Goal: Task Accomplishment & Management: Manage account settings

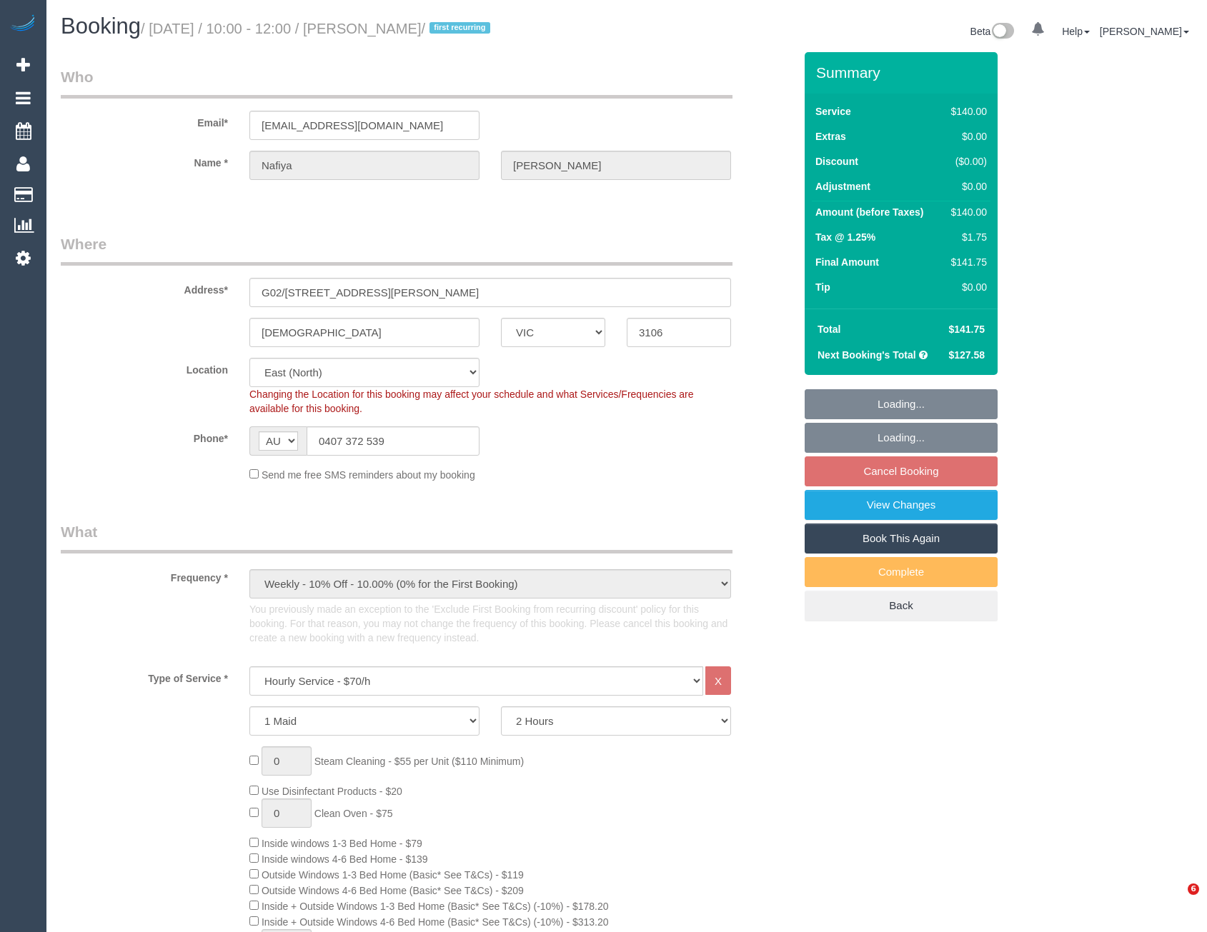
select select "VIC"
select select "number:28"
select select "number:14"
select select "number:18"
select select "object:923"
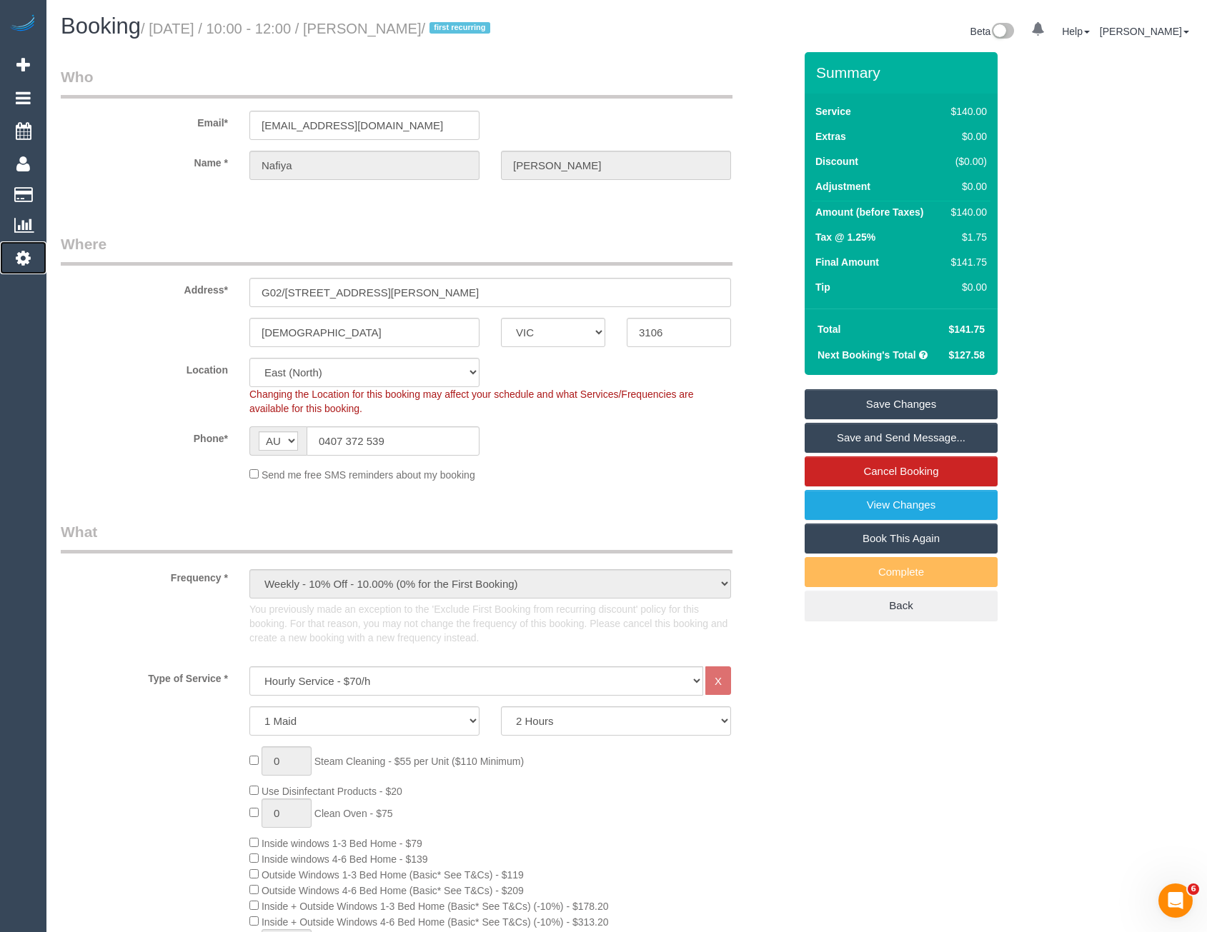
click at [23, 263] on icon at bounding box center [23, 257] width 15 height 17
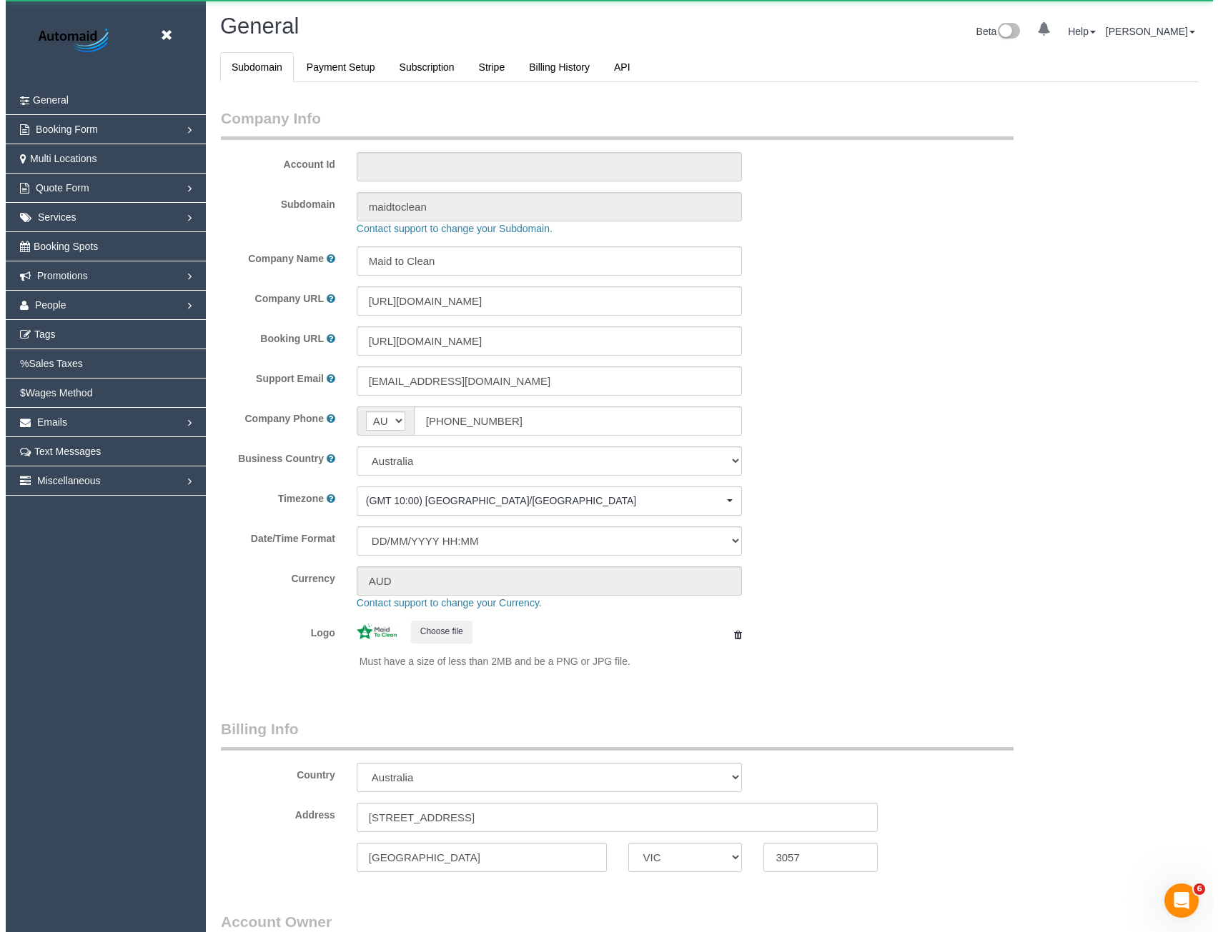
scroll to position [3266, 1207]
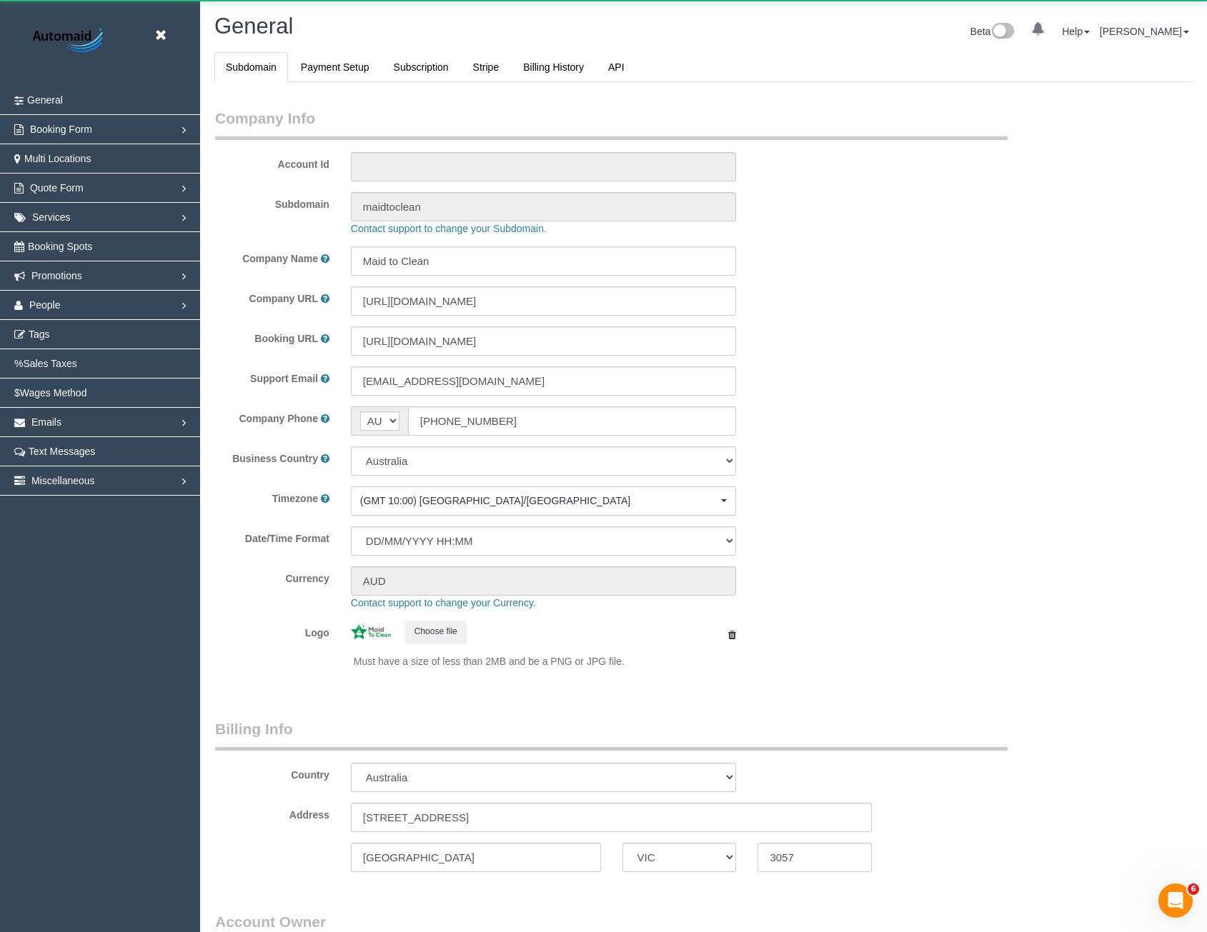
select select "1"
click at [42, 307] on span "People" at bounding box center [44, 304] width 31 height 11
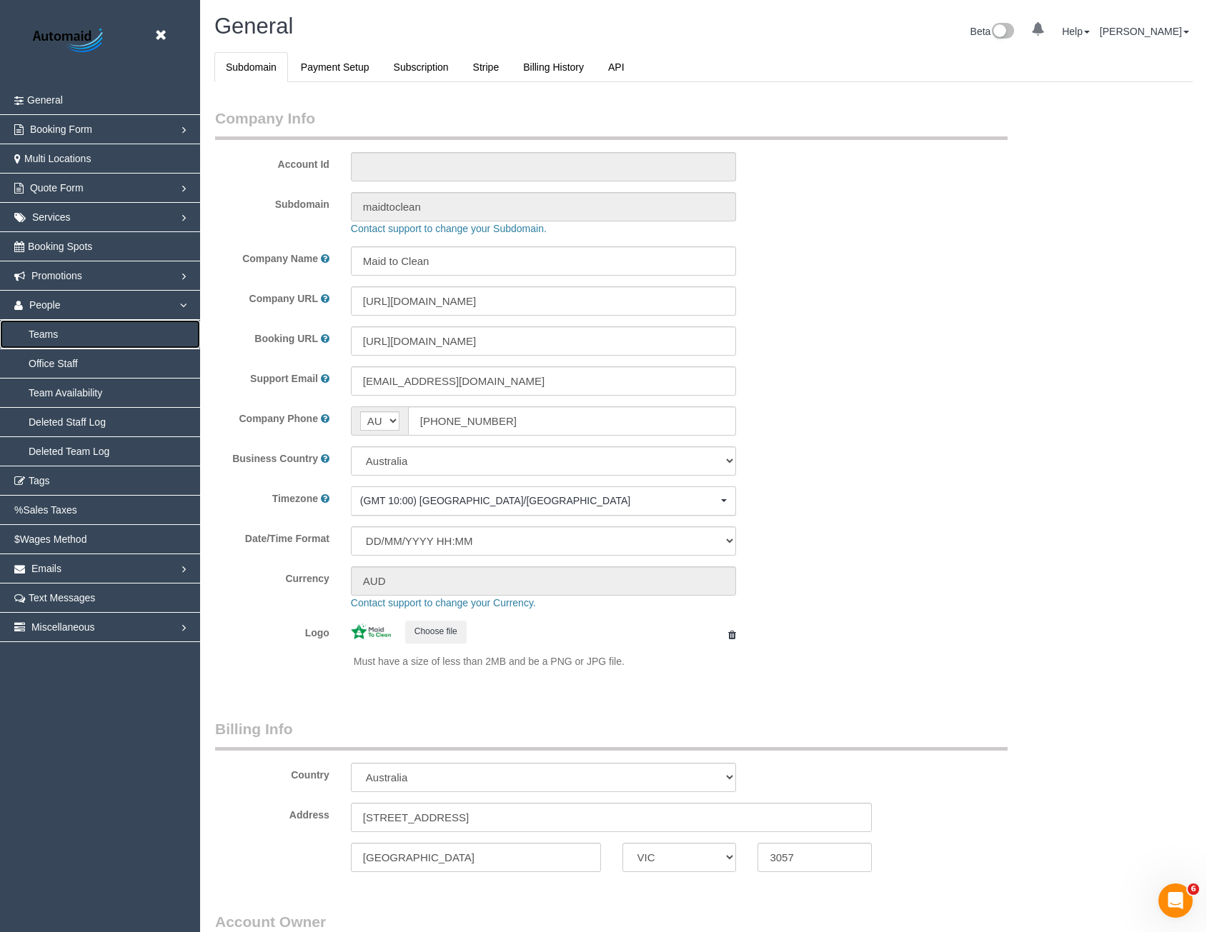
click at [58, 329] on link "Teams" at bounding box center [100, 334] width 200 height 29
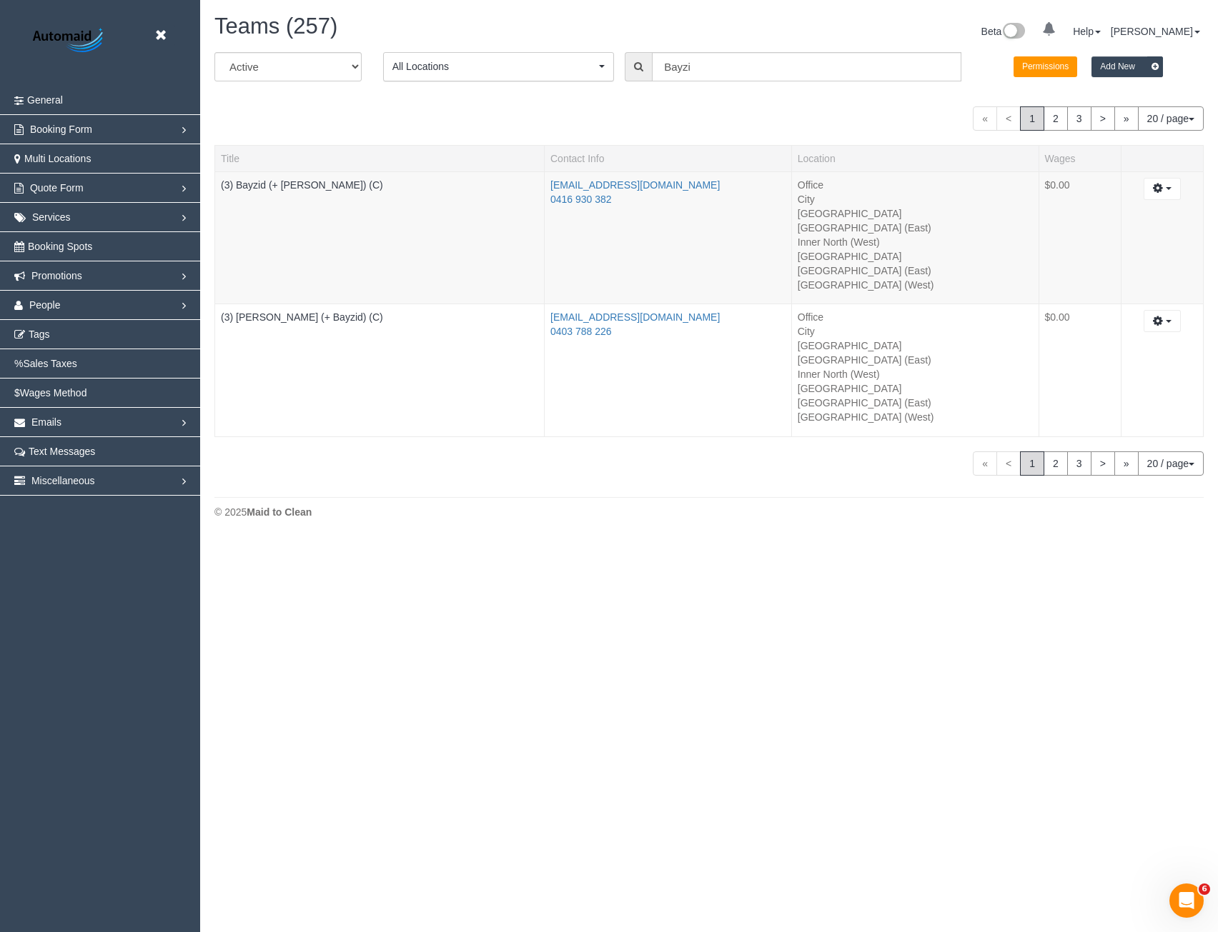
scroll to position [539, 1218]
drag, startPoint x: 707, startPoint y: 71, endPoint x: 549, endPoint y: 89, distance: 159.7
click at [550, 90] on div "All Active Archived All Locations All Locations Active Locations Office [defaul…" at bounding box center [709, 72] width 1010 height 40
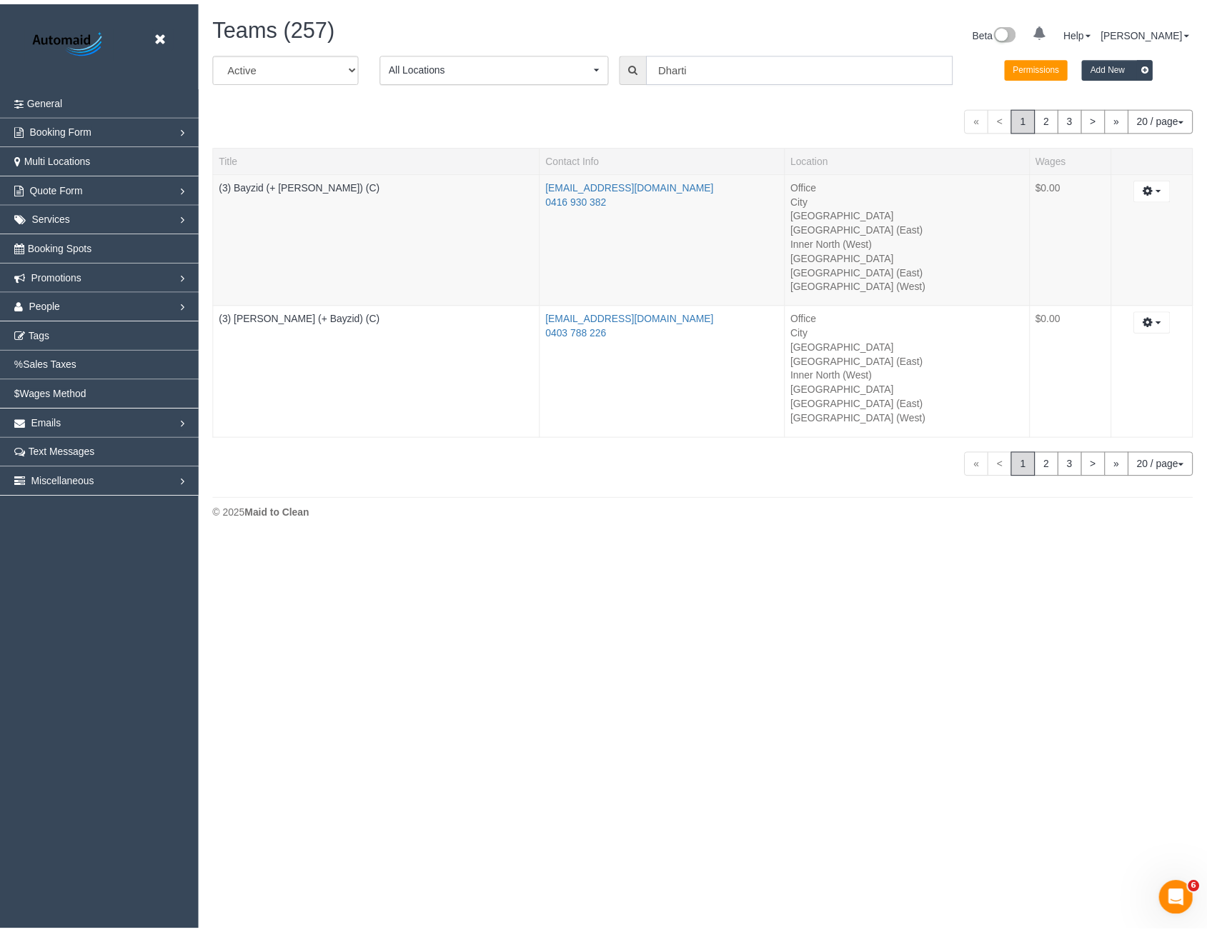
scroll to position [70957, 70232]
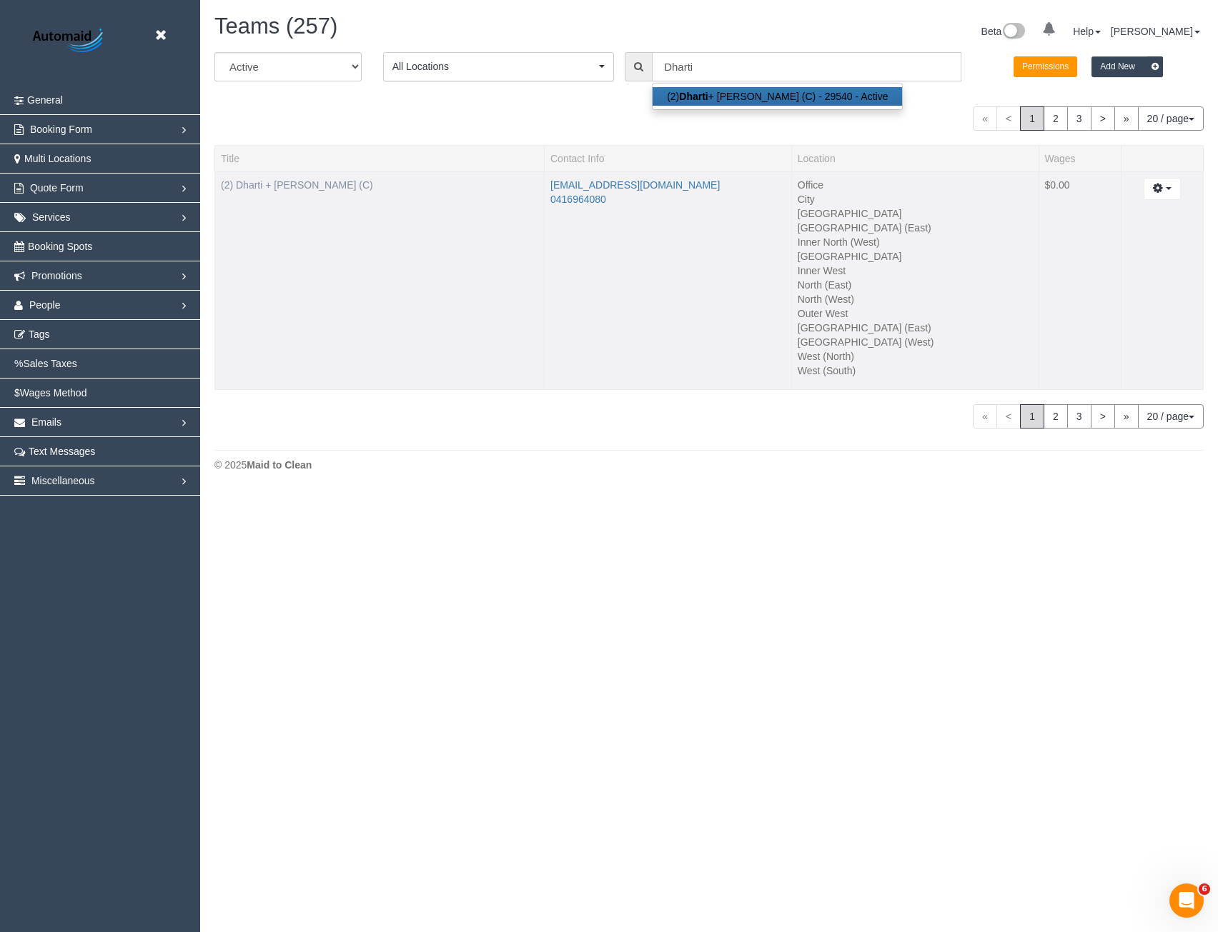
type input "Dharti"
click at [290, 185] on link "(2) Dharti + [PERSON_NAME] (C)" at bounding box center [297, 184] width 152 height 11
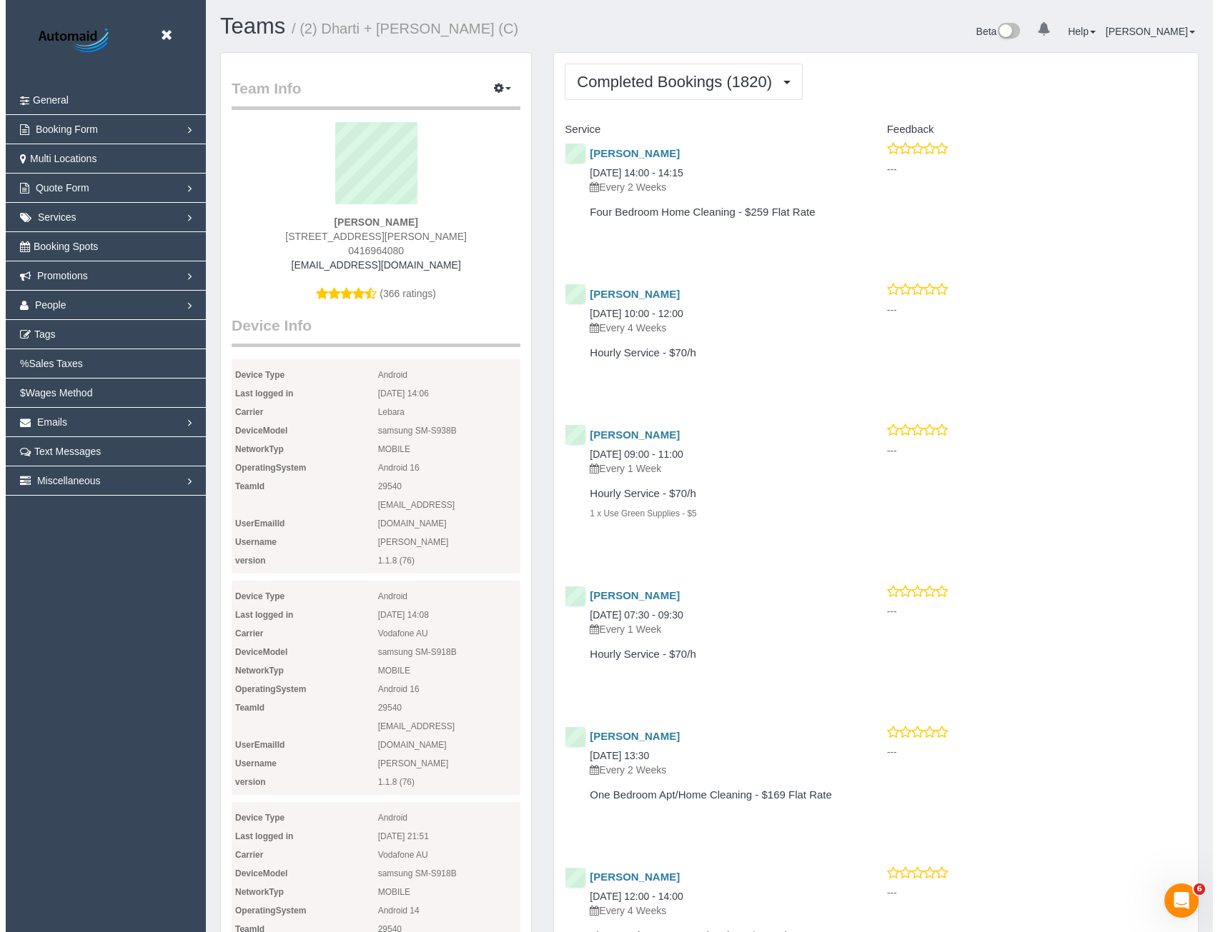
scroll to position [3853, 1207]
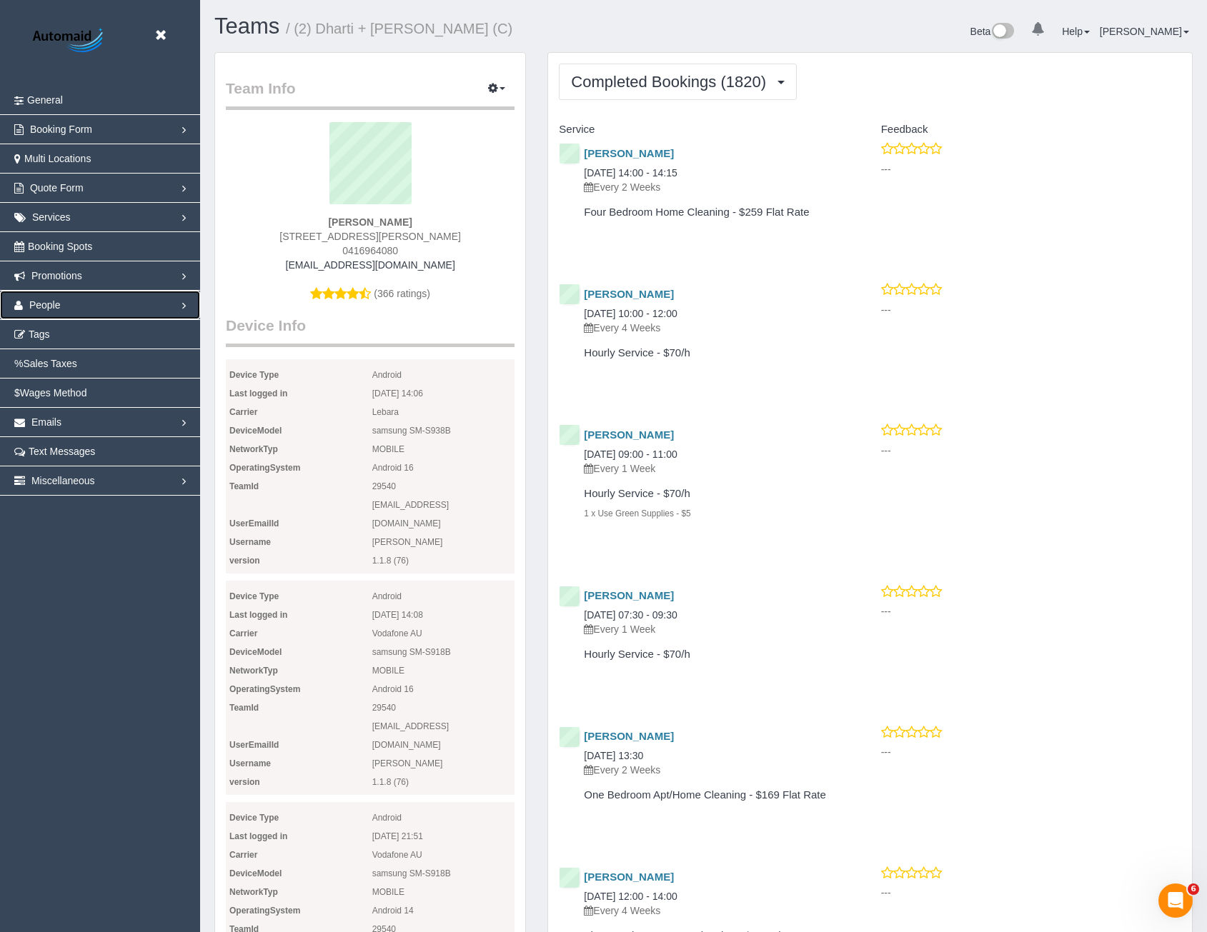
click at [54, 306] on span "People" at bounding box center [44, 304] width 31 height 11
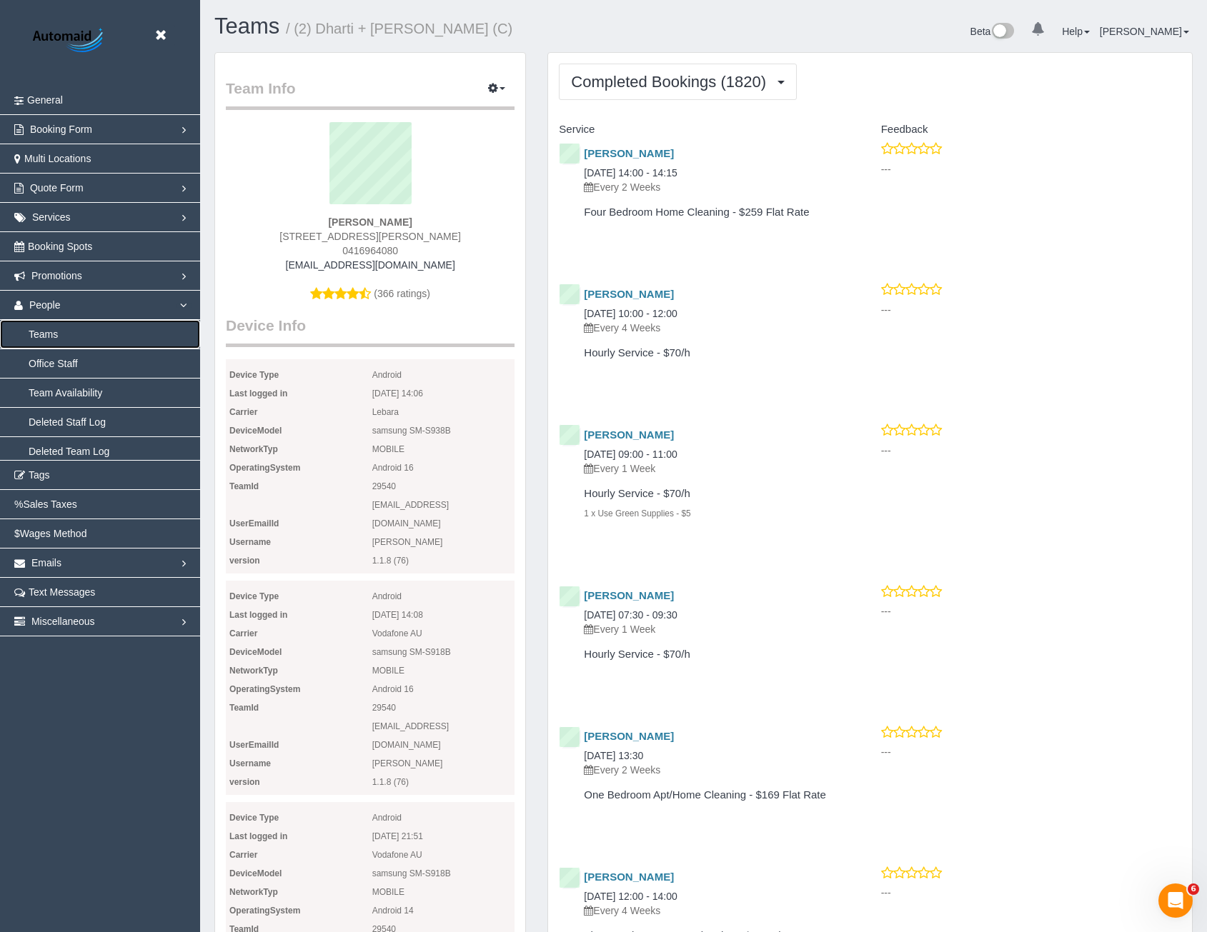
click at [54, 334] on link "Teams" at bounding box center [100, 334] width 200 height 29
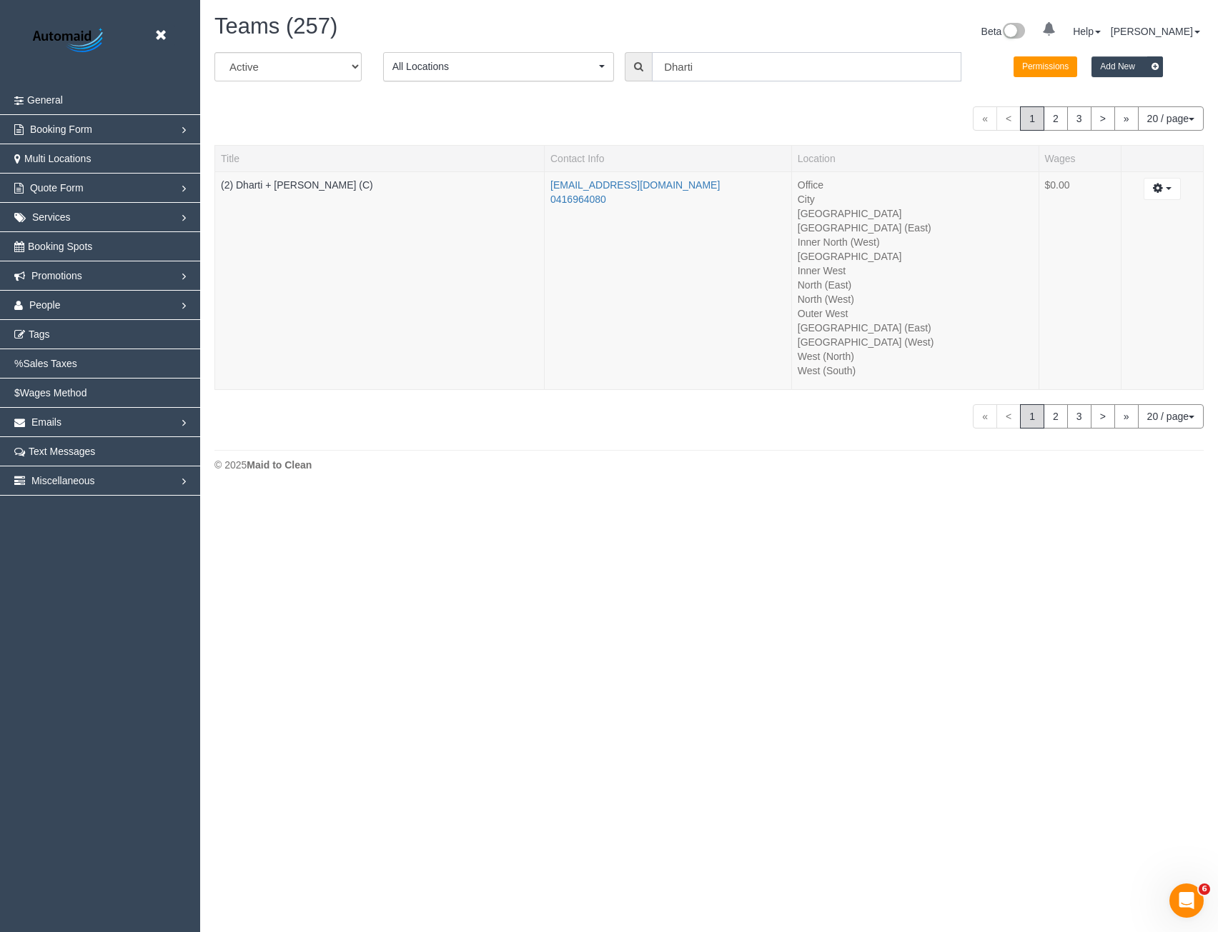
scroll to position [493, 1218]
drag, startPoint x: 670, startPoint y: 64, endPoint x: 629, endPoint y: 71, distance: 42.2
click at [629, 71] on div "Dharti" at bounding box center [792, 66] width 337 height 29
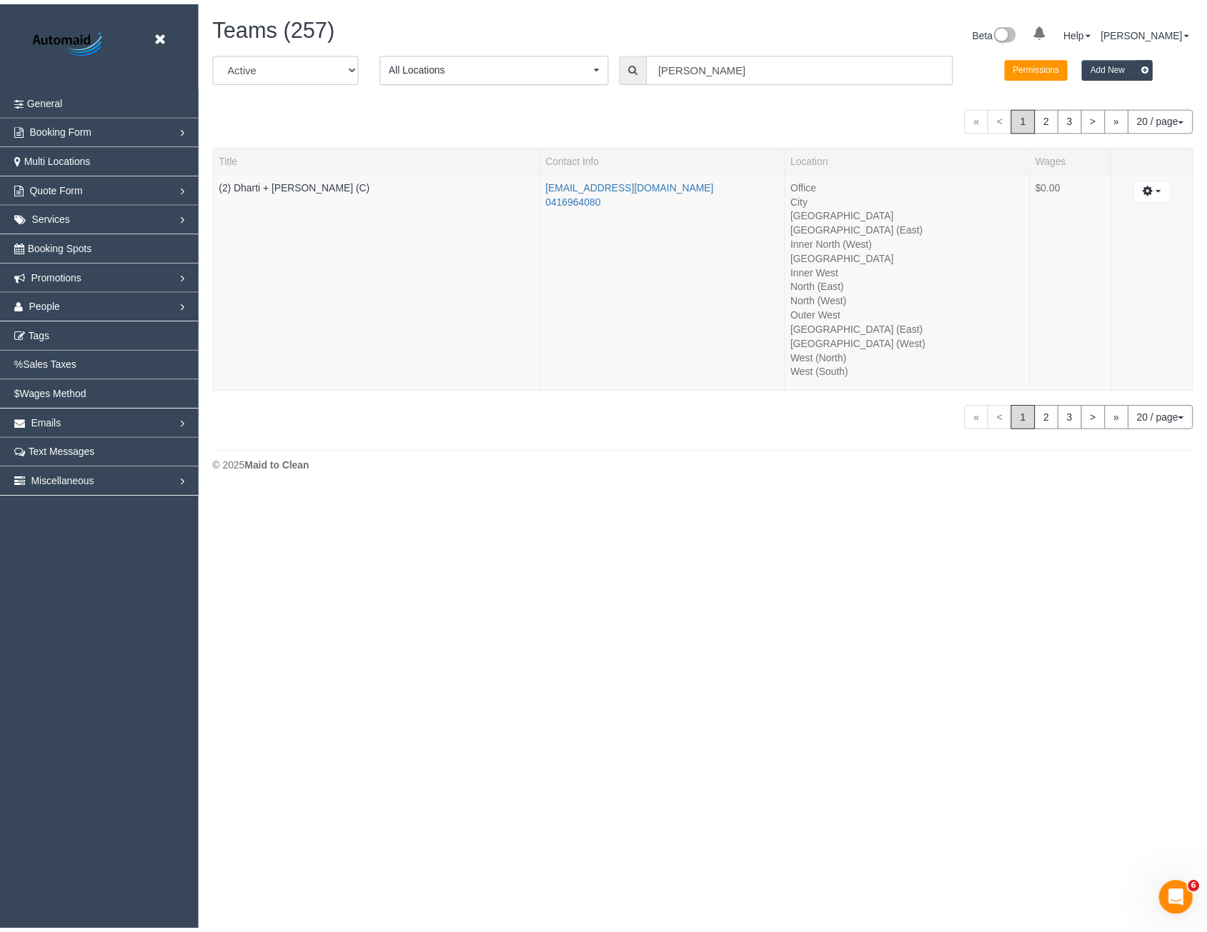
scroll to position [797, 1218]
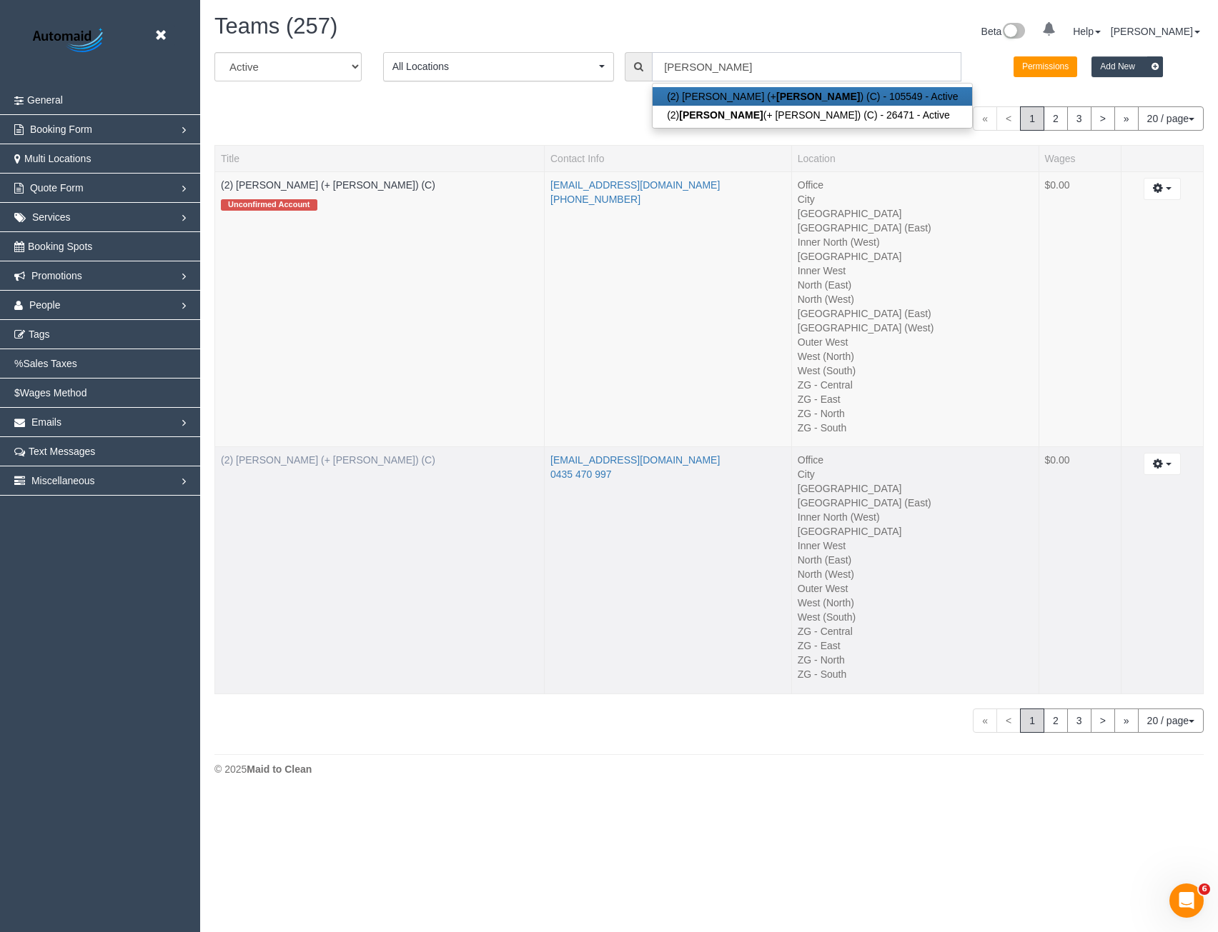
type input "Shachi"
click at [297, 457] on link "(2) [PERSON_NAME] (+ [PERSON_NAME]) (C)" at bounding box center [328, 459] width 214 height 11
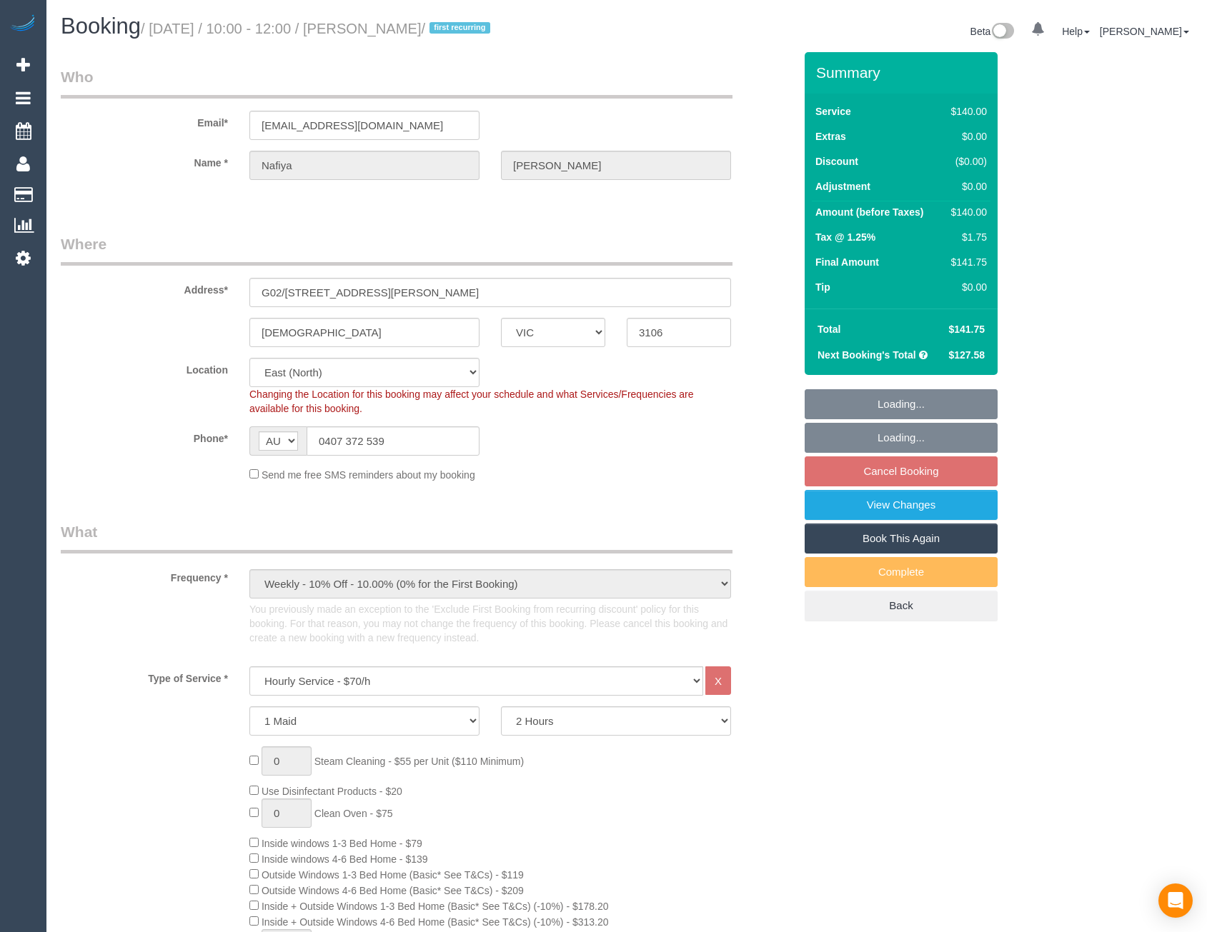
select select "VIC"
select select "number:28"
select select "number:14"
select select "number:18"
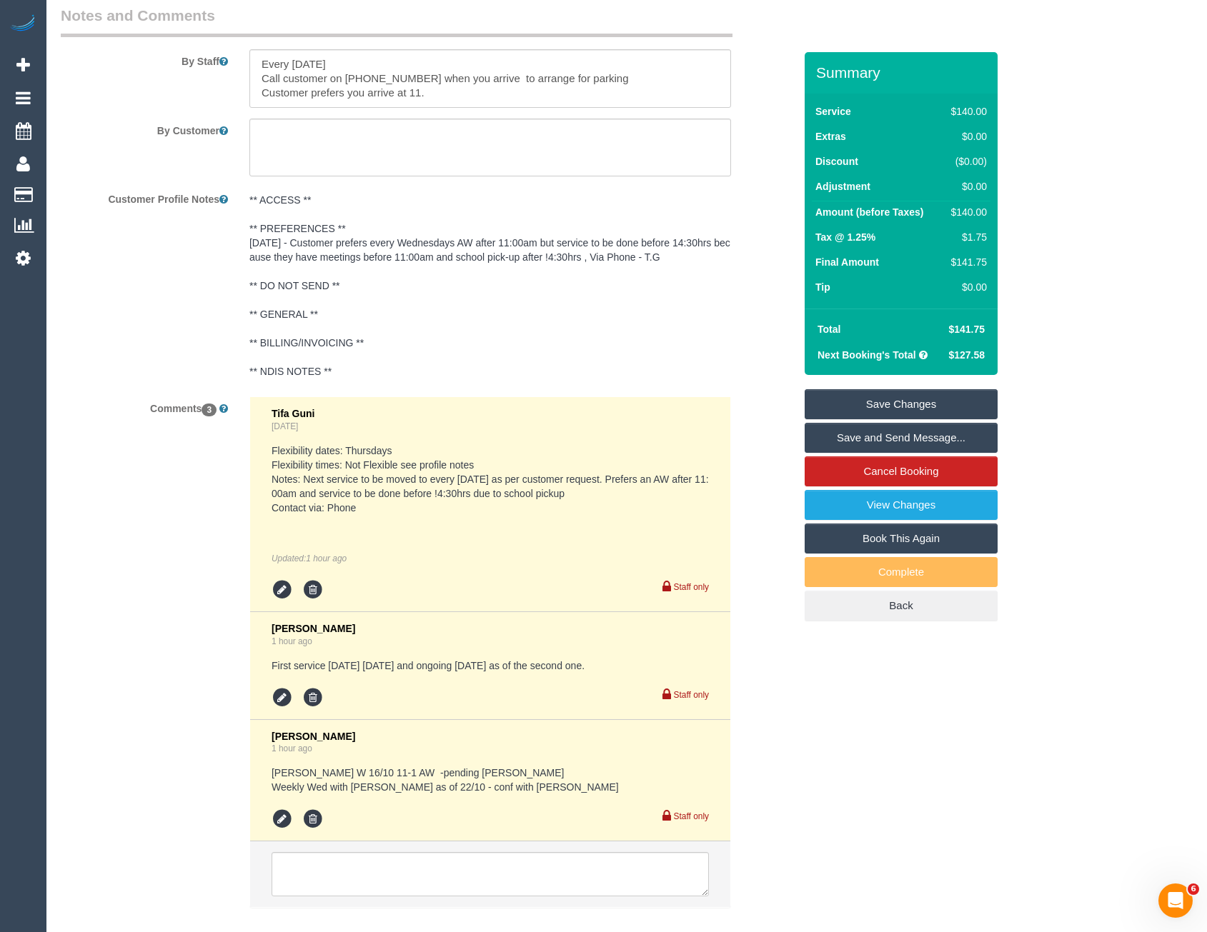
scroll to position [2627, 0]
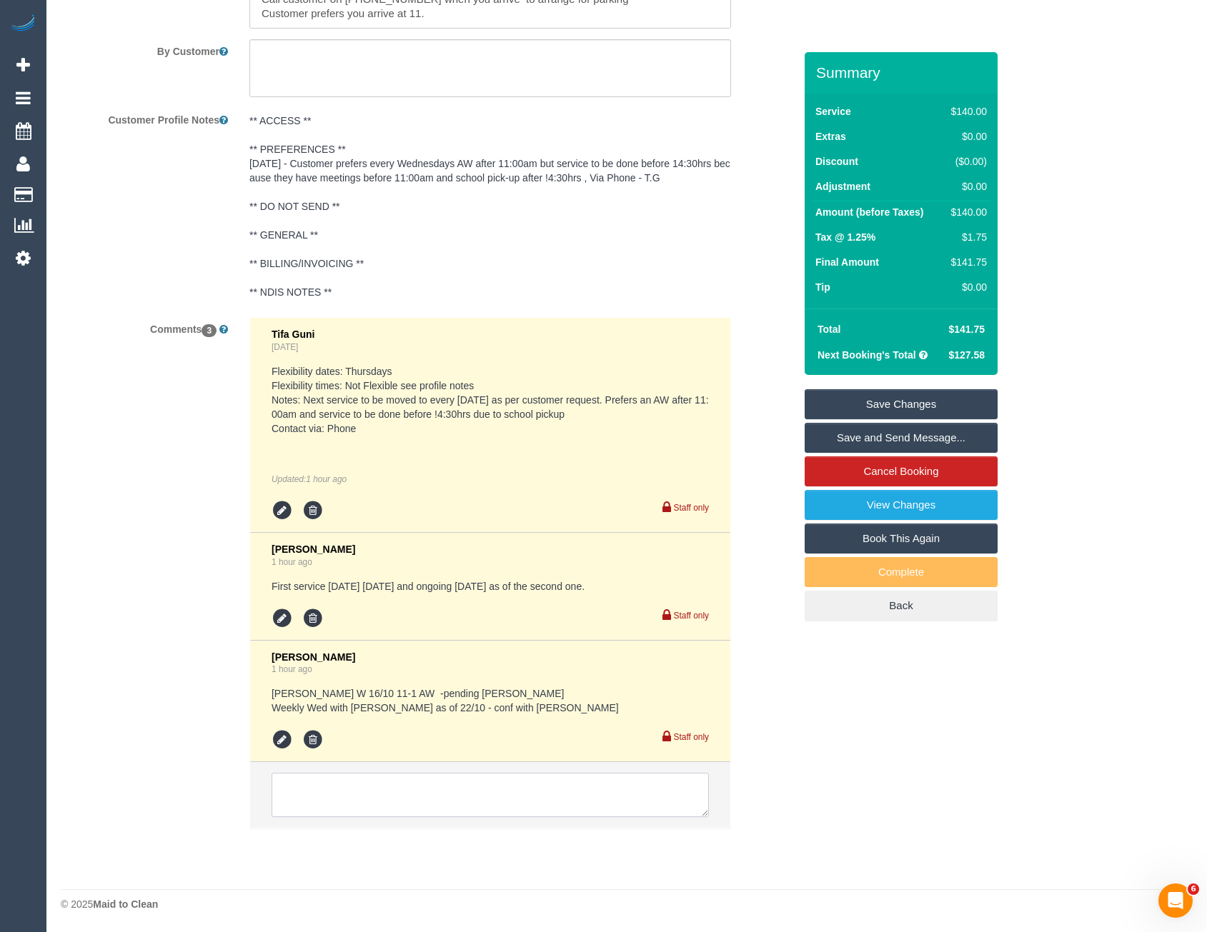
click at [388, 790] on textarea at bounding box center [490, 795] width 437 height 44
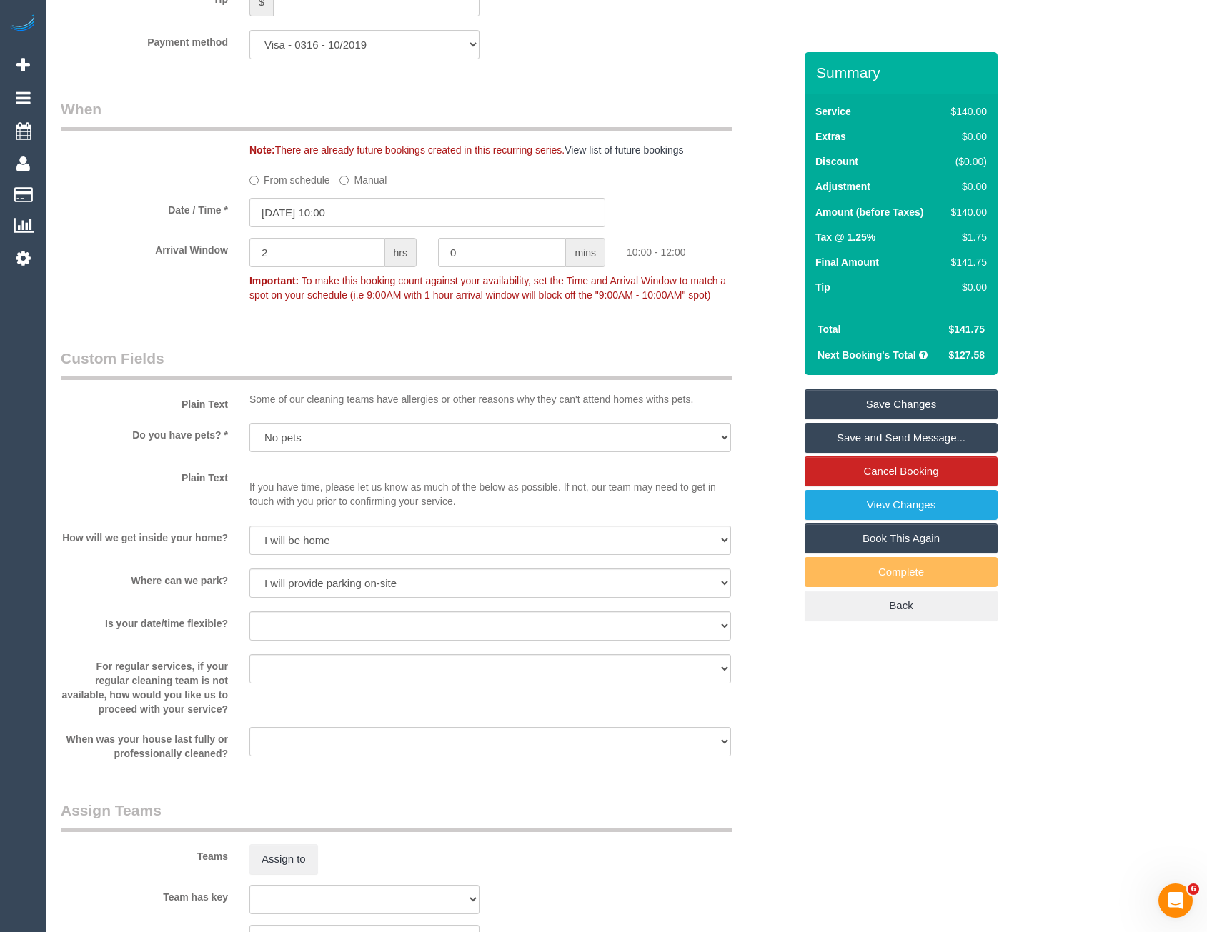
scroll to position [1555, 0]
click at [334, 198] on sui-booking-spot "From schedule Manual Date / Time * 17/10/2025 10:00 Arrival Window 2 hrs 0 mins…" at bounding box center [427, 241] width 733 height 141
click at [340, 212] on input "17/10/2025 10:00" at bounding box center [427, 215] width 356 height 29
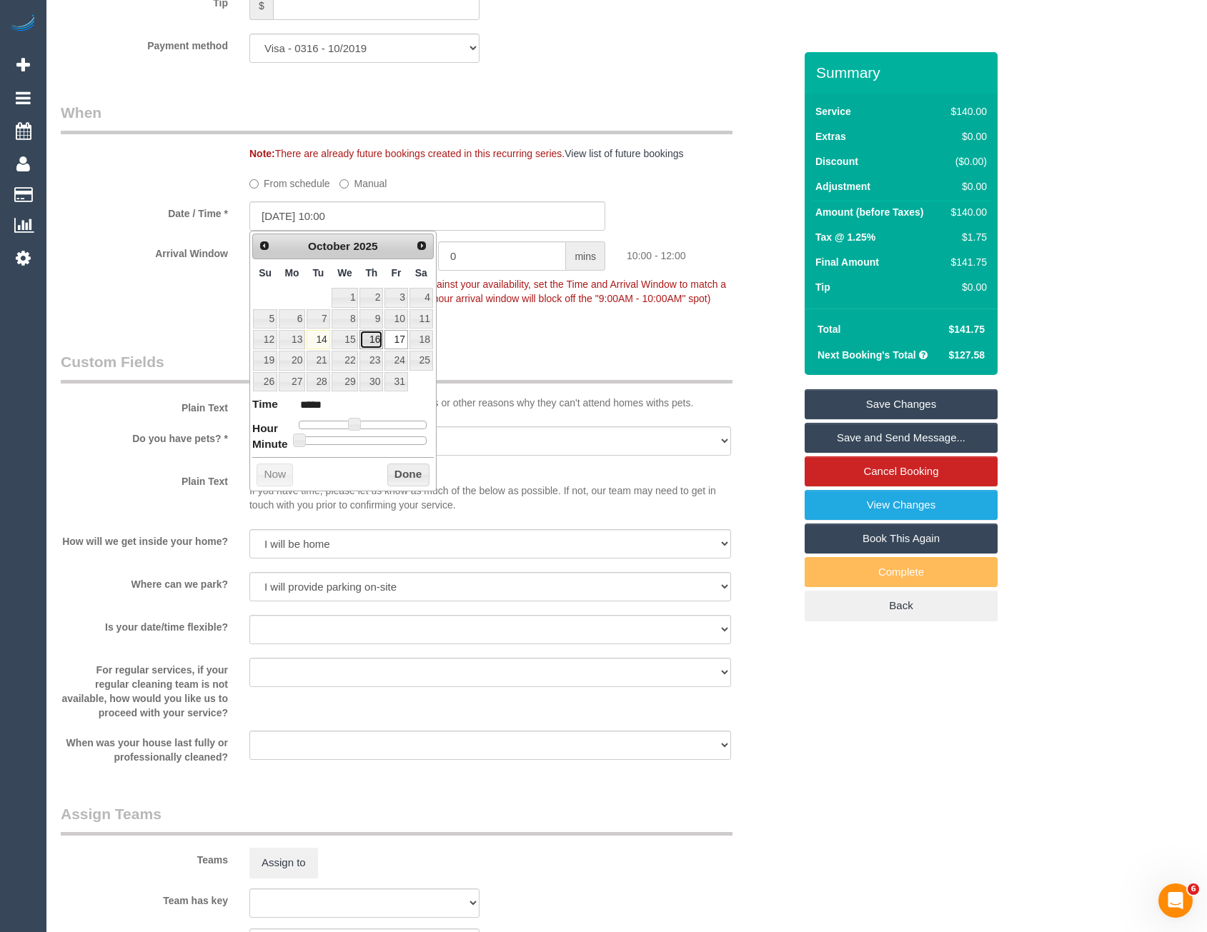
click at [375, 339] on link "16" at bounding box center [371, 339] width 24 height 19
type input "16/10/2025 11:00"
type input "*****"
click at [357, 425] on span at bounding box center [359, 424] width 13 height 13
click at [391, 473] on button "Done" at bounding box center [408, 475] width 42 height 23
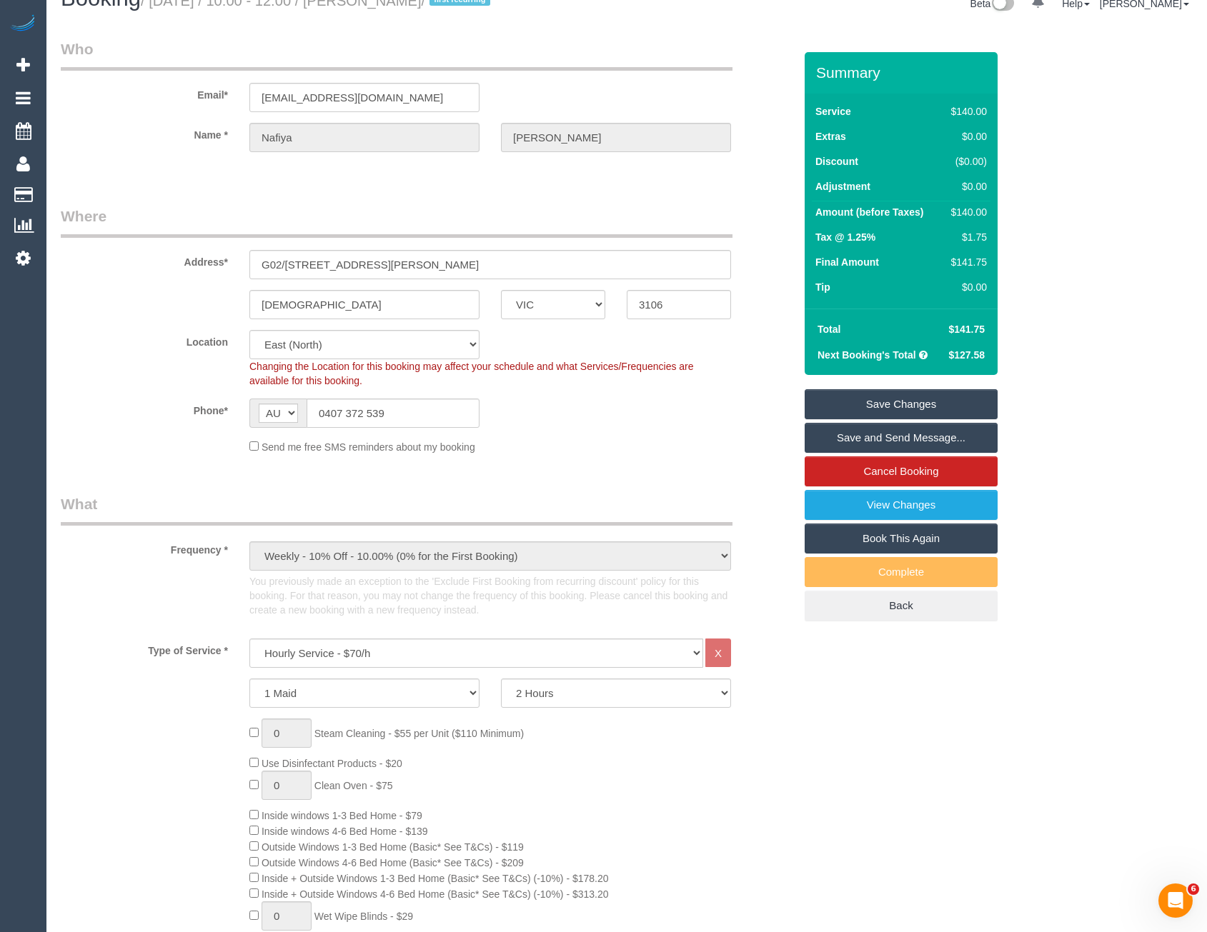
scroll to position [0, 0]
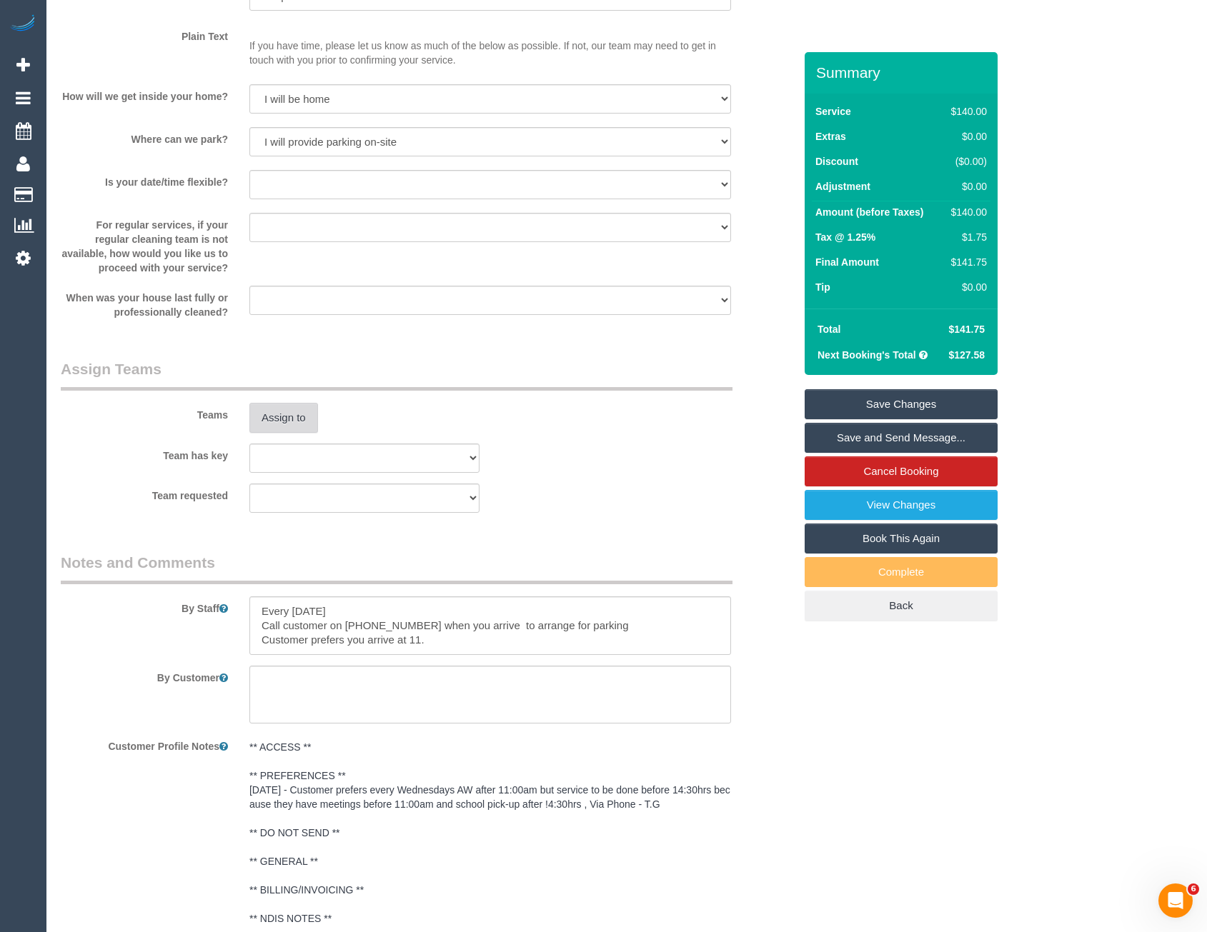
click at [270, 419] on button "Assign to" at bounding box center [283, 418] width 69 height 30
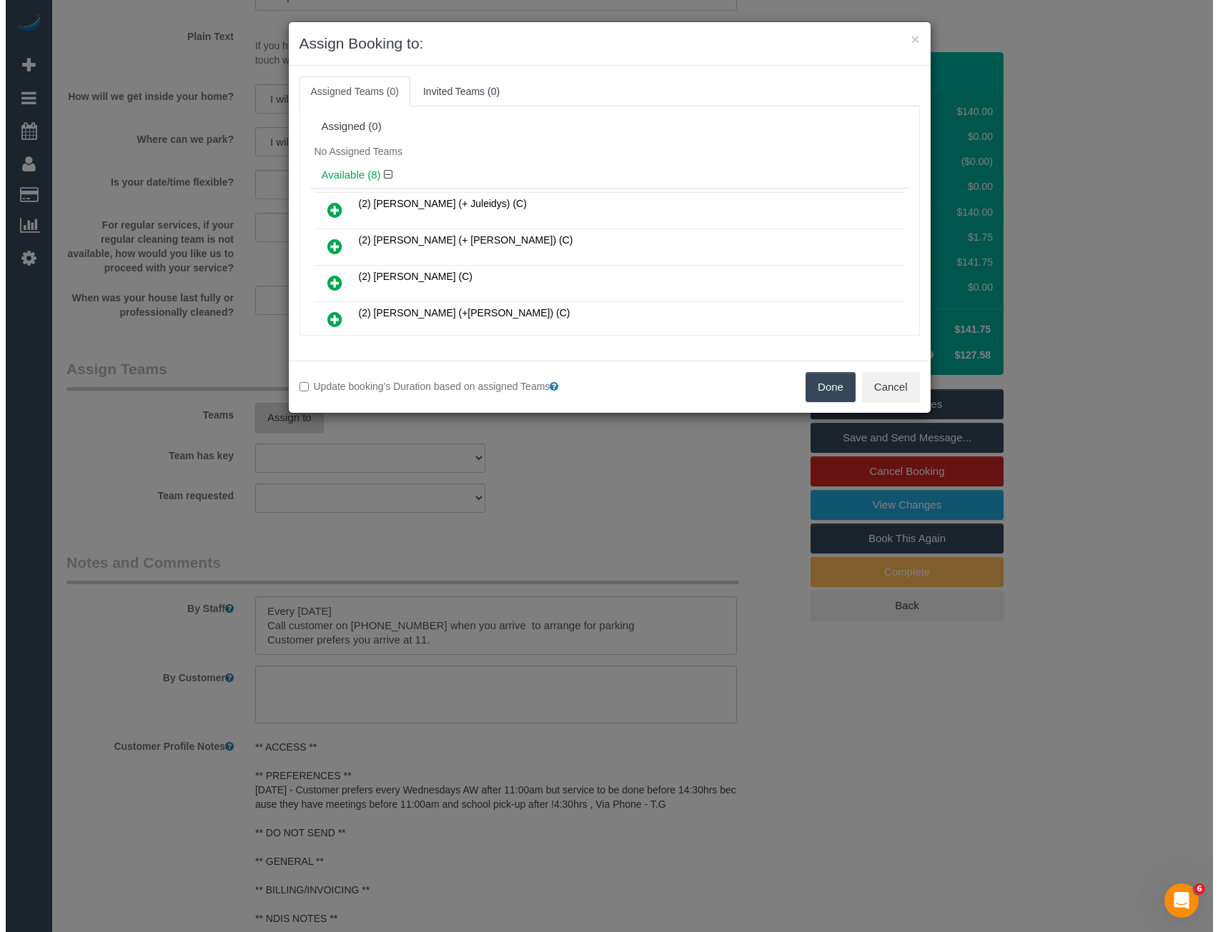
scroll to position [1996, 0]
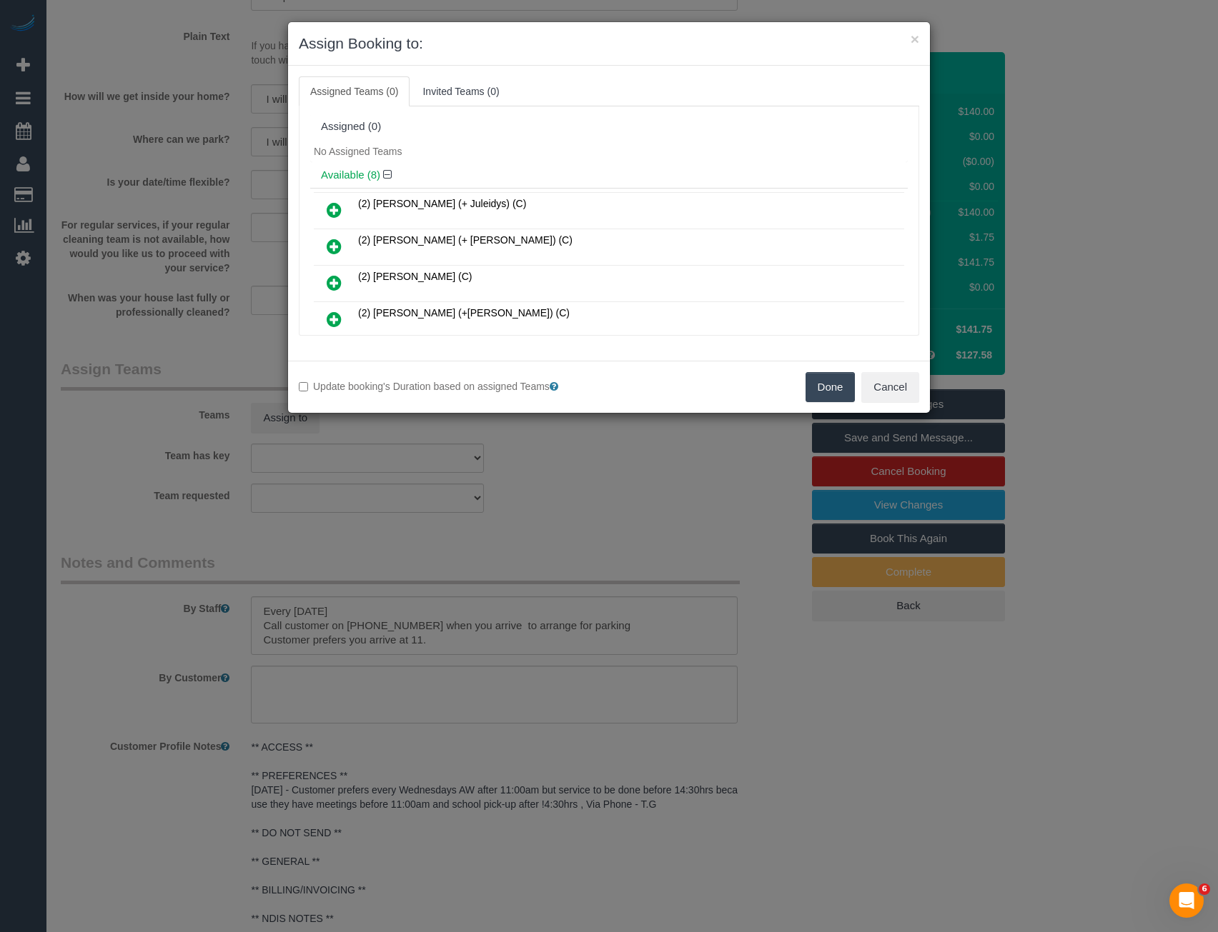
click at [440, 468] on div "× Assign Booking to: Assigned Teams (0) Invited Teams (0) Assigned (0) No Assig…" at bounding box center [609, 466] width 1218 height 932
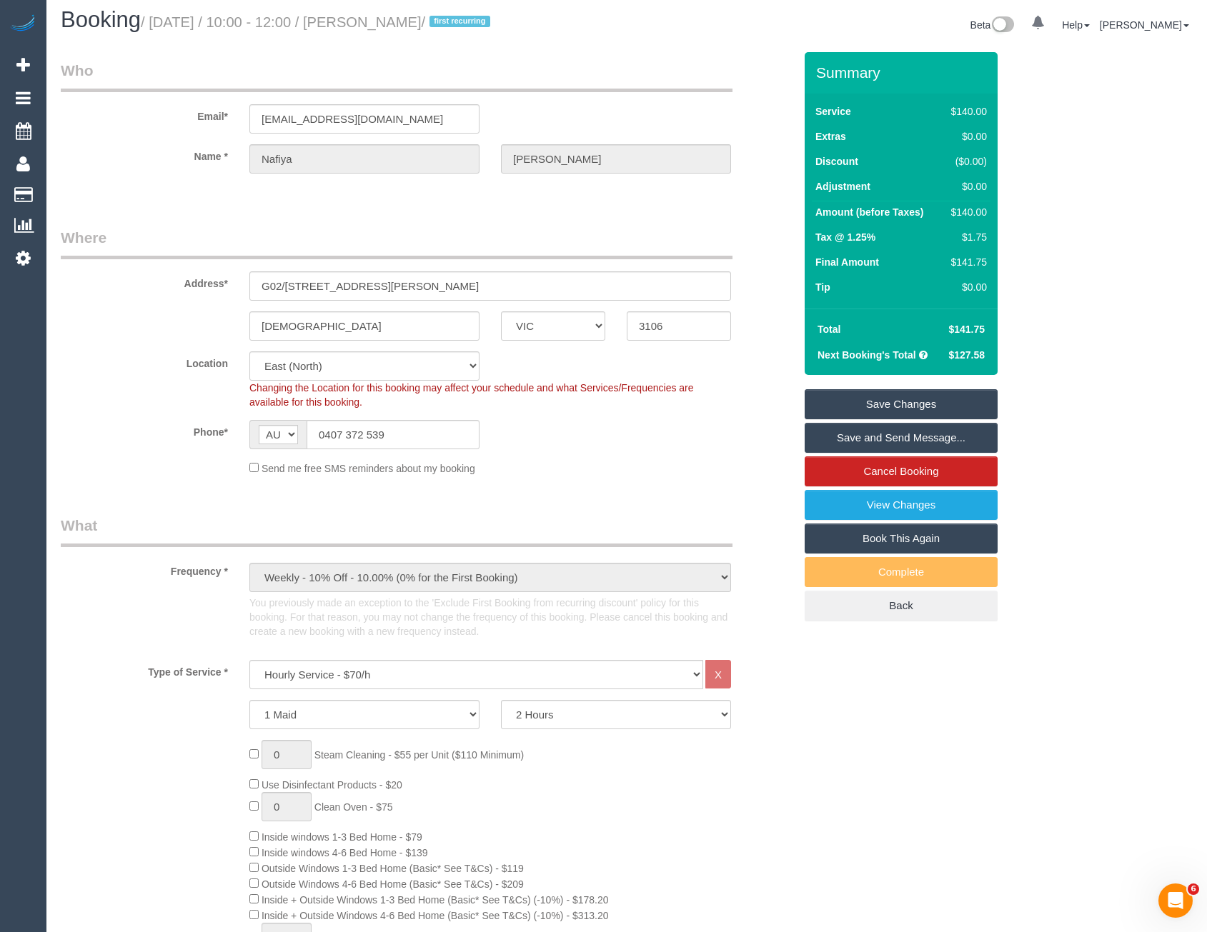
scroll to position [0, 0]
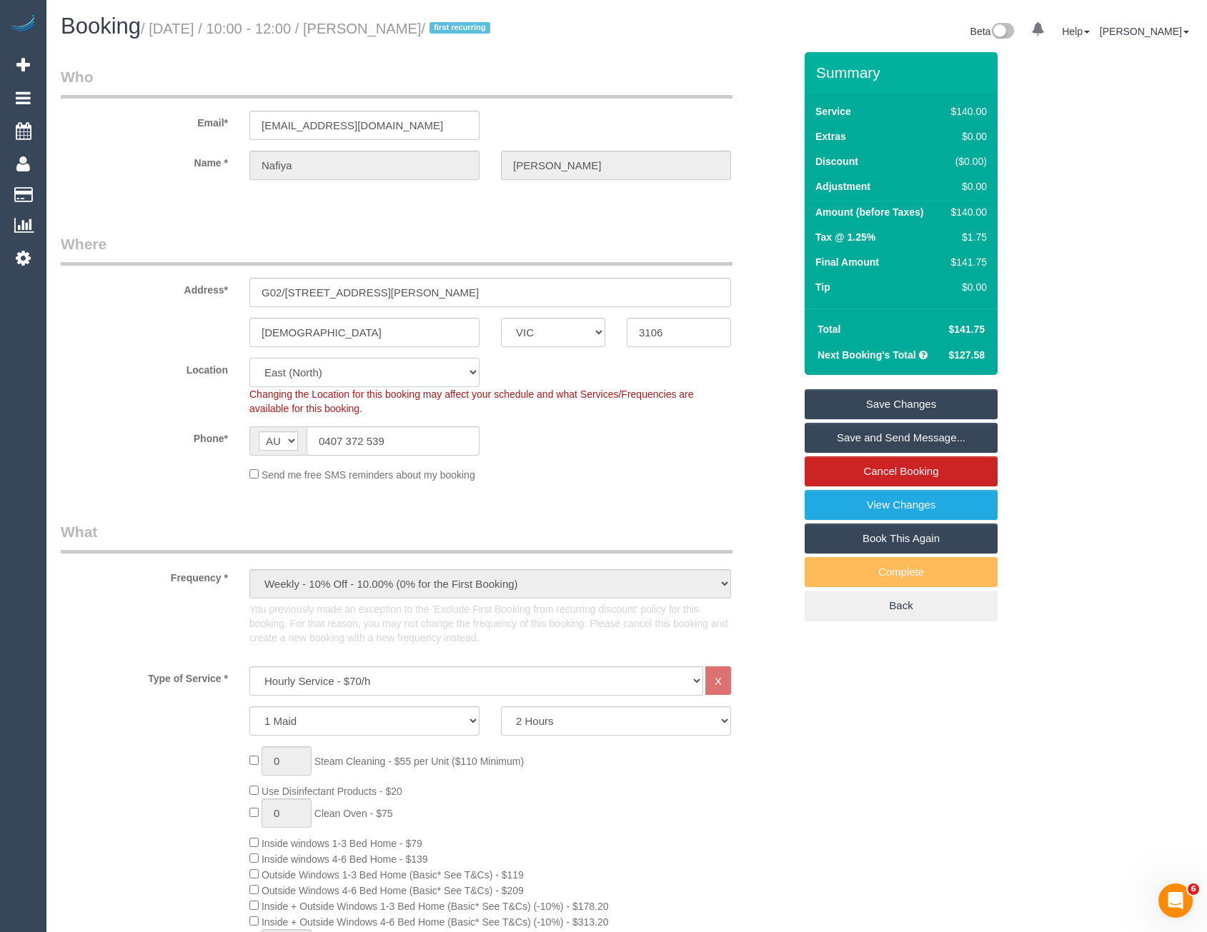
click at [302, 379] on select "Office [GEOGRAPHIC_DATA] (North) East (South) [GEOGRAPHIC_DATA] (East) [GEOGRAP…" at bounding box center [364, 372] width 230 height 29
select select "50"
click at [249, 358] on select "Office [GEOGRAPHIC_DATA] (North) East (South) [GEOGRAPHIC_DATA] (East) [GEOGRAP…" at bounding box center [364, 372] width 230 height 29
click at [562, 464] on sui-booking-location "Location Office City East (North) East (South) Inner East Inner North (East) In…" at bounding box center [427, 420] width 733 height 124
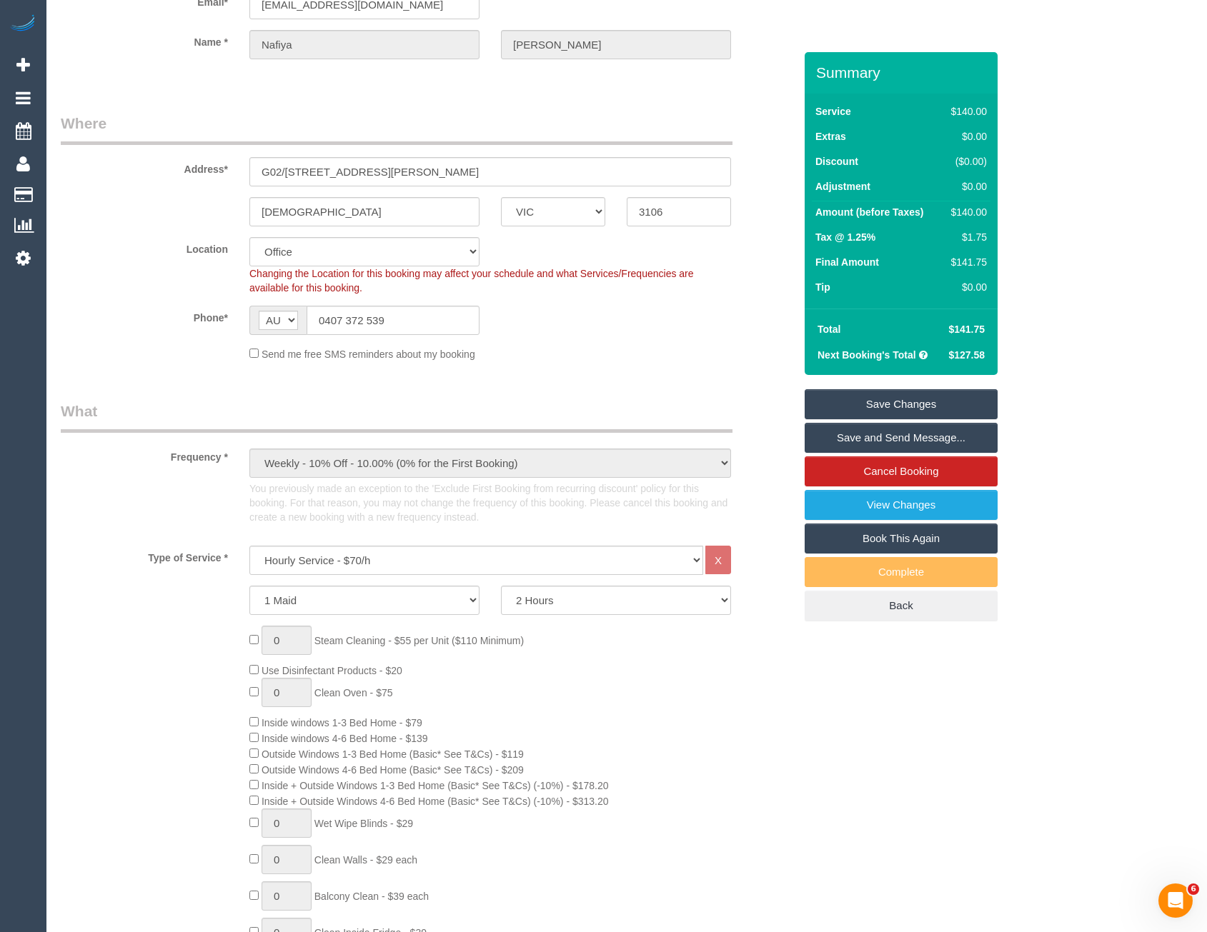
select select "object:3607"
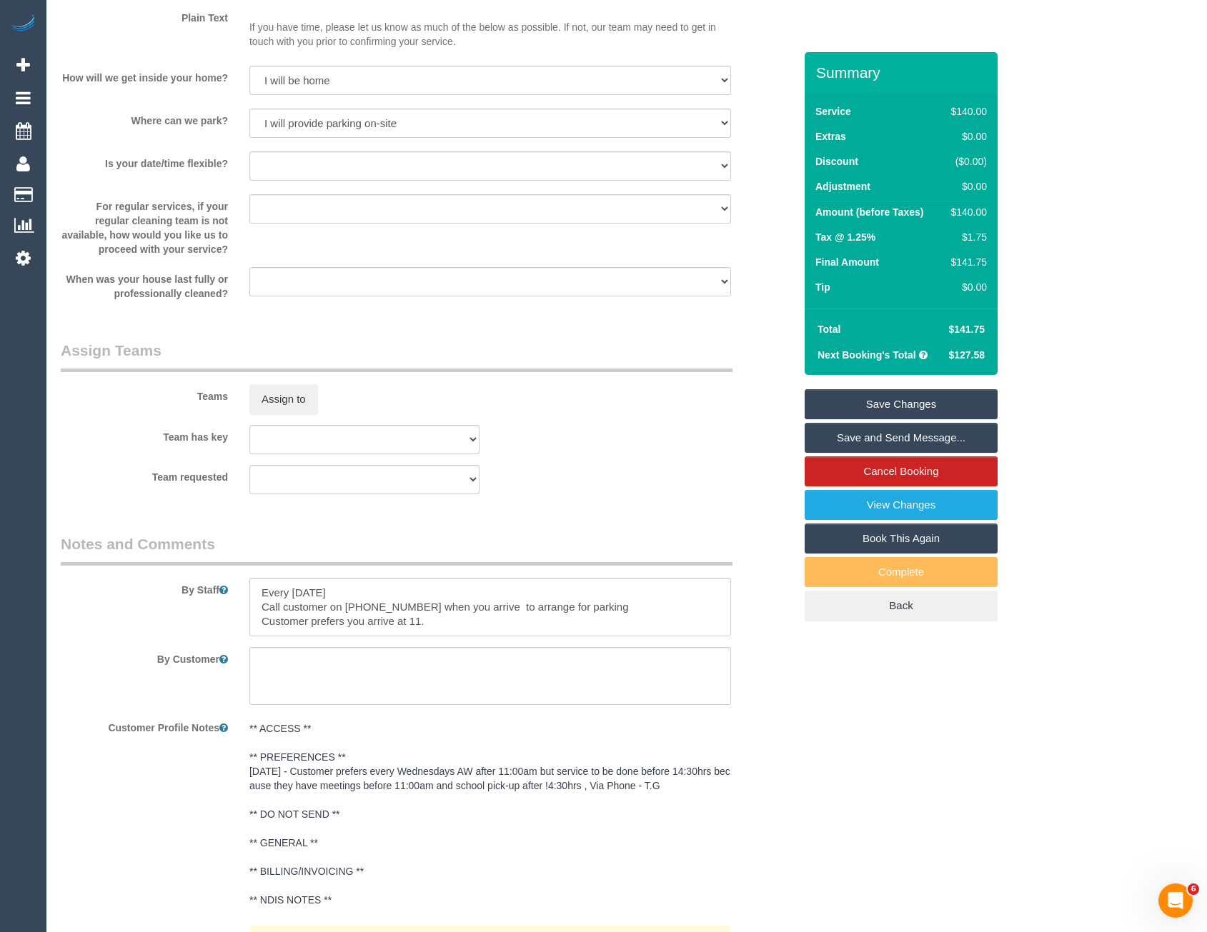
scroll to position [2143, 0]
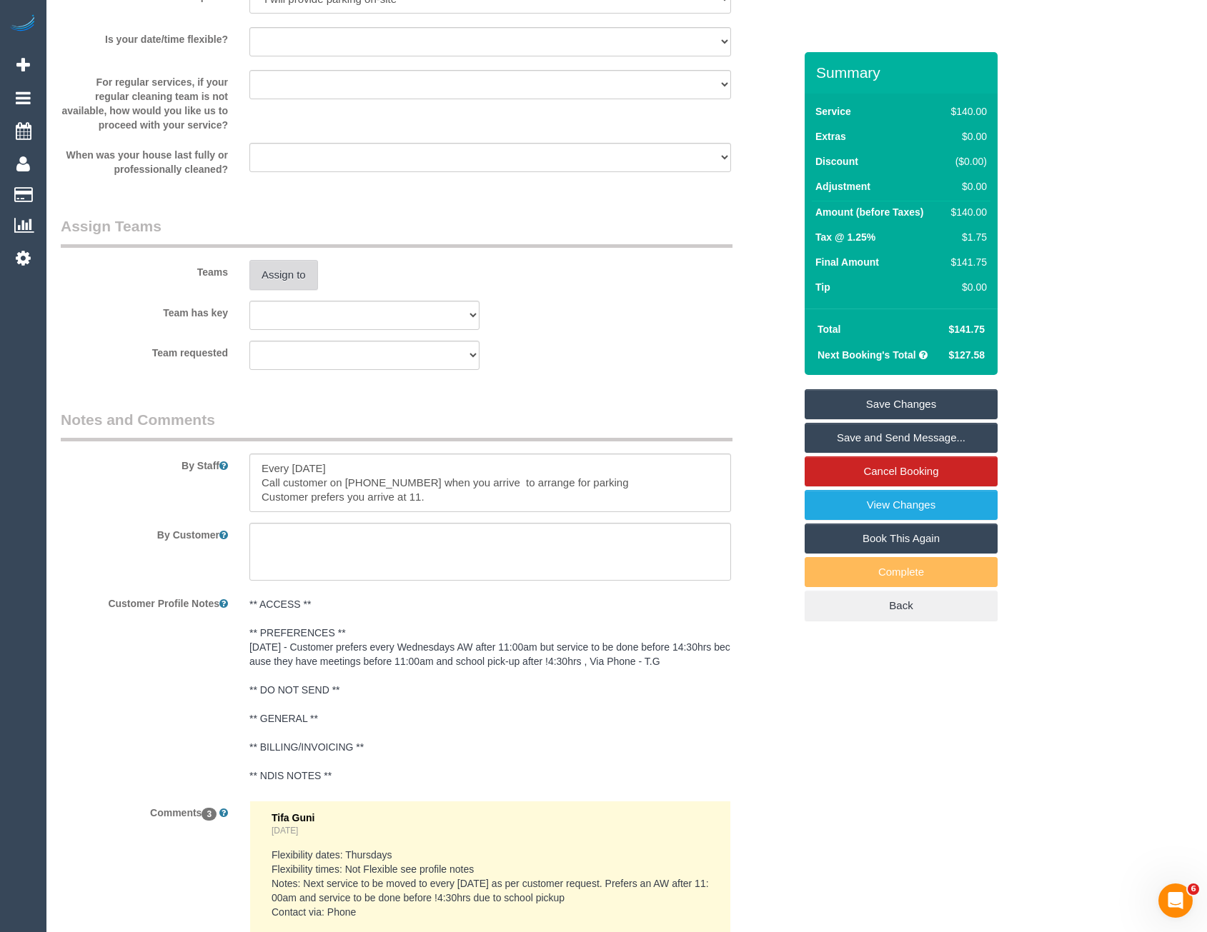
click at [274, 274] on button "Assign to" at bounding box center [283, 275] width 69 height 30
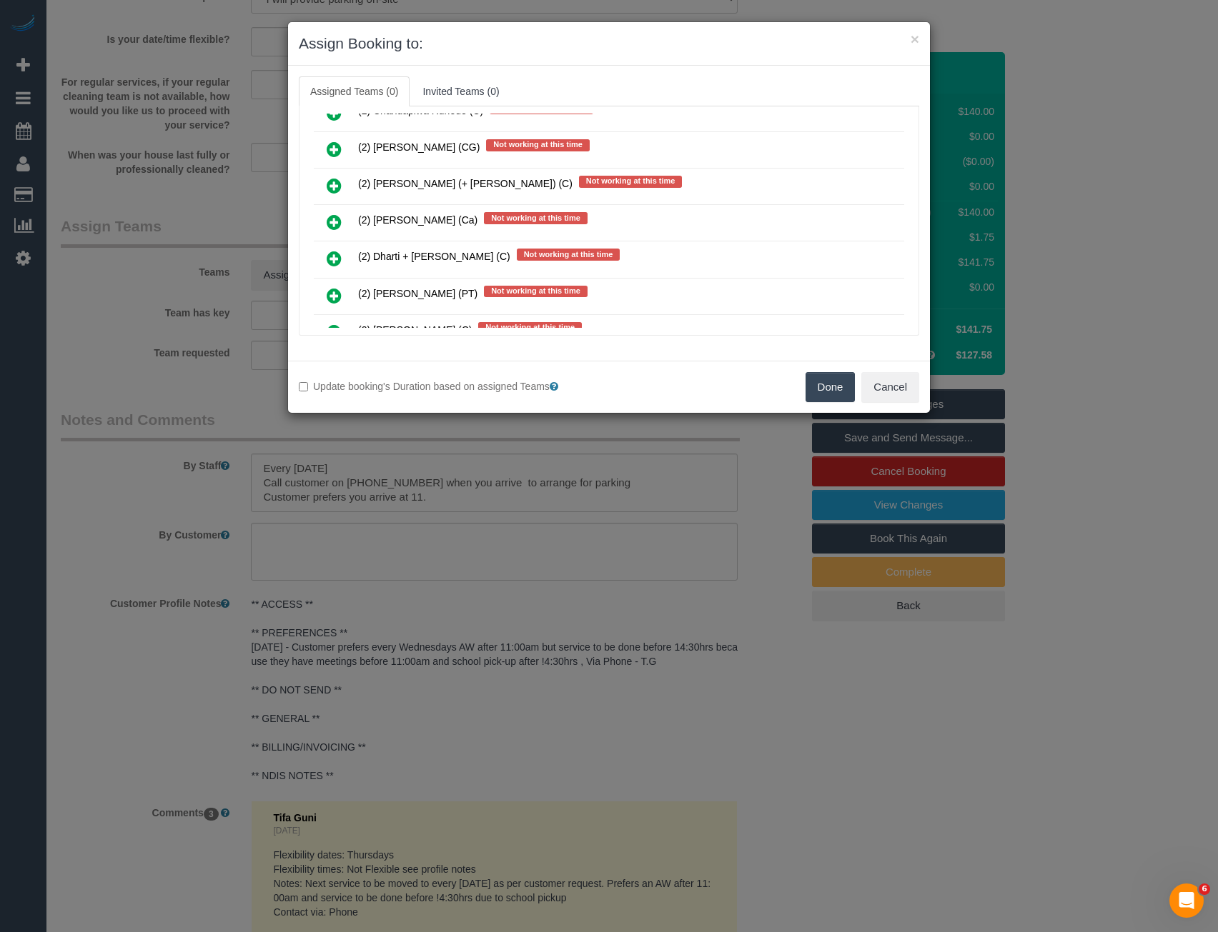
scroll to position [239, 0]
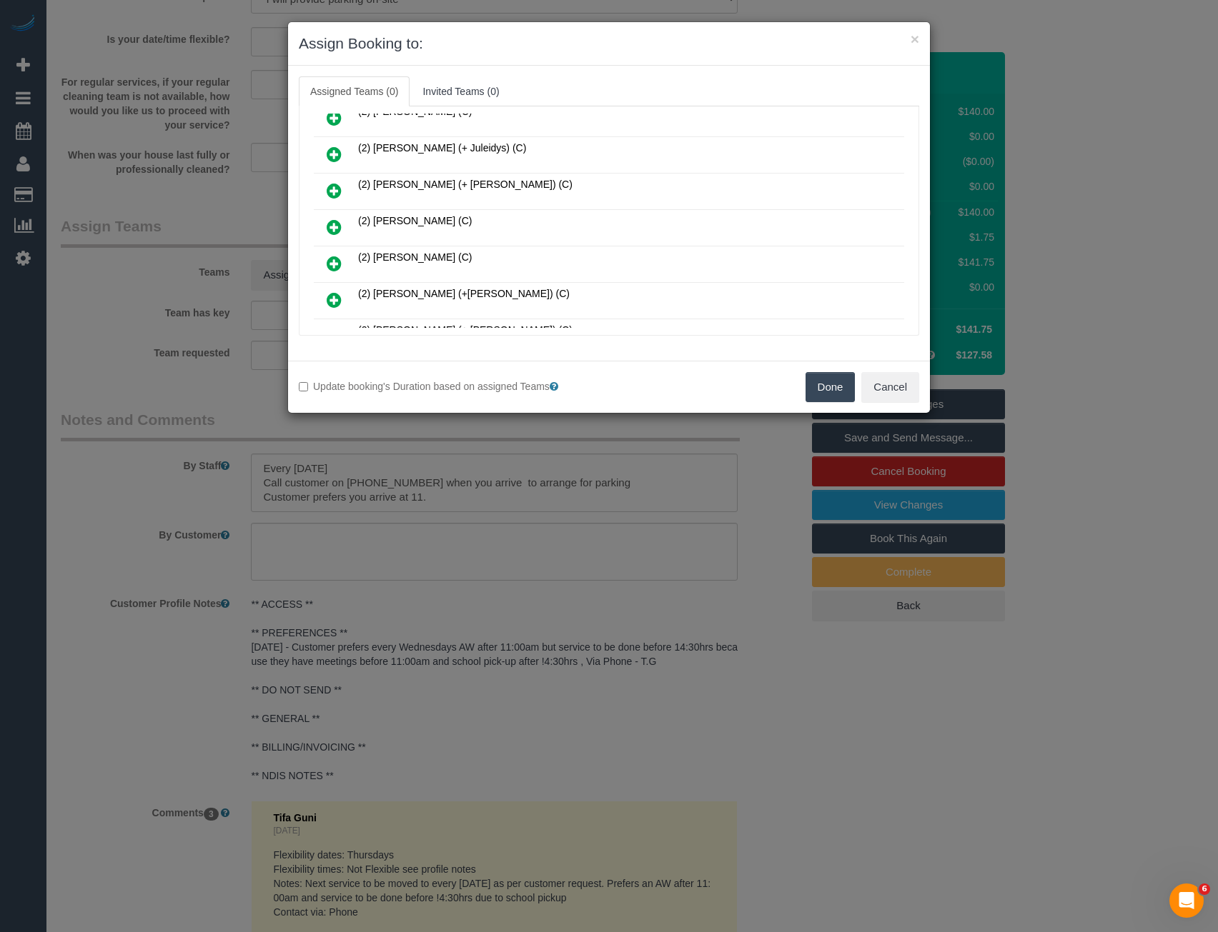
click at [329, 225] on icon at bounding box center [334, 227] width 15 height 17
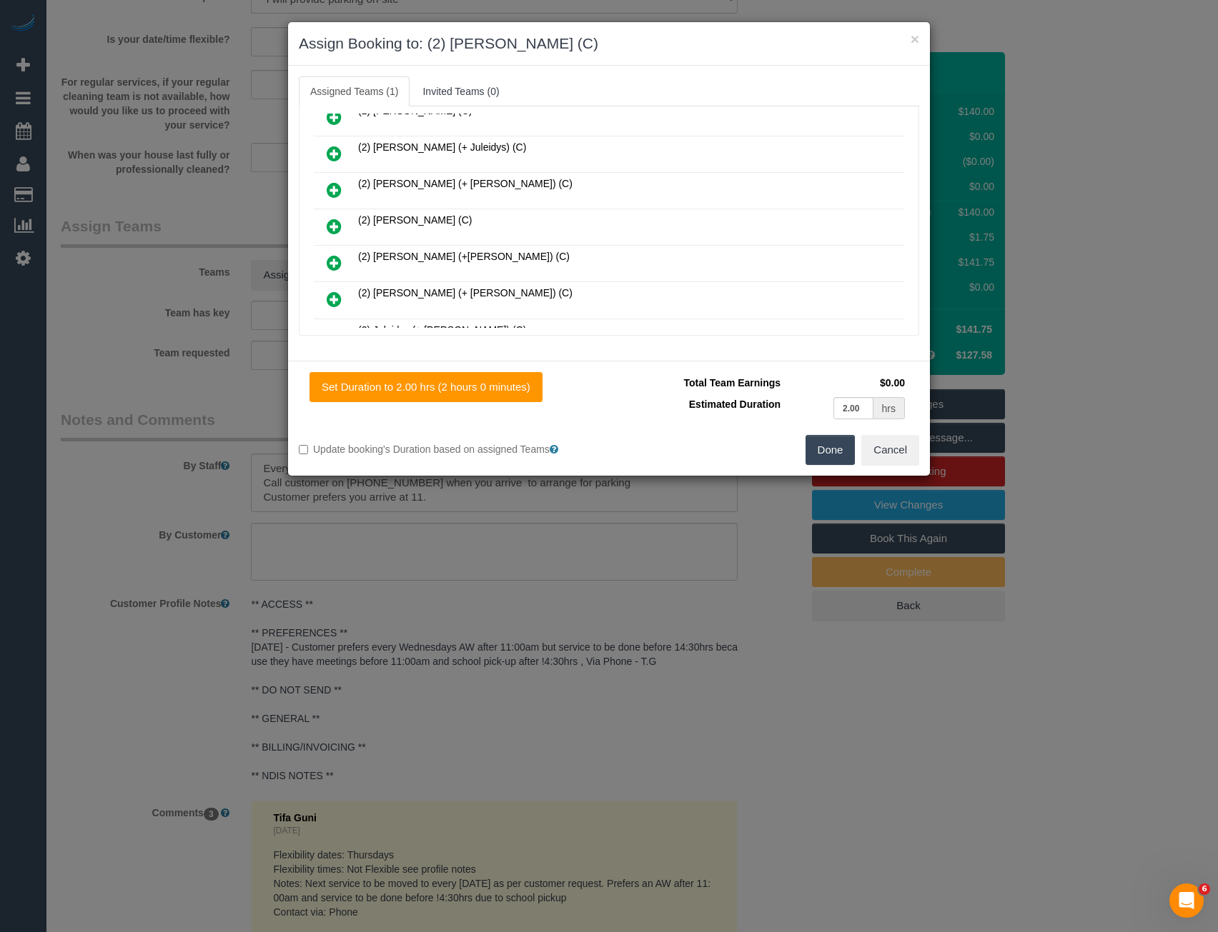
scroll to position [0, 0]
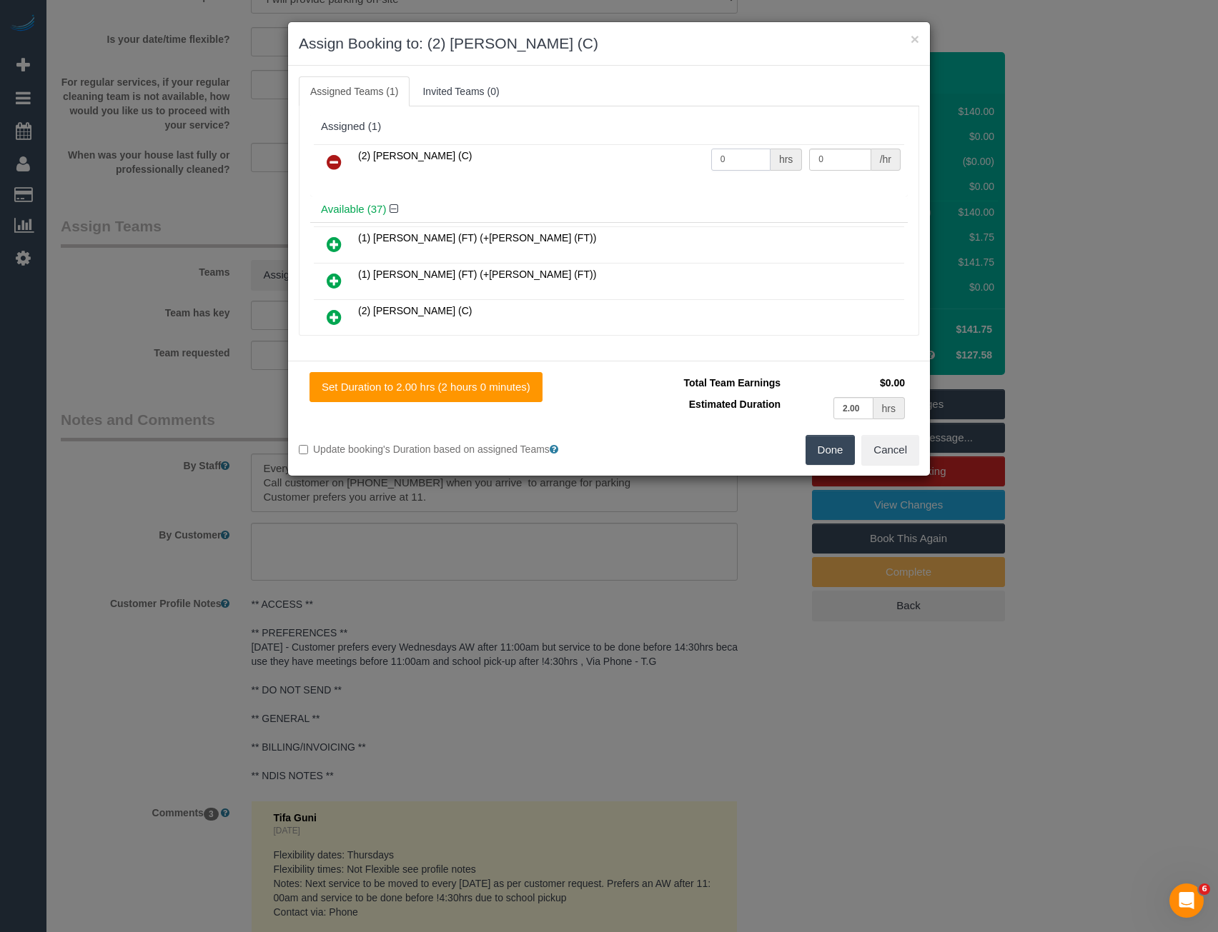
drag, startPoint x: 730, startPoint y: 159, endPoint x: 580, endPoint y: 156, distance: 149.3
click at [587, 160] on tr "(2) Danielle Wheeler (C) 0 hrs 0 /hr" at bounding box center [609, 162] width 590 height 36
type input "2"
type input "37.5"
click at [818, 453] on button "Done" at bounding box center [830, 450] width 50 height 30
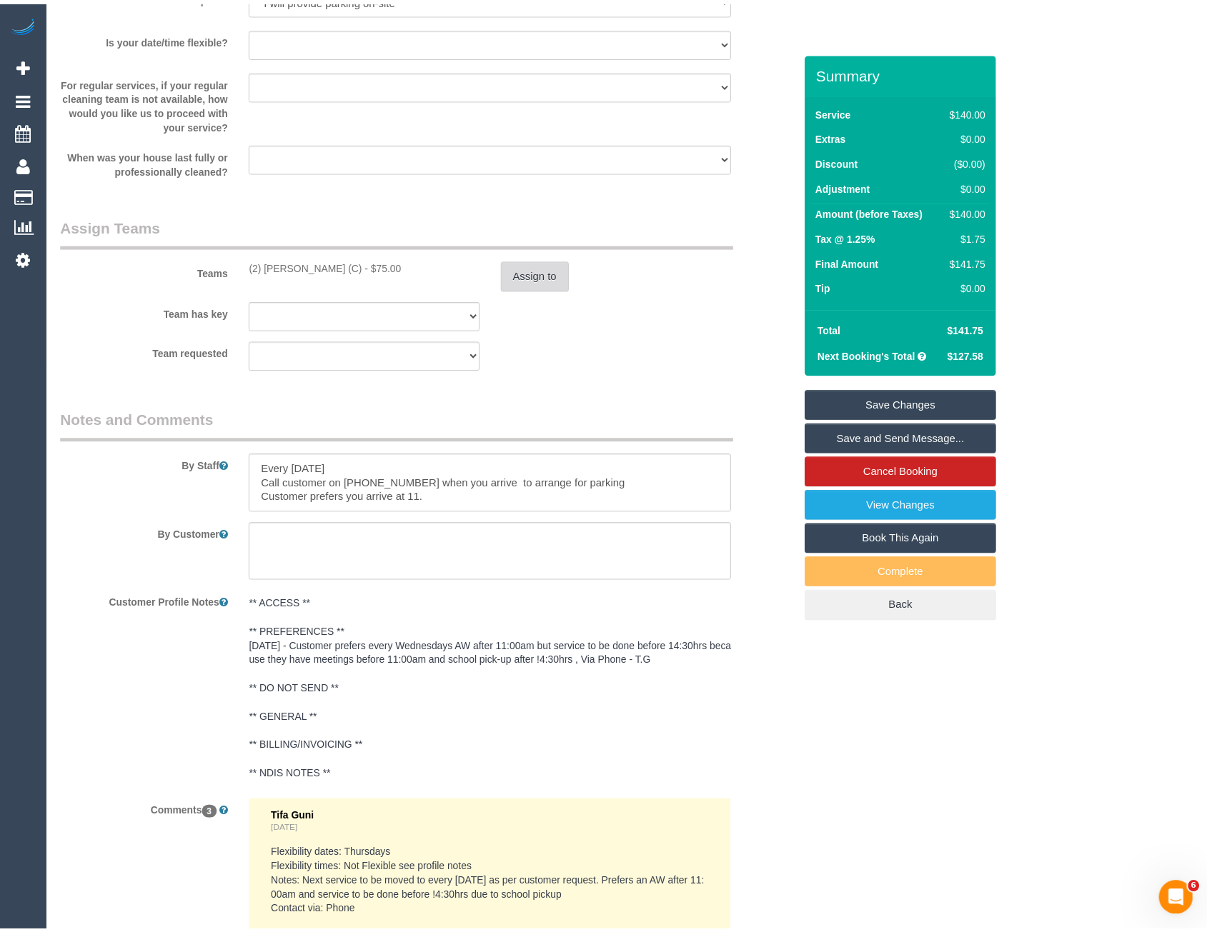
scroll to position [2143, 0]
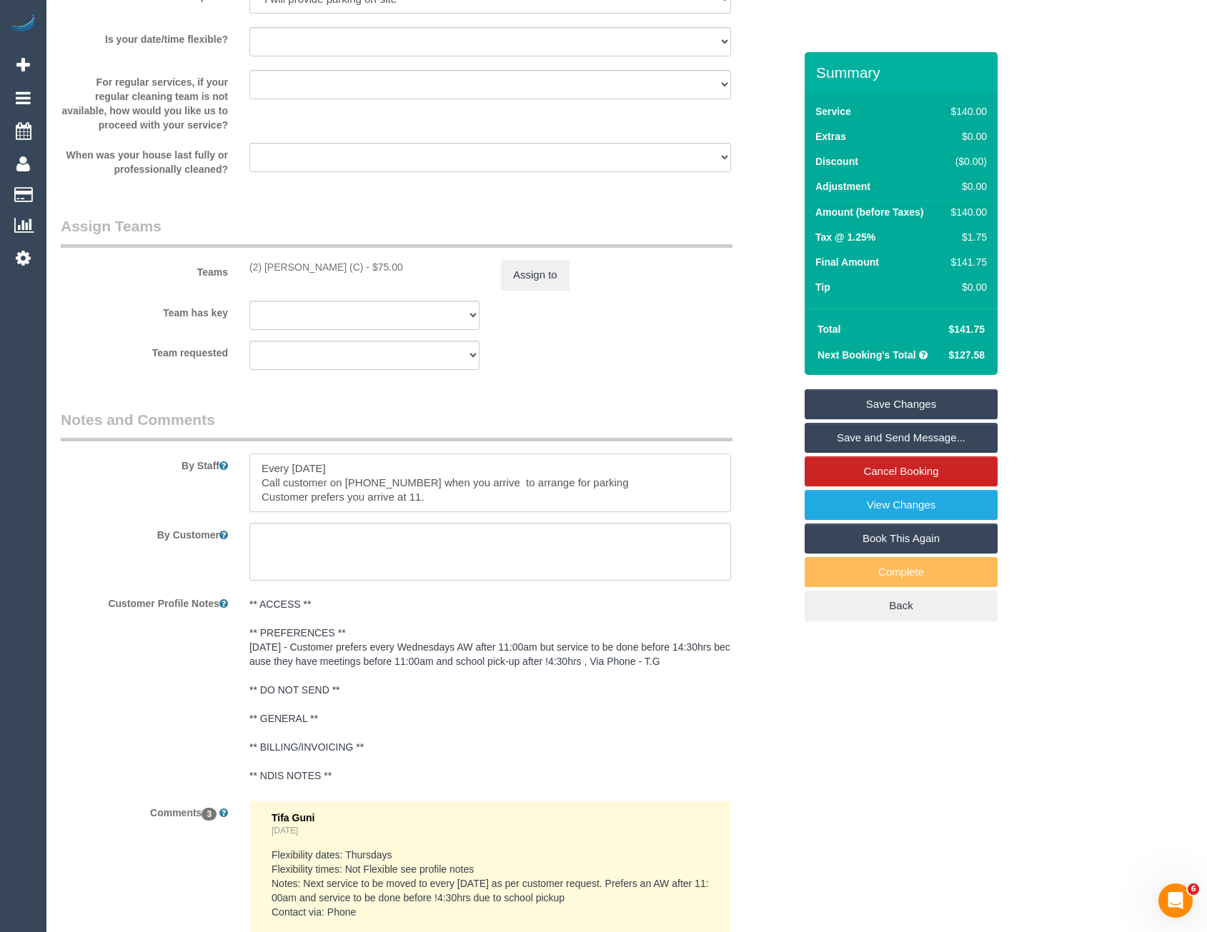
click at [254, 469] on textarea at bounding box center [490, 483] width 482 height 59
drag, startPoint x: 331, startPoint y: 476, endPoint x: 242, endPoint y: 471, distance: 89.5
click at [242, 471] on div at bounding box center [490, 483] width 503 height 59
click at [363, 466] on textarea at bounding box center [490, 483] width 482 height 59
drag, startPoint x: 347, startPoint y: 482, endPoint x: 259, endPoint y: 483, distance: 87.2
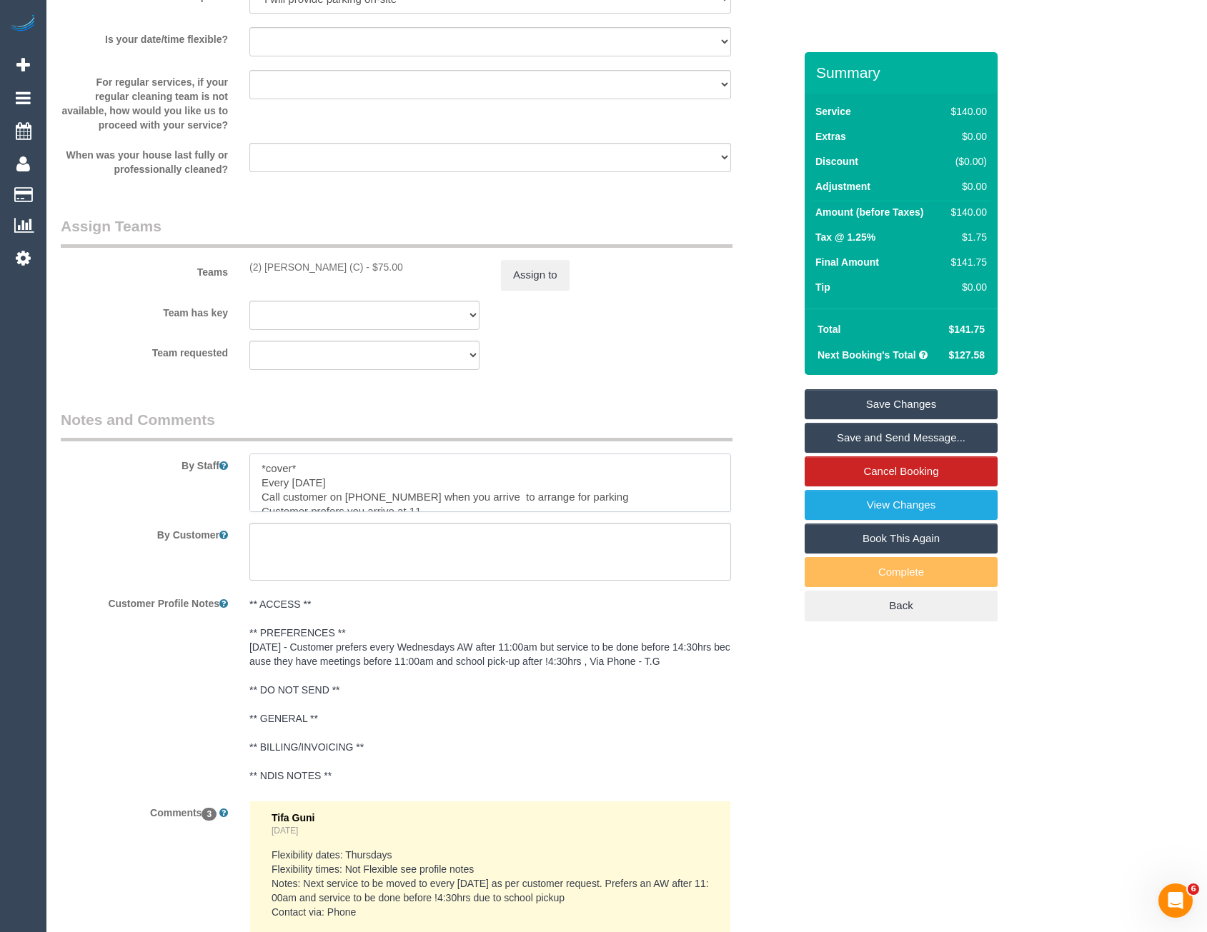
click at [259, 483] on textarea at bounding box center [490, 483] width 482 height 59
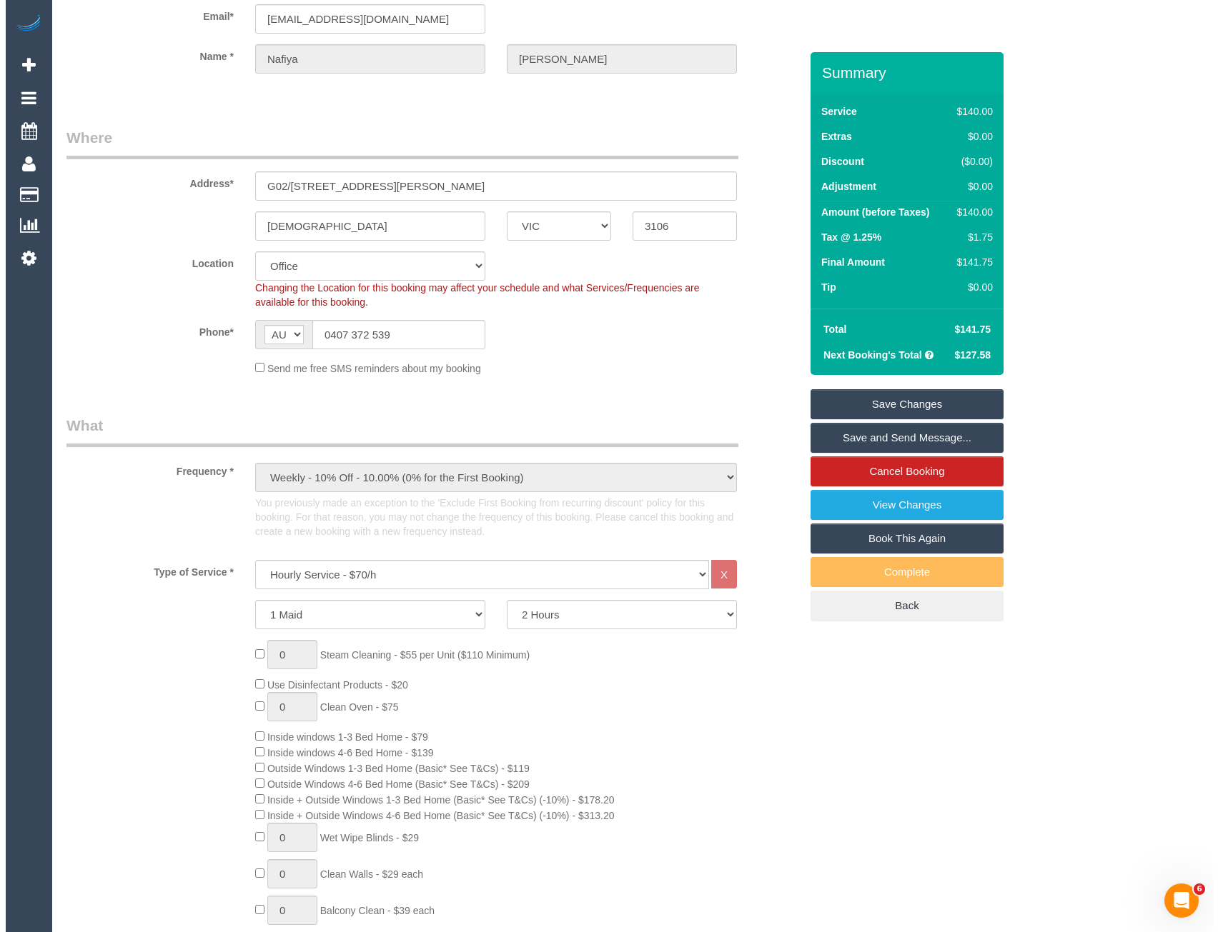
scroll to position [0, 0]
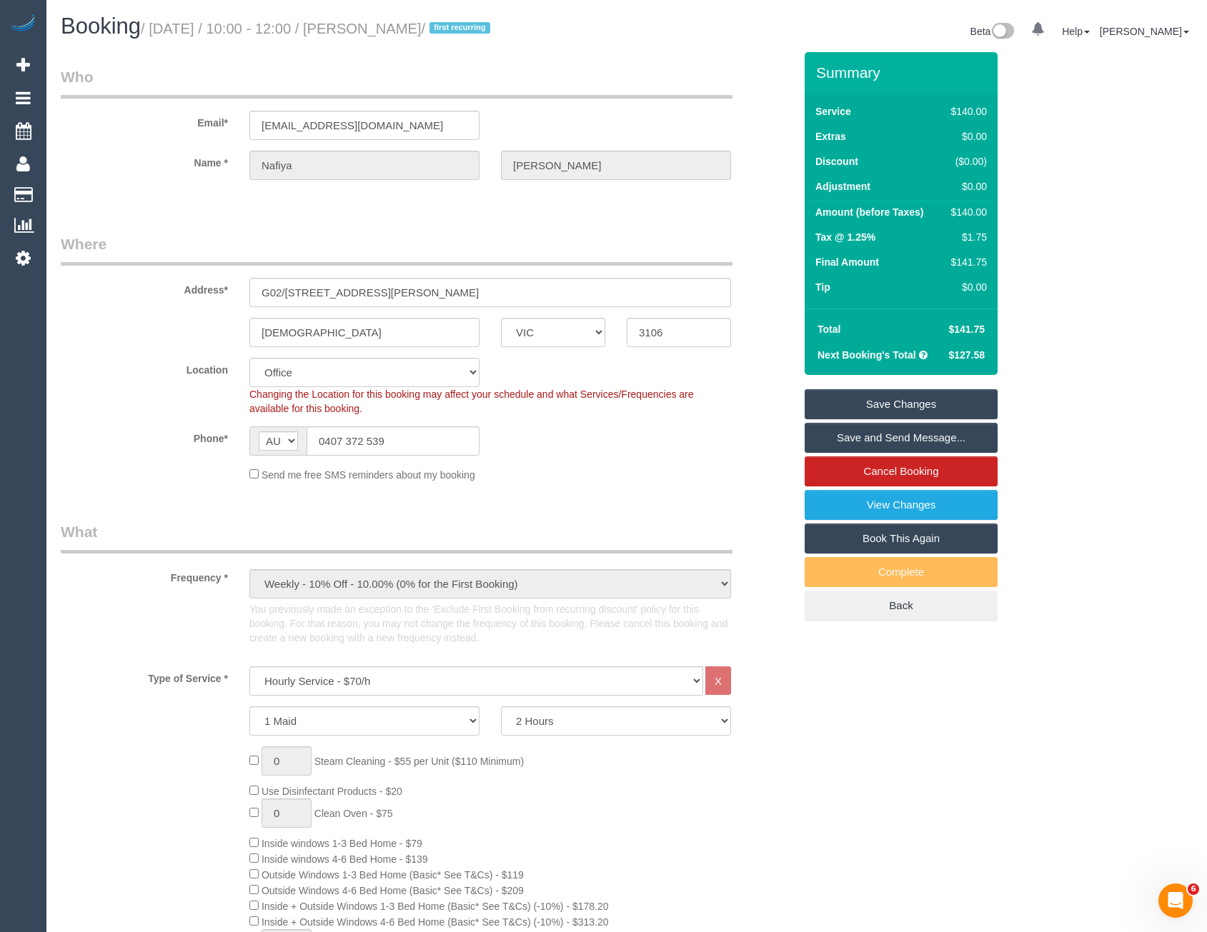
type textarea "*cover* Call customer on 0407372539 when you arrive to arrange for parking Cust…"
click at [855, 401] on link "Save Changes" at bounding box center [901, 404] width 193 height 30
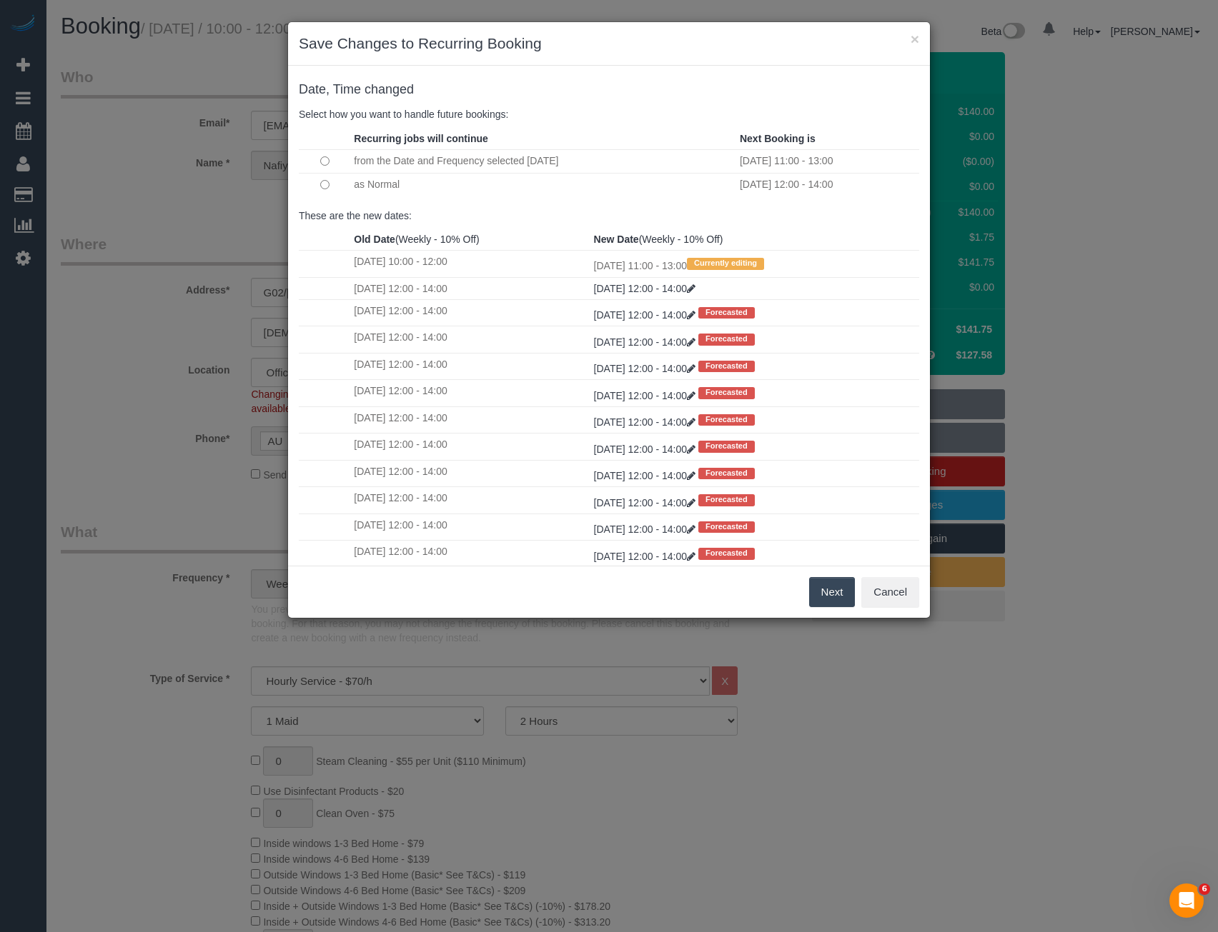
click at [825, 596] on button "Next" at bounding box center [832, 592] width 46 height 30
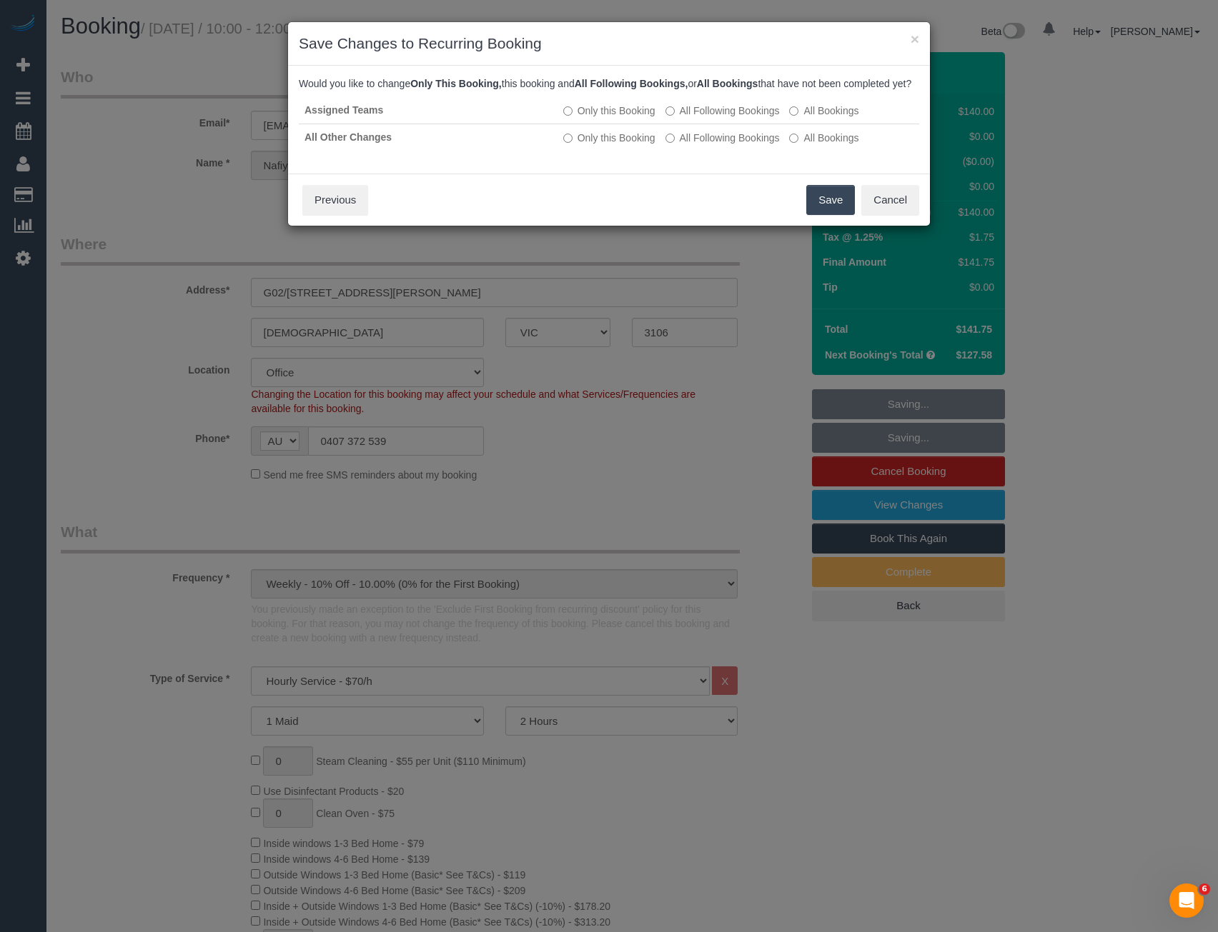
click at [818, 214] on button "Save" at bounding box center [830, 200] width 49 height 30
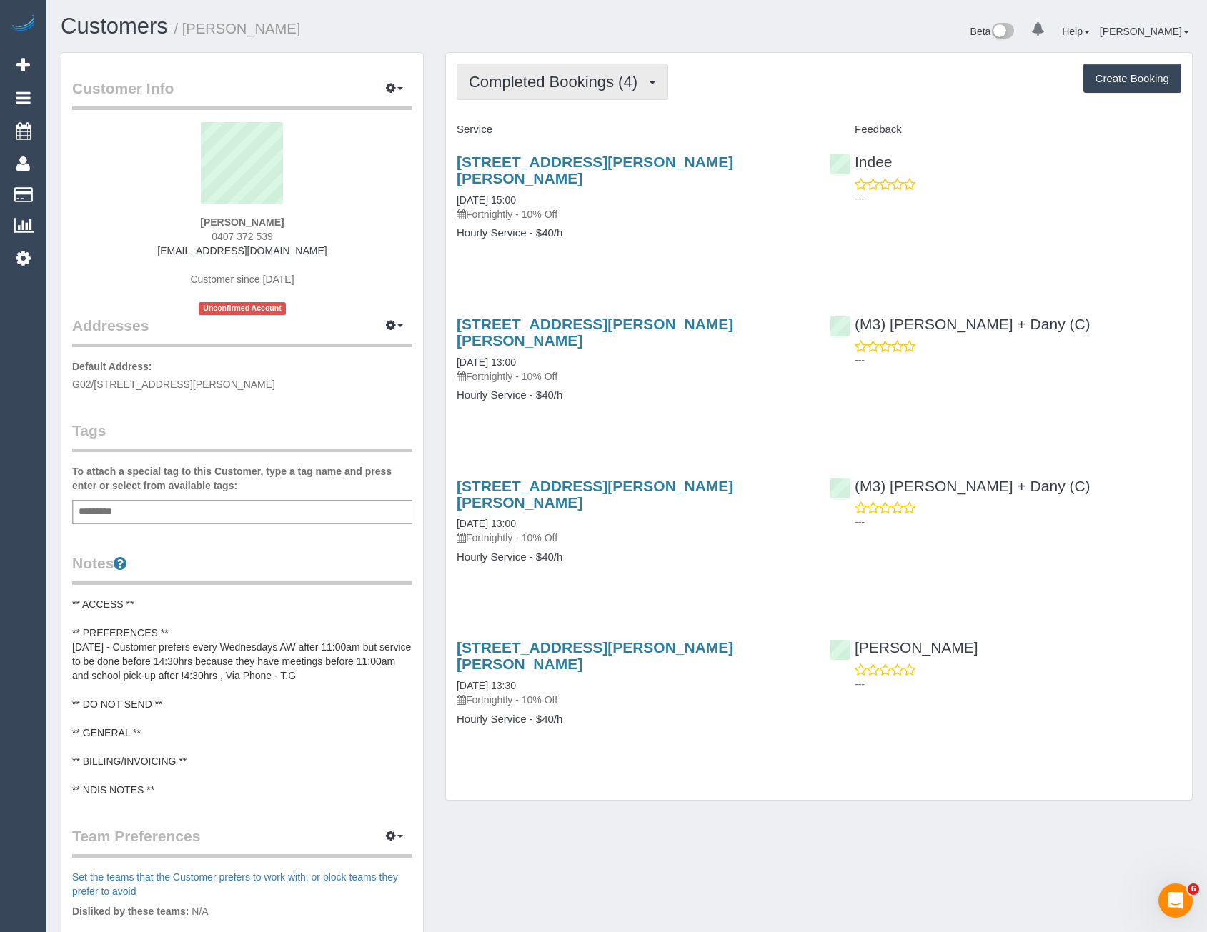
click at [589, 95] on button "Completed Bookings (4)" at bounding box center [562, 82] width 211 height 36
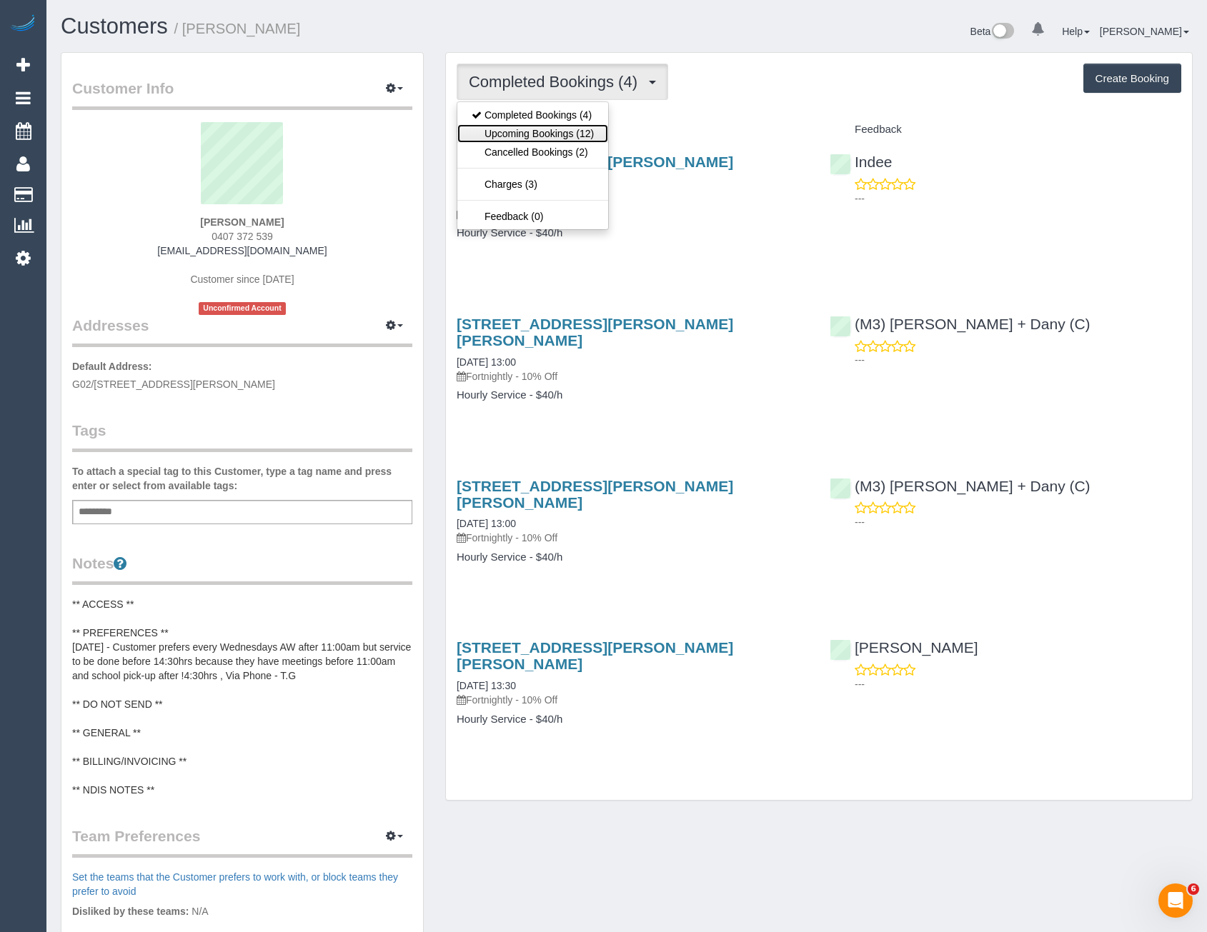
click at [569, 130] on link "Upcoming Bookings (12)" at bounding box center [532, 133] width 151 height 19
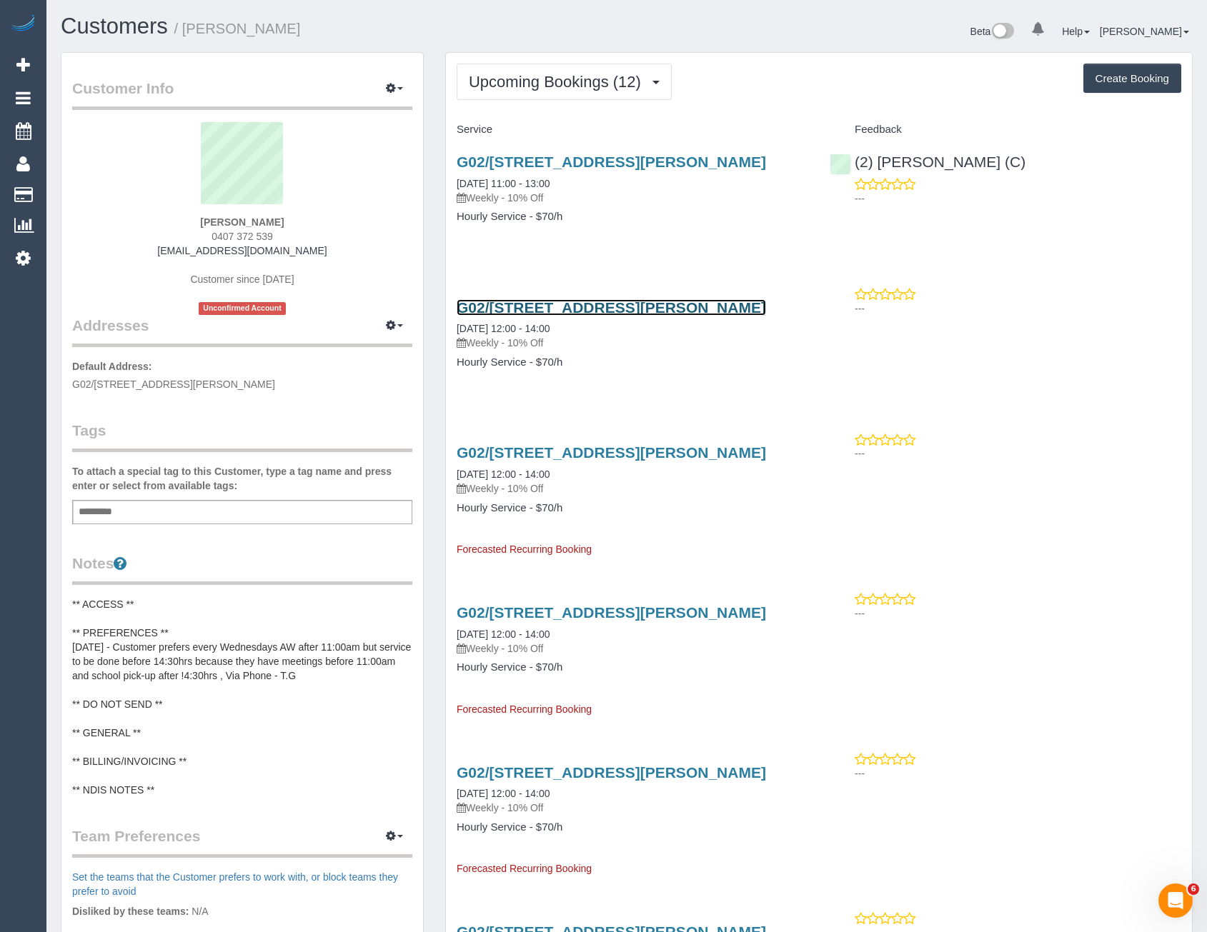
click at [604, 306] on link "G02/200 Foote Street, Templestowe, VIC 3106" at bounding box center [611, 307] width 309 height 16
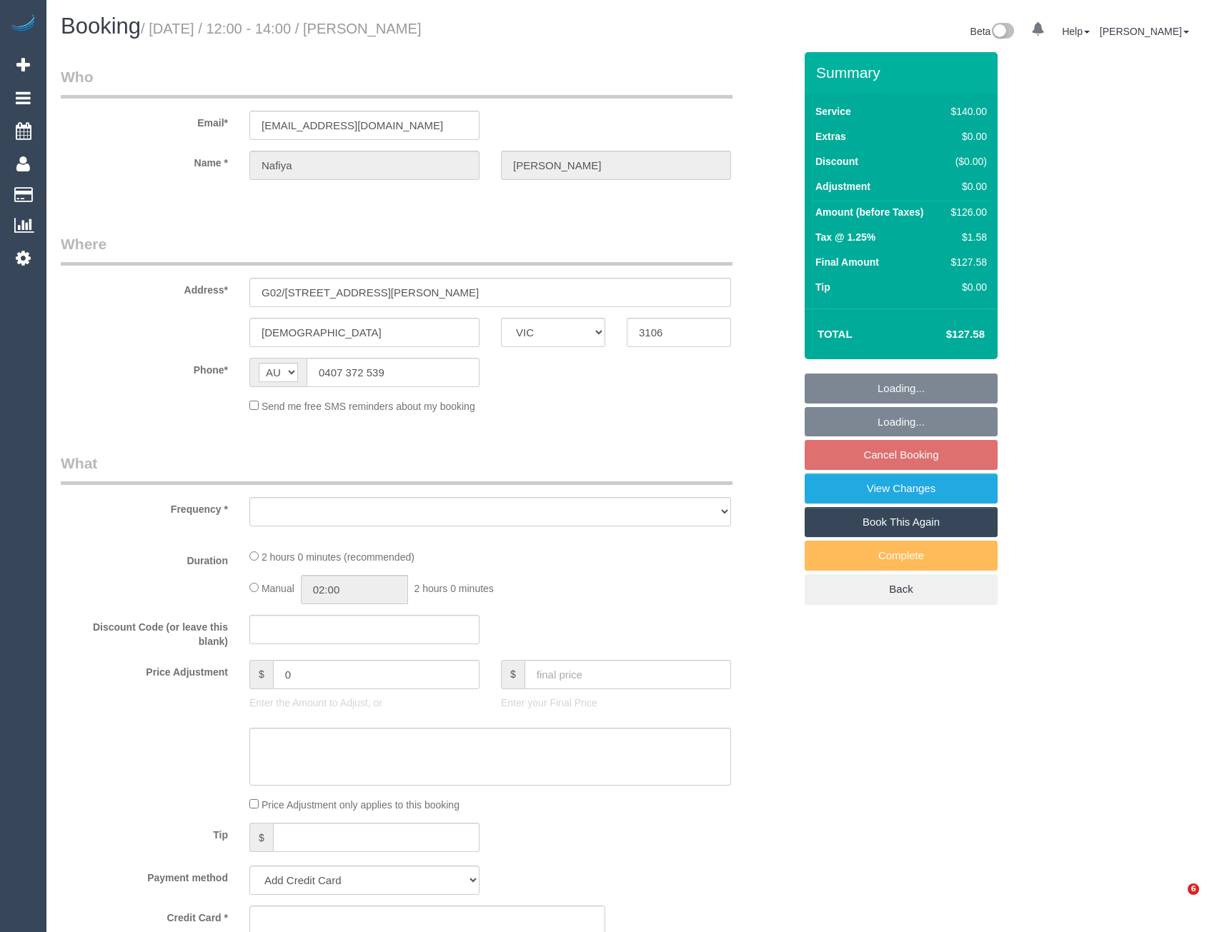
select select "VIC"
select select "string:stripe-card_19LQOv2GScqysDRV1jcieNrg"
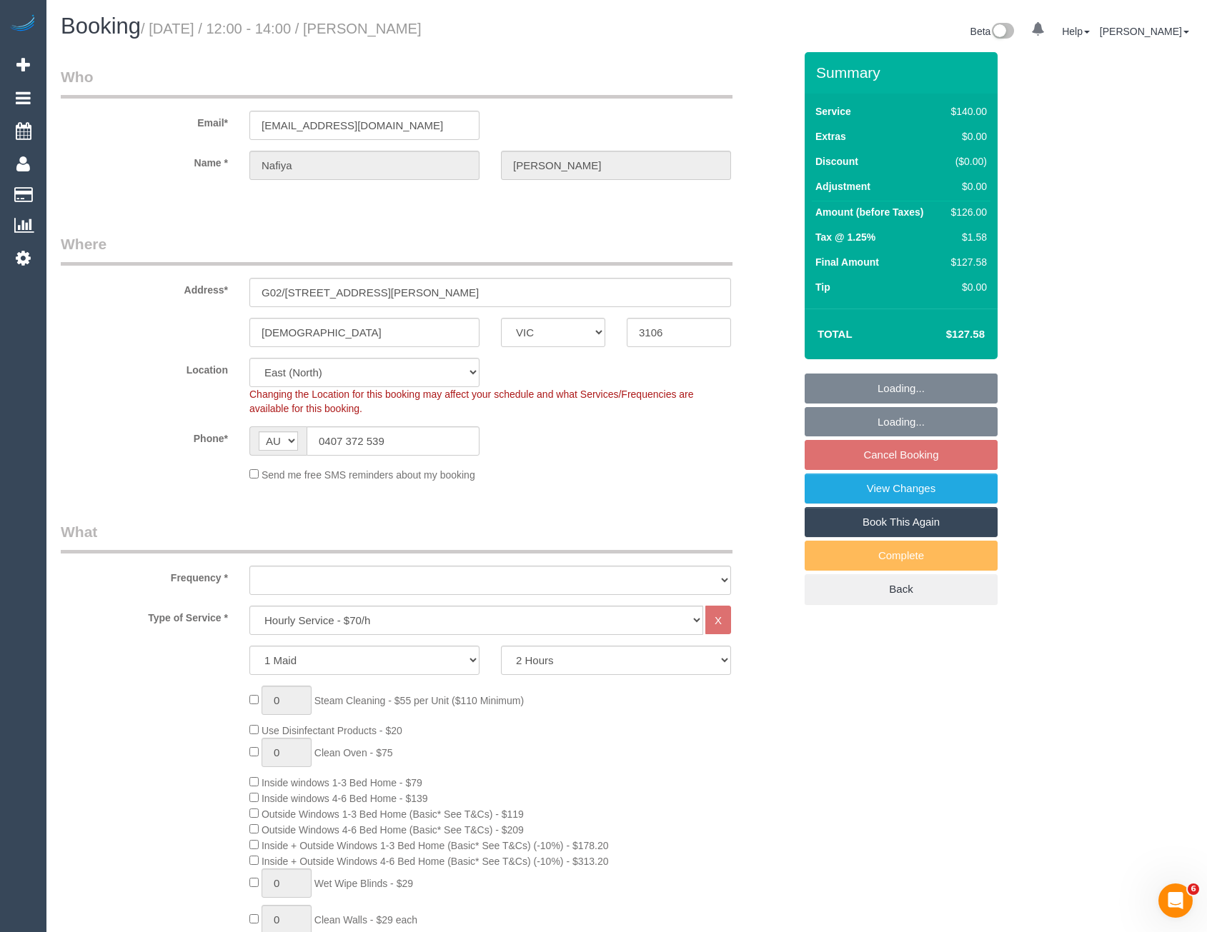
select select "object:721"
select select "number:28"
select select "number:14"
select select "number:18"
select select "object:1273"
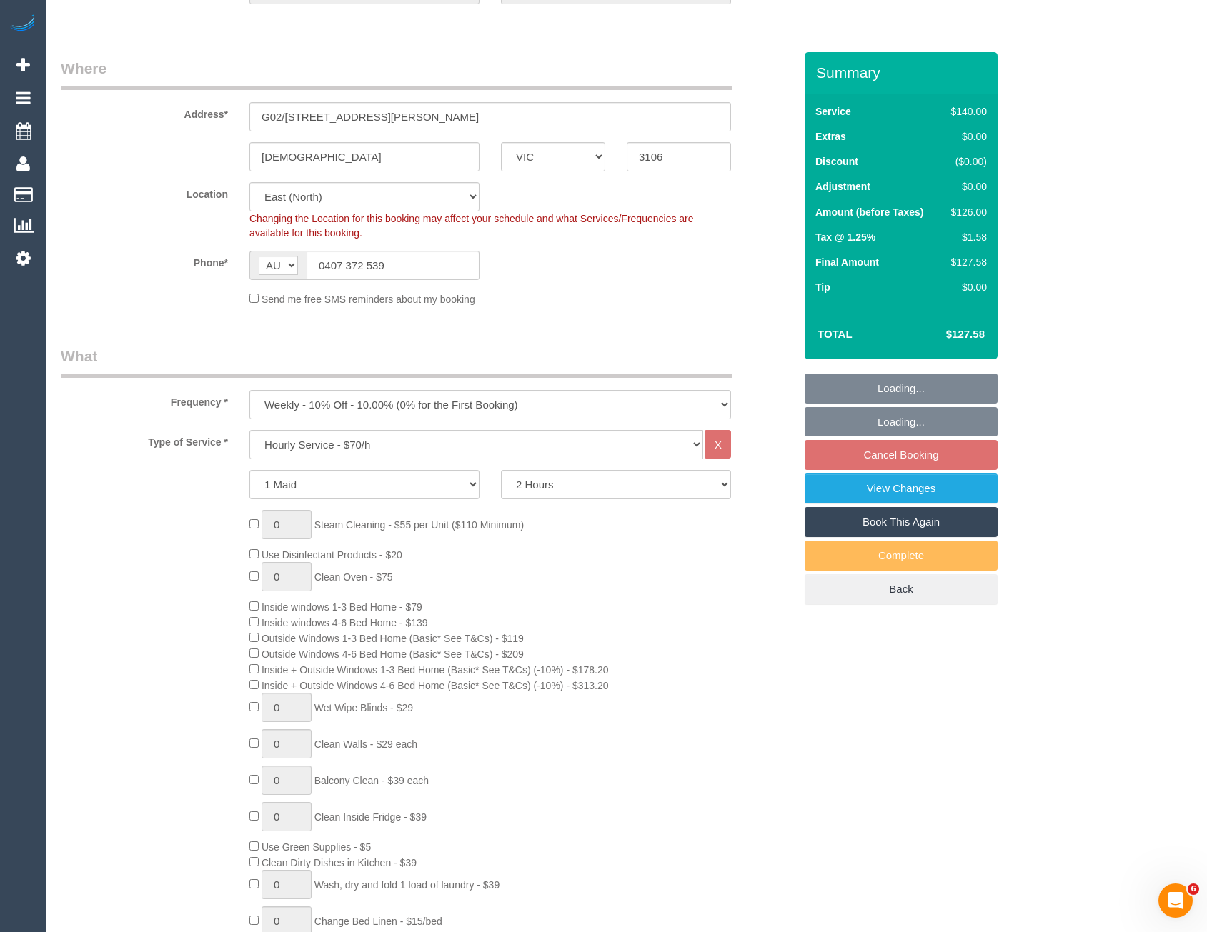
select select "spot4"
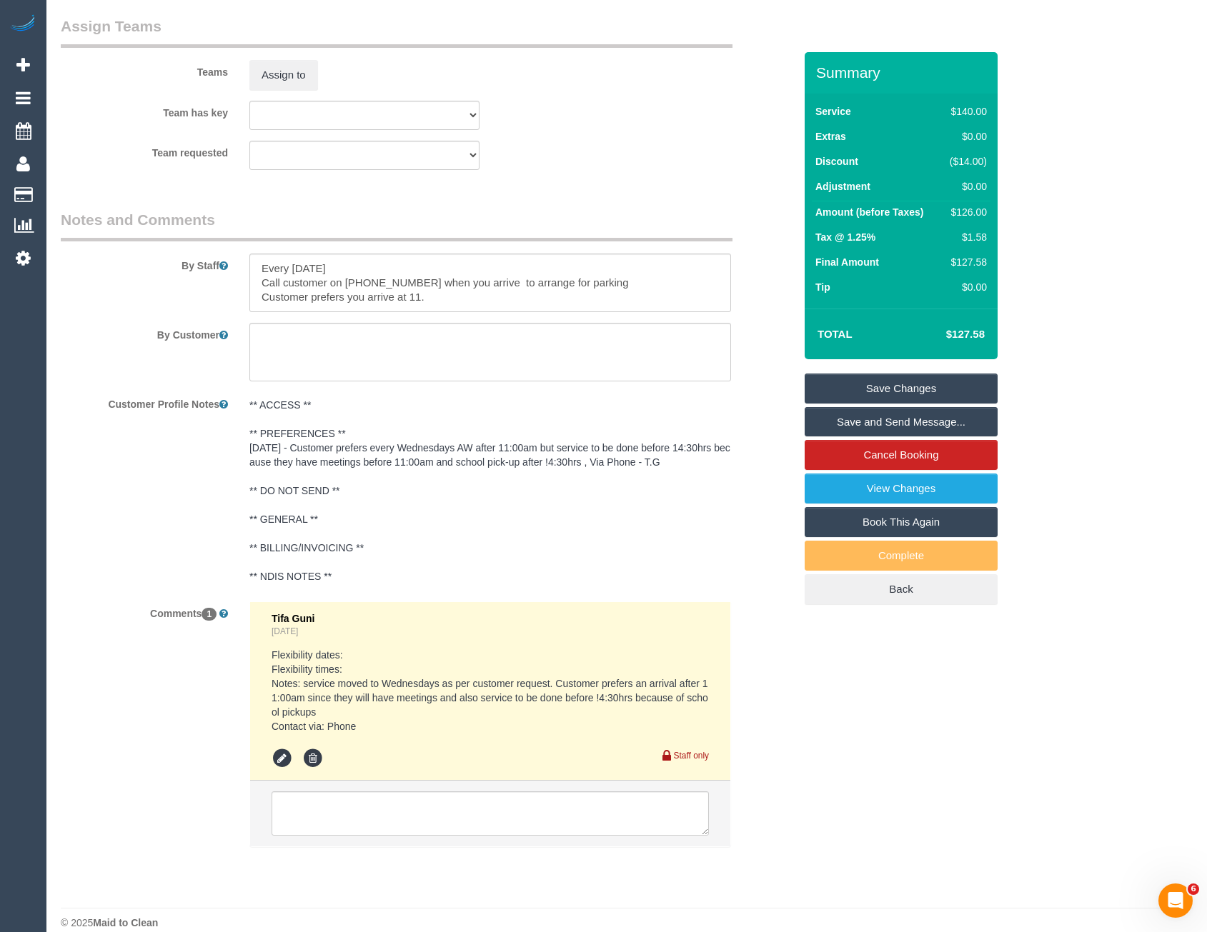
scroll to position [2198, 0]
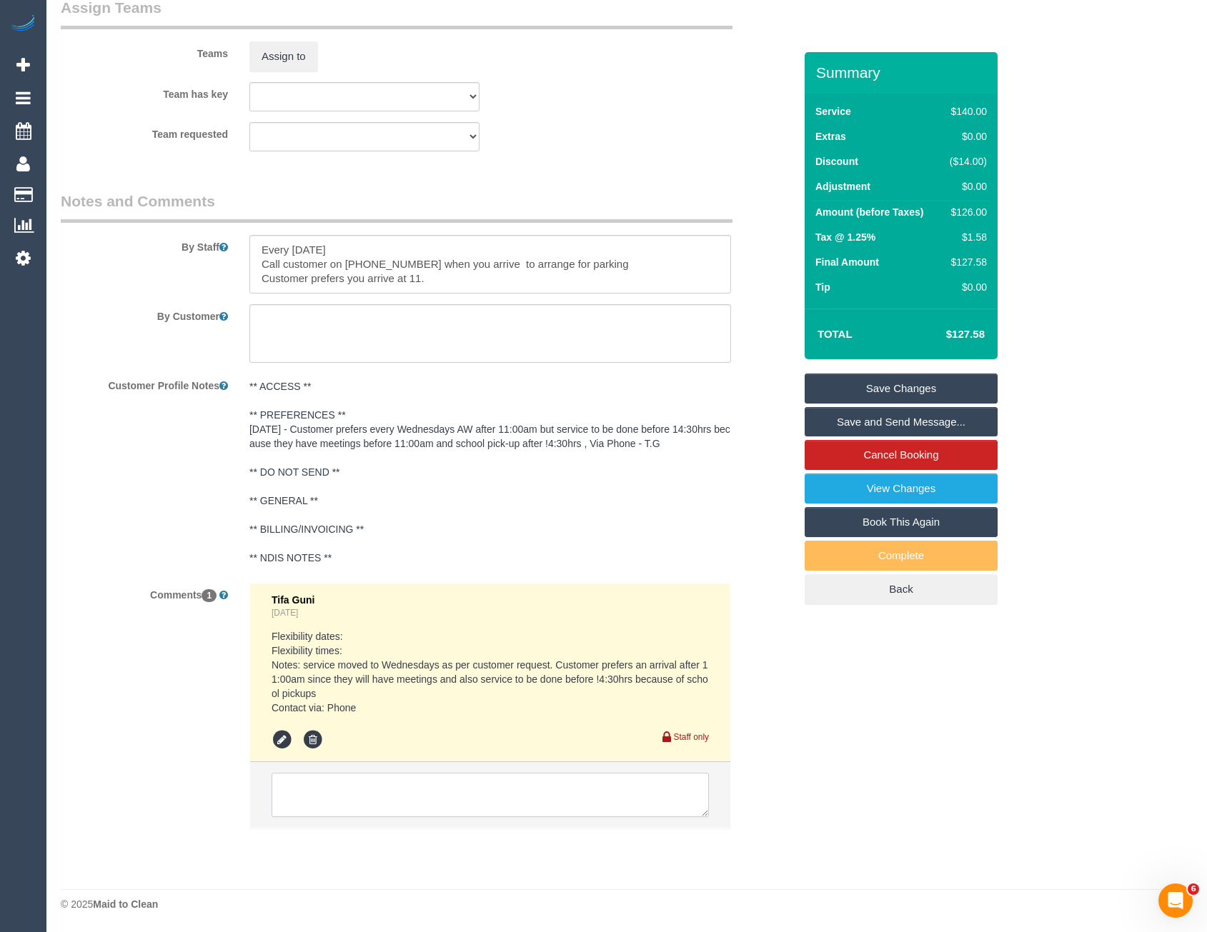
click at [380, 802] on textarea at bounding box center [490, 795] width 437 height 44
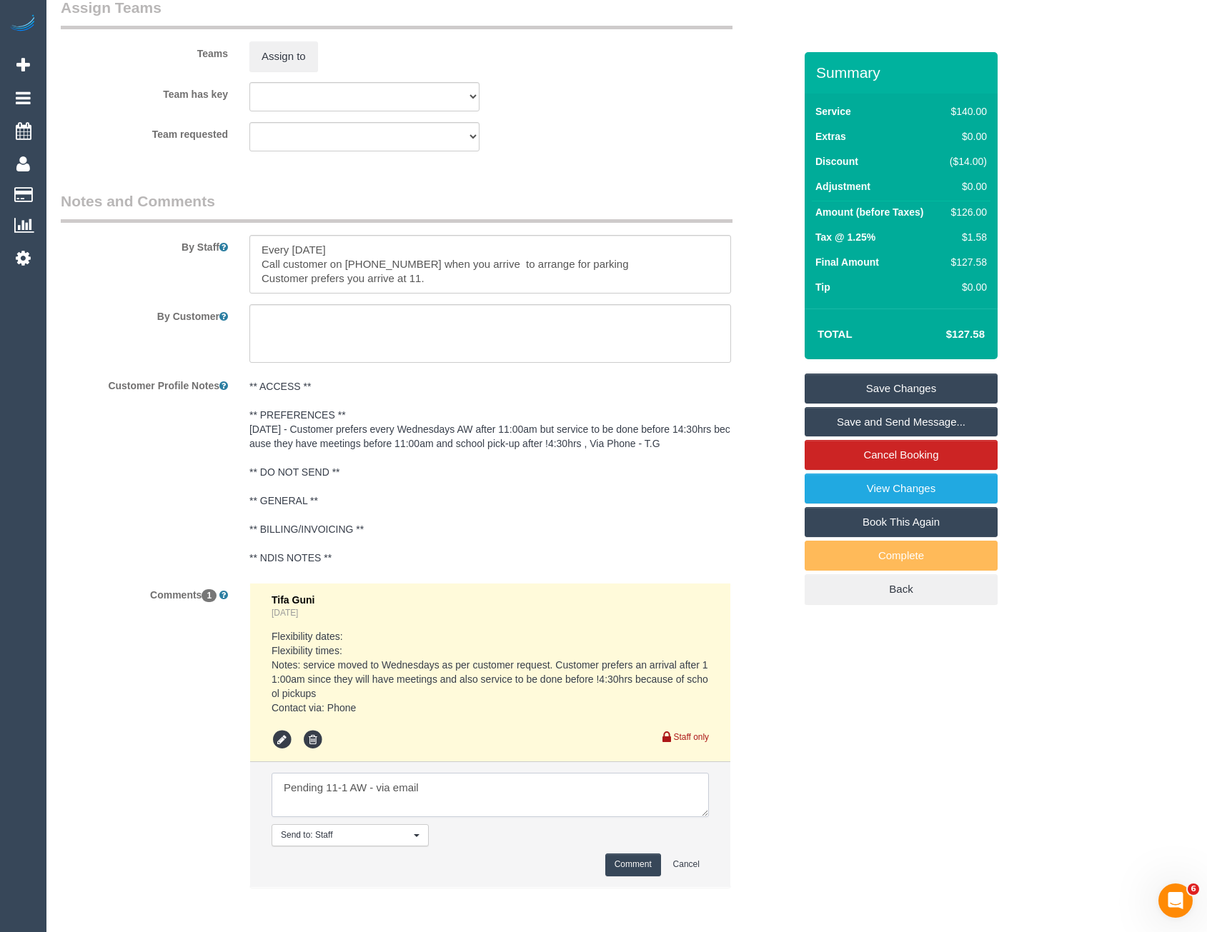
type textarea "Pending 11-1 AW - via email"
click at [632, 873] on button "Comment" at bounding box center [633, 865] width 56 height 22
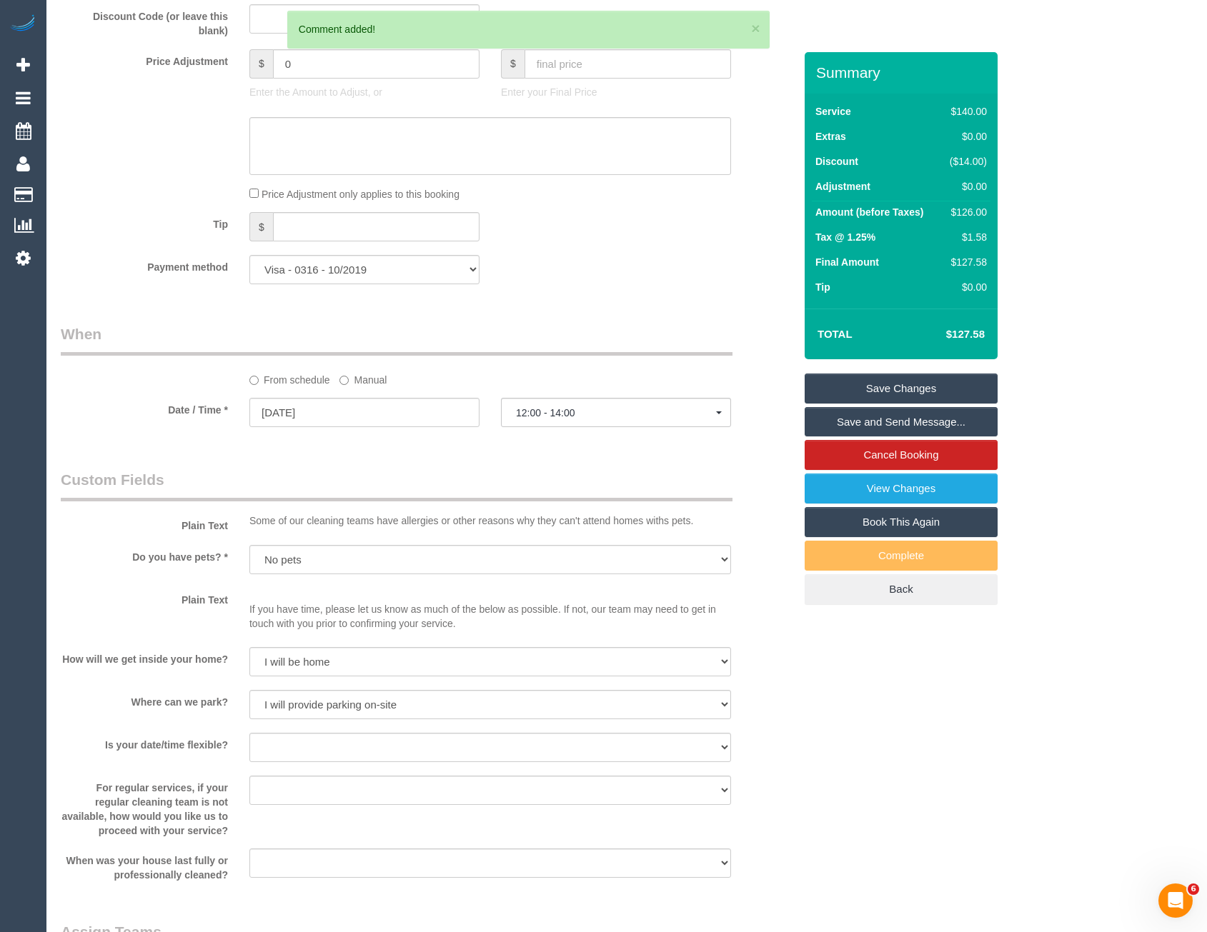
scroll to position [1269, 0]
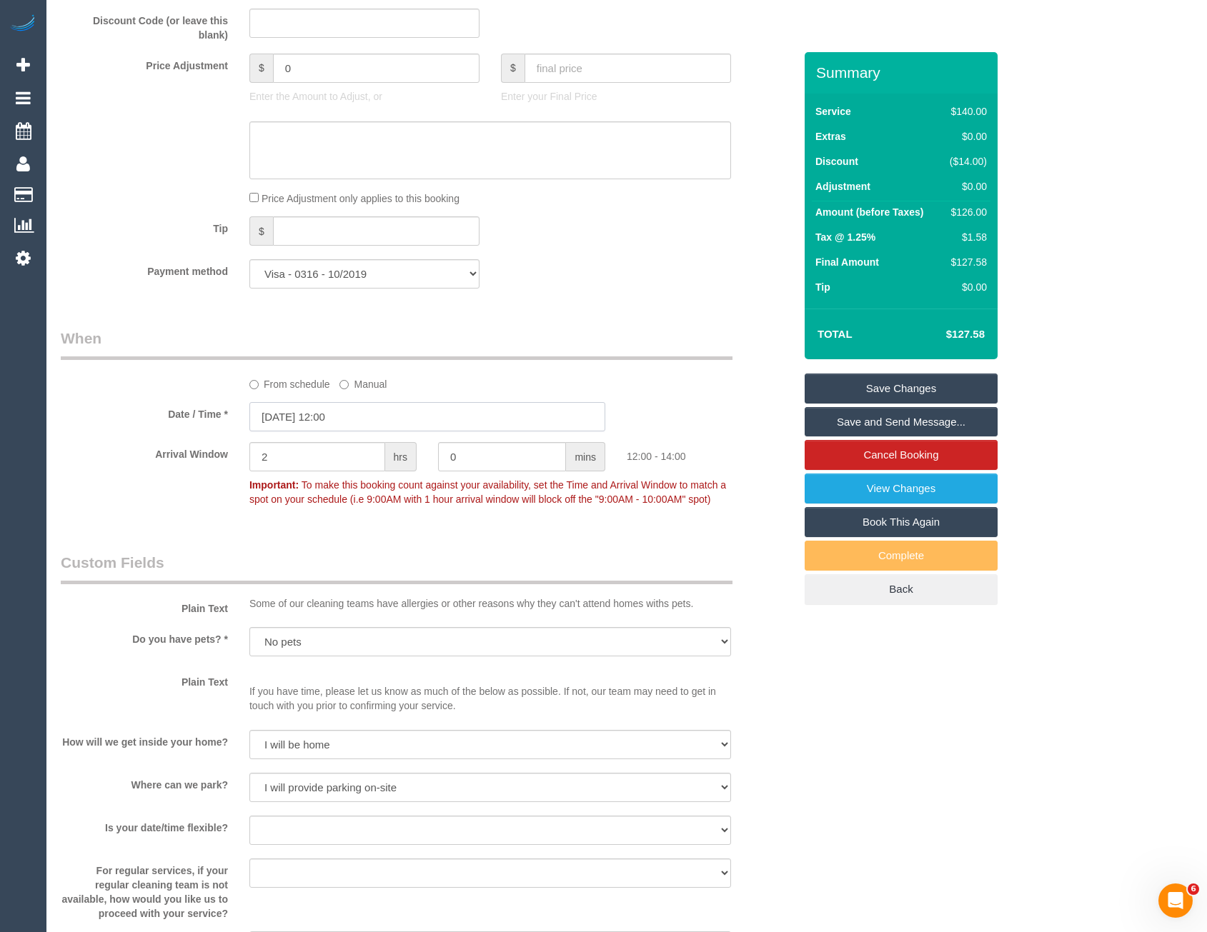
click at [364, 426] on input "22/10/2025 12:00" at bounding box center [427, 416] width 356 height 29
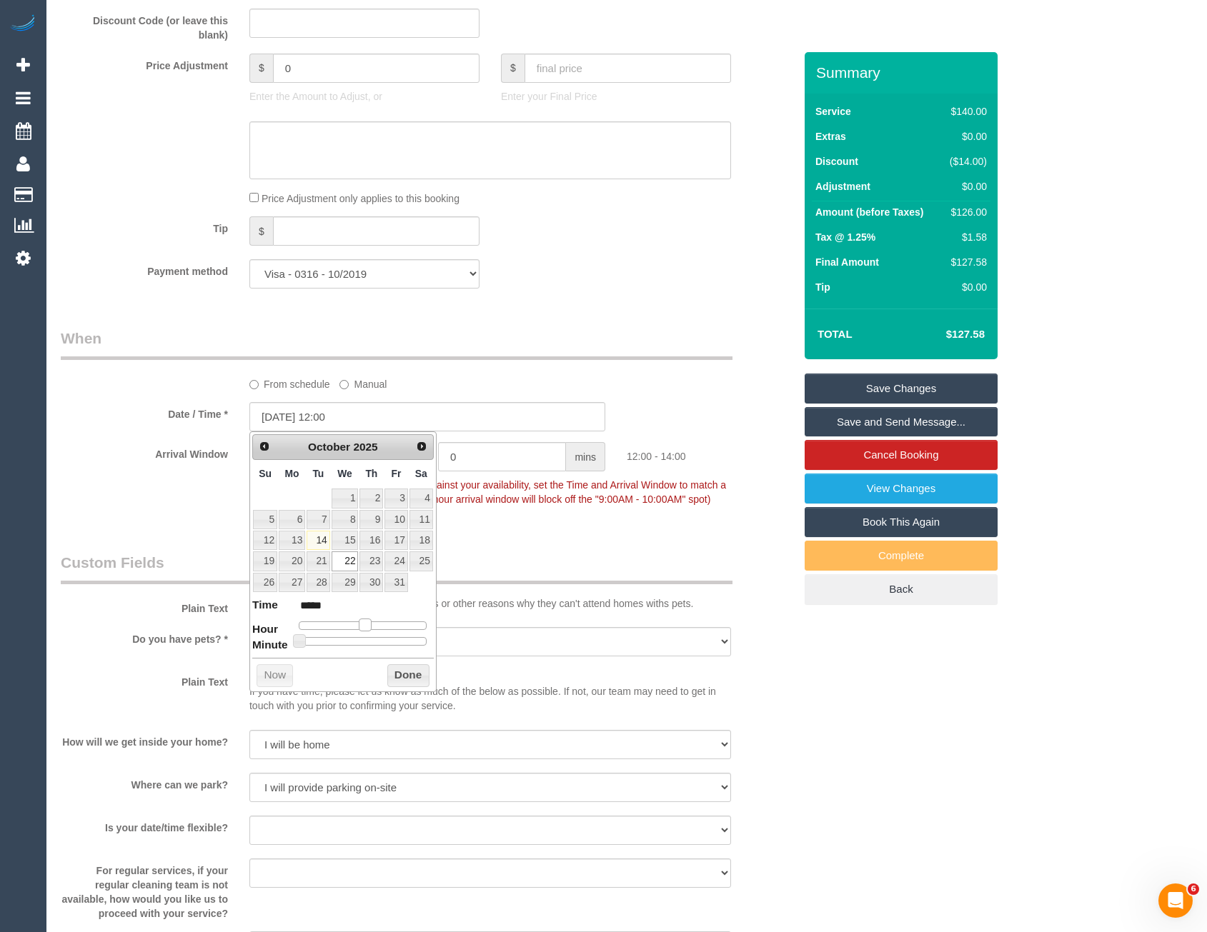
type input "22/10/2025 11:00"
type input "*****"
type input "22/10/2025 10:00"
type input "*****"
drag, startPoint x: 367, startPoint y: 626, endPoint x: 359, endPoint y: 627, distance: 8.0
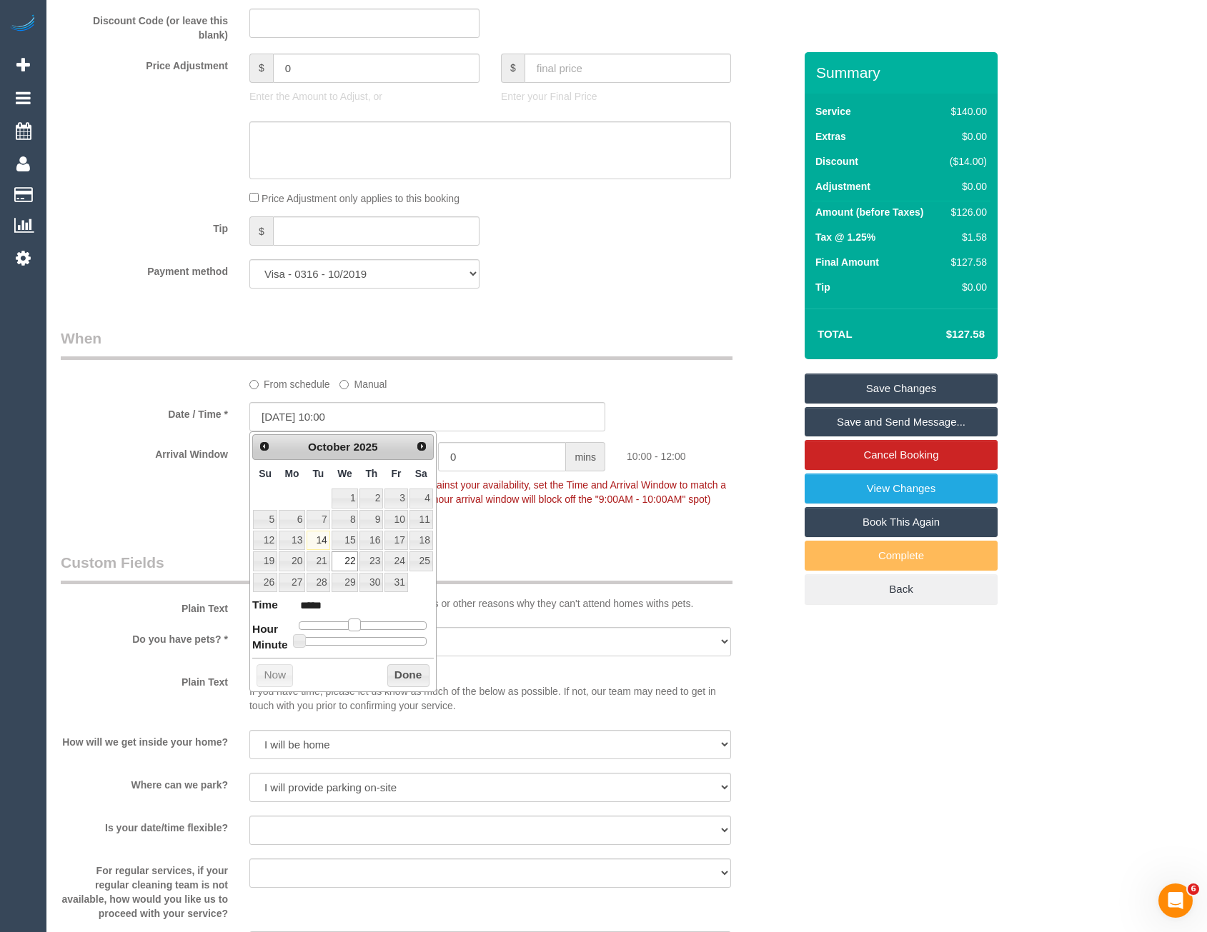
click at [359, 627] on span at bounding box center [354, 625] width 13 height 13
click at [402, 677] on button "Done" at bounding box center [408, 675] width 42 height 23
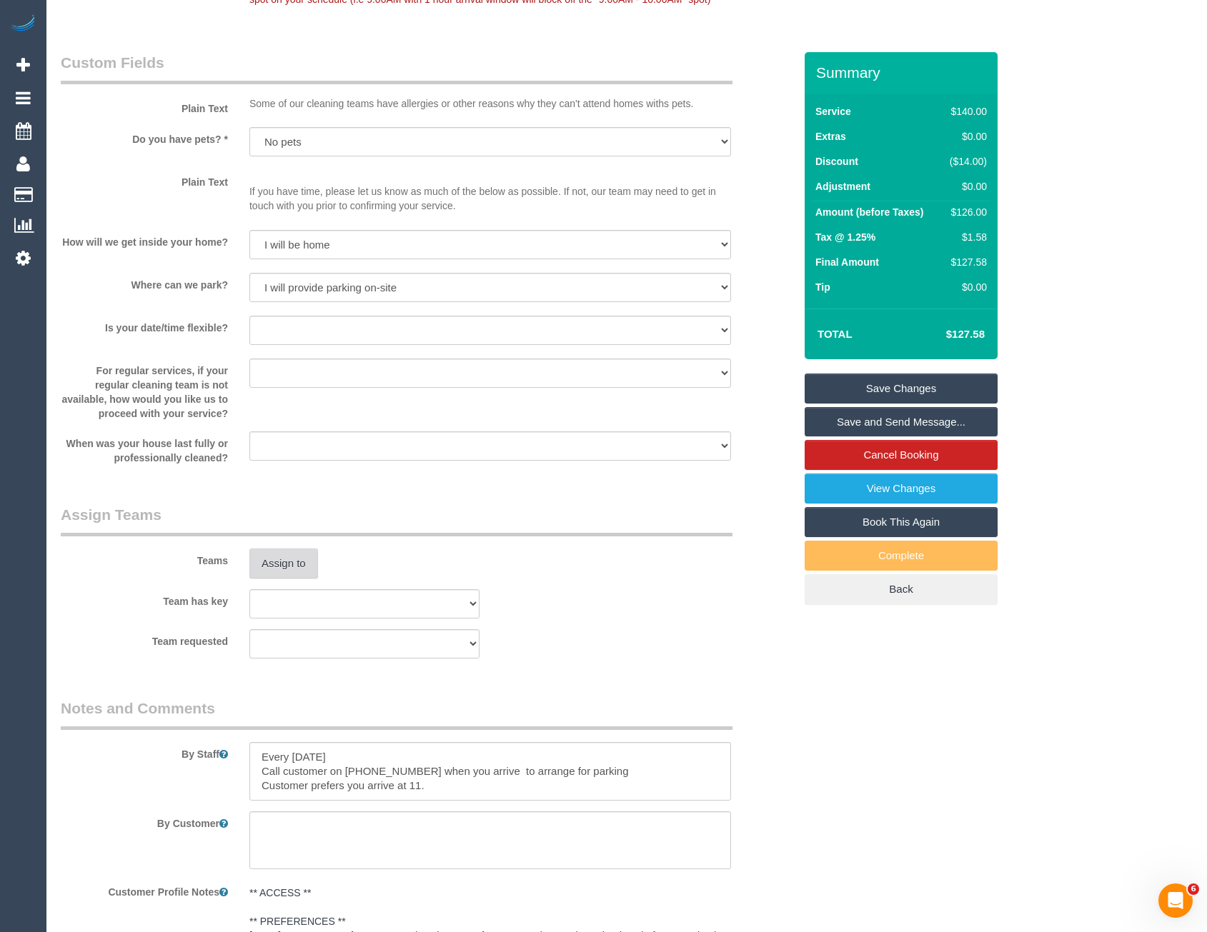
click at [288, 569] on button "Assign to" at bounding box center [283, 564] width 69 height 30
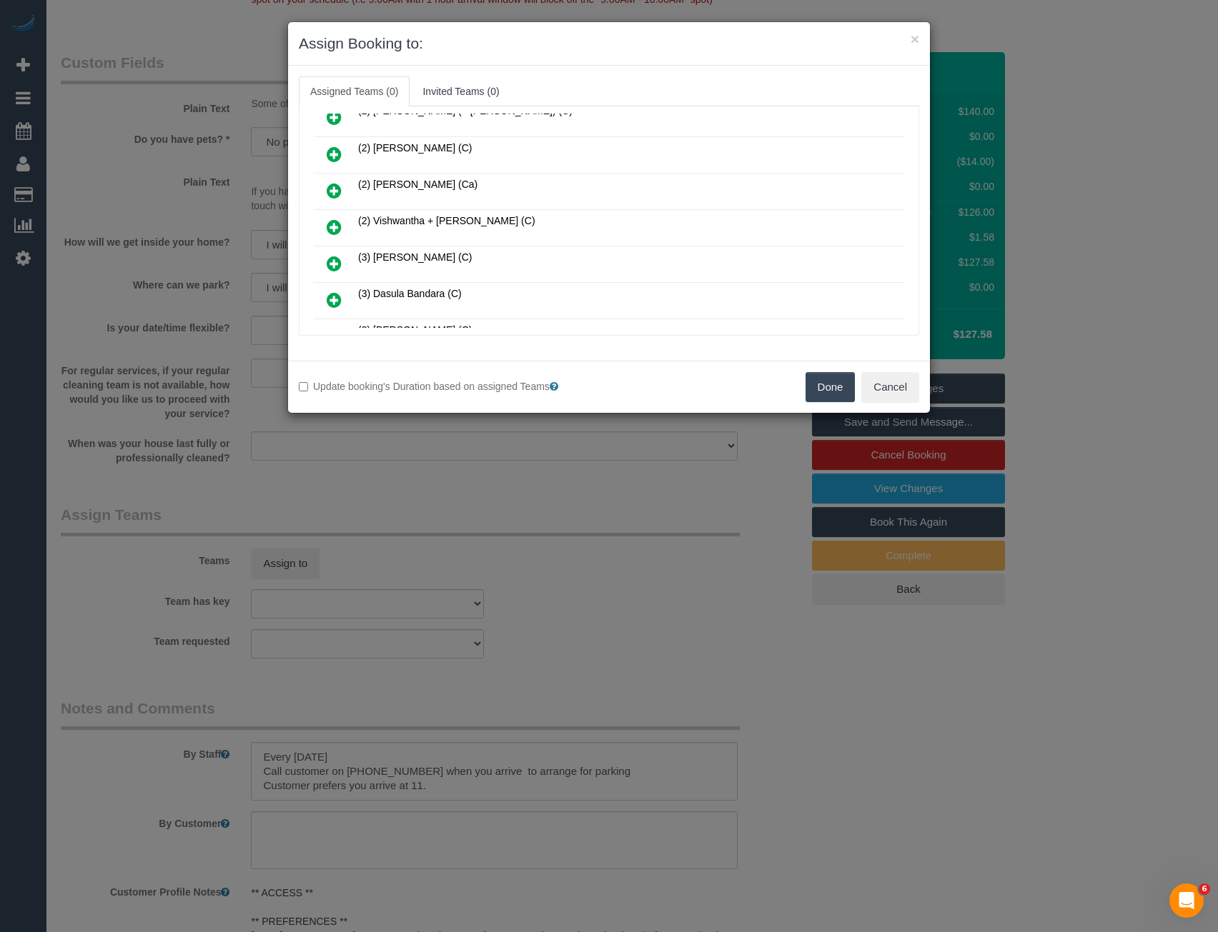
scroll to position [458, 0]
click at [332, 228] on icon at bounding box center [334, 227] width 15 height 17
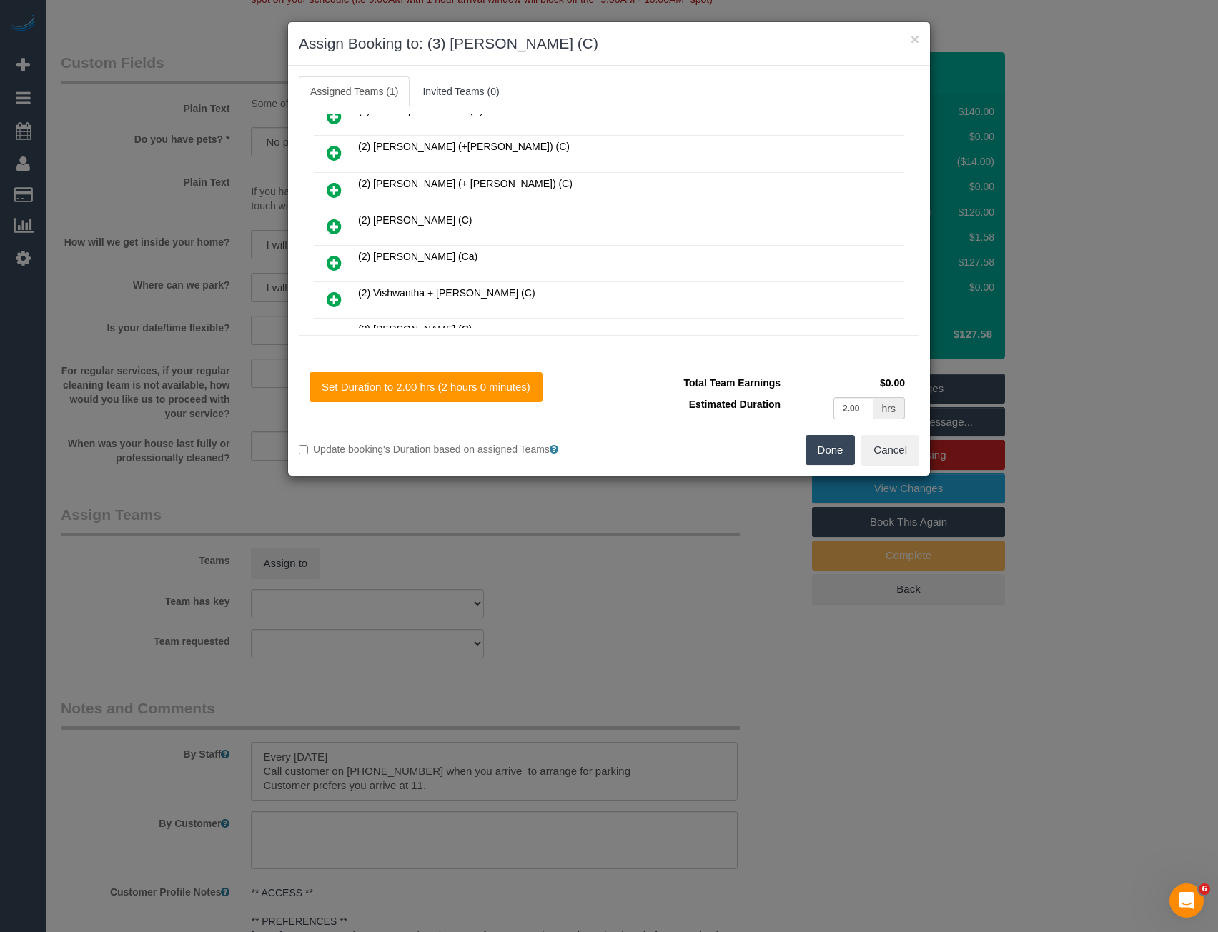
scroll to position [0, 0]
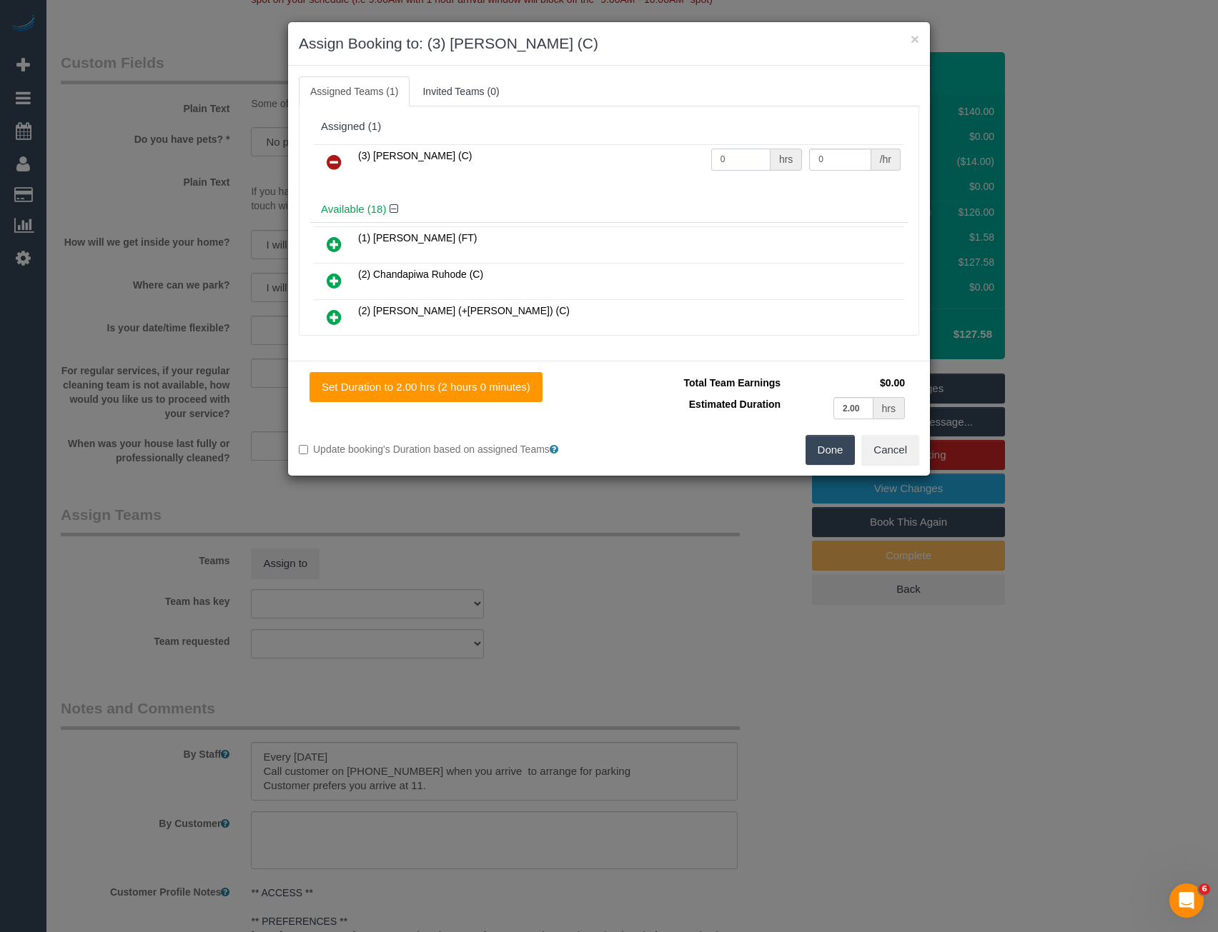
drag, startPoint x: 734, startPoint y: 161, endPoint x: 657, endPoint y: 170, distance: 77.0
click at [658, 171] on tr "(3) Ishini De Silva (C) 0 hrs 0 /hr" at bounding box center [609, 162] width 590 height 36
type input "2"
type input "35"
click at [815, 459] on button "Done" at bounding box center [830, 450] width 50 height 30
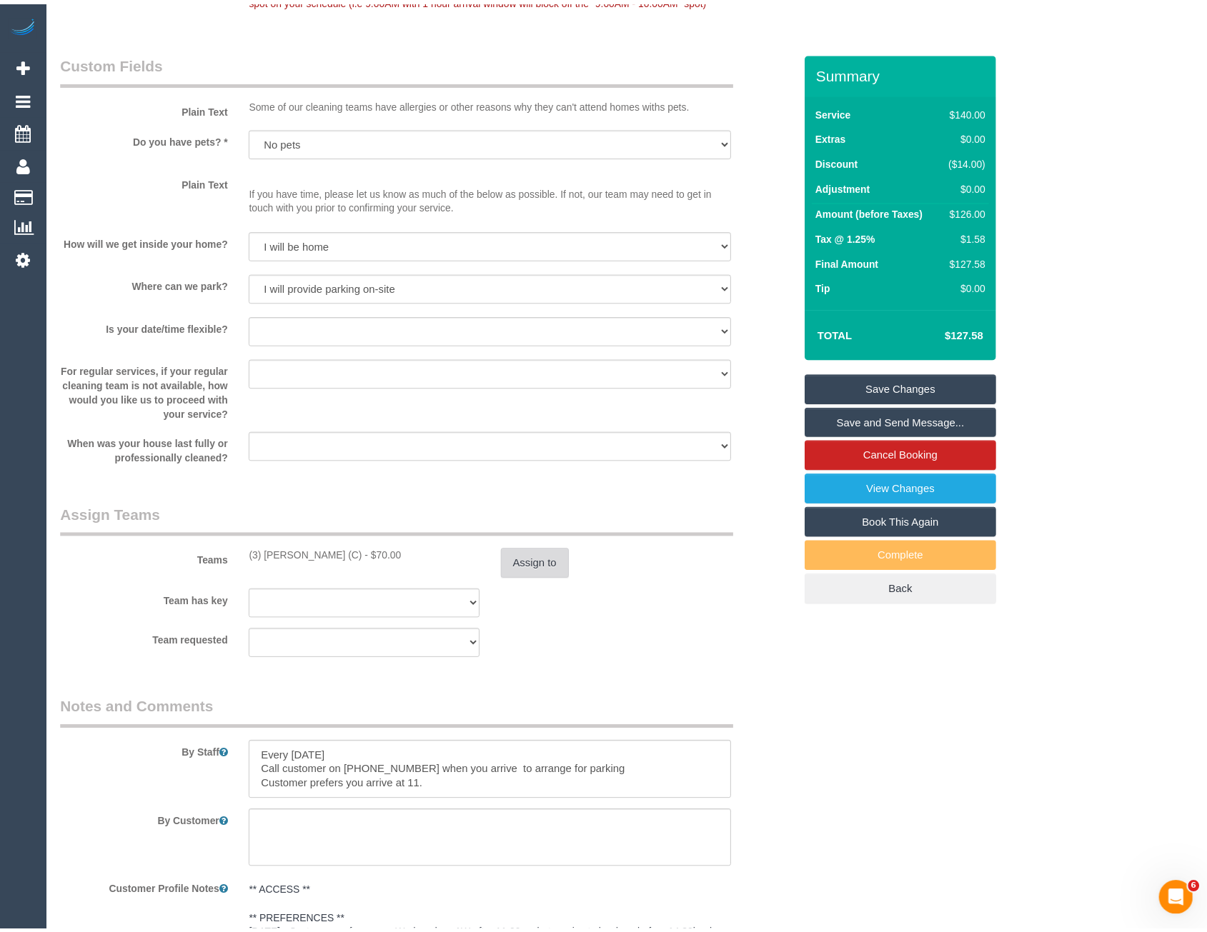
scroll to position [1769, 0]
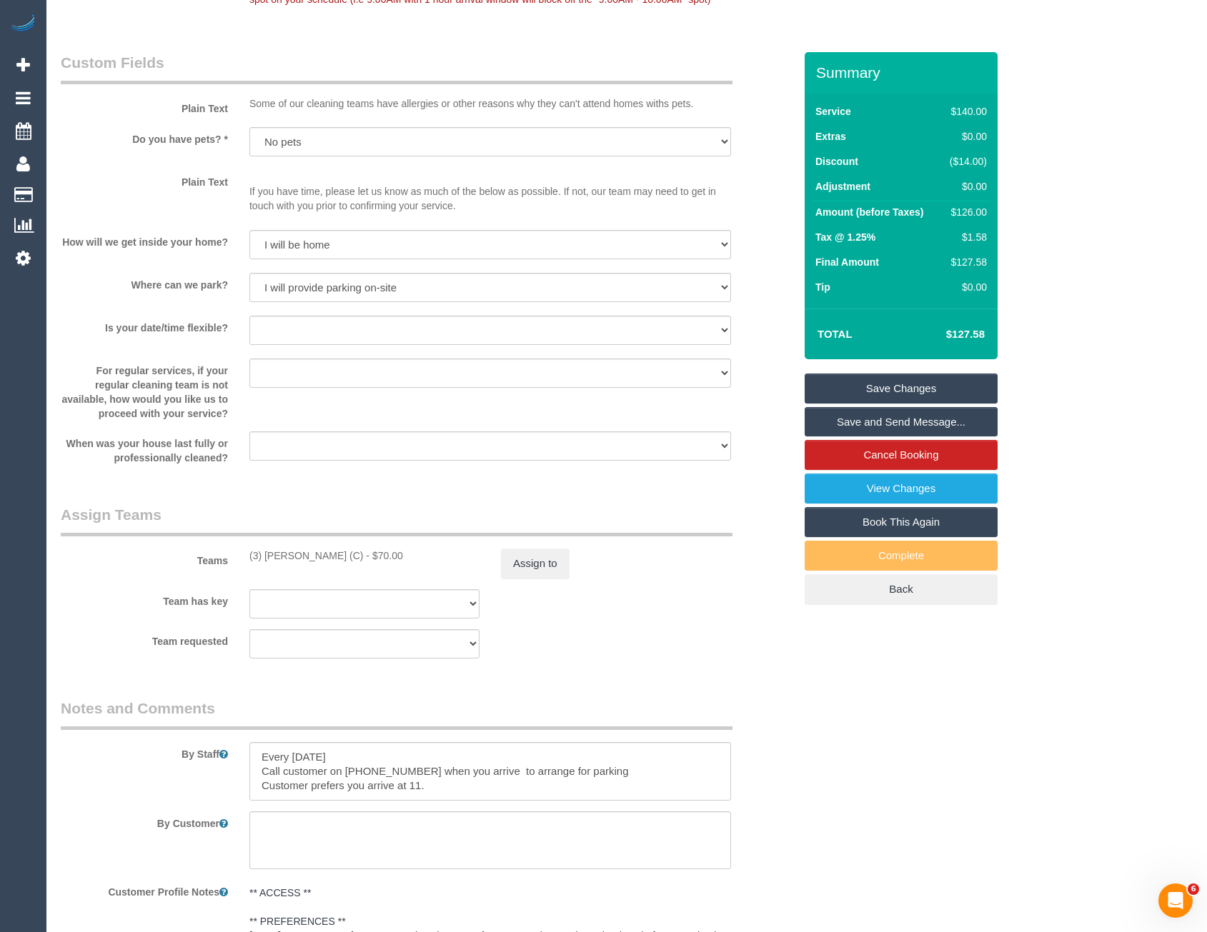
click at [864, 386] on link "Save Changes" at bounding box center [901, 389] width 193 height 30
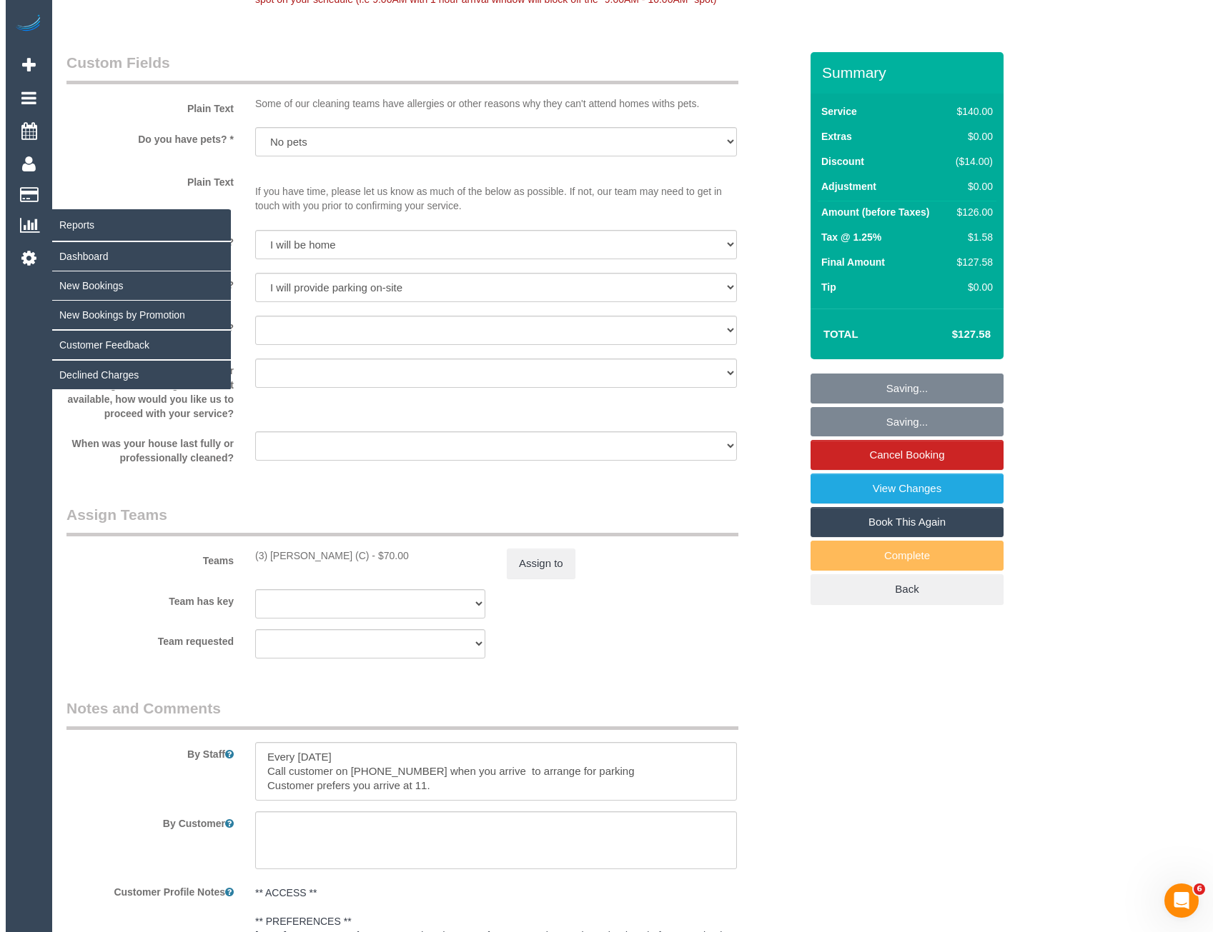
scroll to position [1765, 0]
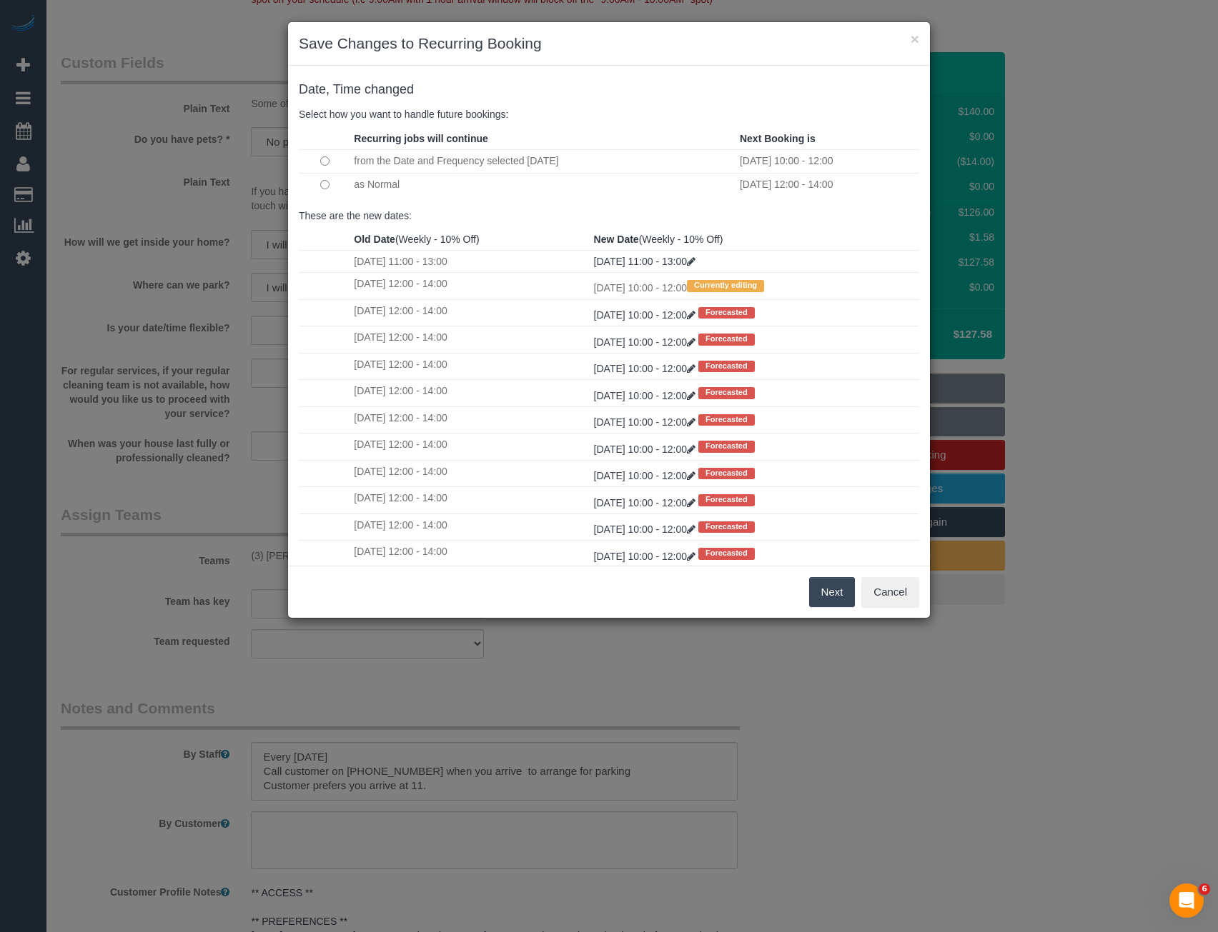
drag, startPoint x: 827, startPoint y: 589, endPoint x: 788, endPoint y: 247, distance: 344.4
click at [827, 589] on button "Next" at bounding box center [832, 592] width 46 height 30
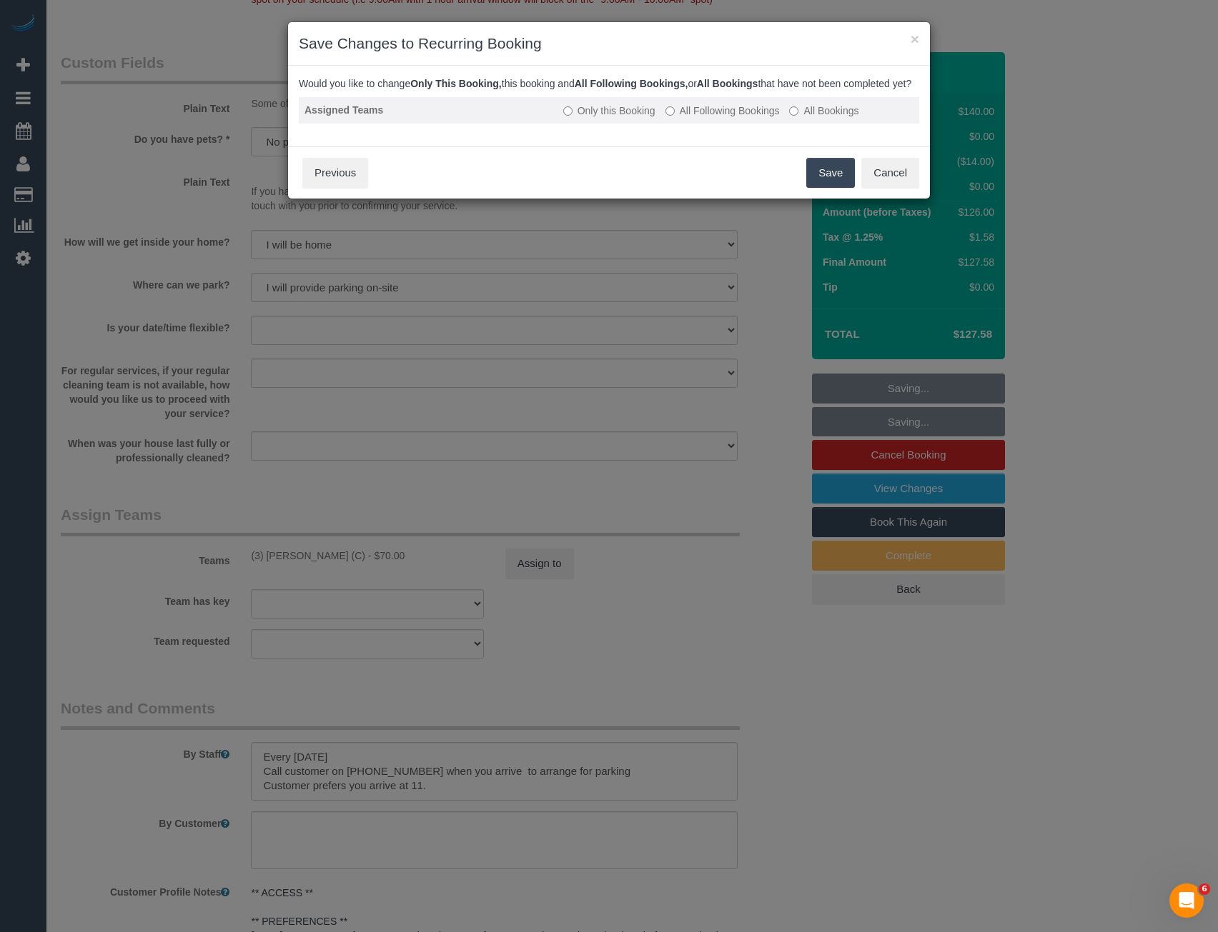
click at [686, 118] on label "All Following Bookings" at bounding box center [722, 111] width 114 height 14
click at [851, 188] on button "Save" at bounding box center [830, 173] width 49 height 30
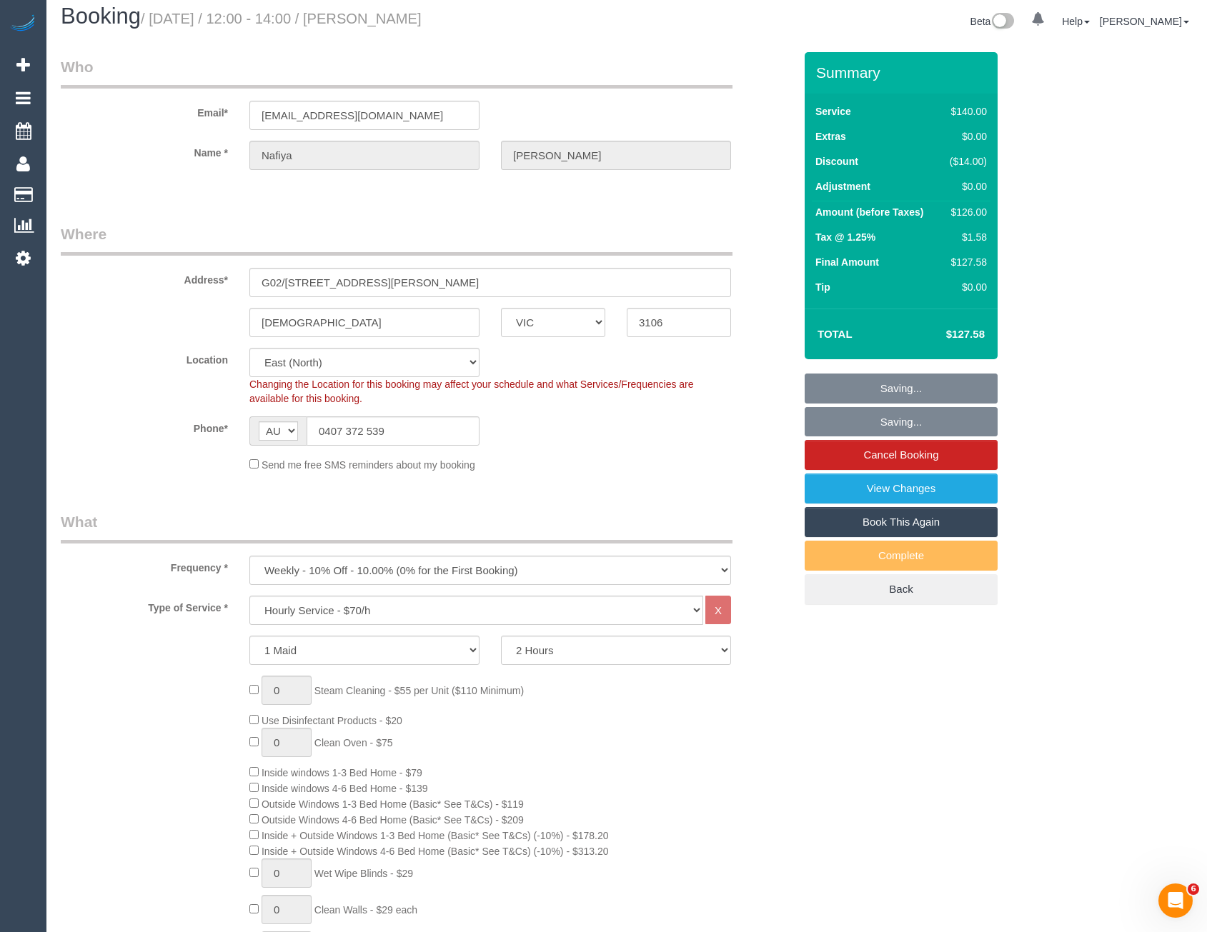
scroll to position [0, 0]
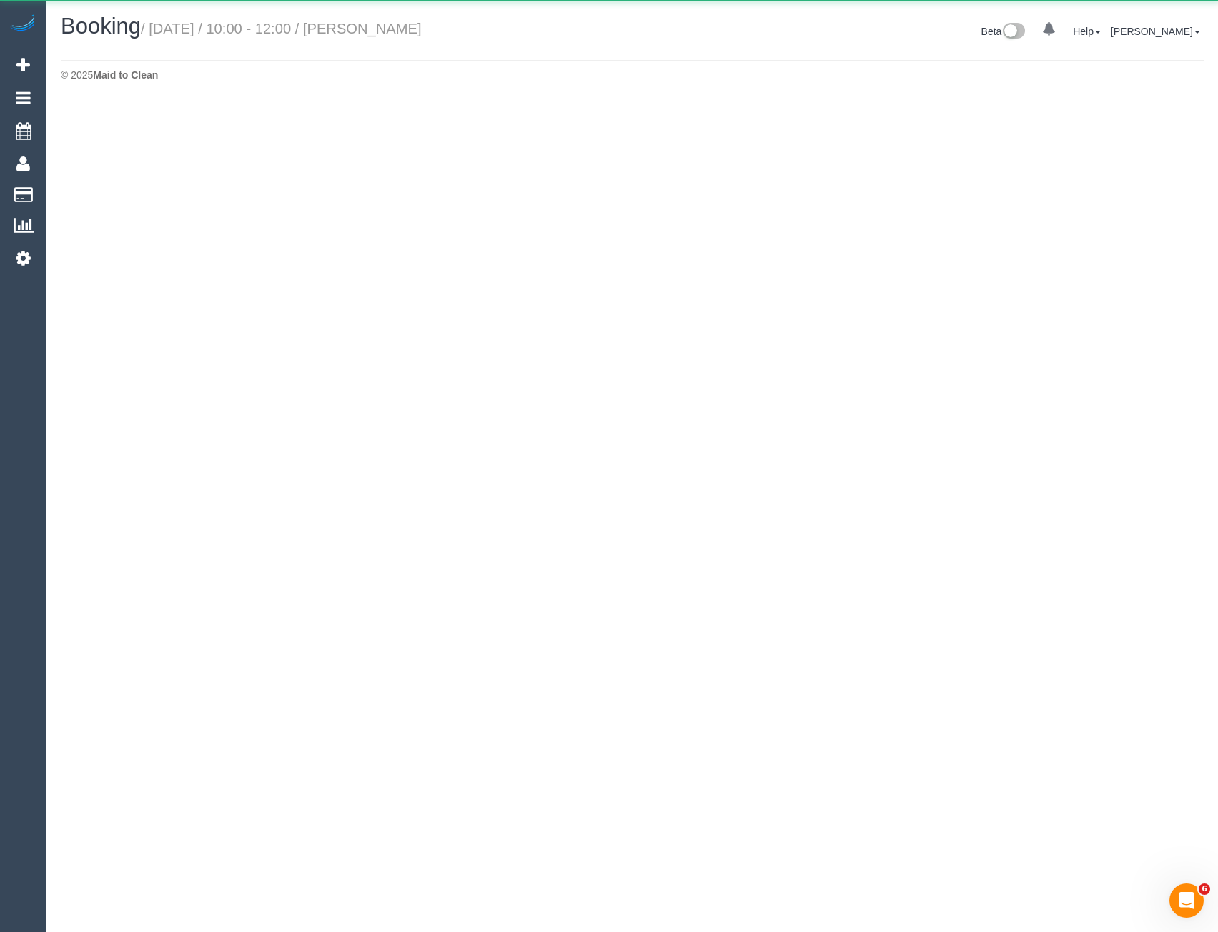
select select "VIC"
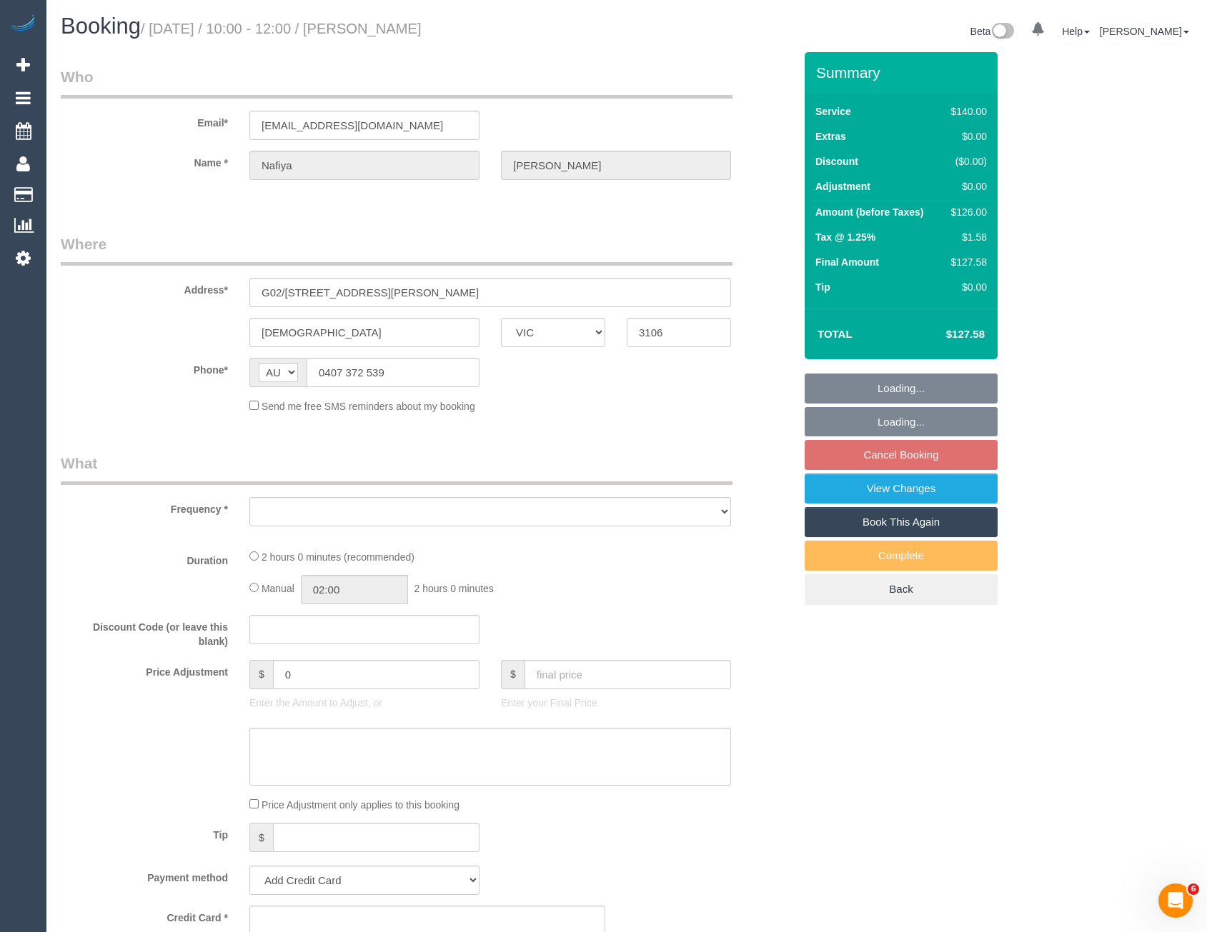
select select "object:4831"
select select "string:stripe-card_19LQOv2GScqysDRV1jcieNrg"
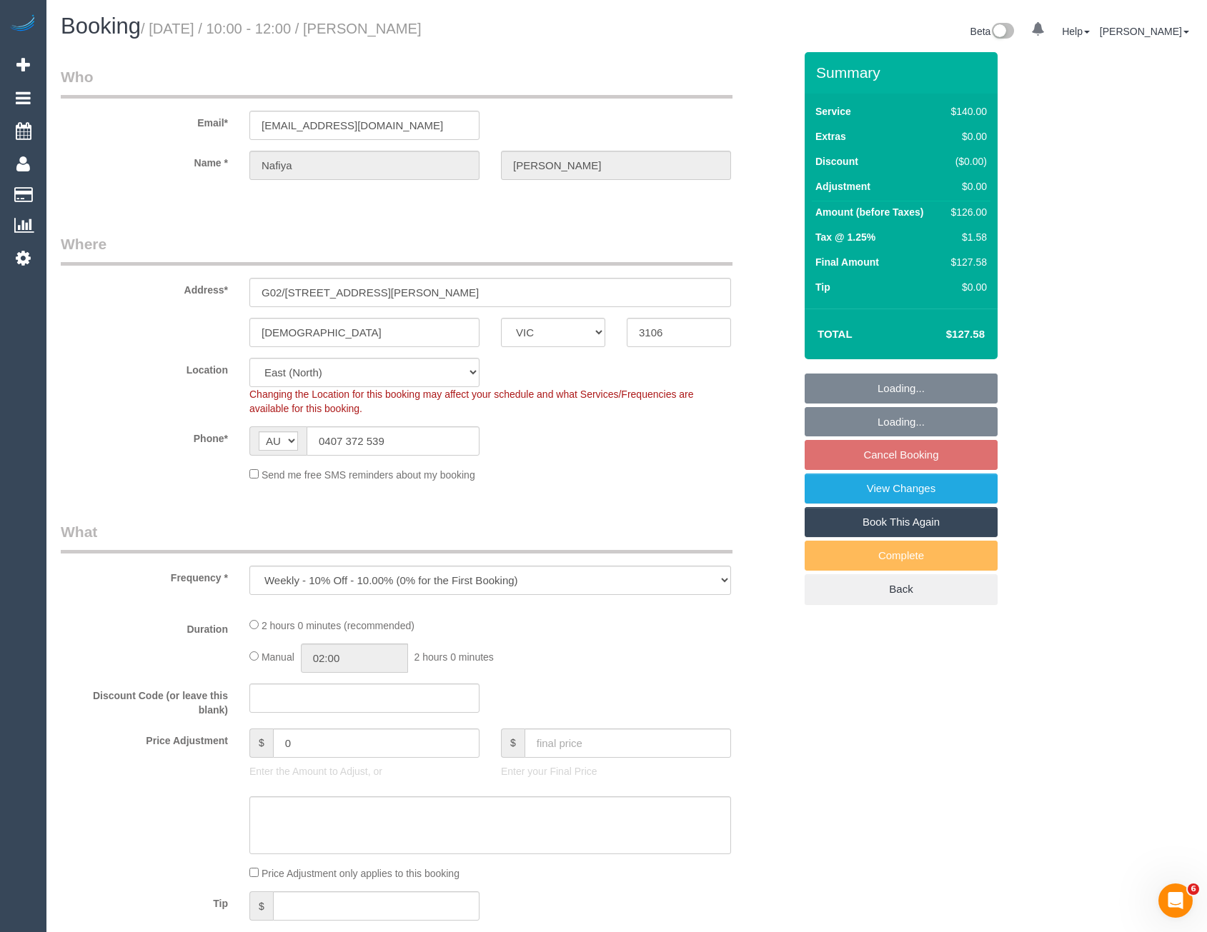
select select "number:28"
select select "number:14"
select select "number:18"
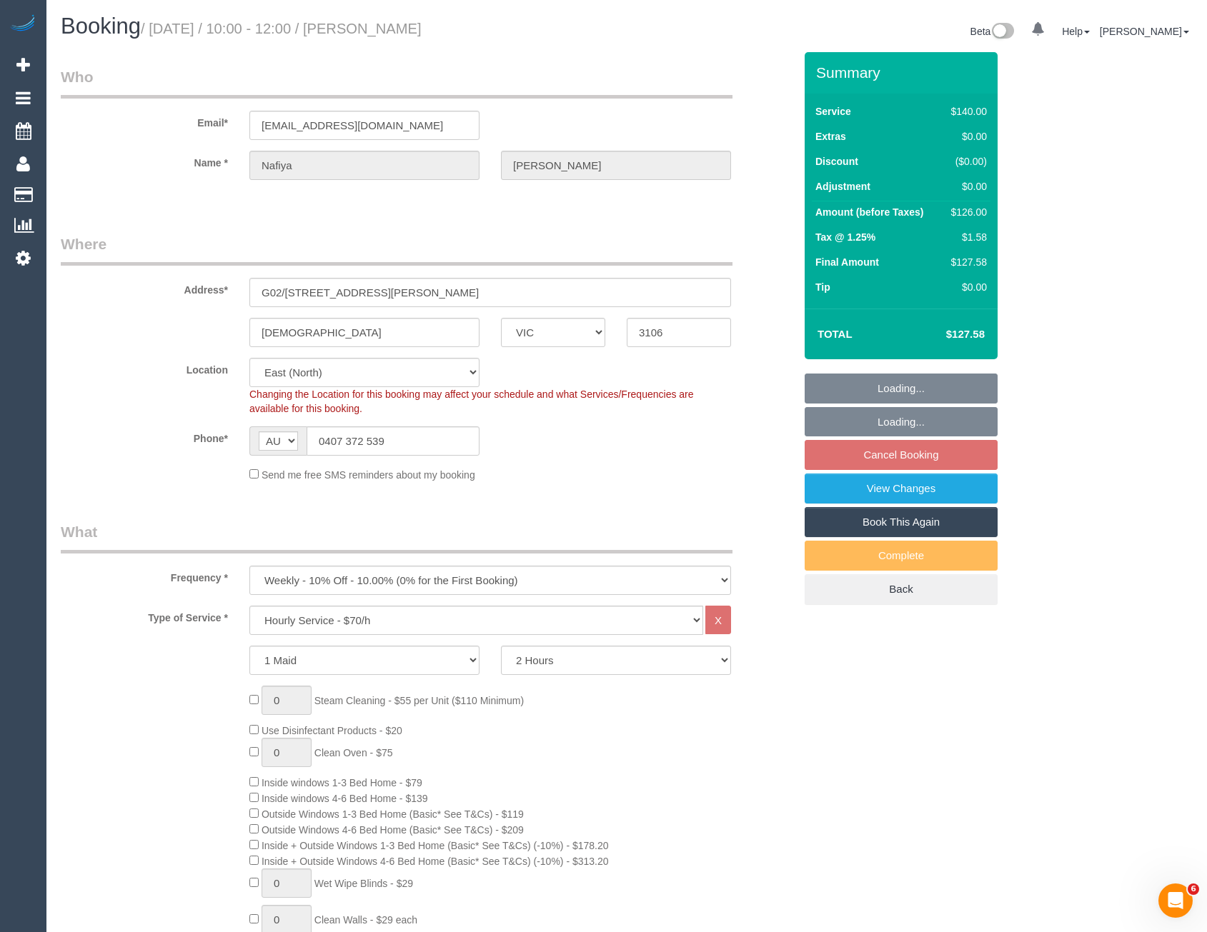
select select "object:5158"
select select "spot24"
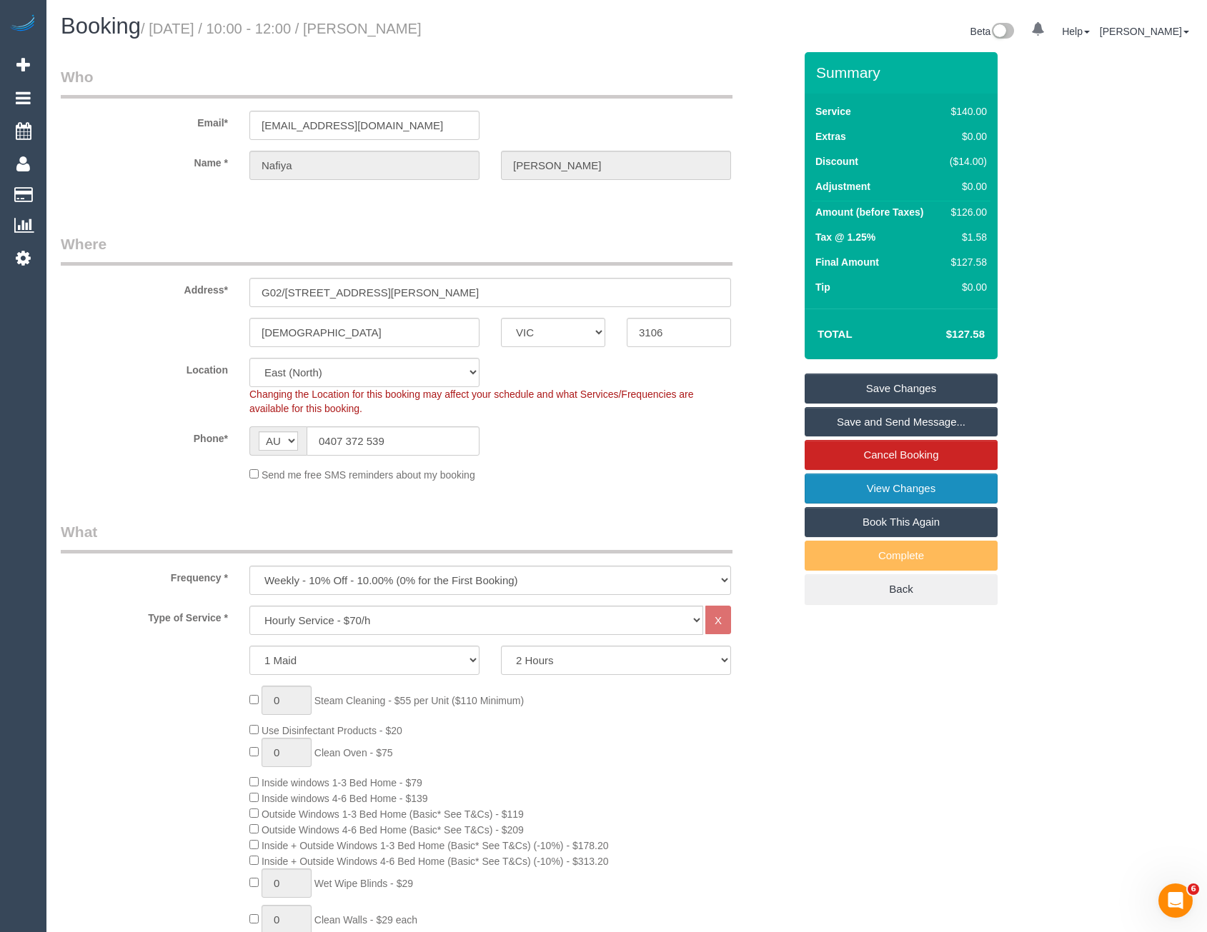
click at [864, 500] on link "View Changes" at bounding box center [901, 489] width 193 height 30
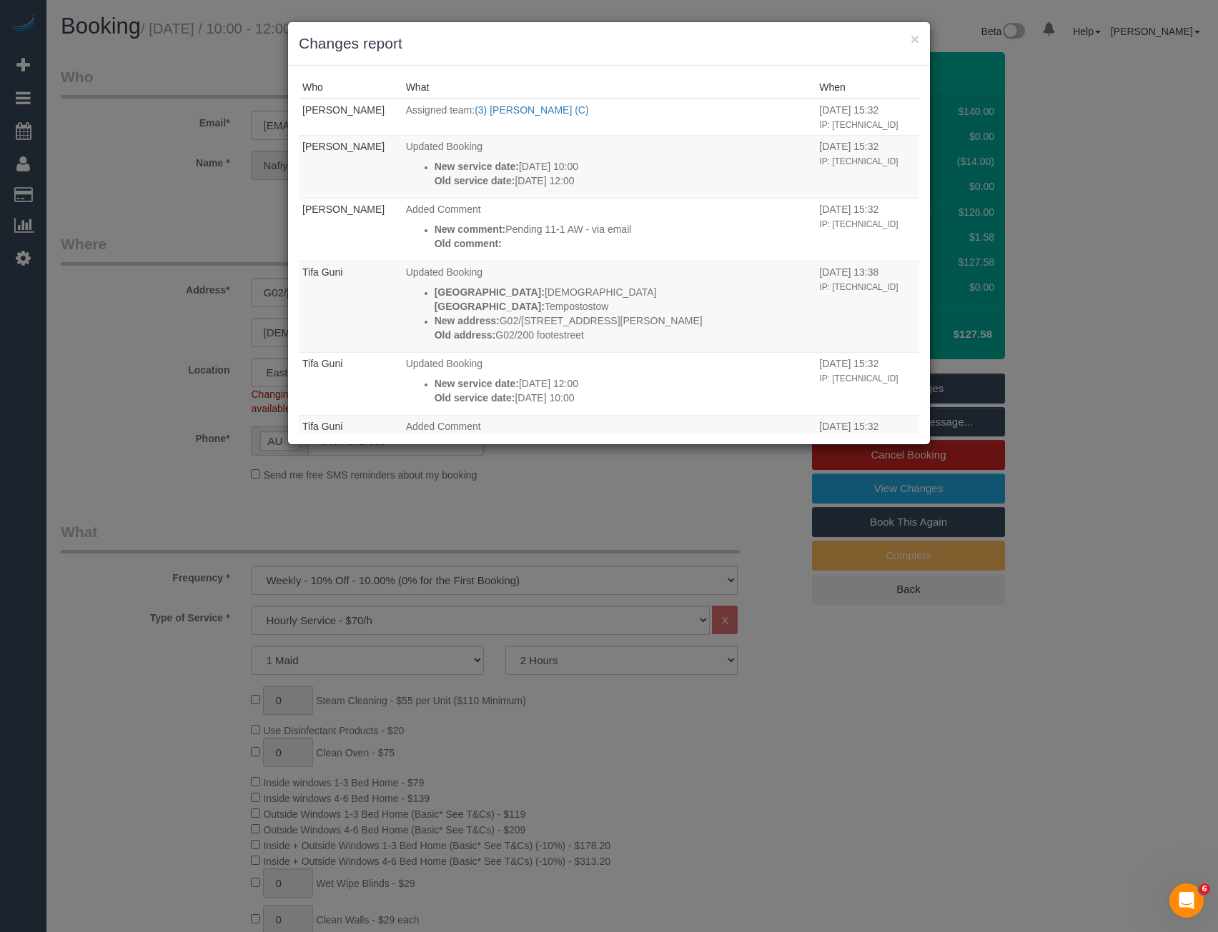
click at [602, 502] on div "× Changes report Who What When Bronie Bryant Assigned team: (3) Ishini De Silva…" at bounding box center [609, 466] width 1218 height 932
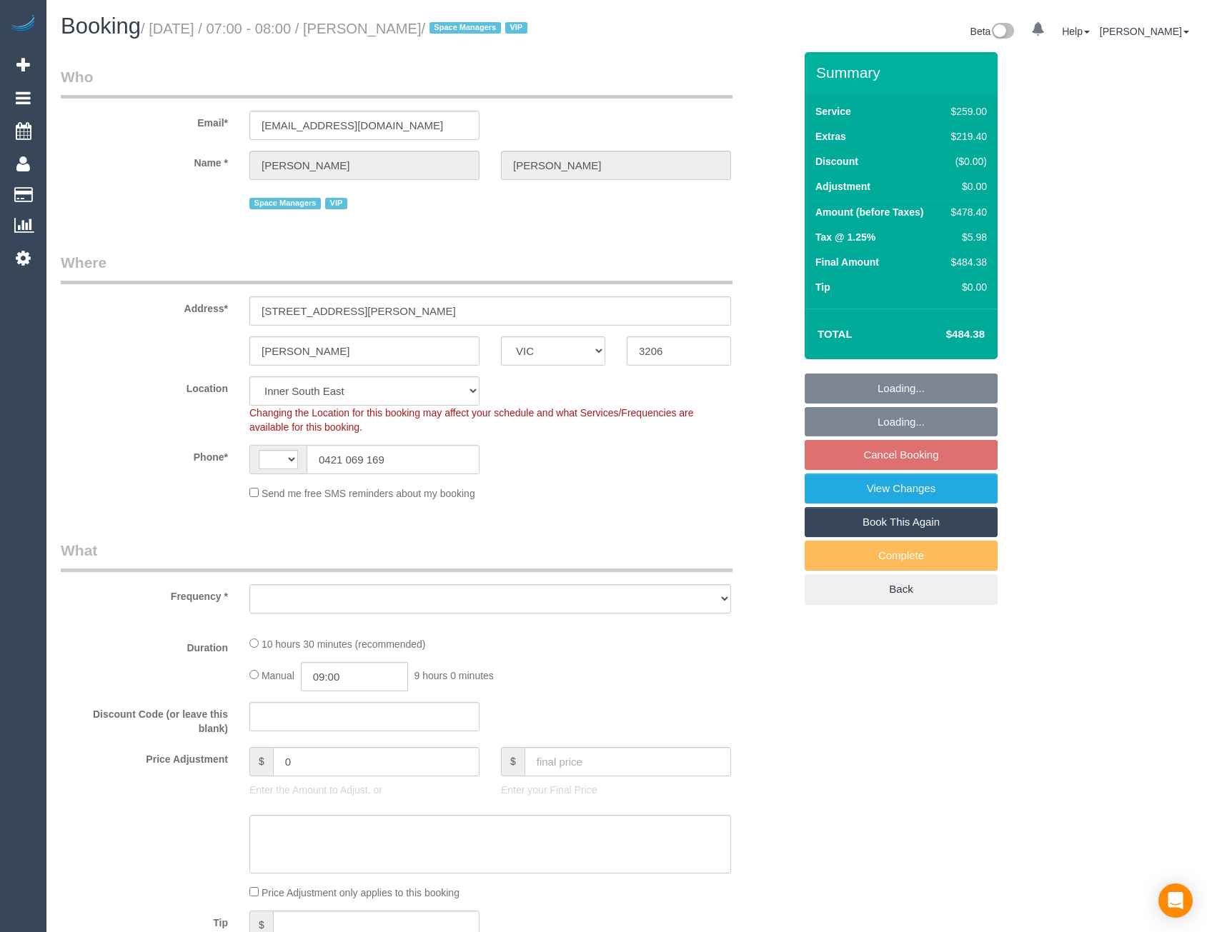
select select "VIC"
select select "string:AU"
select select "object:663"
select select "number:28"
select select "number:14"
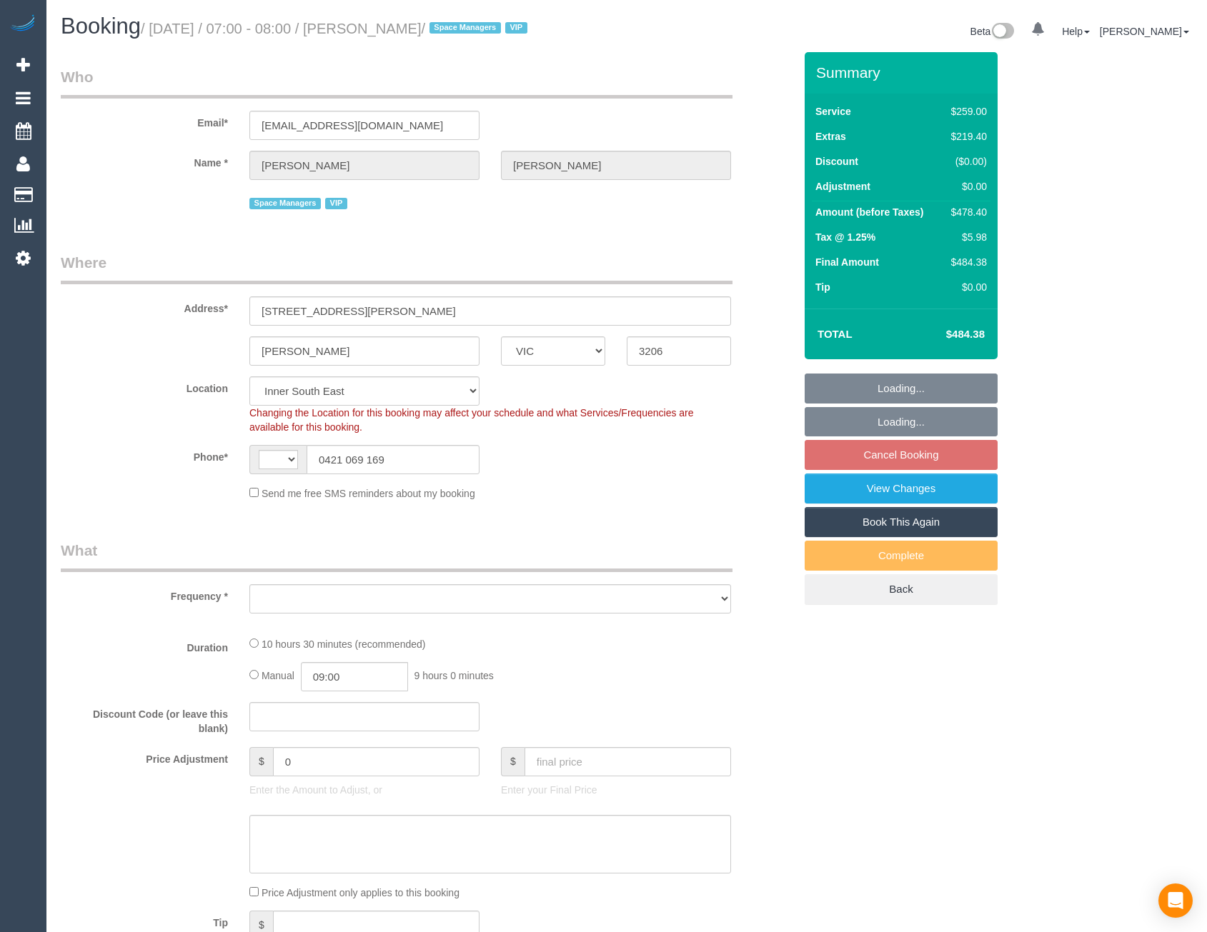
select select "number:18"
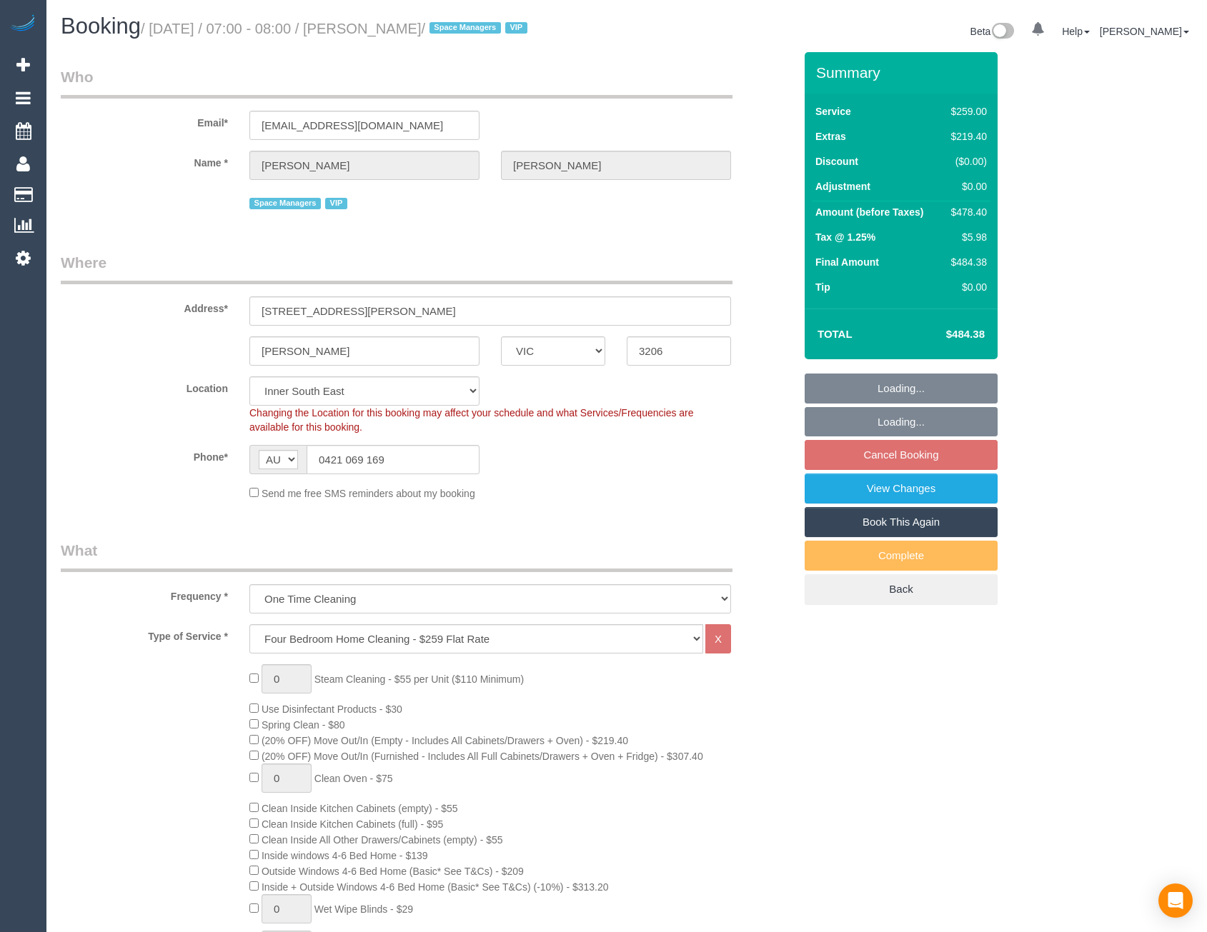
select select "object:1449"
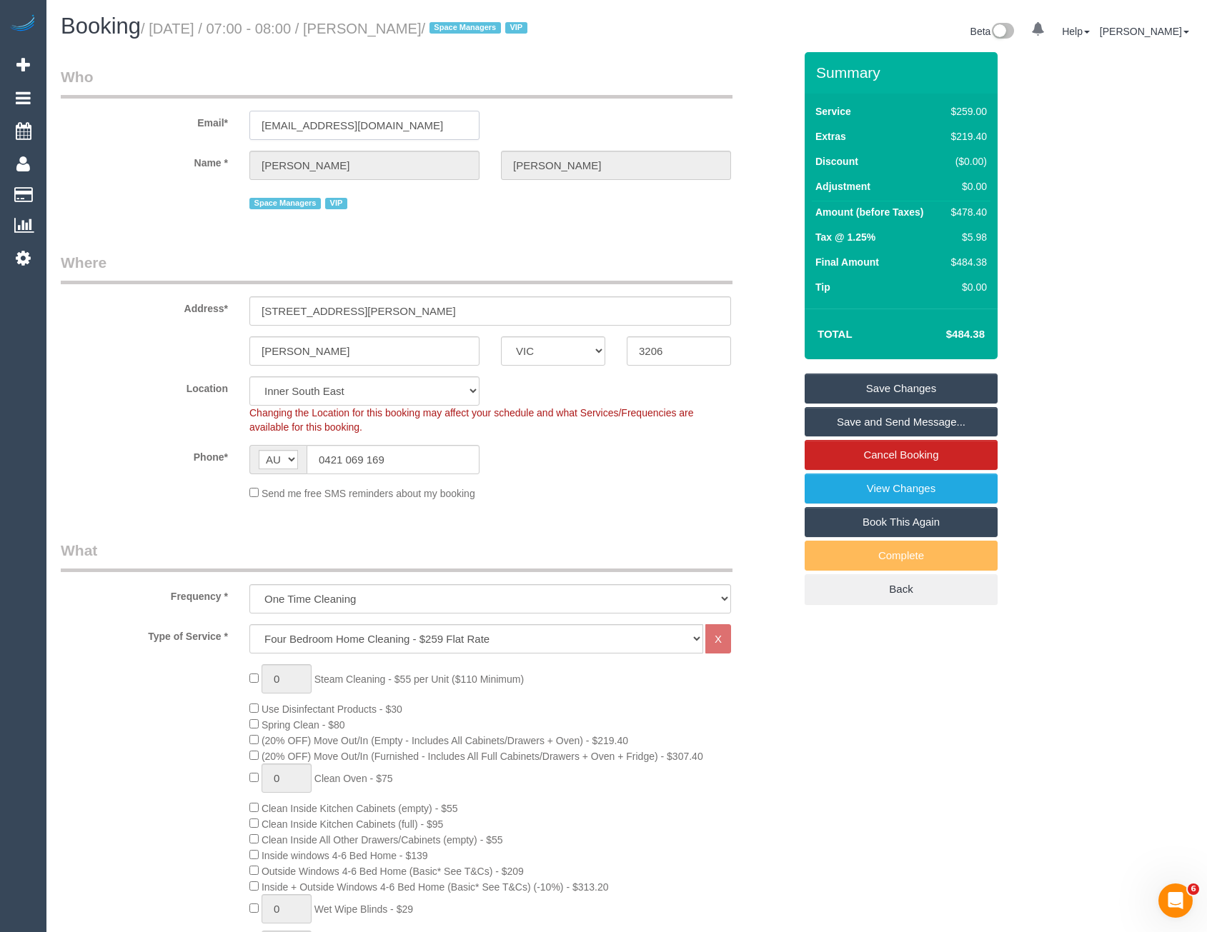
drag, startPoint x: 464, startPoint y: 126, endPoint x: 254, endPoint y: 138, distance: 210.4
click at [254, 138] on input "[EMAIL_ADDRESS][DOMAIN_NAME]" at bounding box center [364, 125] width 230 height 29
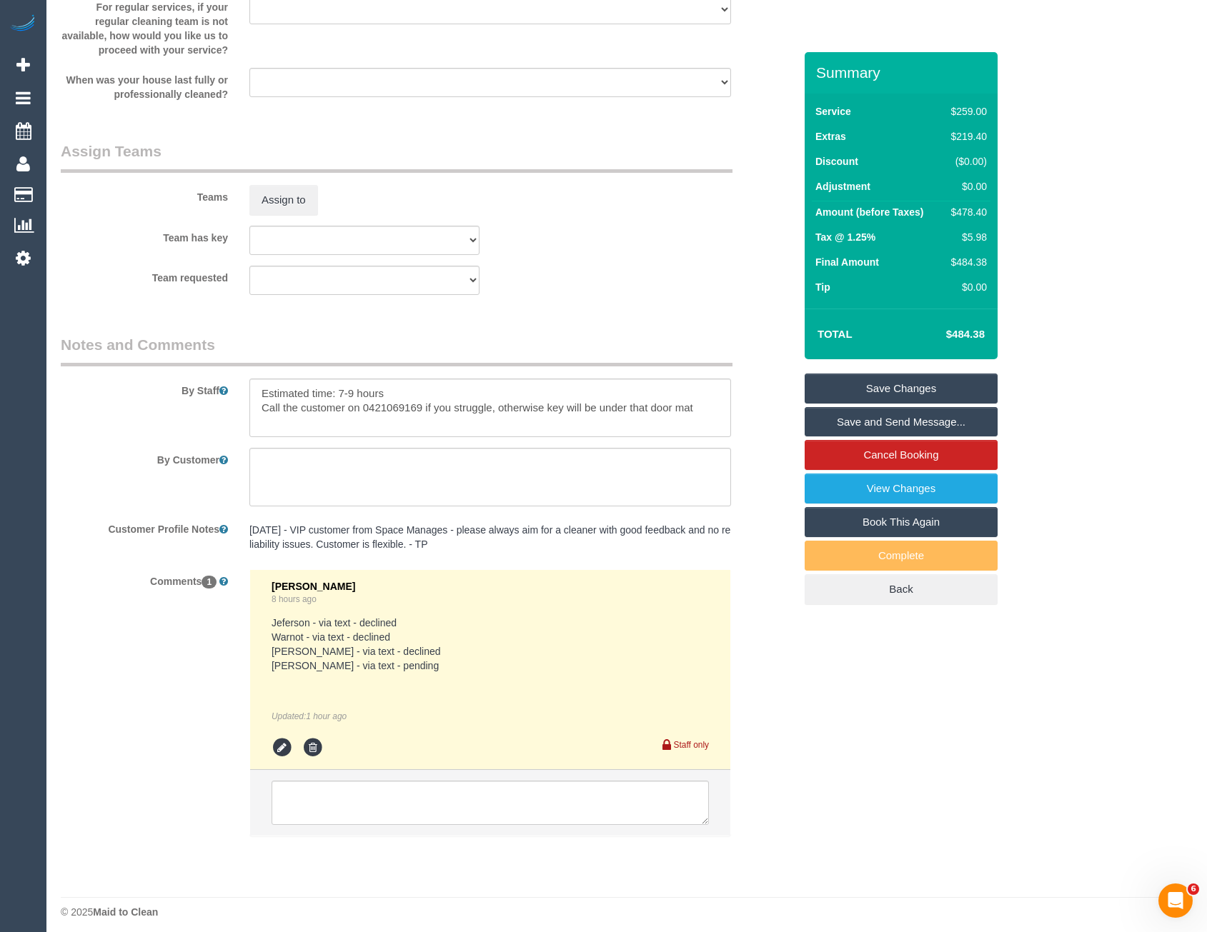
scroll to position [2166, 0]
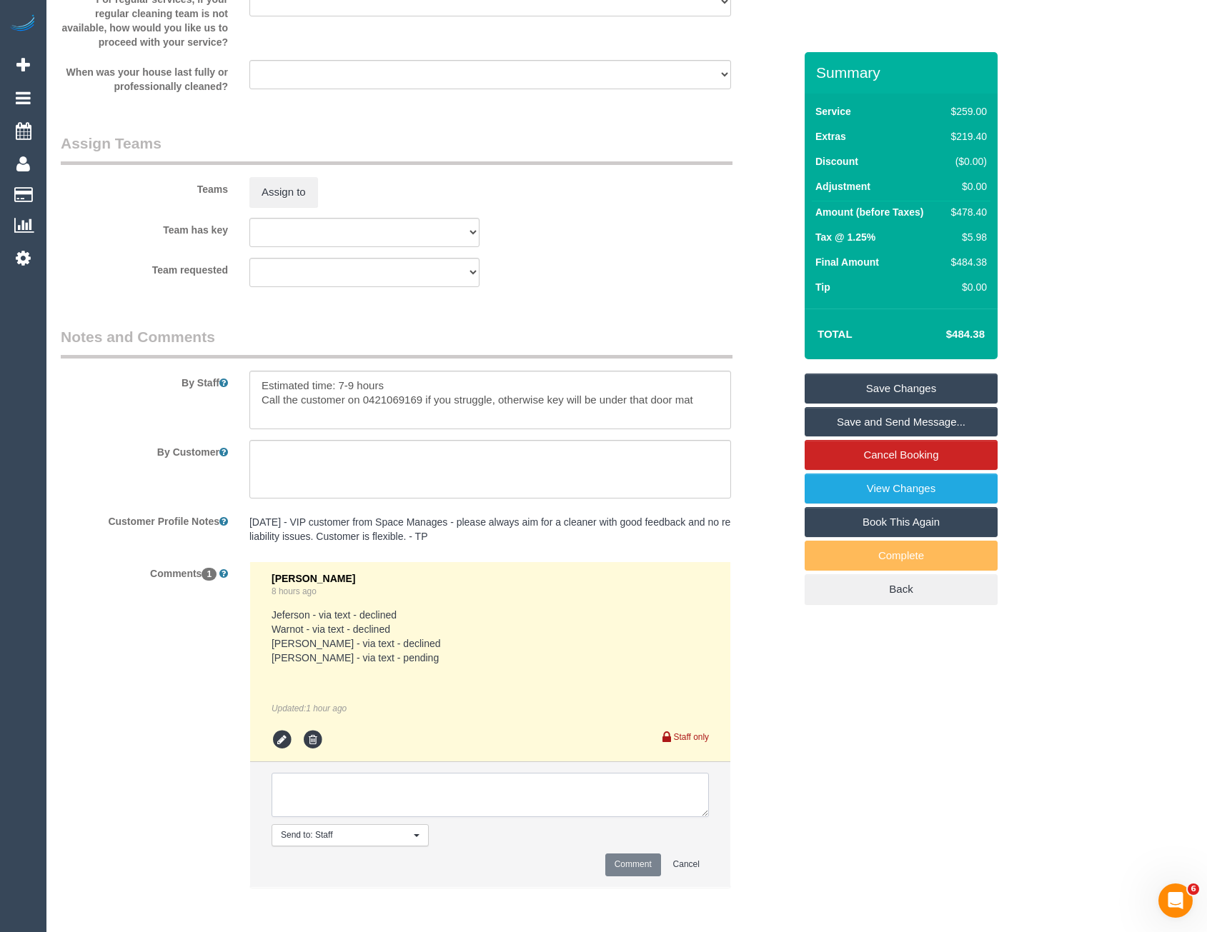
click at [402, 807] on textarea at bounding box center [490, 795] width 437 height 44
type textarea "Offered [PERSON_NAME] 7-9 AW - pending via email"
click at [653, 865] on button "Comment" at bounding box center [633, 865] width 56 height 22
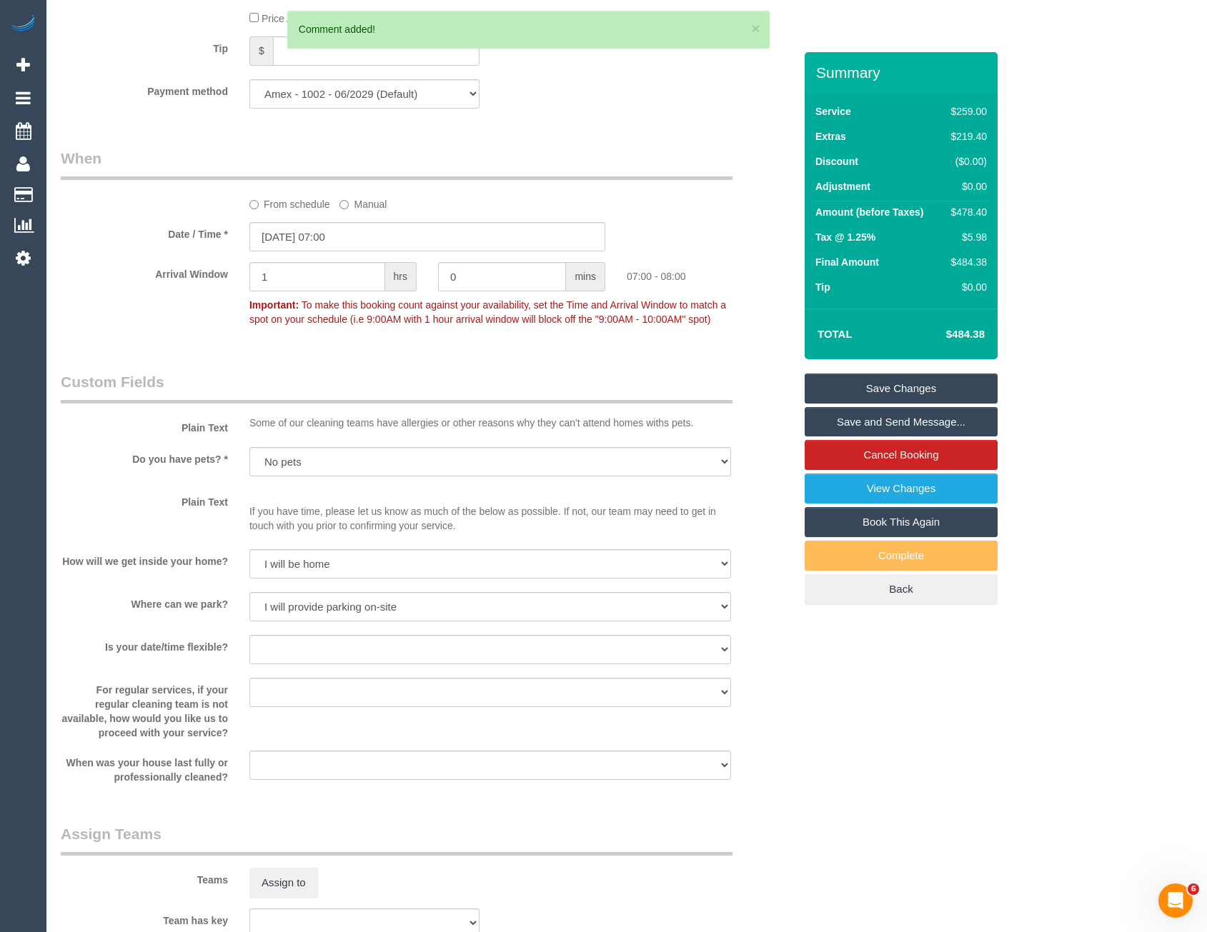
scroll to position [1452, 0]
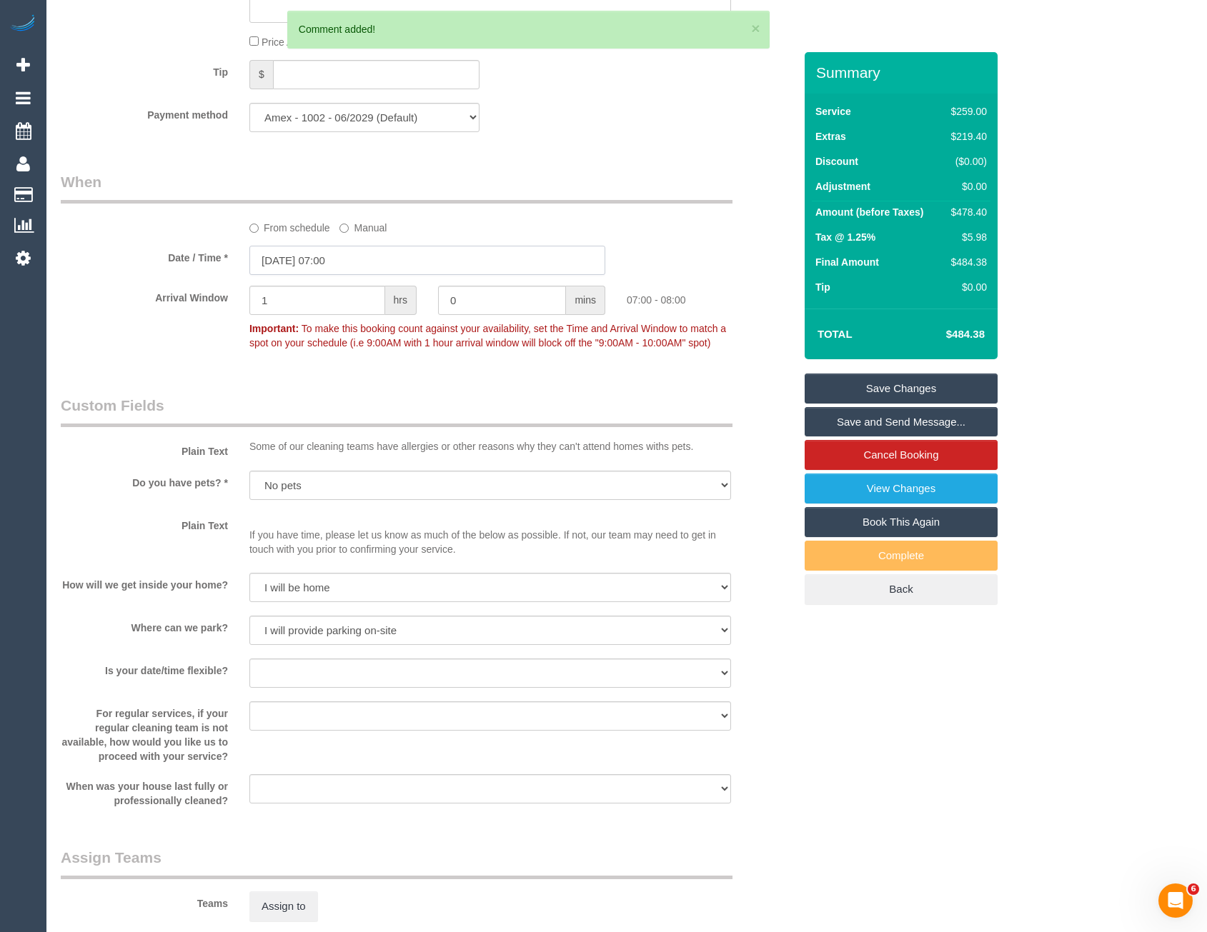
click at [358, 267] on input "[DATE] 07:00" at bounding box center [427, 260] width 356 height 29
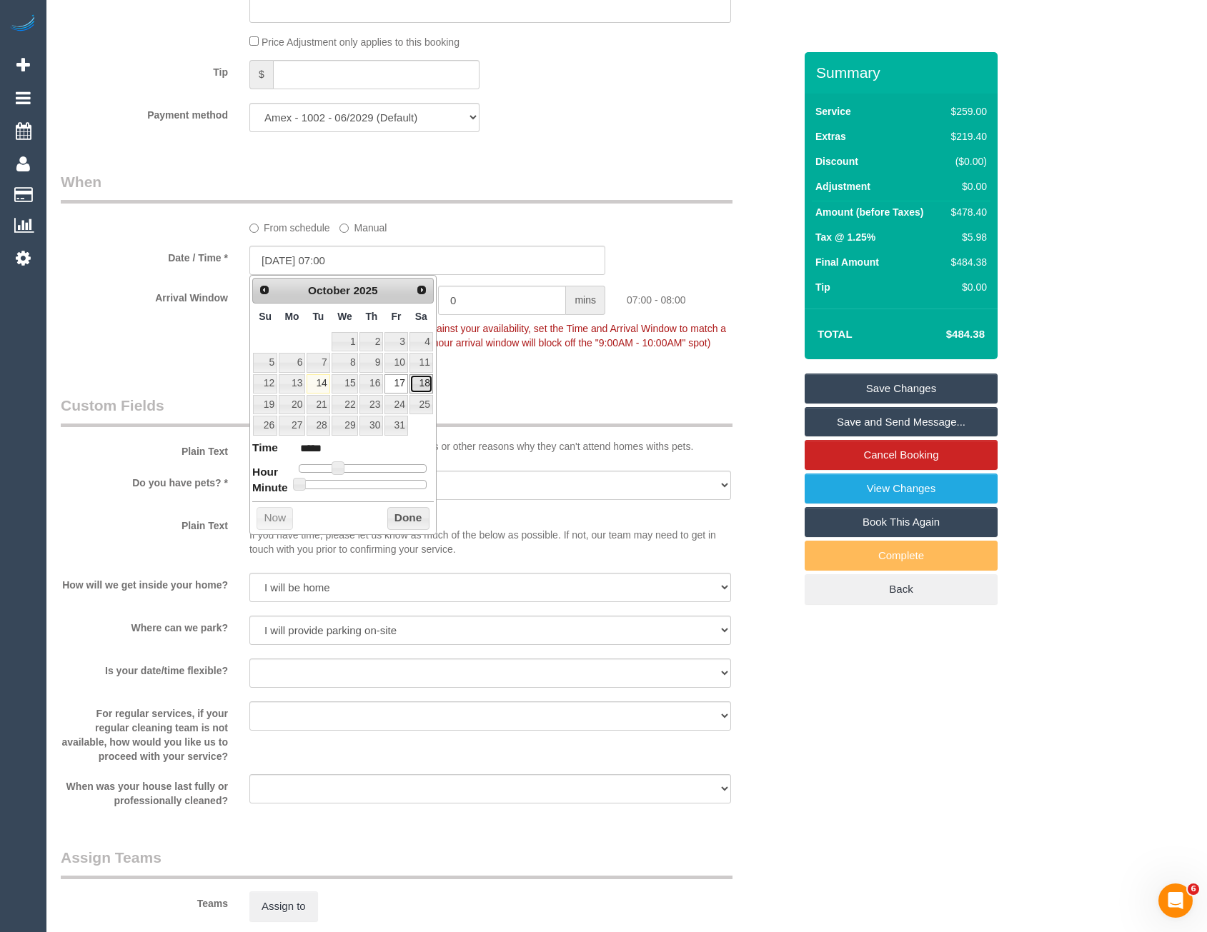
click at [416, 385] on link "18" at bounding box center [421, 383] width 24 height 19
type input "[DATE] 07:00"
click at [409, 519] on button "Done" at bounding box center [408, 518] width 42 height 23
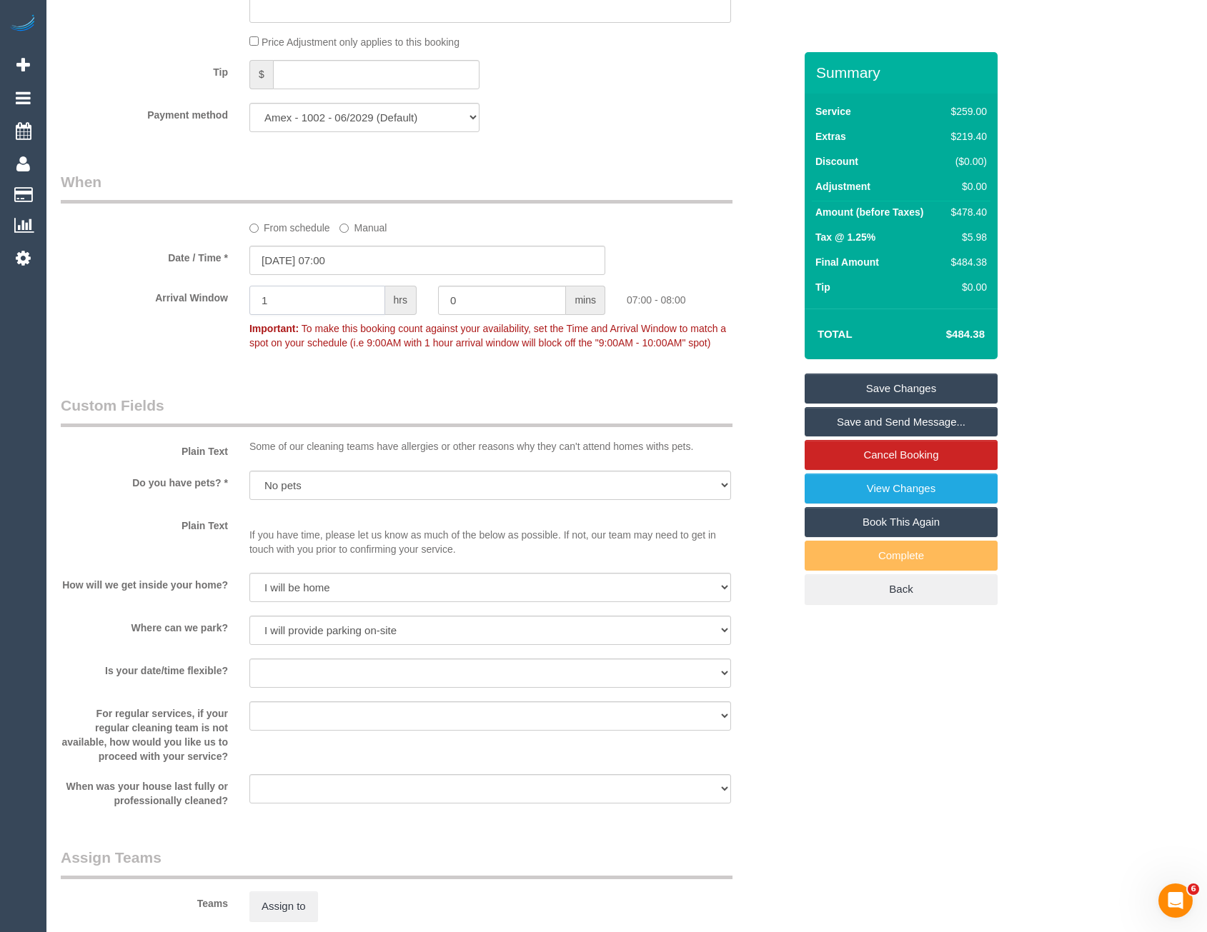
click at [119, 329] on div "Arrival Window 1 hrs 0 mins 07:00 - 08:00 Important: To make this booking count…" at bounding box center [427, 321] width 755 height 71
type input "2"
click at [374, 386] on div "Who Email* johnwoodhouse@milleniumsapphire.com Name * John Woodhouse Space Mana…" at bounding box center [427, 152] width 755 height 3104
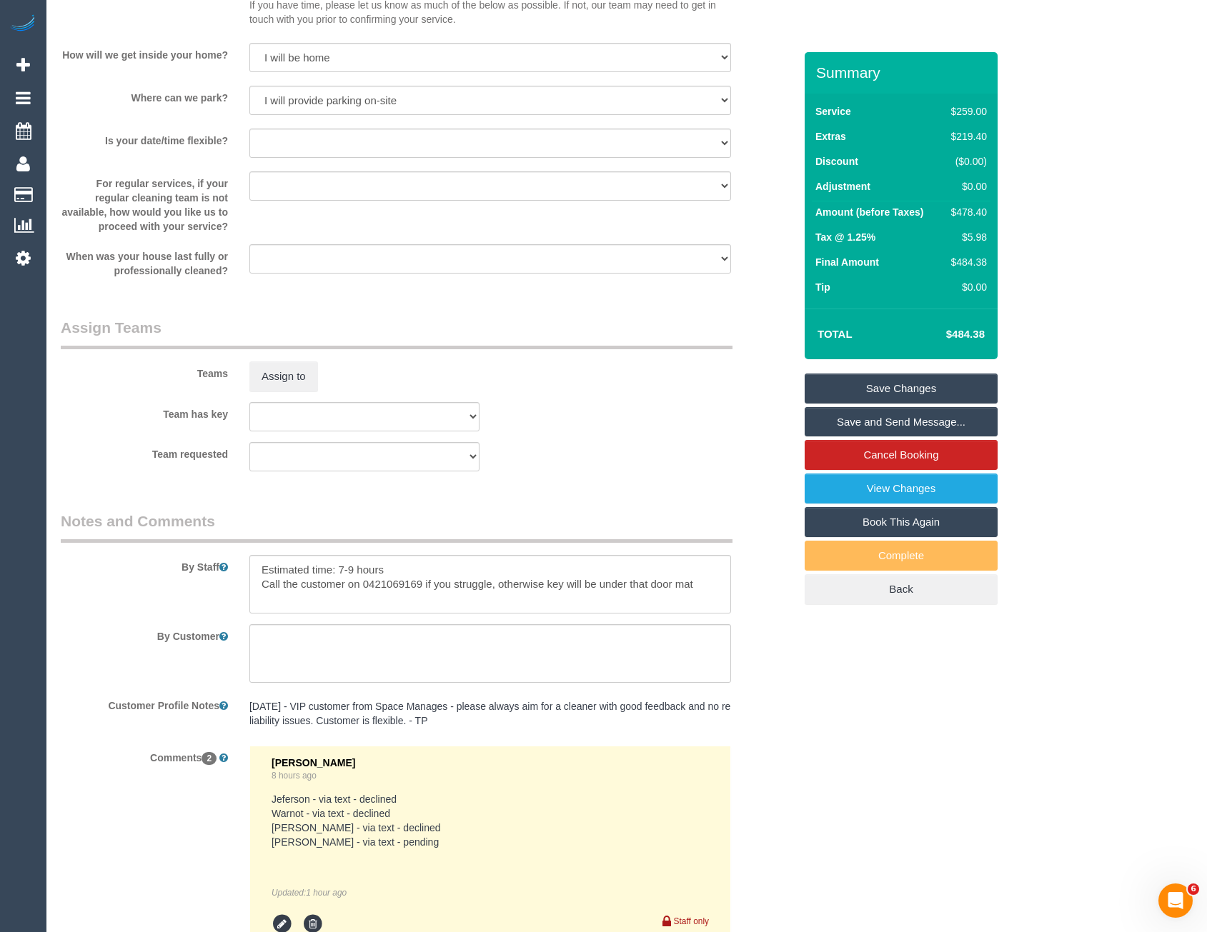
scroll to position [2023, 0]
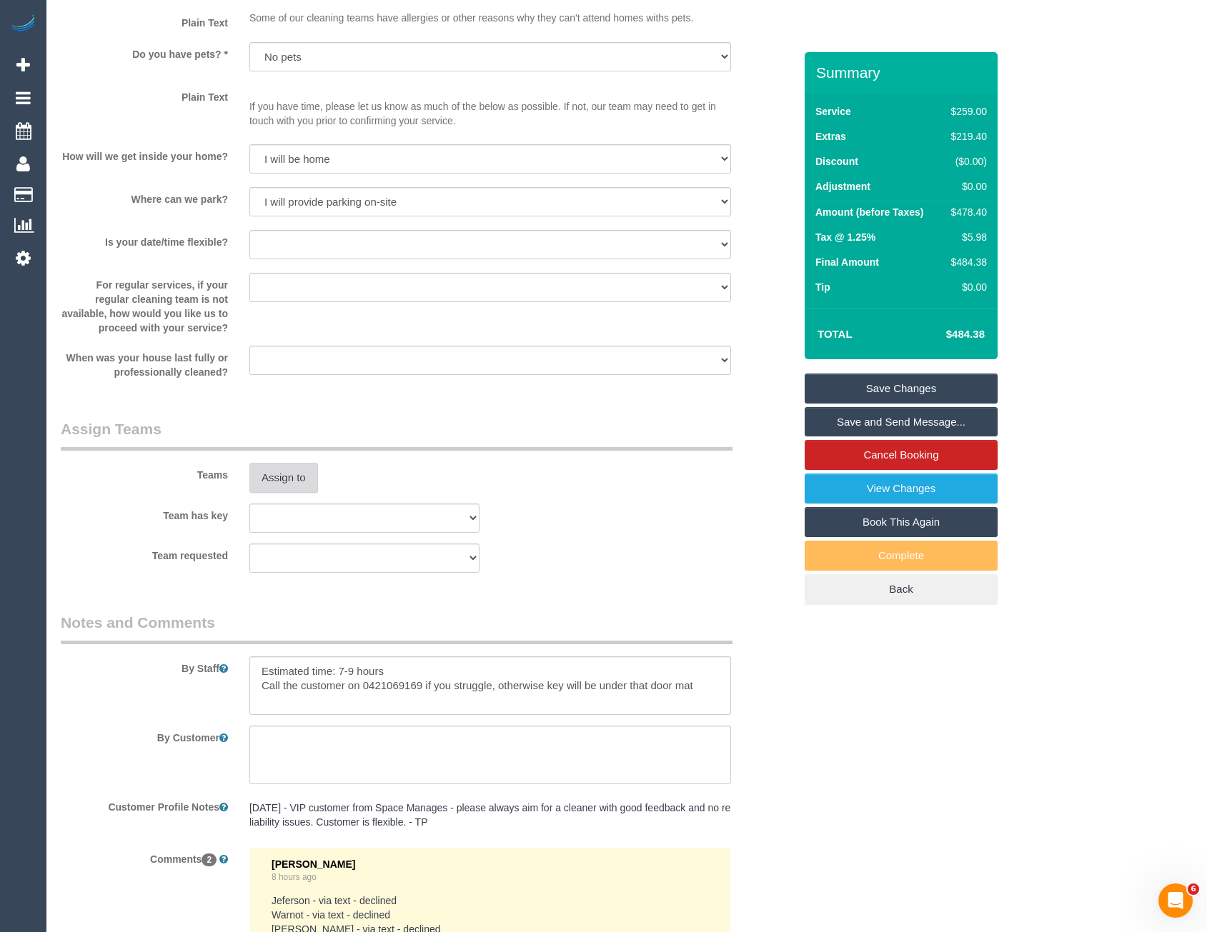
click at [300, 489] on button "Assign to" at bounding box center [283, 478] width 69 height 30
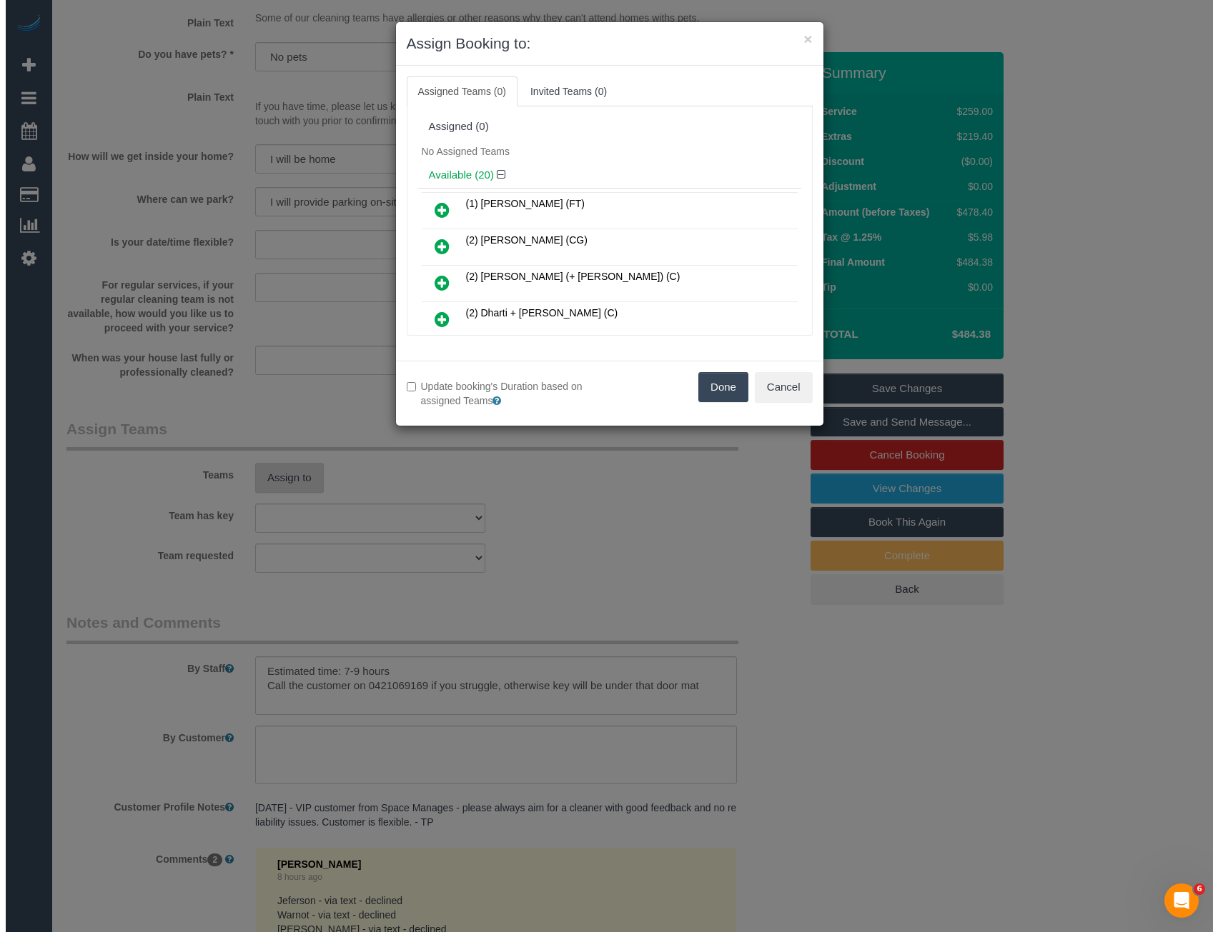
scroll to position [1876, 0]
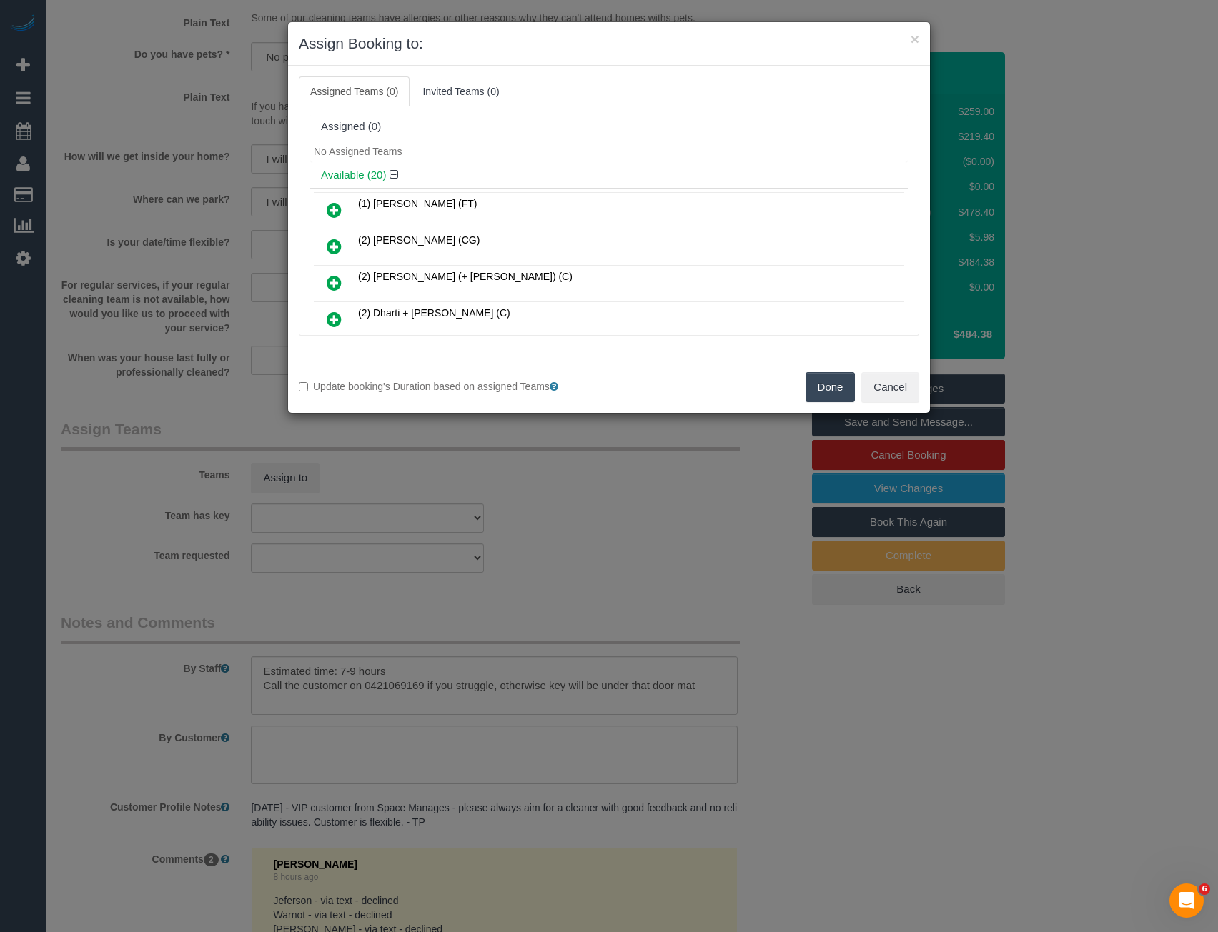
click at [610, 481] on div "× Assign Booking to: Assigned Teams (0) Invited Teams (0) Assigned (0) No Assig…" at bounding box center [609, 466] width 1218 height 932
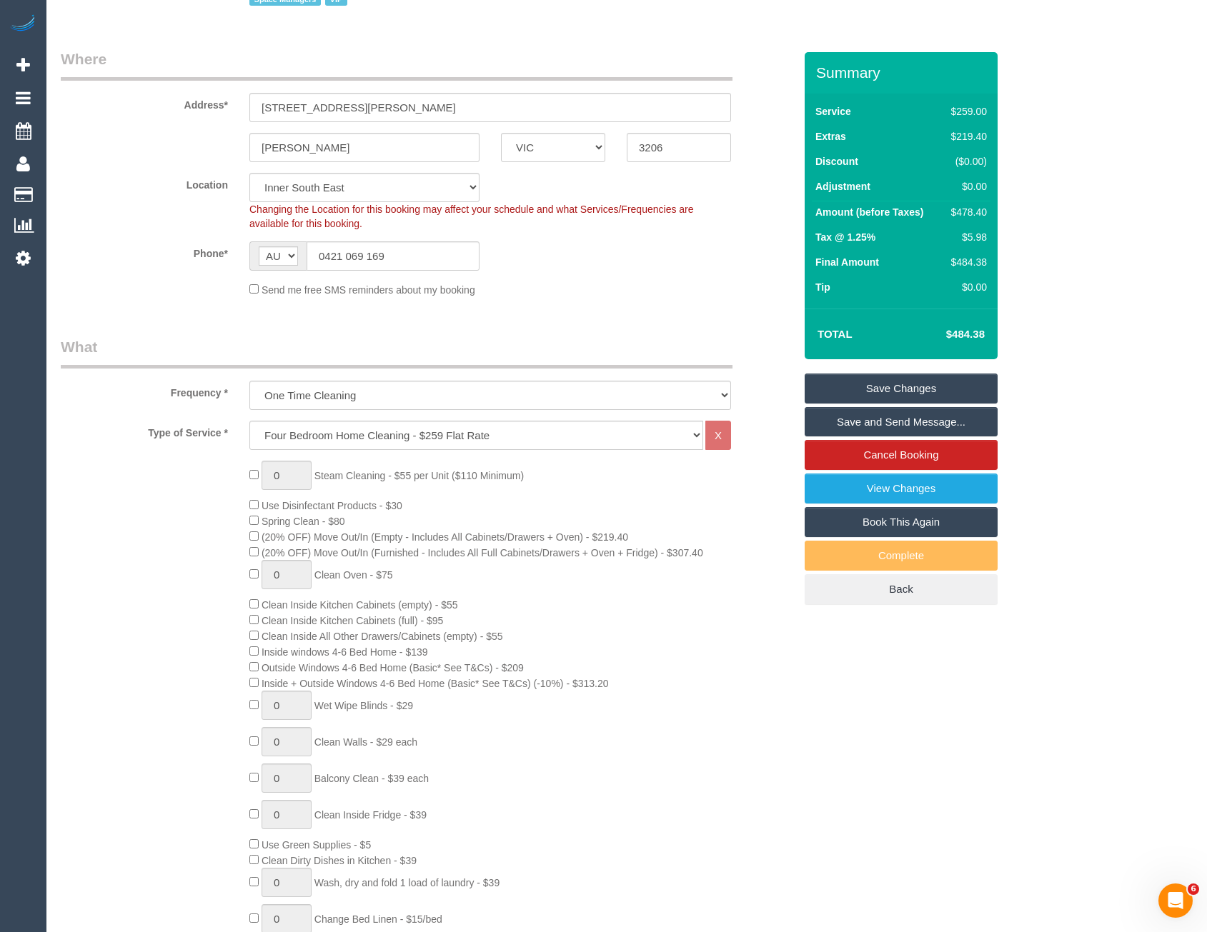
scroll to position [166, 0]
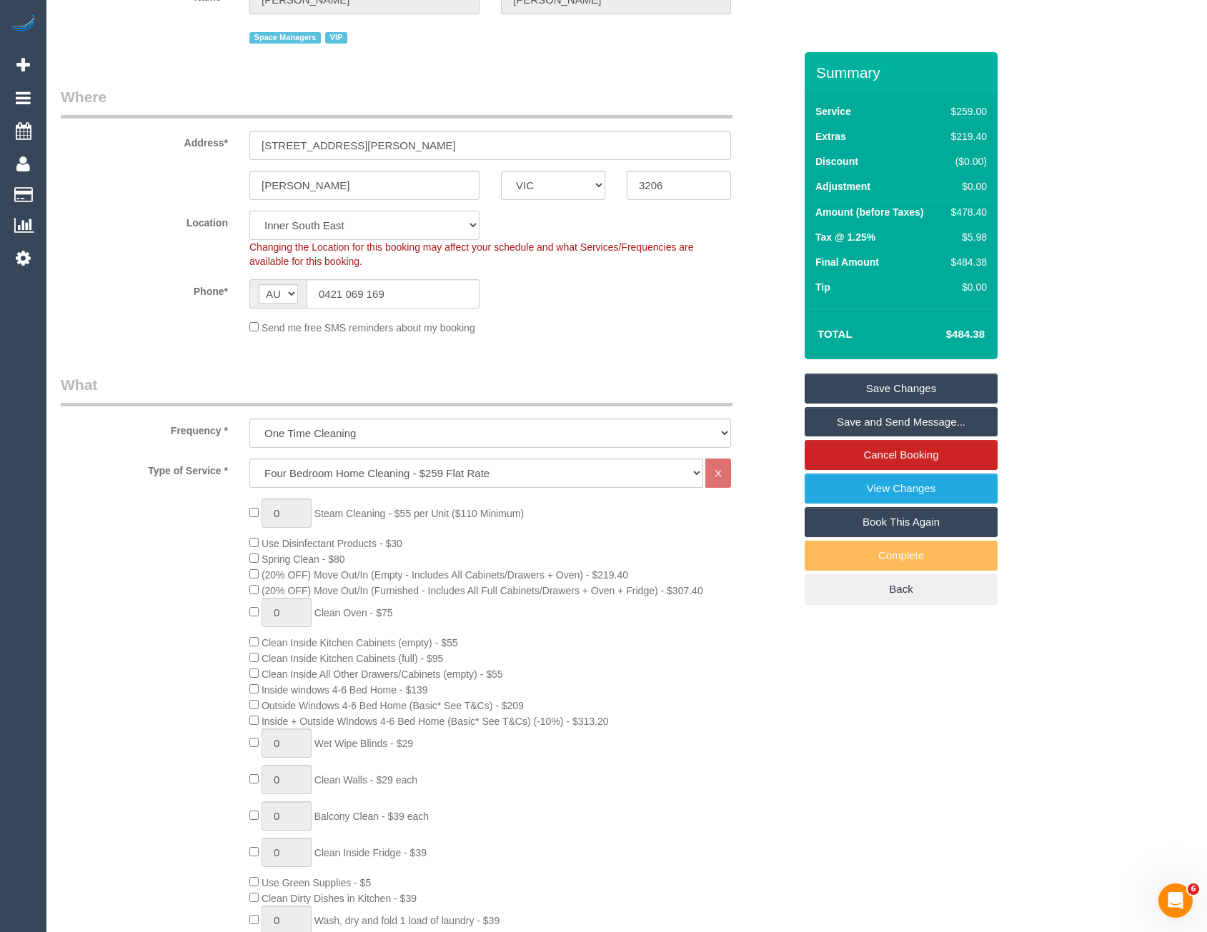
click at [343, 236] on select "Office City East (North) East (South) Inner East Inner North (East) Inner North…" at bounding box center [364, 225] width 230 height 29
select select "50"
click at [249, 211] on select "Office City East (North) East (South) Inner East Inner North (East) Inner North…" at bounding box center [364, 225] width 230 height 29
click at [539, 324] on div "Send me free SMS reminders about my booking" at bounding box center [490, 327] width 503 height 16
select select "object:5547"
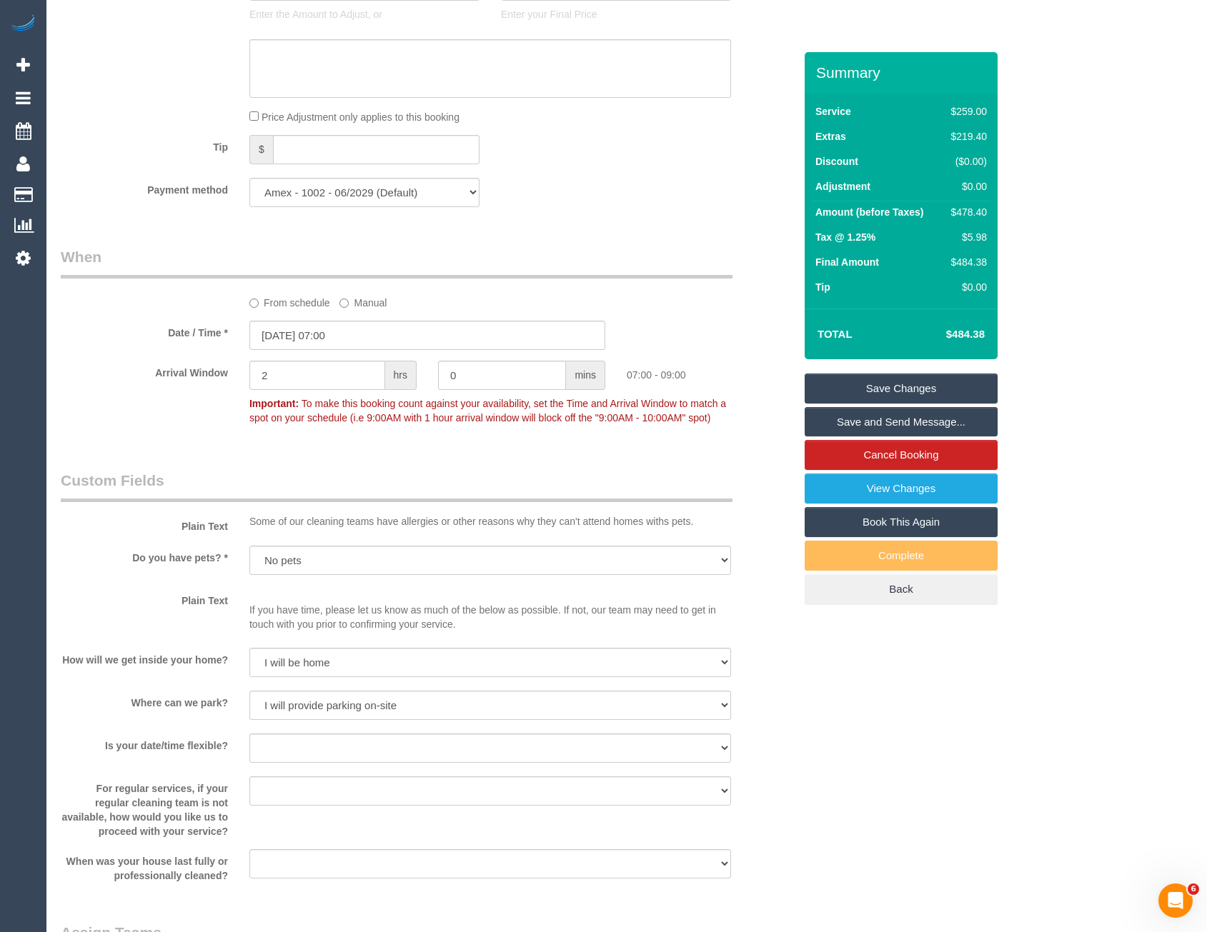
scroll to position [1395, 0]
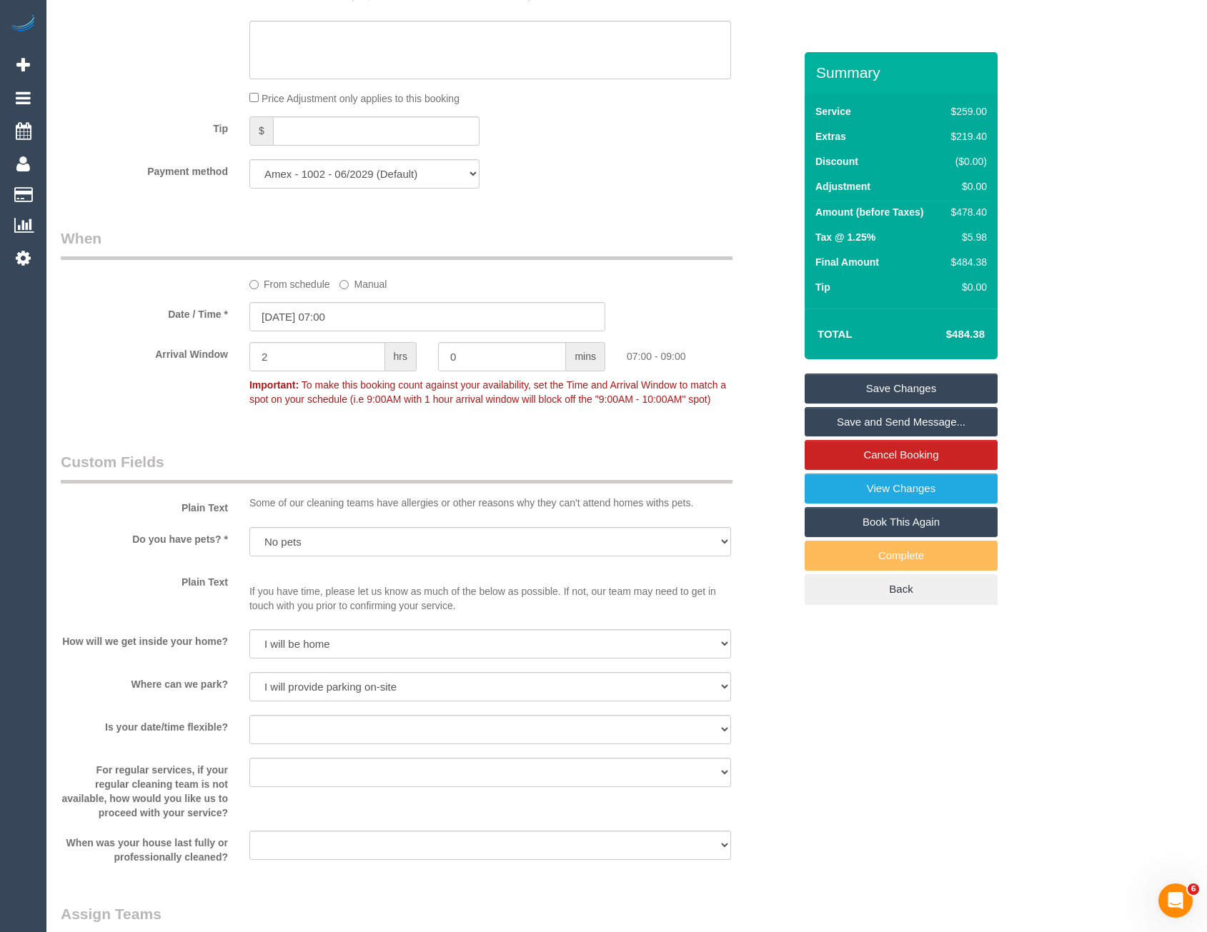
click at [297, 196] on div "Who Email* johnwoodhouse@milleniumsapphire.com Name * John Woodhouse Space Mana…" at bounding box center [427, 209] width 755 height 3104
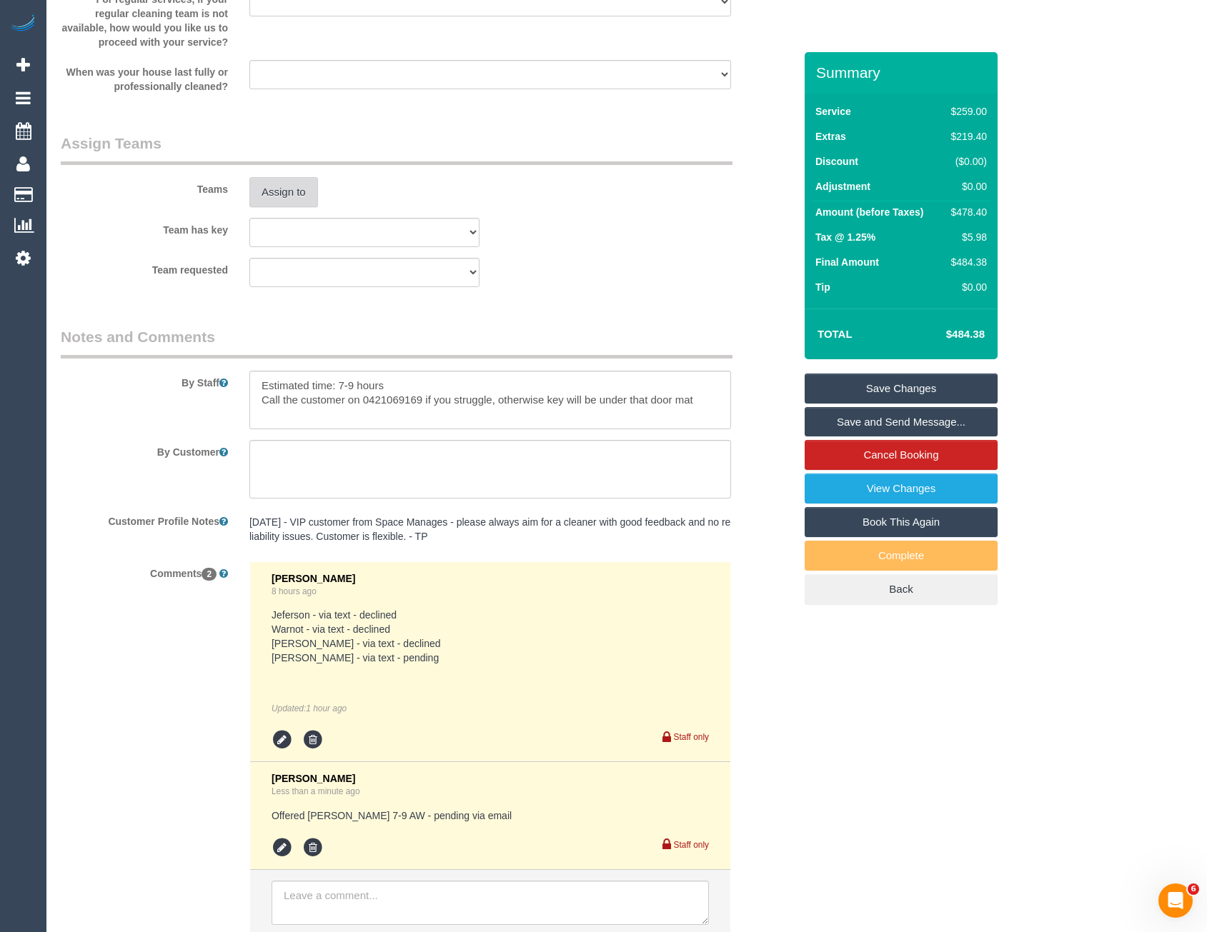
click at [295, 195] on button "Assign to" at bounding box center [283, 192] width 69 height 30
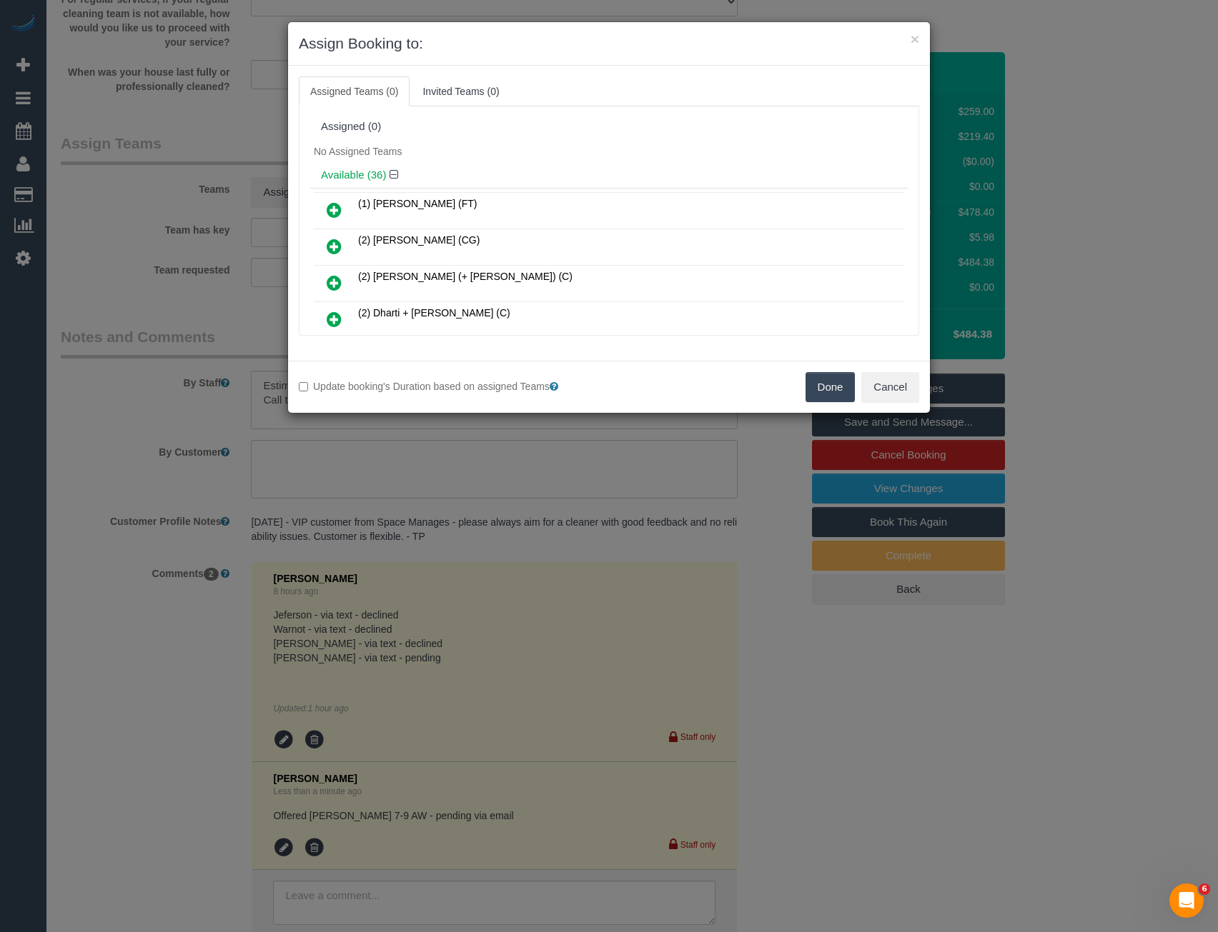
scroll to position [7762, 0]
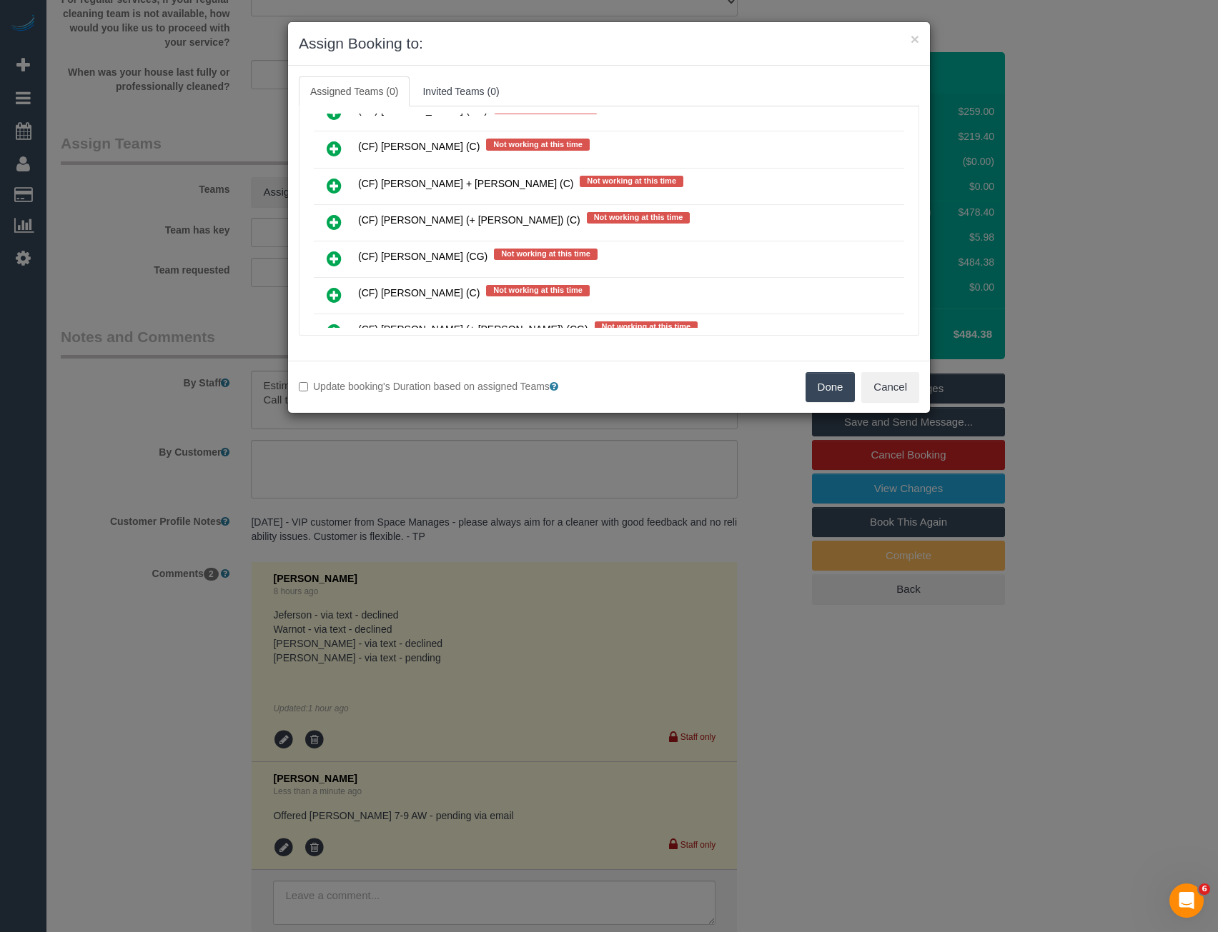
click at [333, 219] on icon at bounding box center [334, 222] width 15 height 17
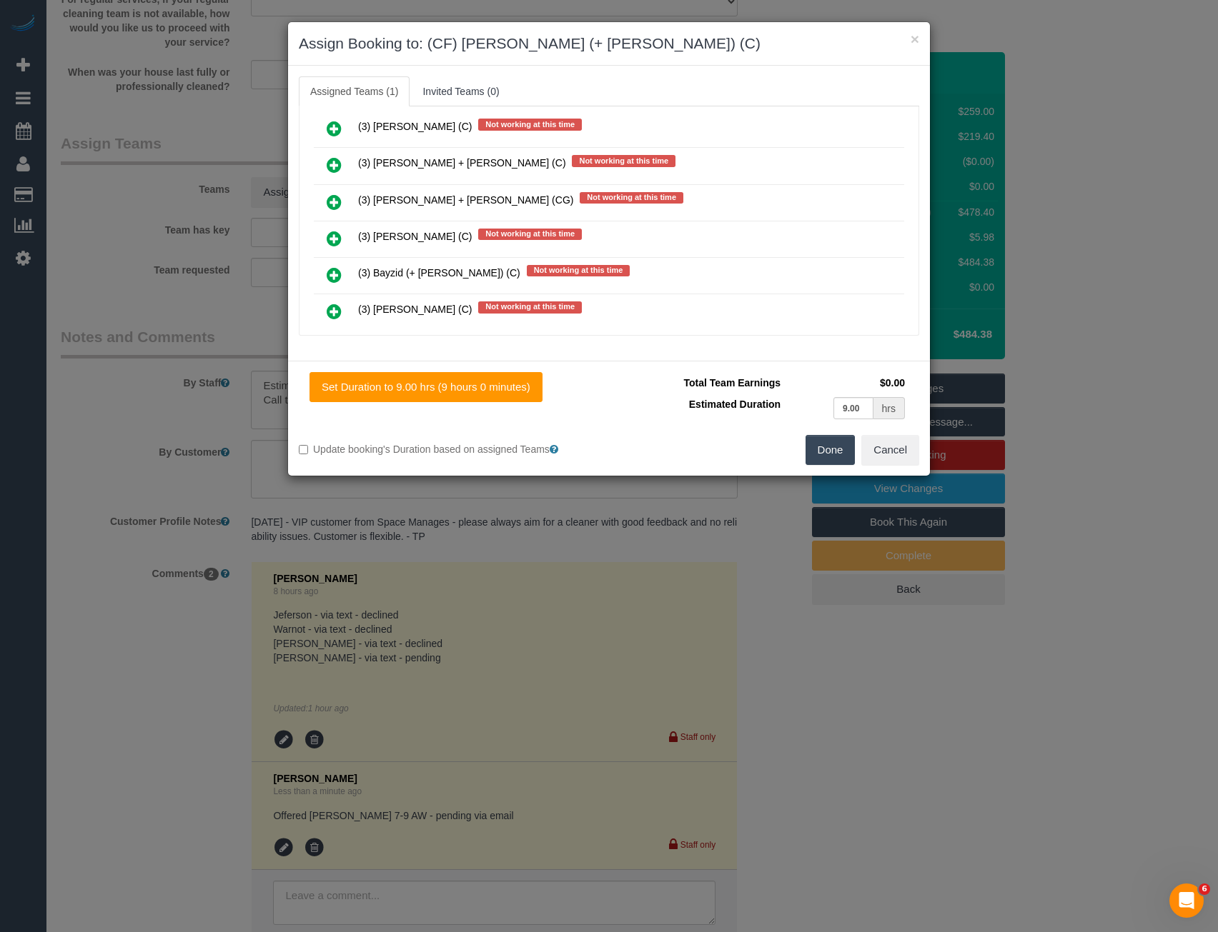
scroll to position [0, 0]
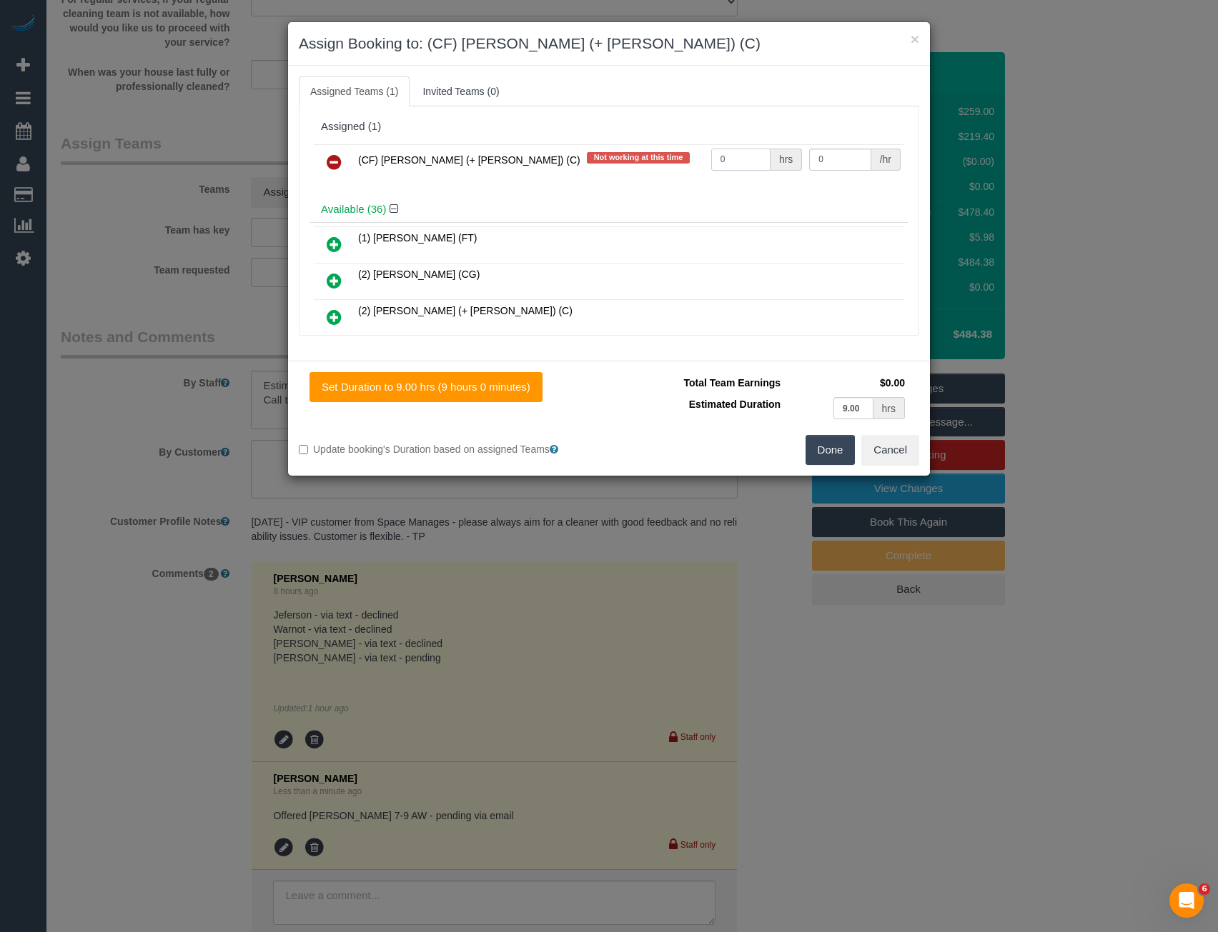
drag, startPoint x: 727, startPoint y: 157, endPoint x: 667, endPoint y: 159, distance: 59.3
click at [670, 161] on tr "(CF) Karina (+ Darly) (C) Not working at this time 0 hrs 0 /hr" at bounding box center [609, 162] width 590 height 36
type input "1"
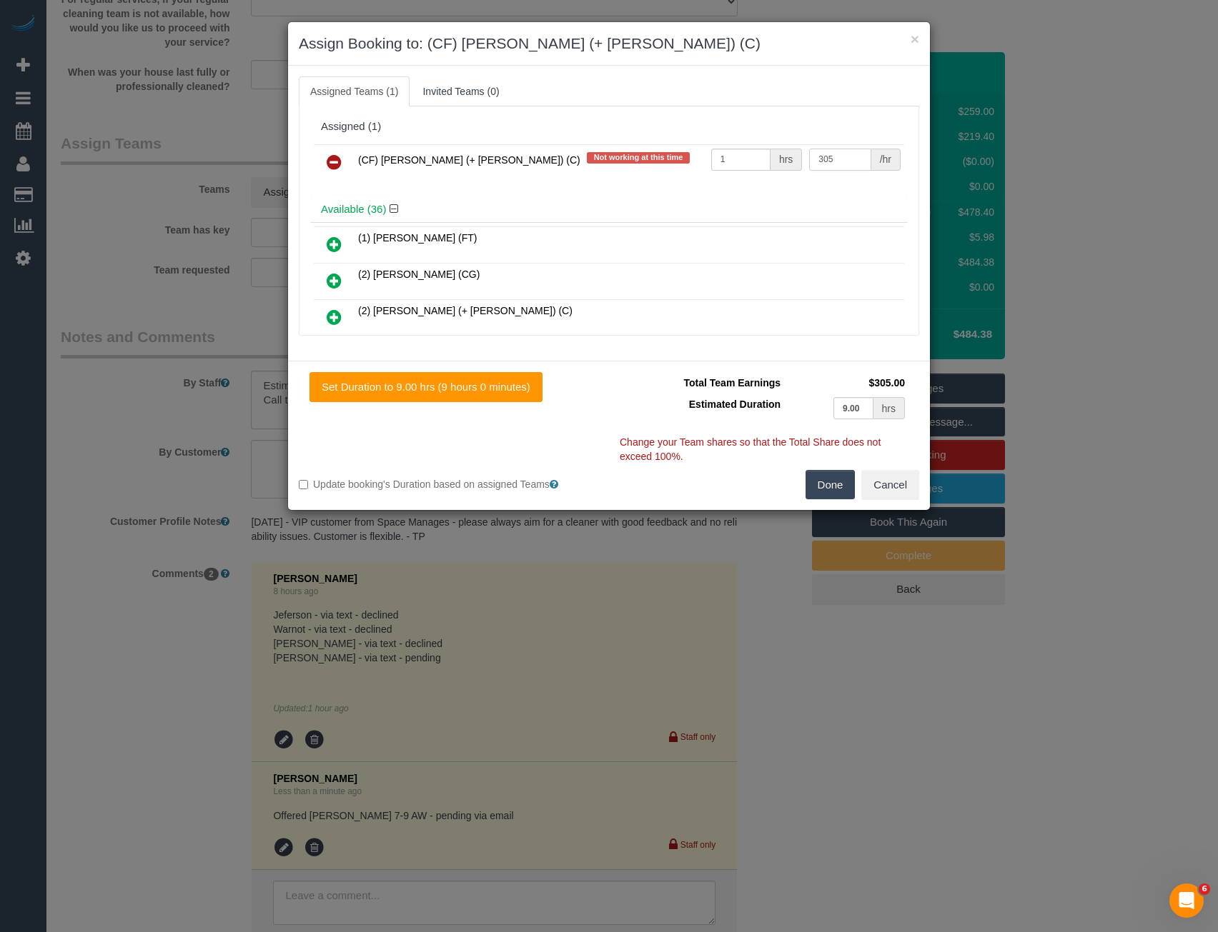
type input "305"
click at [840, 485] on button "Done" at bounding box center [830, 485] width 50 height 30
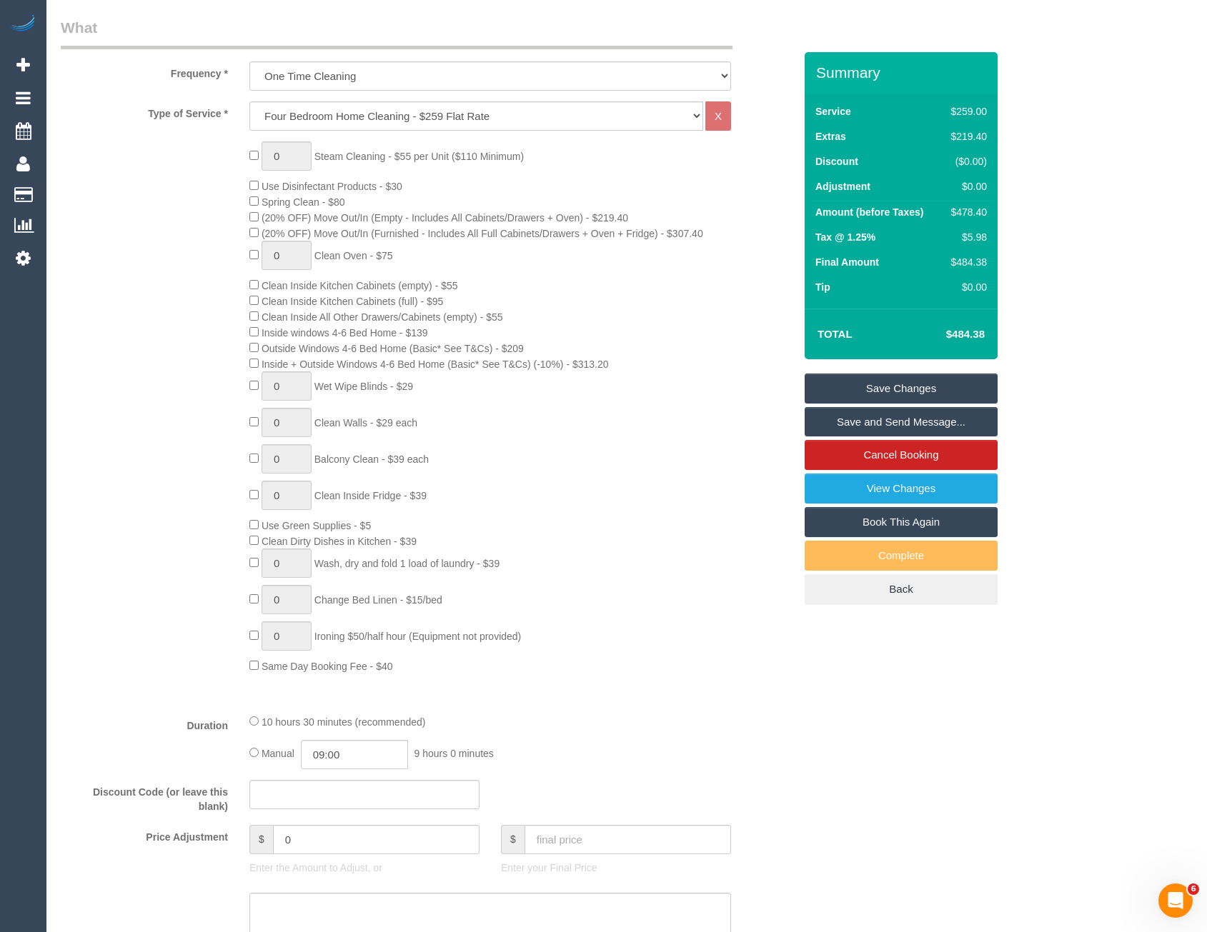
scroll to position [488, 0]
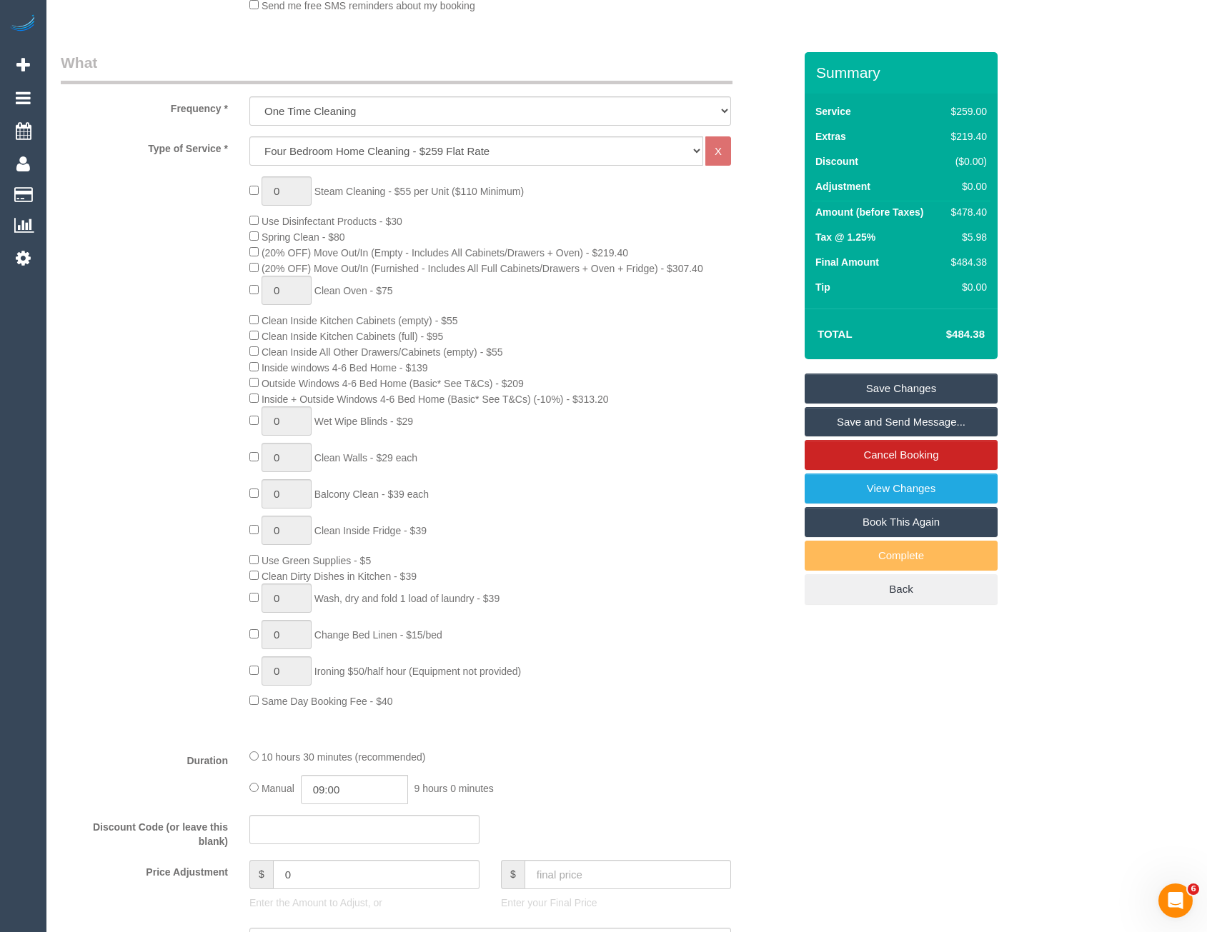
click at [862, 385] on link "Save Changes" at bounding box center [901, 389] width 193 height 30
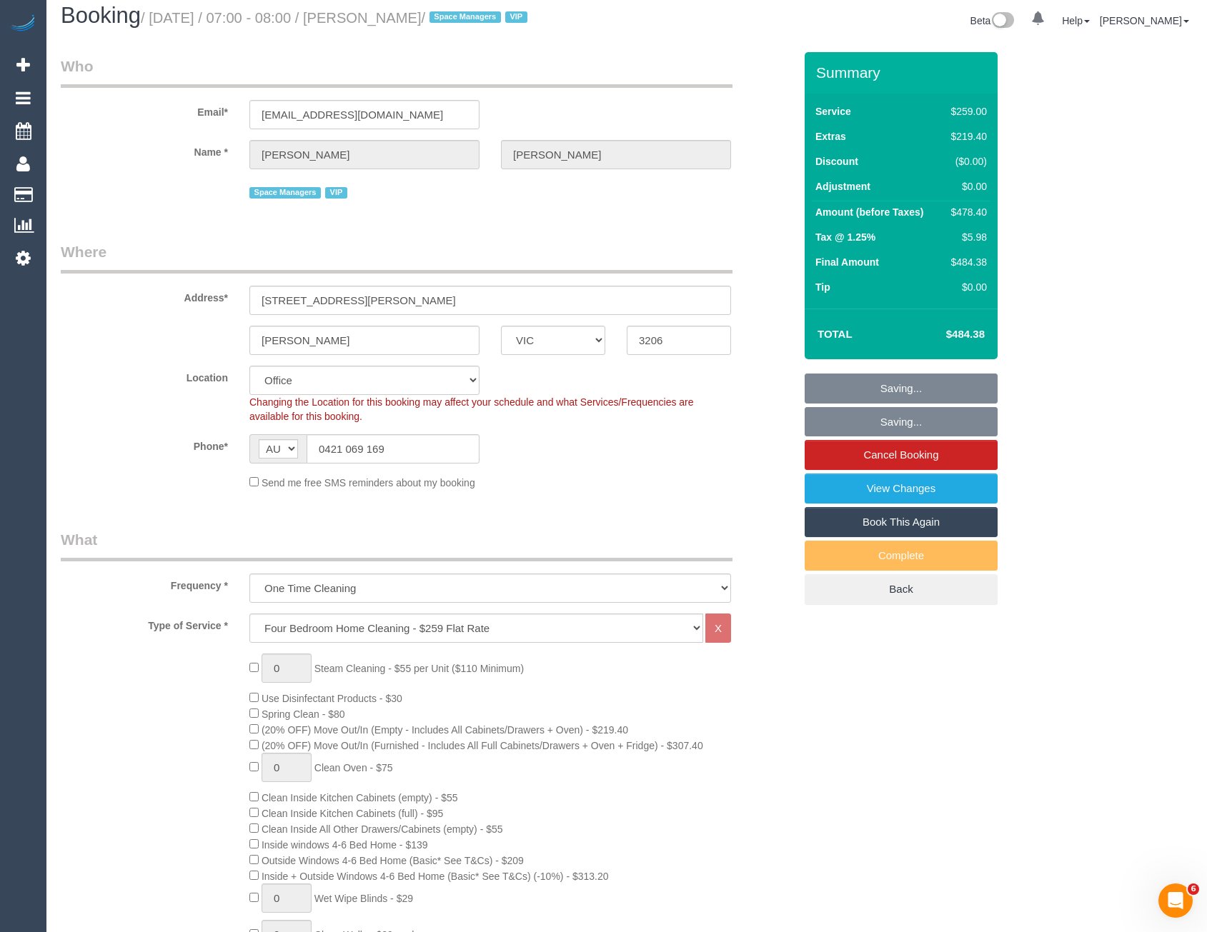
scroll to position [0, 0]
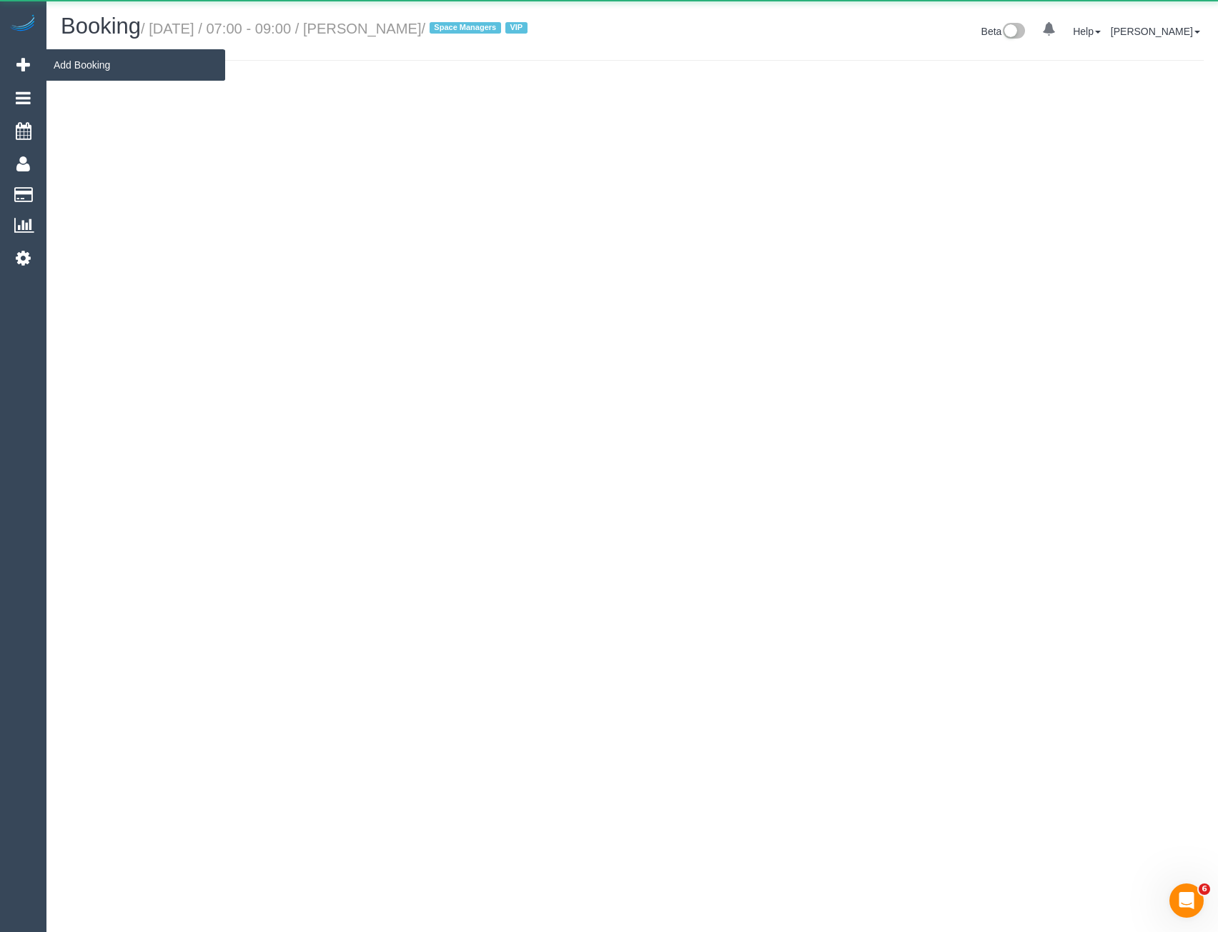
select select "VIC"
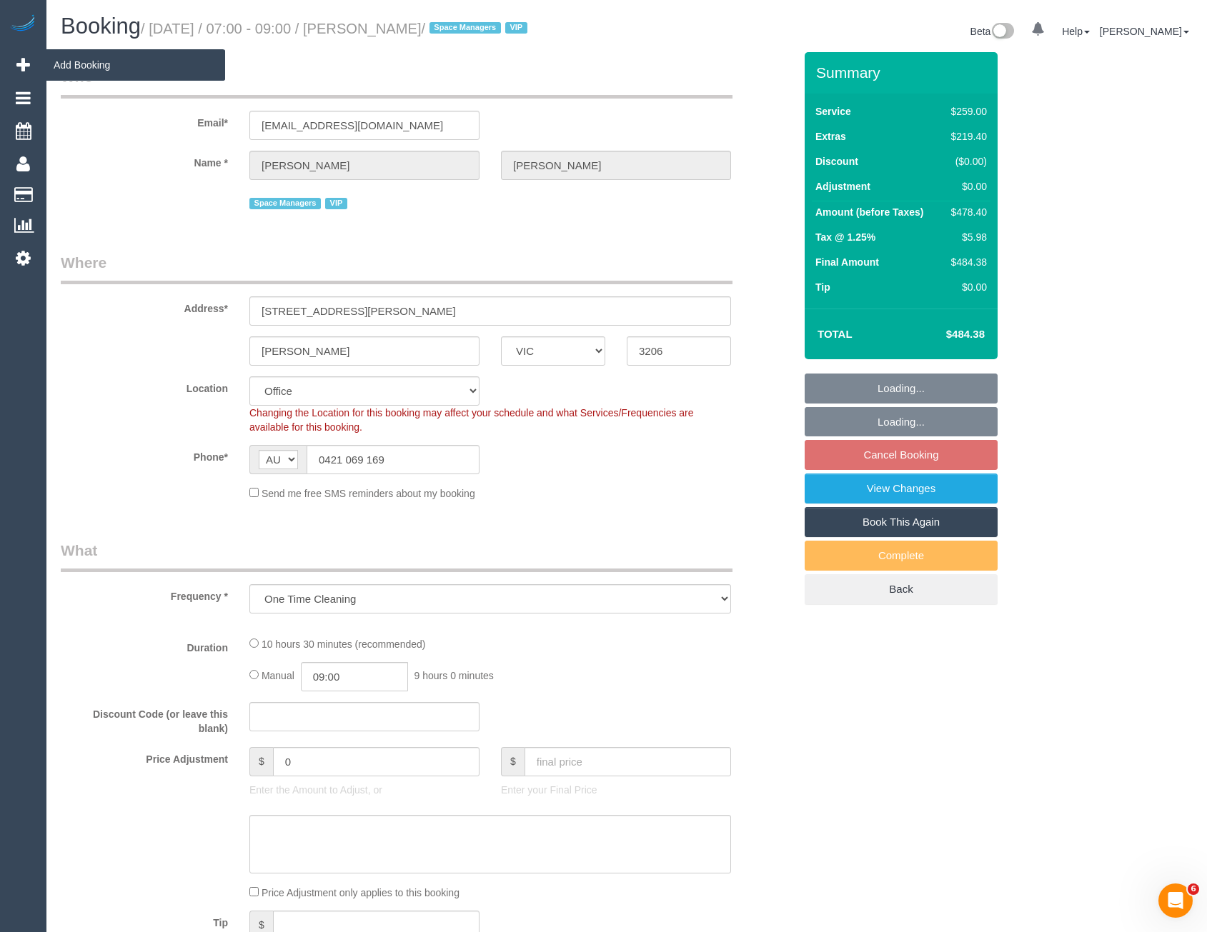
select select "object:12120"
select select "string:stripe-pm_1QV45m2GScqysDRVjJXmN0sS"
select select "number:28"
select select "number:14"
select select "number:18"
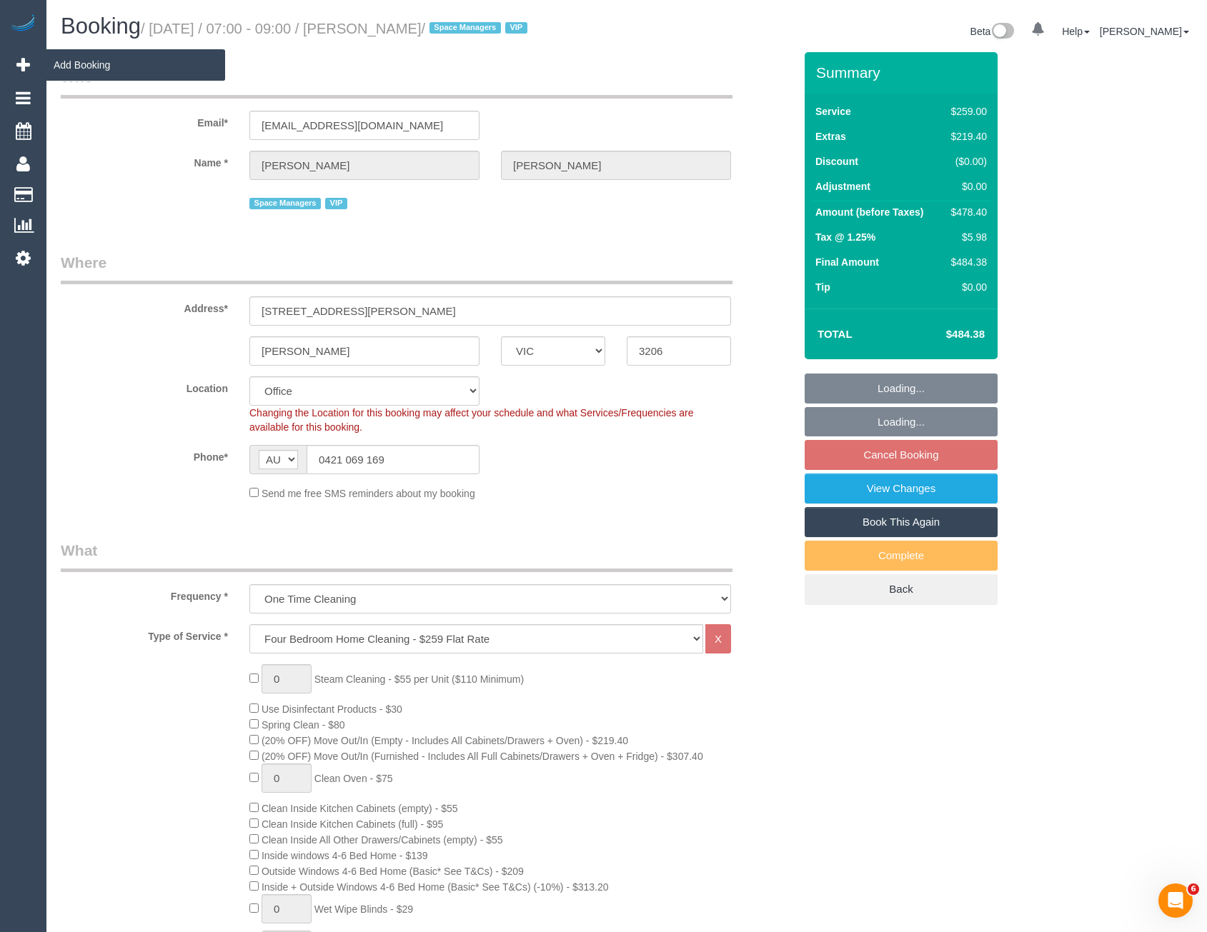
select select "object:12373"
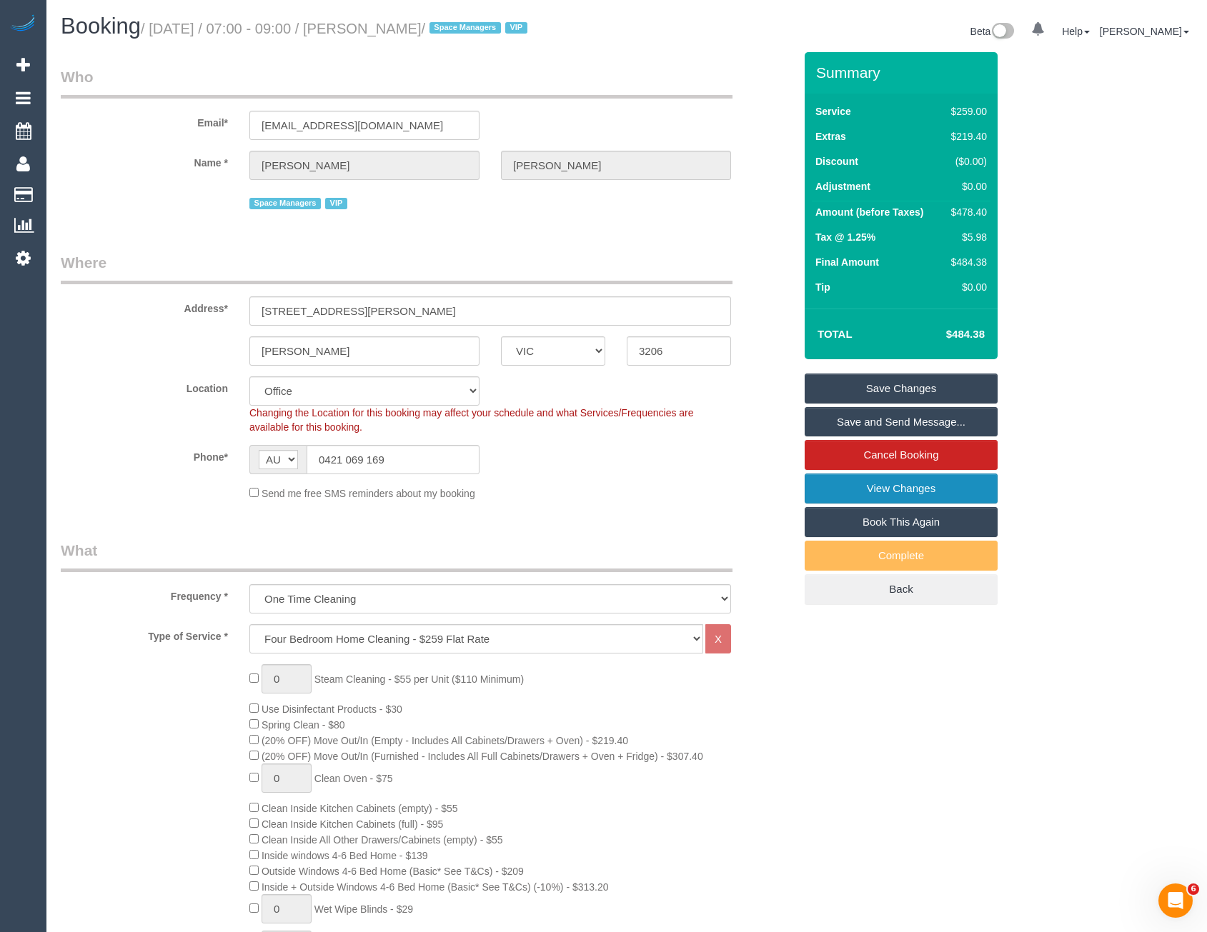
click at [887, 488] on link "View Changes" at bounding box center [901, 489] width 193 height 30
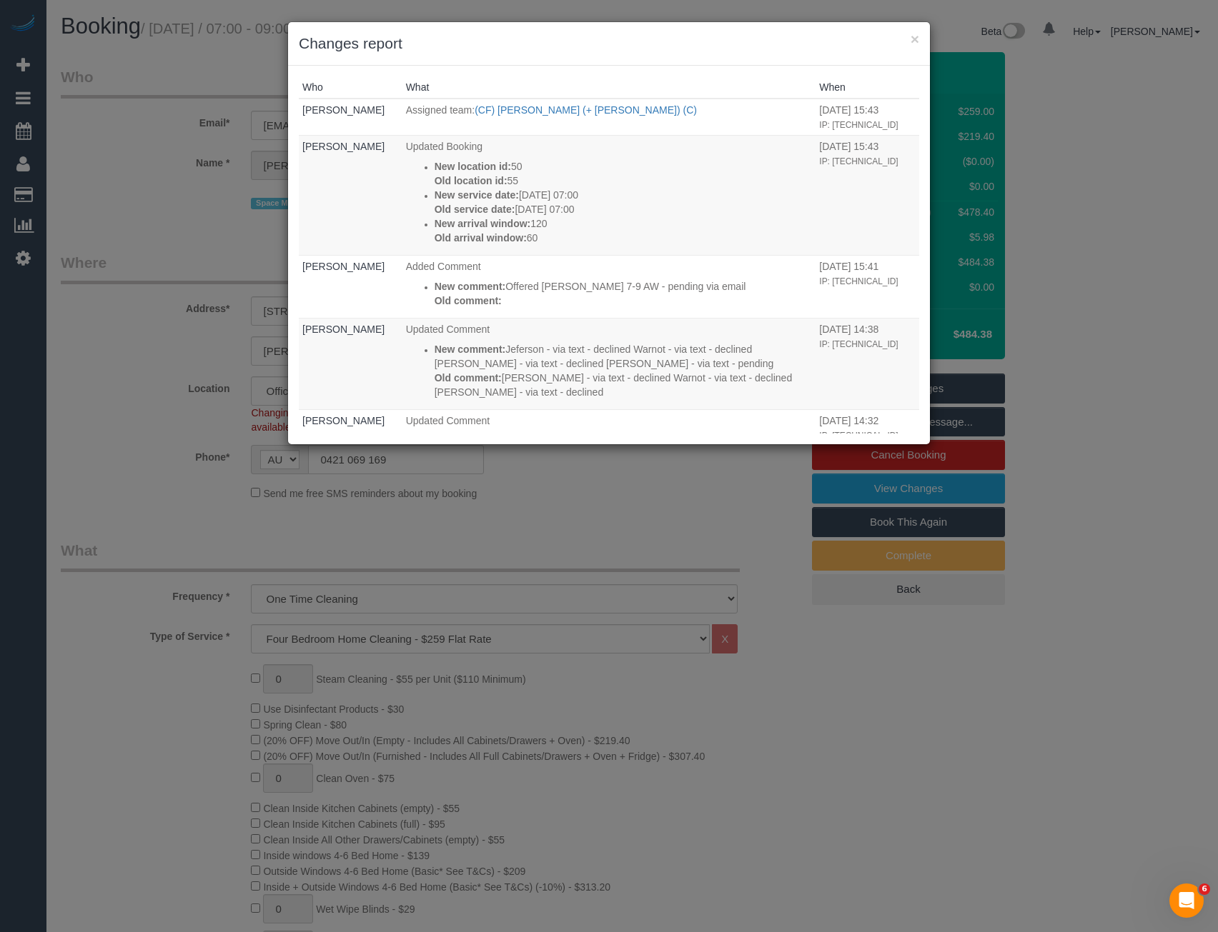
click at [634, 515] on div "× Changes report Who What When Bronie Bryant Assigned team: (CF) Karina (+ Darl…" at bounding box center [609, 466] width 1218 height 932
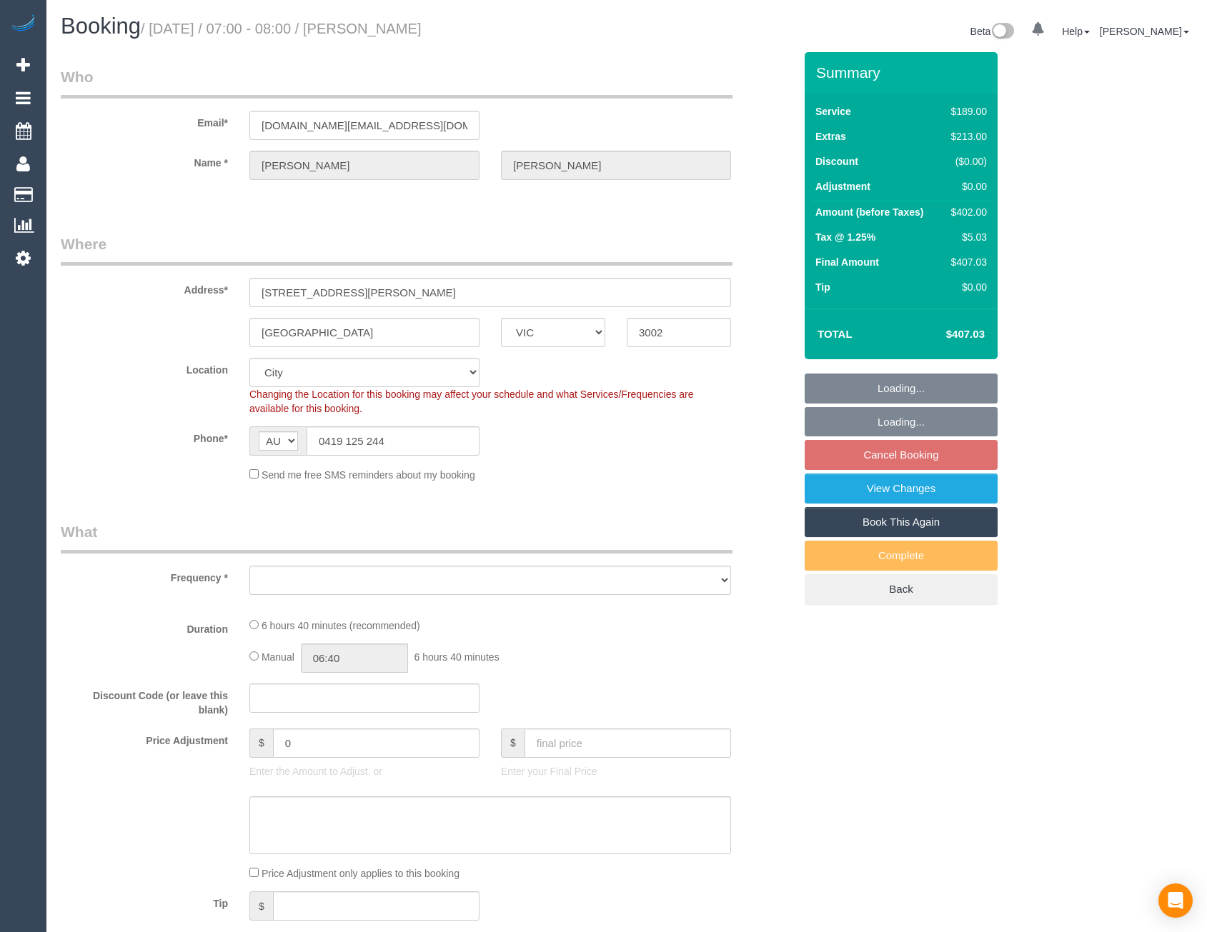
select select "VIC"
select select "string:stripe-pm_1SEzgF2GScqysDRVUNsyqCEe"
select select "number:28"
select select "number:14"
select select "number:18"
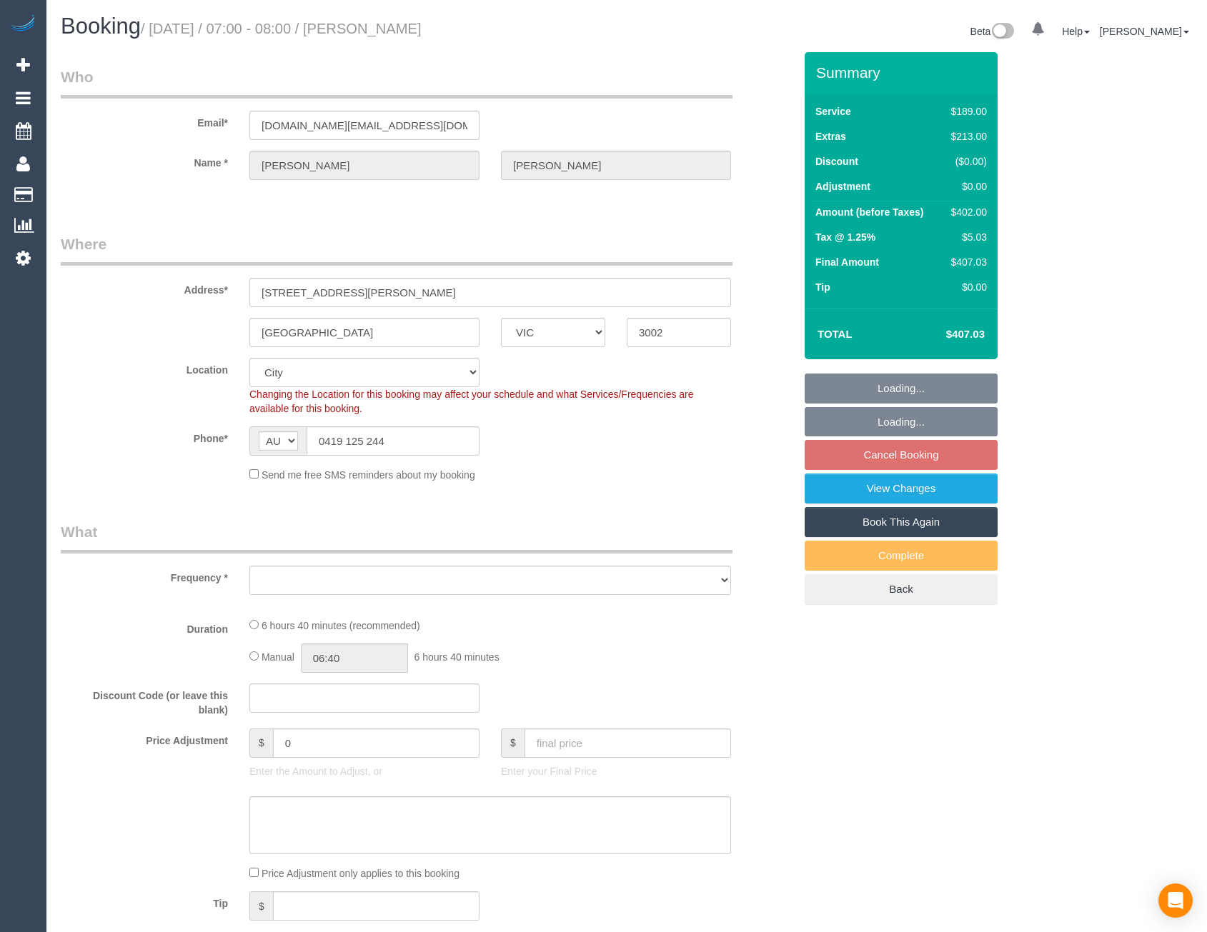
select select "number:24"
select select "number:13"
select select "object:798"
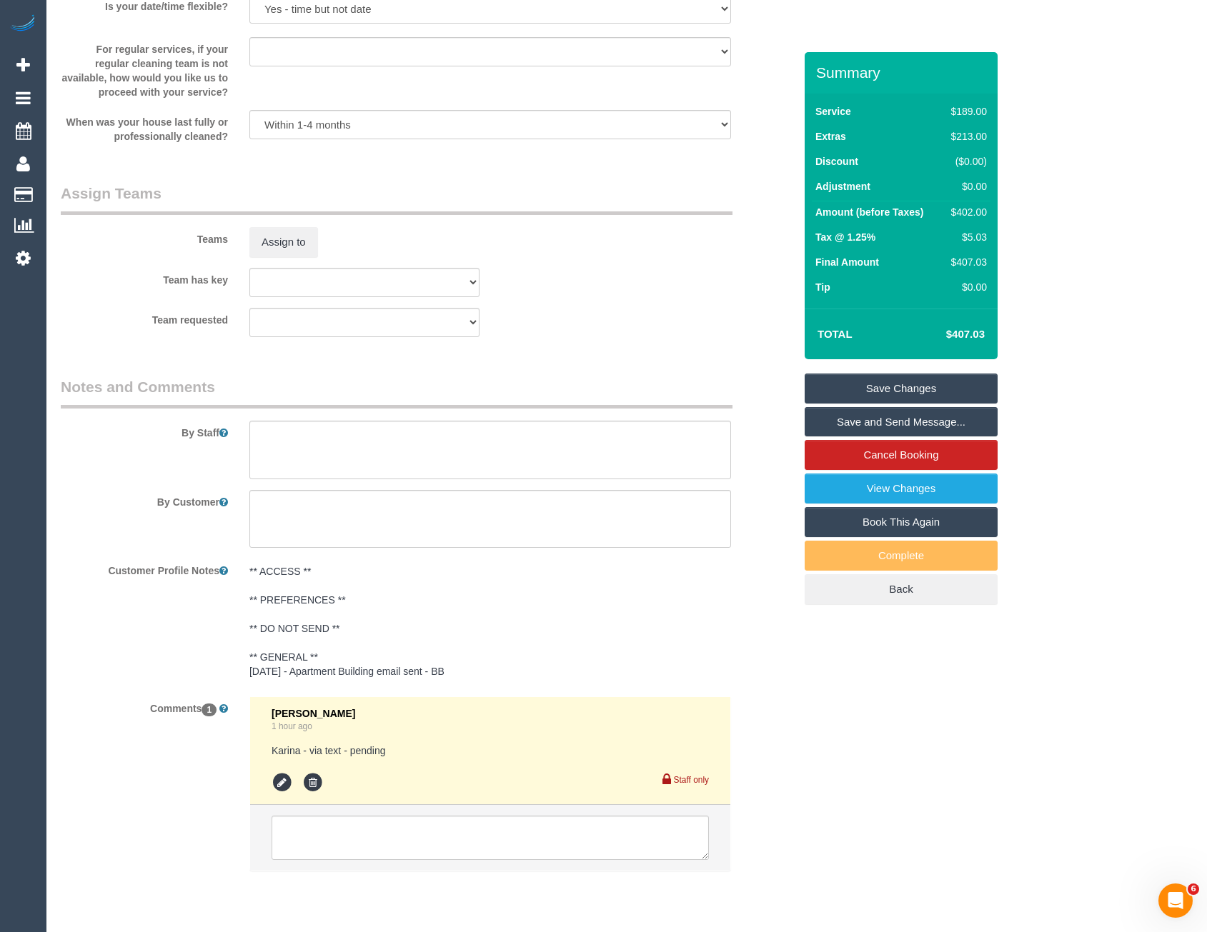
scroll to position [2141, 0]
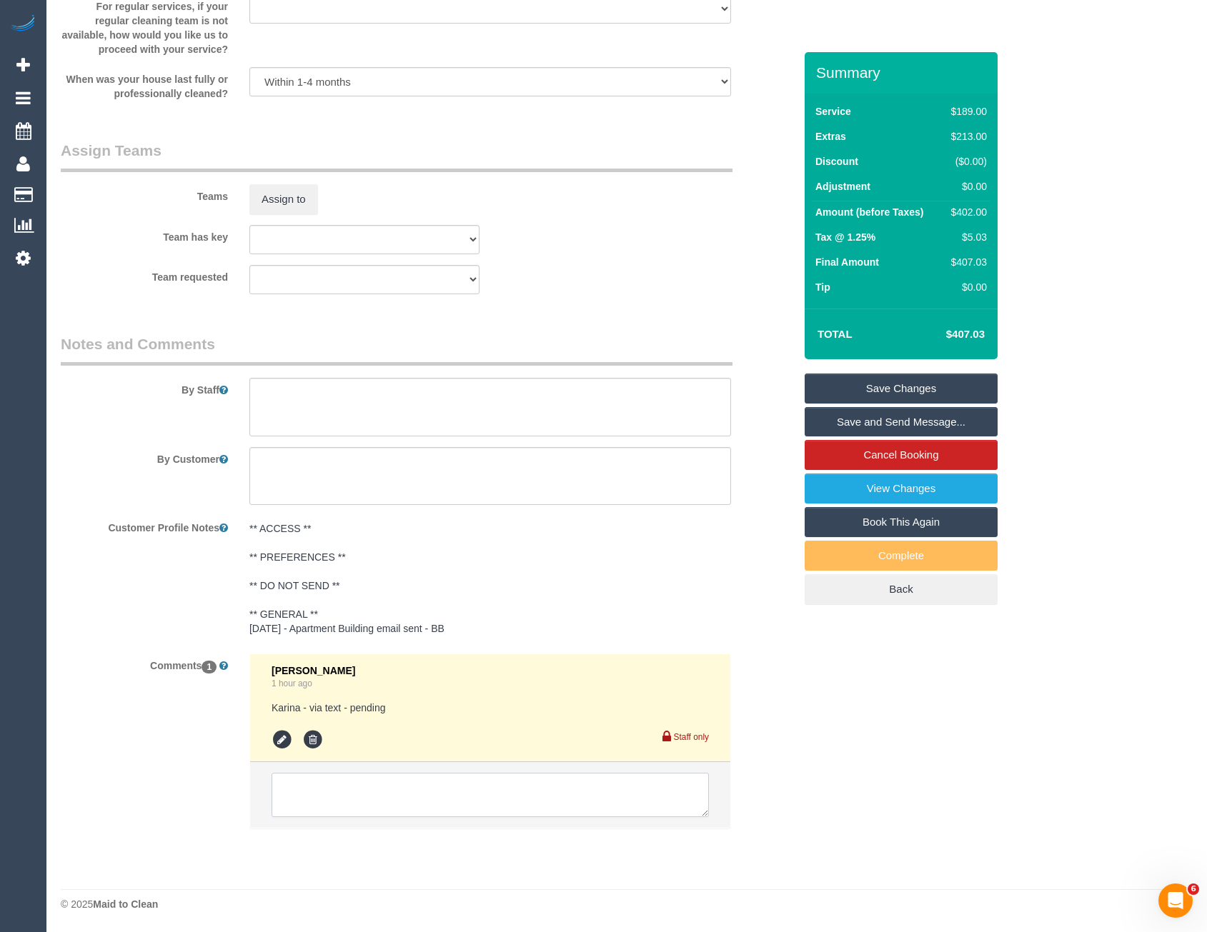
click at [307, 792] on textarea at bounding box center [490, 795] width 437 height 44
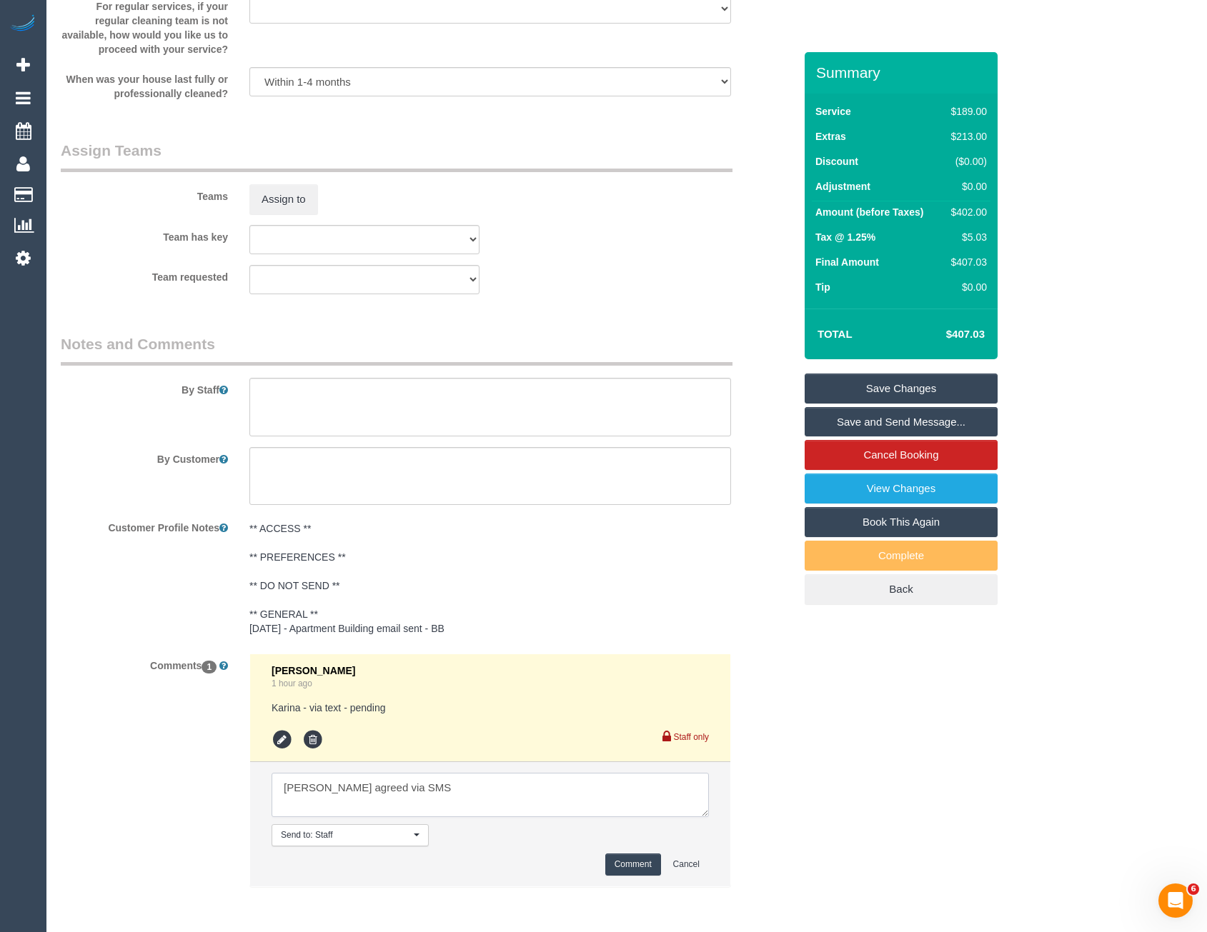
type textarea "[PERSON_NAME] agreed via SMS"
click at [626, 873] on button "Comment" at bounding box center [633, 865] width 56 height 22
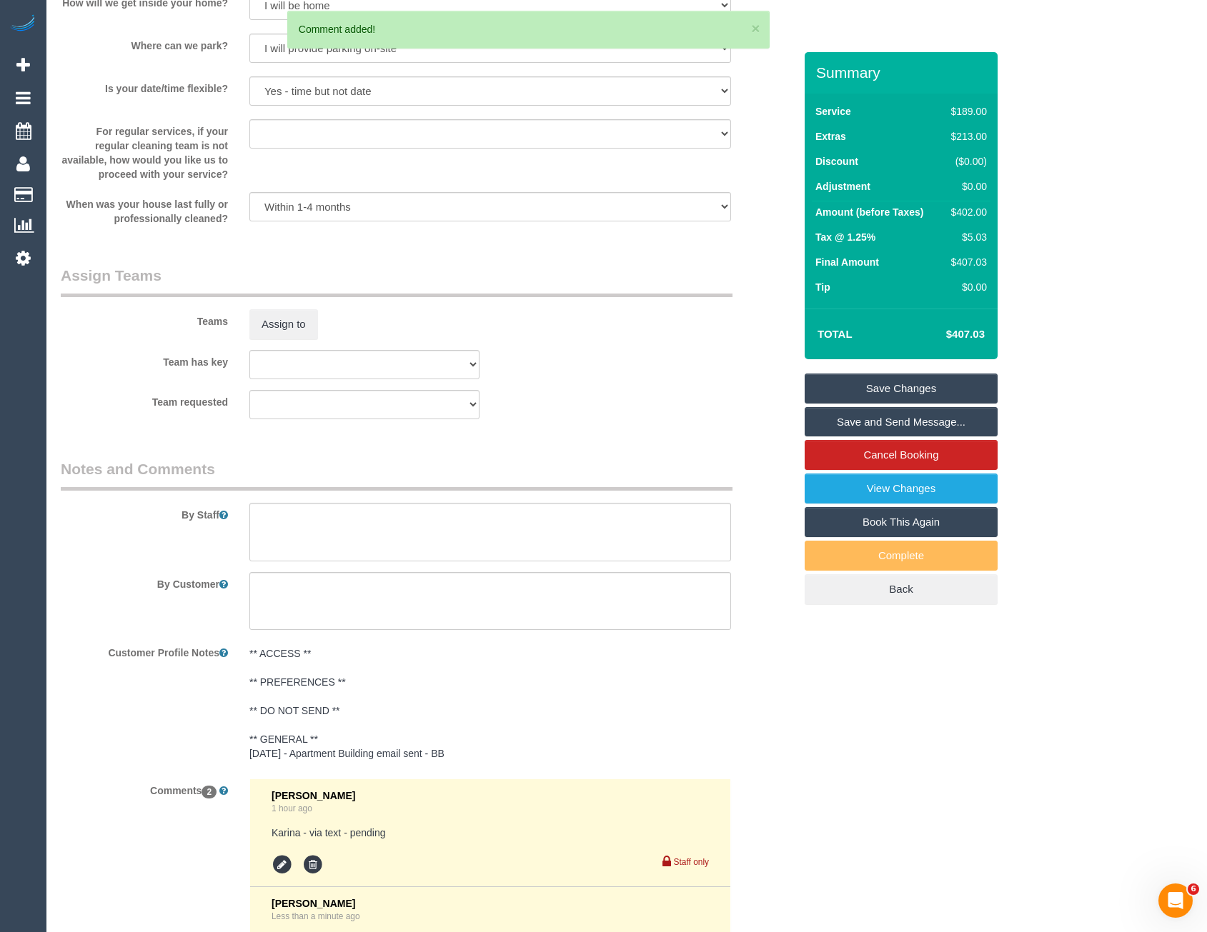
scroll to position [1926, 0]
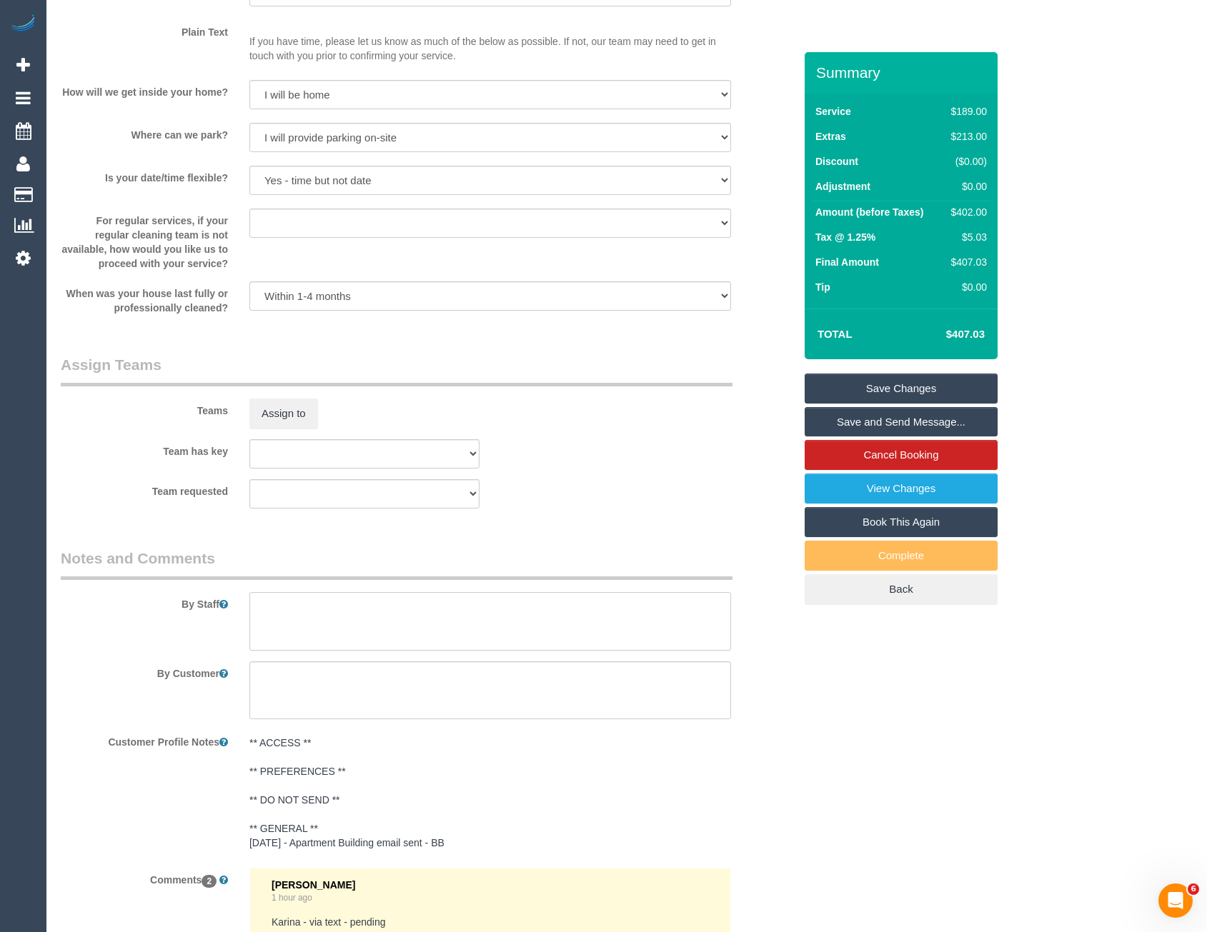
click at [352, 612] on textarea at bounding box center [490, 621] width 482 height 59
type textarea "Est 5.5- 7.5 hours"
click at [267, 412] on button "Assign to" at bounding box center [283, 414] width 69 height 30
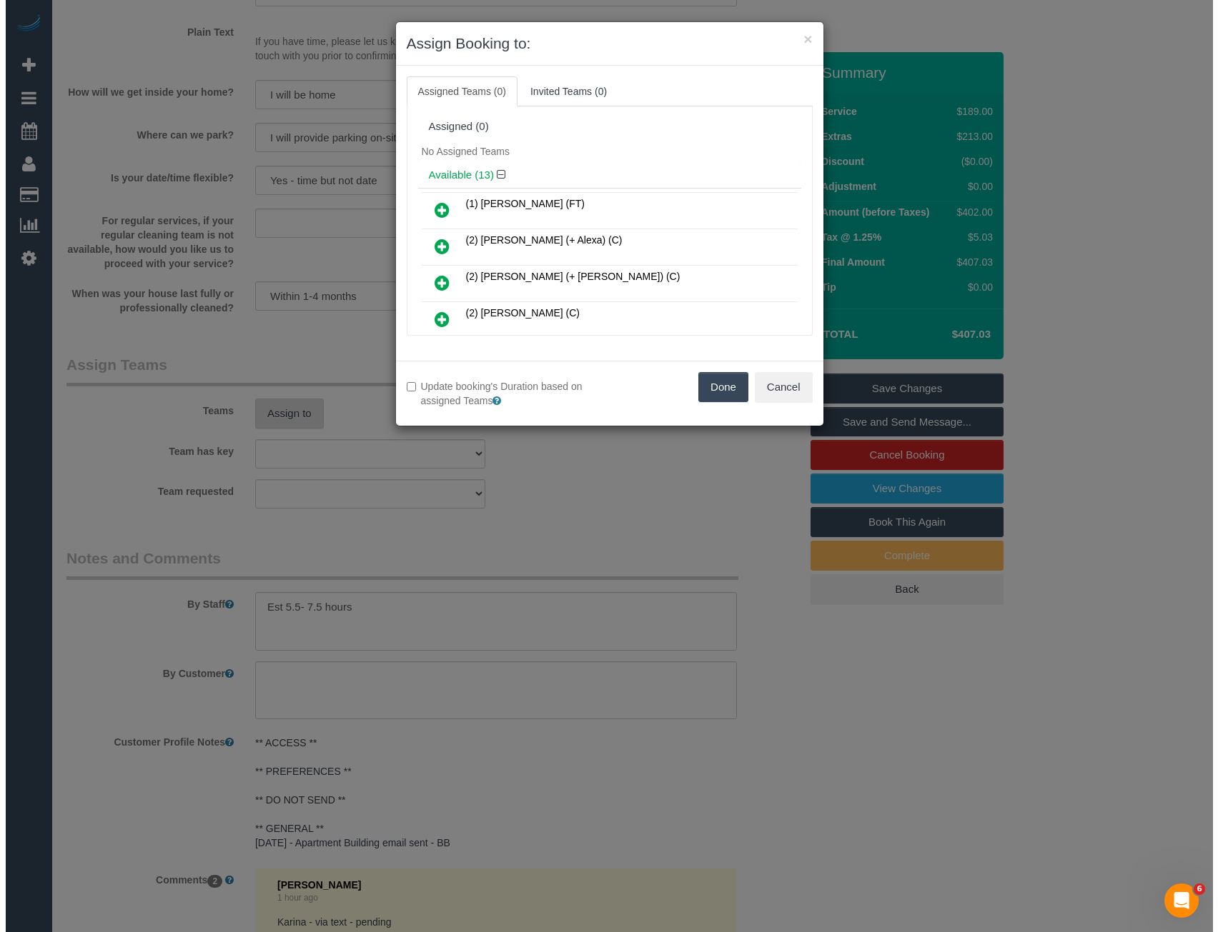
scroll to position [1922, 0]
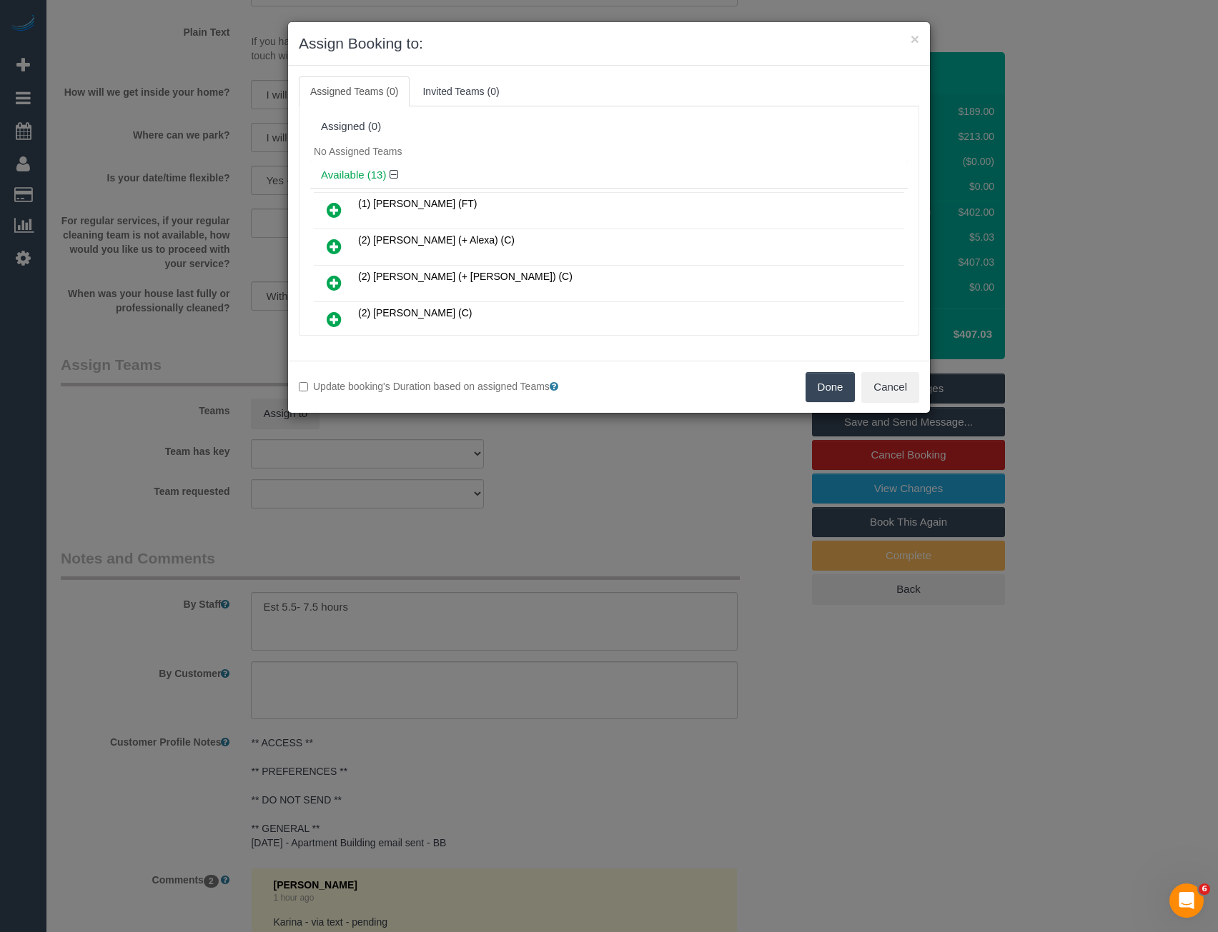
click at [548, 486] on div "× Assign Booking to: Assigned Teams (0) Invited Teams (0) Assigned (0) No Assig…" at bounding box center [609, 466] width 1218 height 932
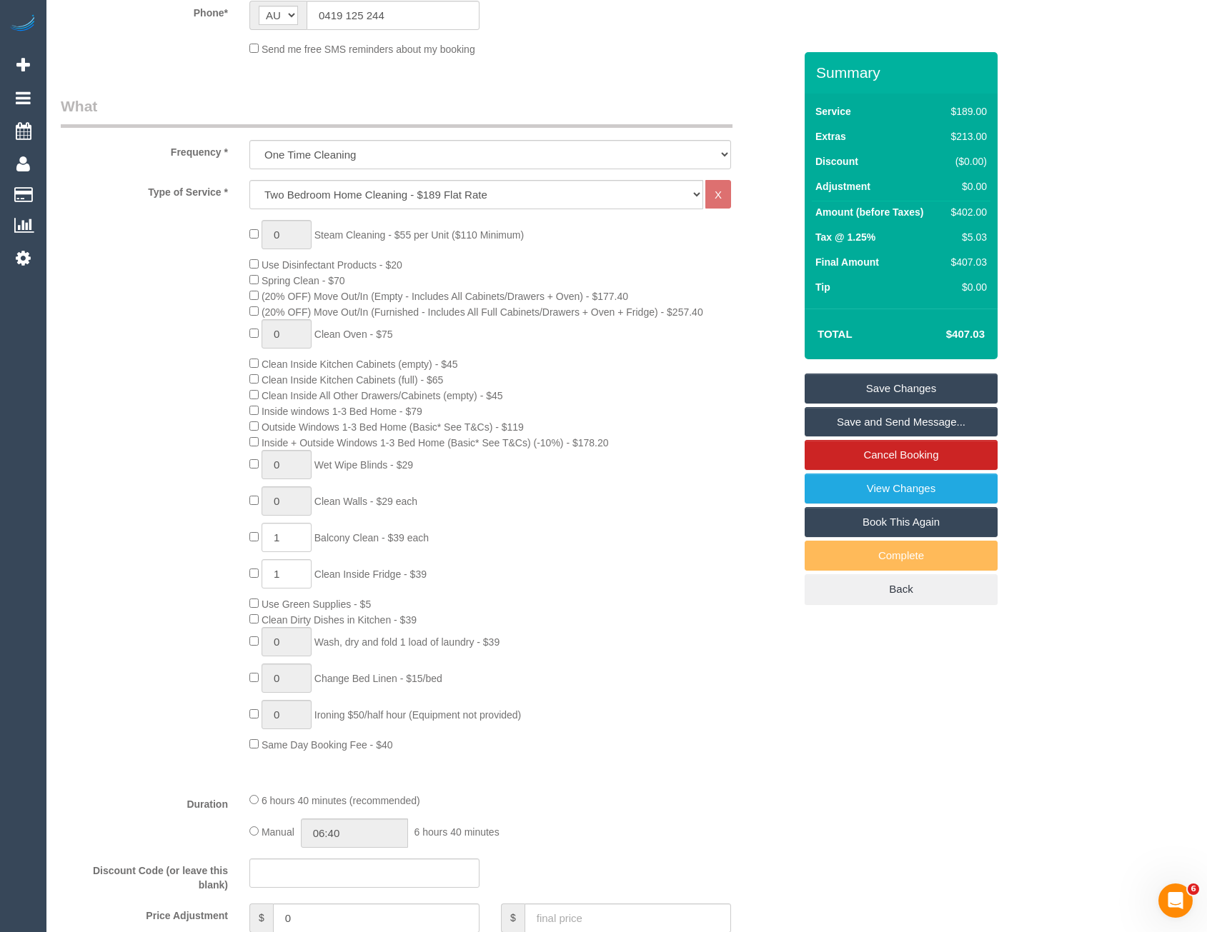
scroll to position [0, 0]
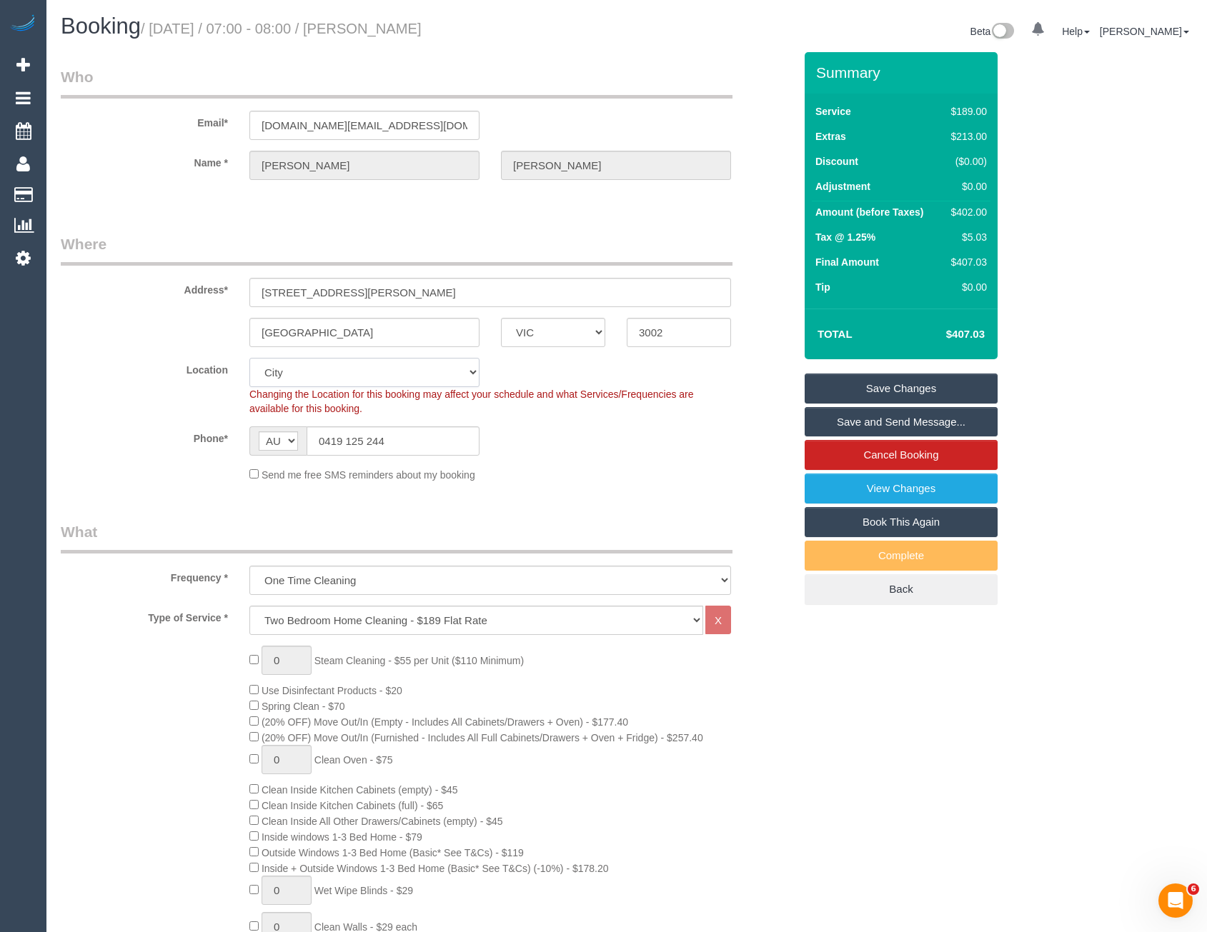
click at [359, 363] on select "Office City East (North) East (South) Inner East Inner North (East) Inner North…" at bounding box center [364, 372] width 230 height 29
click at [322, 375] on select "Office City East (North) East (South) Inner East Inner North (East) Inner North…" at bounding box center [364, 372] width 230 height 29
select select "50"
click at [249, 358] on select "Office City East (North) East (South) Inner East Inner North (East) Inner North…" at bounding box center [364, 372] width 230 height 29
click at [589, 439] on div "Phone* AF AL DZ AD AO AI AQ AG AR AM AW AU AT AZ BS BH BD BB BY BE BZ BJ BM BT …" at bounding box center [427, 441] width 755 height 29
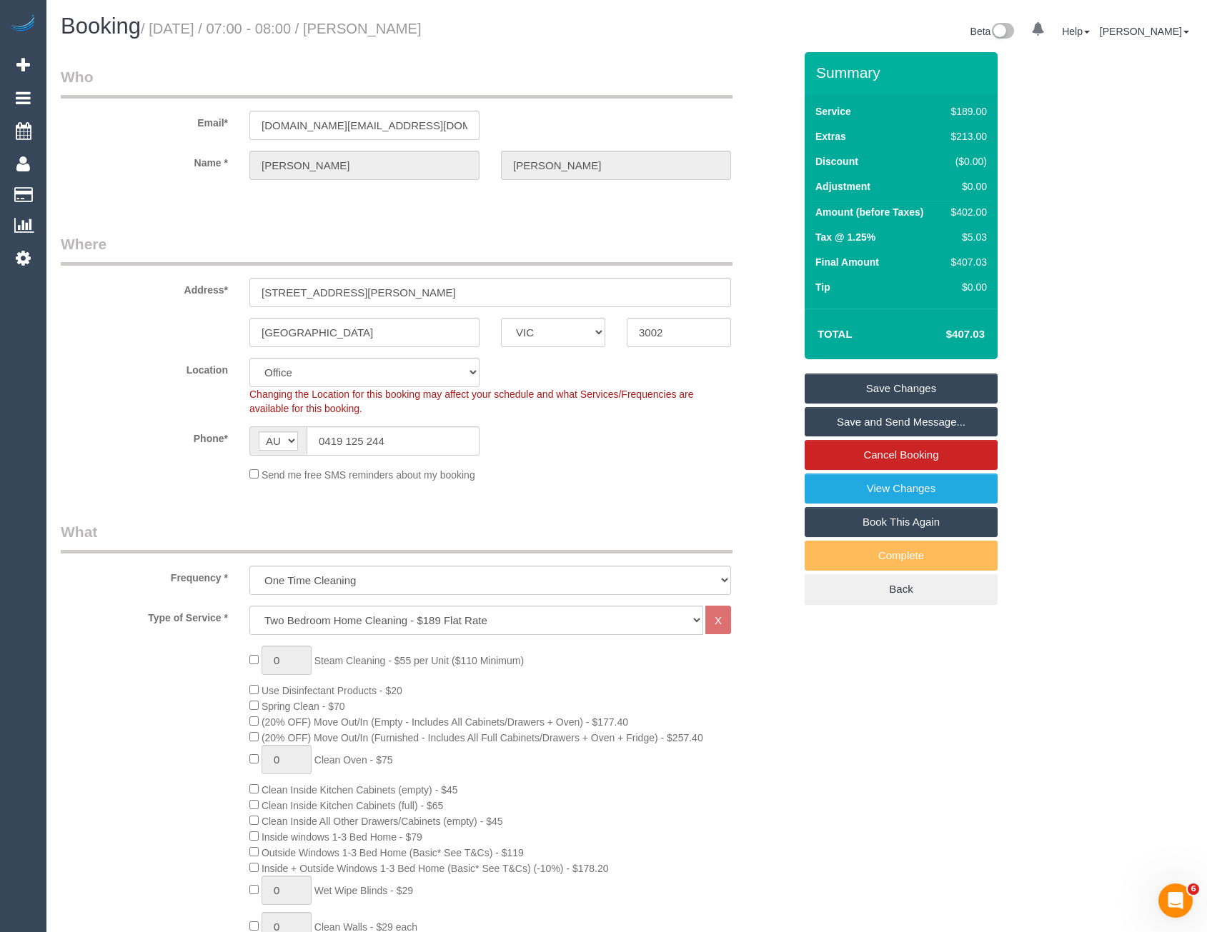
select select "object:3076"
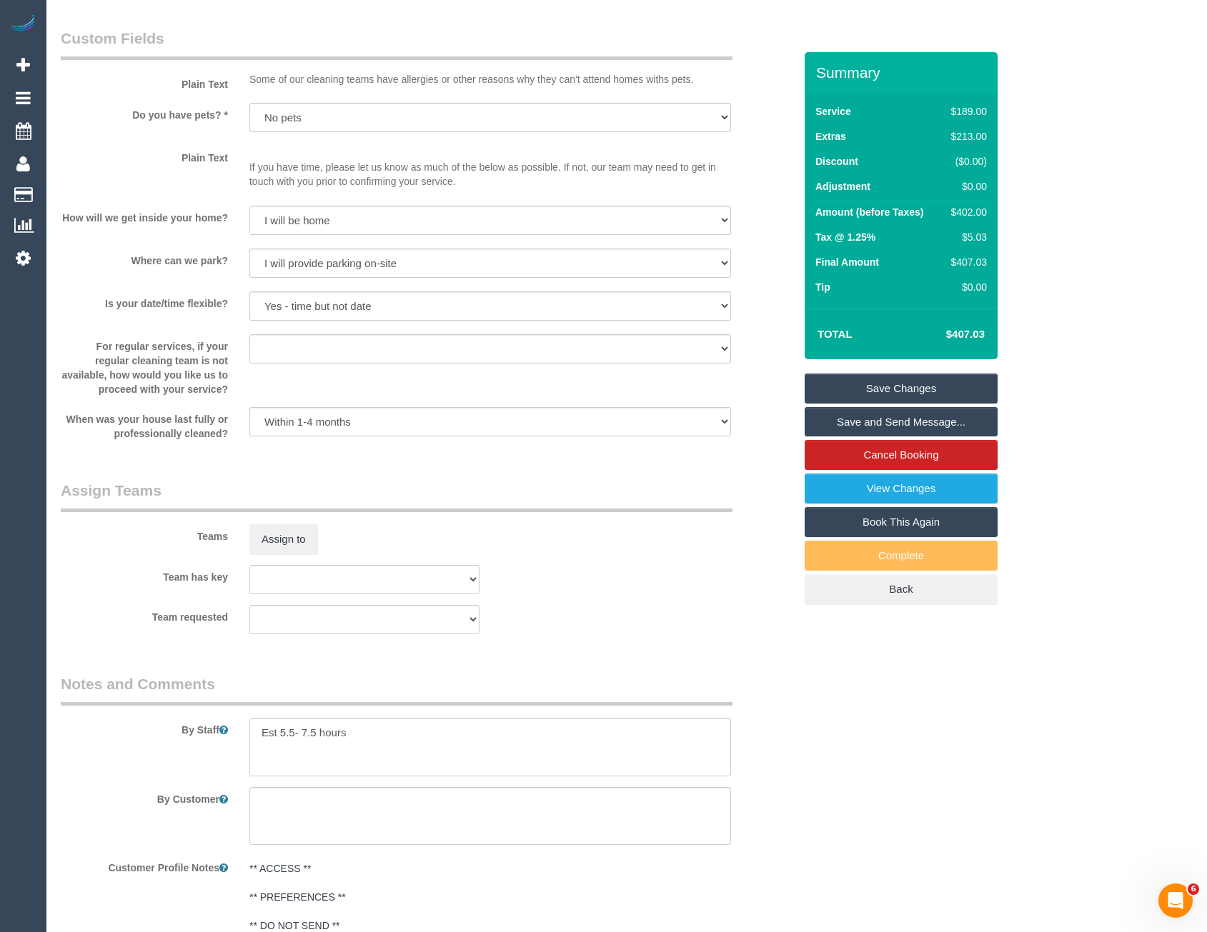
scroll to position [1858, 0]
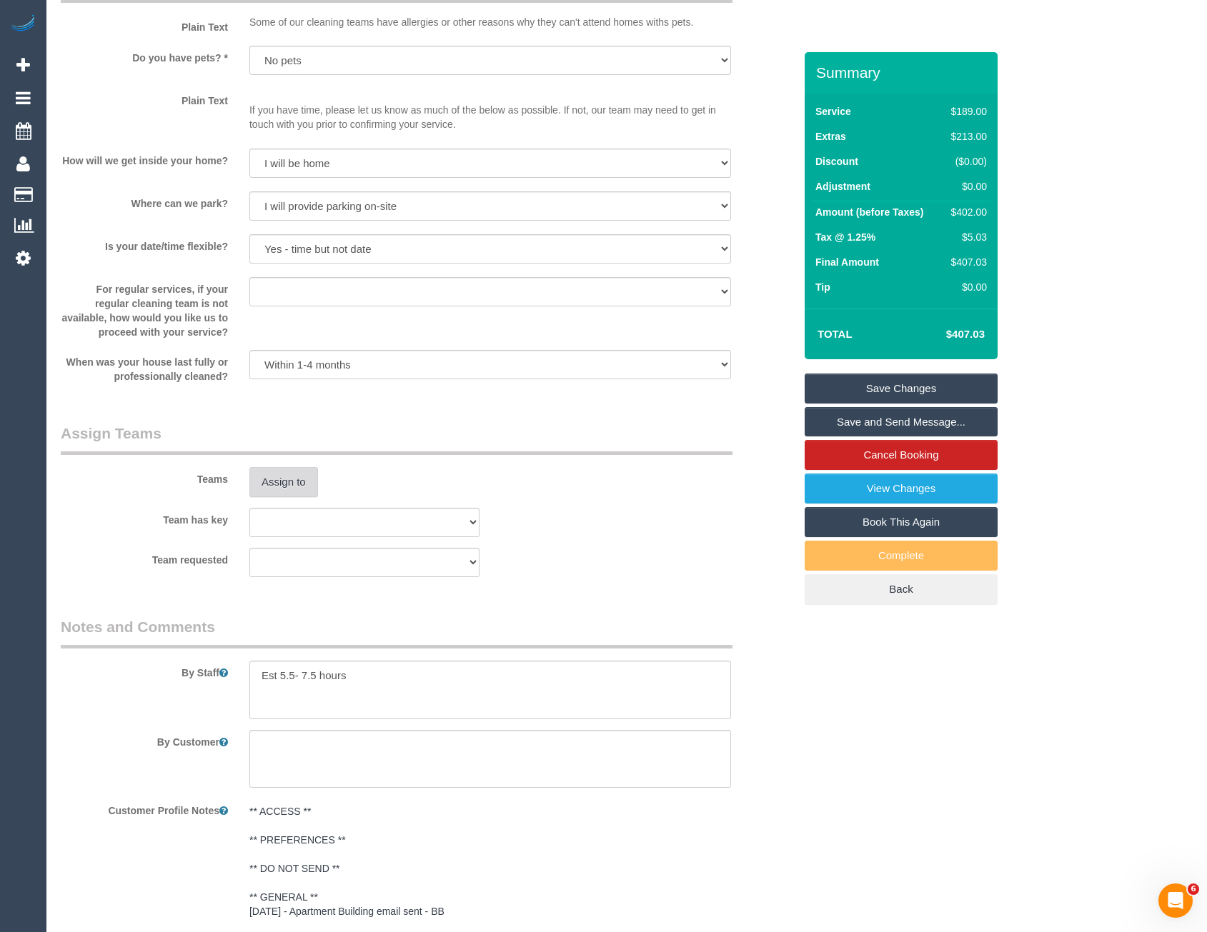
click at [291, 482] on button "Assign to" at bounding box center [283, 482] width 69 height 30
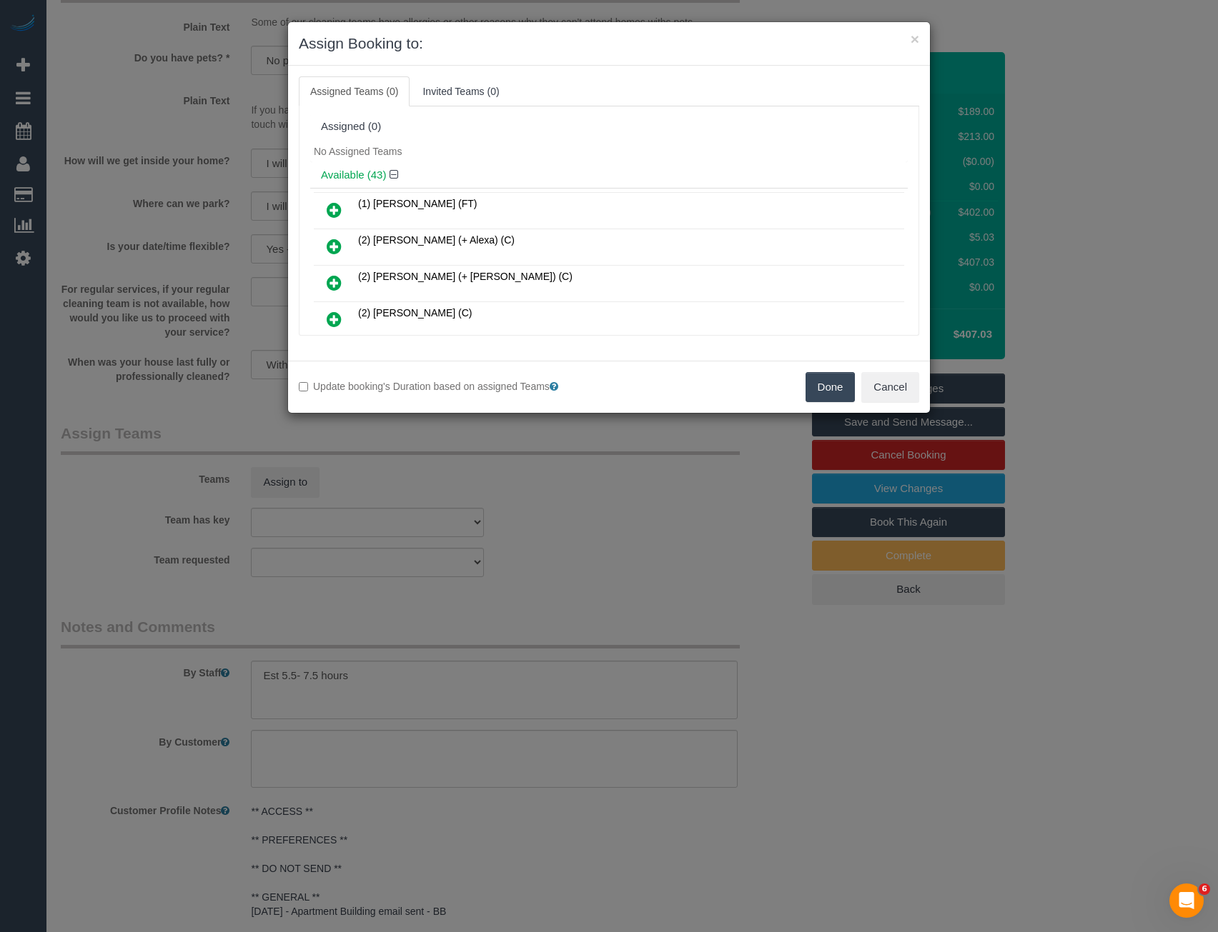
scroll to position [7615, 0]
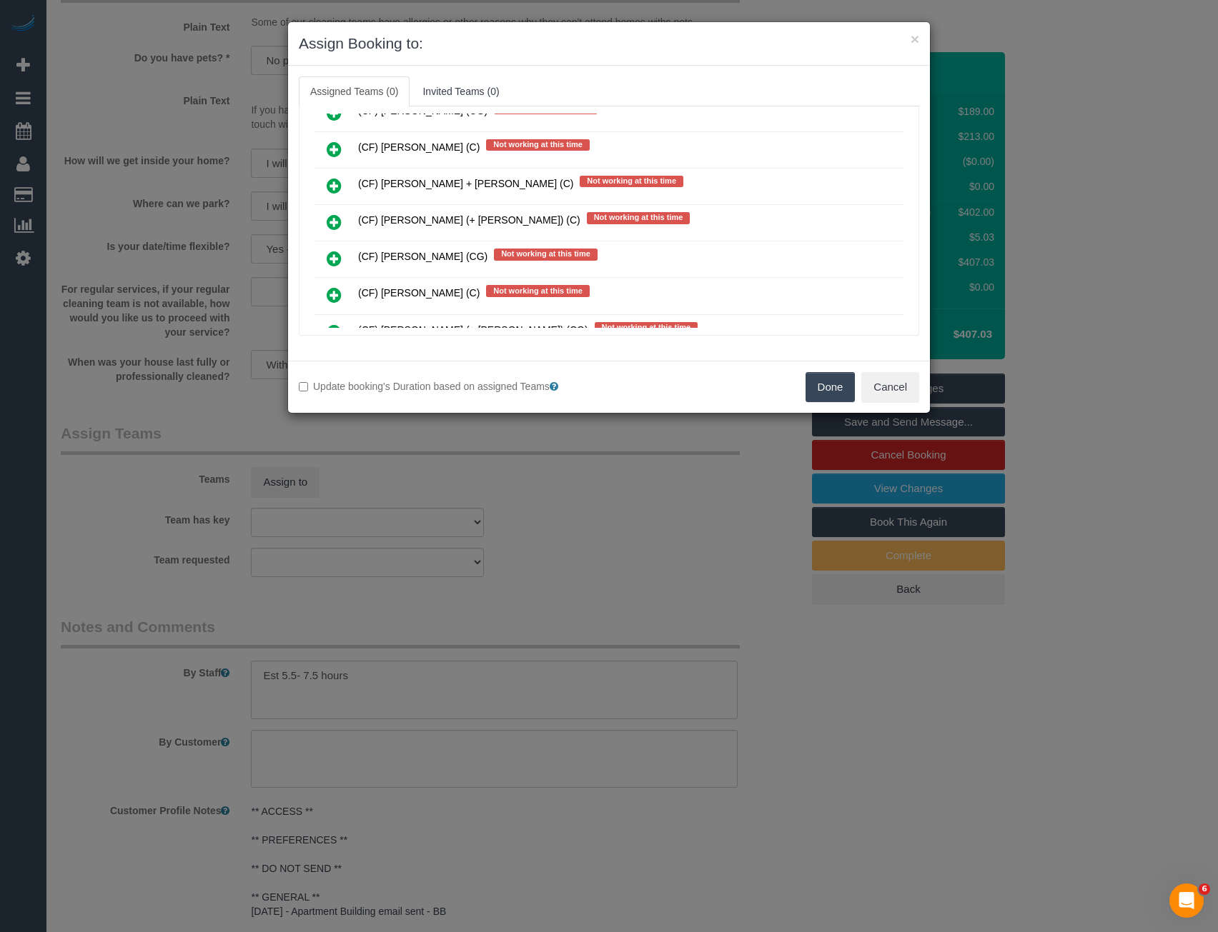
click at [329, 219] on icon at bounding box center [334, 222] width 15 height 17
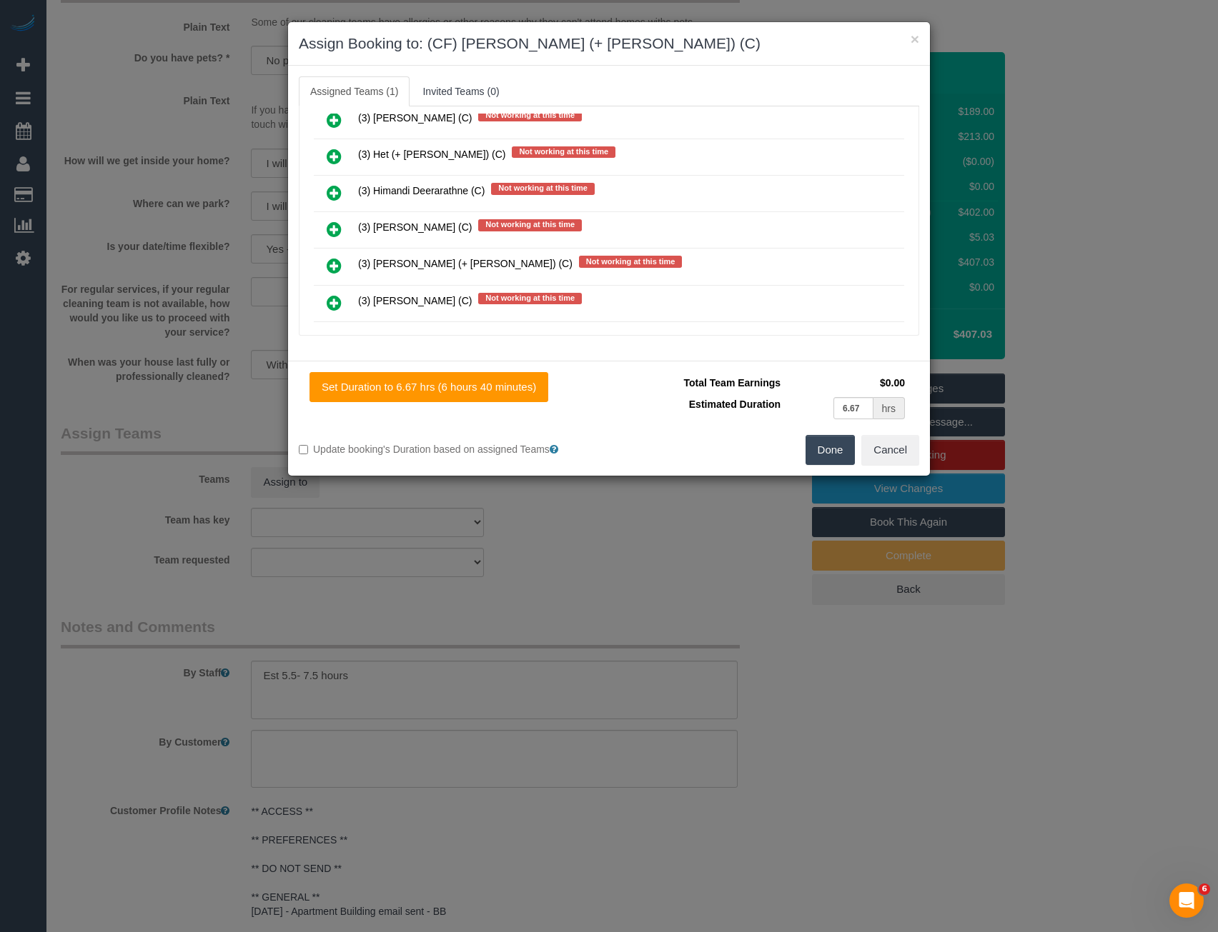
scroll to position [0, 0]
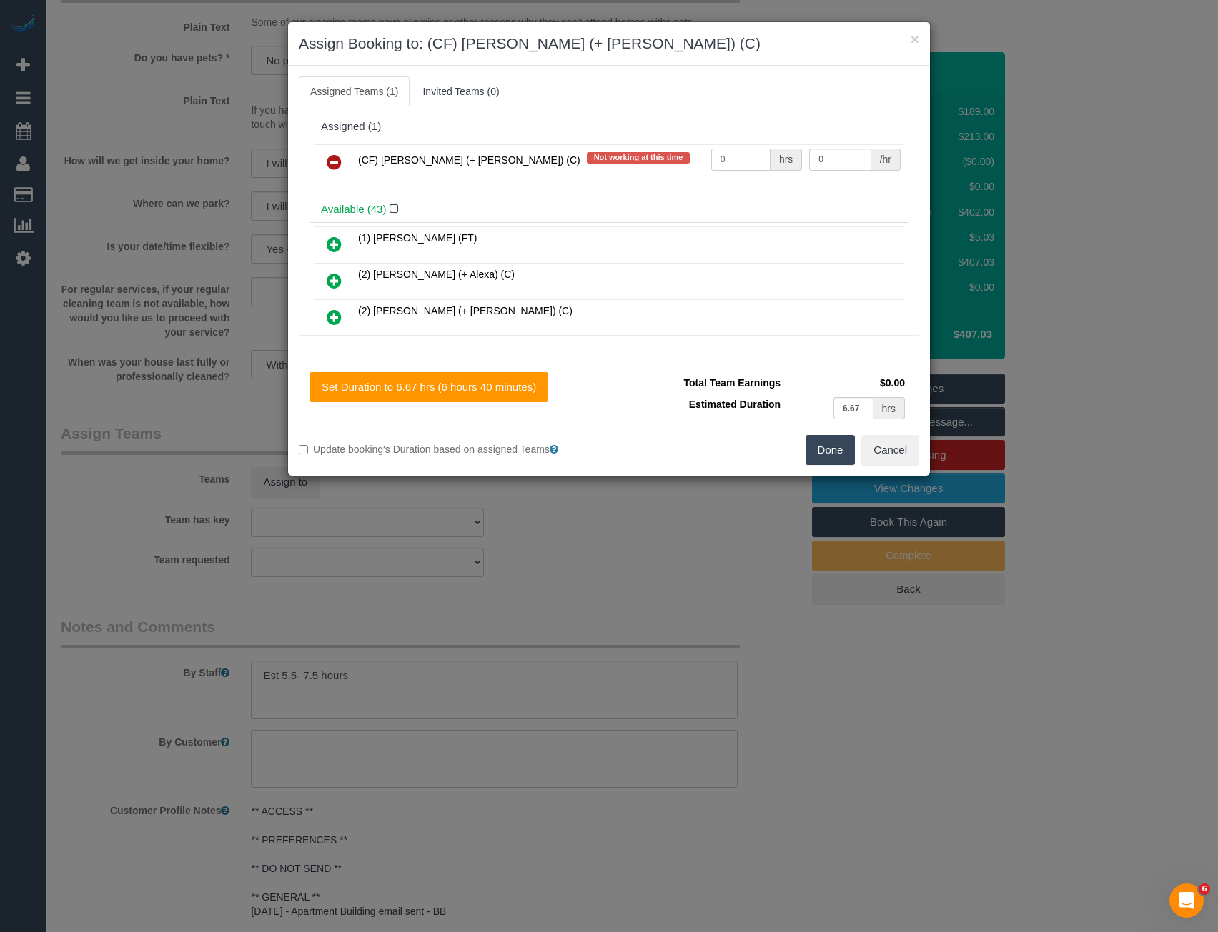
drag, startPoint x: 700, startPoint y: 167, endPoint x: 605, endPoint y: 175, distance: 95.4
click at [626, 172] on tr "(CF) Karina (+ Darly) (C) Not working at this time 0 hrs 0 /hr" at bounding box center [609, 162] width 590 height 36
type input "1"
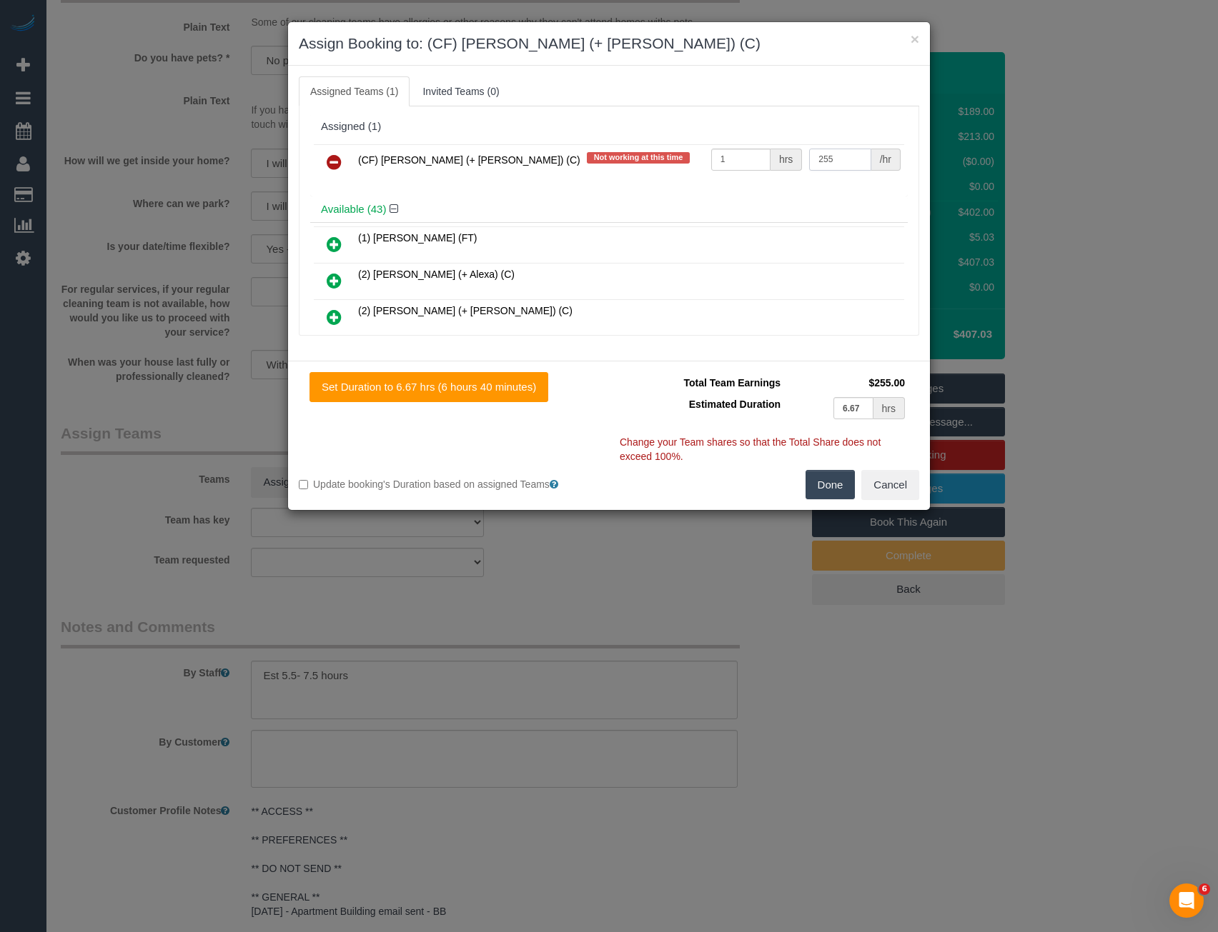
type input "255"
click at [827, 487] on button "Done" at bounding box center [830, 485] width 50 height 30
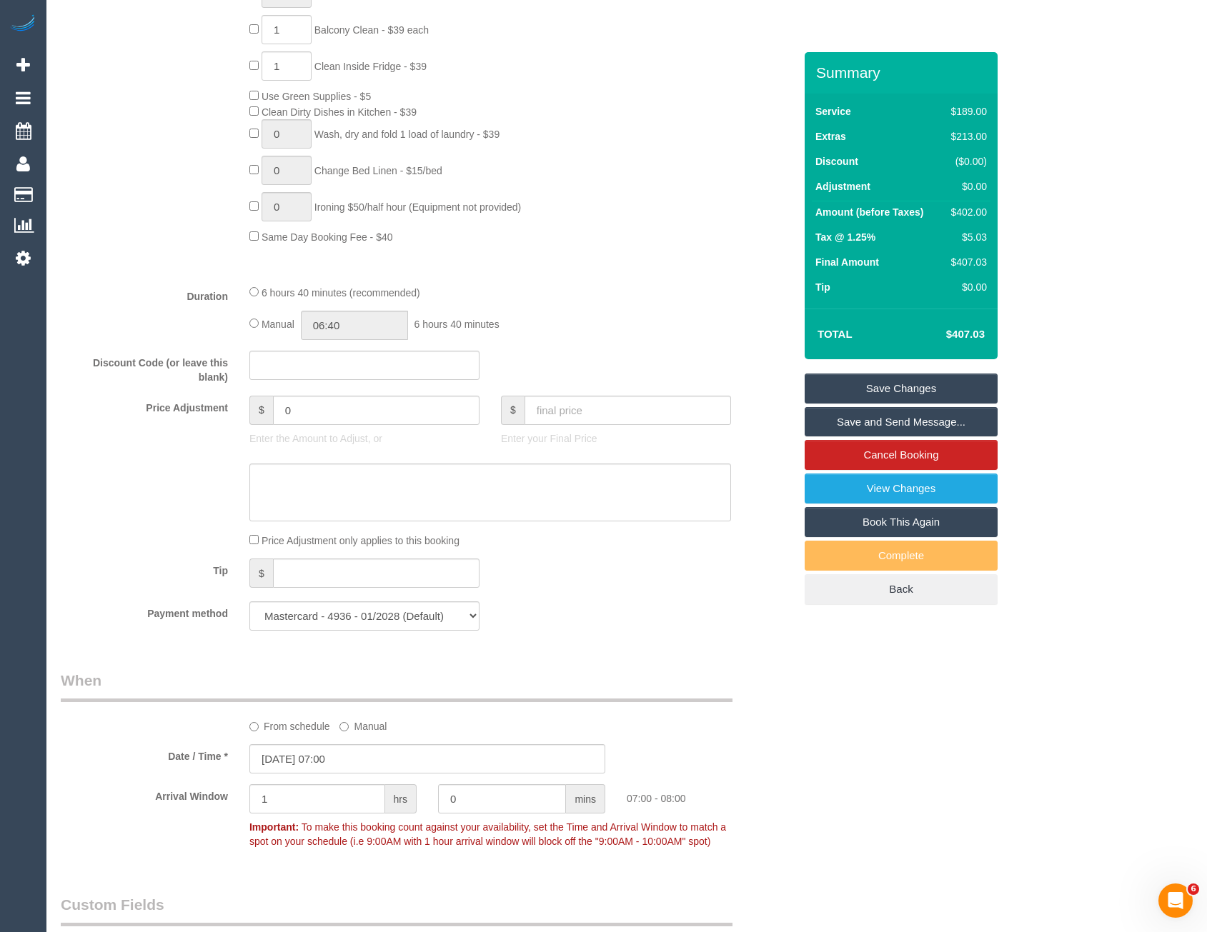
scroll to position [857, 0]
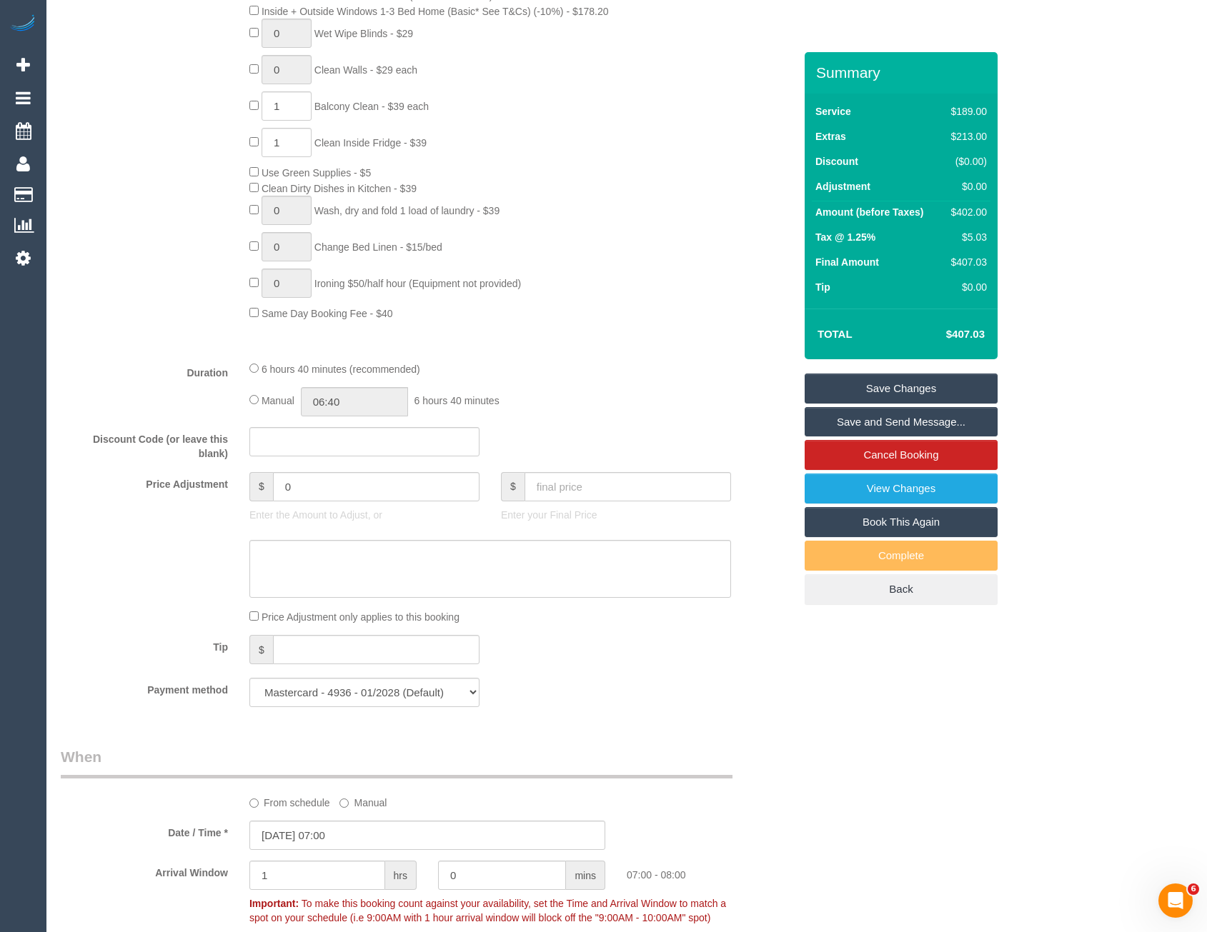
click at [251, 393] on div "Manual 06:40 6 hours 40 minutes" at bounding box center [490, 401] width 482 height 29
click at [369, 402] on input "06:40" at bounding box center [354, 401] width 107 height 29
type input "07:30"
click at [339, 477] on li "07:30" at bounding box center [339, 476] width 64 height 19
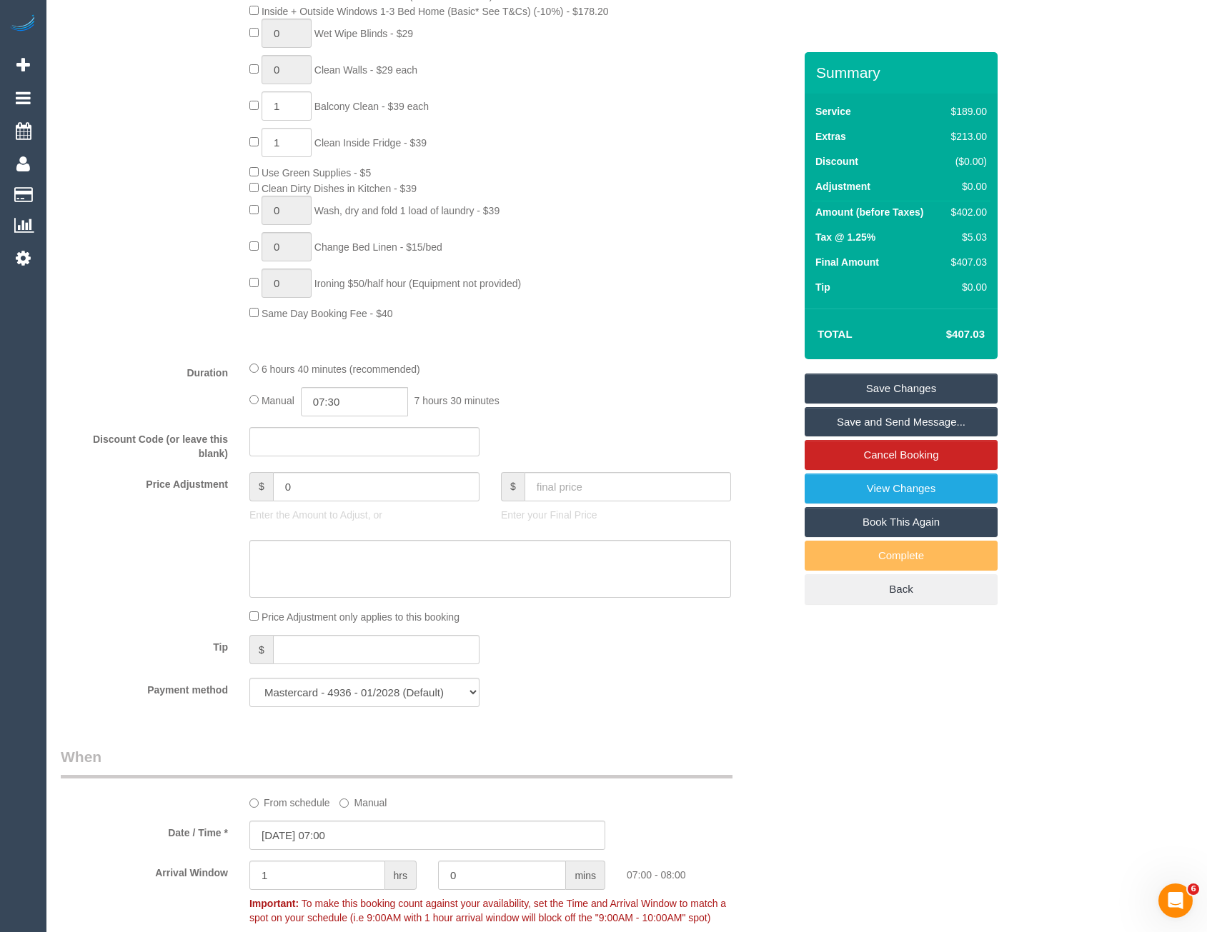
click at [567, 413] on div "Manual 07:30 7 hours 30 minutes" at bounding box center [490, 401] width 482 height 29
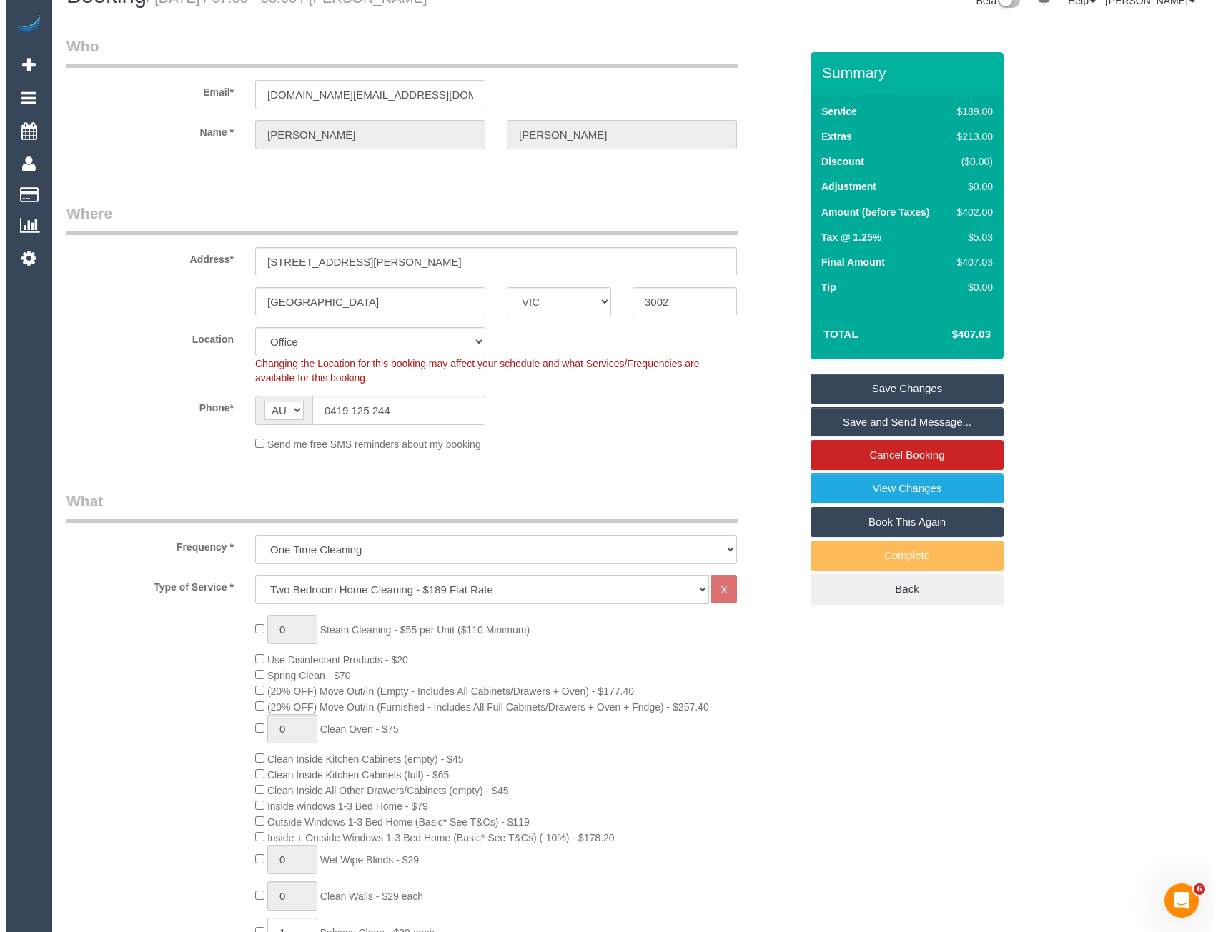
scroll to position [0, 0]
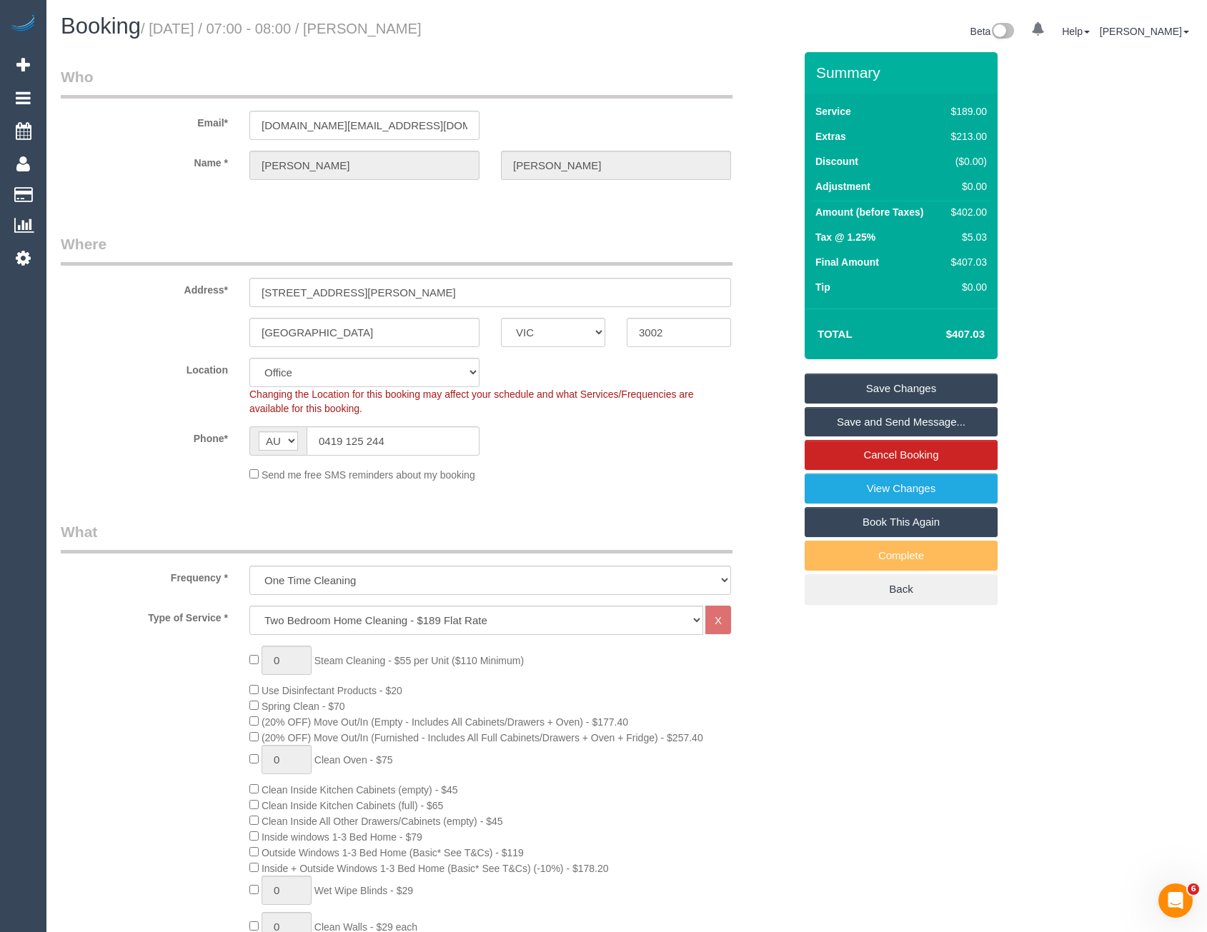
click at [839, 416] on link "Save and Send Message..." at bounding box center [901, 422] width 193 height 30
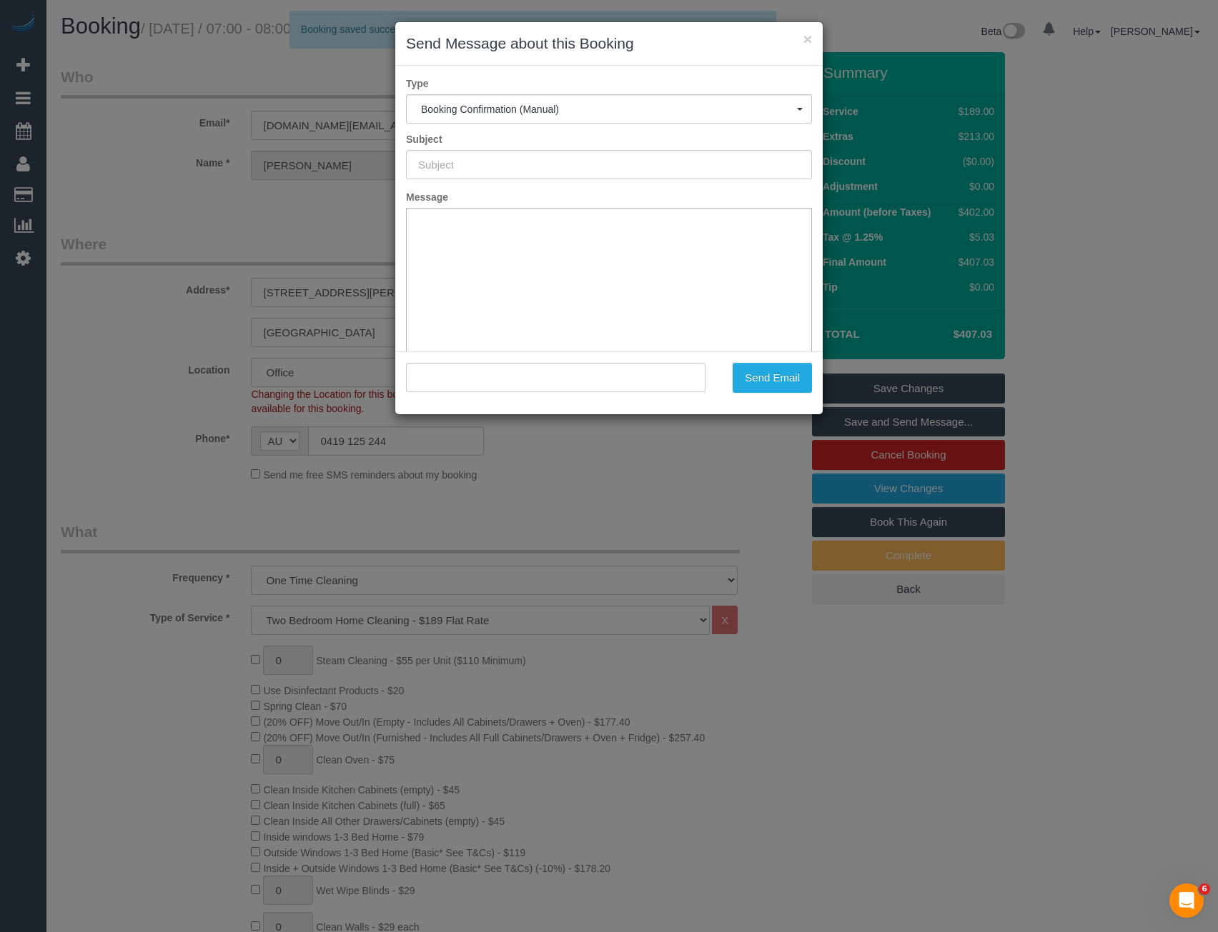
type input "Booking Confirmed"
type input ""Tony Nguyen" <tnguyen.au@gmail.com>"
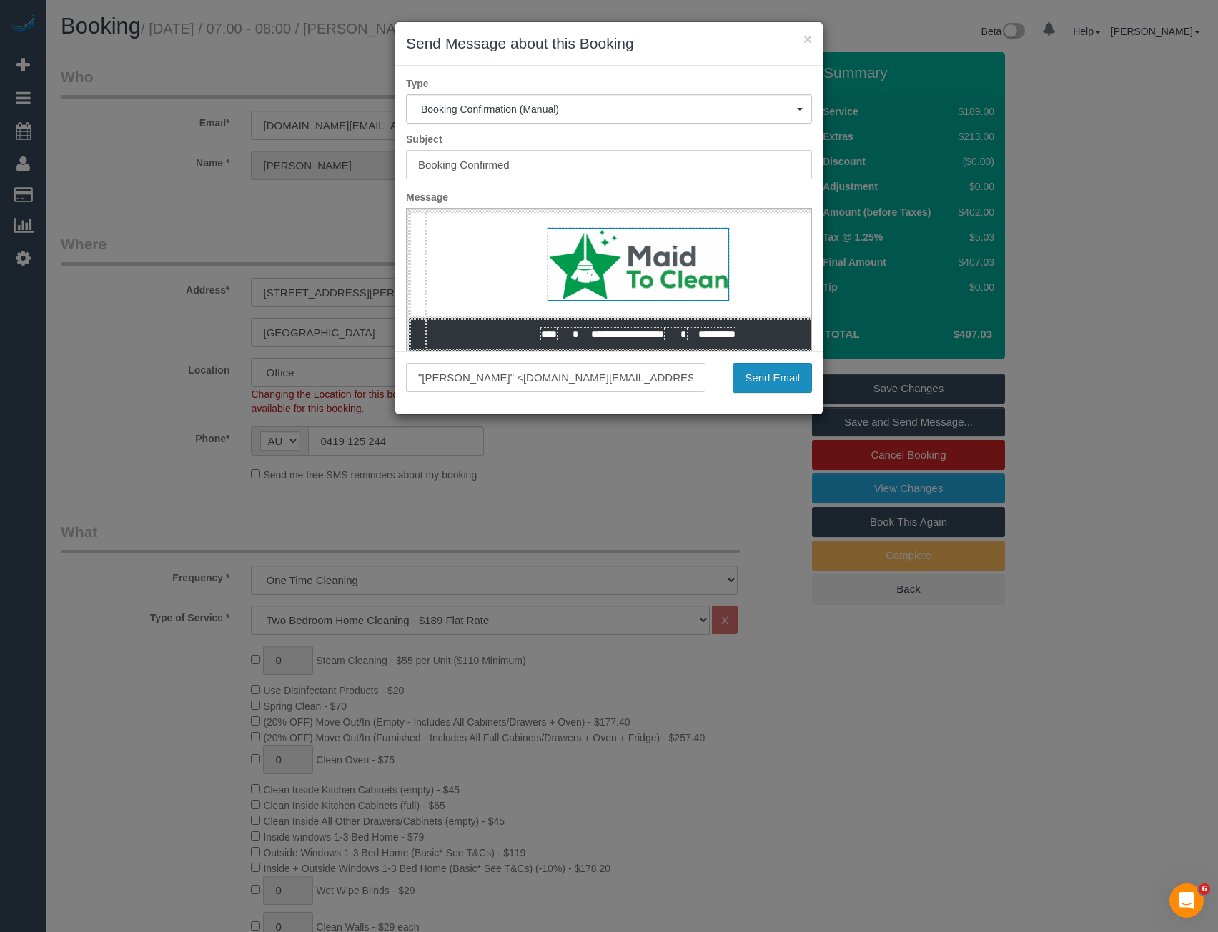
click at [770, 382] on button "Send Email" at bounding box center [771, 378] width 79 height 30
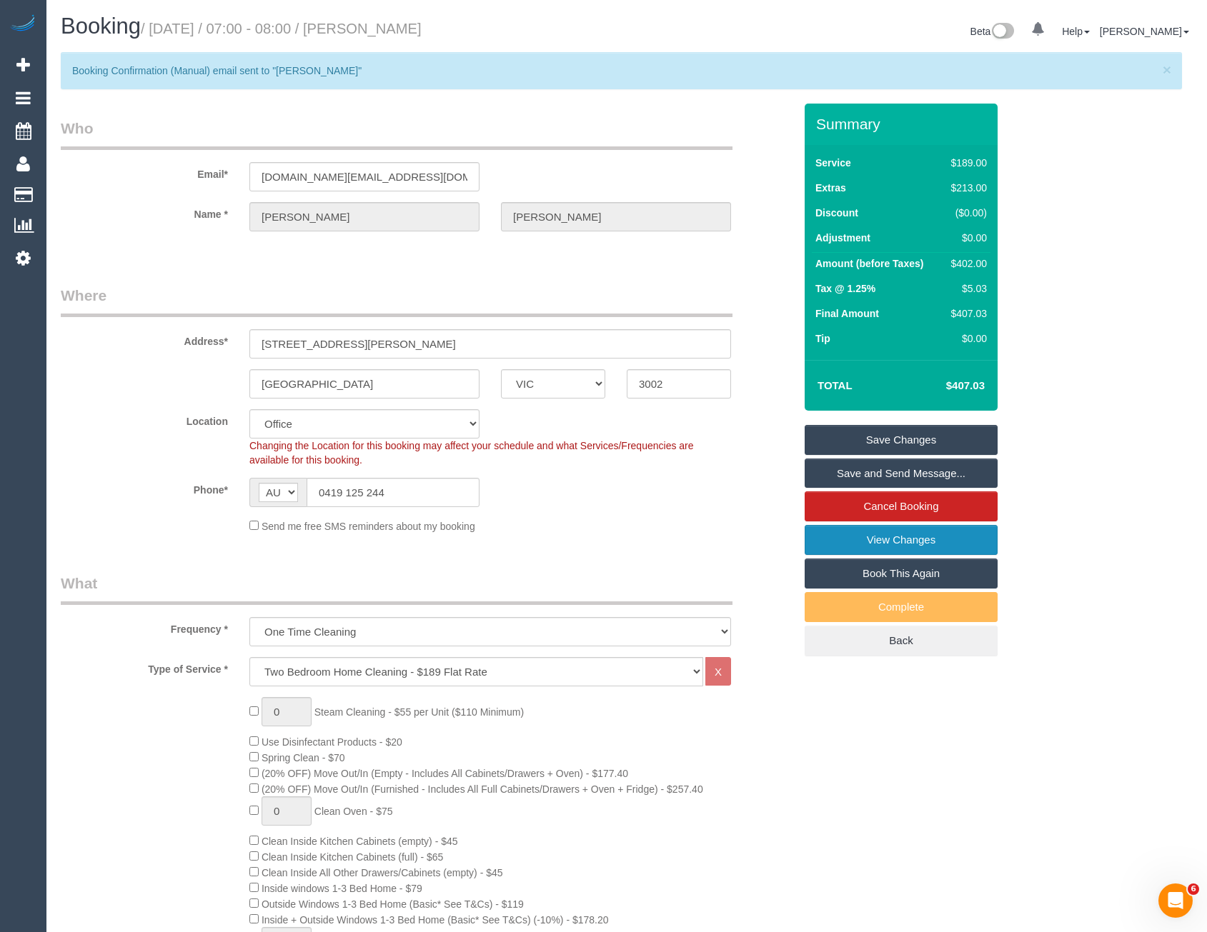
click at [907, 549] on link "View Changes" at bounding box center [901, 540] width 193 height 30
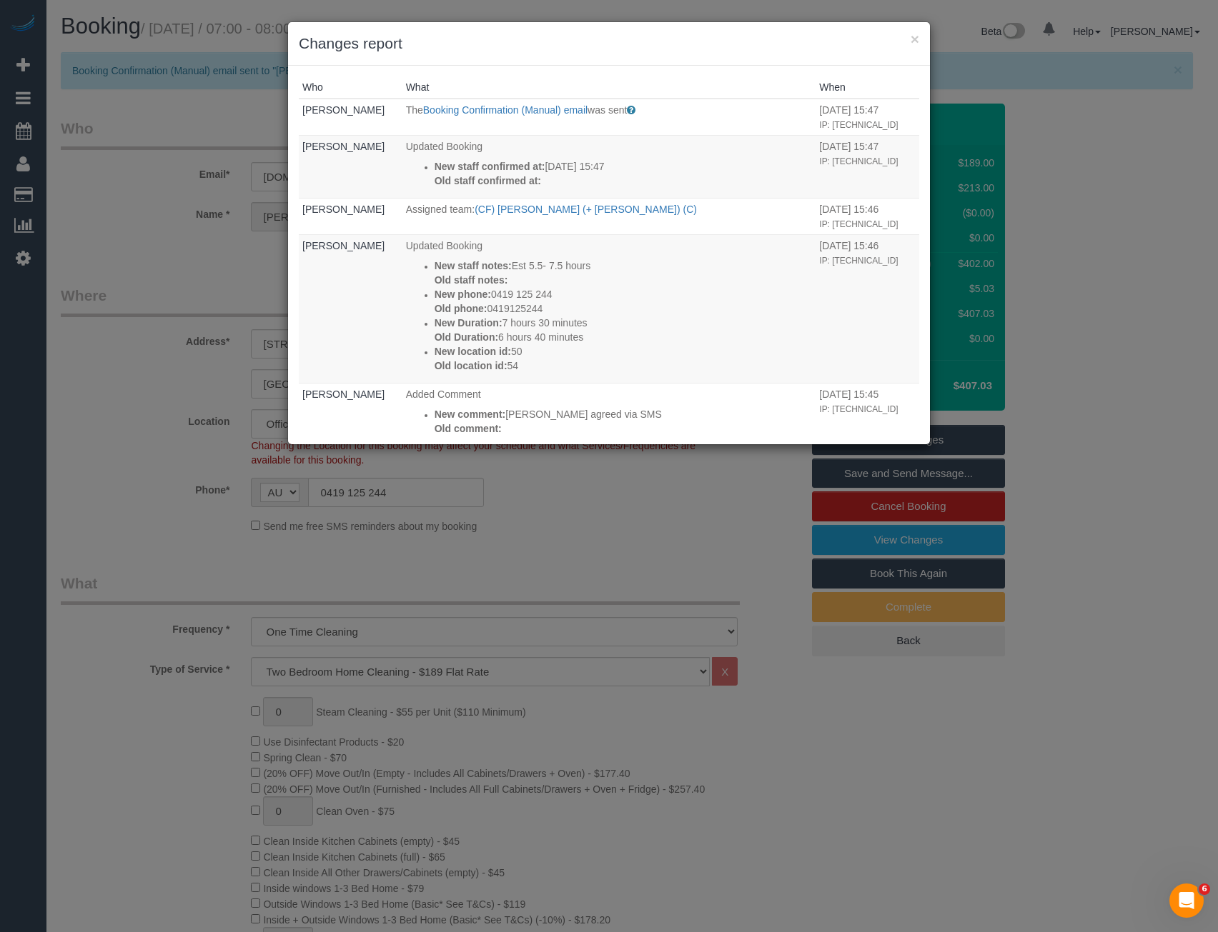
click at [480, 582] on div "× Changes report Who What When Bronie Bryant The Booking Confirmation (Manual) …" at bounding box center [609, 466] width 1218 height 932
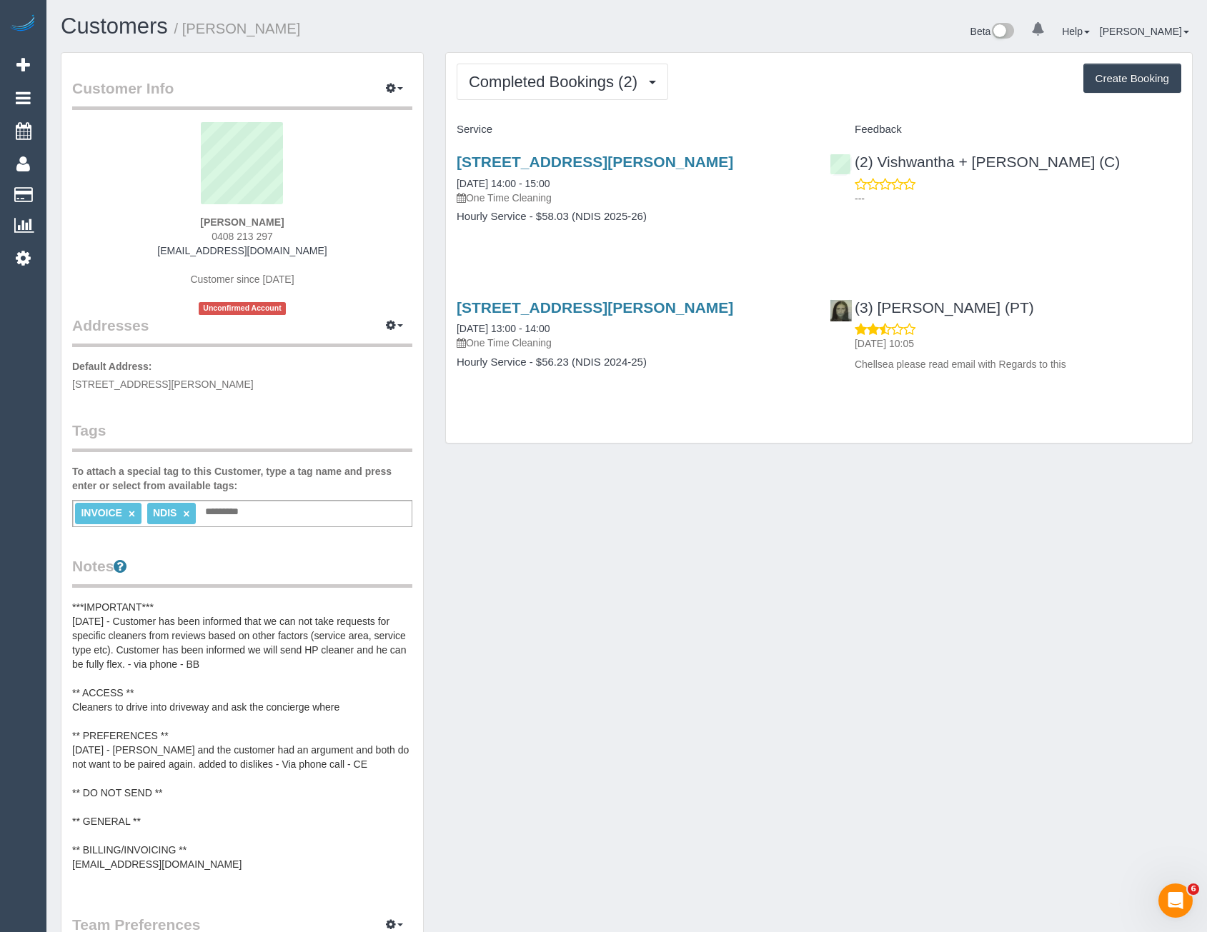
click at [580, 101] on div "Completed Bookings (2) Completed Bookings (2) Upcoming Bookings (2) Cancelled B…" at bounding box center [819, 248] width 746 height 391
click at [580, 80] on span "Completed Bookings (2)" at bounding box center [557, 82] width 176 height 18
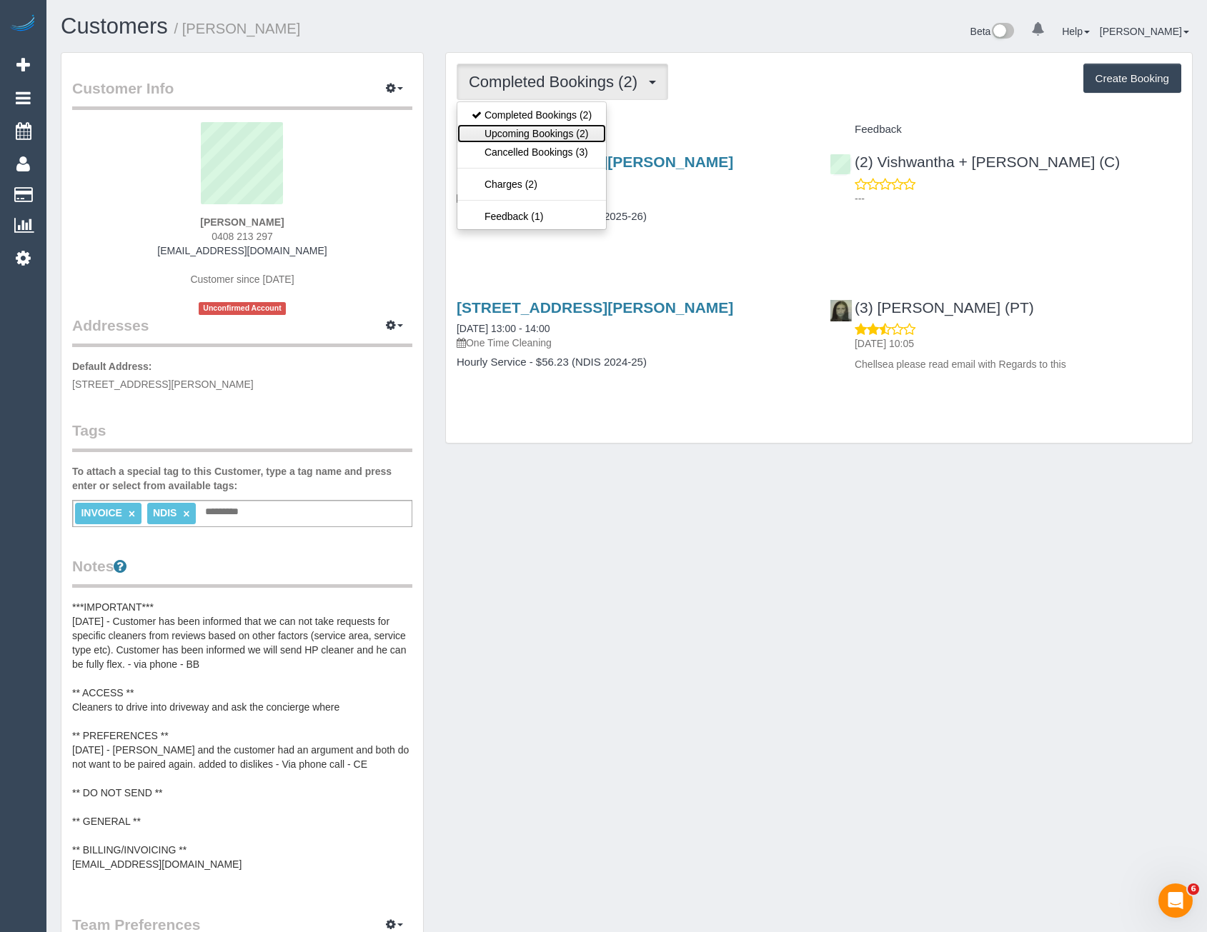
click at [557, 136] on link "Upcoming Bookings (2)" at bounding box center [531, 133] width 149 height 19
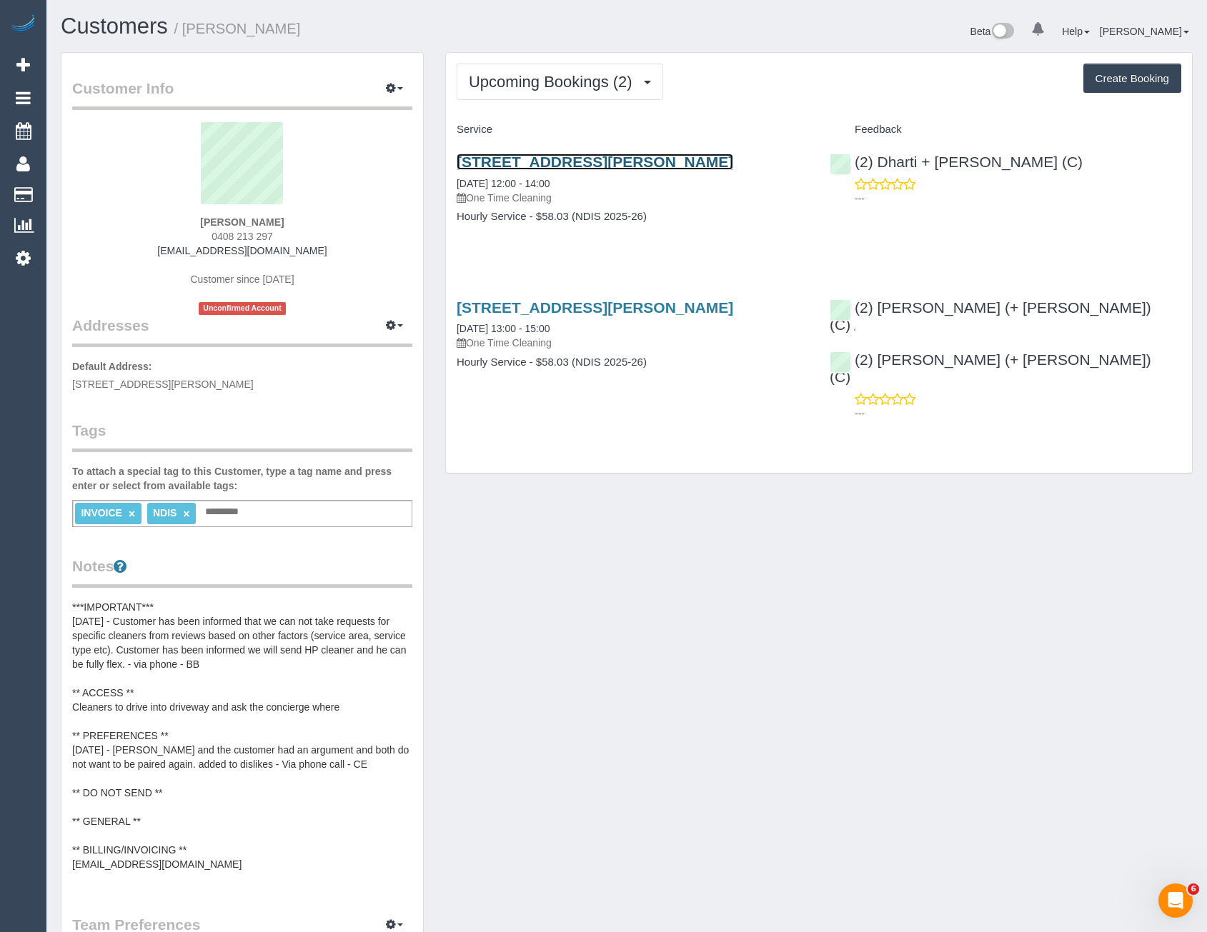
click at [733, 163] on link "108/280 Albert Street, East Melbourne, VIC 3002" at bounding box center [595, 162] width 277 height 16
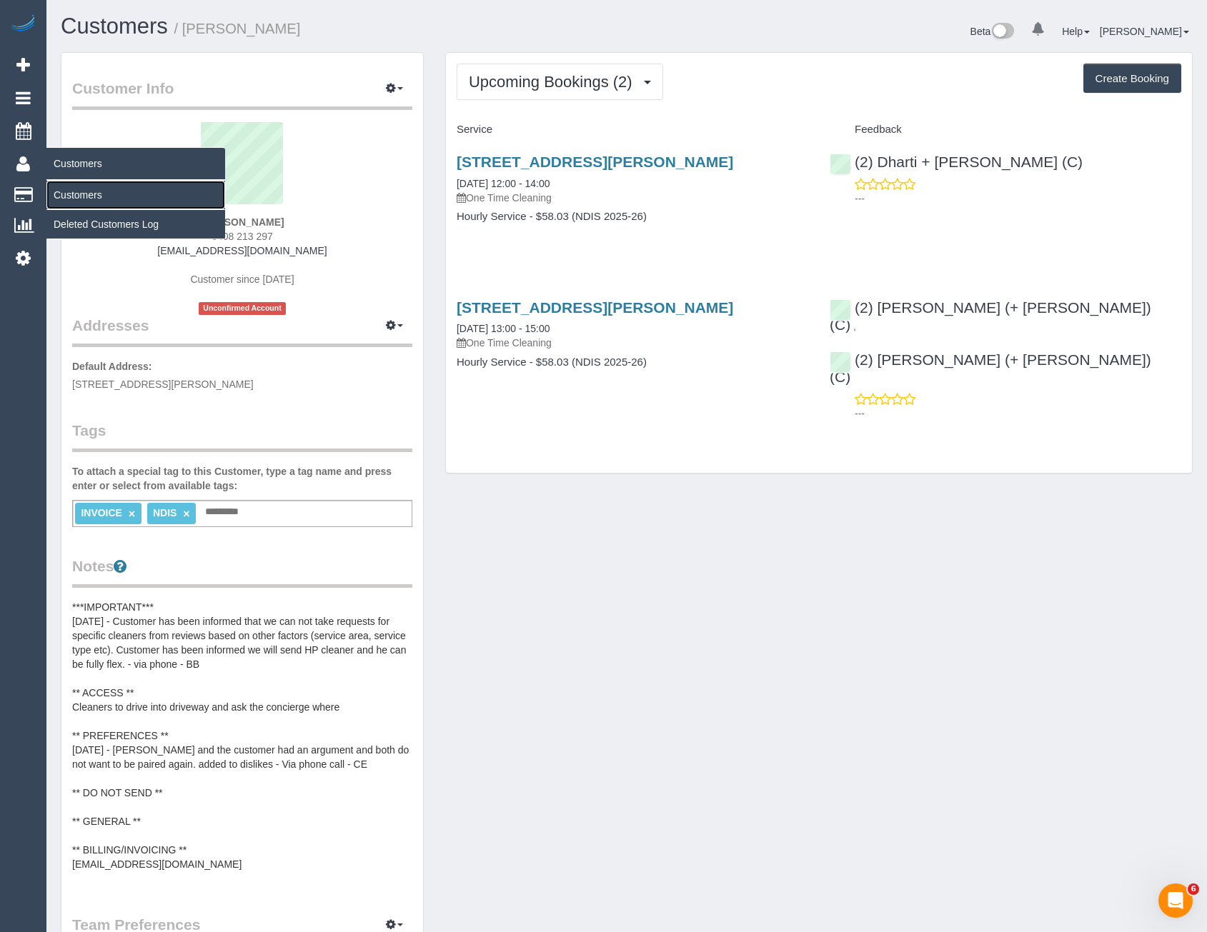
click at [87, 196] on link "Customers" at bounding box center [135, 195] width 179 height 29
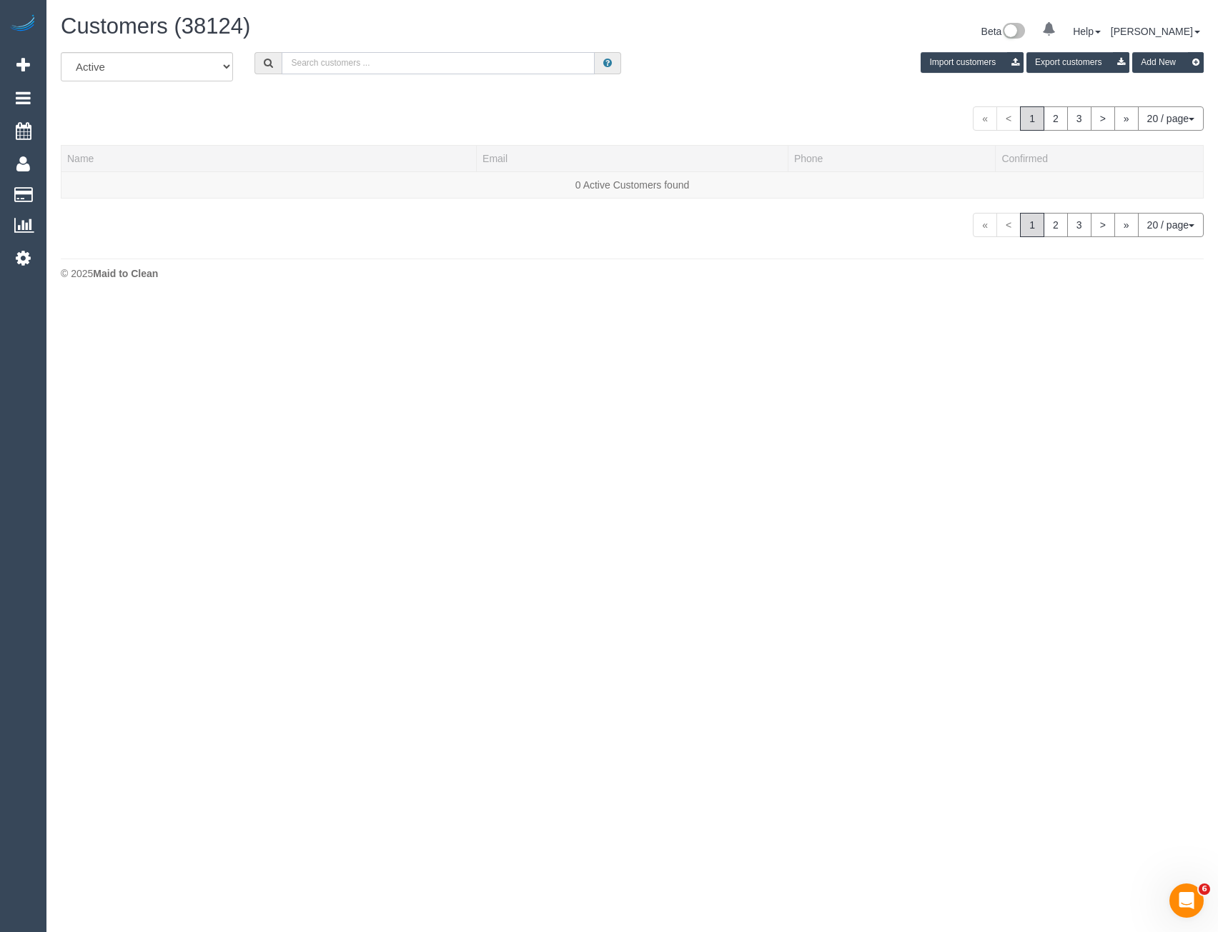
click at [329, 67] on input "text" at bounding box center [438, 63] width 313 height 22
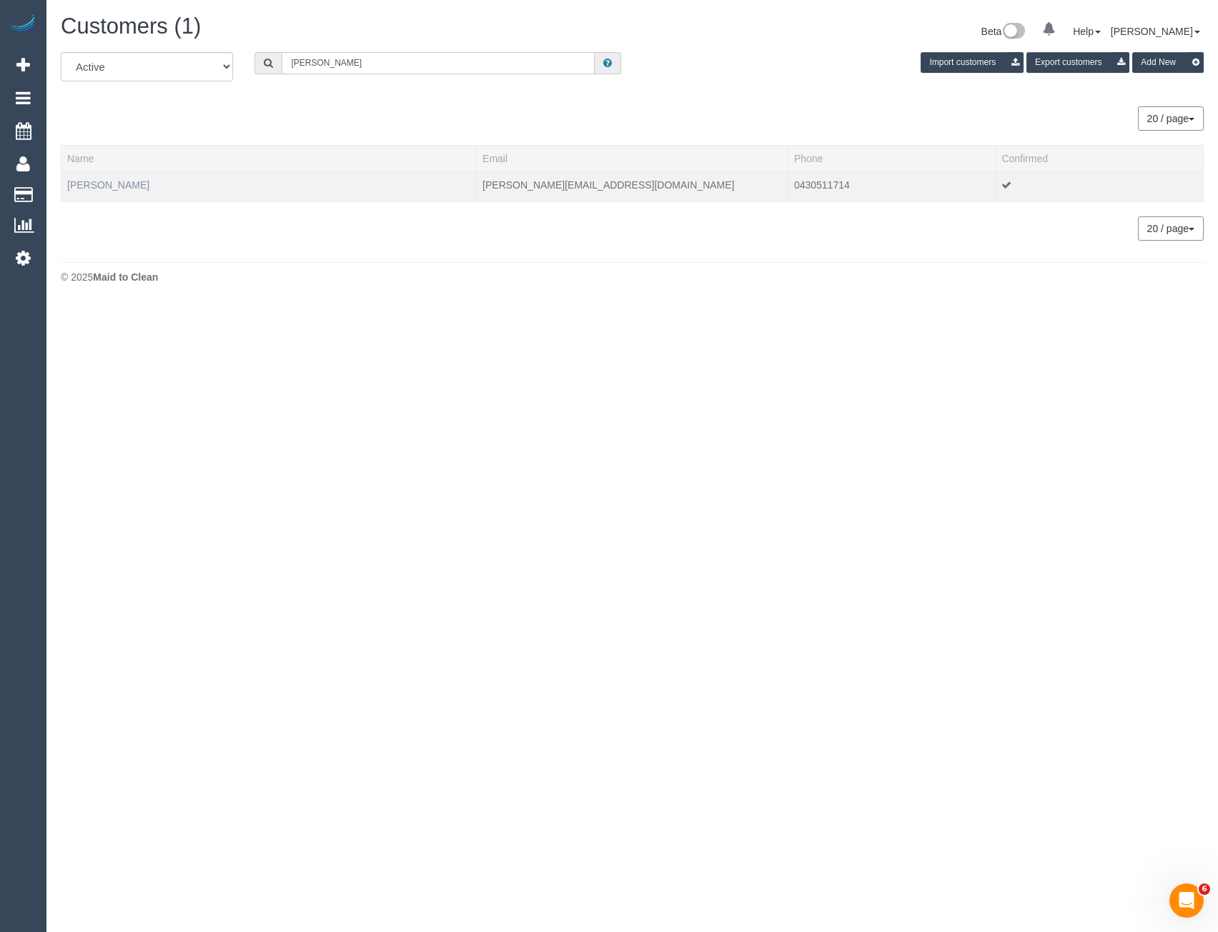
type input "Rosalind V"
click at [101, 182] on link "Rosalind Vo" at bounding box center [108, 184] width 82 height 11
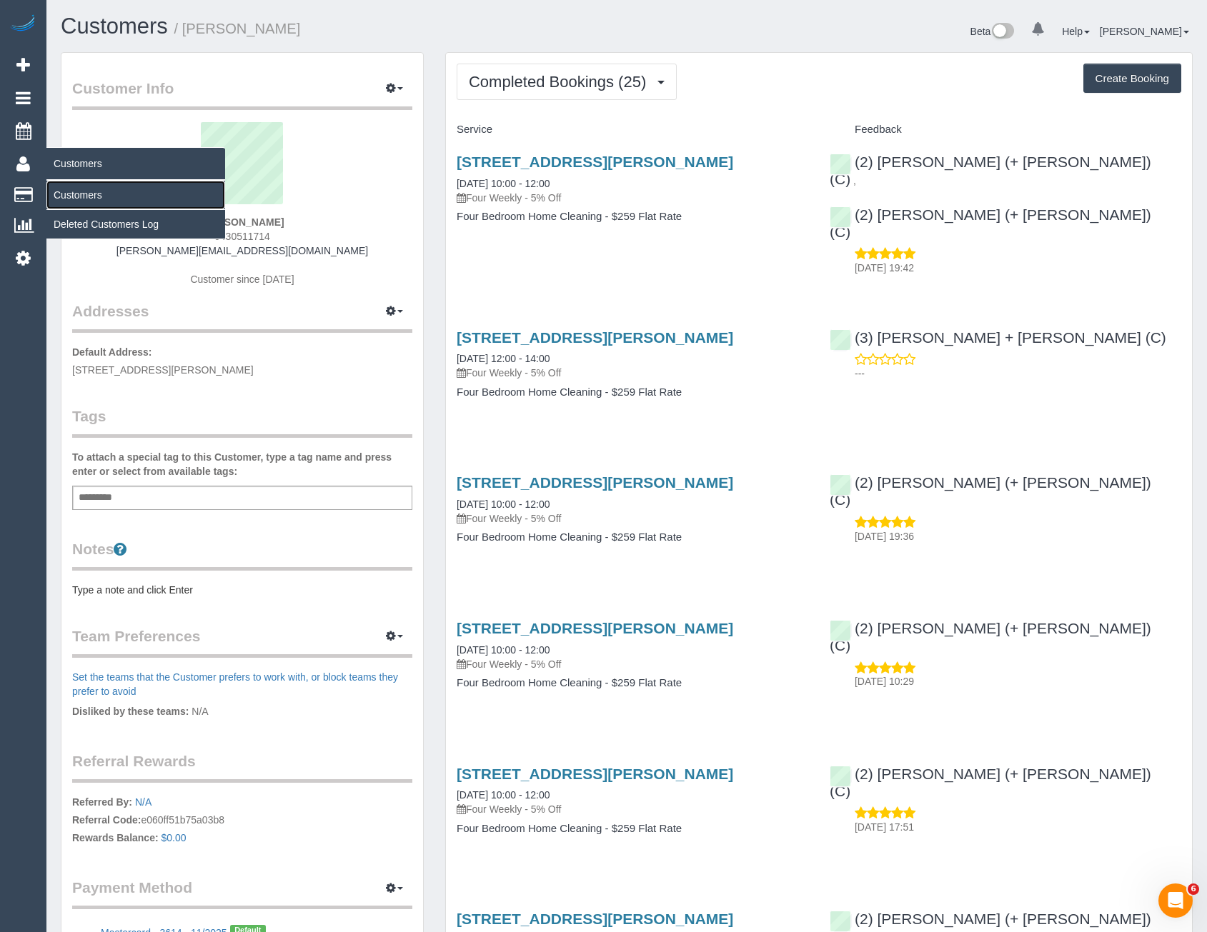
click at [80, 194] on link "Customers" at bounding box center [135, 195] width 179 height 29
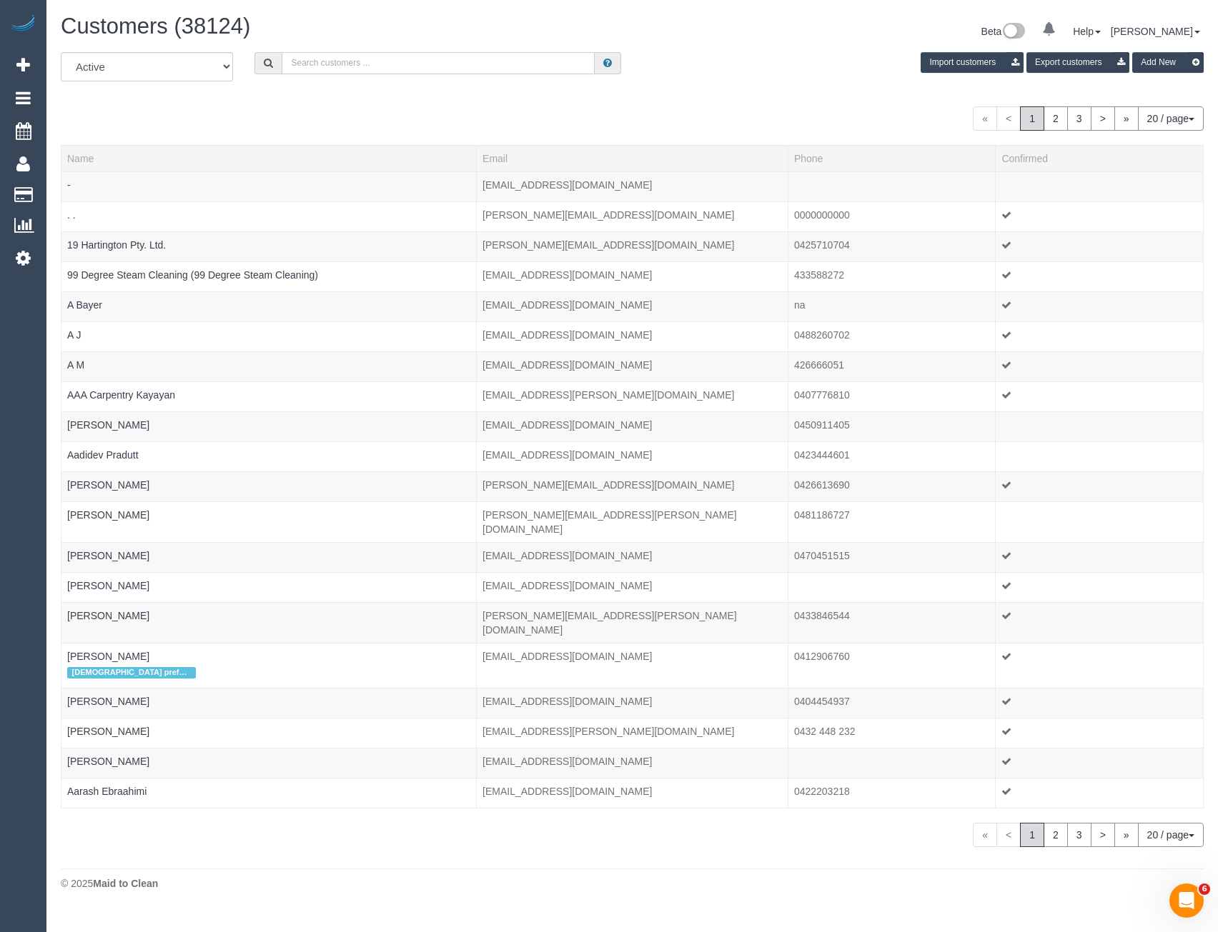
click at [304, 68] on input "text" at bounding box center [438, 63] width 313 height 22
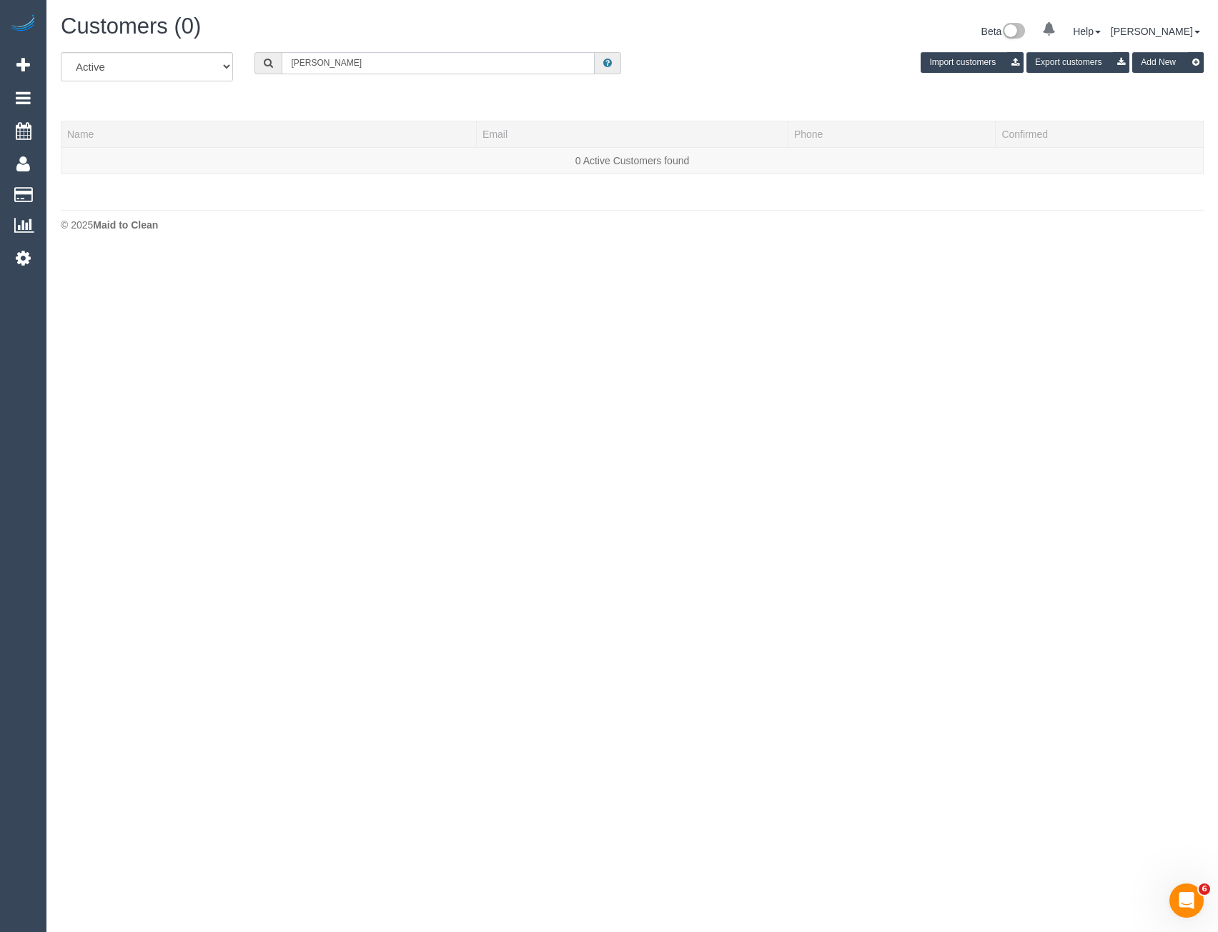
drag, startPoint x: 357, startPoint y: 63, endPoint x: 260, endPoint y: 64, distance: 97.2
click at [260, 64] on div "Rosalind Var" at bounding box center [437, 63] width 367 height 22
type input "Rosalind Var"
click at [363, 70] on input "Rosalind Var" at bounding box center [438, 63] width 313 height 22
click at [359, 66] on input "text" at bounding box center [438, 63] width 313 height 22
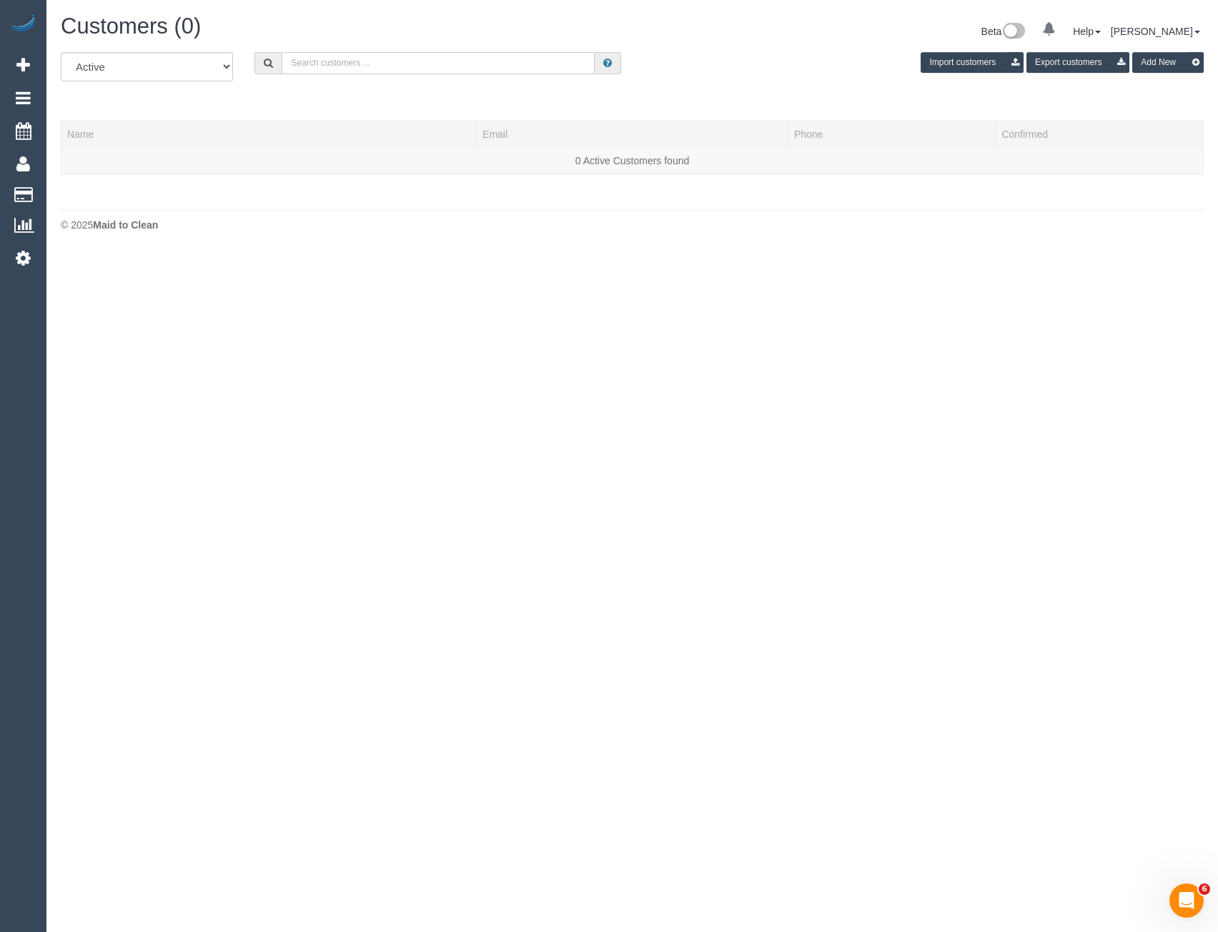
paste input "bella_rose7@hotmail.com"
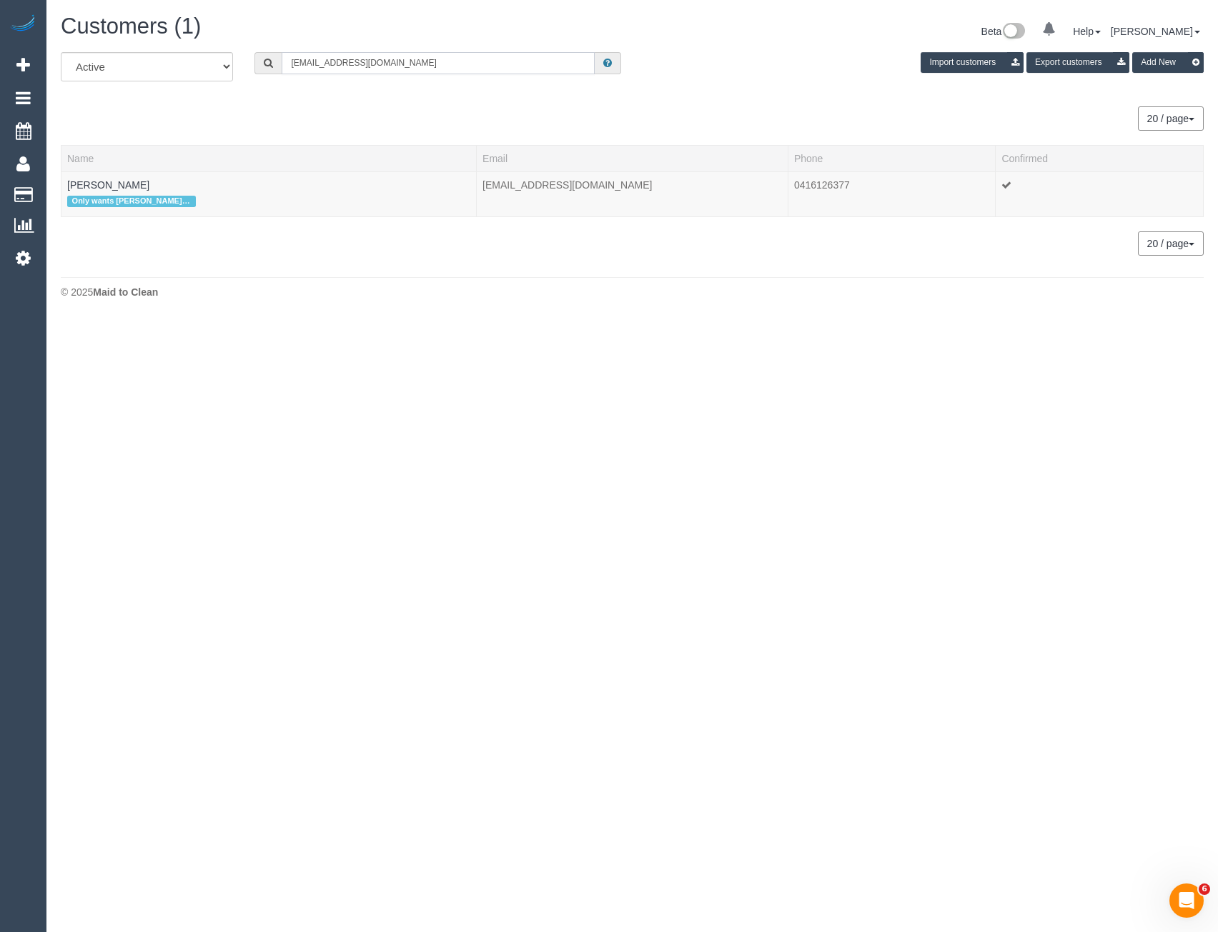
type input "bella_rose7@hotmail.com"
click at [144, 186] on link "Rosanna Varricchio" at bounding box center [108, 184] width 82 height 11
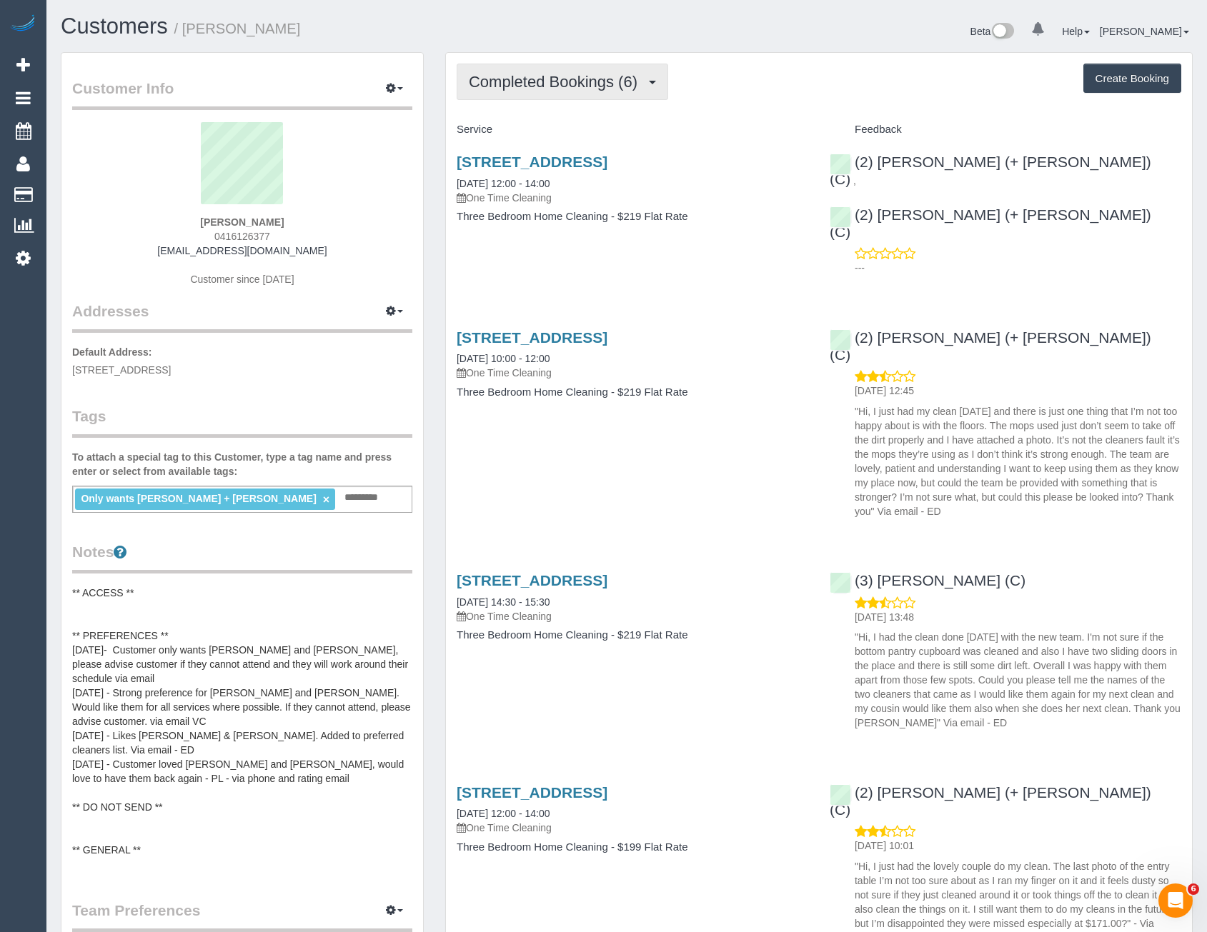
click at [634, 83] on span "Completed Bookings (6)" at bounding box center [557, 82] width 176 height 18
click at [727, 230] on div "3/59 Lincoln Ave, Coburg North, VIC 3058 20/09/2025 12:00 - 14:00 One Time Clea…" at bounding box center [632, 196] width 373 height 110
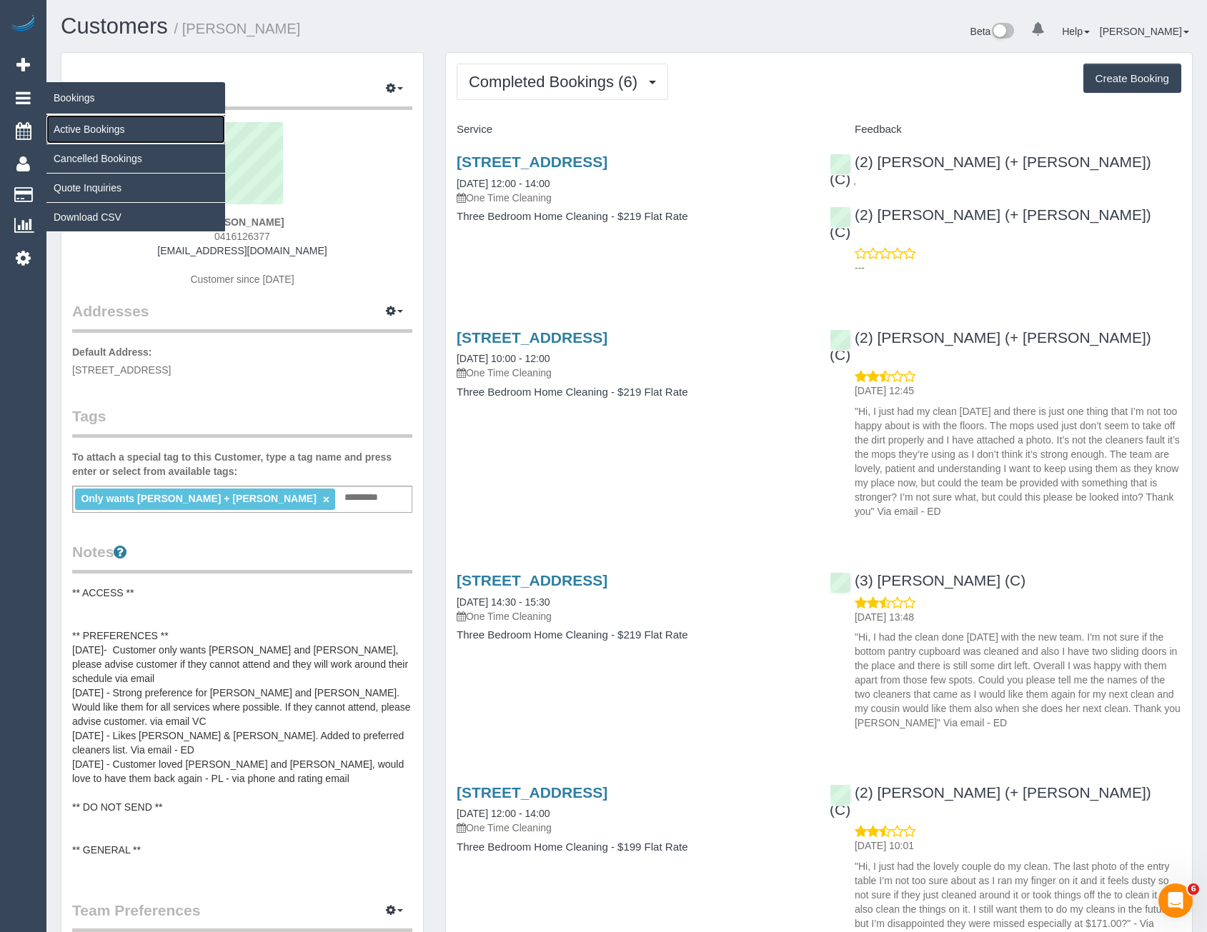
drag, startPoint x: 79, startPoint y: 128, endPoint x: 139, endPoint y: 155, distance: 65.2
click at [79, 128] on link "Active Bookings" at bounding box center [135, 129] width 179 height 29
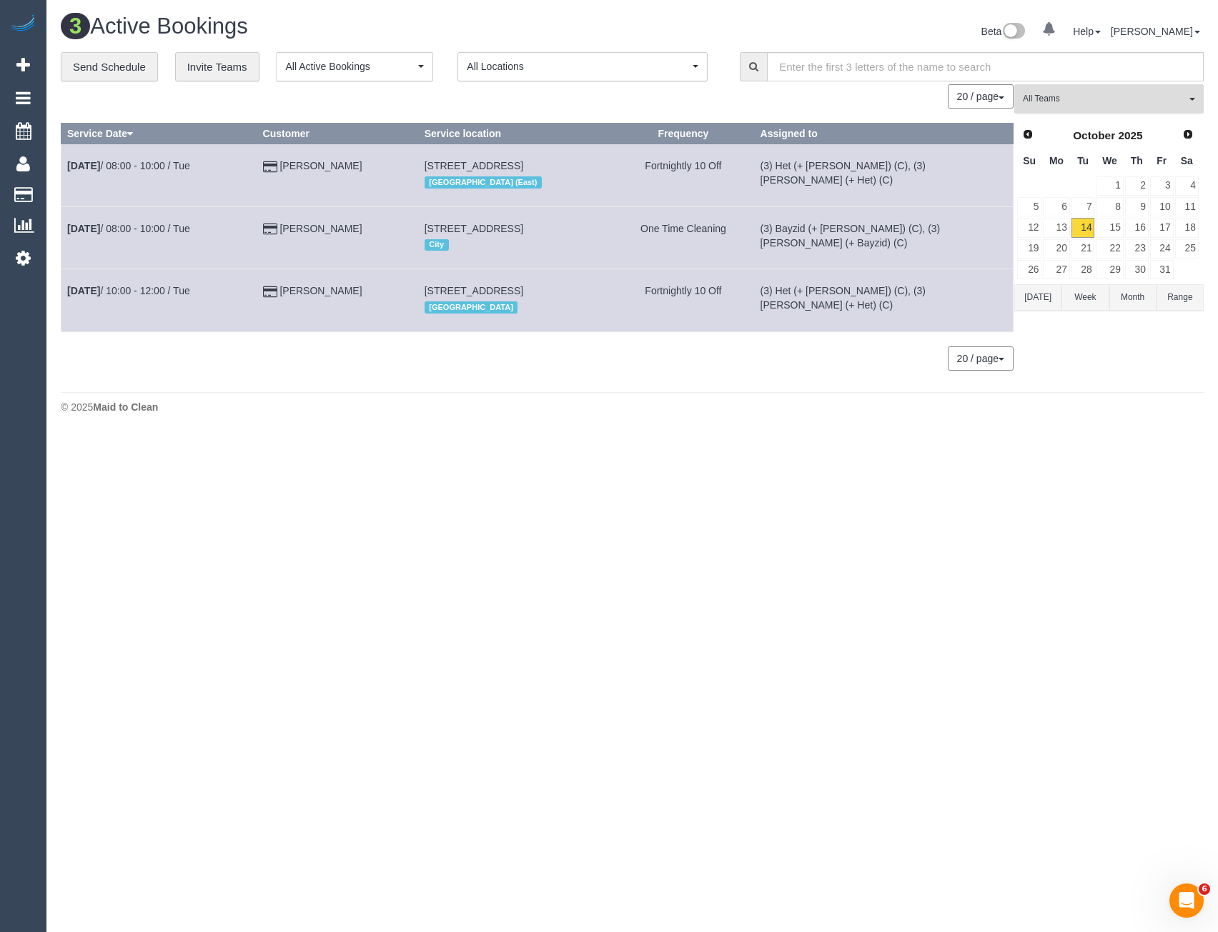
click at [1115, 105] on button "All Teams" at bounding box center [1108, 98] width 189 height 29
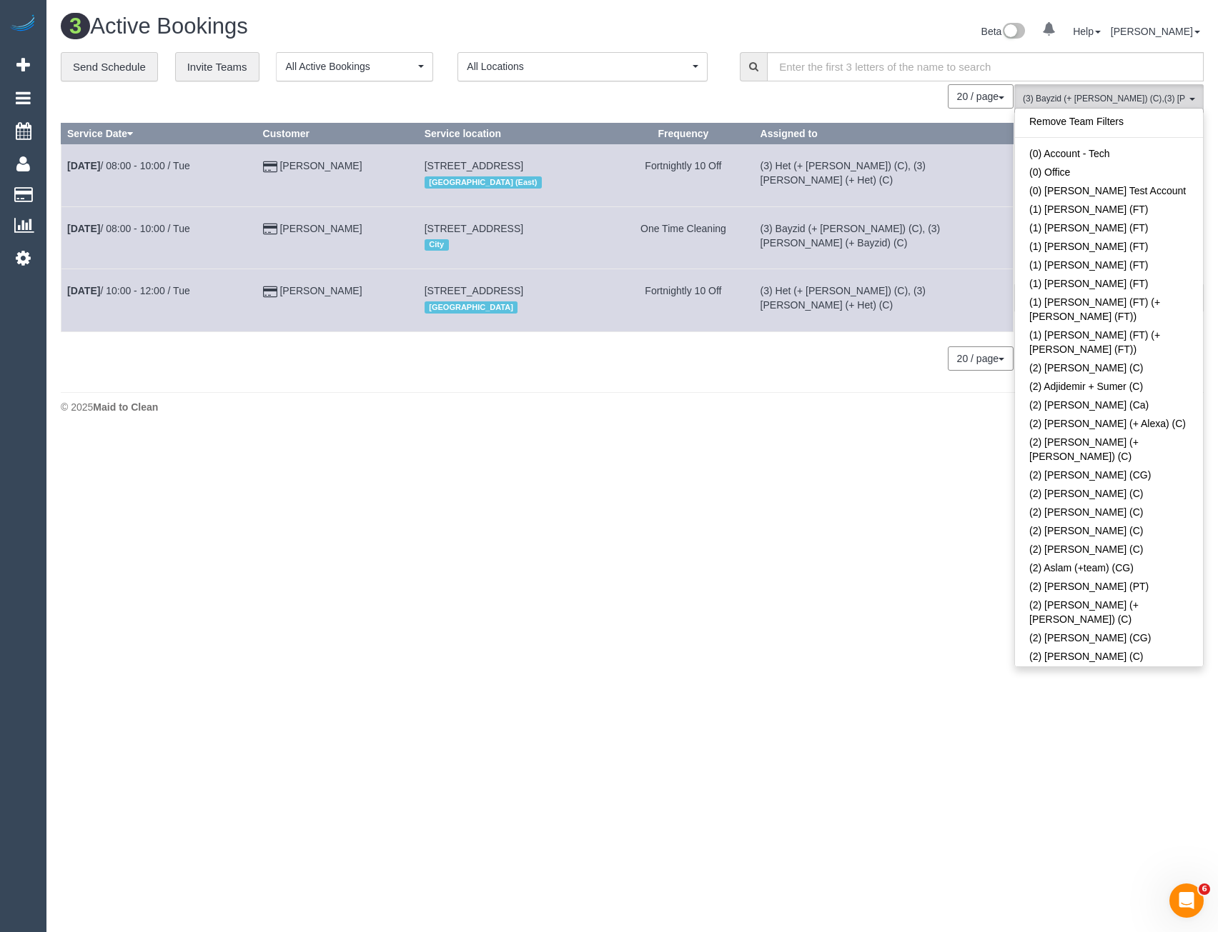
scroll to position [1661, 0]
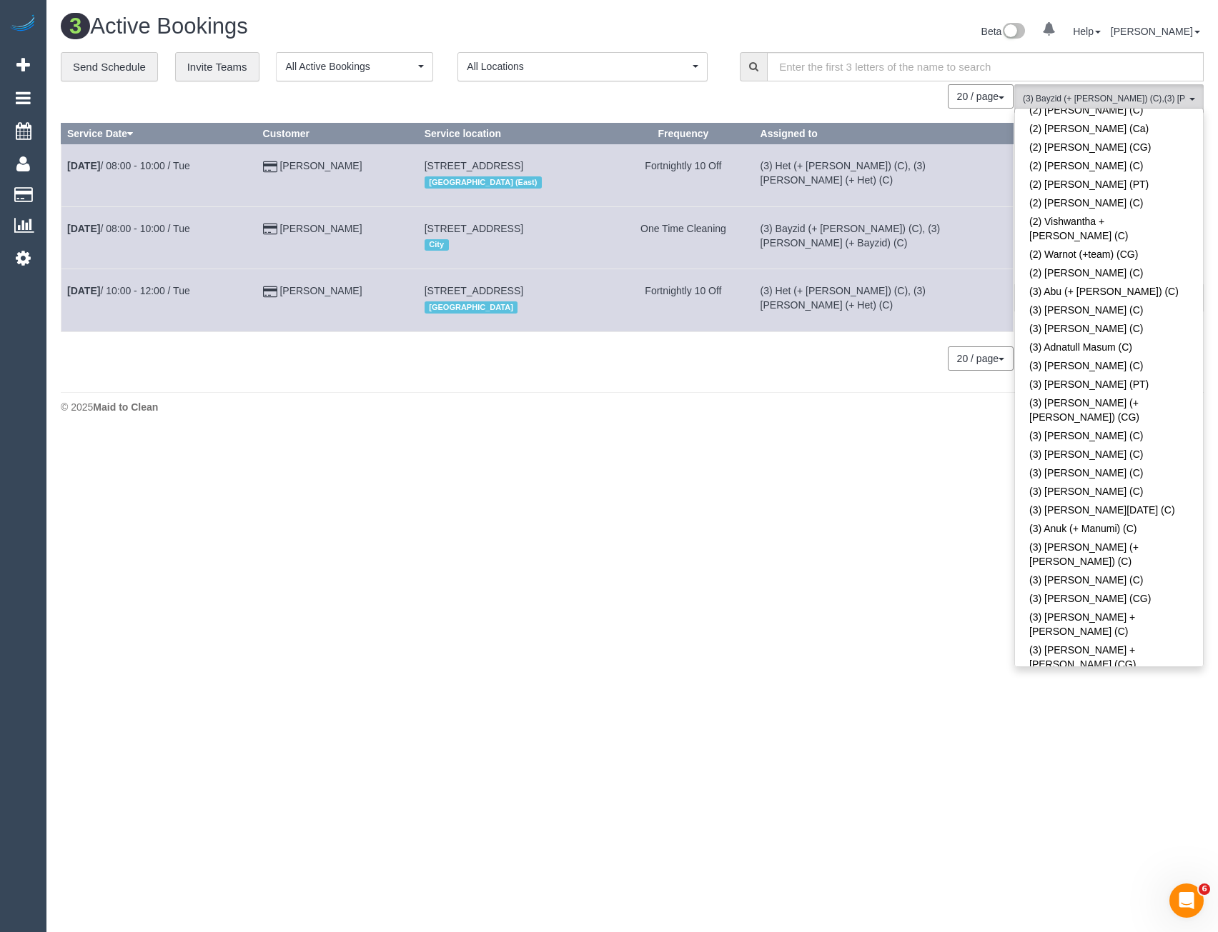
click at [1087, 692] on link "(3) Bayzid (+ [PERSON_NAME]) (C)" at bounding box center [1109, 708] width 188 height 33
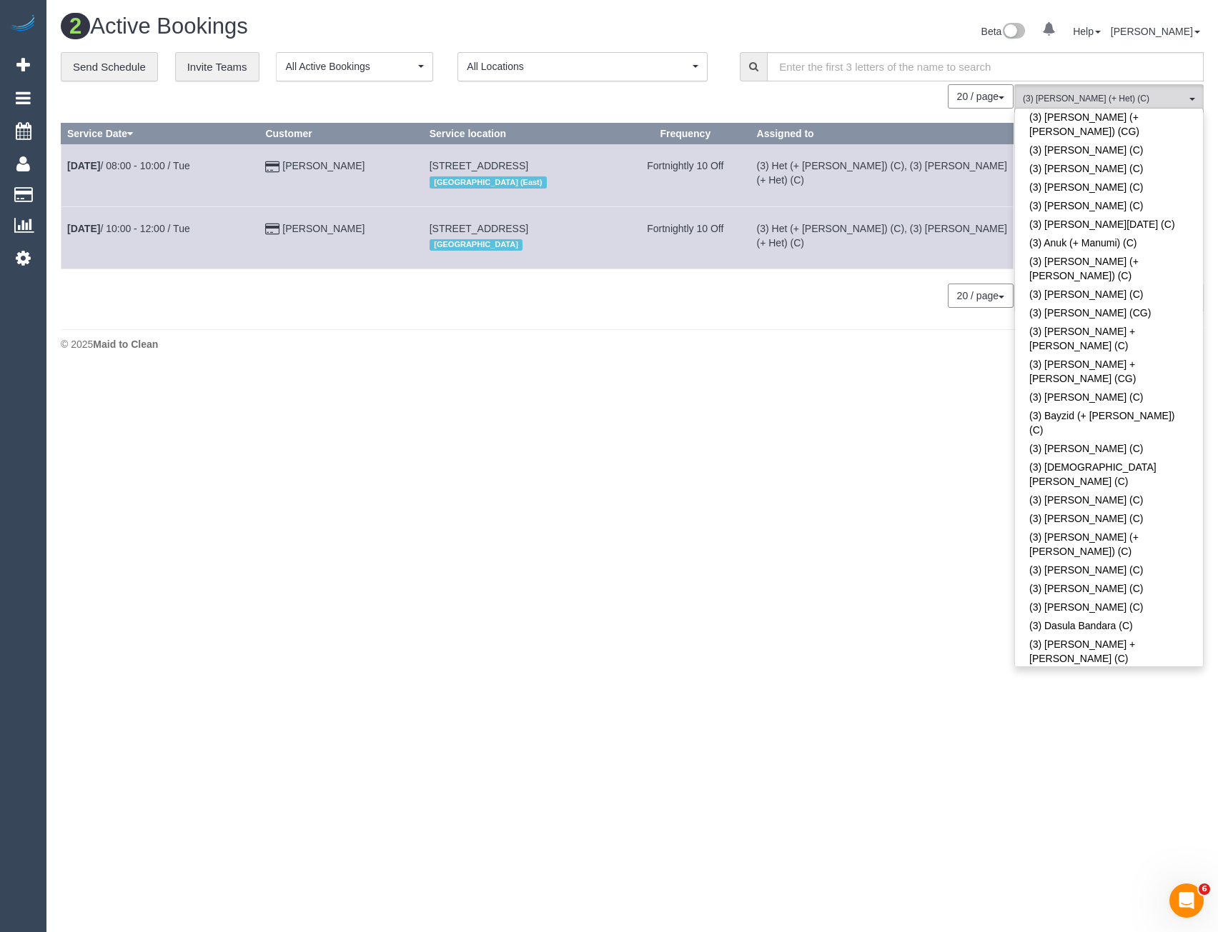
scroll to position [2161, 0]
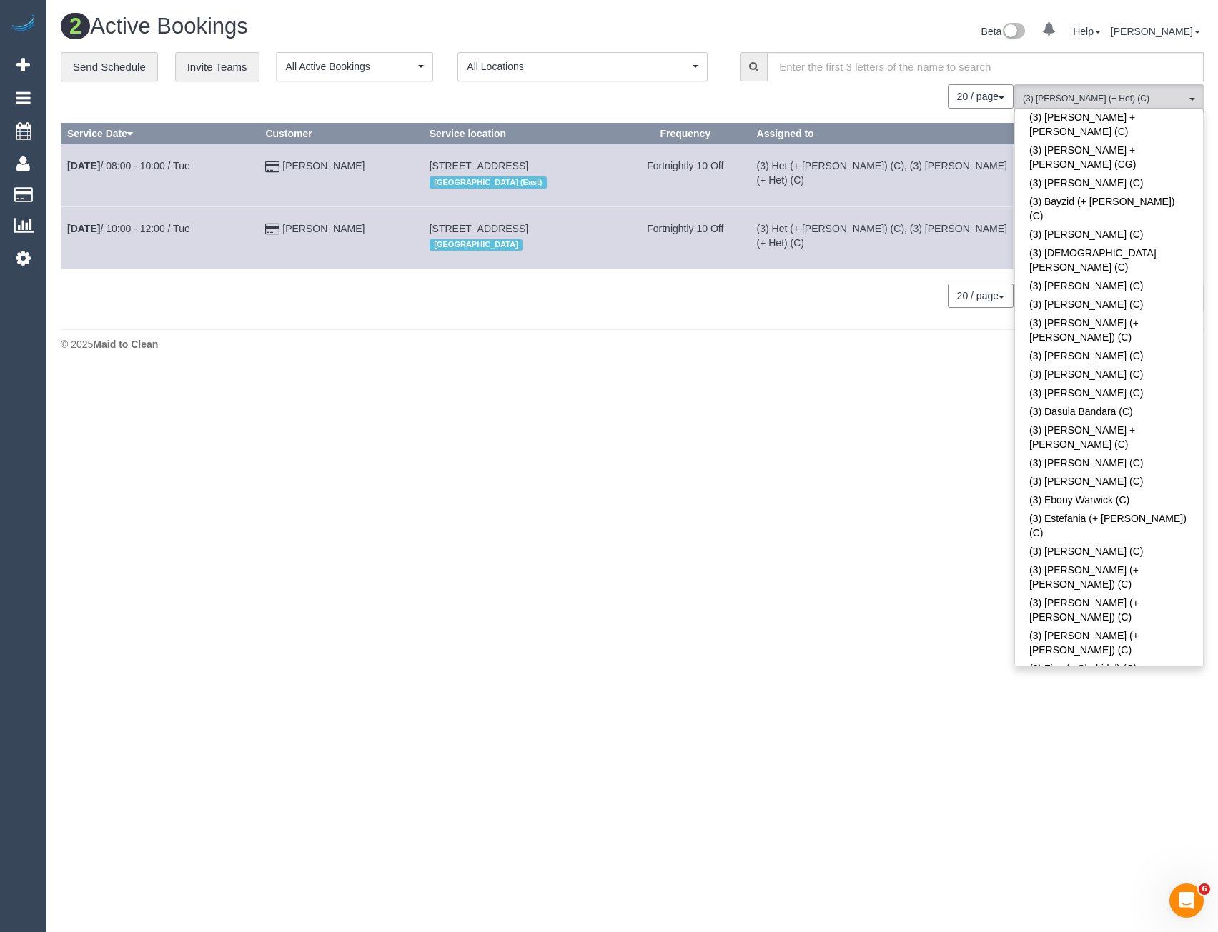
click at [915, 542] on body "0 Beta Your Notifications You have 0 alerts Add Booking Bookings Active Booking…" at bounding box center [609, 466] width 1218 height 932
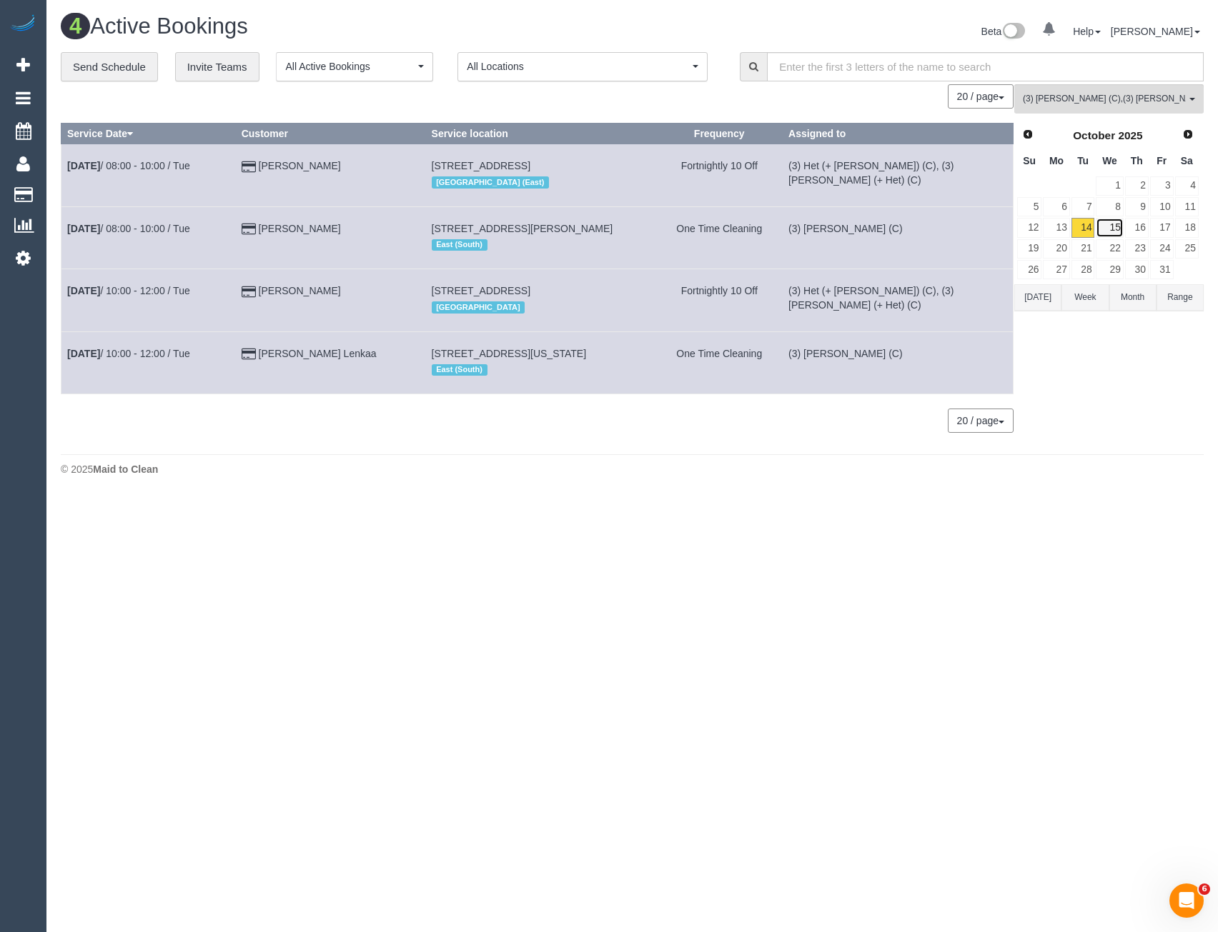
click at [1105, 227] on link "15" at bounding box center [1108, 227] width 27 height 19
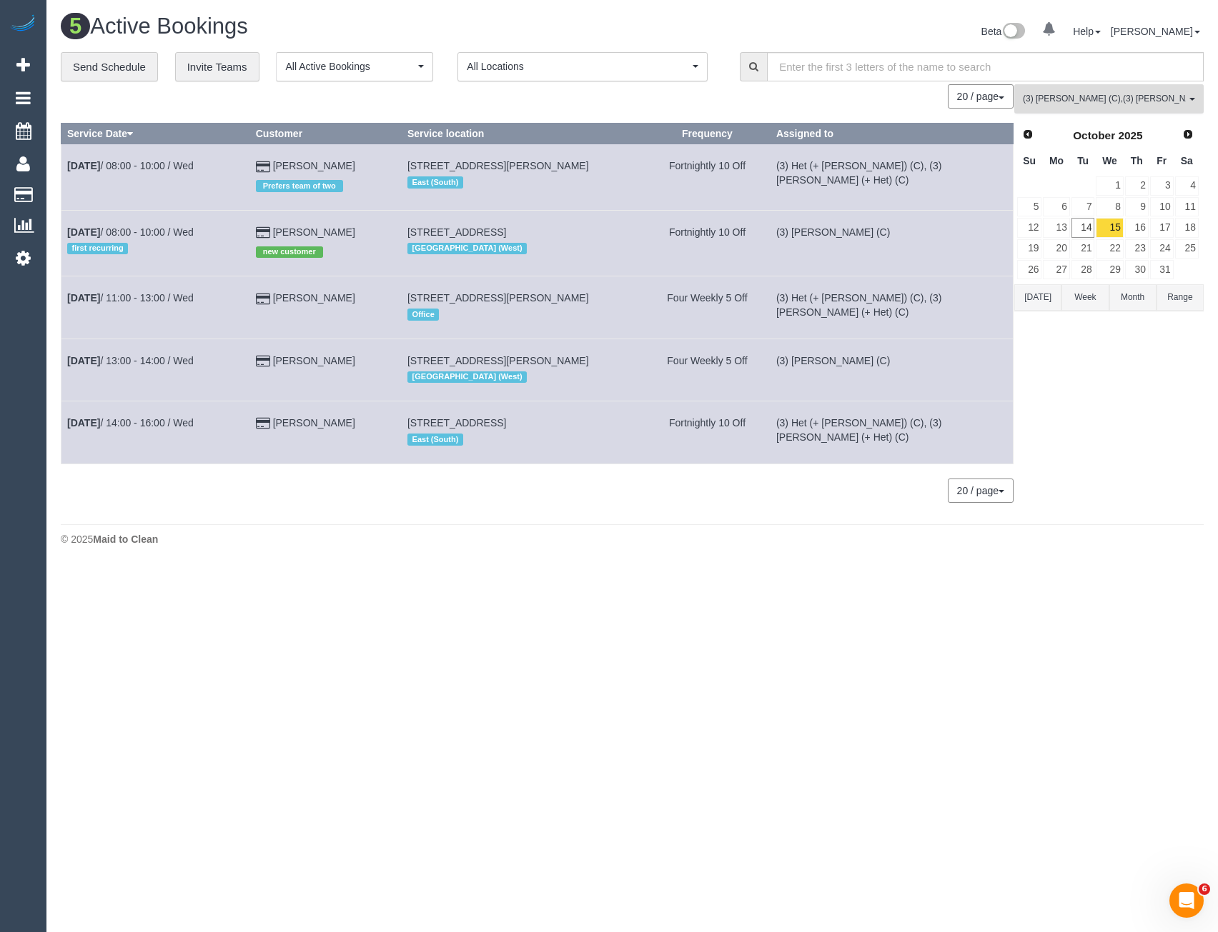
click at [1092, 98] on span "(3) Ishini De Silva (C) , (3) Ronak (+ Het) (C)" at bounding box center [1103, 99] width 163 height 12
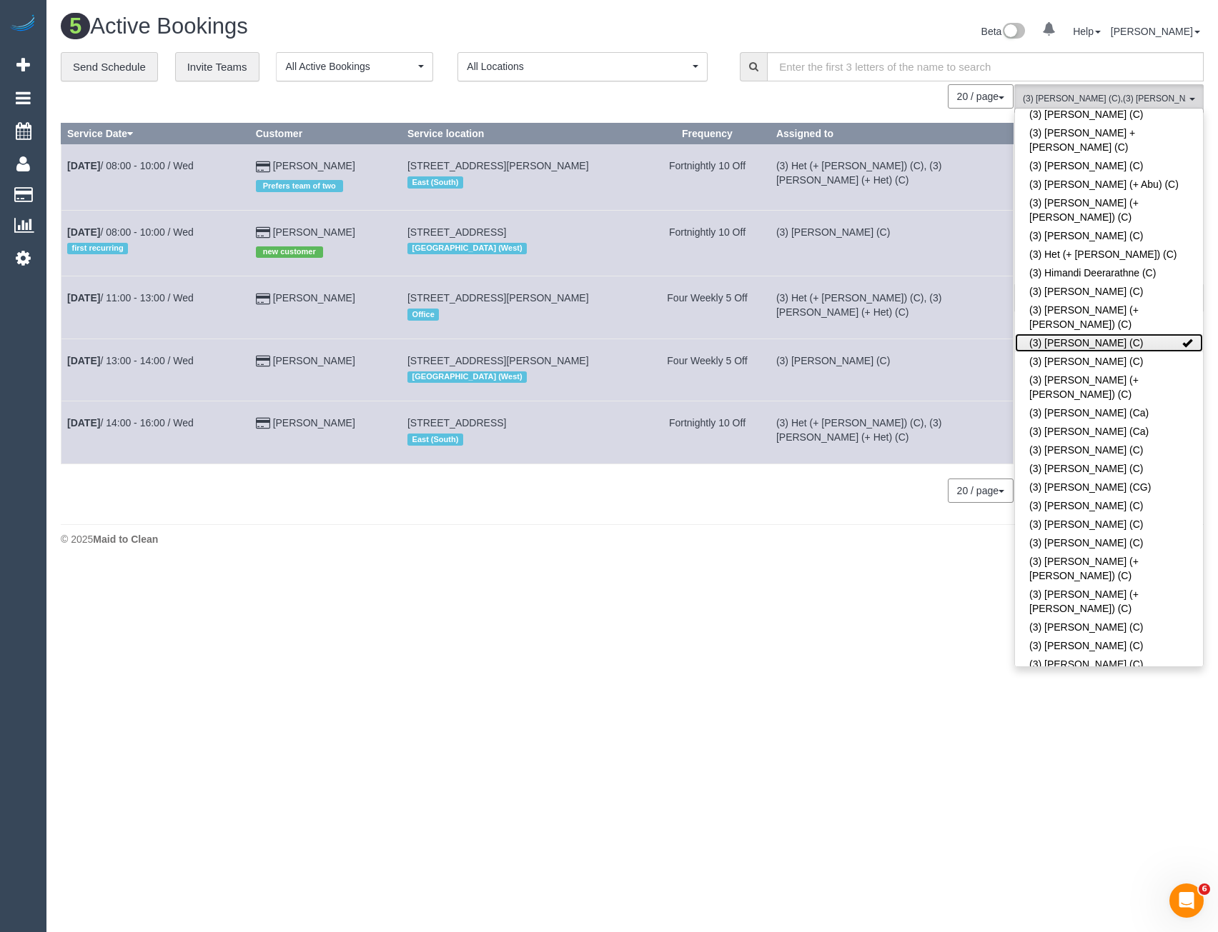
scroll to position [2947, 0]
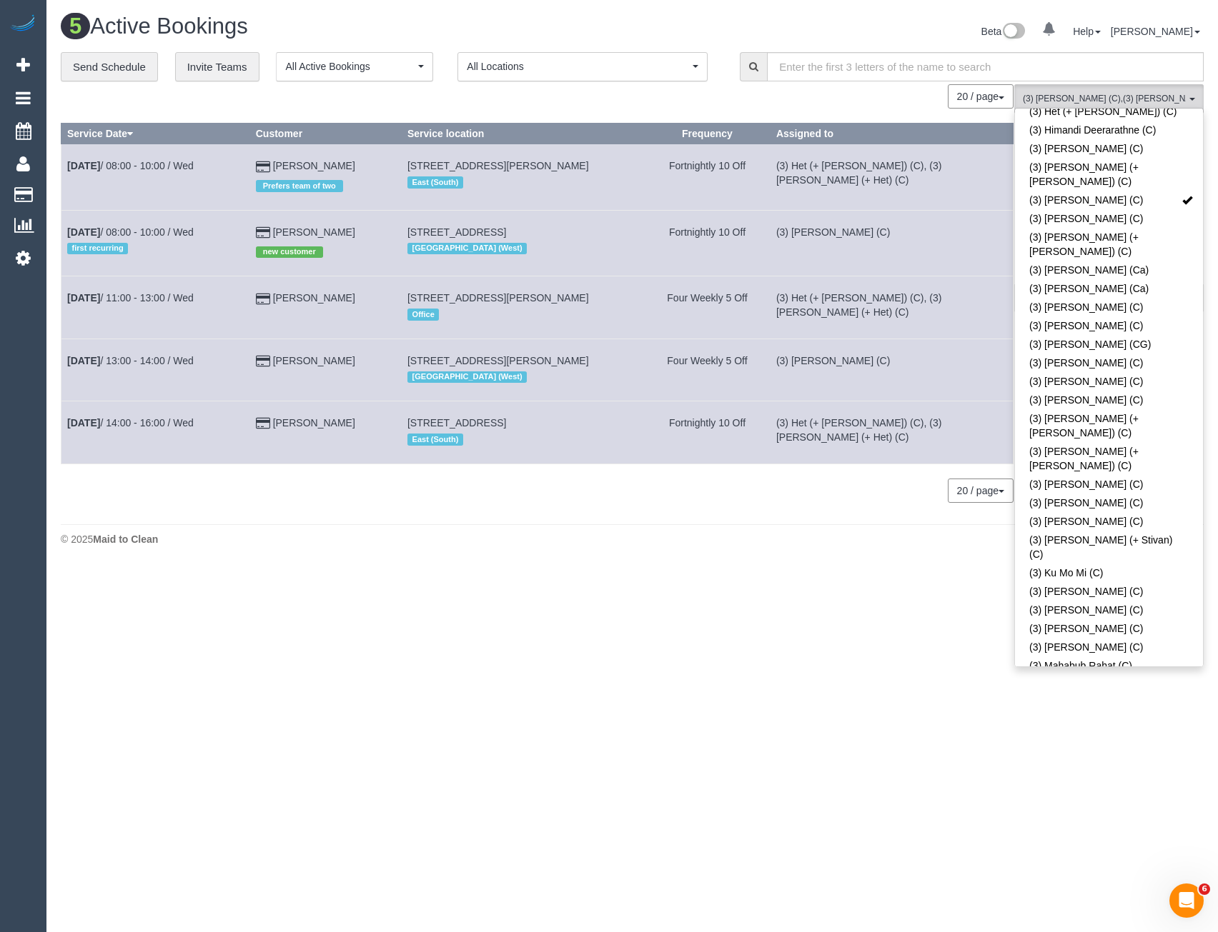
click at [881, 558] on div "5 Active Bookings Beta 0 Your Notifications You have 0 alerts Help Help Docs Ta…" at bounding box center [631, 283] width 1171 height 567
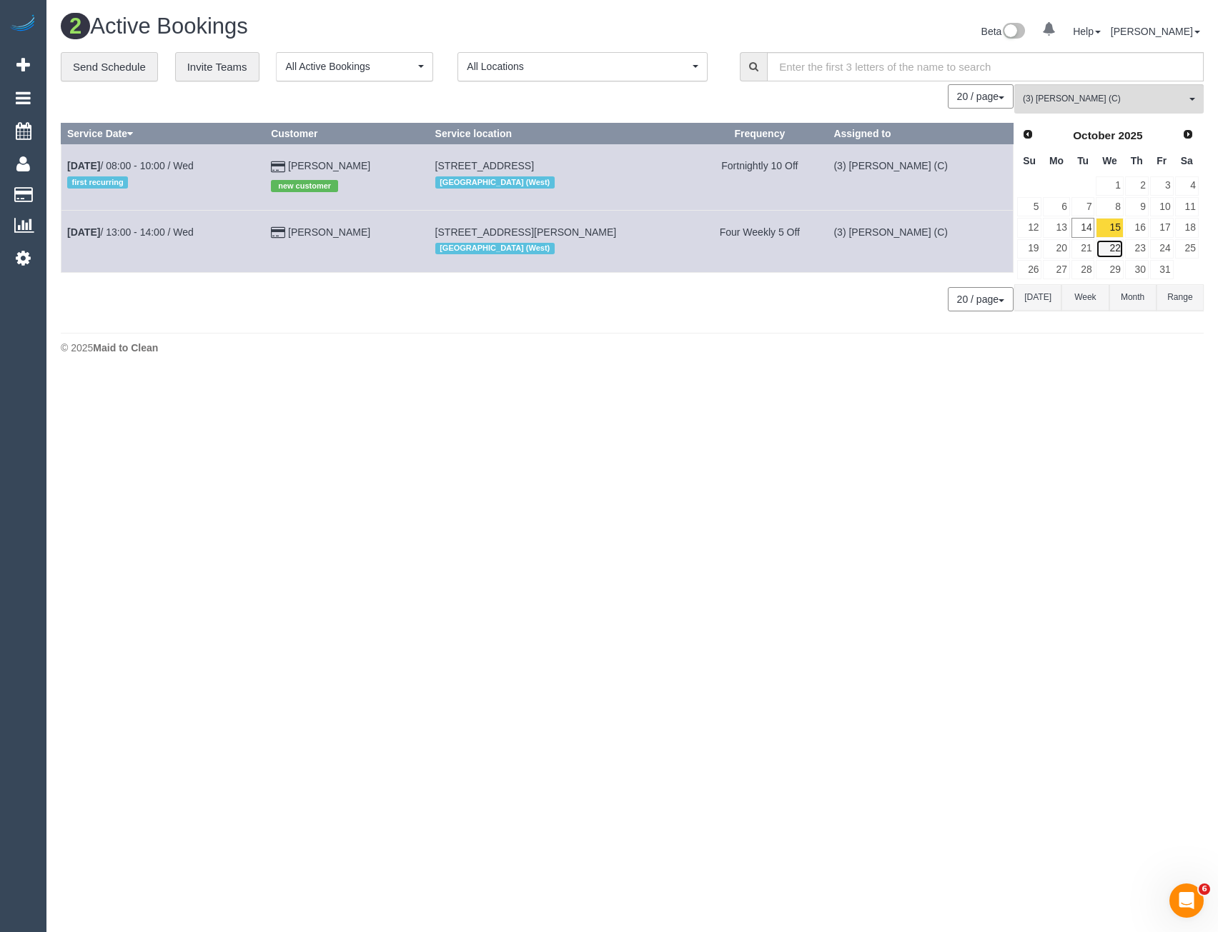
click at [1115, 249] on link "22" at bounding box center [1108, 248] width 27 height 19
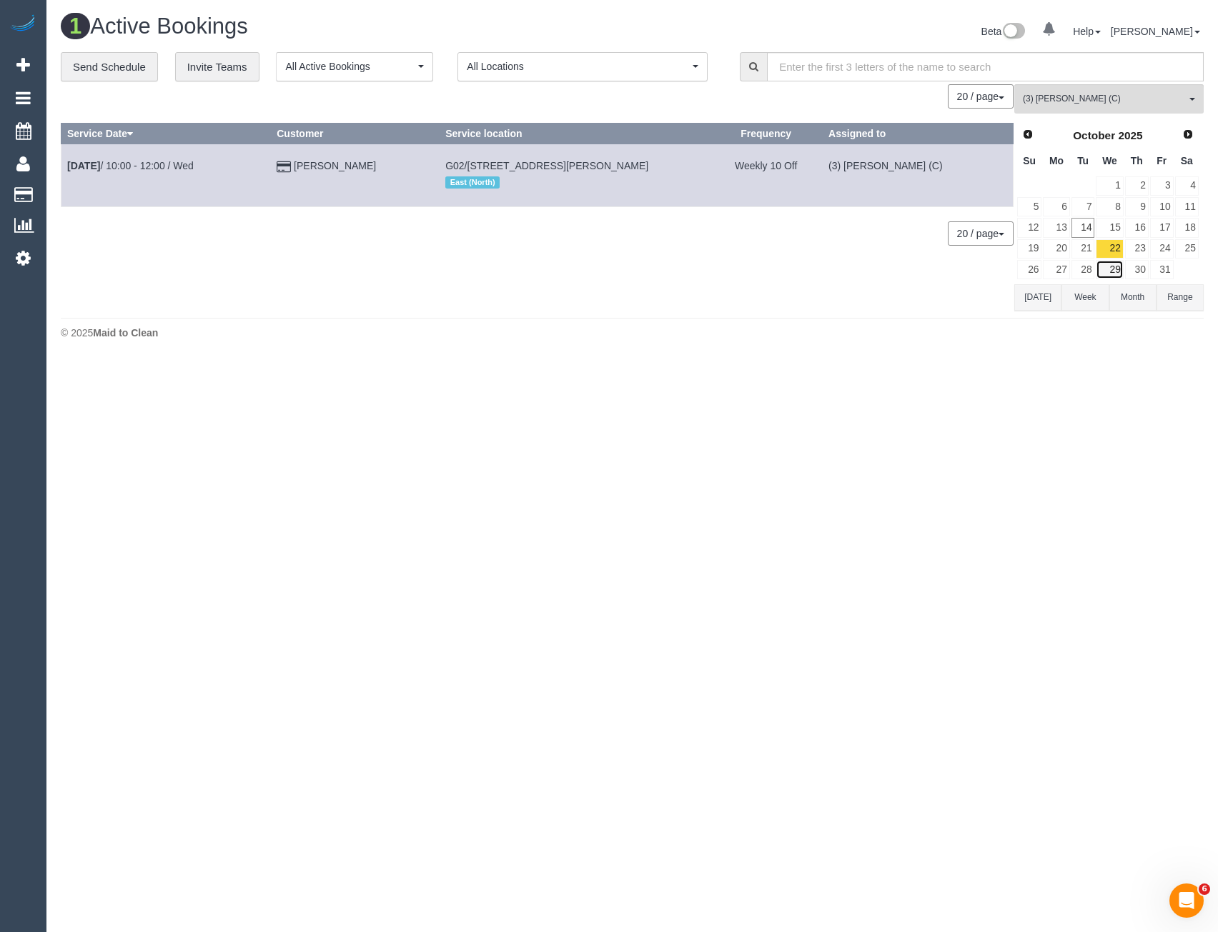
click at [1111, 266] on link "29" at bounding box center [1108, 269] width 27 height 19
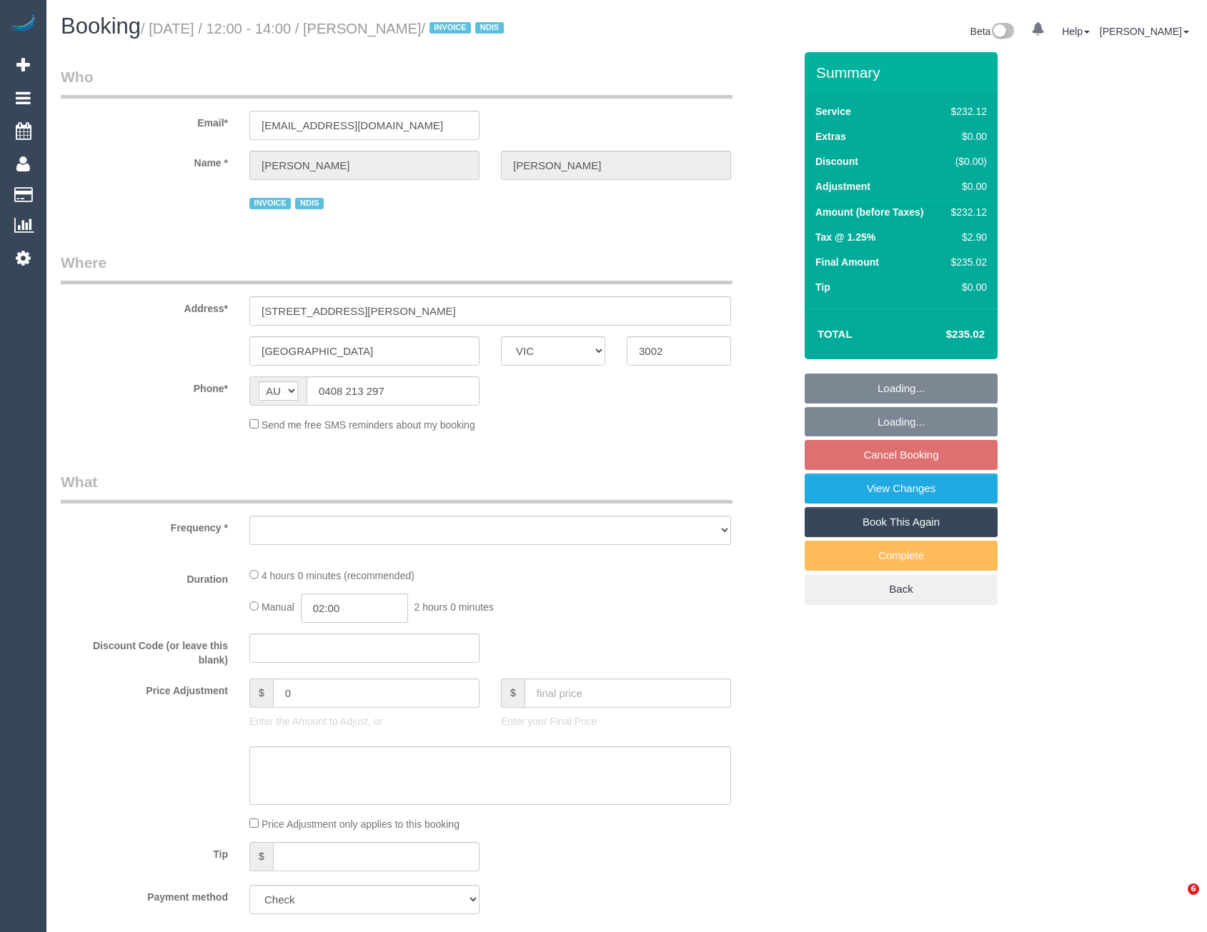
select select "VIC"
select select "number:28"
select select "number:14"
select select "number:19"
select select "number:23"
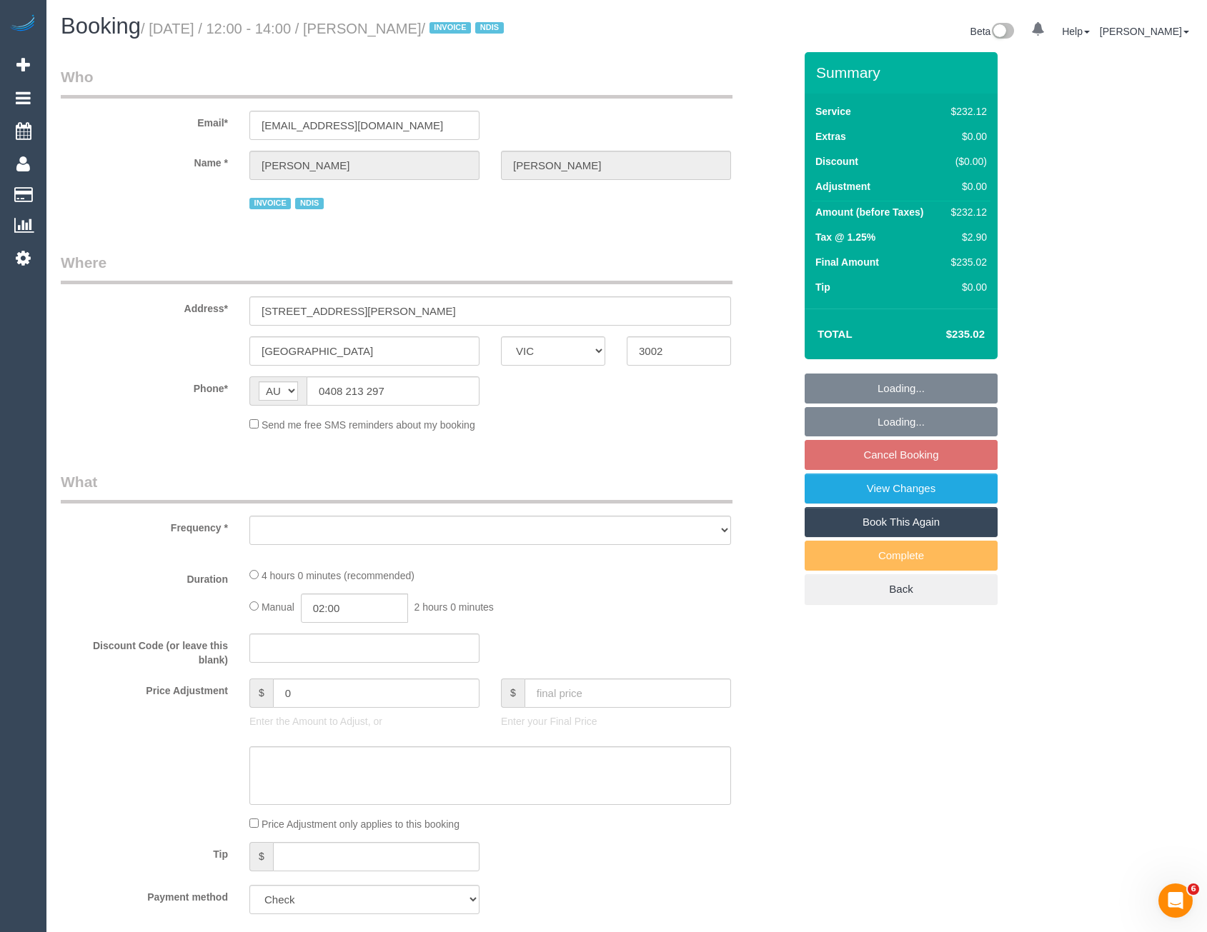
select select "number:35"
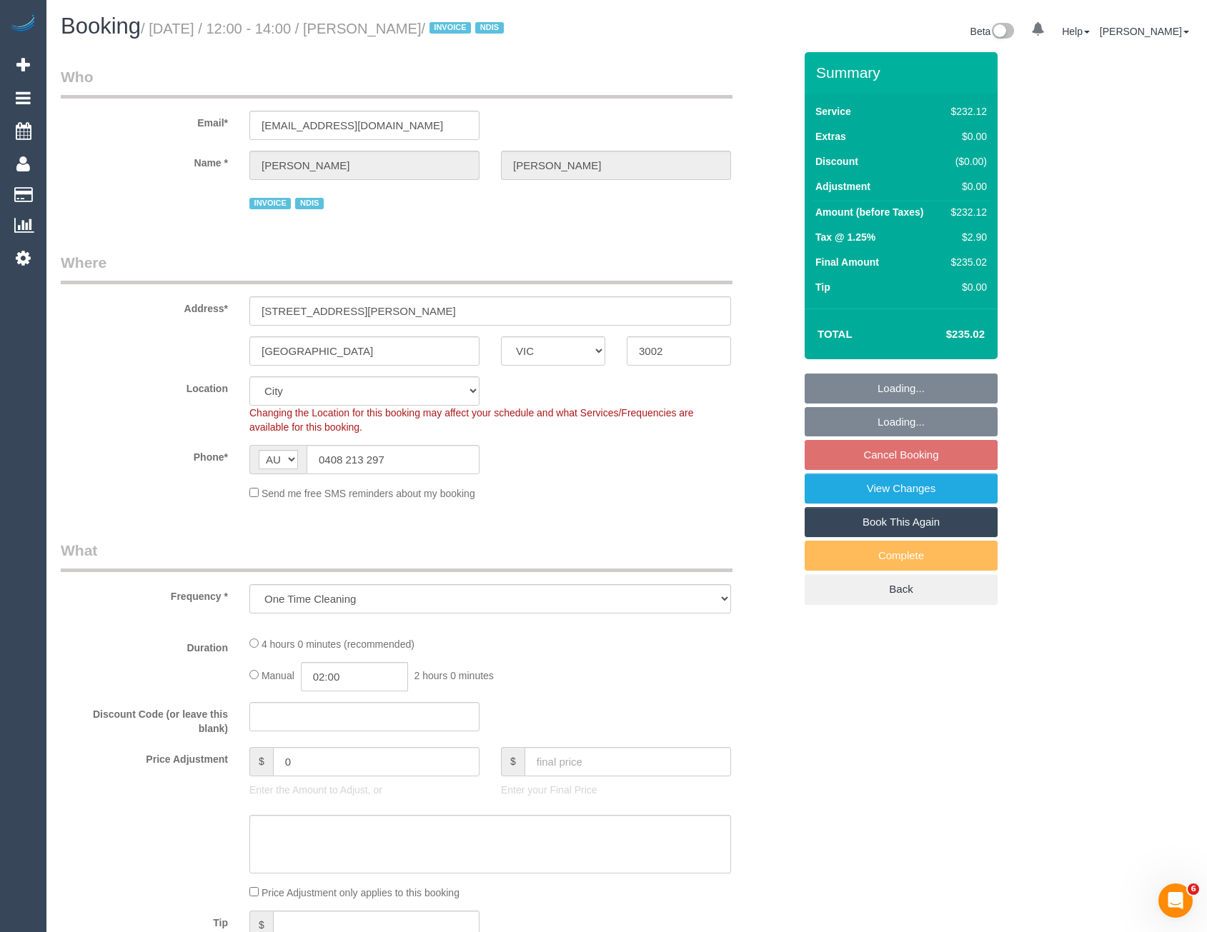
select select "object:812"
select select "240"
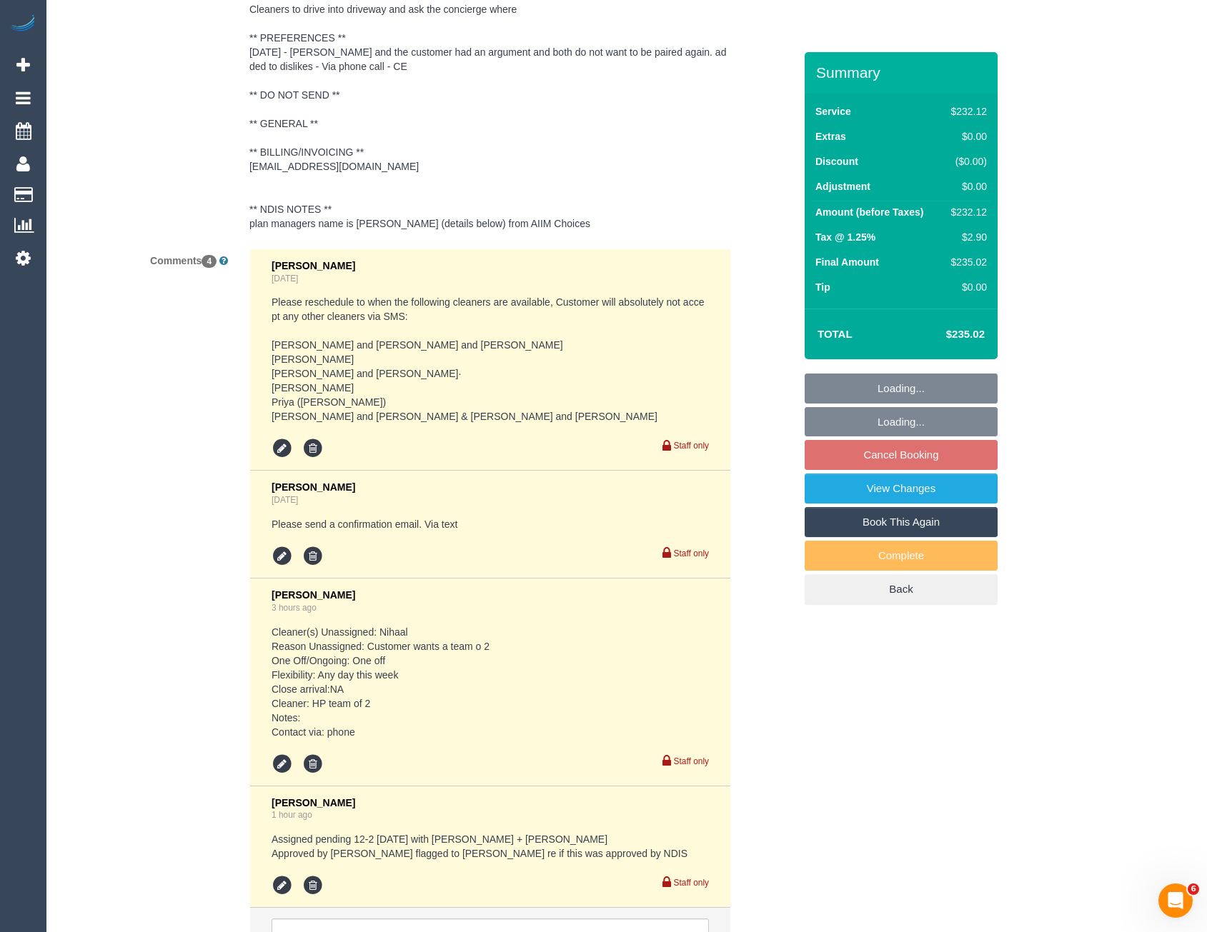
scroll to position [2519, 0]
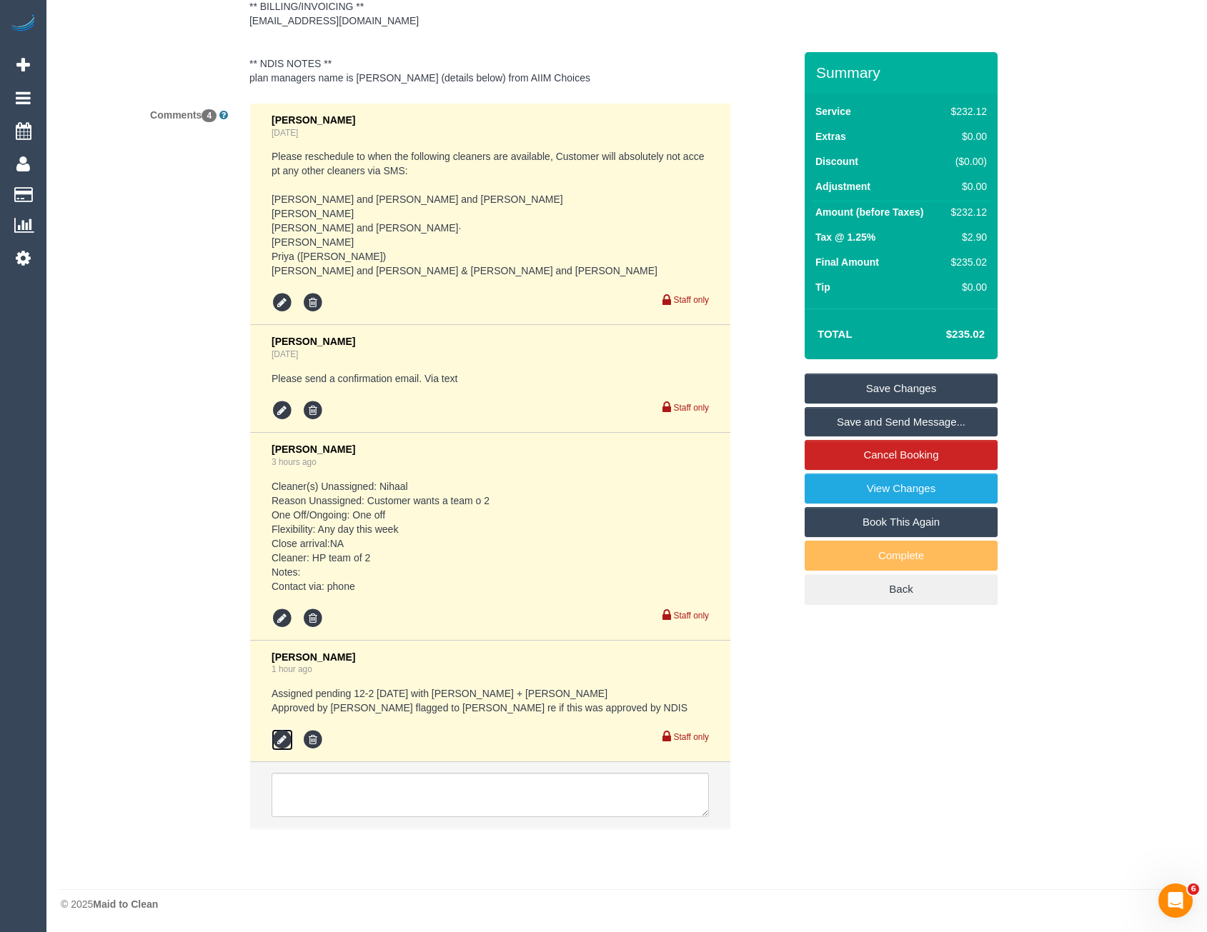
click at [277, 739] on icon at bounding box center [282, 740] width 21 height 21
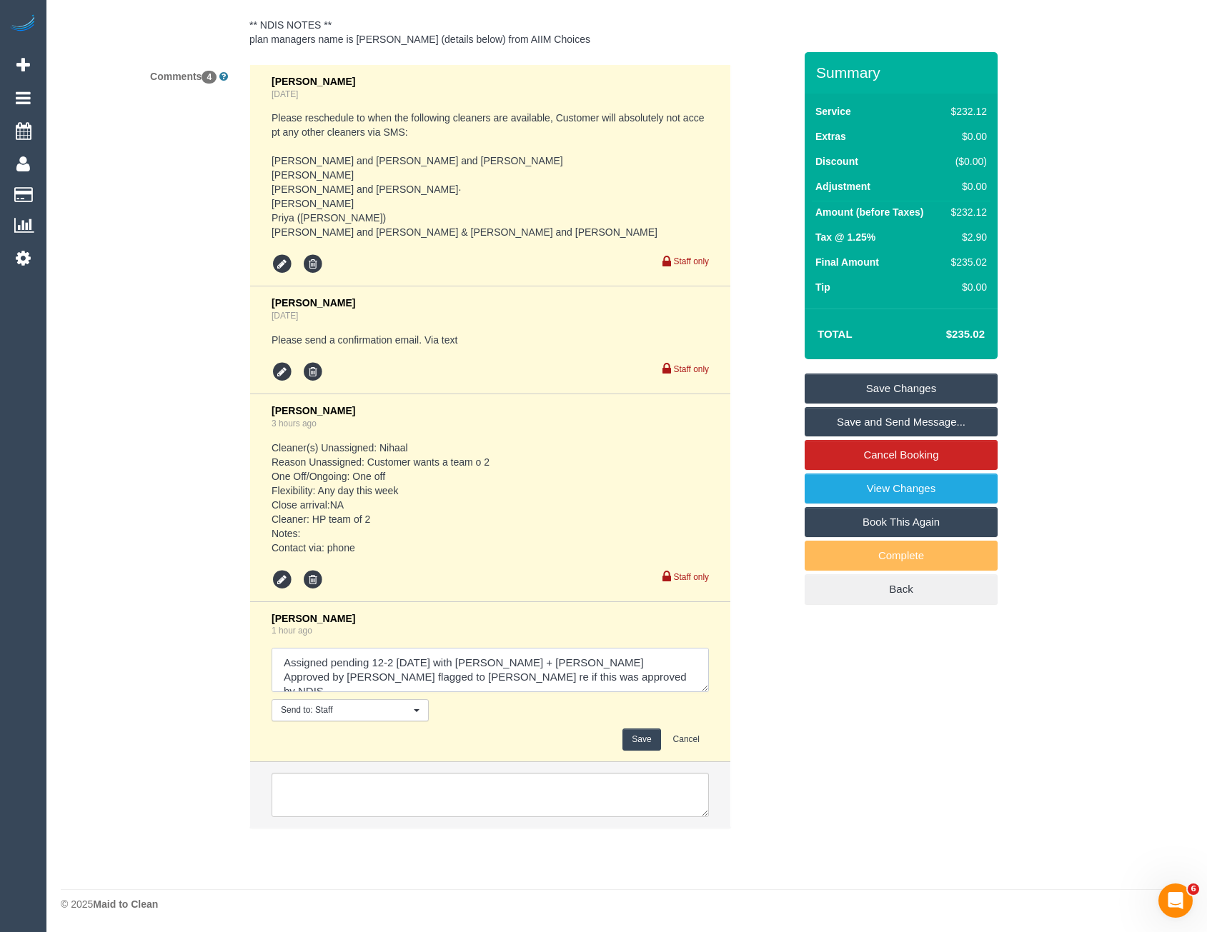
click at [602, 691] on textarea at bounding box center [490, 670] width 437 height 44
type textarea "Assigned pending 12-2 [DATE] with Dharti + [PERSON_NAME] // conf via SMS Approv…"
click at [649, 751] on button "Save" at bounding box center [641, 740] width 38 height 22
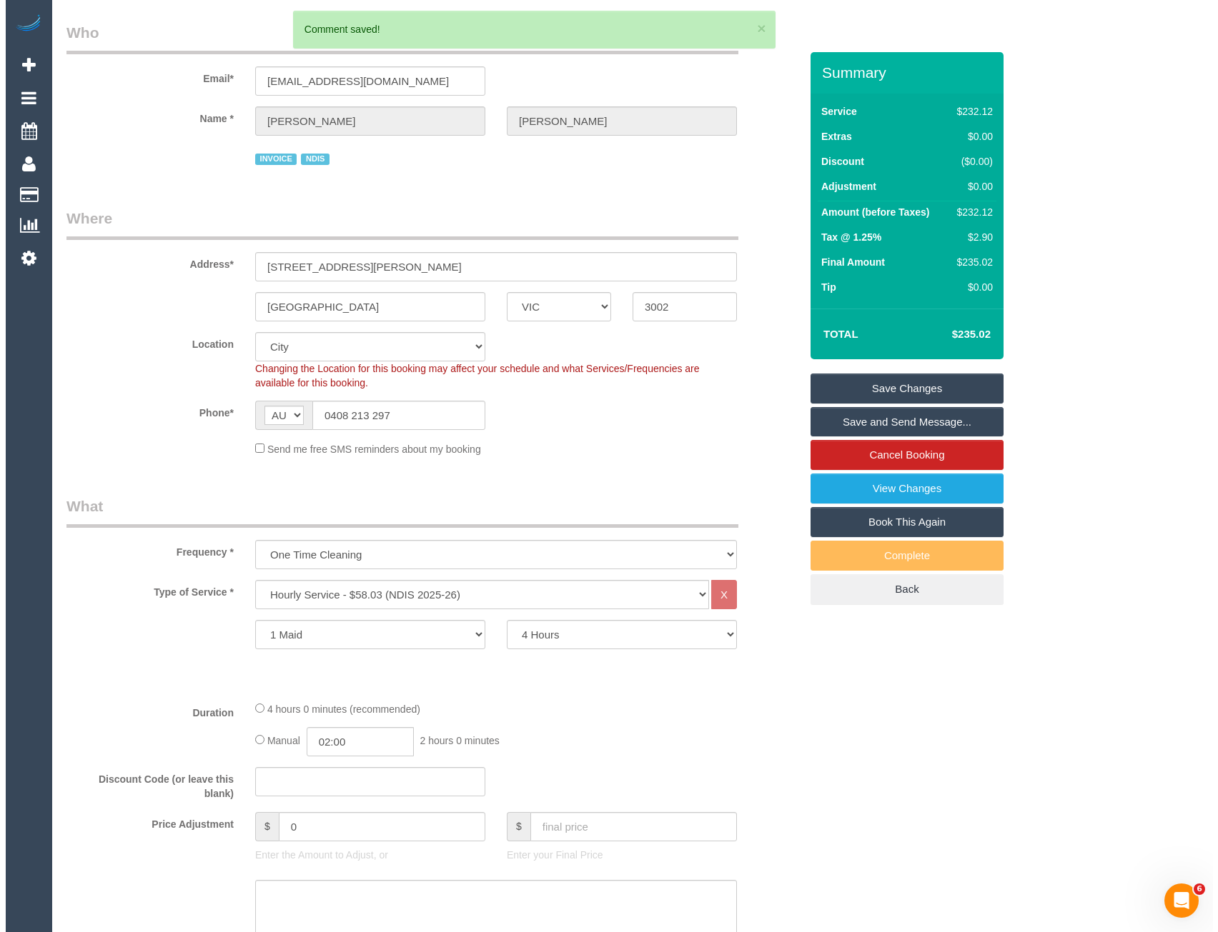
scroll to position [0, 0]
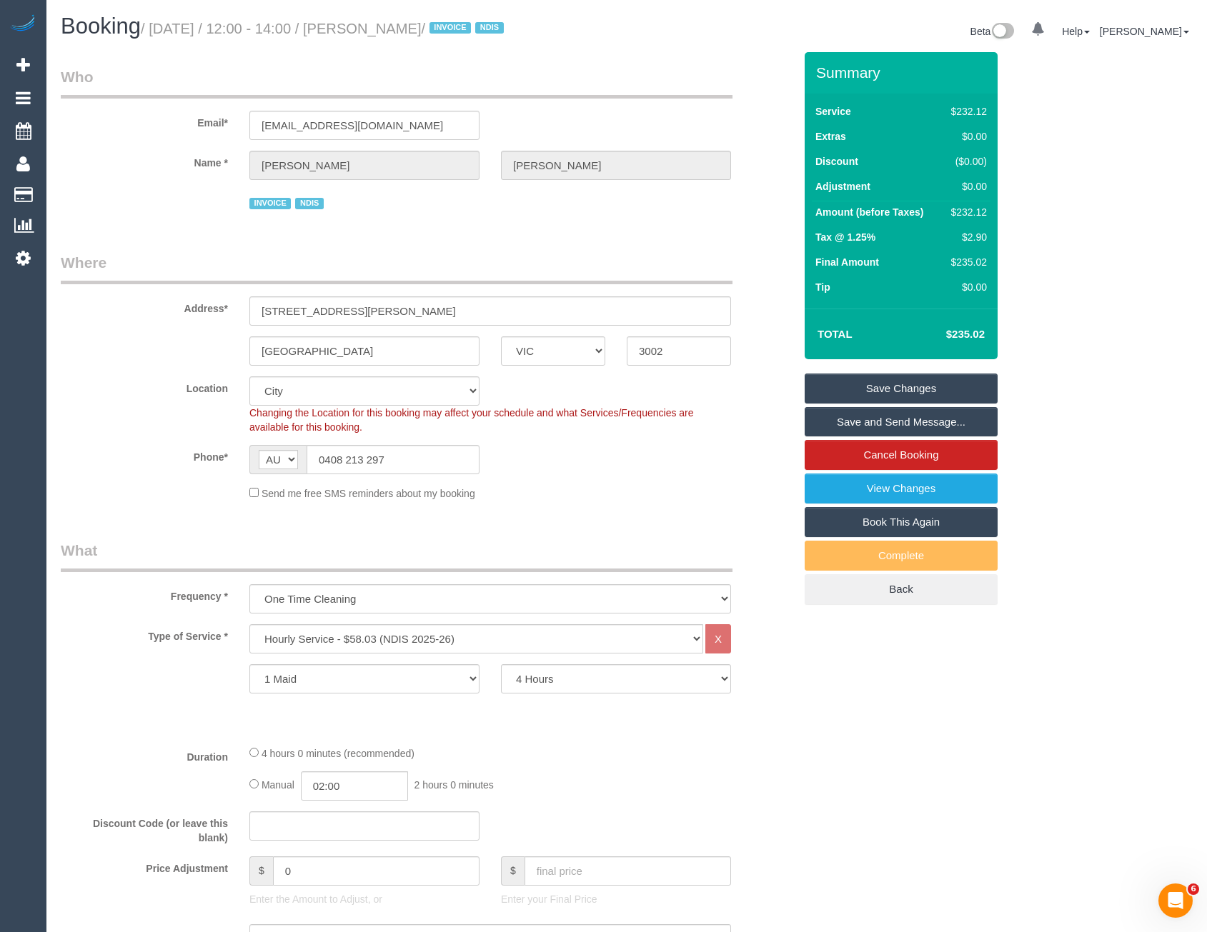
click at [834, 418] on link "Save and Send Message..." at bounding box center [901, 422] width 193 height 30
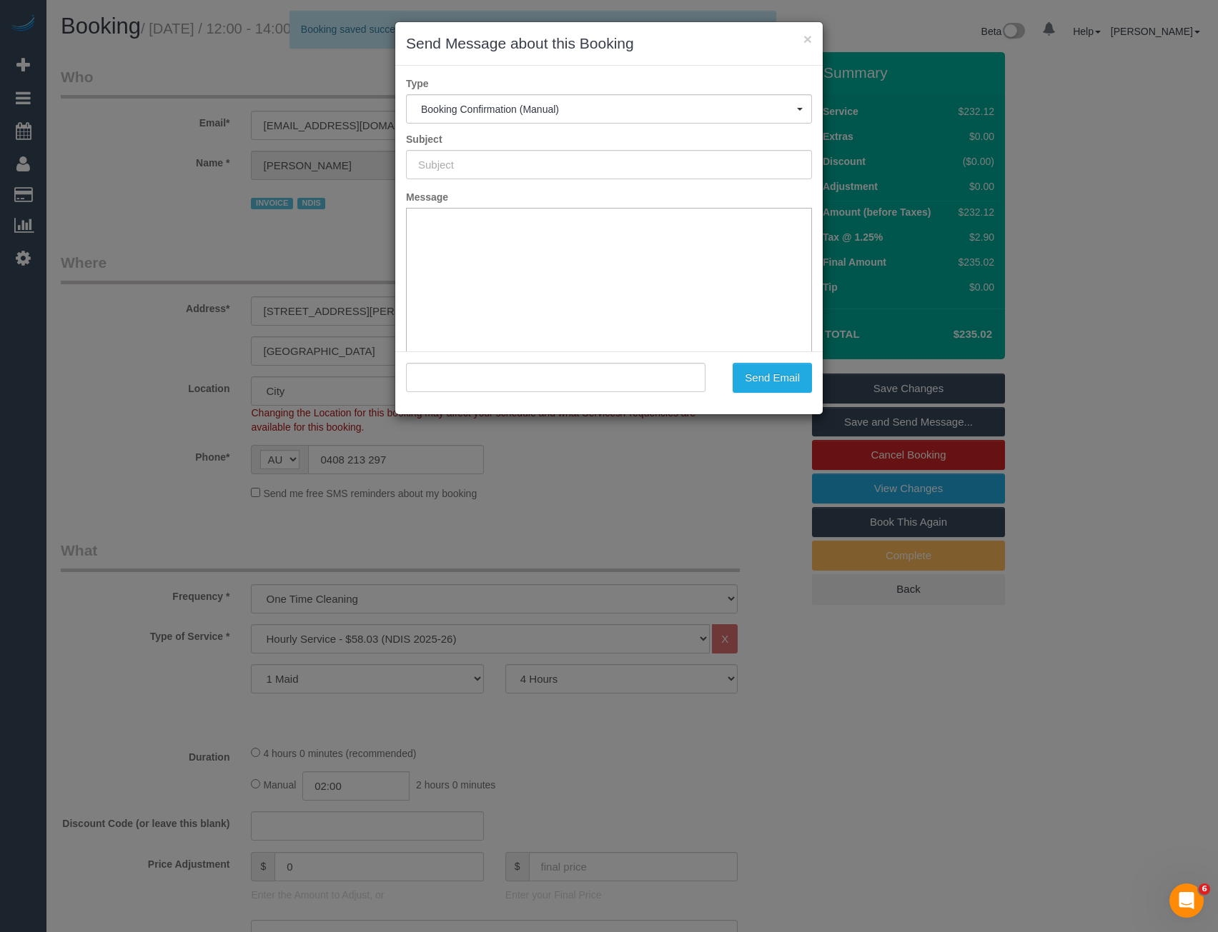
type input "Booking Confirmed"
type input ""[PERSON_NAME]" <[EMAIL_ADDRESS][DOMAIN_NAME]>"
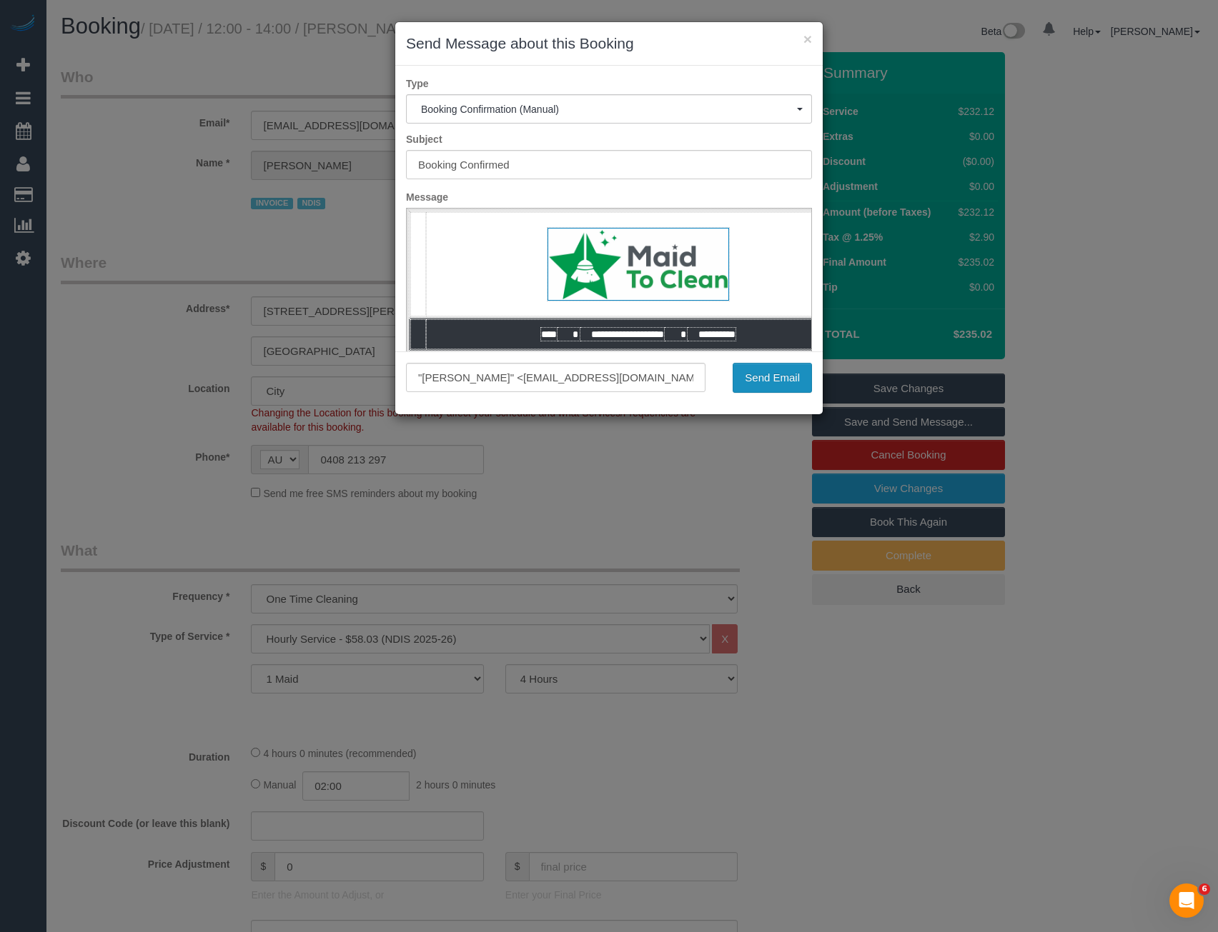
click at [801, 387] on button "Send Email" at bounding box center [771, 378] width 79 height 30
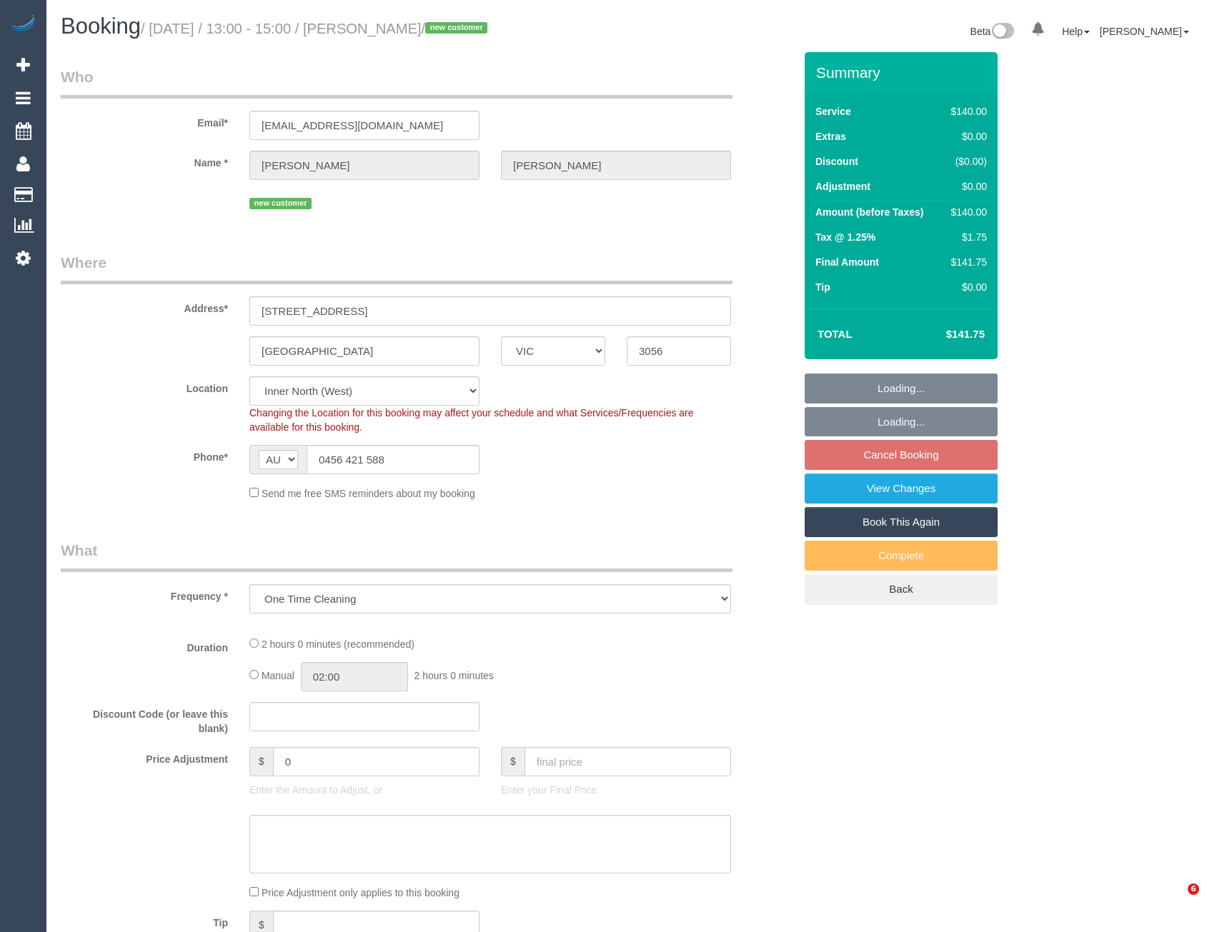
select select "VIC"
select select "number:28"
select select "number:14"
select select "number:19"
select select "number:25"
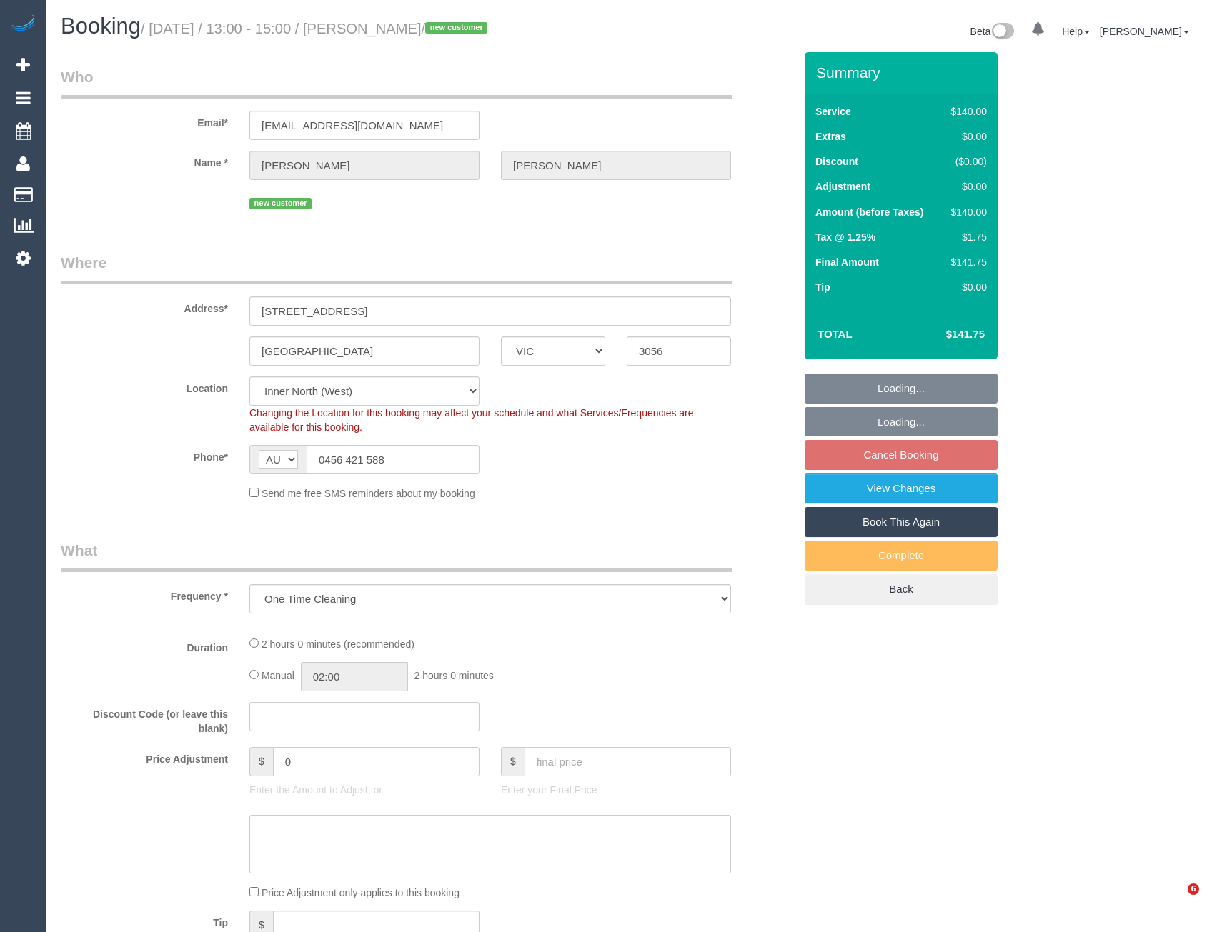
select select "object:1531"
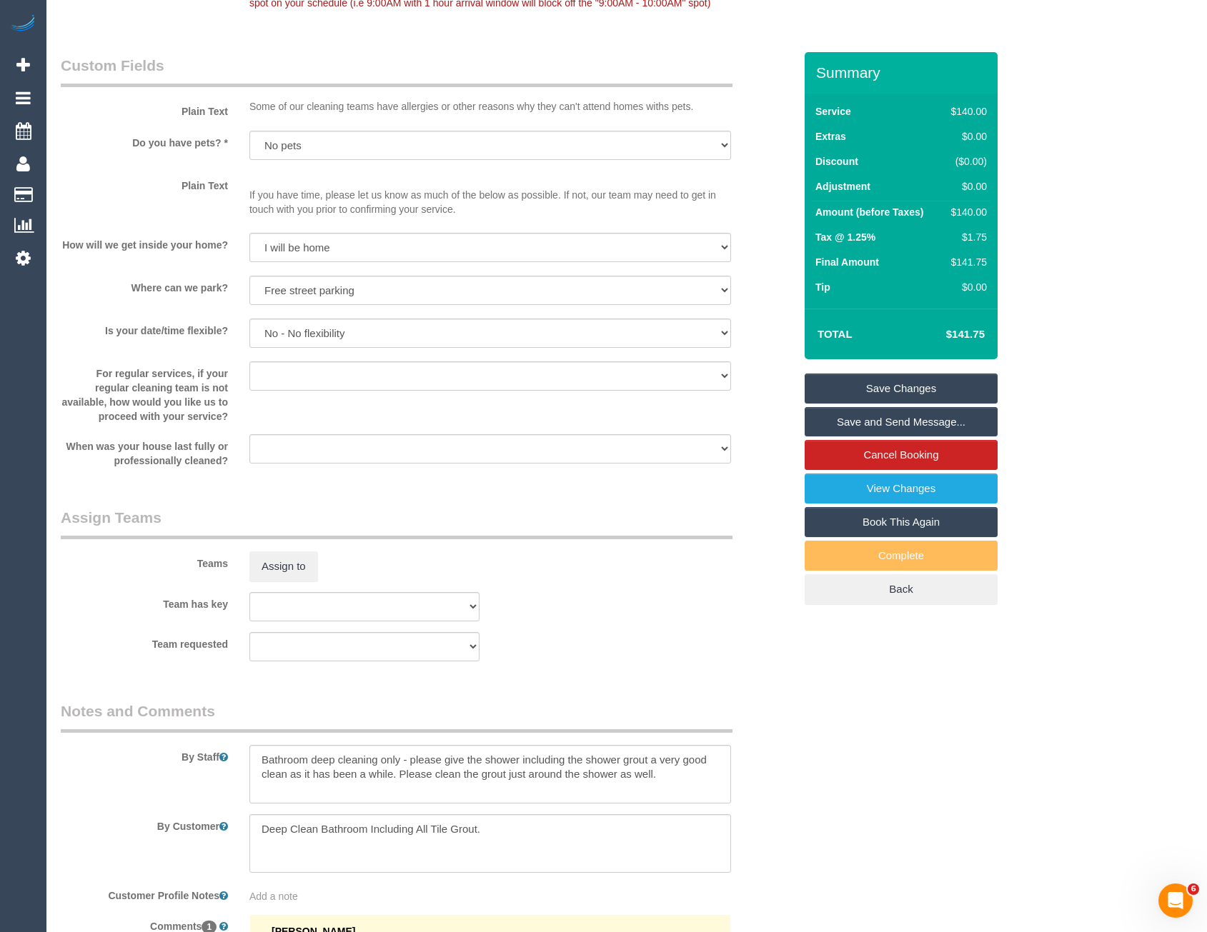
scroll to position [1858, 0]
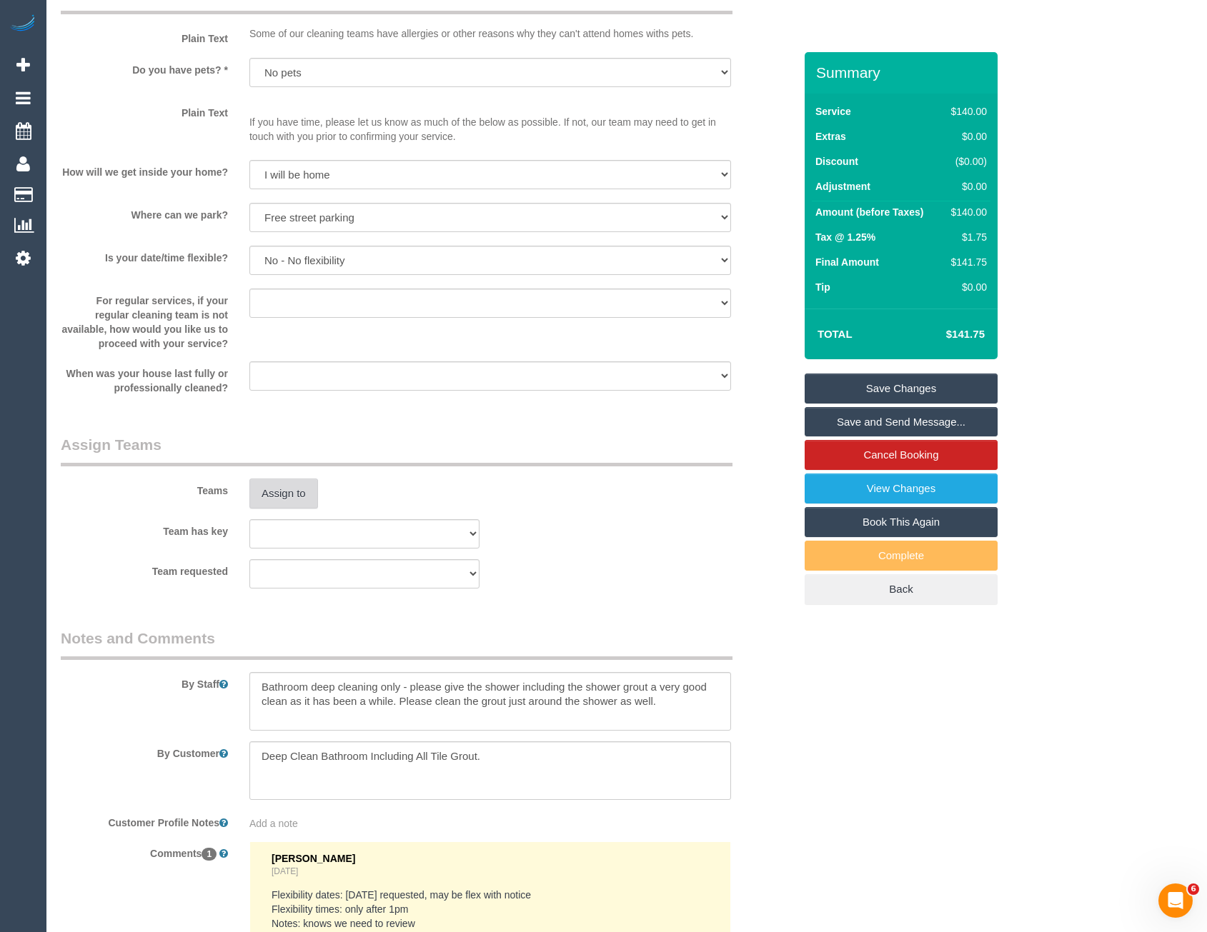
click at [280, 489] on button "Assign to" at bounding box center [283, 494] width 69 height 30
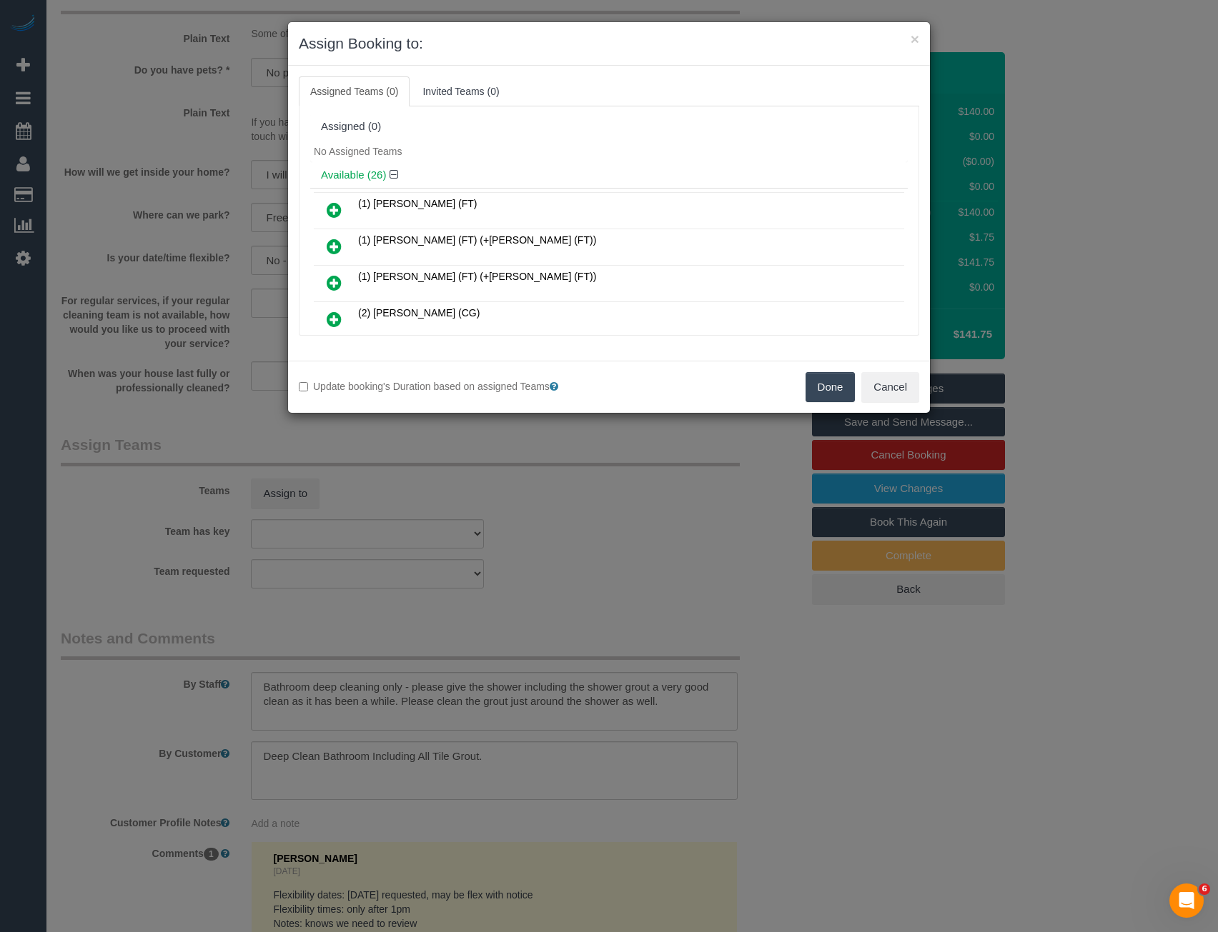
scroll to position [5702, 0]
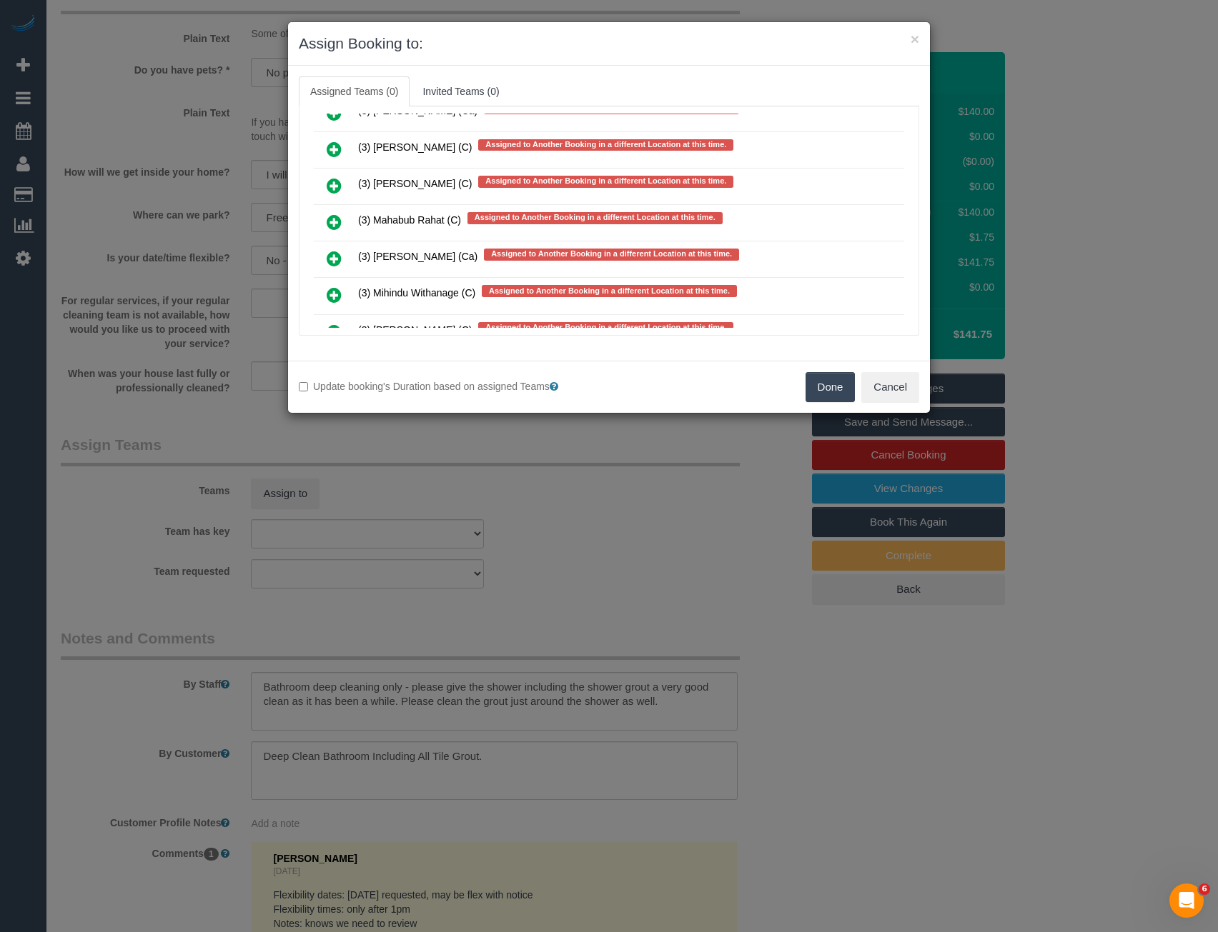
click at [334, 218] on icon at bounding box center [334, 222] width 15 height 17
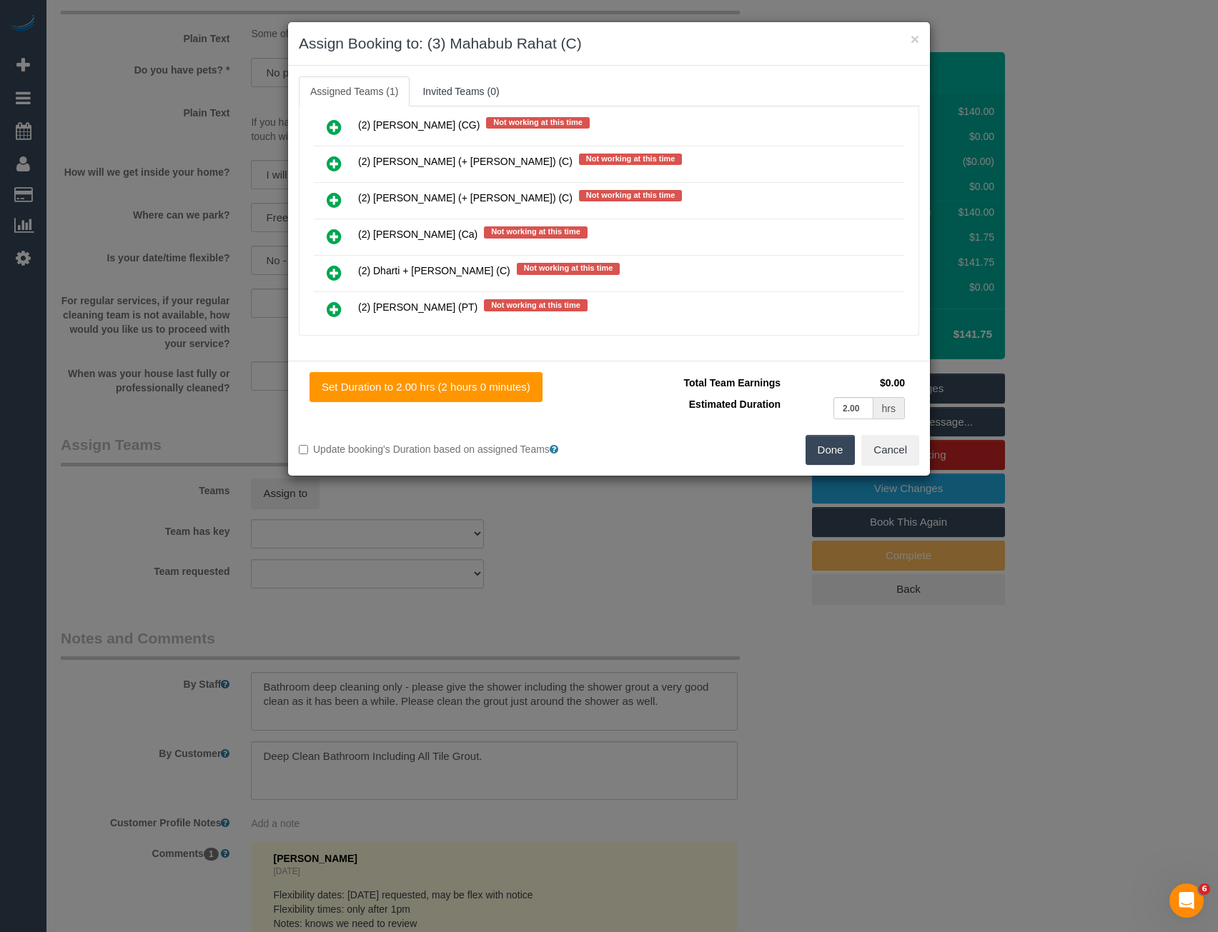
scroll to position [0, 0]
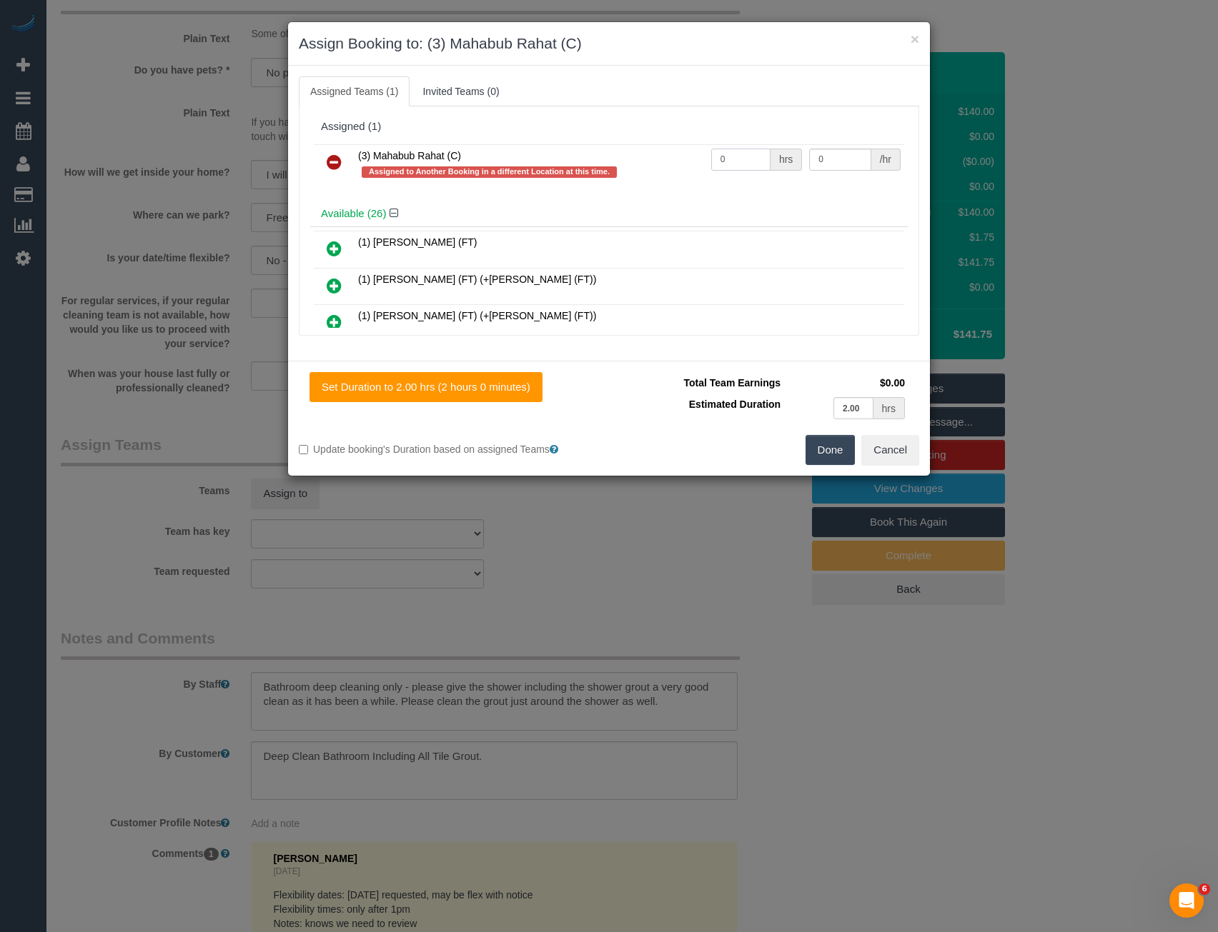
drag, startPoint x: 740, startPoint y: 164, endPoint x: 657, endPoint y: 169, distance: 82.4
click at [657, 169] on tr "(3) Mahabub Rahat (C) Assigned to Another Booking in a different Location at th…" at bounding box center [609, 164] width 590 height 41
type input "2"
type input "35"
click at [830, 449] on button "Done" at bounding box center [830, 450] width 50 height 30
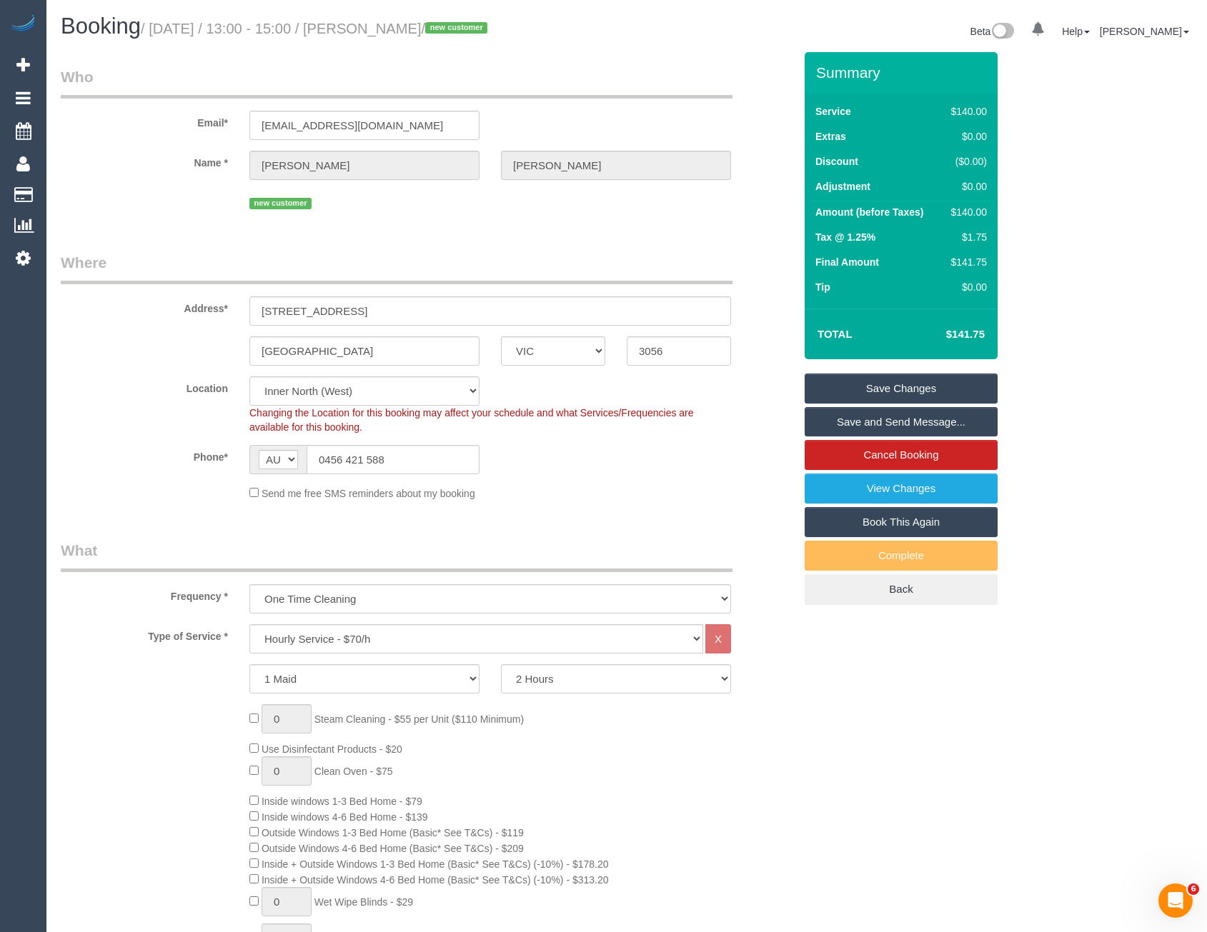
click at [825, 422] on link "Save and Send Message..." at bounding box center [901, 422] width 193 height 30
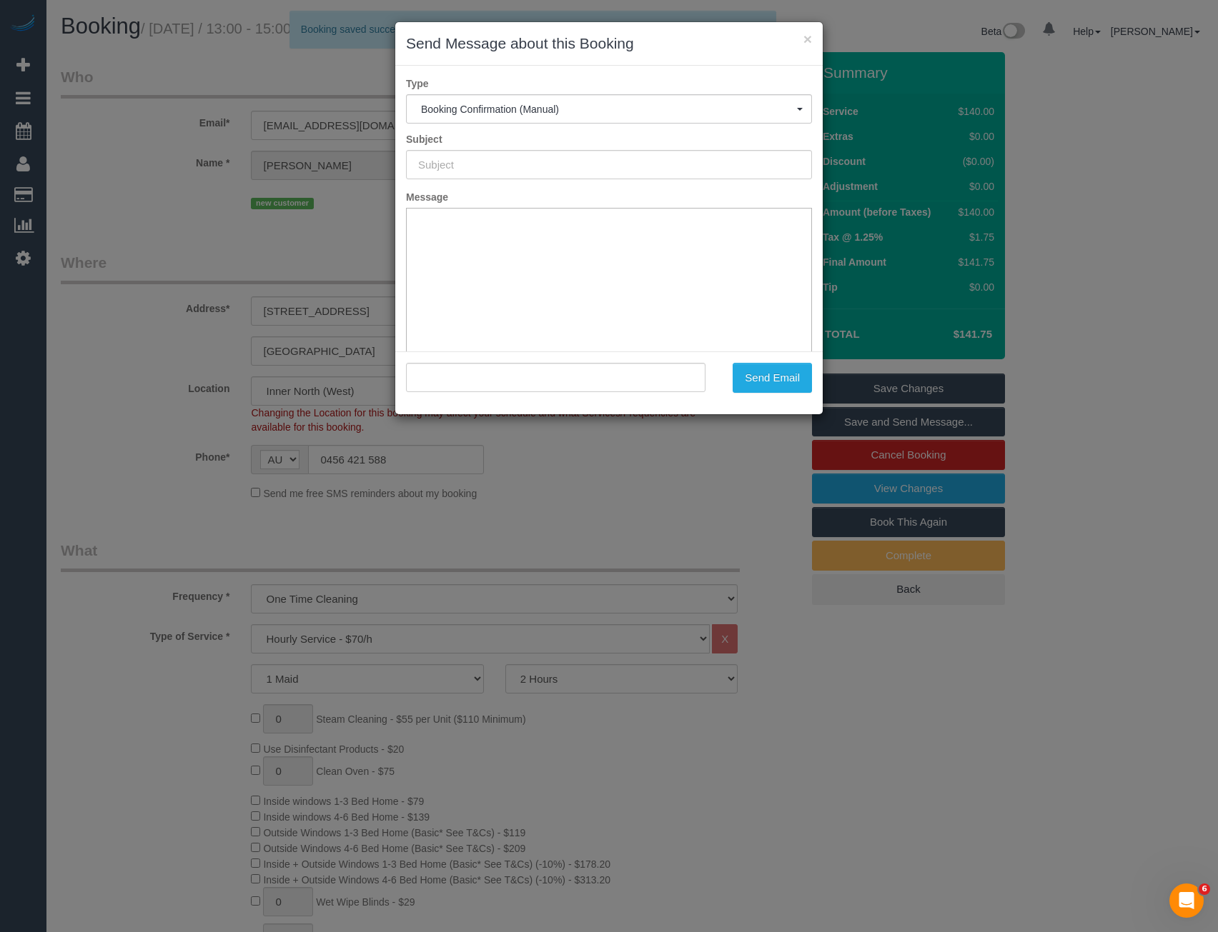
type input "Booking Confirmed"
type input ""Benjamin Thornton" <contact.bmet@gmail.com>"
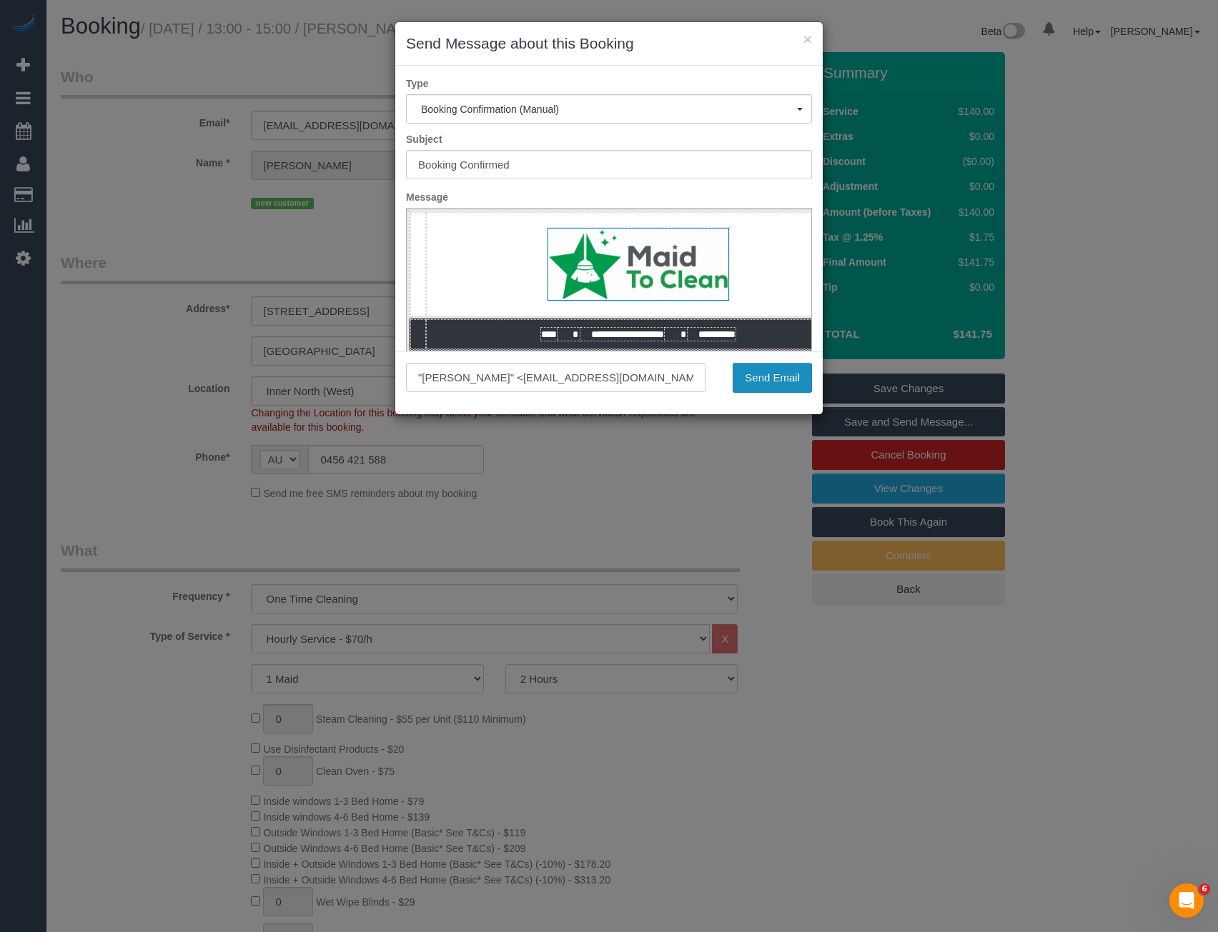
click at [797, 374] on button "Send Email" at bounding box center [771, 378] width 79 height 30
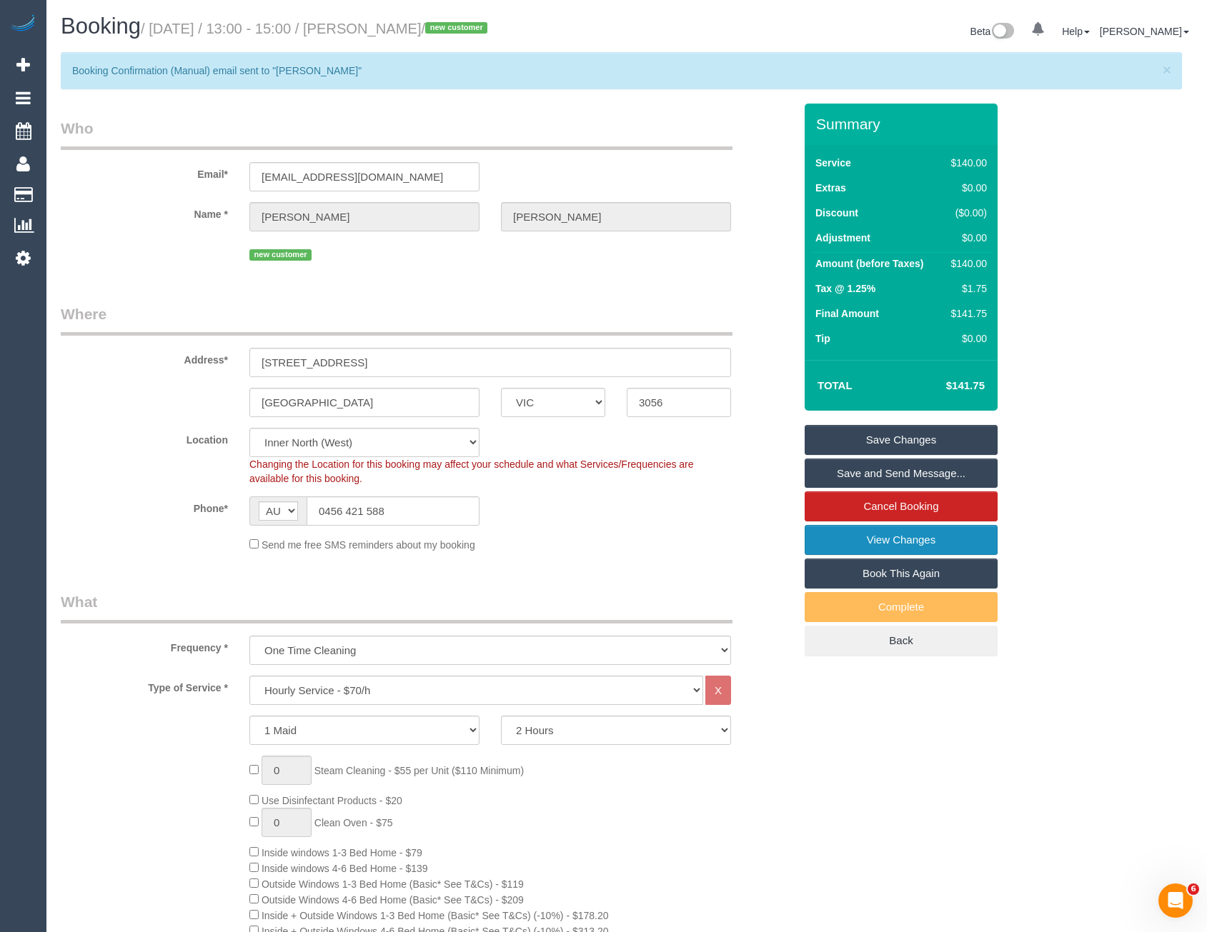
click at [854, 542] on link "View Changes" at bounding box center [901, 540] width 193 height 30
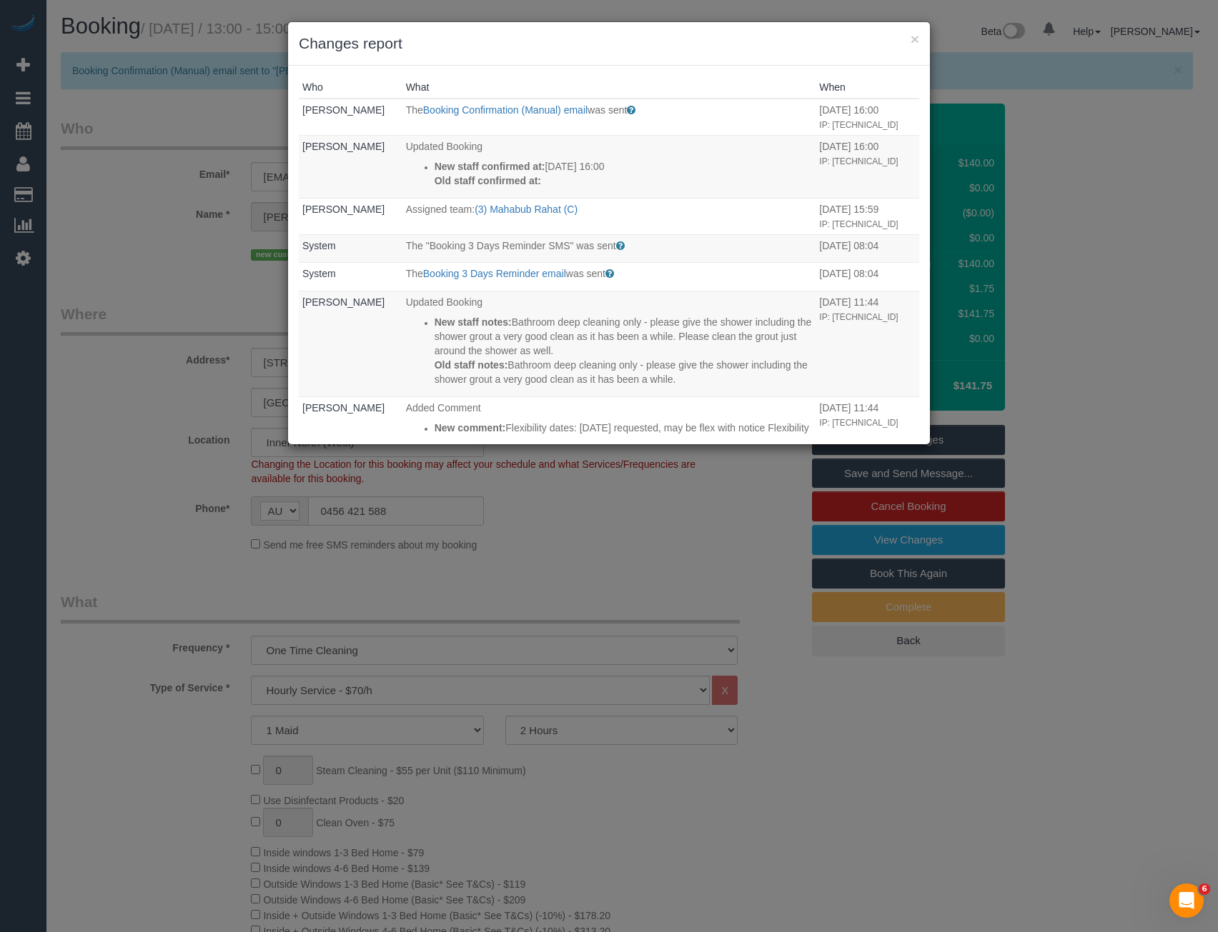
click at [431, 583] on div "× Changes report Who What When Bronie Bryant The Booking Confirmation (Manual) …" at bounding box center [609, 466] width 1218 height 932
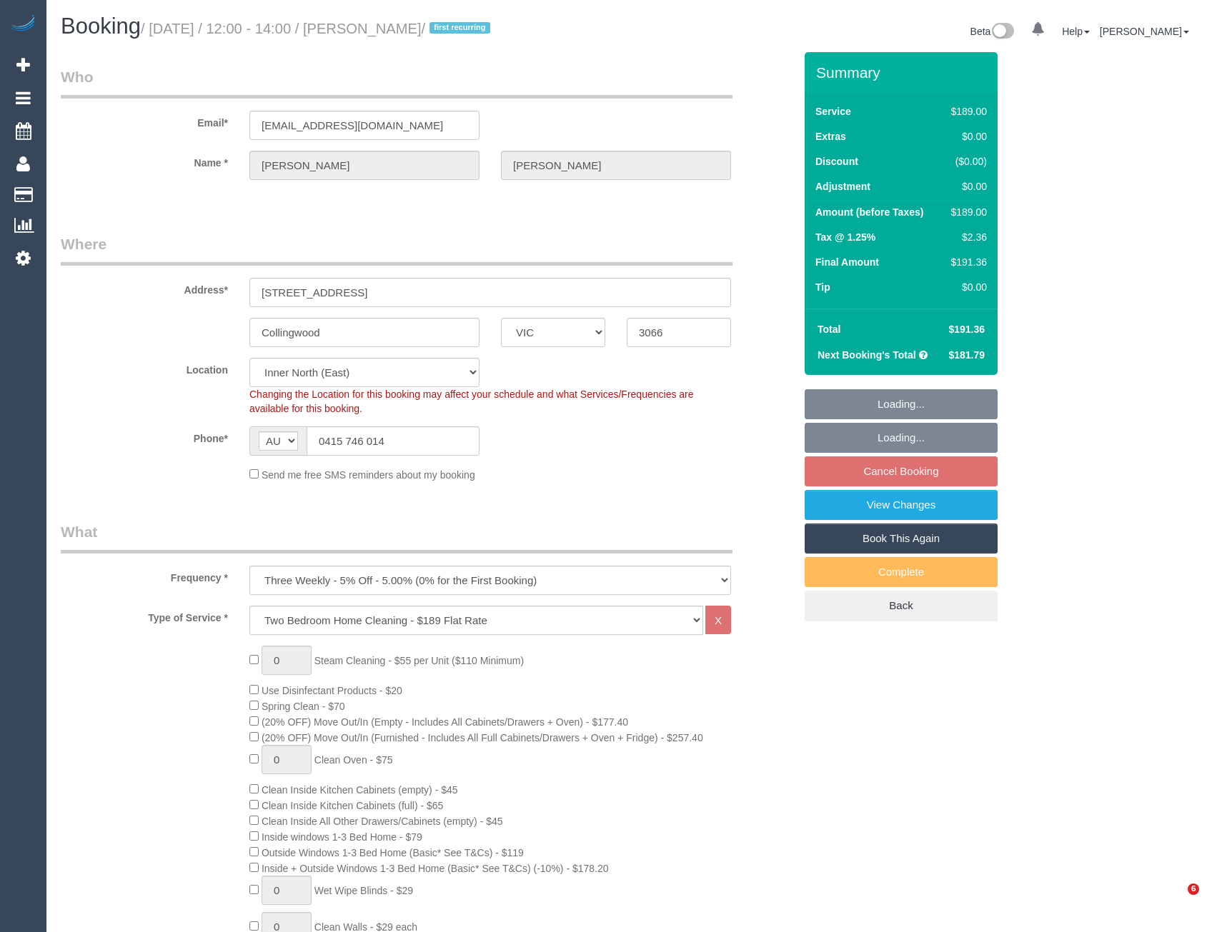
select select "VIC"
select select "string:stripe-pm_1RpIT22GScqysDRVynypVW56"
select select "number:29"
select select "number:14"
select select "number:18"
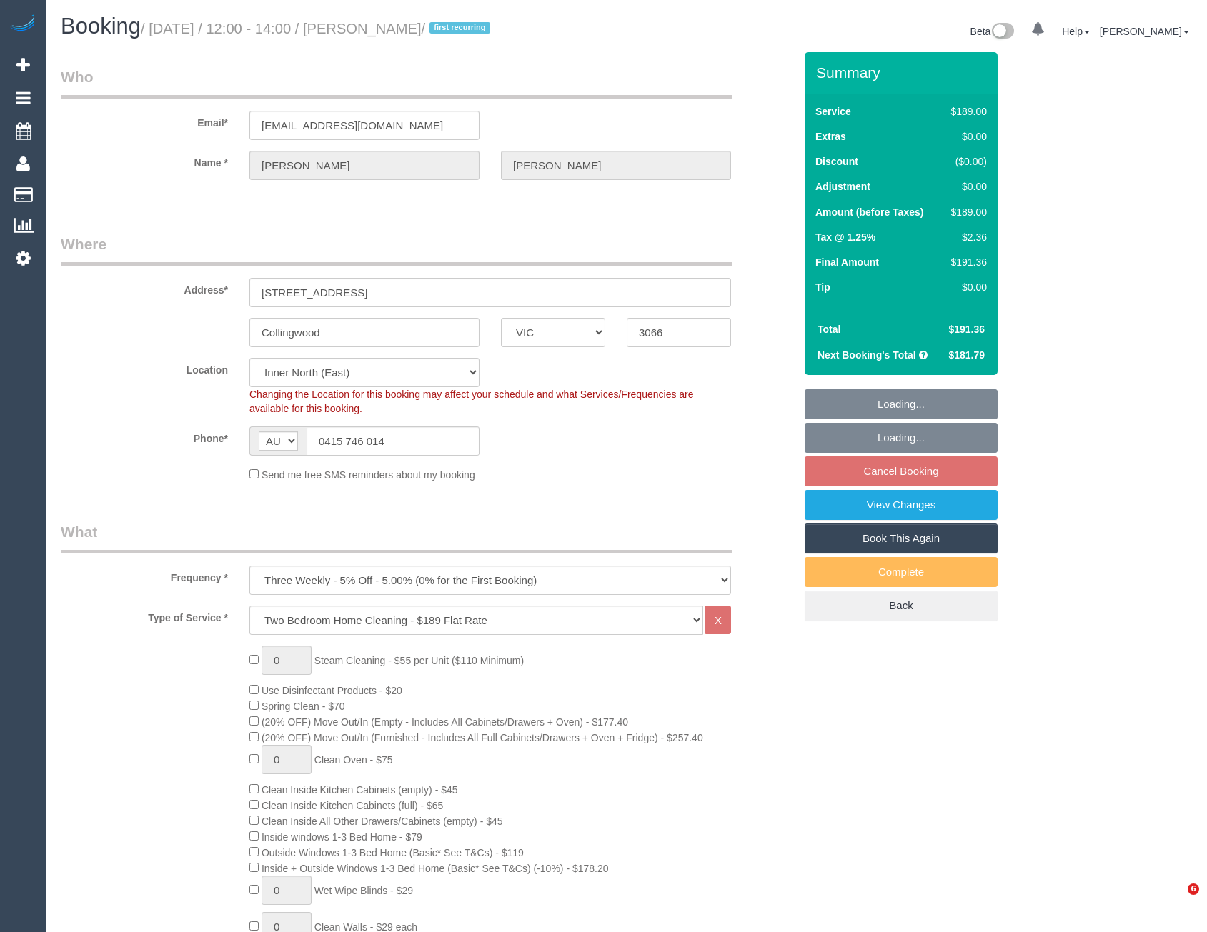
select select "number:22"
select select "number:35"
select select "number:13"
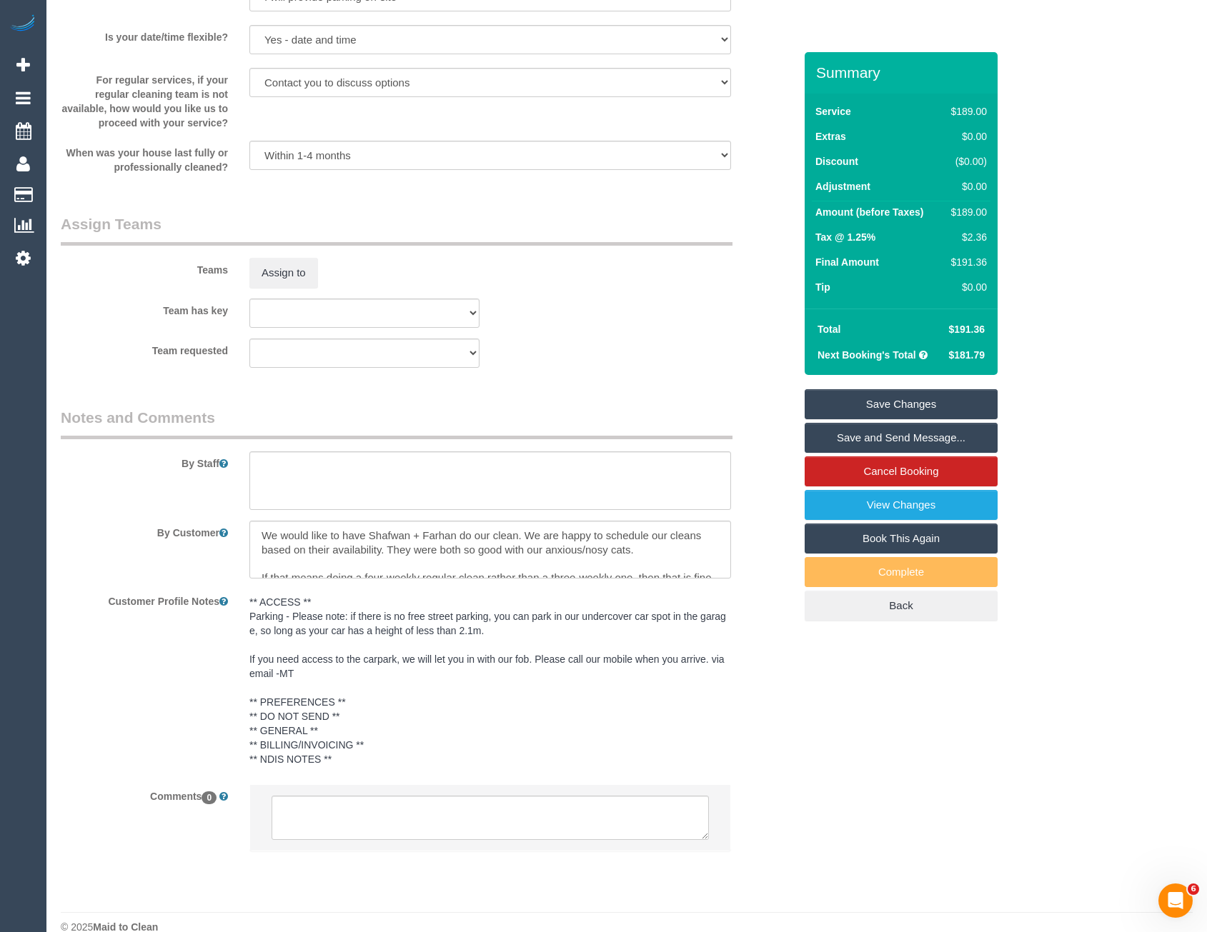
scroll to position [2090, 0]
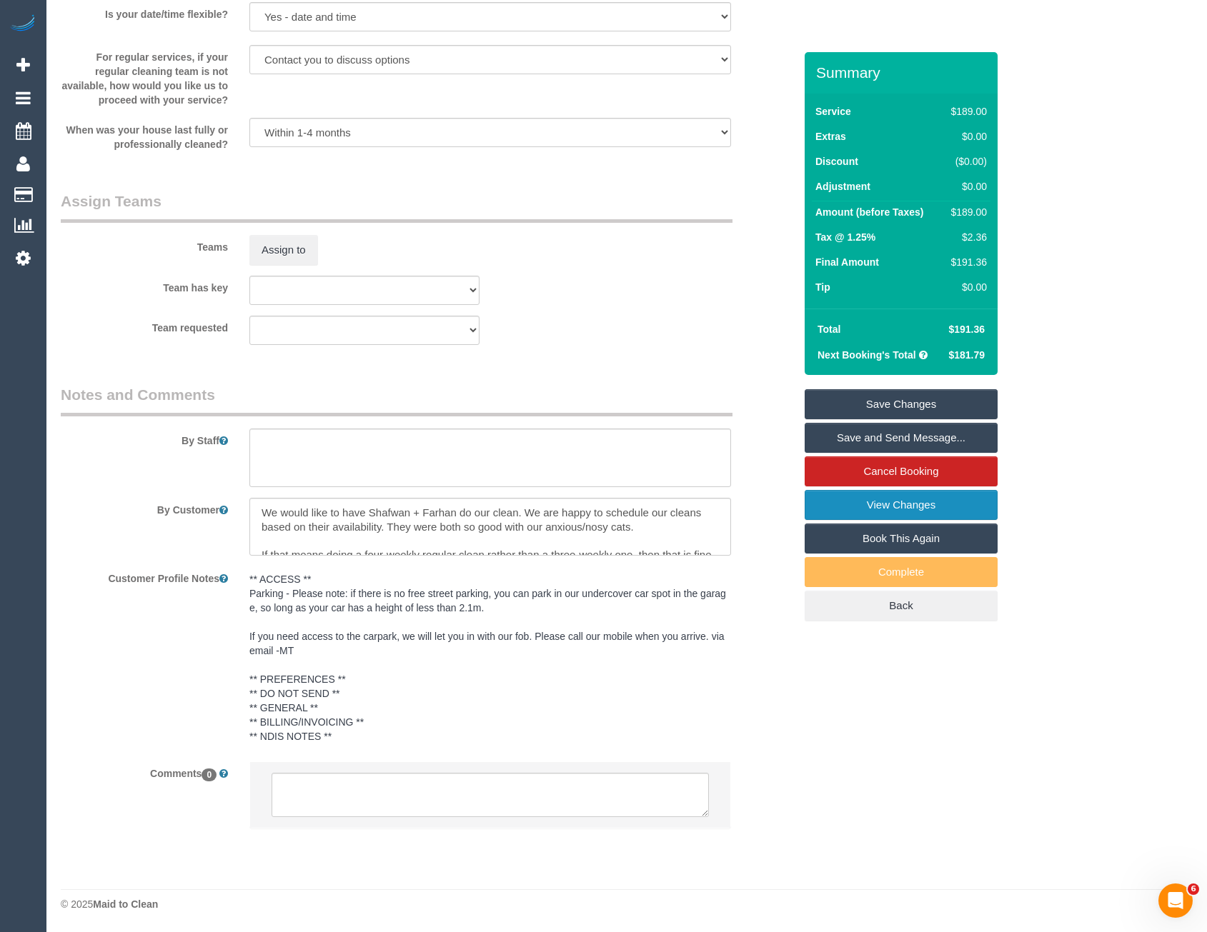
click at [888, 507] on link "View Changes" at bounding box center [901, 505] width 193 height 30
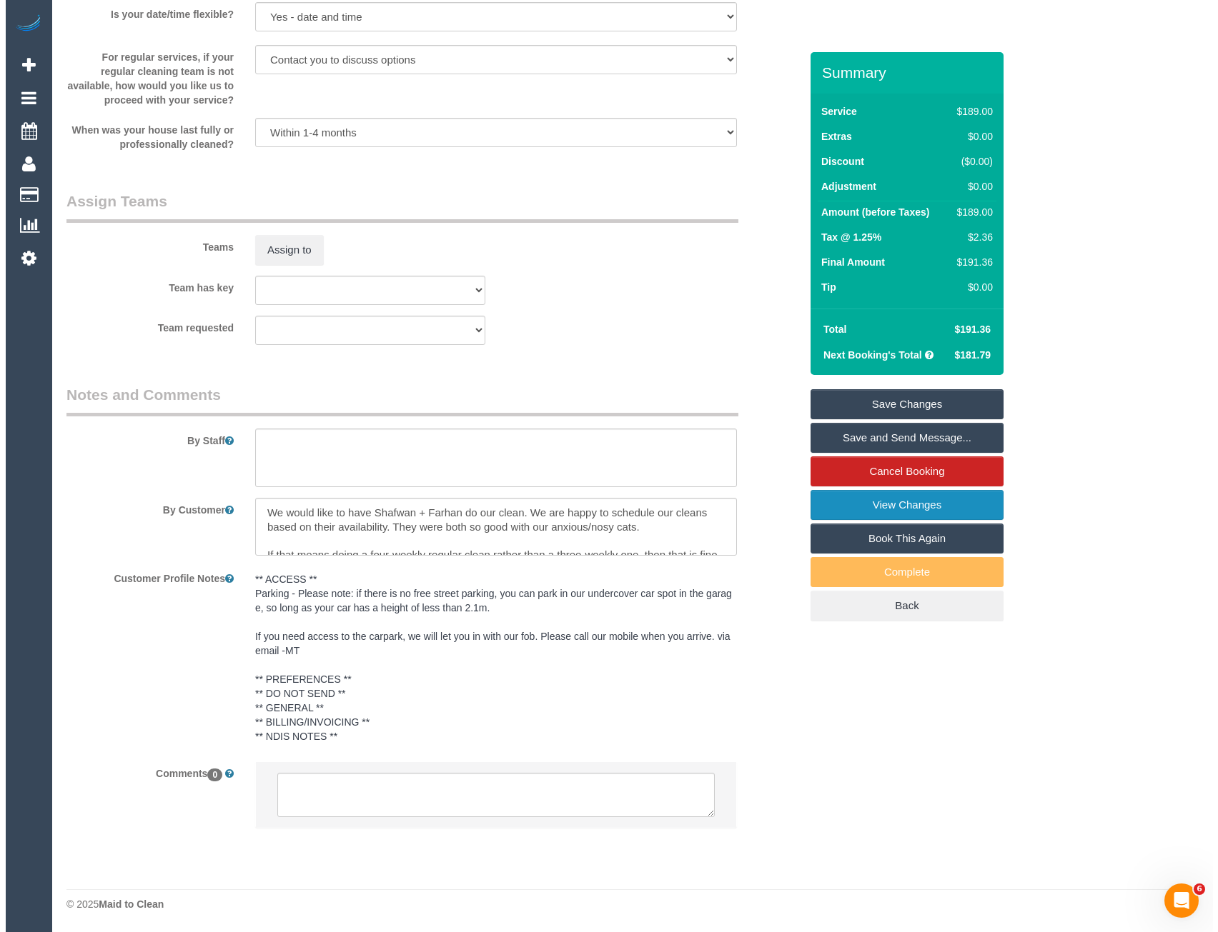
scroll to position [2086, 0]
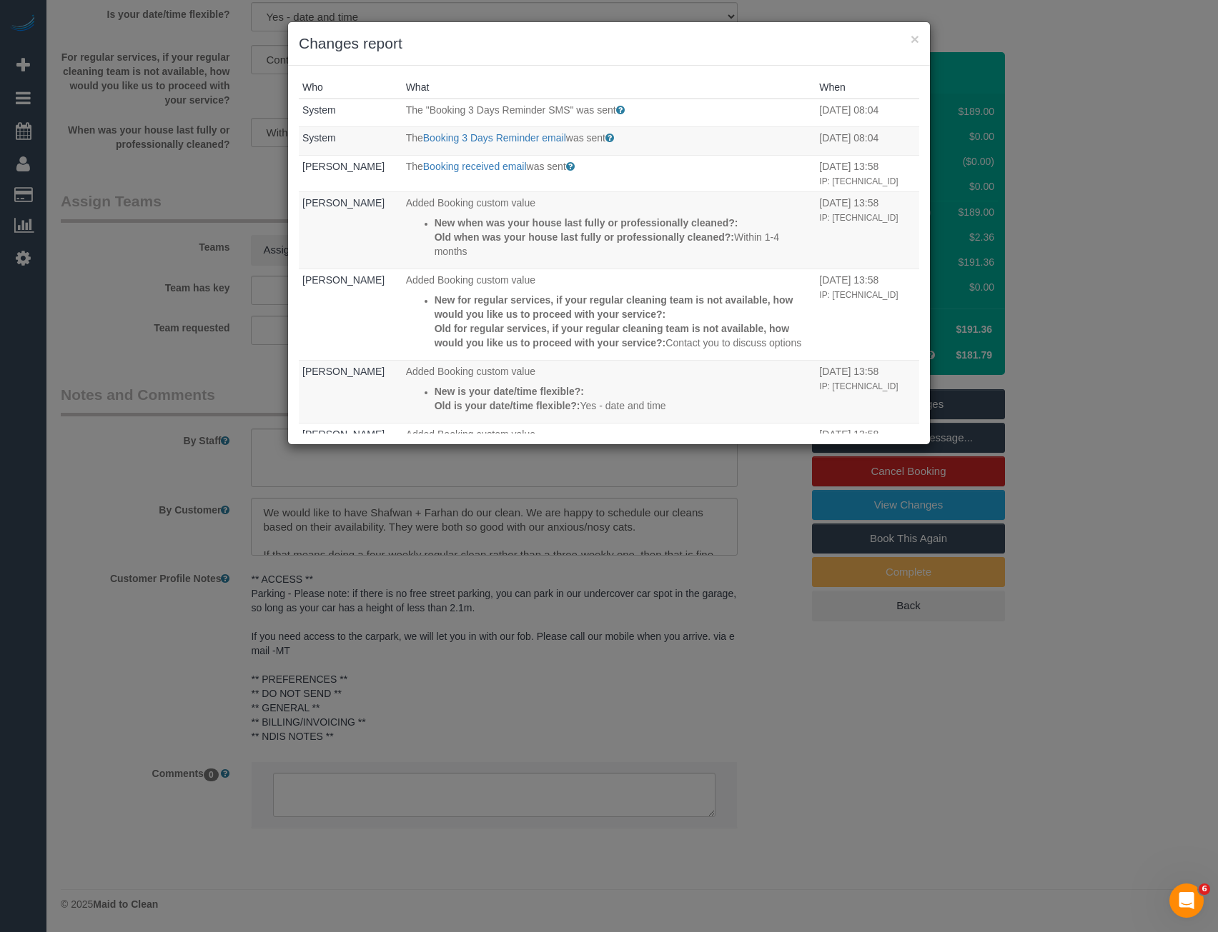
click at [582, 646] on div "× Changes report Who What When System The "Booking 3 Days Reminder SMS" was sen…" at bounding box center [609, 466] width 1218 height 932
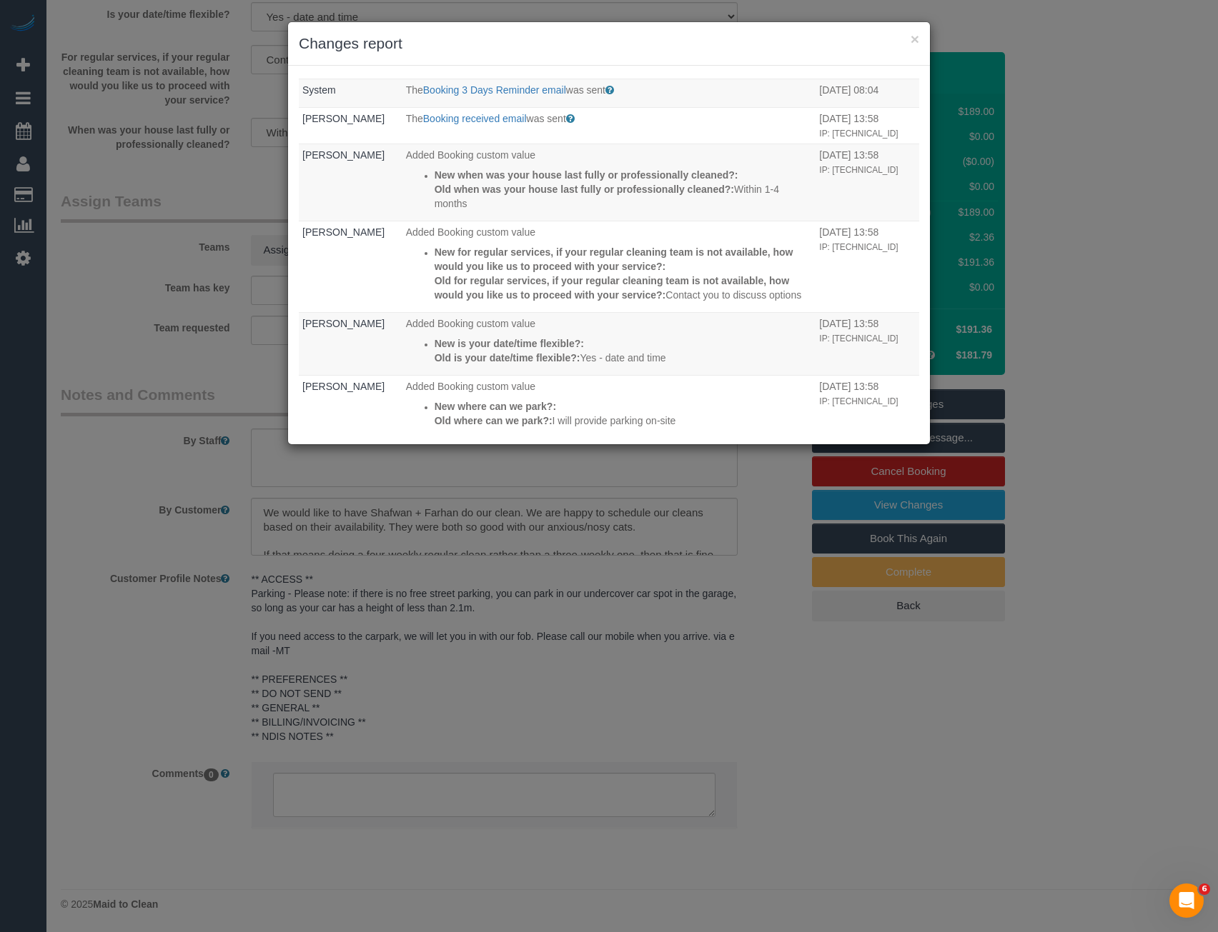
scroll to position [0, 0]
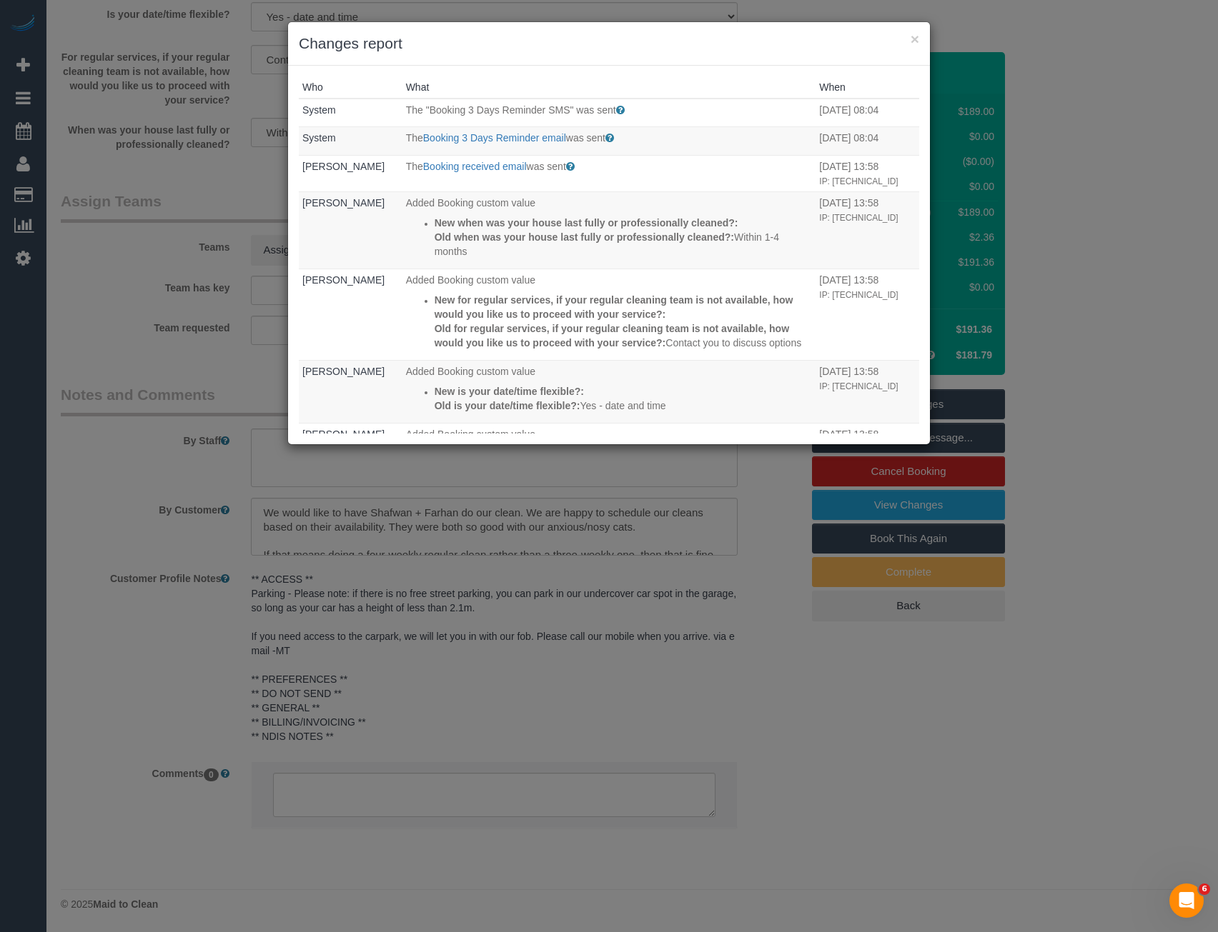
click at [479, 662] on div "× Changes report Who What When System The "Booking 3 Days Reminder SMS" was sen…" at bounding box center [609, 466] width 1218 height 932
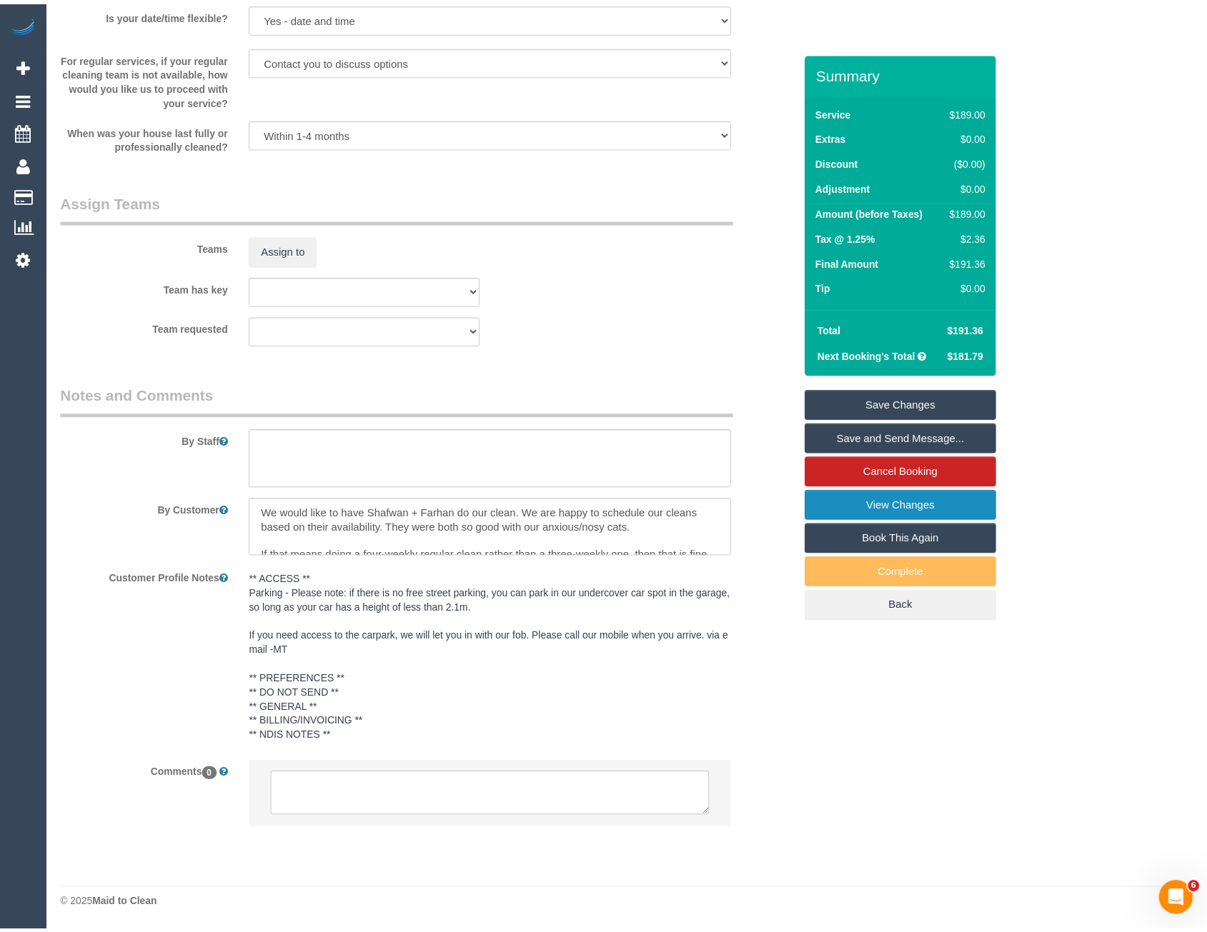
scroll to position [2090, 0]
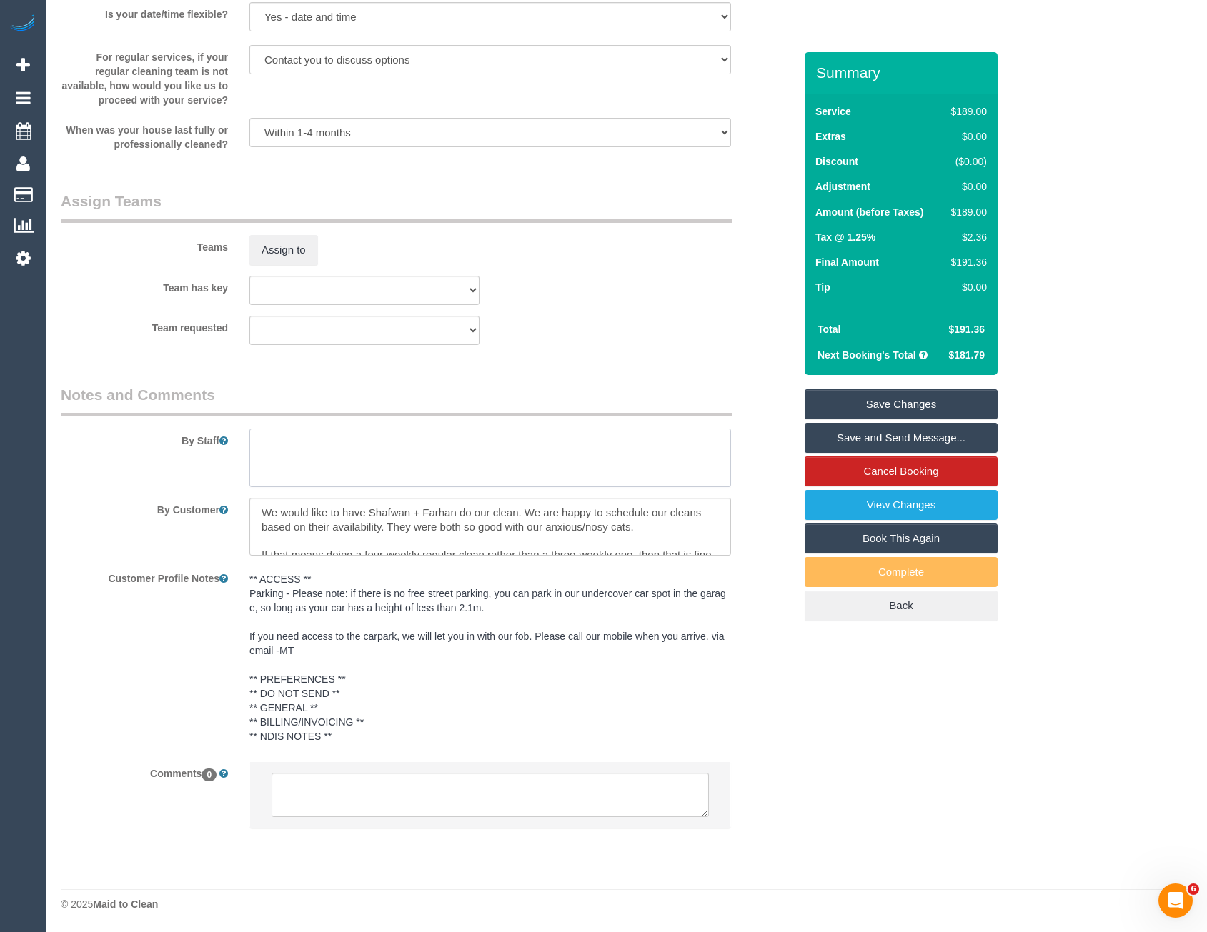
click at [318, 460] on textarea at bounding box center [490, 458] width 482 height 59
click at [389, 784] on textarea at bounding box center [490, 795] width 437 height 44
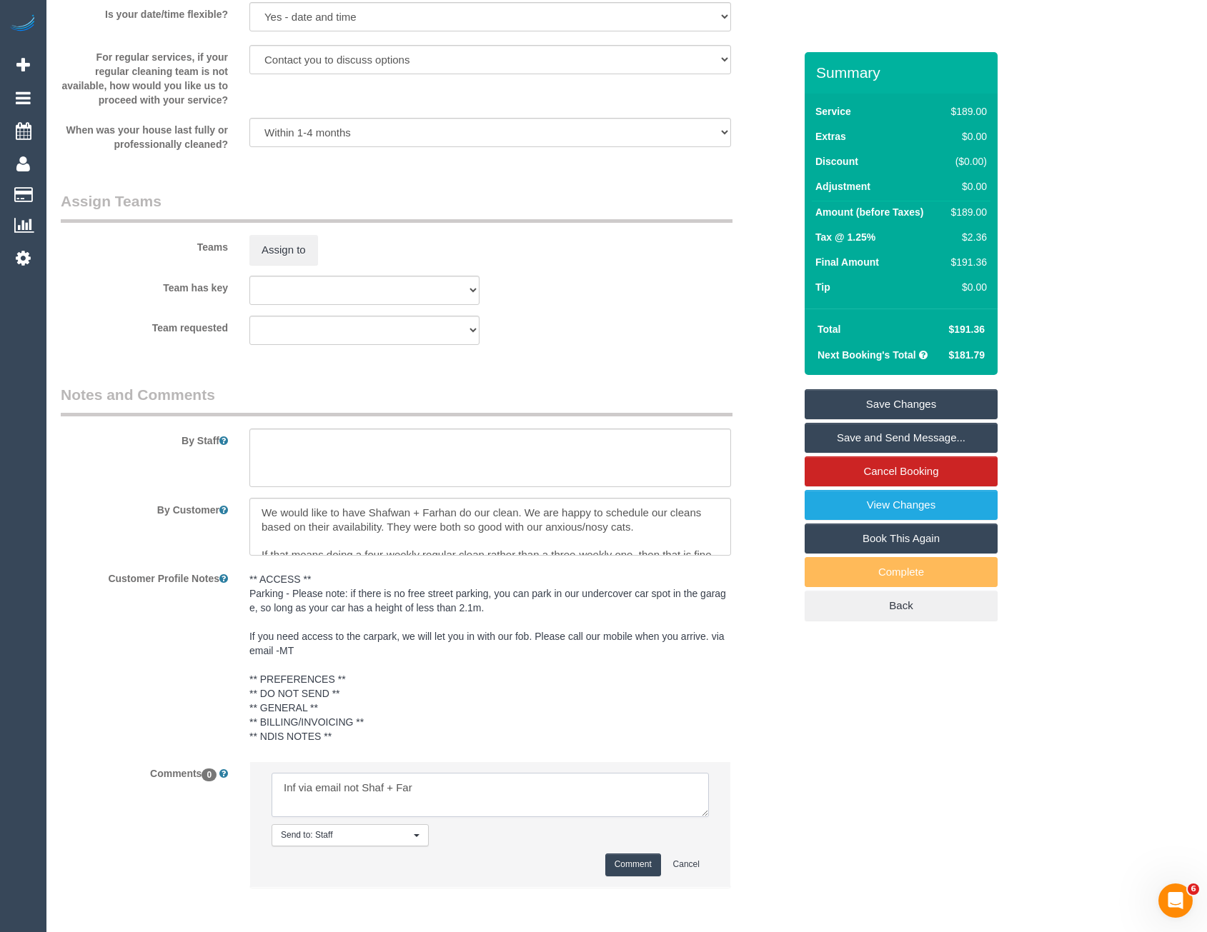
type textarea "Inf via email not Shaf + Far"
click at [654, 876] on button "Comment" at bounding box center [633, 865] width 56 height 22
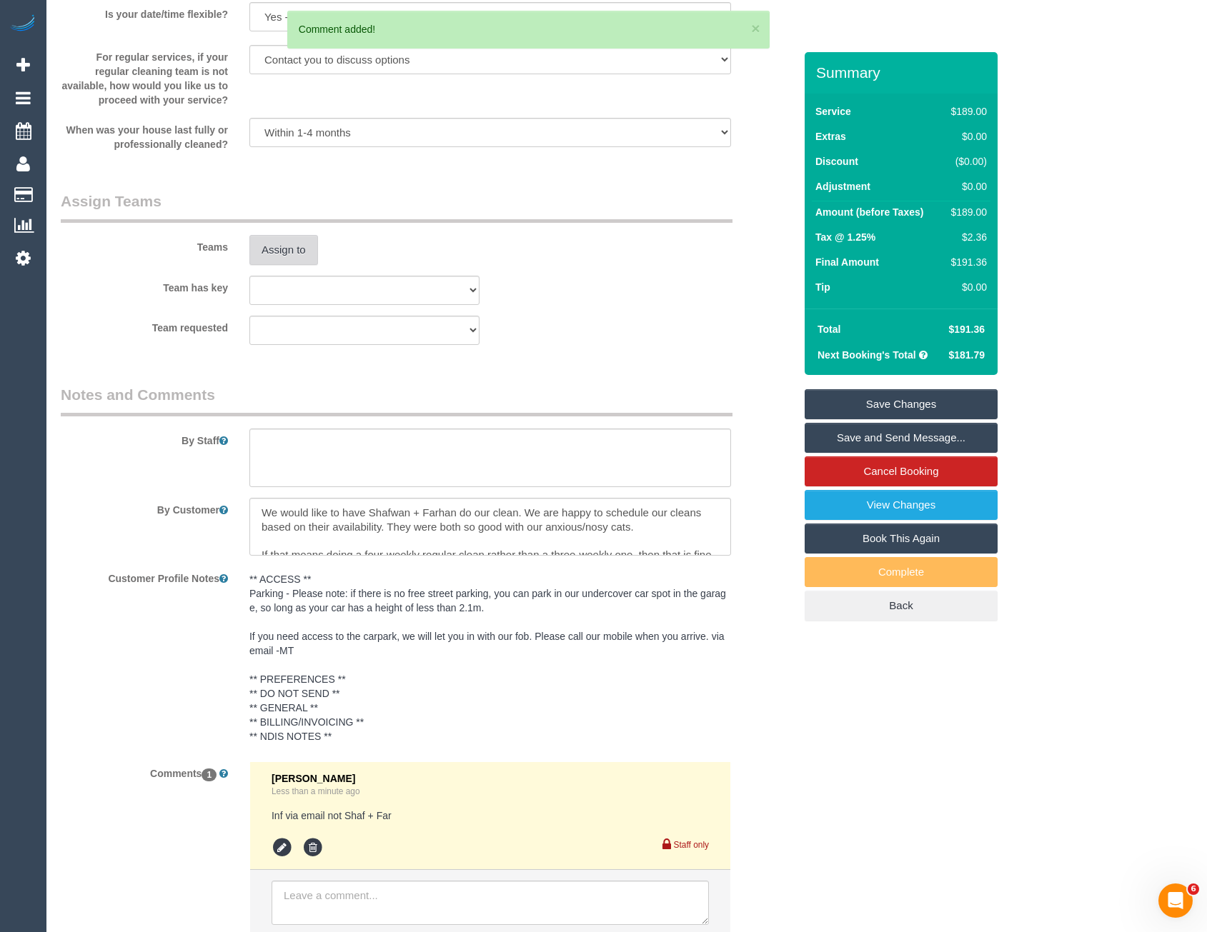
click at [297, 252] on button "Assign to" at bounding box center [283, 250] width 69 height 30
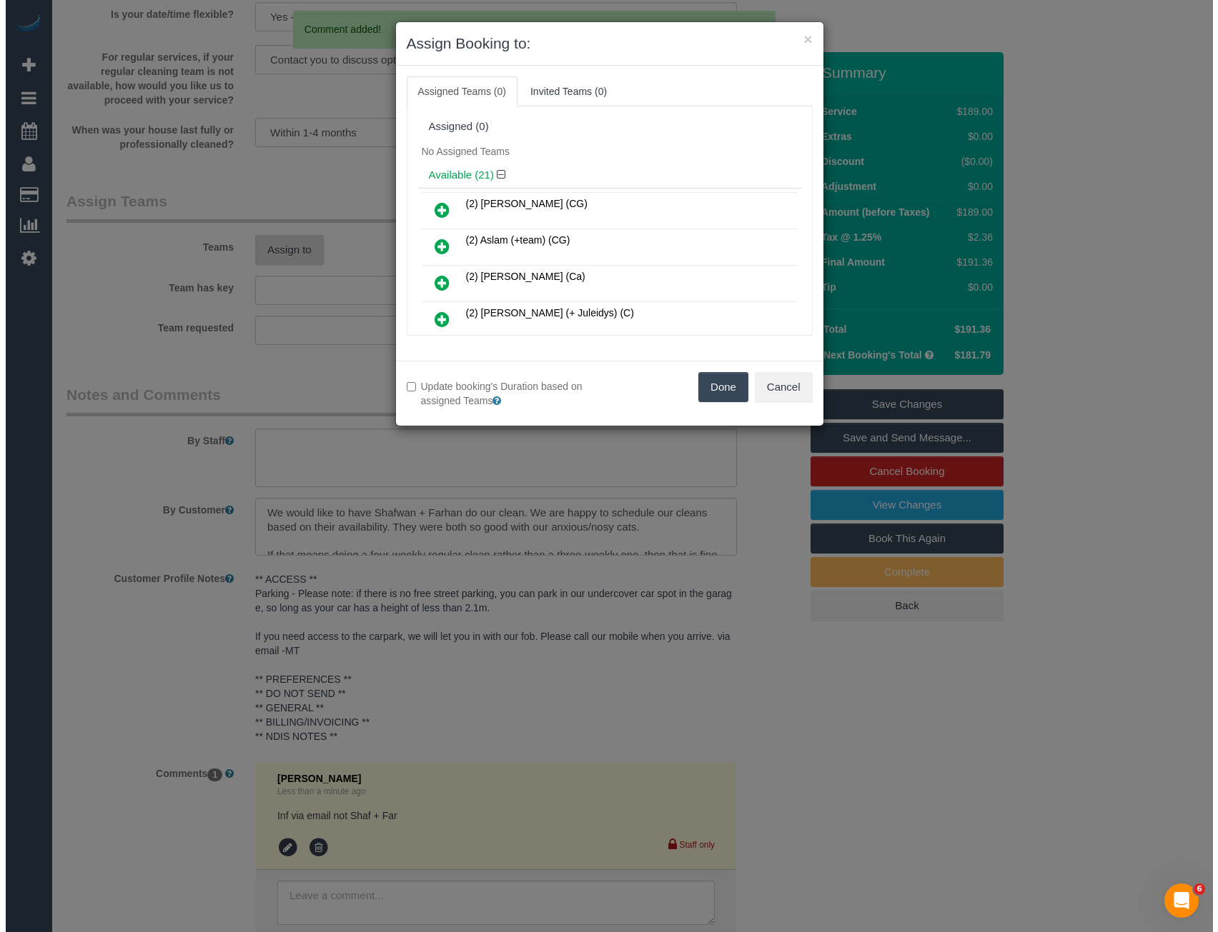
scroll to position [2086, 0]
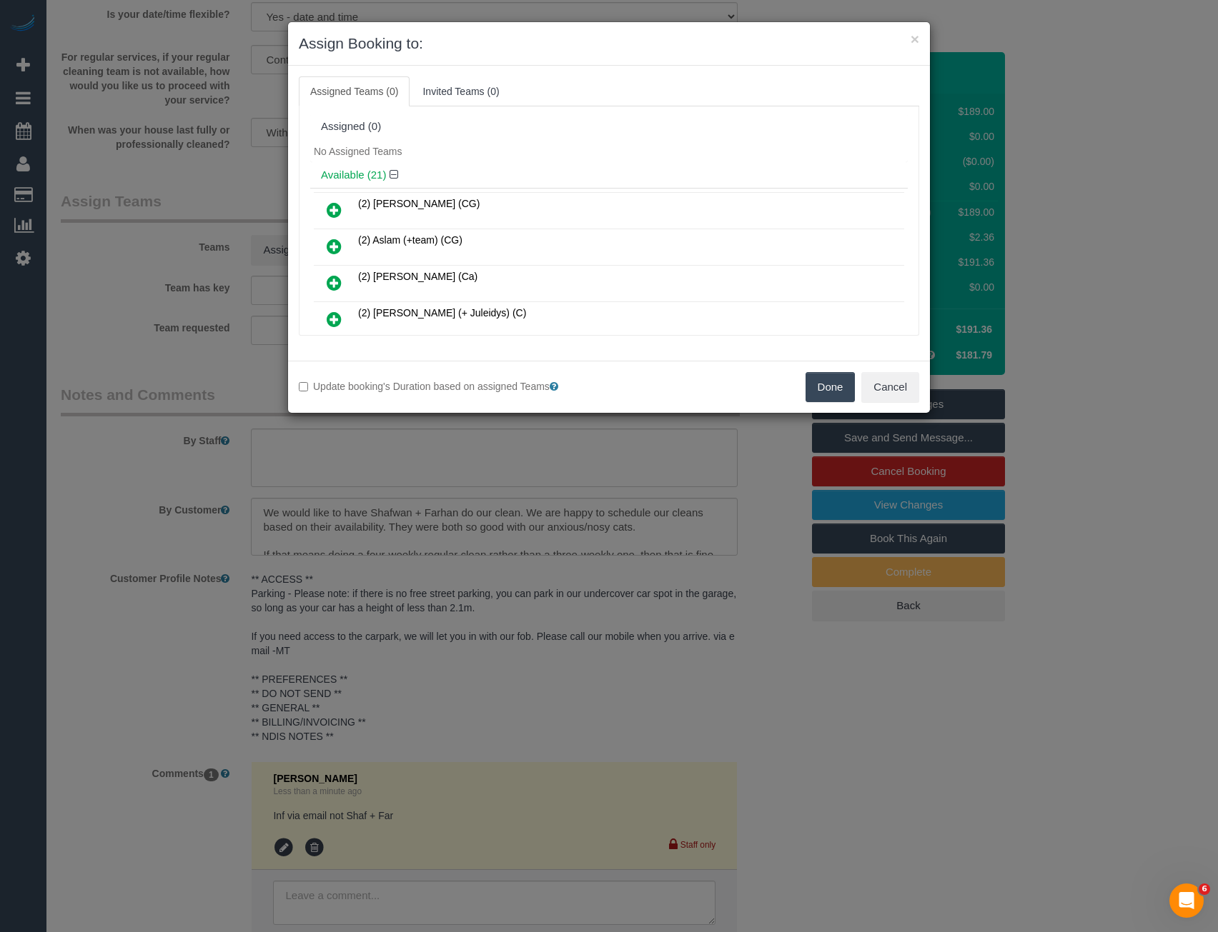
click at [407, 442] on div "× Assign Booking to: Assigned Teams (0) Invited Teams (0) Assigned (0) No Assig…" at bounding box center [609, 466] width 1218 height 932
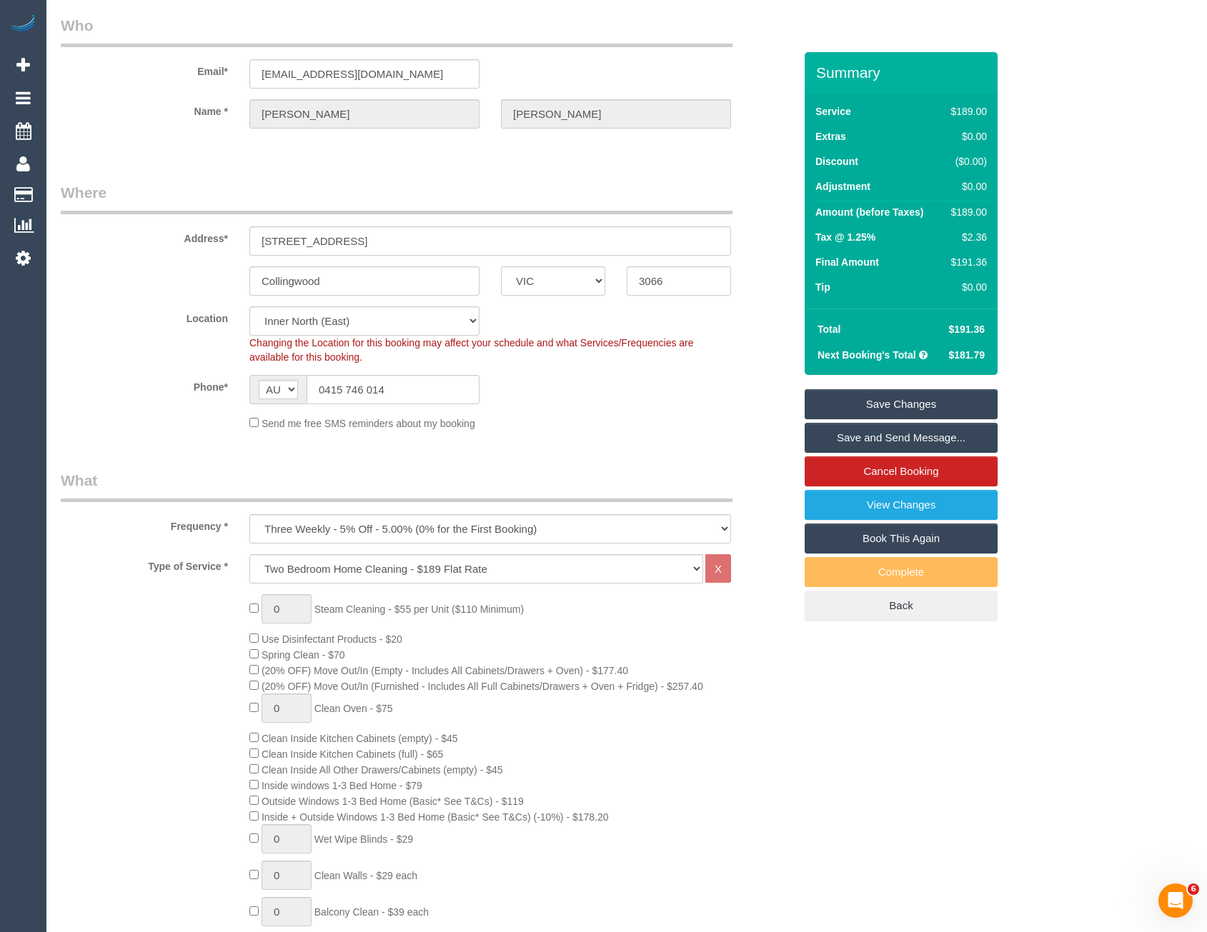
scroll to position [18, 0]
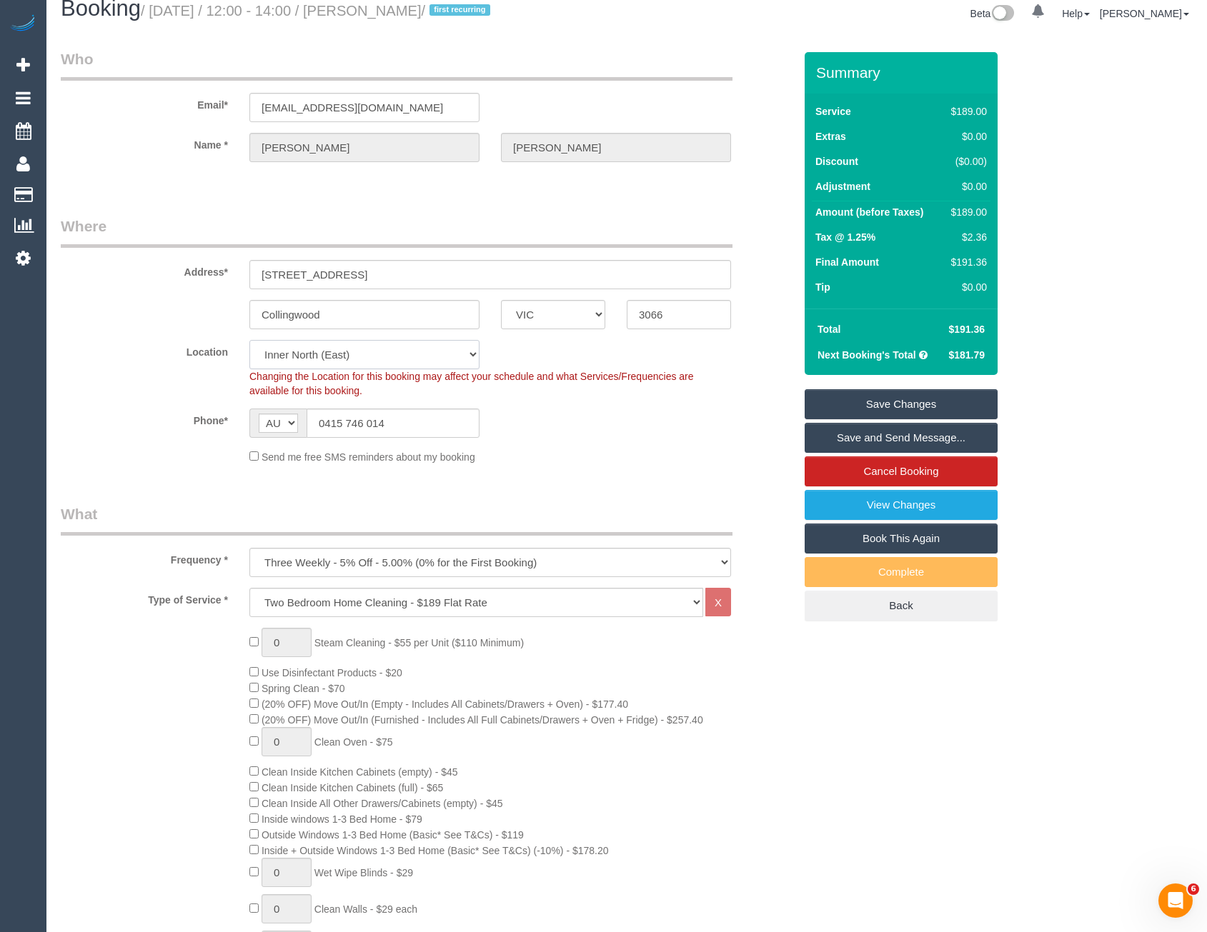
click at [356, 362] on select "Office [GEOGRAPHIC_DATA] (North) East (South) [GEOGRAPHIC_DATA] (East) [GEOGRAP…" at bounding box center [364, 354] width 230 height 29
select select "50"
click at [249, 340] on select "Office [GEOGRAPHIC_DATA] (North) East (South) [GEOGRAPHIC_DATA] (East) [GEOGRAP…" at bounding box center [364, 354] width 230 height 29
click at [540, 431] on div "Phone* AF AL DZ AD AO AI AQ AG AR AM AW AU AT AZ BS BH BD BB BY BE BZ BJ BM BT …" at bounding box center [427, 423] width 755 height 29
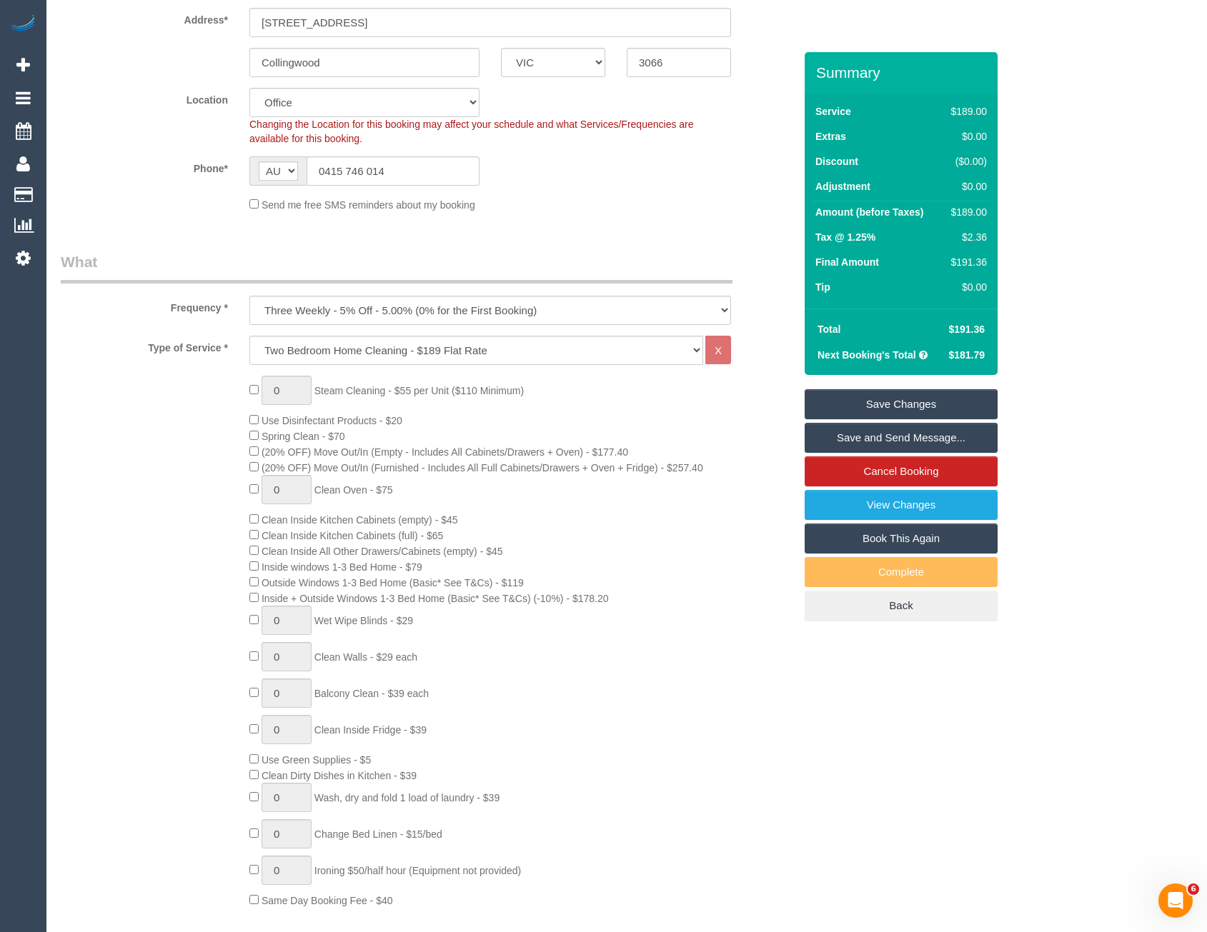
select select "object:5148"
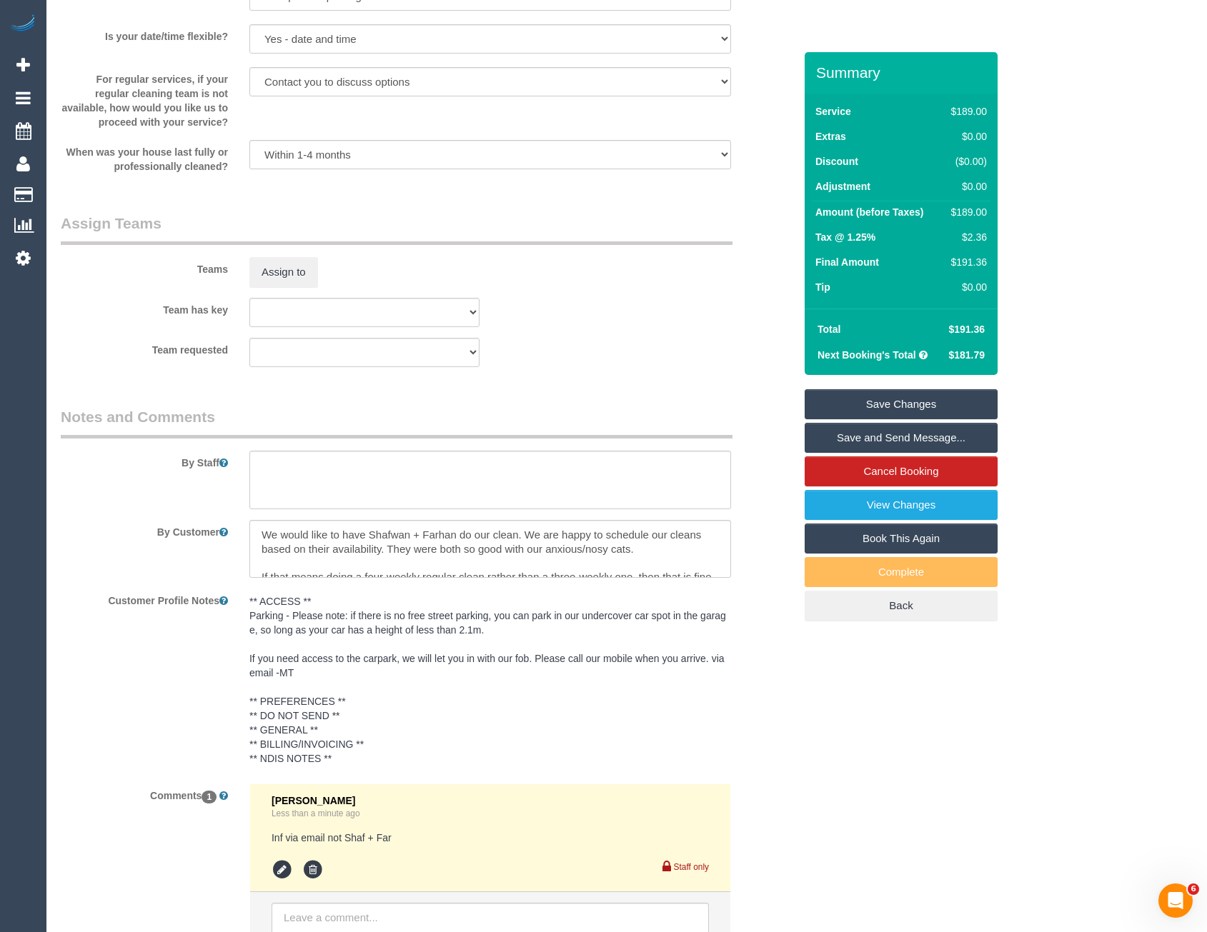
scroll to position [1912, 0]
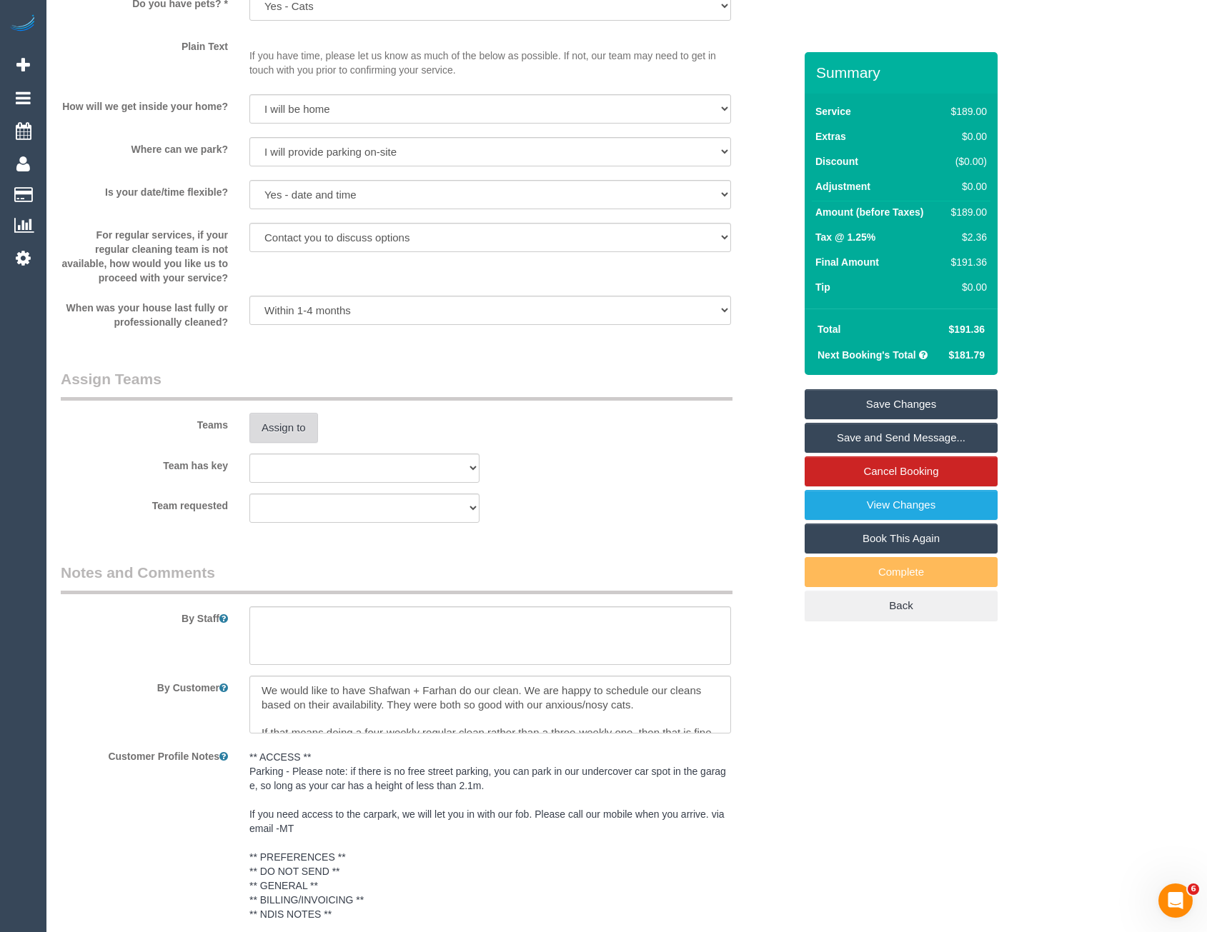
click at [292, 429] on button "Assign to" at bounding box center [283, 428] width 69 height 30
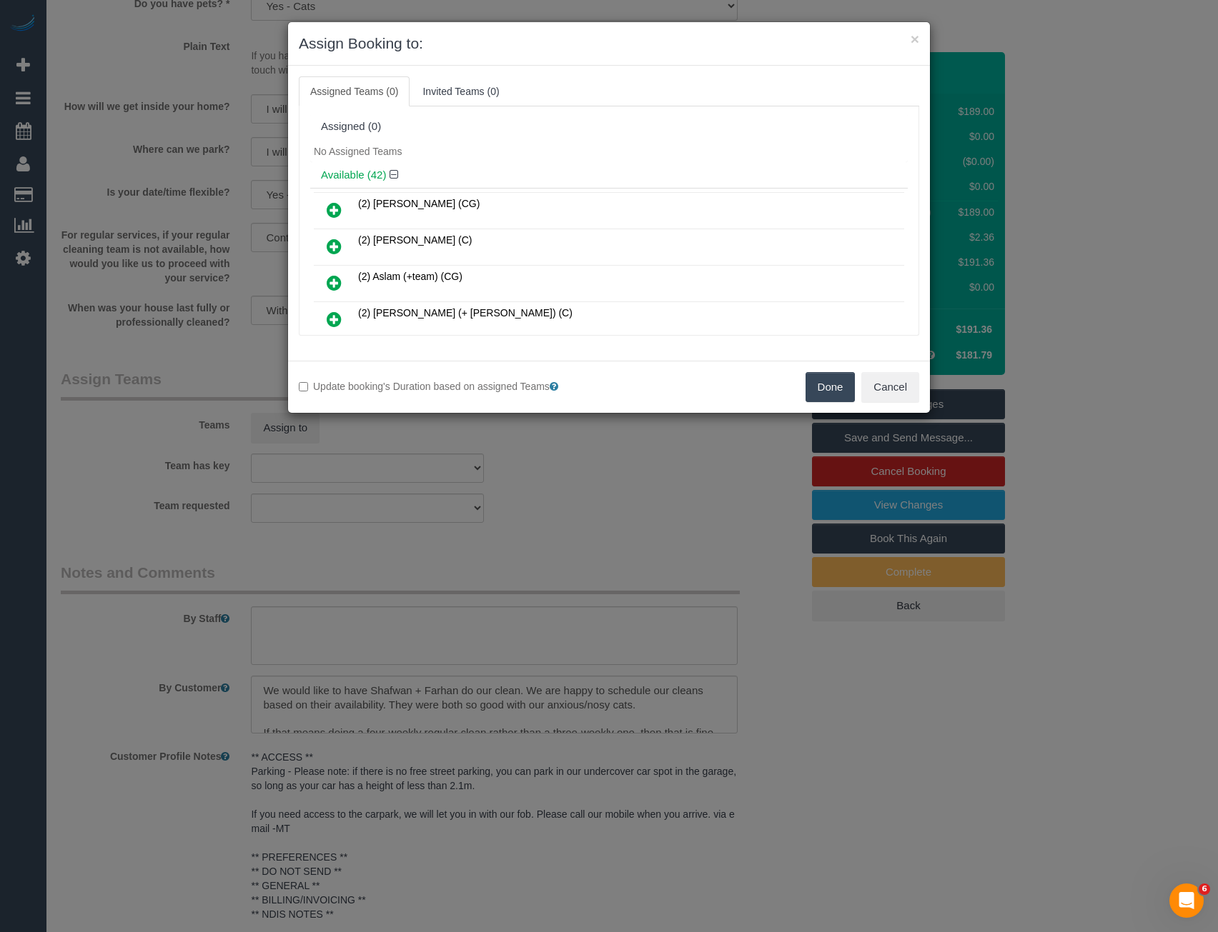
scroll to position [8735, 0]
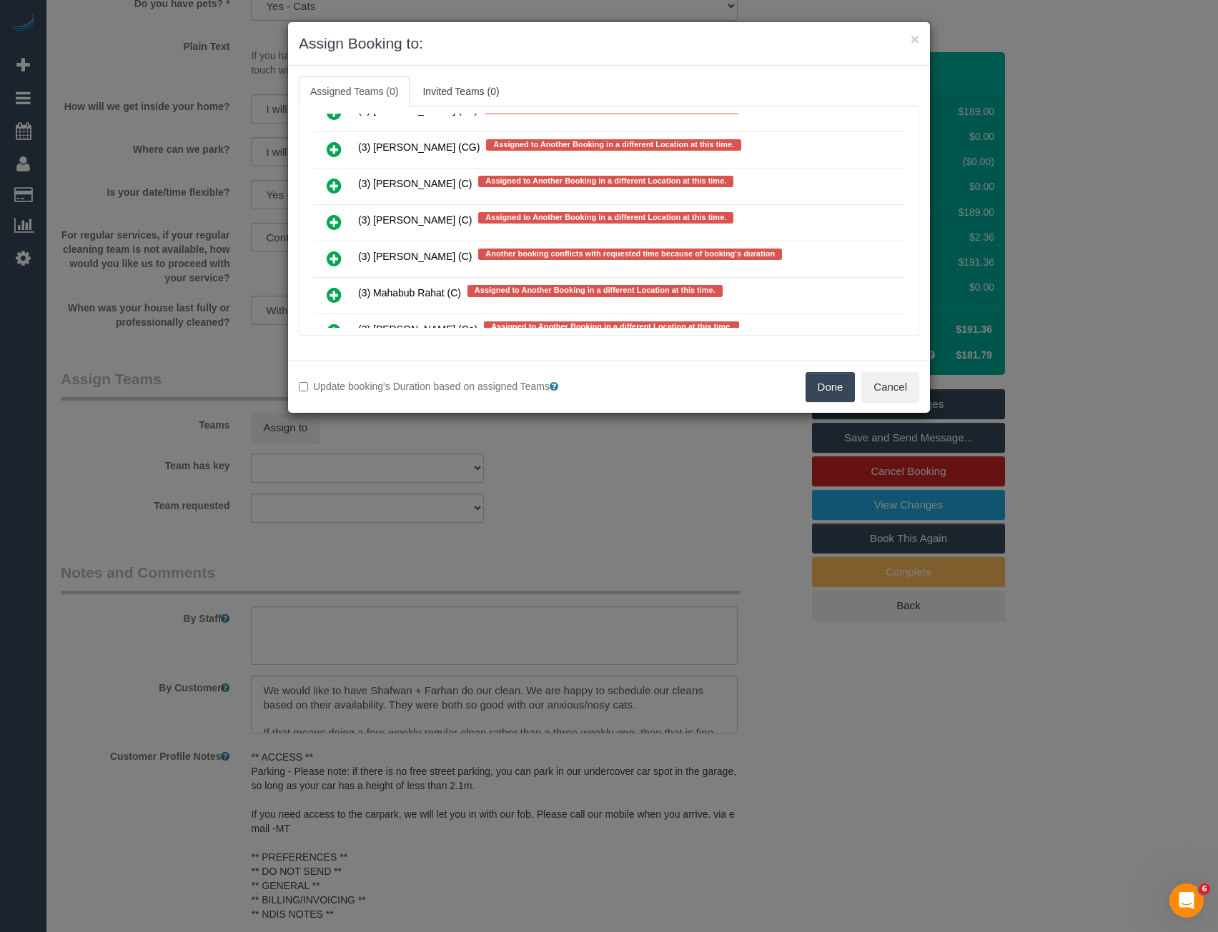
click at [334, 226] on icon at bounding box center [334, 222] width 15 height 17
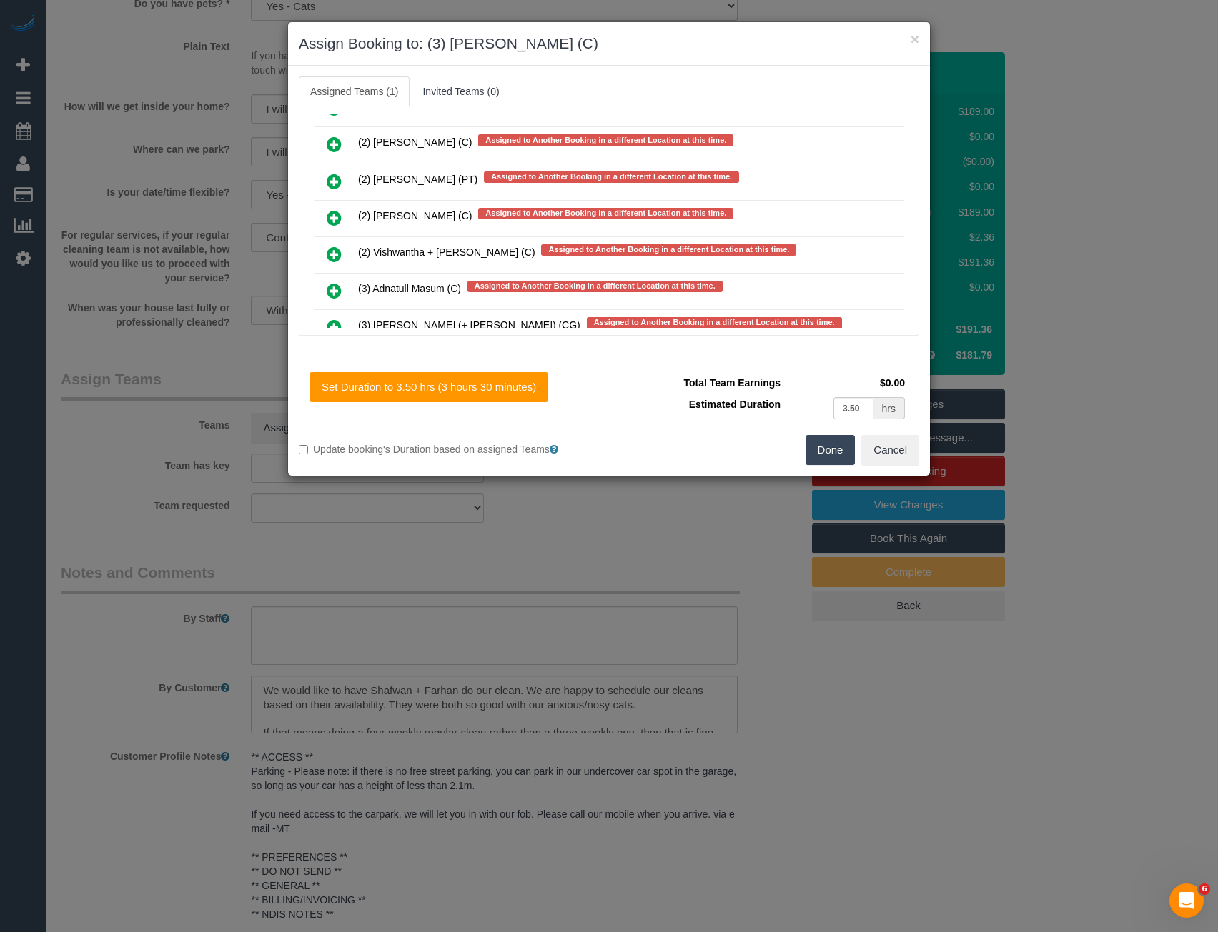
scroll to position [0, 0]
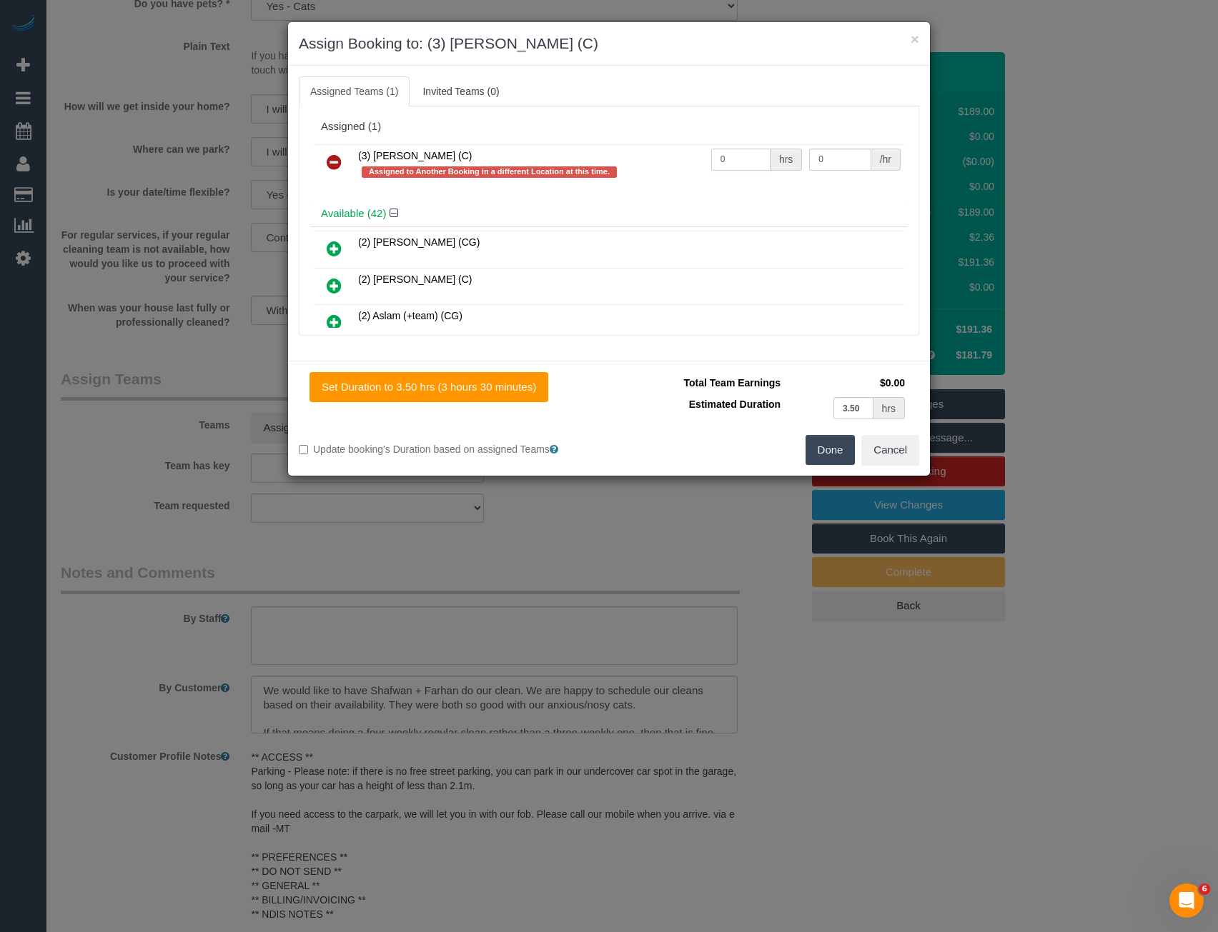
drag, startPoint x: 735, startPoint y: 159, endPoint x: 467, endPoint y: 165, distance: 268.0
click at [579, 166] on tr "(3) [PERSON_NAME] (C) Assigned to Another Booking in a different Location at th…" at bounding box center [609, 164] width 590 height 41
type input "1"
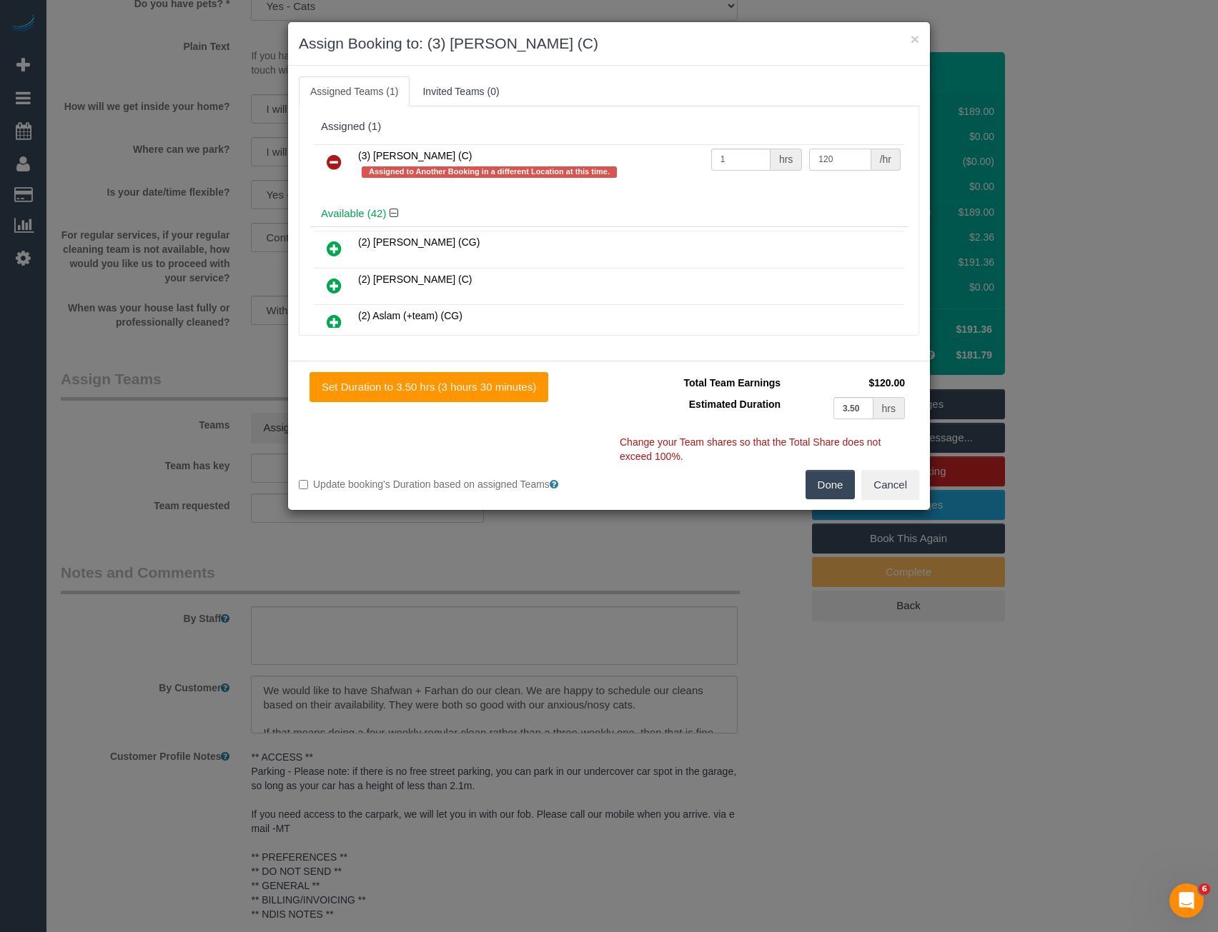
type input "120"
click at [817, 492] on button "Done" at bounding box center [830, 485] width 50 height 30
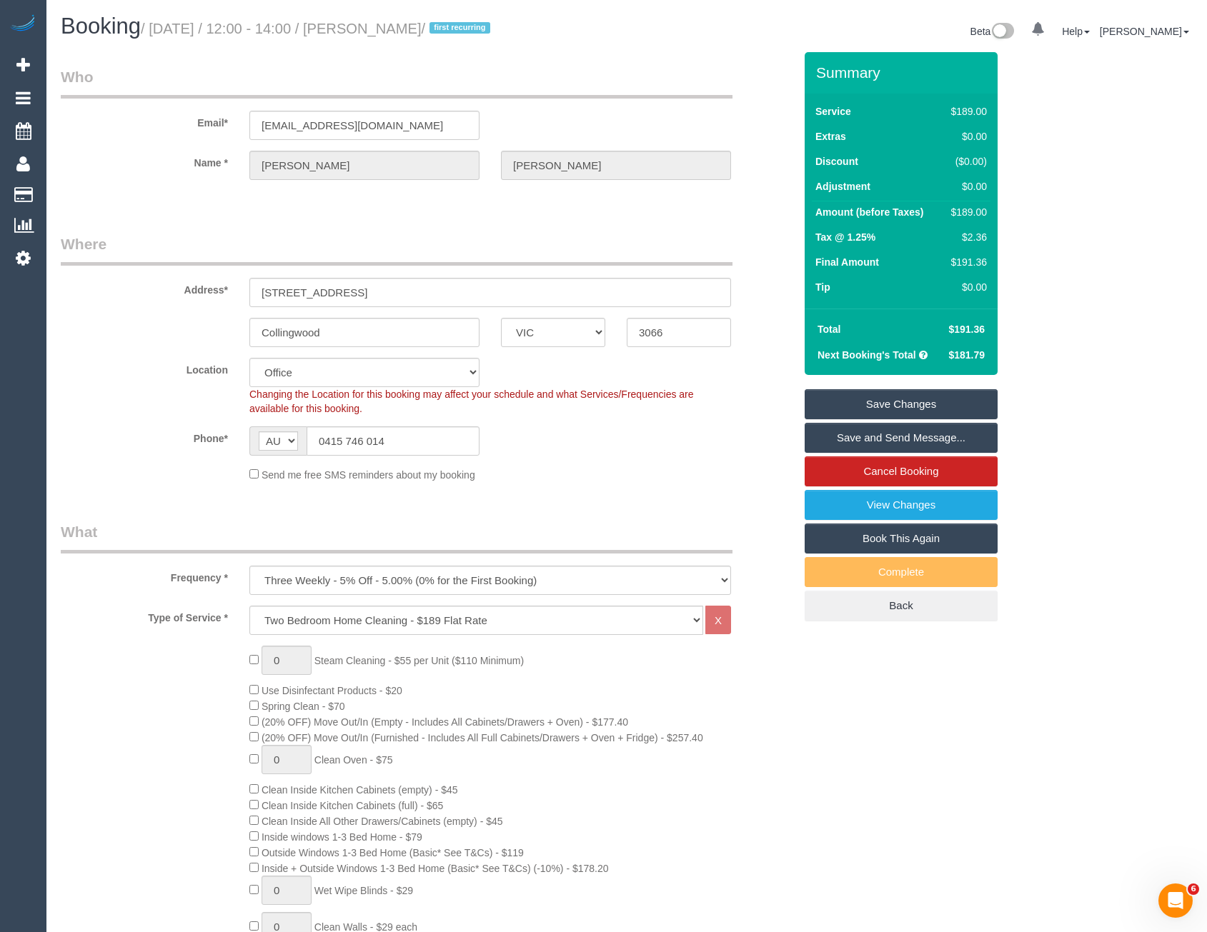
click at [890, 401] on link "Save Changes" at bounding box center [901, 404] width 193 height 30
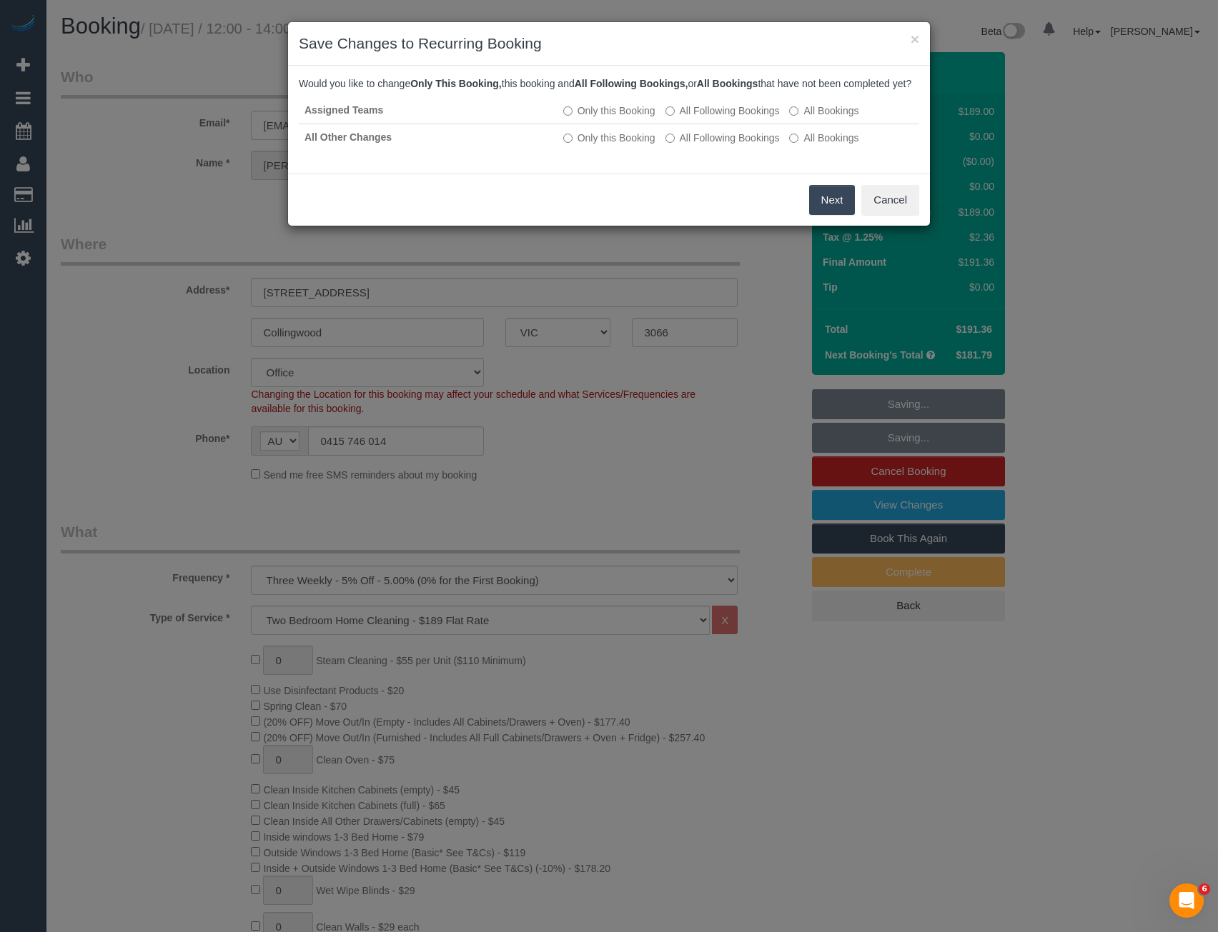
click at [832, 215] on button "Next" at bounding box center [832, 200] width 46 height 30
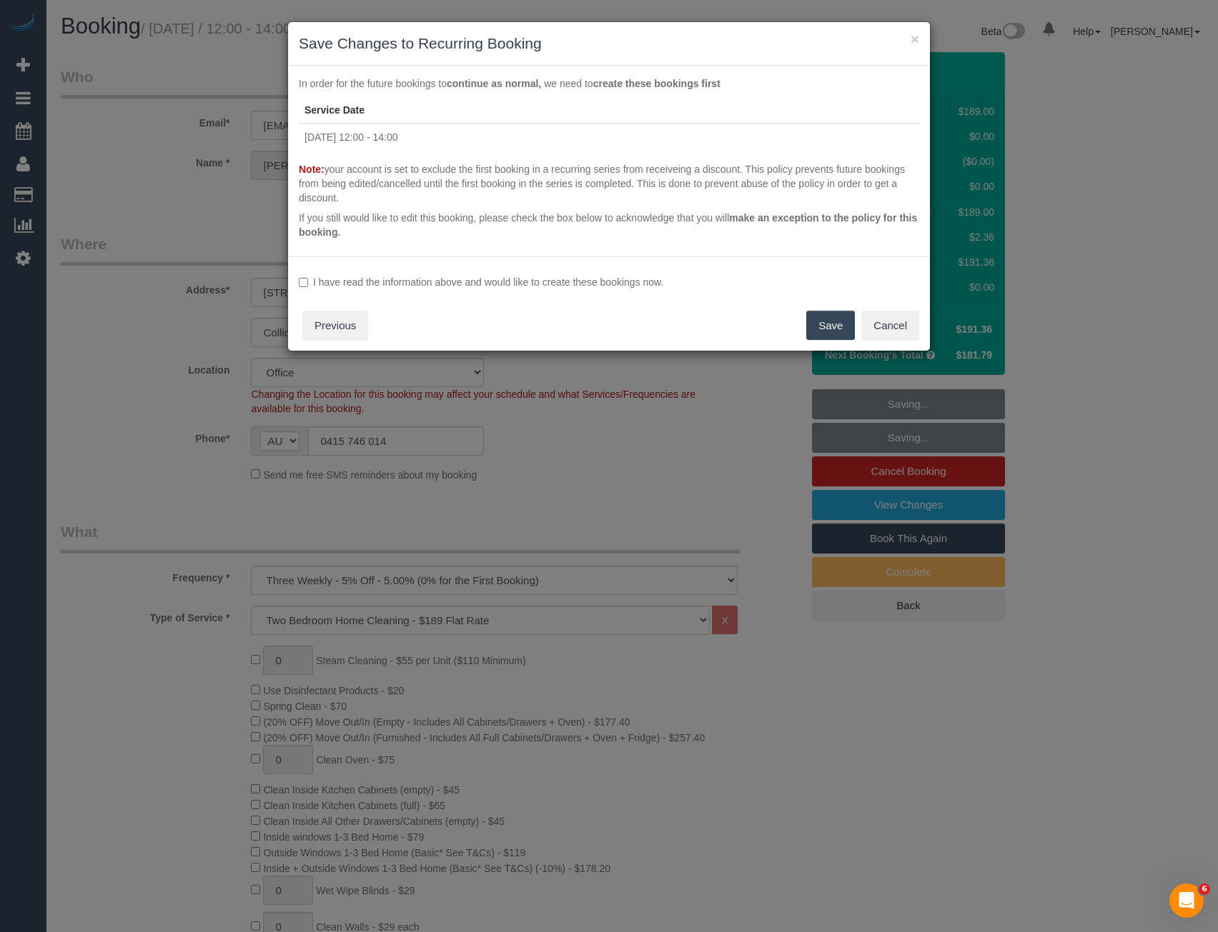
click at [415, 279] on label "I have read the information above and would like to create these bookings now." at bounding box center [609, 282] width 620 height 14
click at [815, 328] on button "Save" at bounding box center [830, 326] width 49 height 30
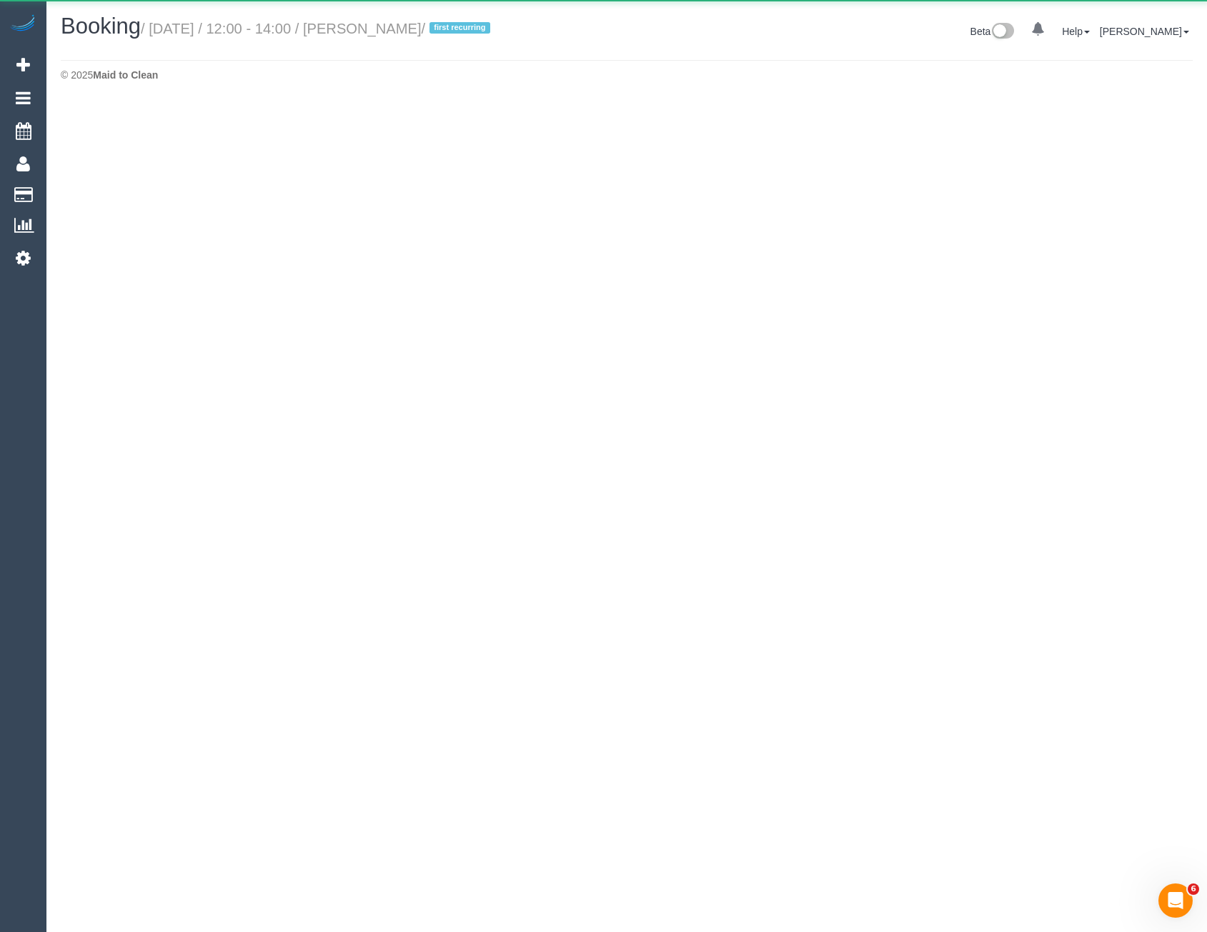
select select "VIC"
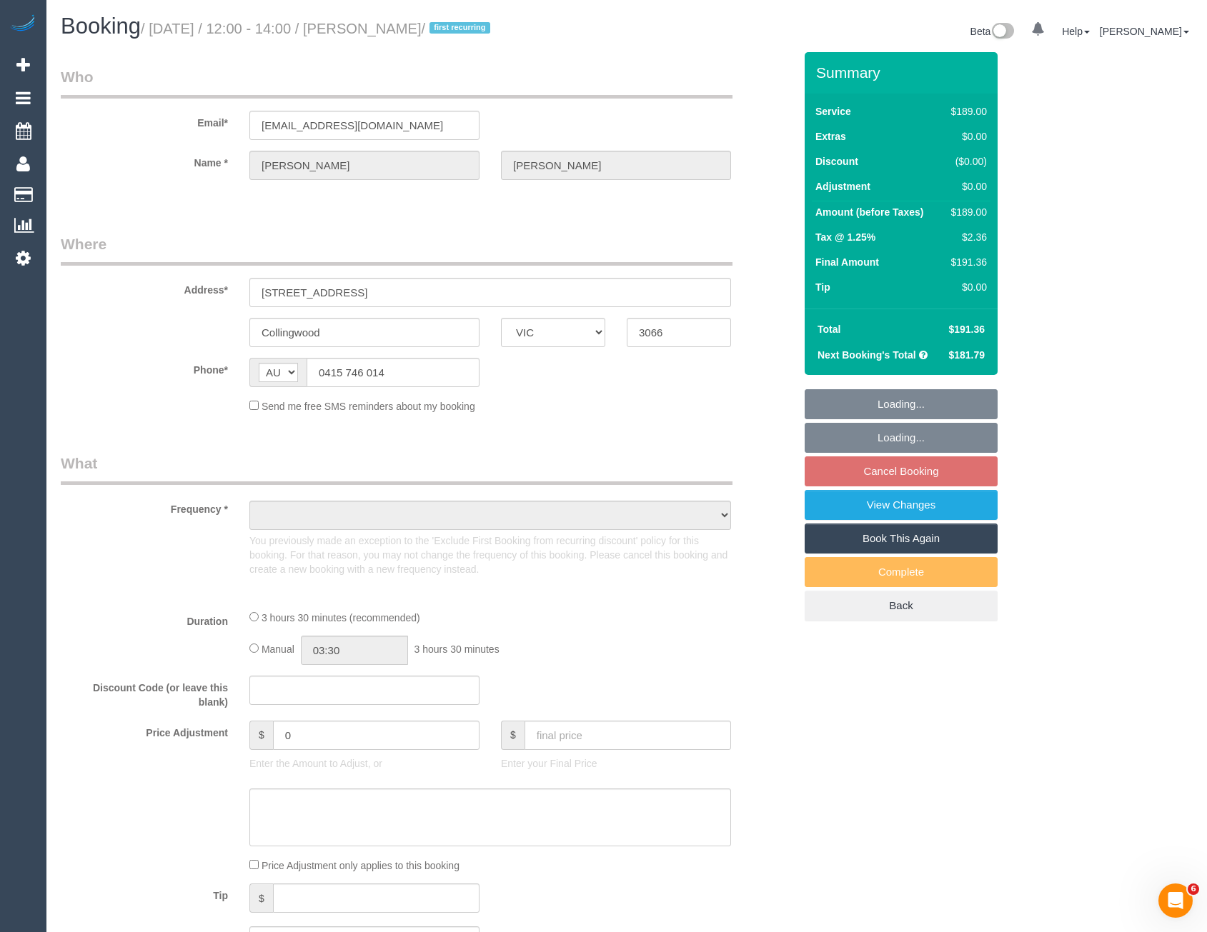
select select "object:11720"
select select "string:stripe-pm_1RpIT22GScqysDRVynypVW56"
select select "number:29"
select select "number:14"
select select "number:18"
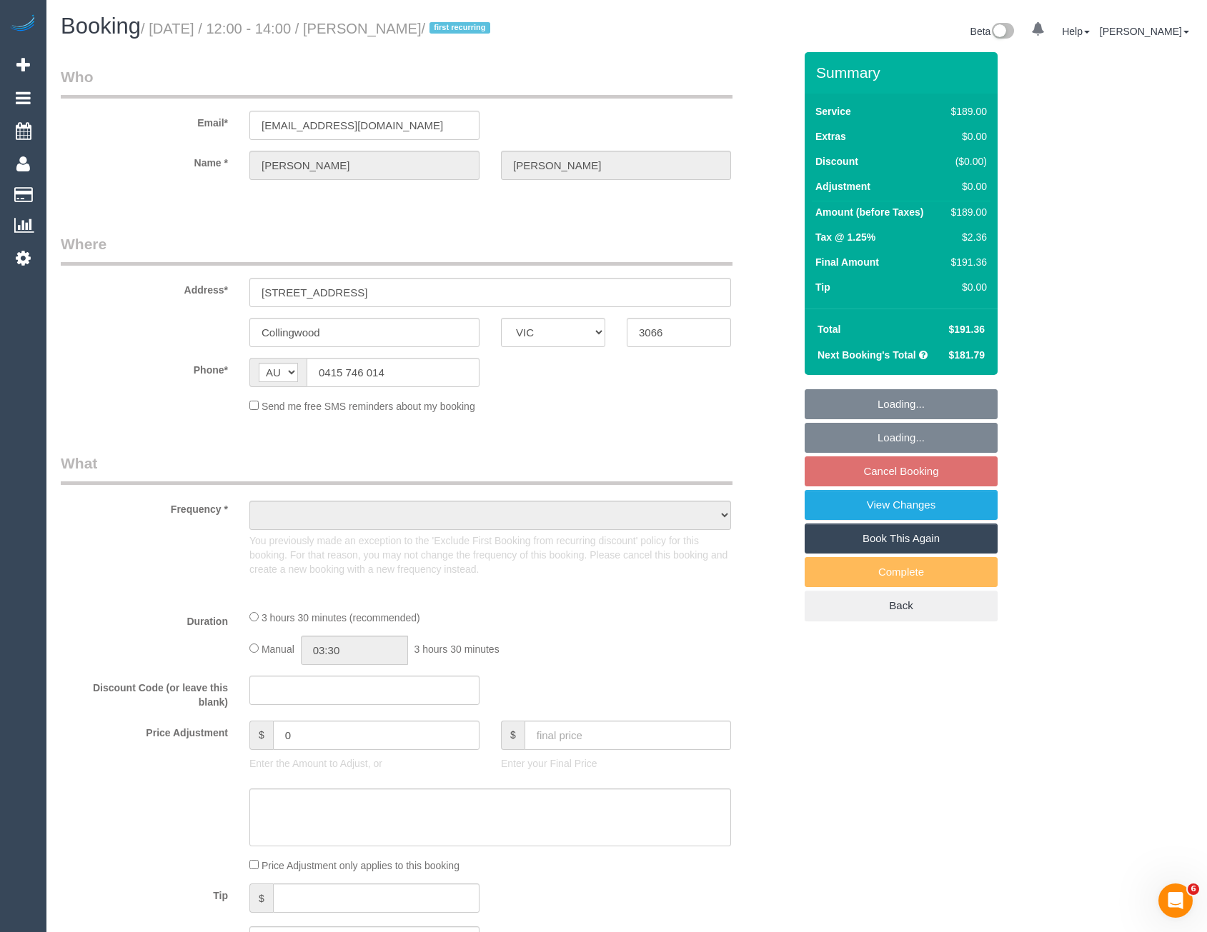
select select "number:22"
select select "number:35"
select select "number:13"
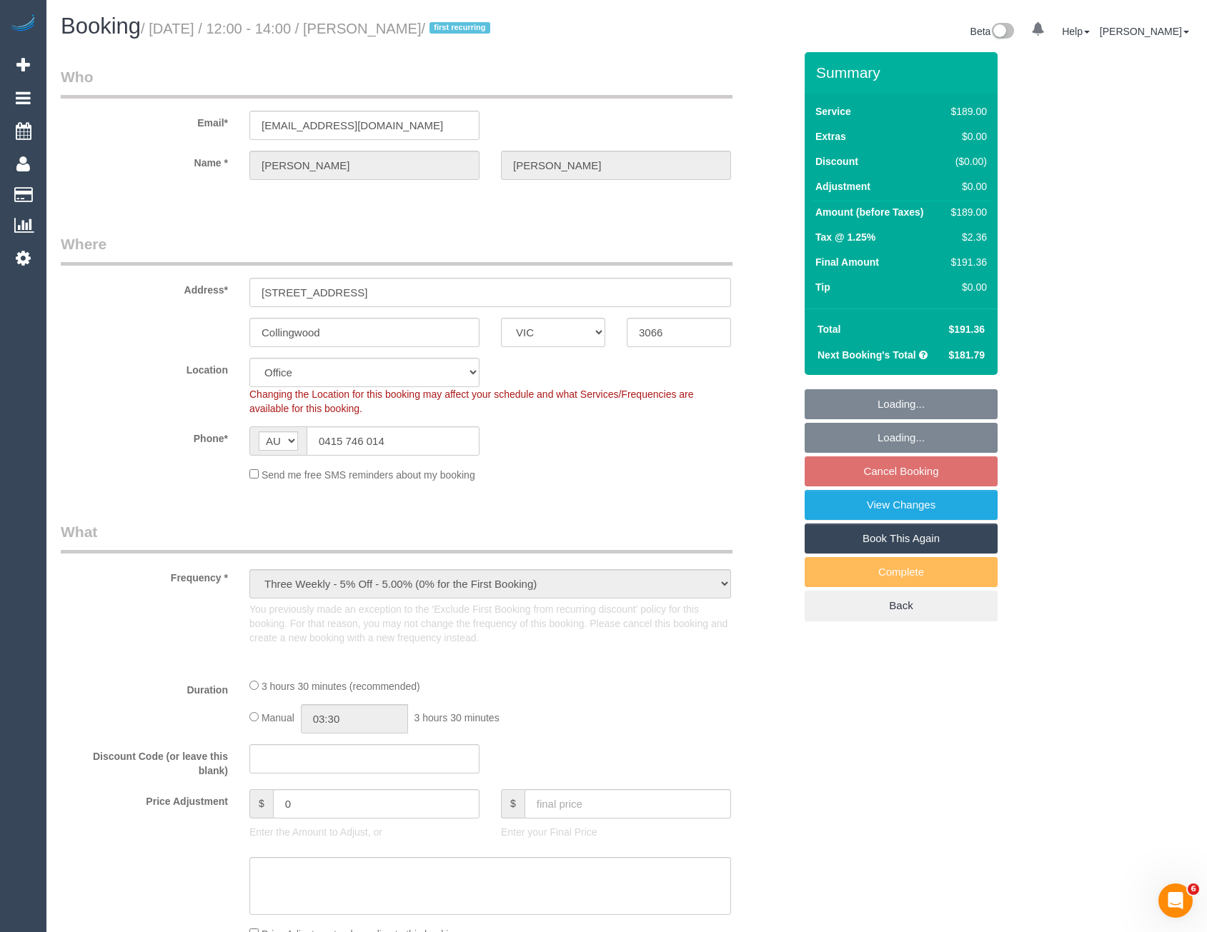
select select "object:11875"
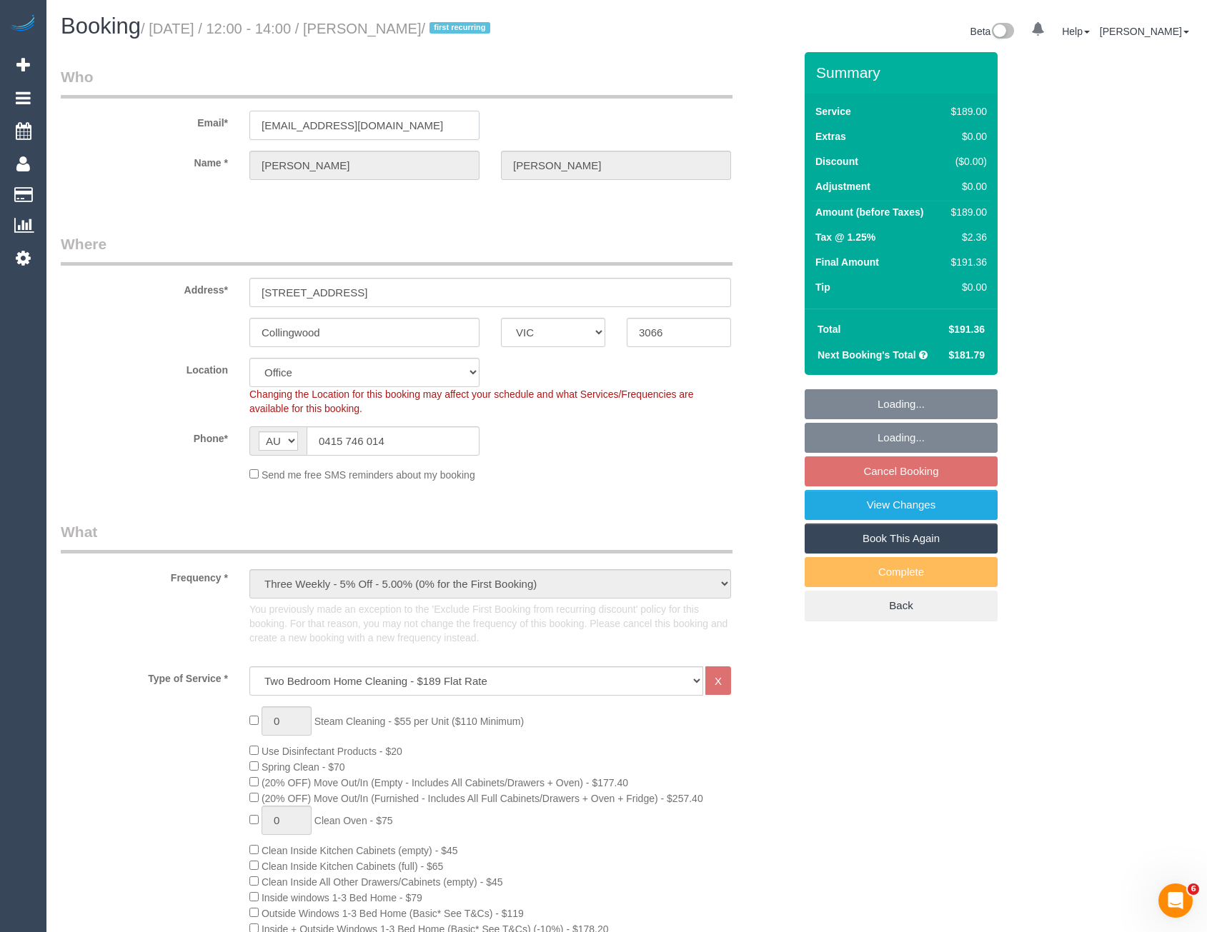
drag, startPoint x: 427, startPoint y: 126, endPoint x: 250, endPoint y: 129, distance: 176.5
click at [250, 129] on input "rachelstevens95@hotmail.com" at bounding box center [364, 125] width 230 height 29
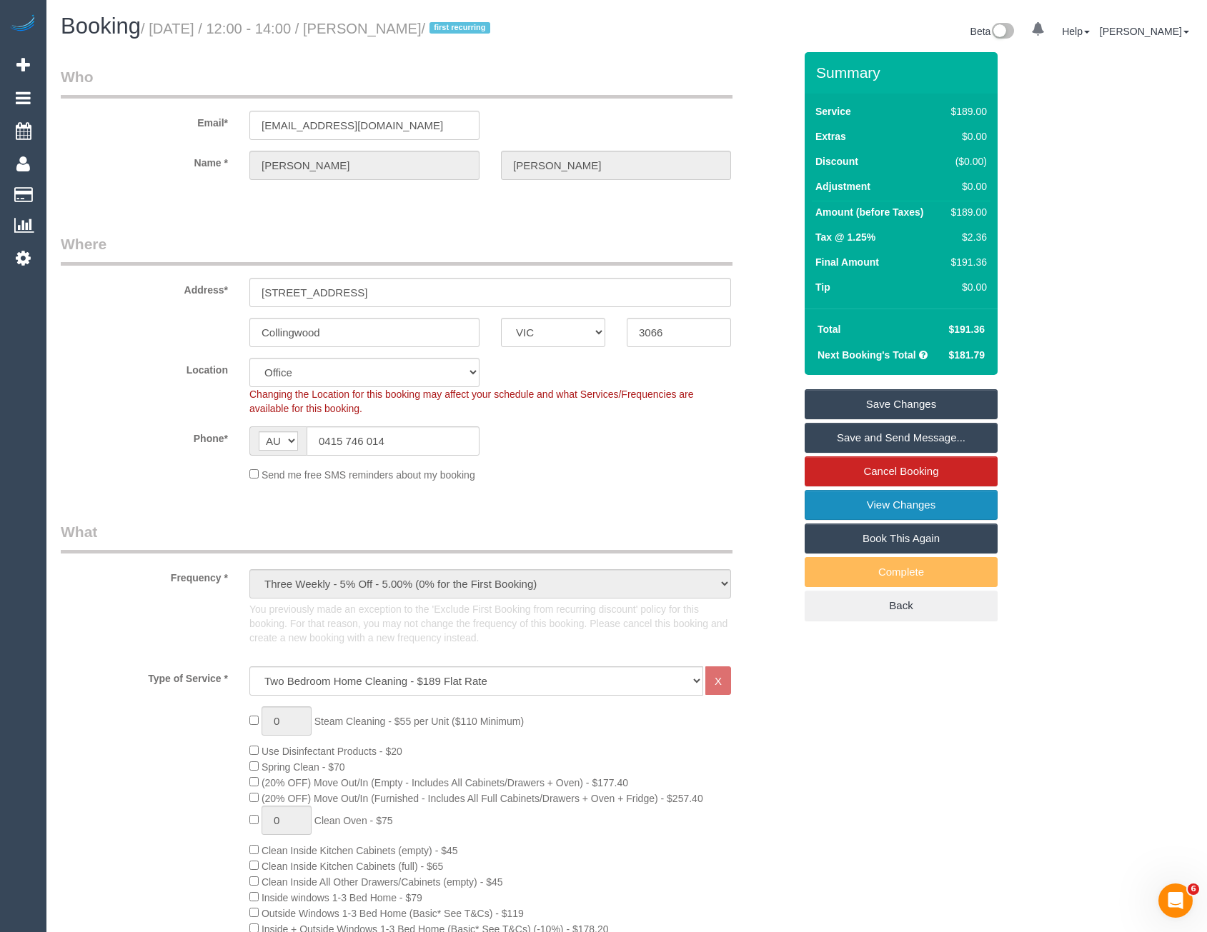
click at [848, 512] on link "View Changes" at bounding box center [901, 505] width 193 height 30
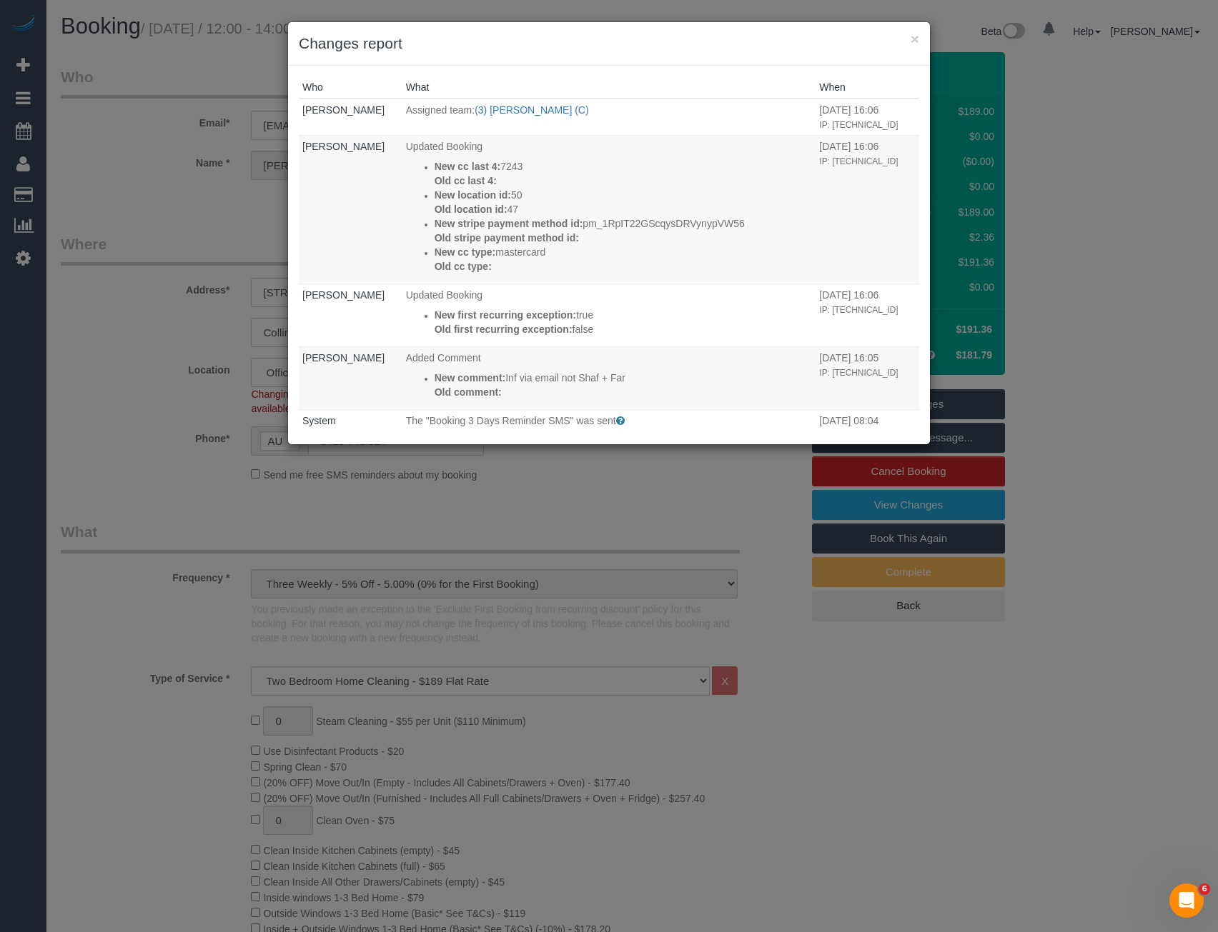
click at [554, 521] on div "× Changes report Who What When Bronie Bryant Assigned team: (3) Kaveen Wijesuri…" at bounding box center [609, 466] width 1218 height 932
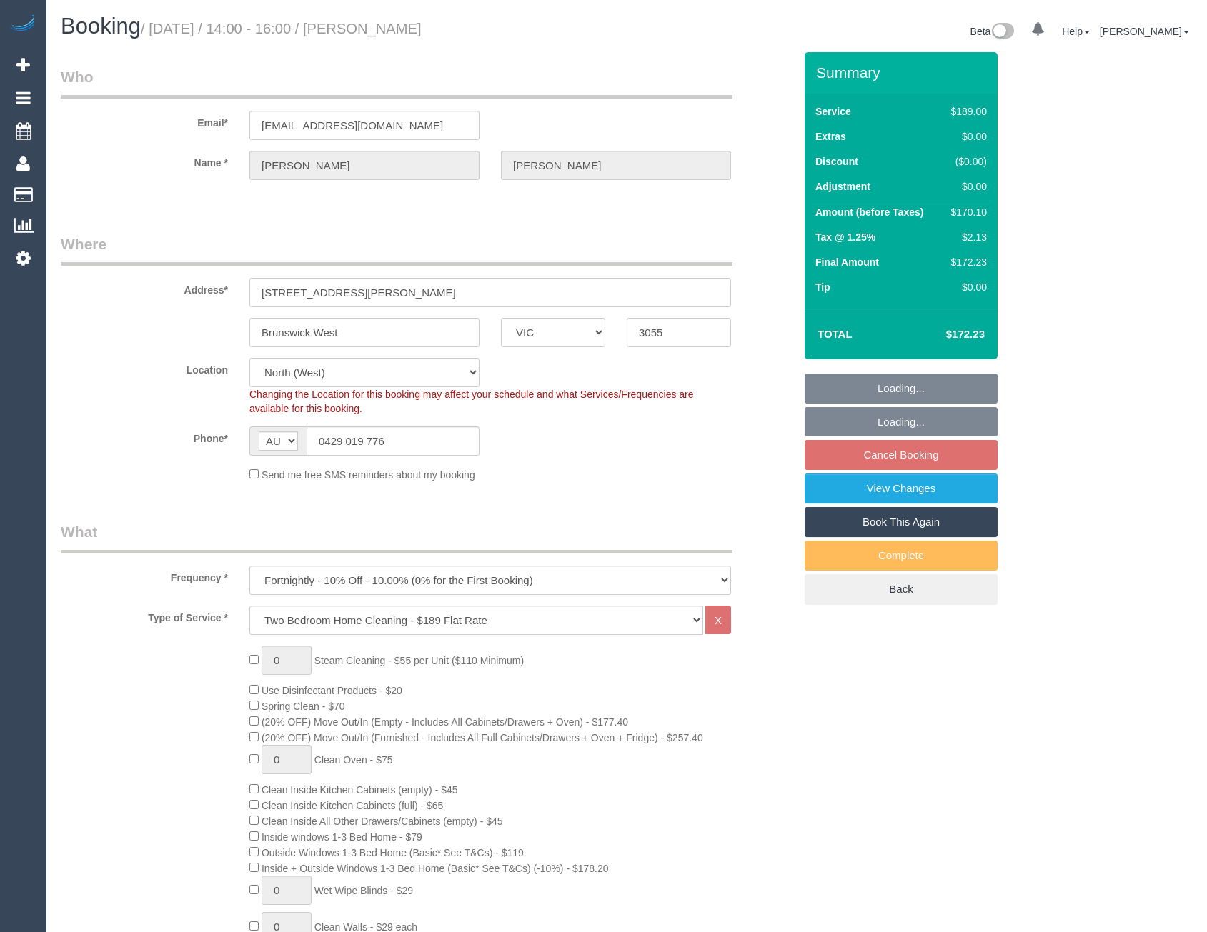
select select "VIC"
select select "number:29"
select select "number:14"
select select "number:19"
select select "number:23"
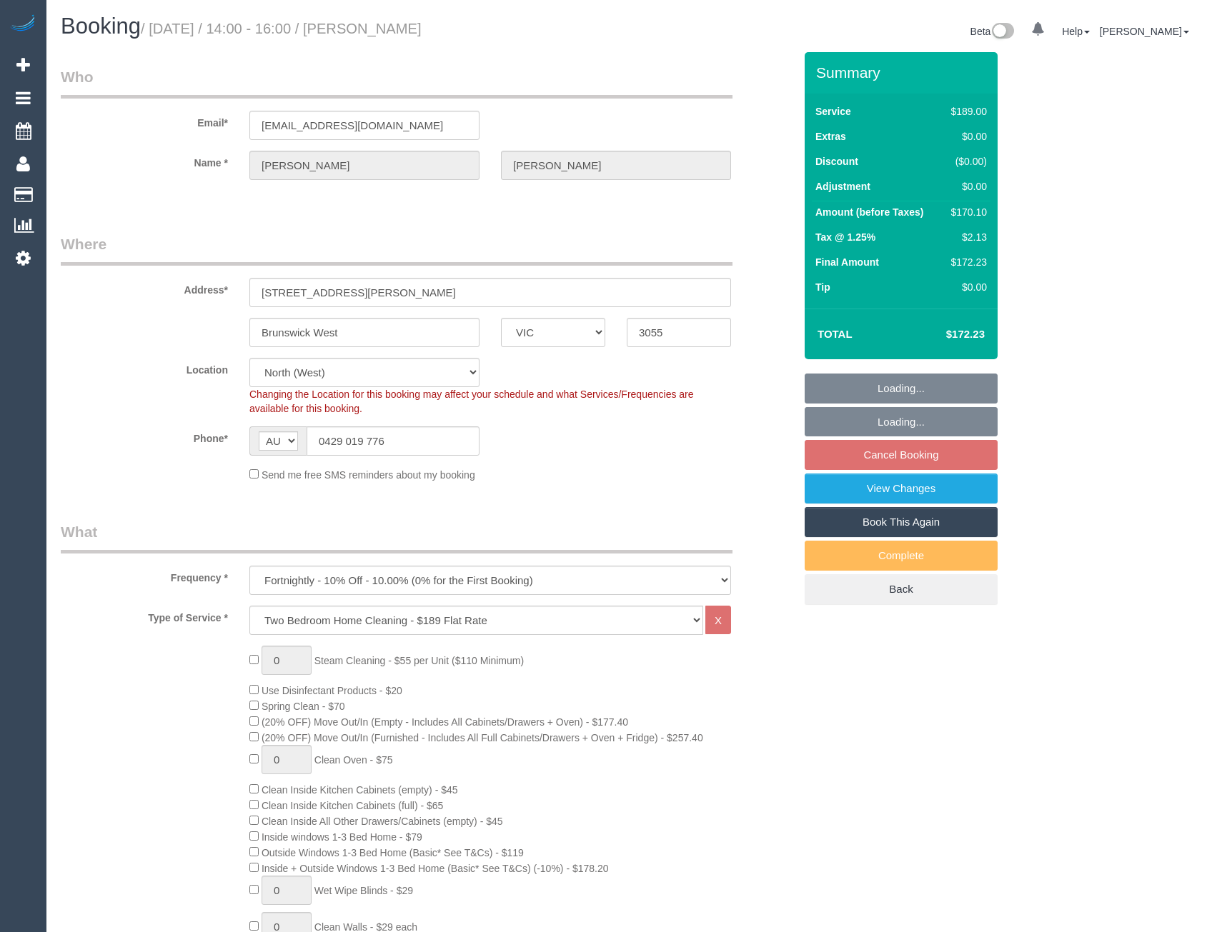
select select "number:33"
select select "number:26"
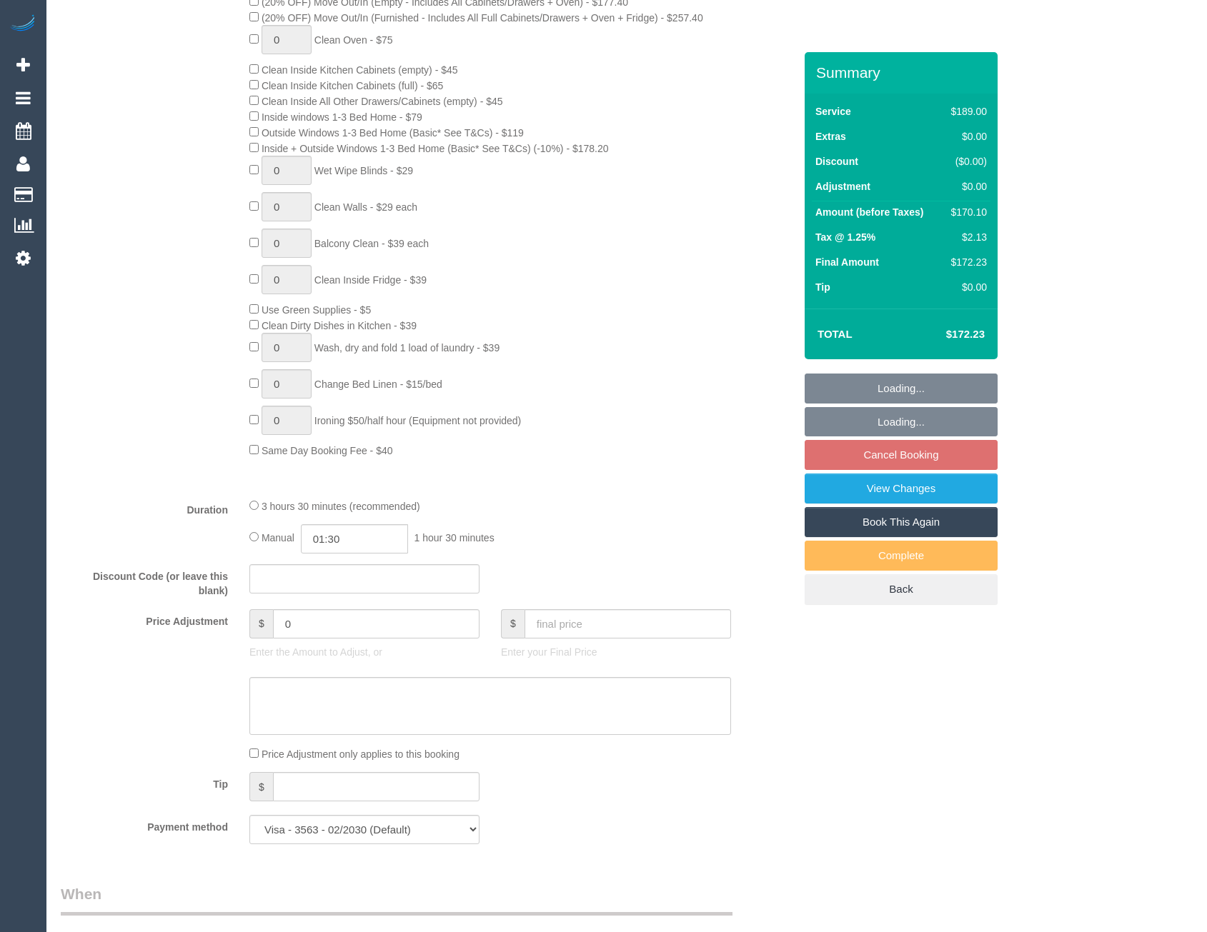
select select "object:1465"
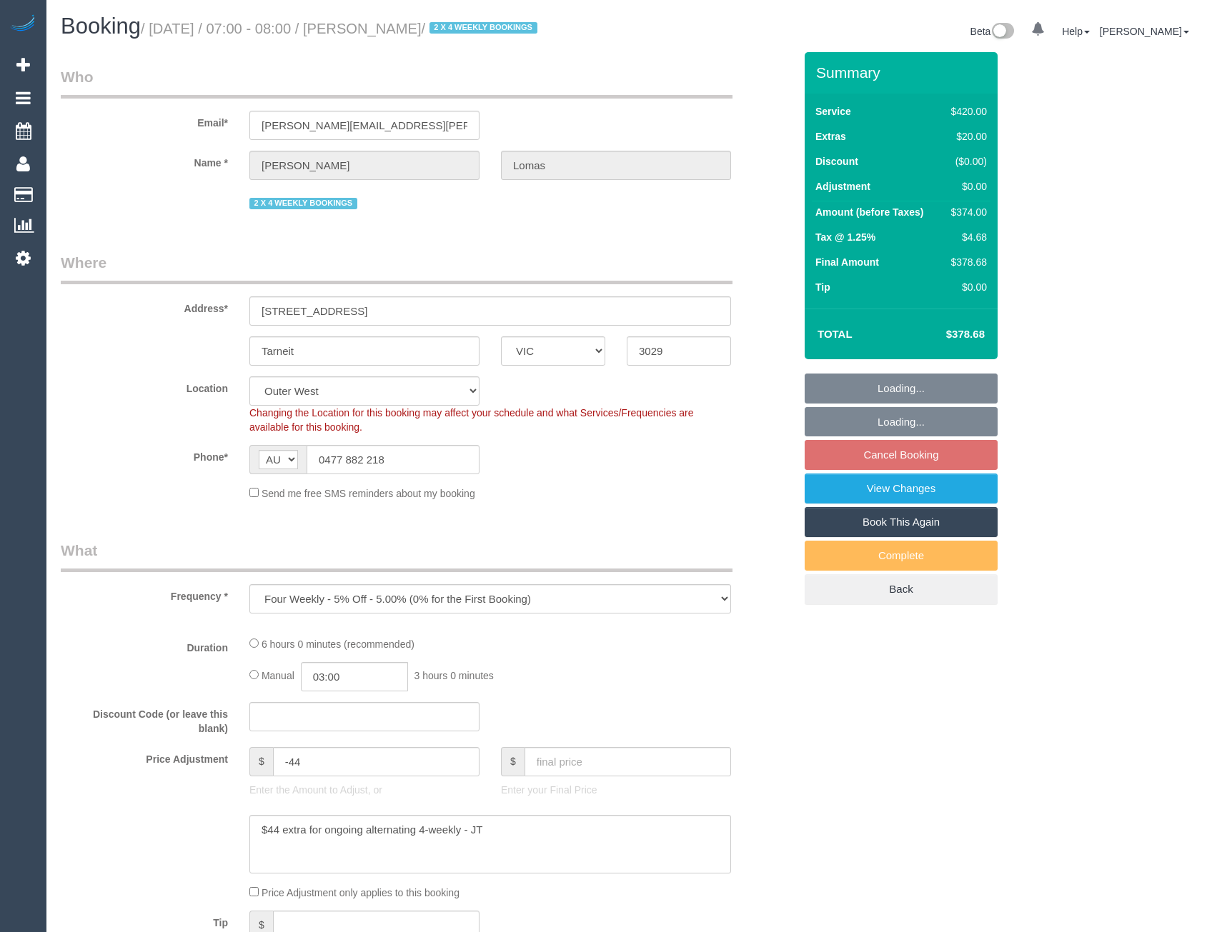
select select "VIC"
select select "string:stripe-pm_1Rvpho2GScqysDRVE36DPEE9"
select select "number:27"
select select "number:14"
select select "number:19"
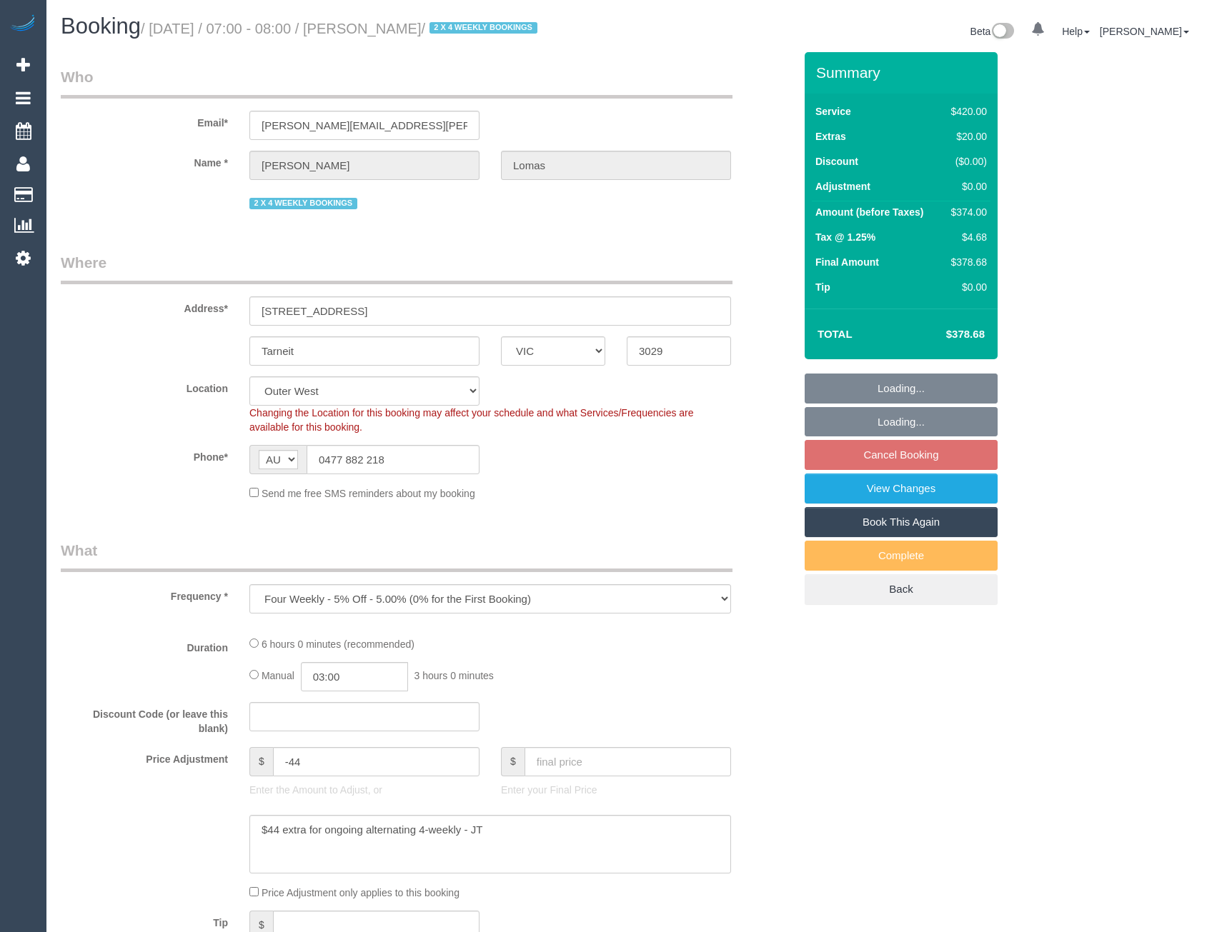
select select "number:22"
select select "number:33"
select select "number:26"
select select "360"
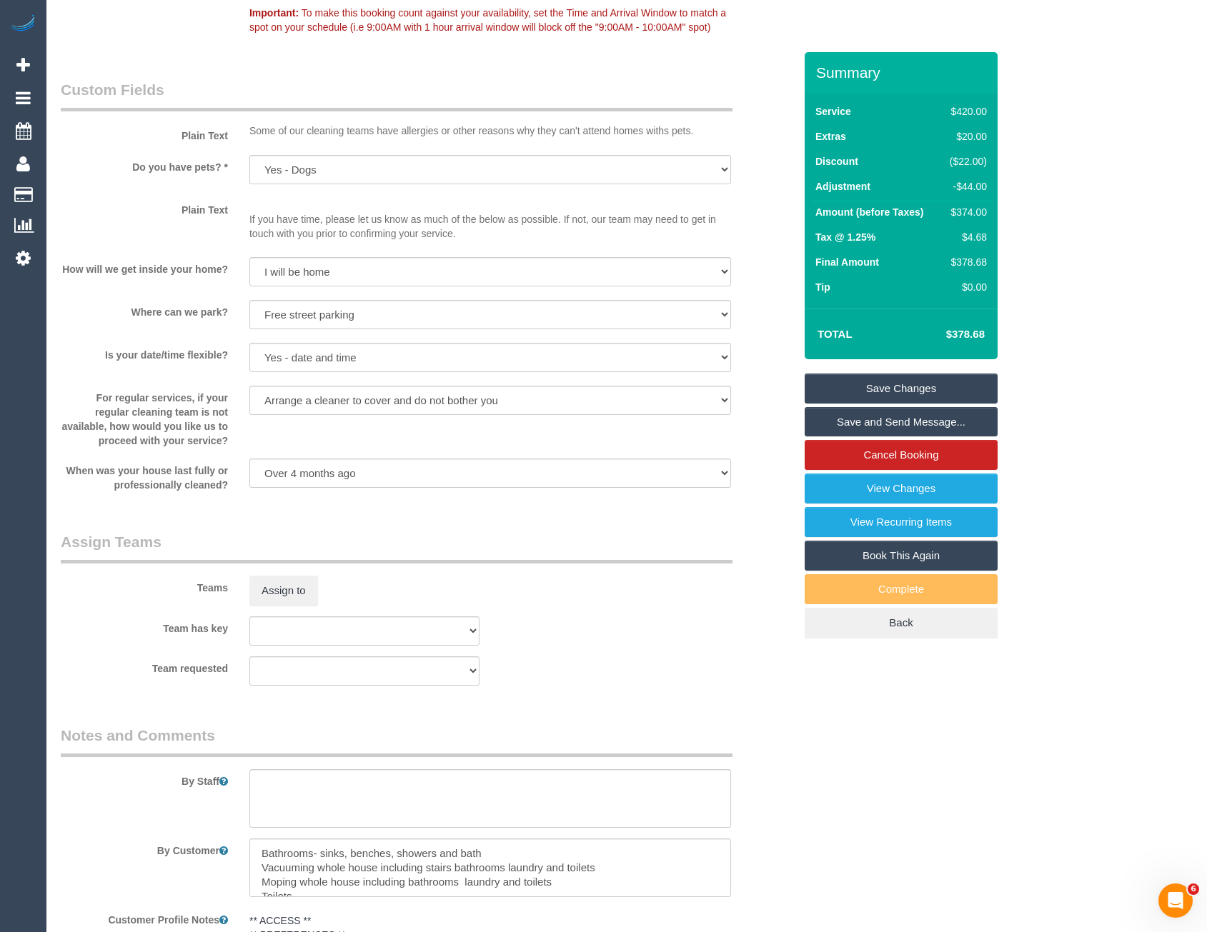
scroll to position [1786, 0]
drag, startPoint x: 272, startPoint y: 797, endPoint x: 282, endPoint y: 799, distance: 10.2
click at [272, 797] on textarea at bounding box center [490, 798] width 482 height 59
type textarea "*cover*"
click at [302, 594] on button "Assign to" at bounding box center [283, 590] width 69 height 30
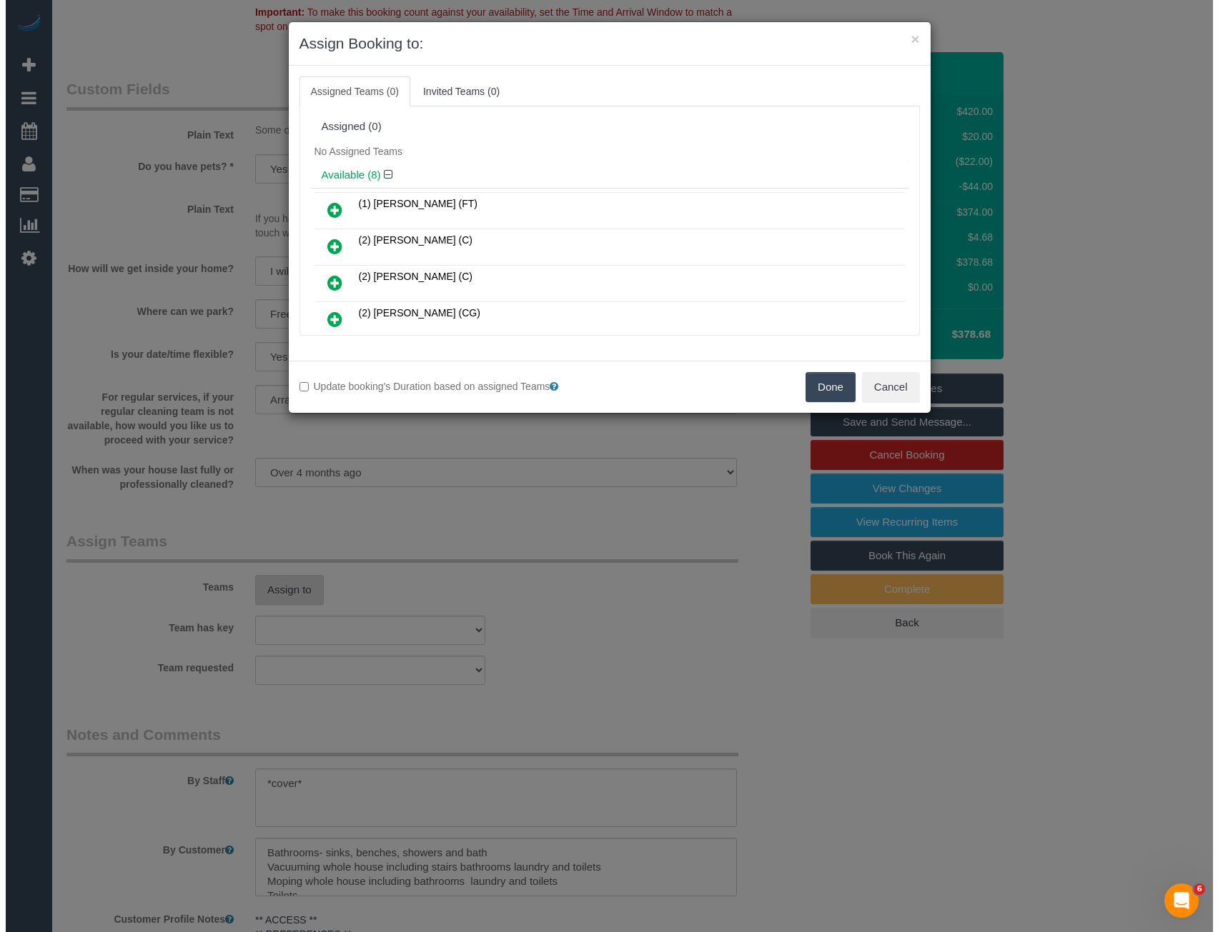
scroll to position [1782, 0]
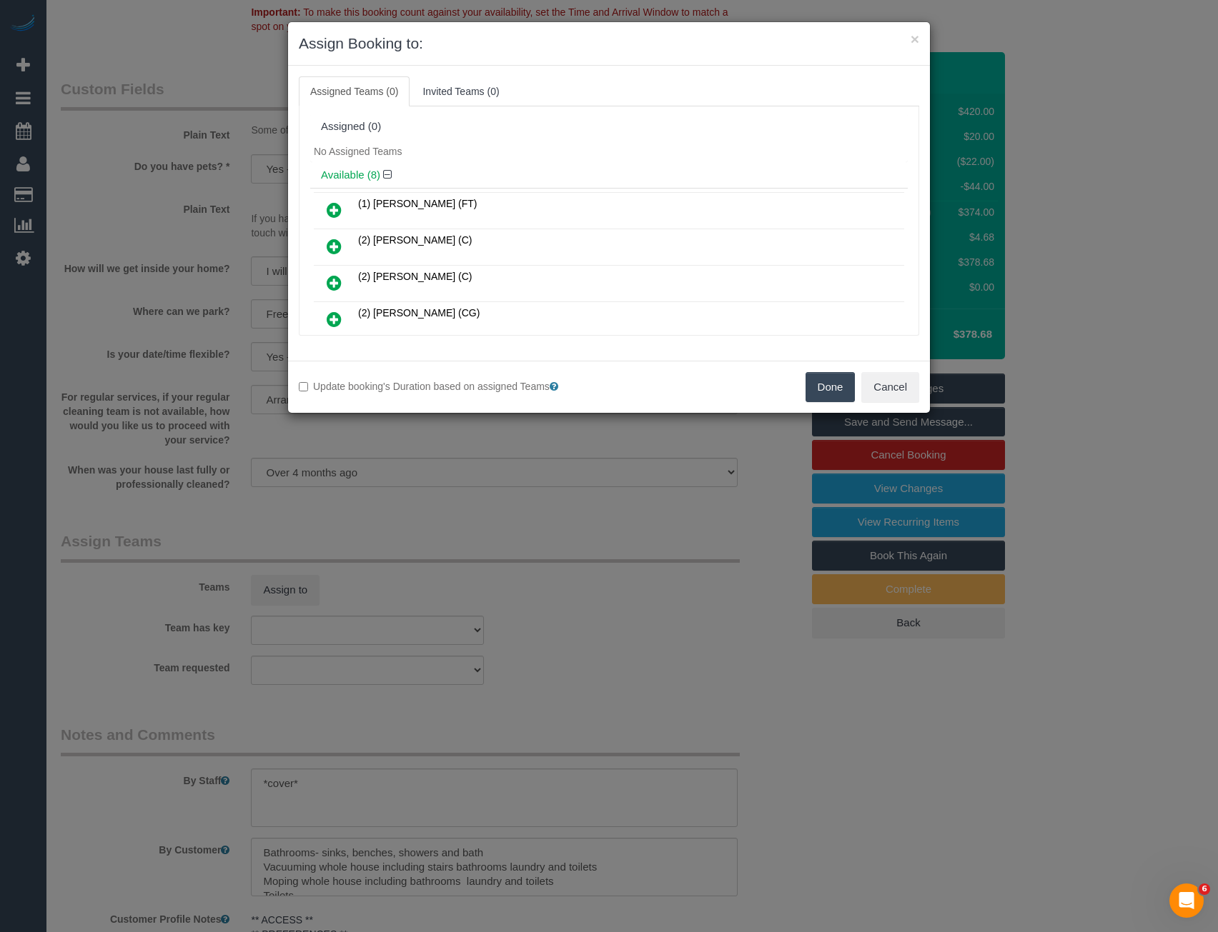
click at [528, 166] on div "Available (8)" at bounding box center [608, 175] width 597 height 26
click at [517, 497] on div "× Assign Booking to: Assigned Teams (0) Invited Teams (0) Assigned (0) No Assig…" at bounding box center [609, 466] width 1218 height 932
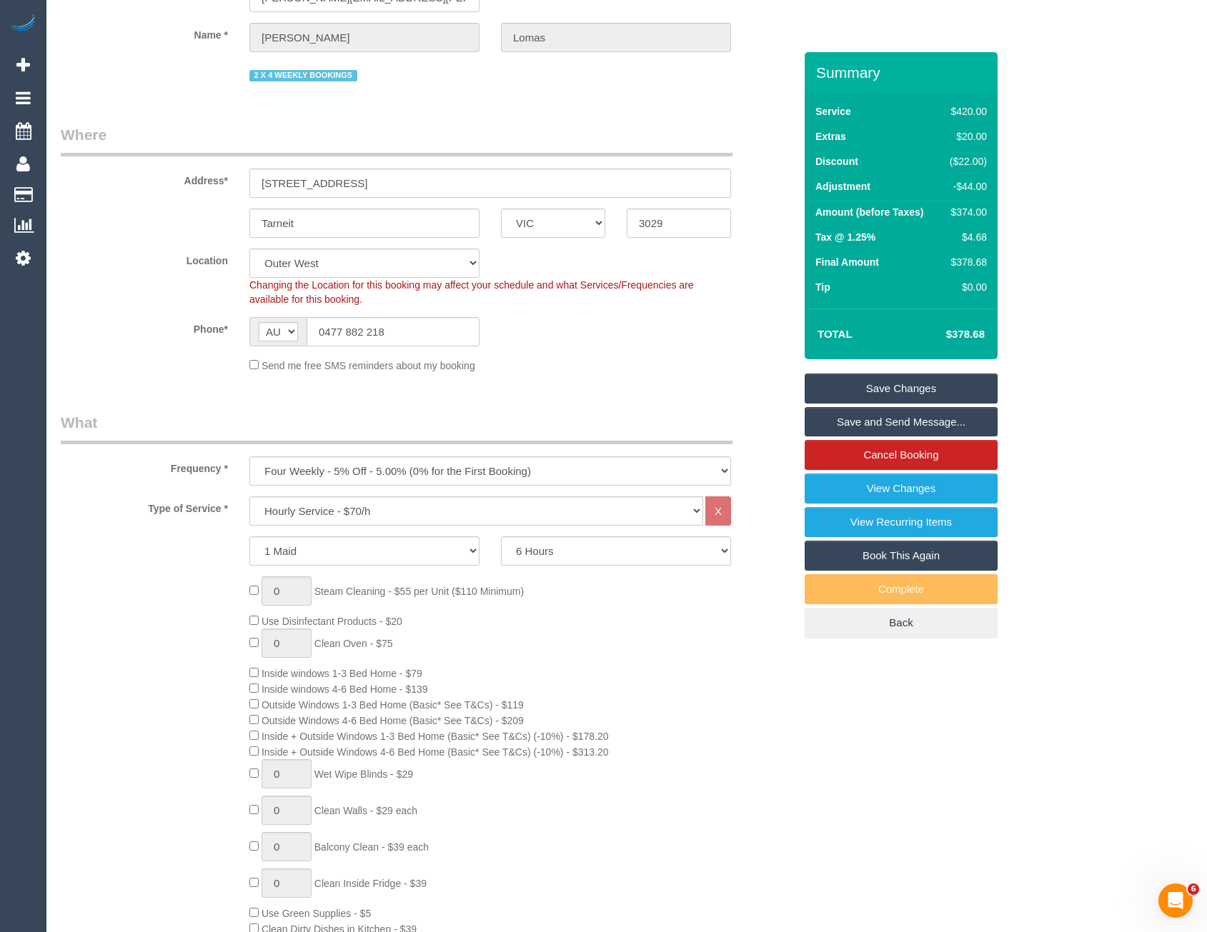
scroll to position [0, 0]
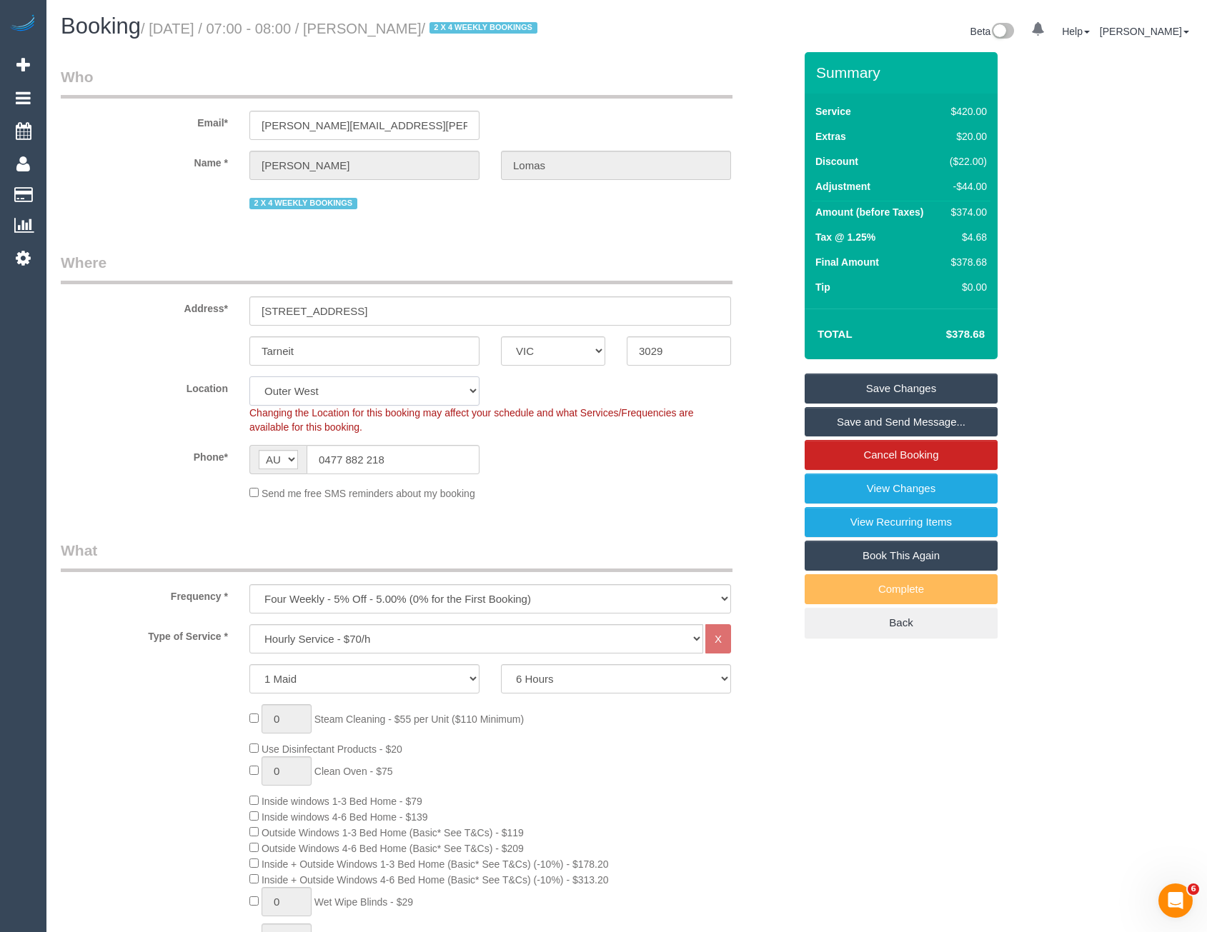
click at [319, 395] on select "Office City East (North) East (South) Inner East Inner North (East) Inner North…" at bounding box center [364, 391] width 230 height 29
select select "50"
click at [249, 377] on select "Office City East (North) East (South) Inner East Inner North (East) Inner North…" at bounding box center [364, 391] width 230 height 29
click at [629, 505] on fieldset "Where Address* 28 Badger Grove Tarneit ACT NSW NT QLD SA TAS VIC WA 3029 Locati…" at bounding box center [427, 381] width 733 height 259
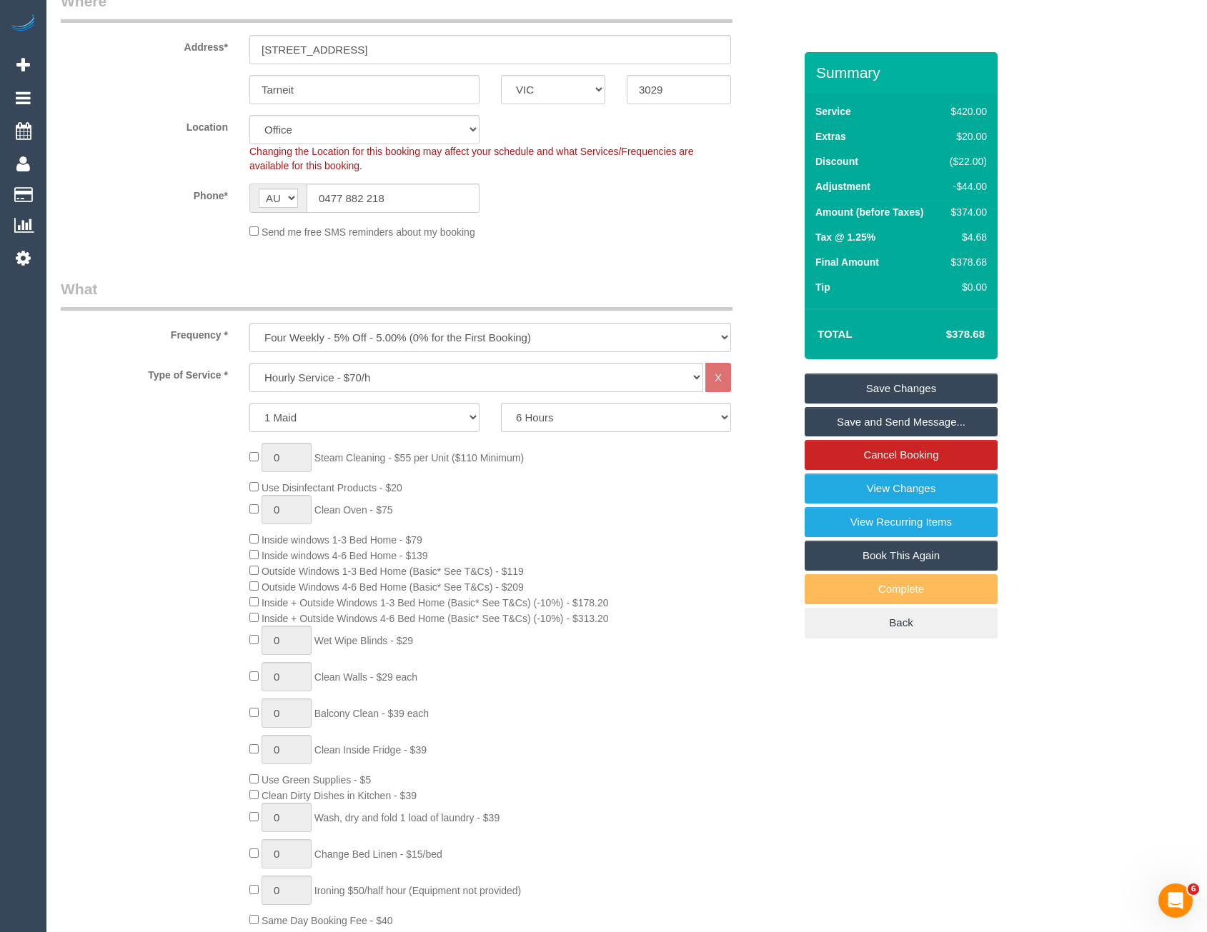
select select "object:3110"
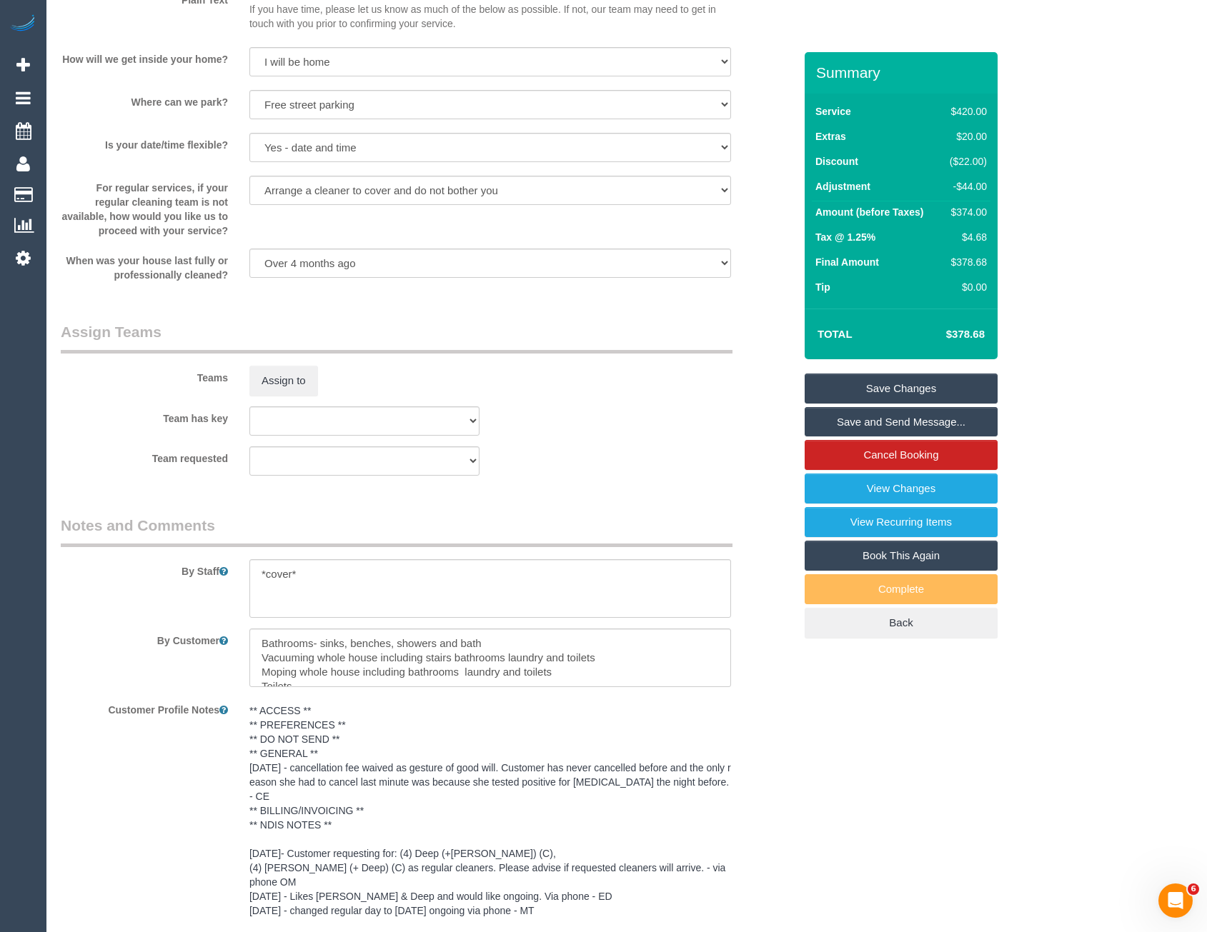
scroll to position [2072, 0]
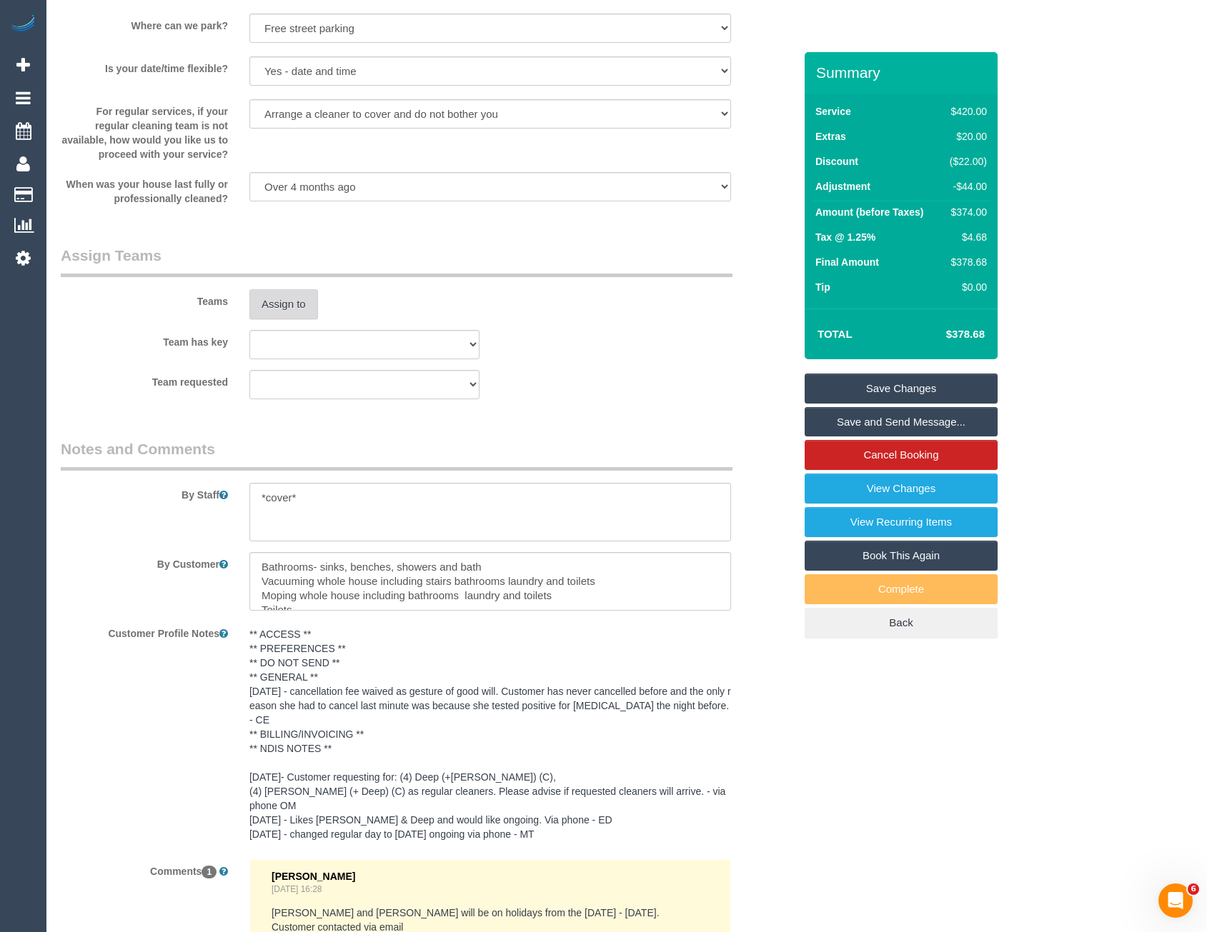
click at [288, 314] on button "Assign to" at bounding box center [283, 304] width 69 height 30
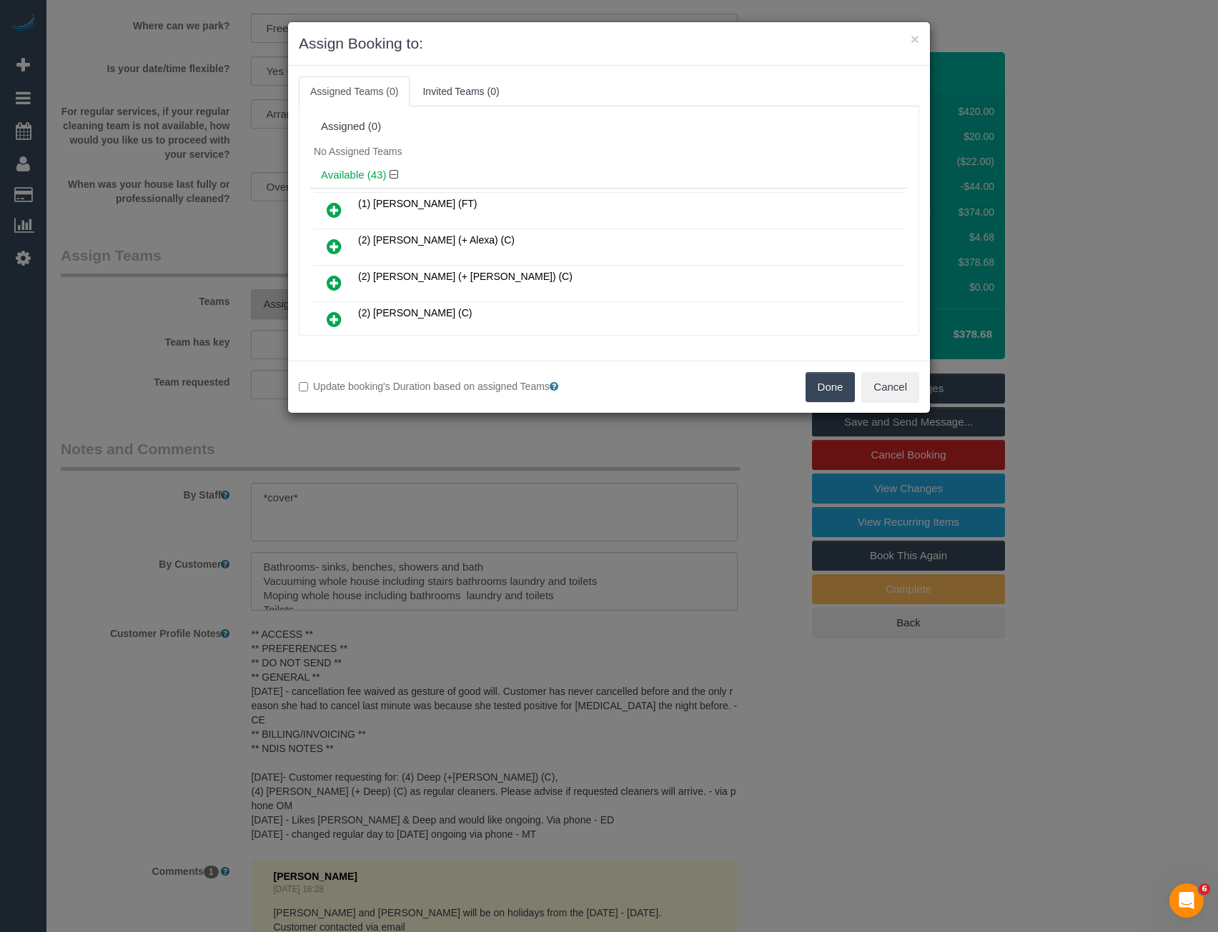
scroll to position [1481, 0]
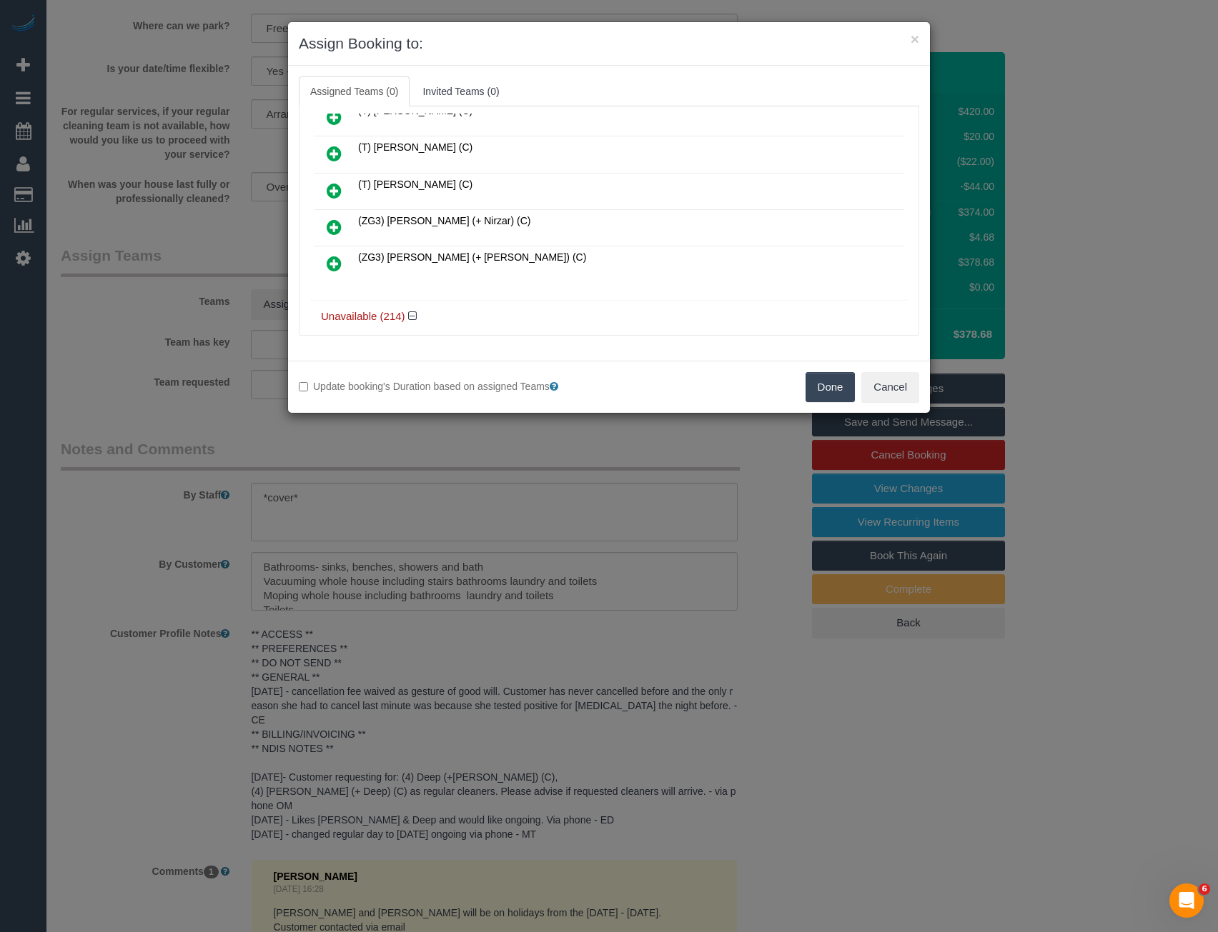
click at [337, 261] on icon at bounding box center [334, 263] width 15 height 17
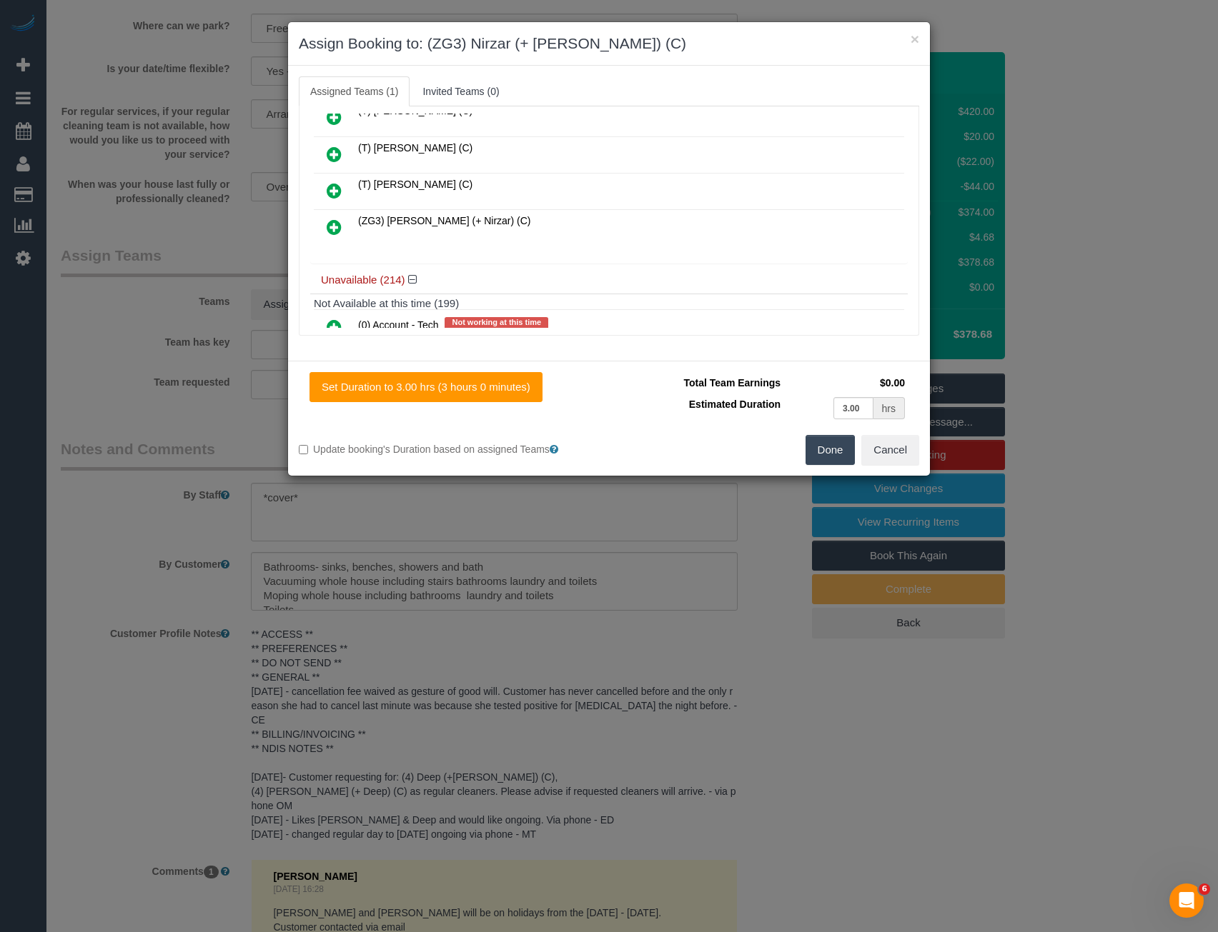
click at [337, 231] on icon at bounding box center [334, 227] width 15 height 17
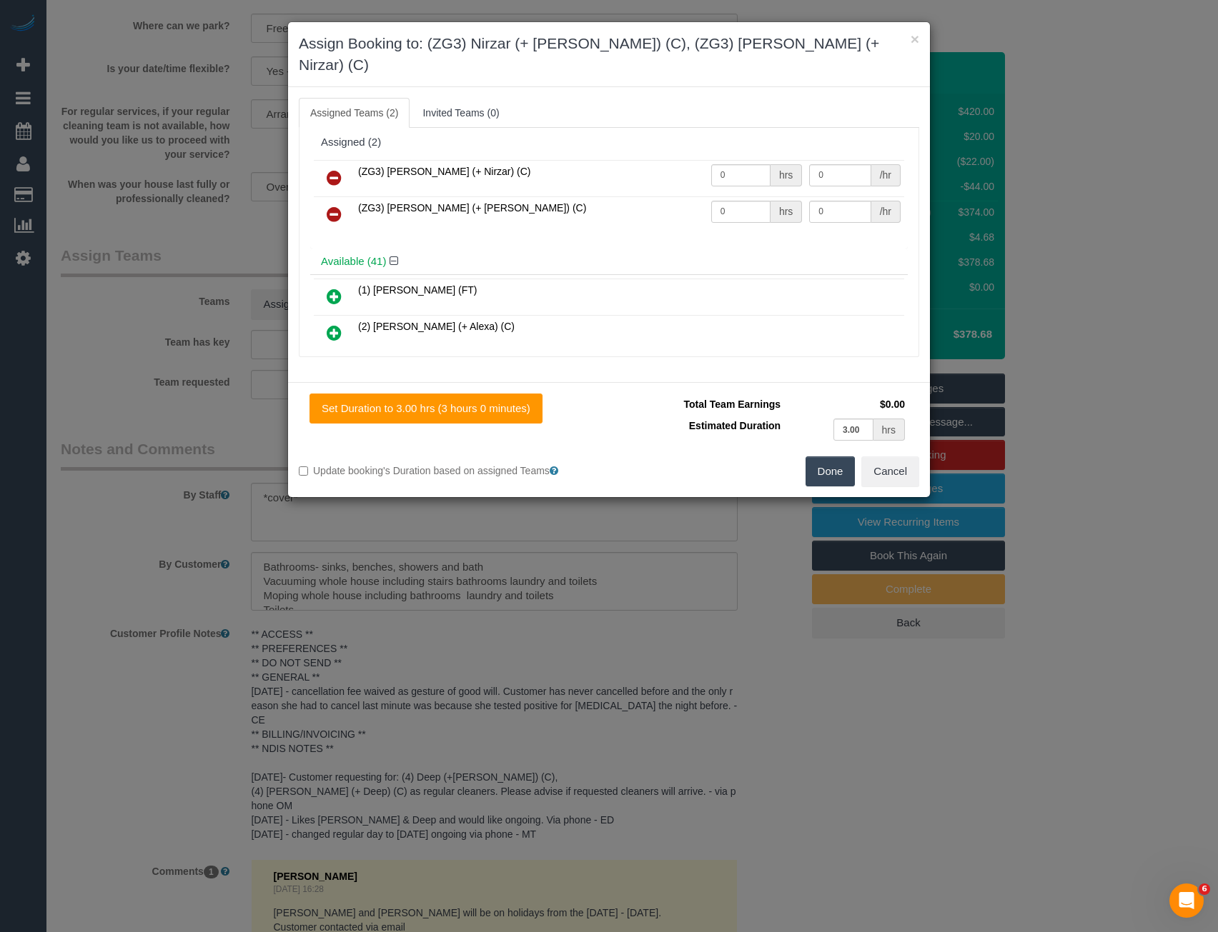
scroll to position [0, 0]
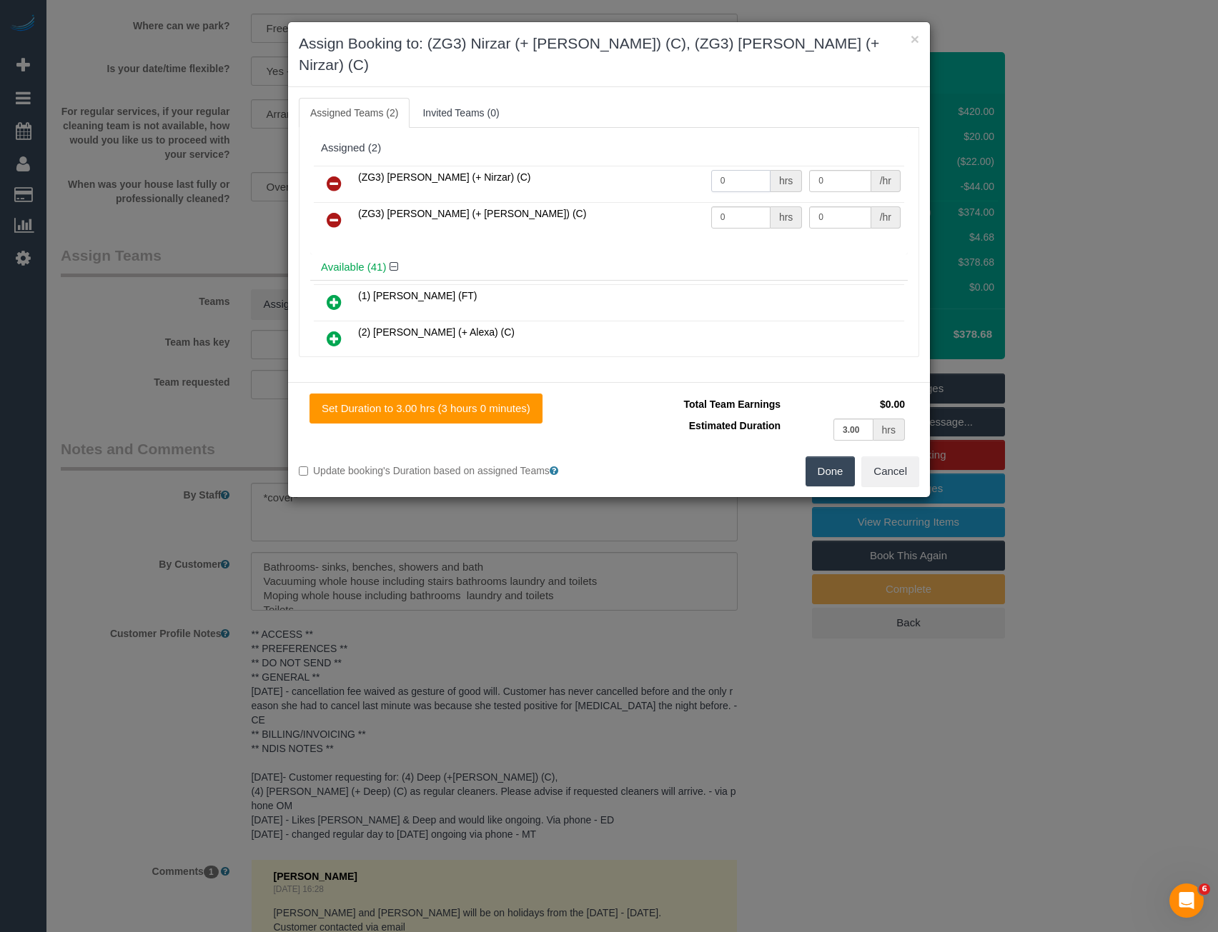
drag, startPoint x: 737, startPoint y: 161, endPoint x: 525, endPoint y: 161, distance: 212.2
click at [529, 166] on tr "(ZG3) Mansi (+ Nirzar) (C) 0 hrs 0 /hr" at bounding box center [609, 184] width 590 height 36
type input "3"
type input "36.66"
drag, startPoint x: 739, startPoint y: 200, endPoint x: 645, endPoint y: 203, distance: 93.6
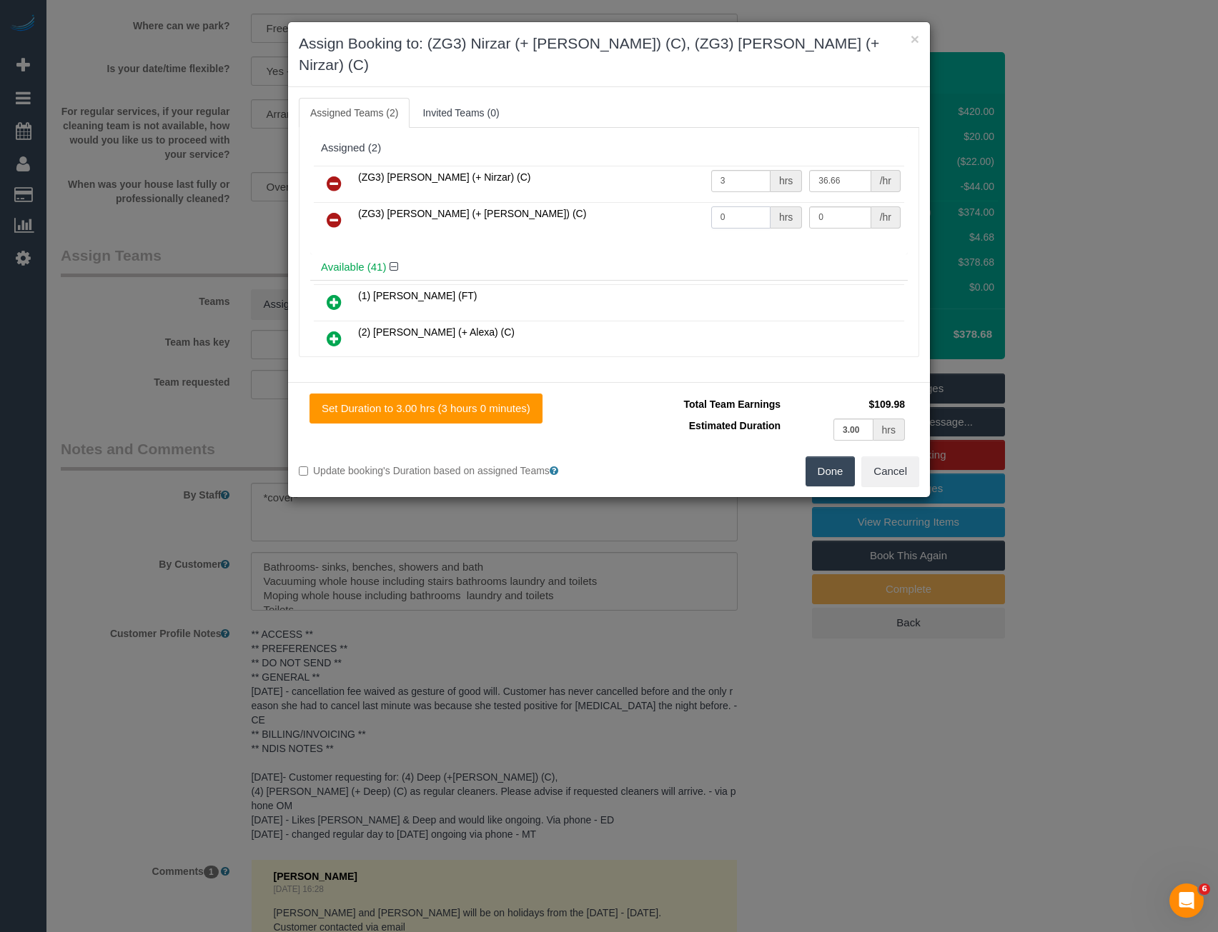
click at [647, 204] on tr "(ZG3) Nirzar (+ Mansi) (C) 0 hrs 0 /hr" at bounding box center [609, 220] width 590 height 36
type input "3"
type input "36.66"
click at [820, 457] on button "Done" at bounding box center [830, 472] width 50 height 30
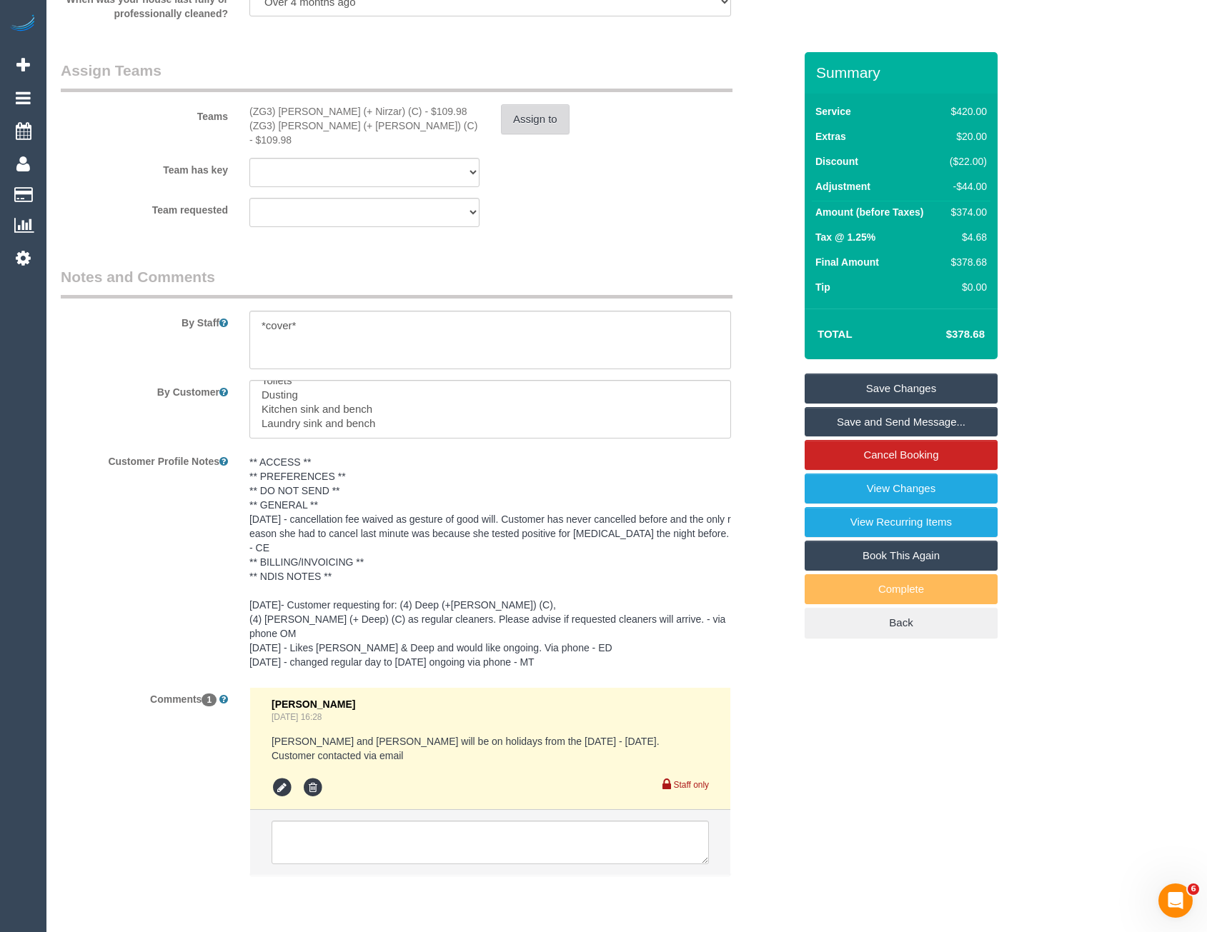
scroll to position [2263, 0]
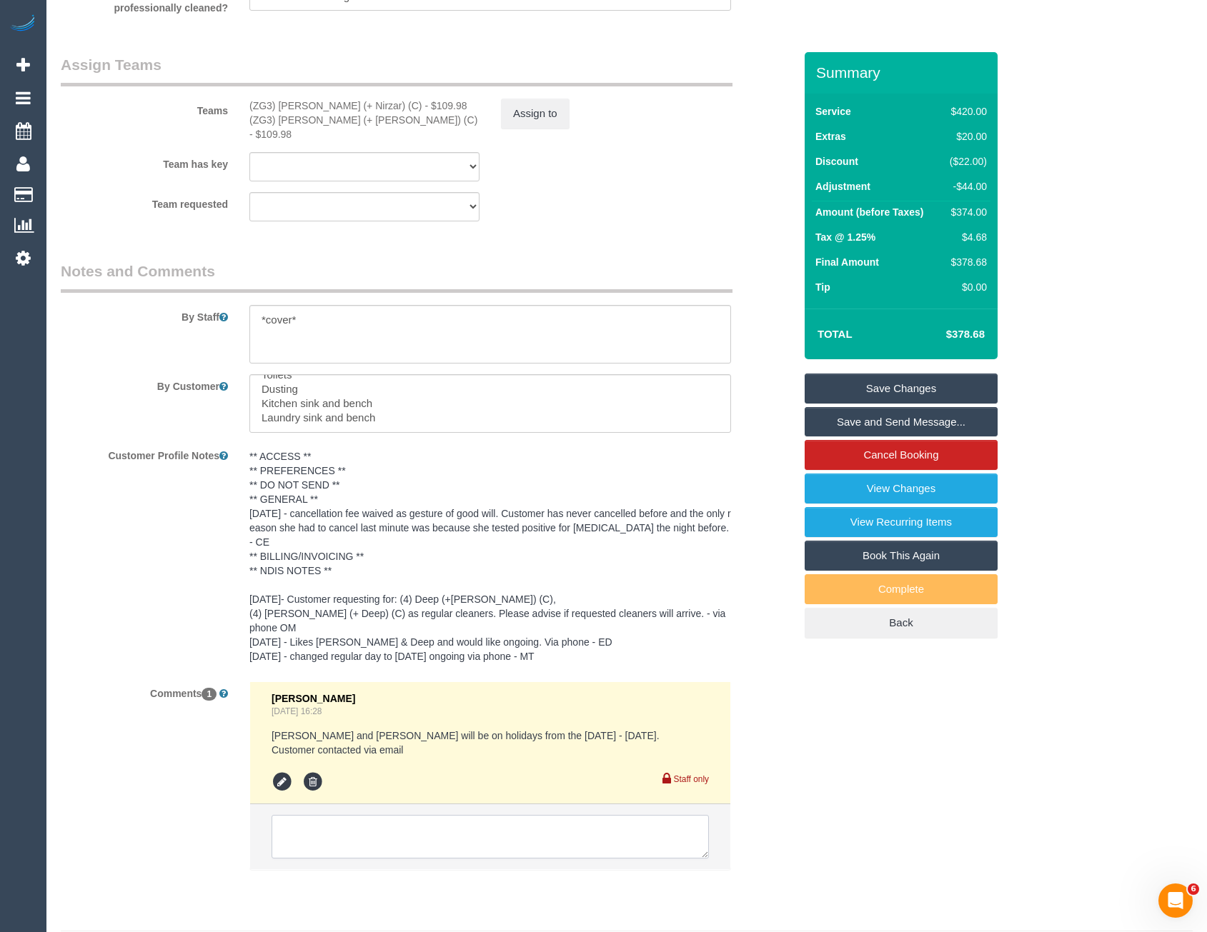
click at [399, 815] on textarea at bounding box center [490, 837] width 437 height 44
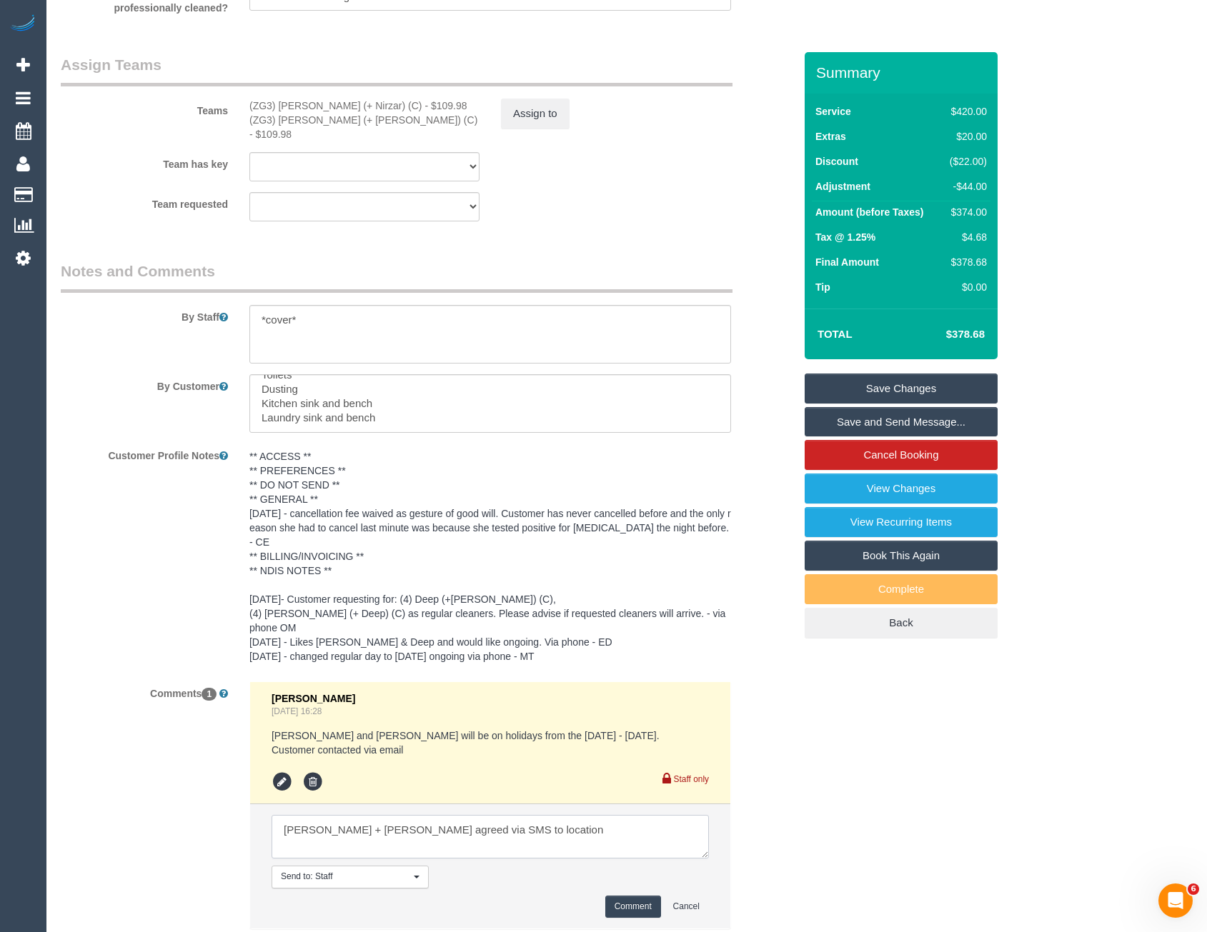
type textarea "Mansi + Nirzar agreed via SMS to location"
click at [632, 896] on button "Comment" at bounding box center [633, 907] width 56 height 22
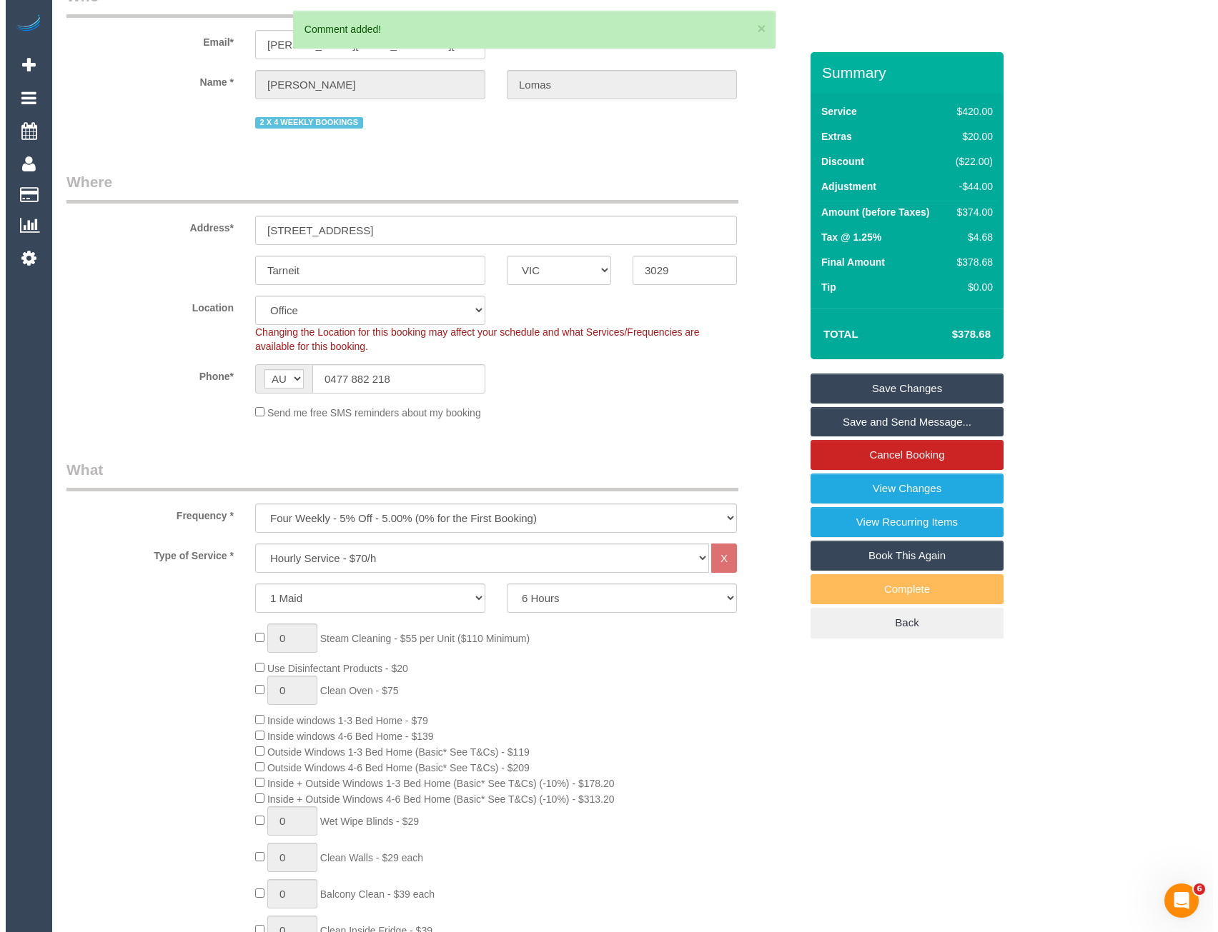
scroll to position [0, 0]
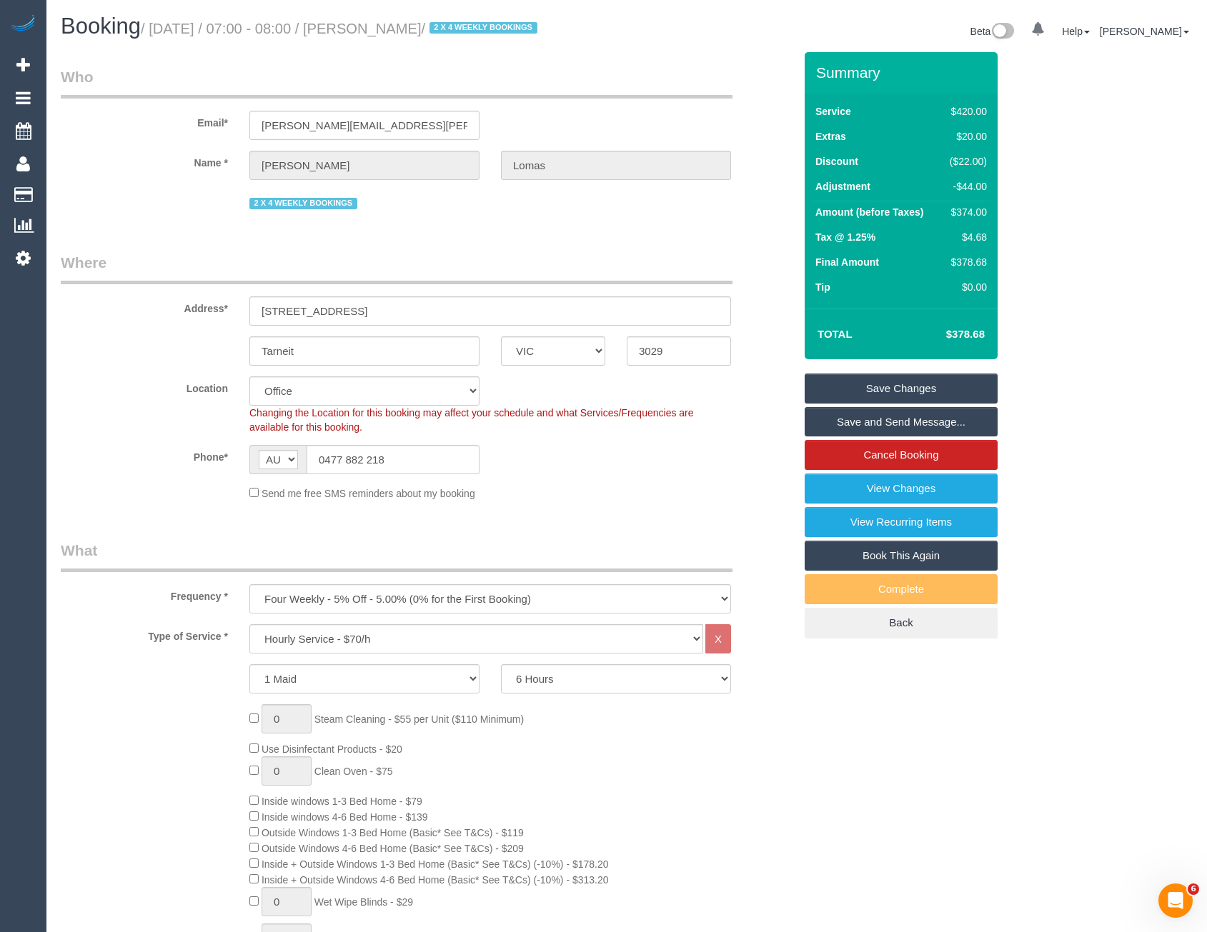
click at [900, 419] on link "Save and Send Message..." at bounding box center [901, 422] width 193 height 30
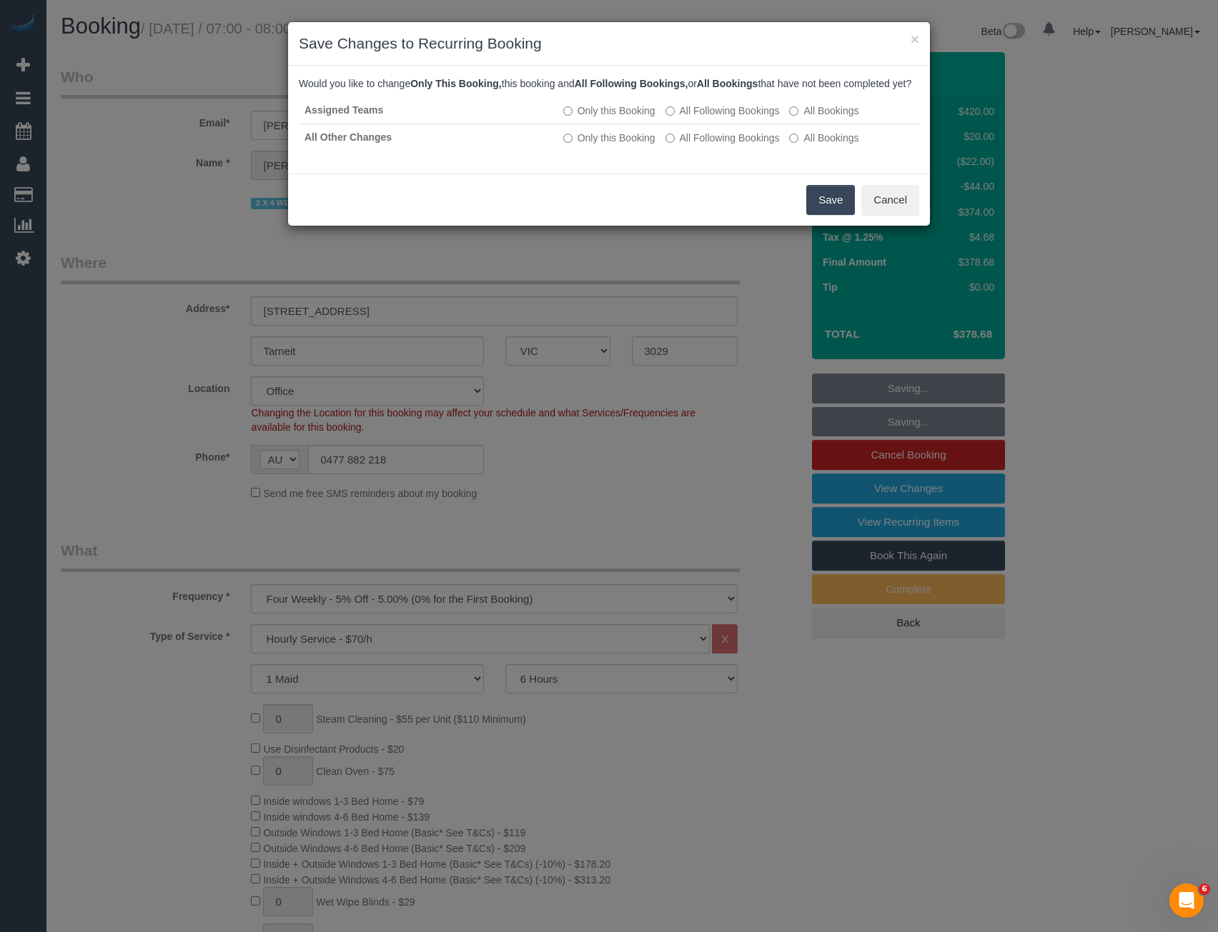
drag, startPoint x: 827, startPoint y: 219, endPoint x: 806, endPoint y: 194, distance: 32.5
click at [827, 215] on button "Save" at bounding box center [830, 200] width 49 height 30
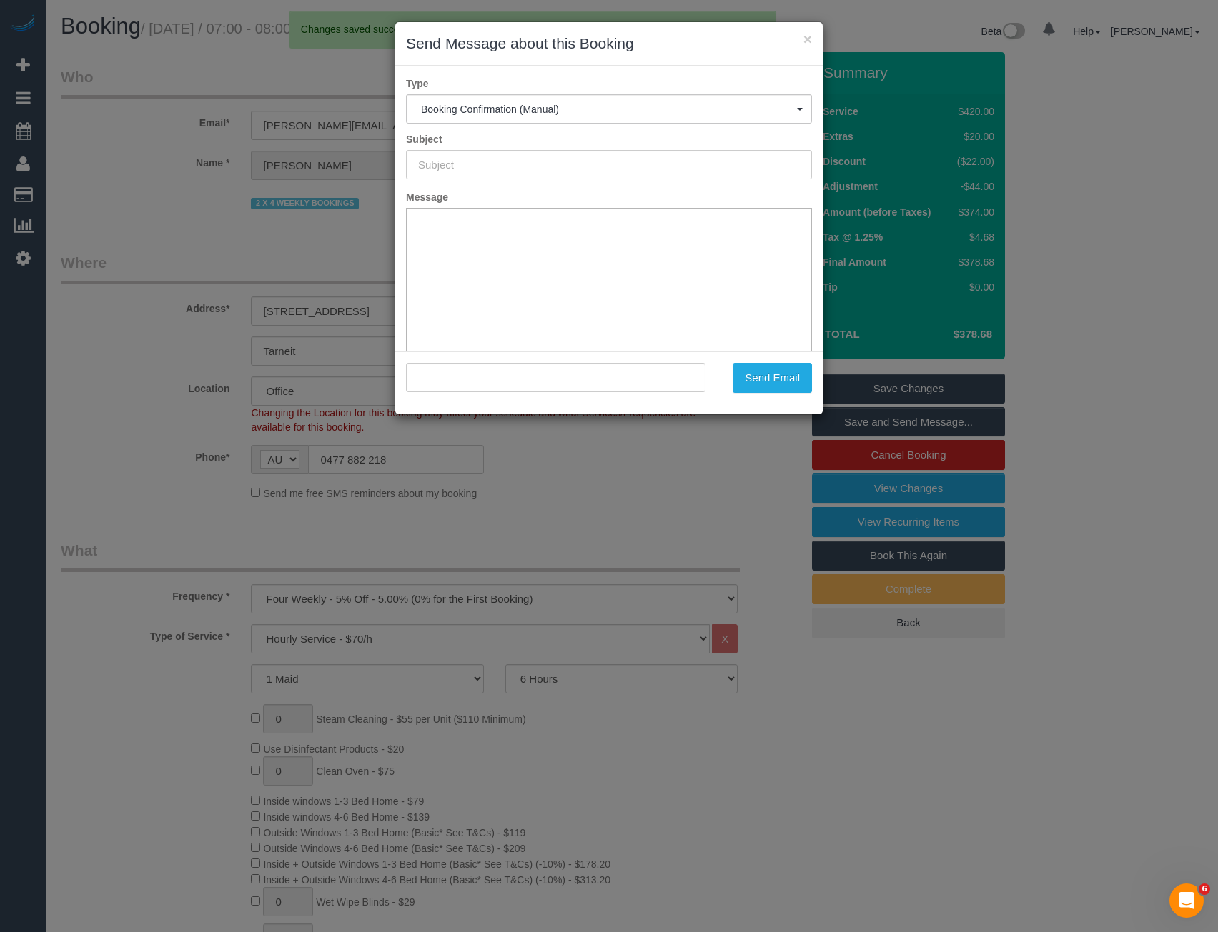
type input "Booking Confirmed"
type input ""Katherine Lomas" <katherine.gloria.lomas@gmail.com>"
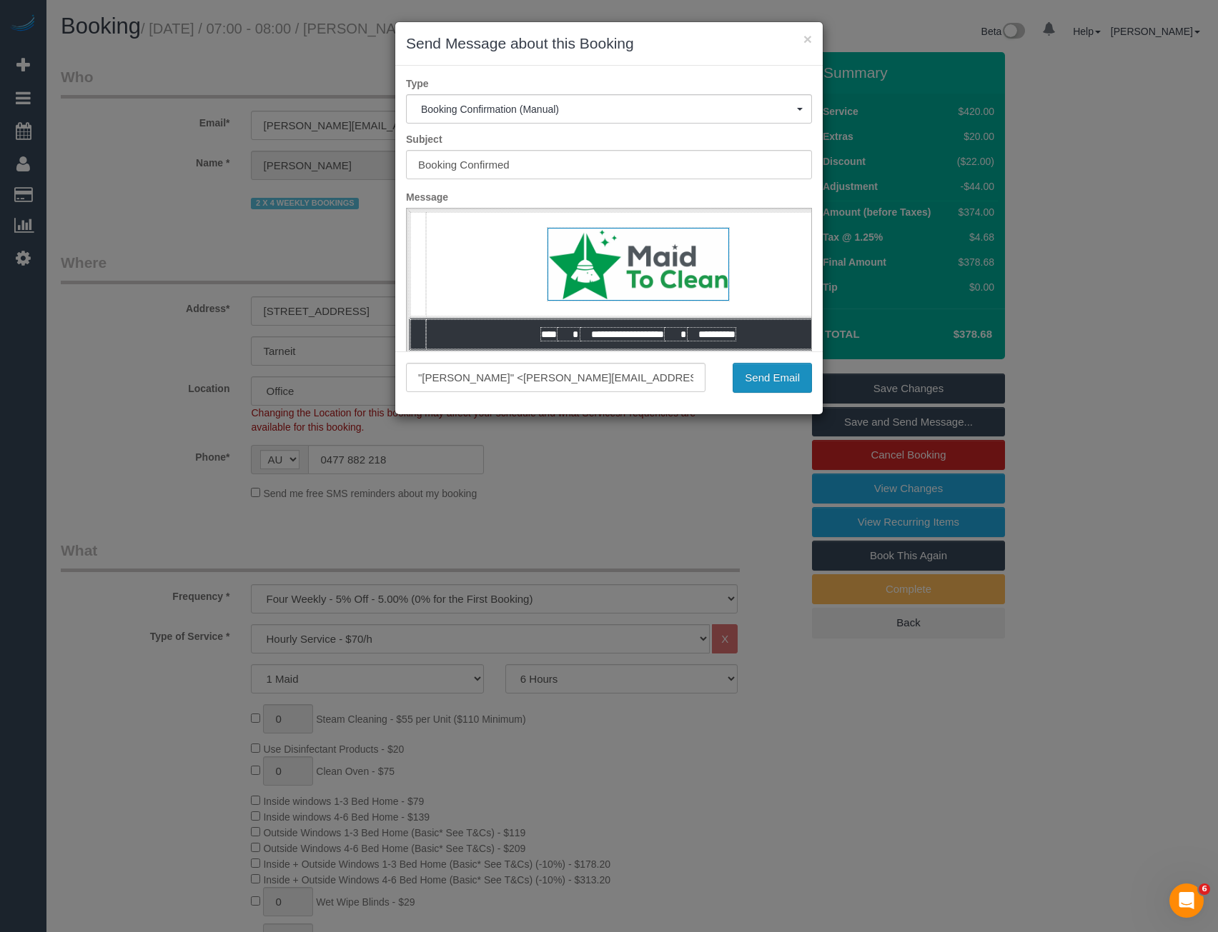
click at [760, 390] on button "Send Email" at bounding box center [771, 378] width 79 height 30
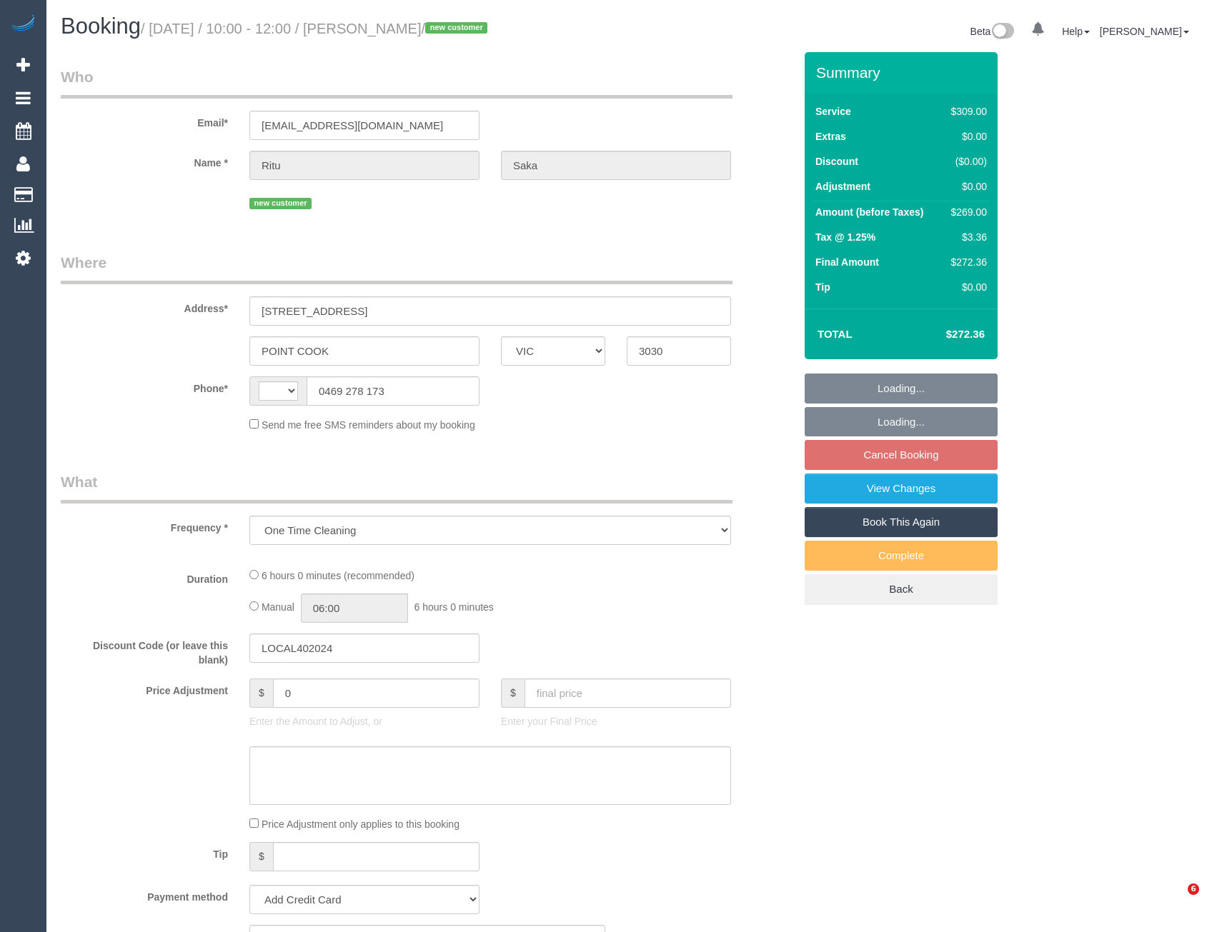
select select "VIC"
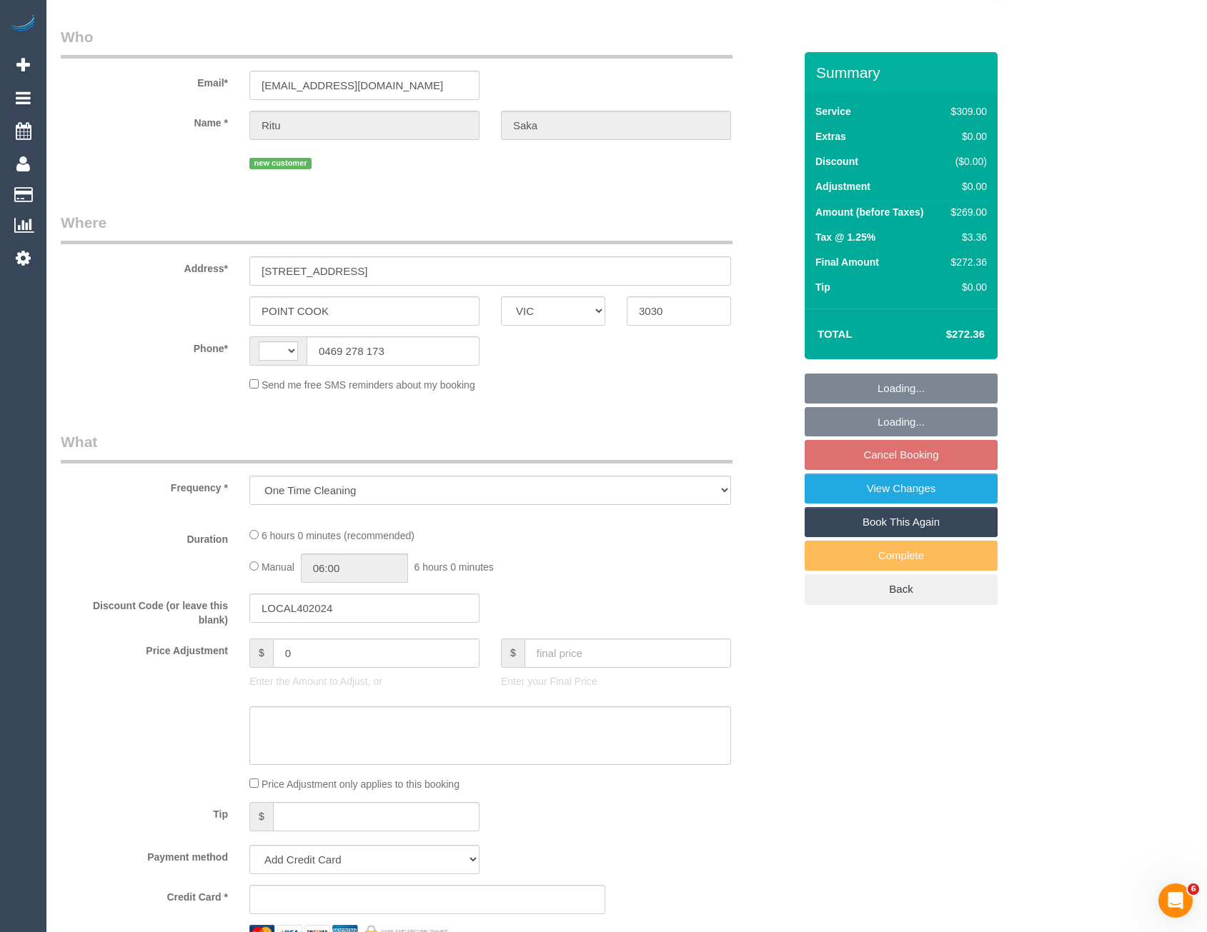
select select "string:AU"
select select "string:stripe-pm_1SGAwU2GScqysDRVFfHLmE1k"
select select "number:28"
select select "number:14"
select select "number:19"
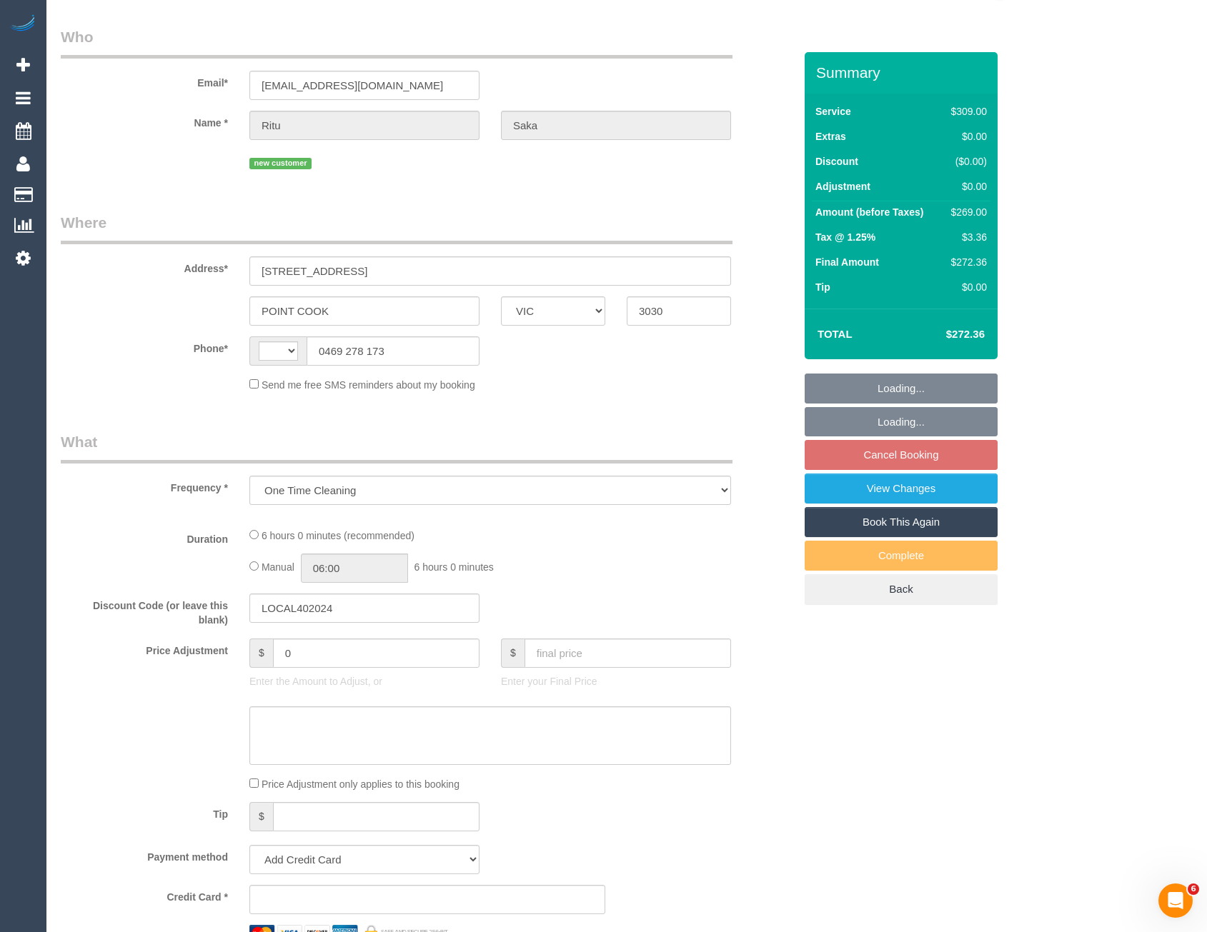
select select "number:23"
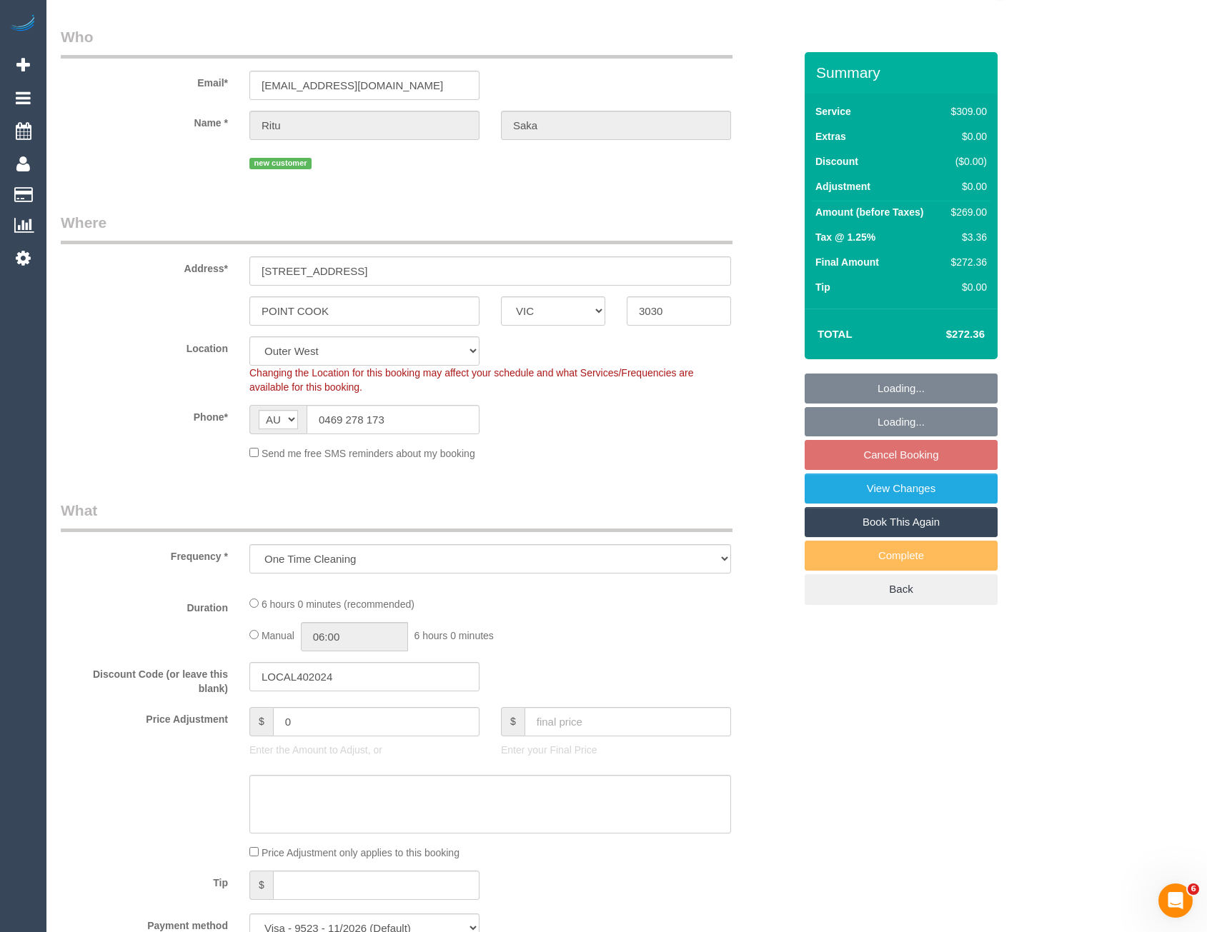
select select "object:684"
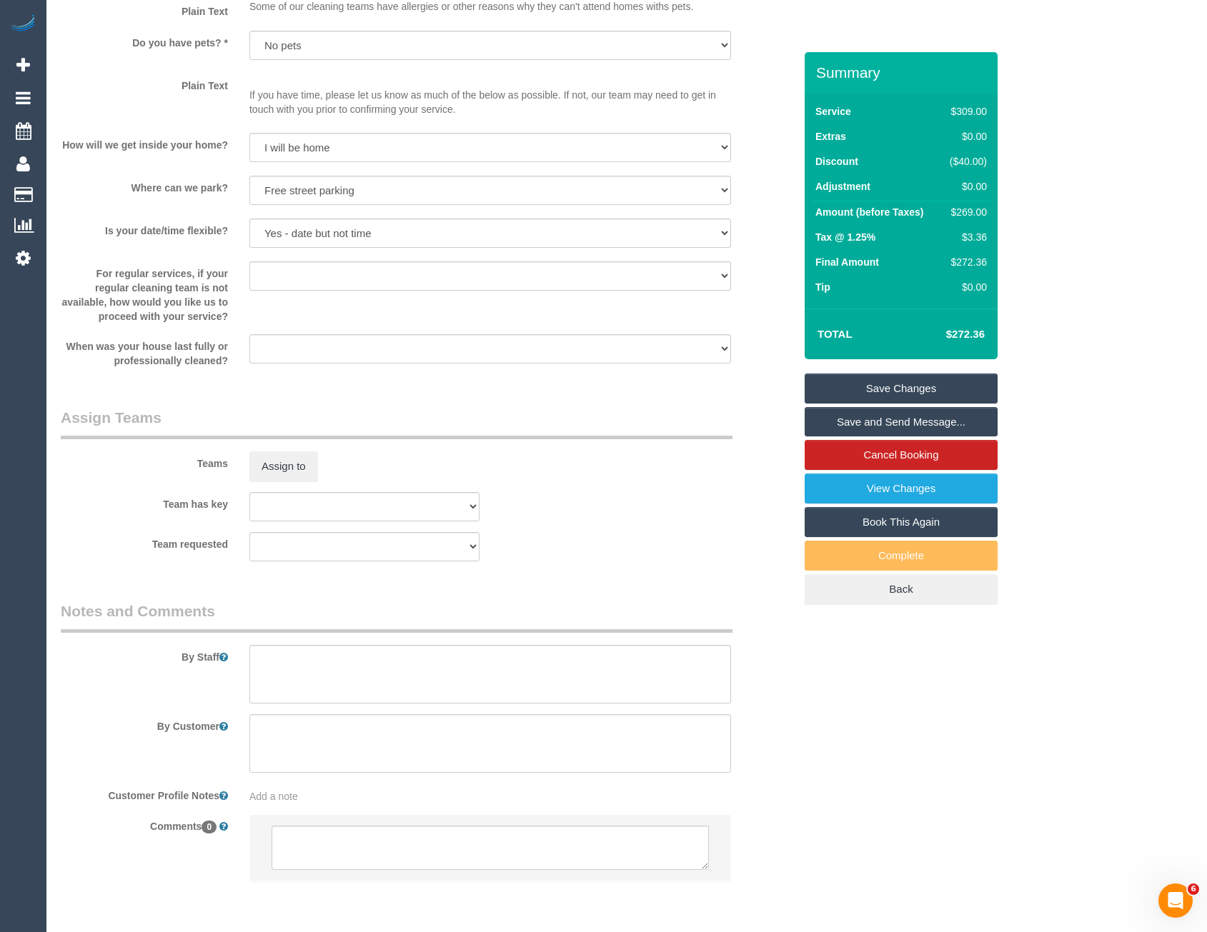
scroll to position [1945, 0]
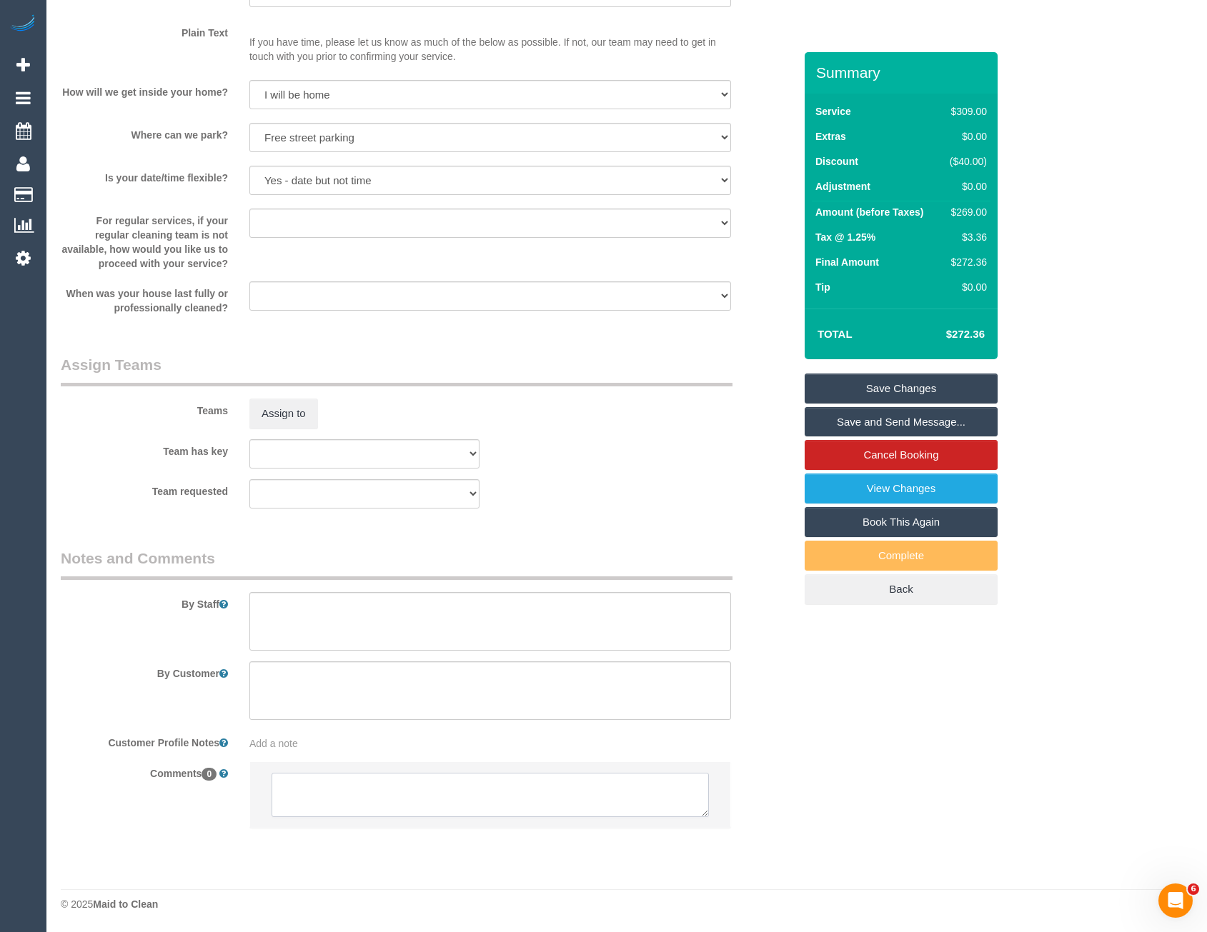
click at [292, 797] on textarea at bounding box center [490, 795] width 437 height 44
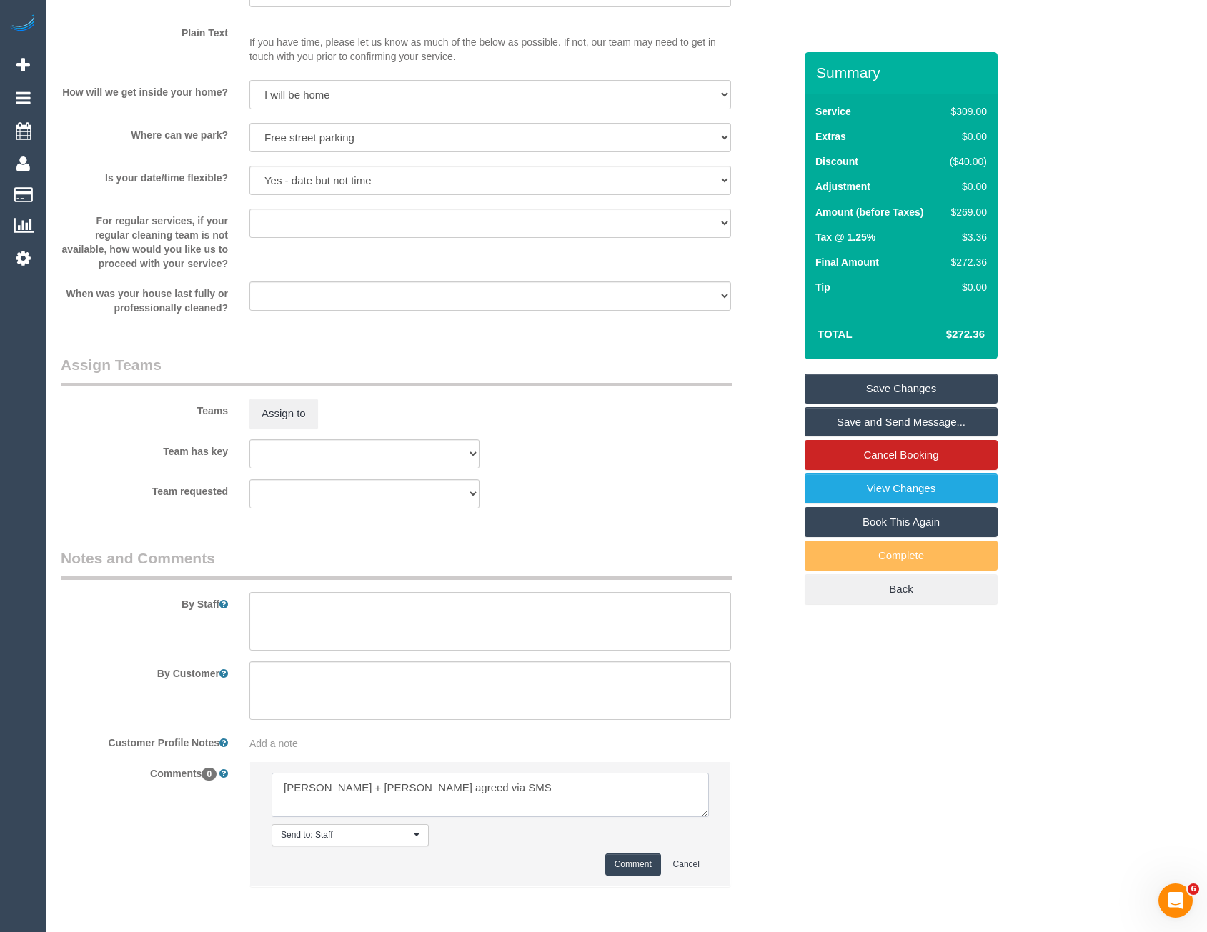
type textarea "Mansi + Nirzar agreed via SMS"
click at [628, 858] on button "Comment" at bounding box center [633, 865] width 56 height 22
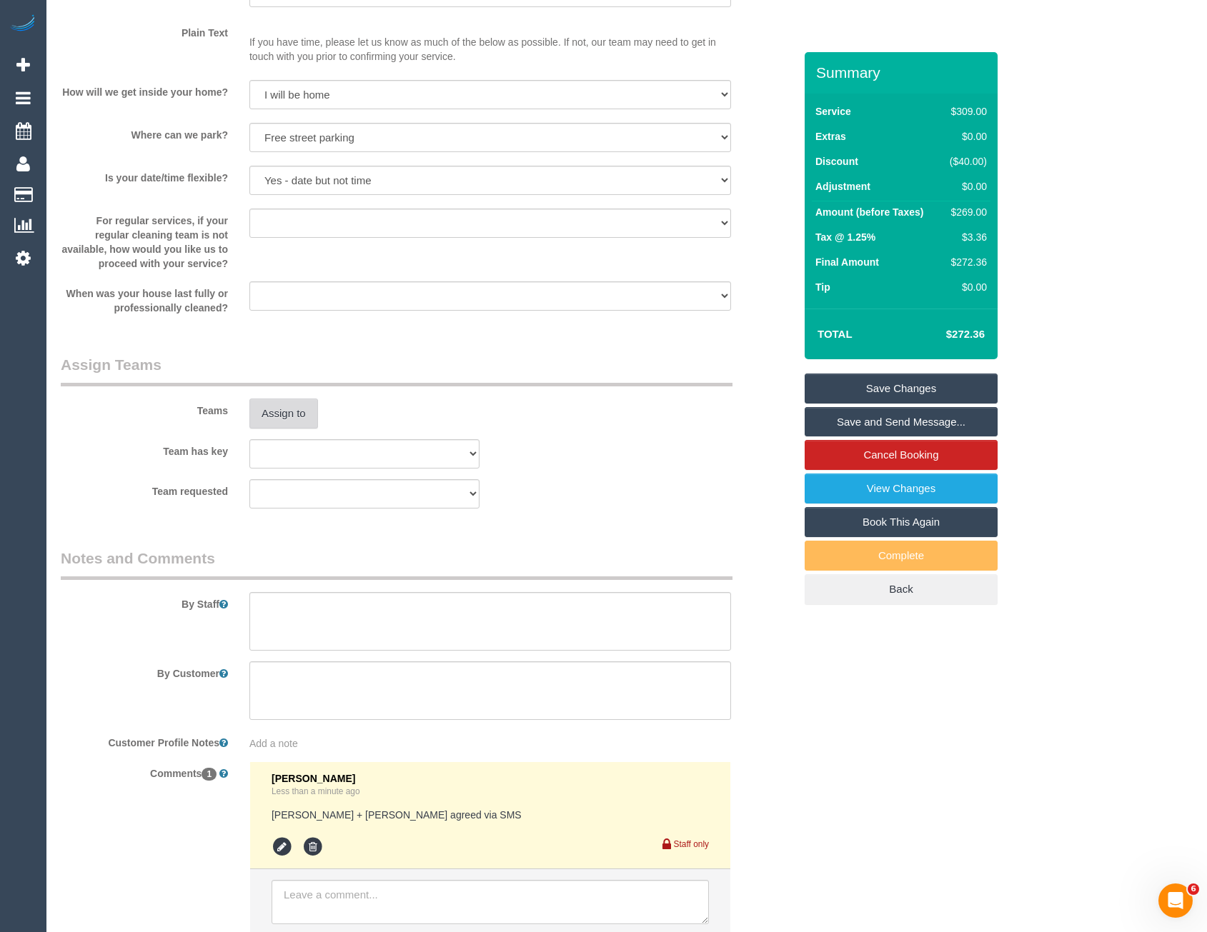
click at [288, 426] on button "Assign to" at bounding box center [283, 414] width 69 height 30
click at [303, 632] on textarea at bounding box center [490, 621] width 482 height 59
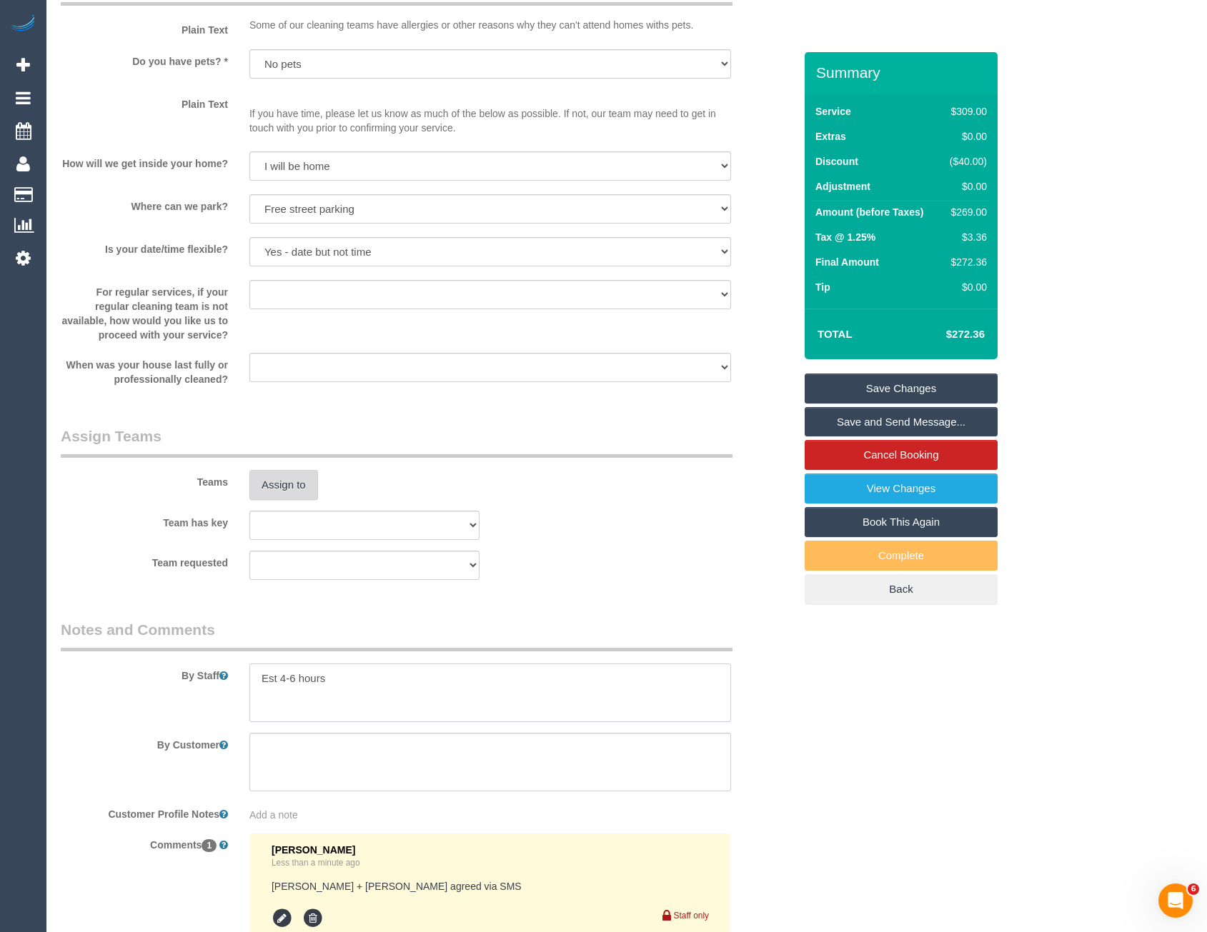
type textarea "Est 4-6 hours"
click at [273, 489] on button "Assign to" at bounding box center [283, 485] width 69 height 30
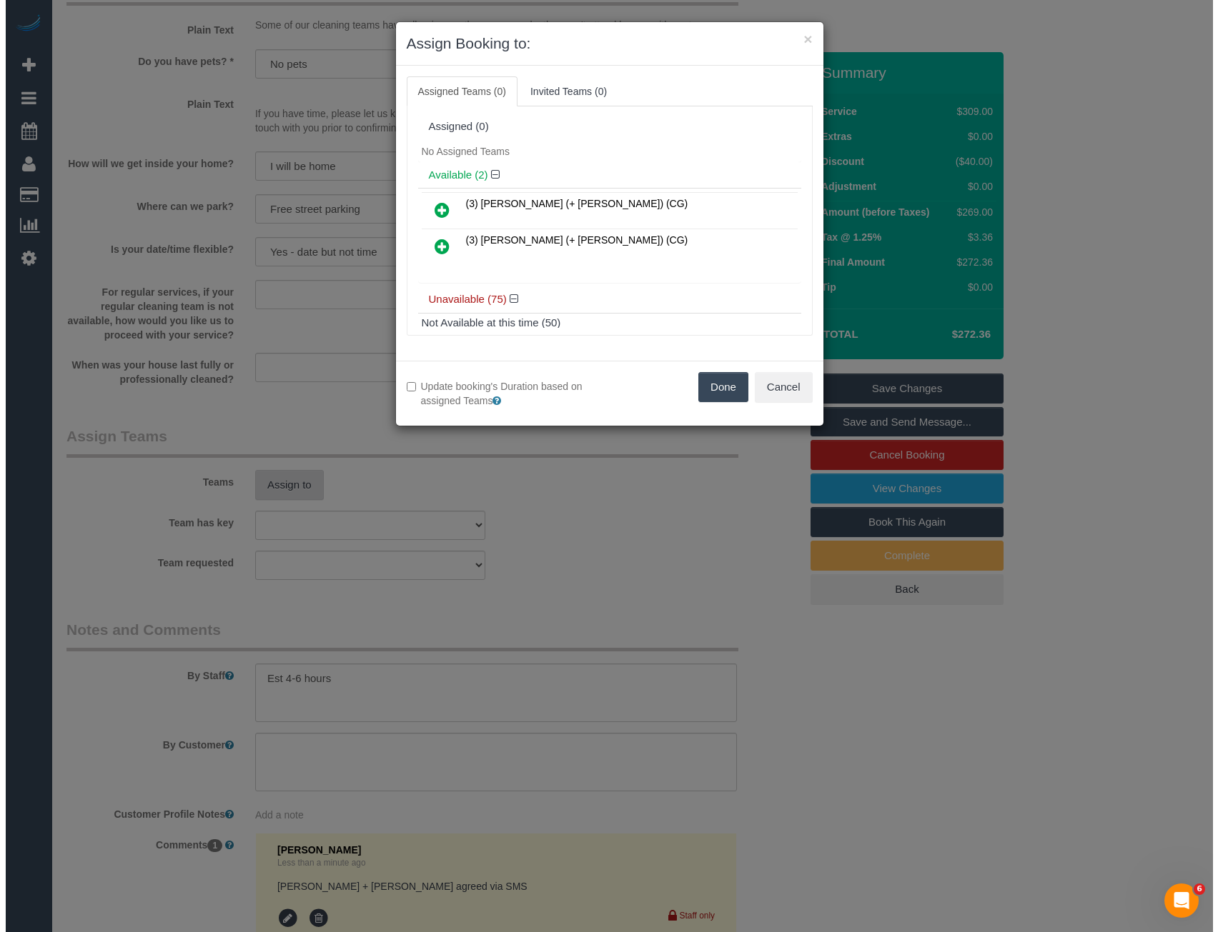
scroll to position [1869, 0]
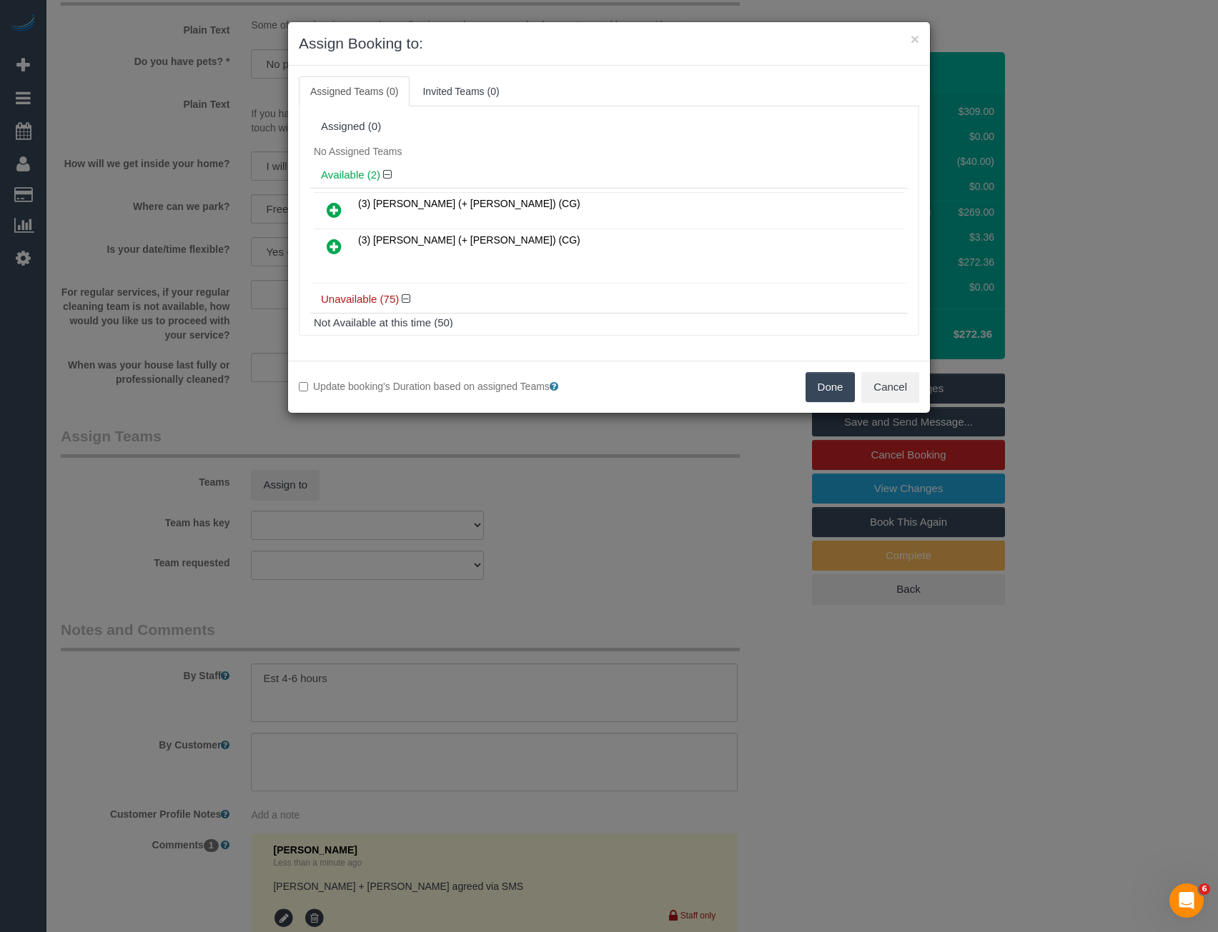
click at [433, 520] on div "× Assign Booking to: Assigned Teams (0) Invited Teams (0) Assigned (0) No Assig…" at bounding box center [609, 466] width 1218 height 932
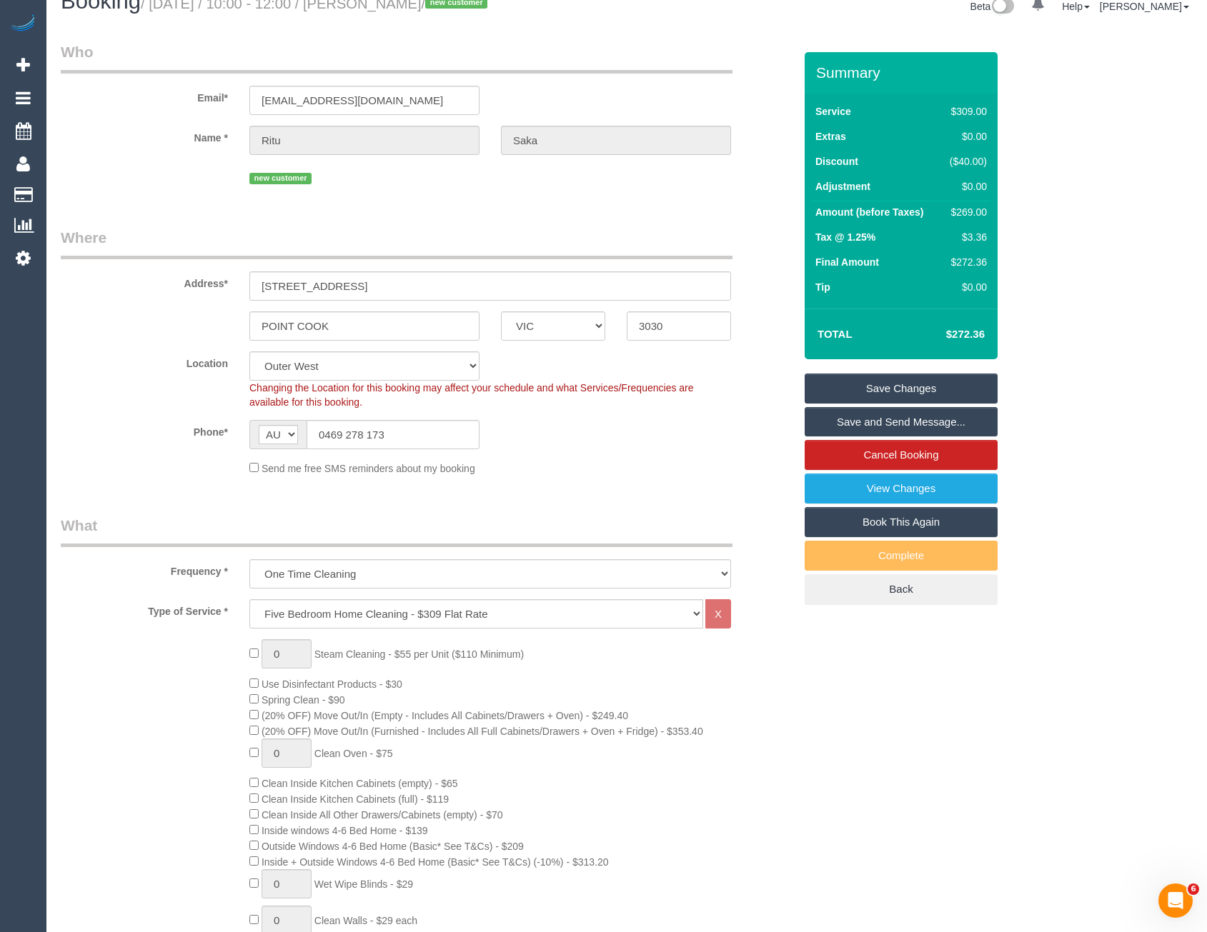
scroll to position [0, 0]
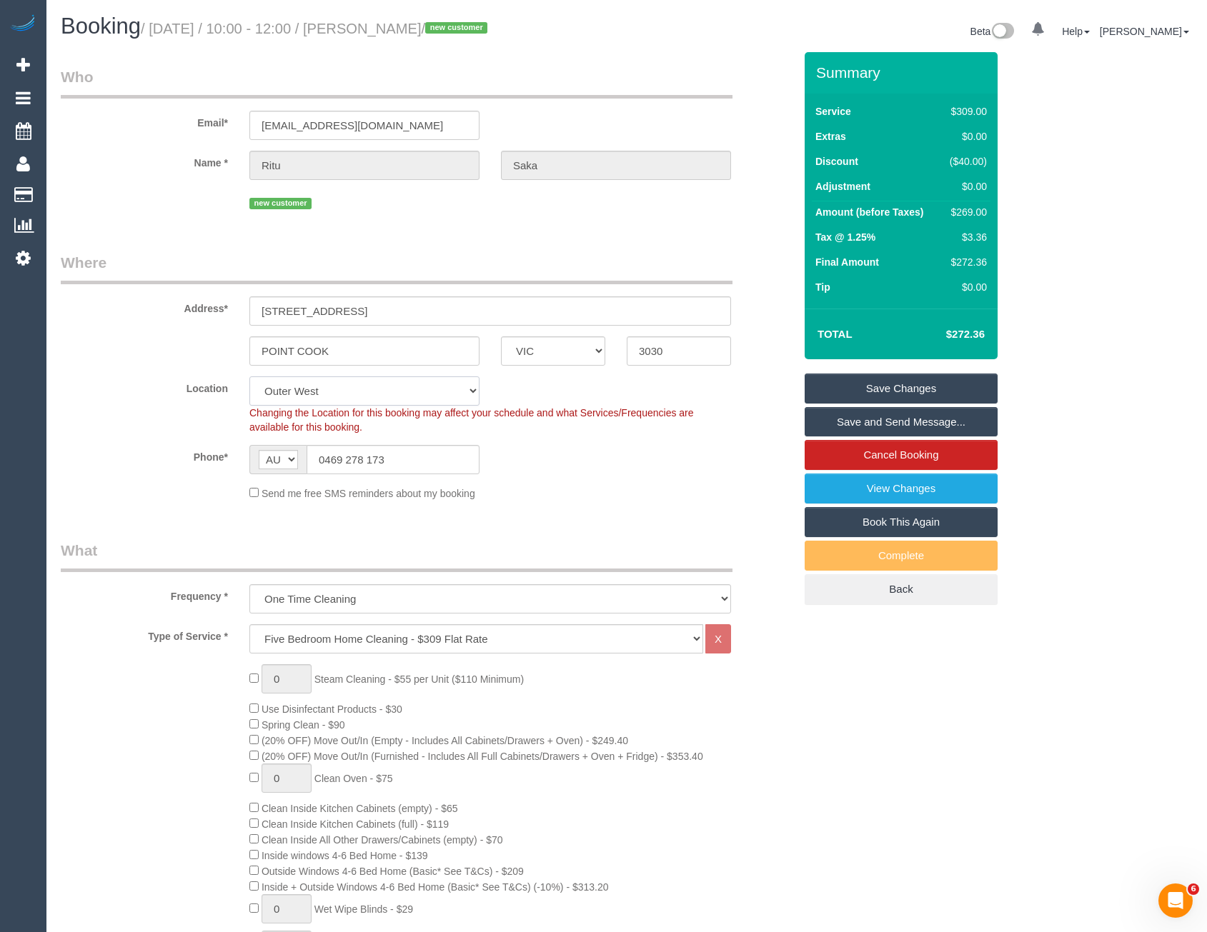
click at [339, 382] on select "Office City East (North) East (South) Inner East Inner North (East) Inner North…" at bounding box center [364, 391] width 230 height 29
select select "50"
click at [249, 377] on select "Office City East (North) East (South) Inner East Inner North (East) Inner North…" at bounding box center [364, 391] width 230 height 29
click at [555, 489] on div "Send me free SMS reminders about my booking" at bounding box center [490, 493] width 503 height 16
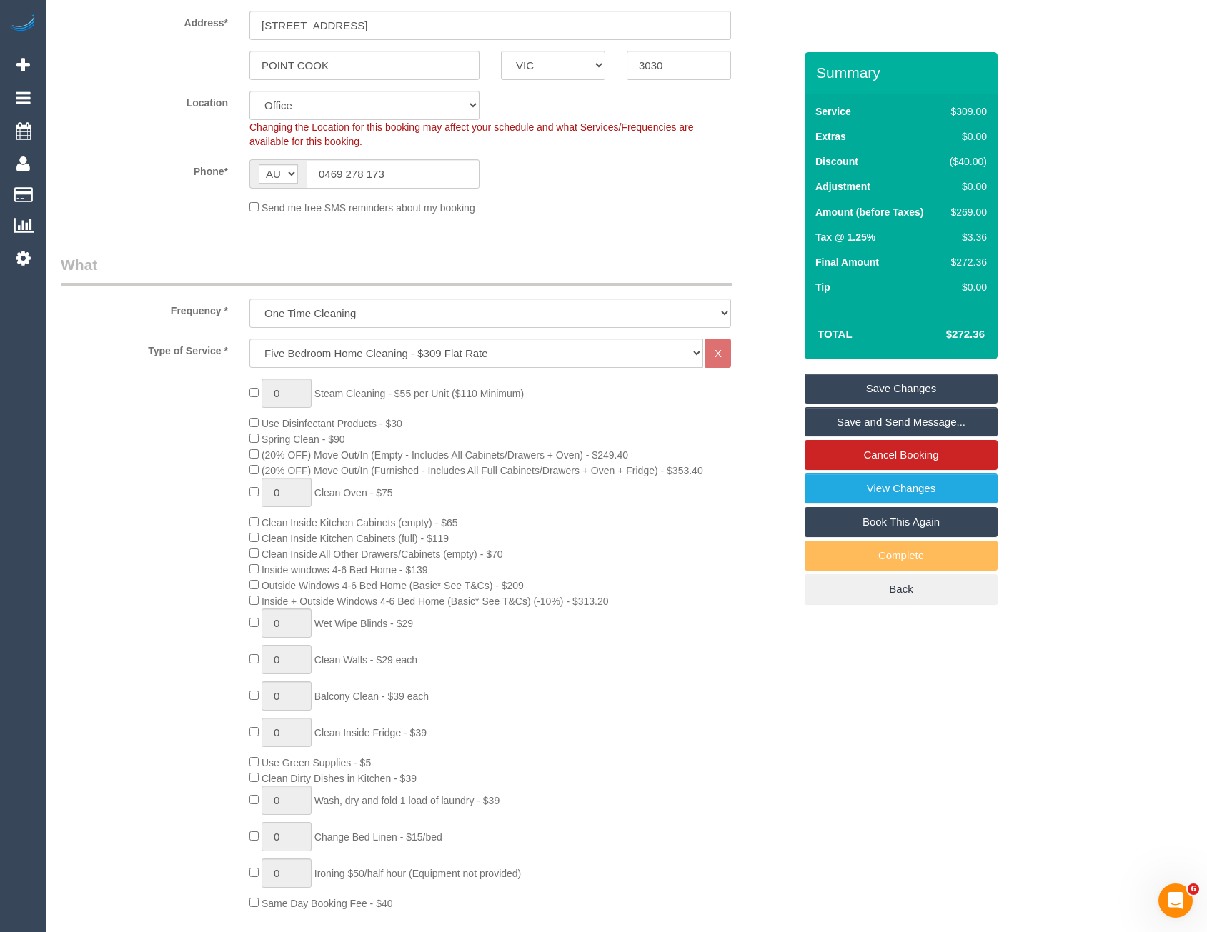
select select "object:4527"
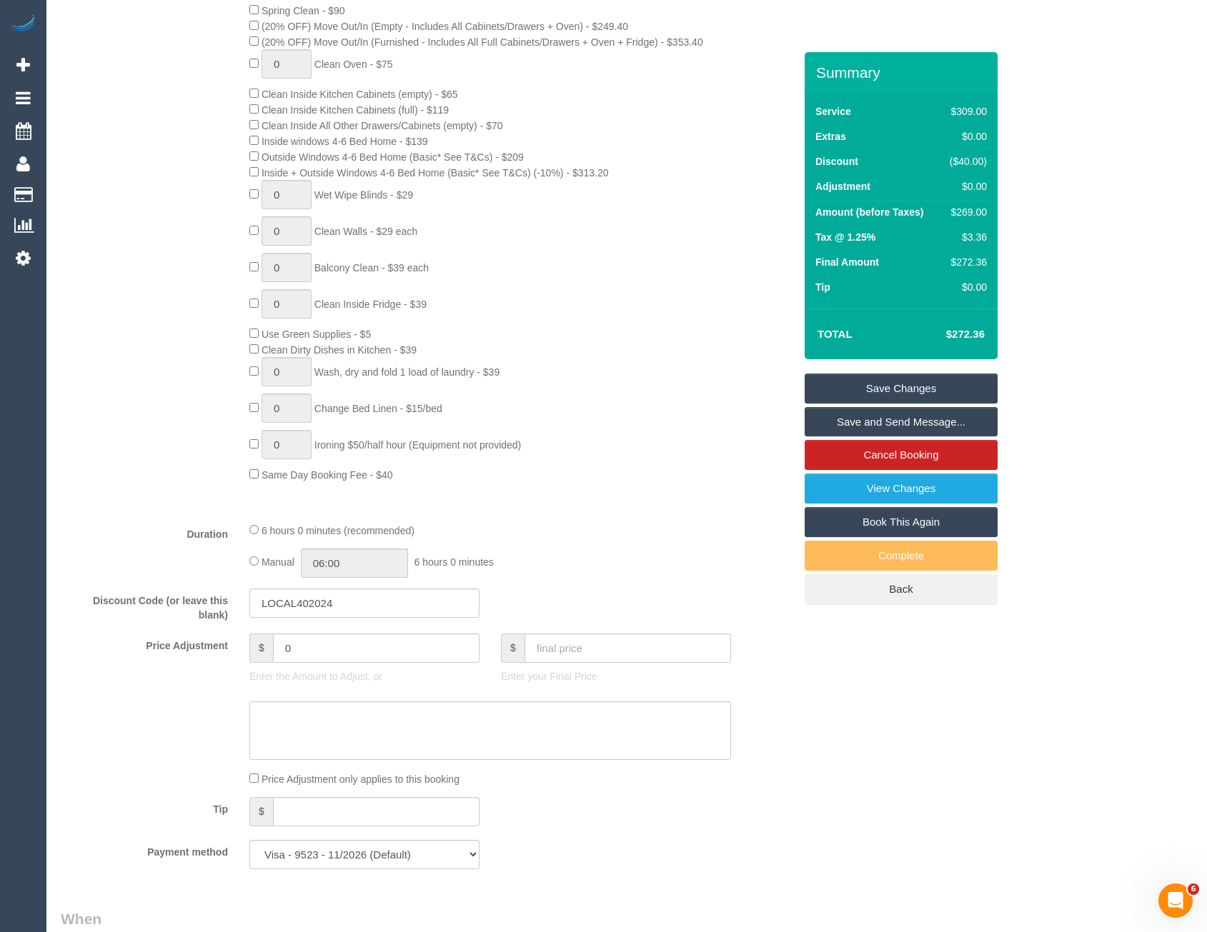
scroll to position [863, 0]
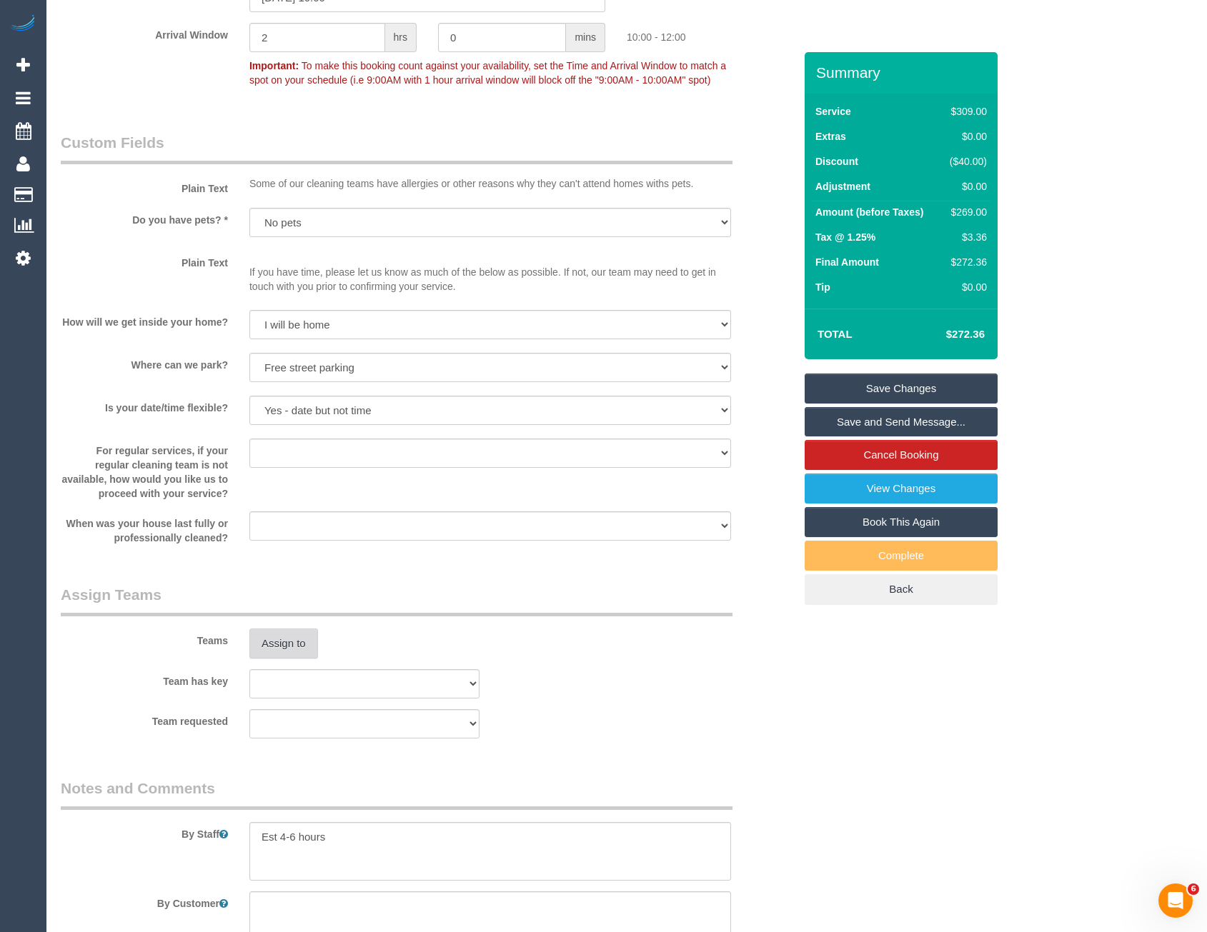
click at [297, 649] on button "Assign to" at bounding box center [283, 644] width 69 height 30
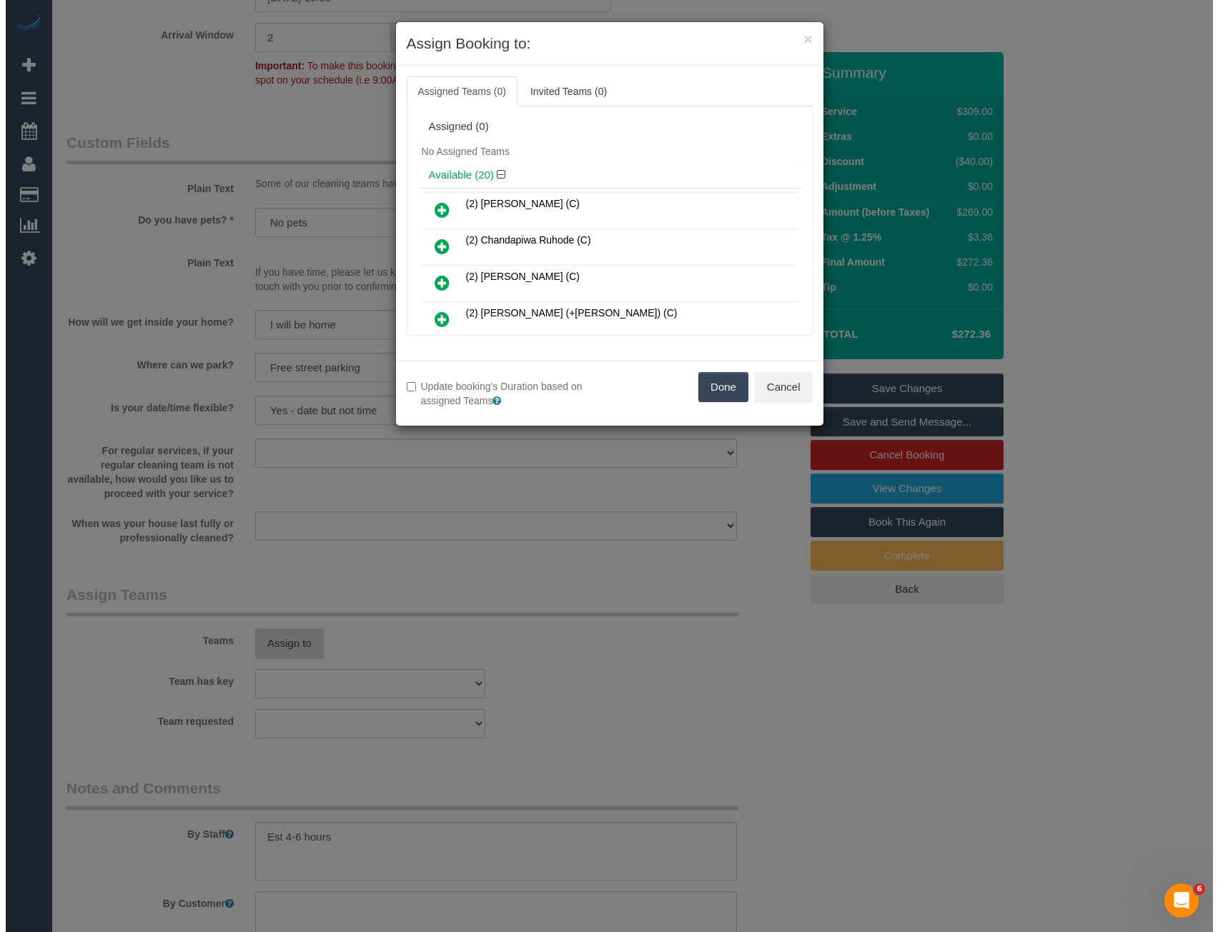
scroll to position [1711, 0]
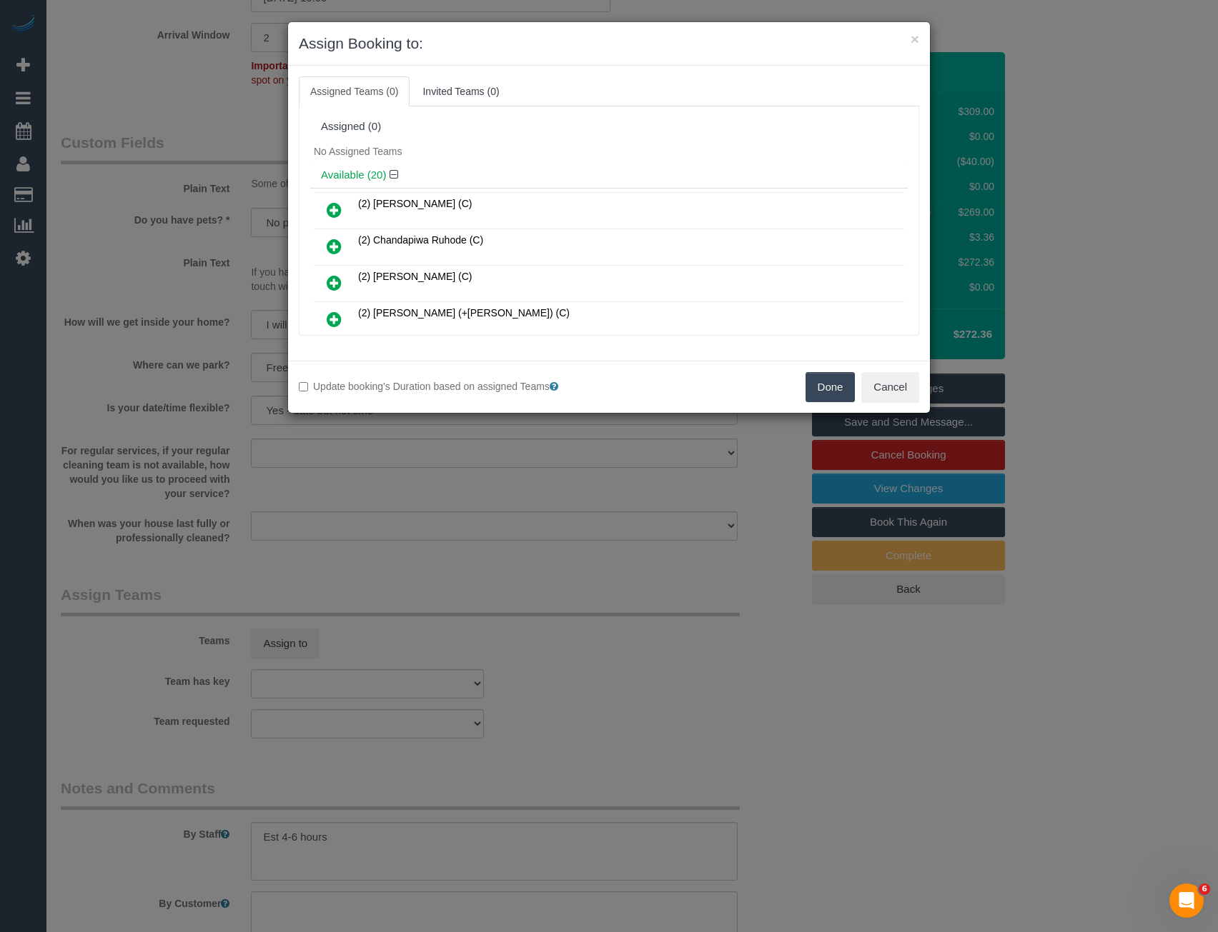
click at [564, 550] on div "× Assign Booking to: Assigned Teams (0) Invited Teams (0) Assigned (0) No Assig…" at bounding box center [609, 466] width 1218 height 932
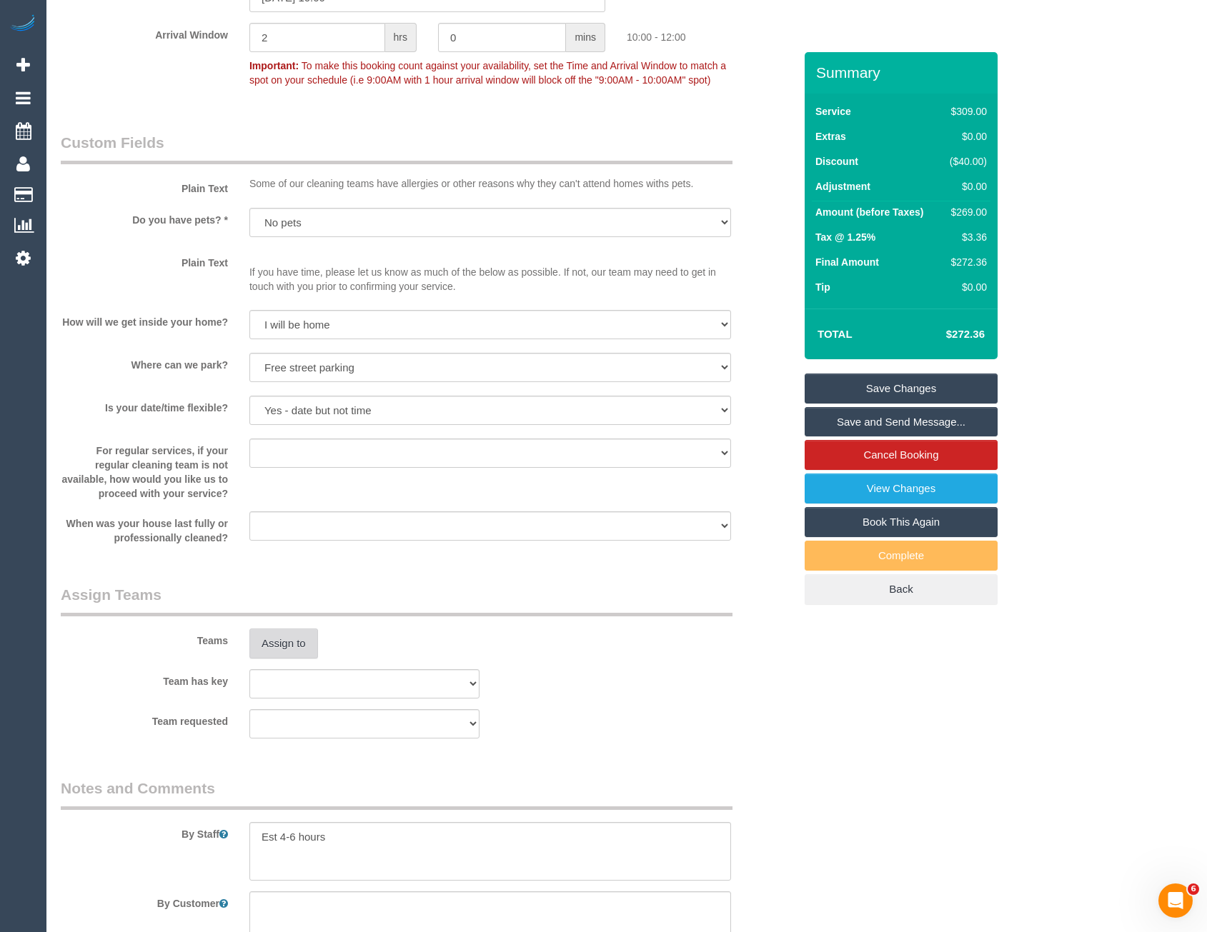
click at [292, 644] on button "Assign to" at bounding box center [283, 644] width 69 height 30
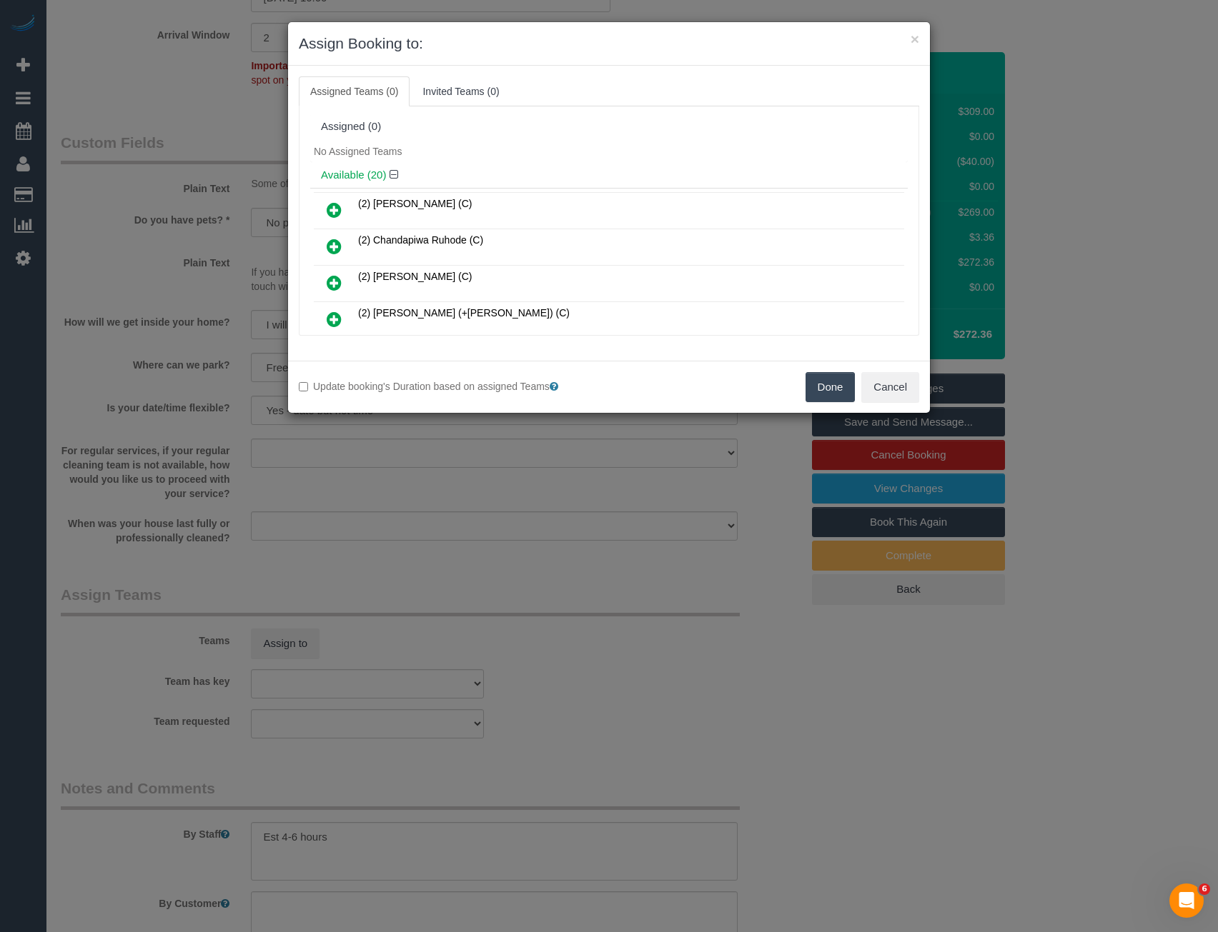
scroll to position [641, 0]
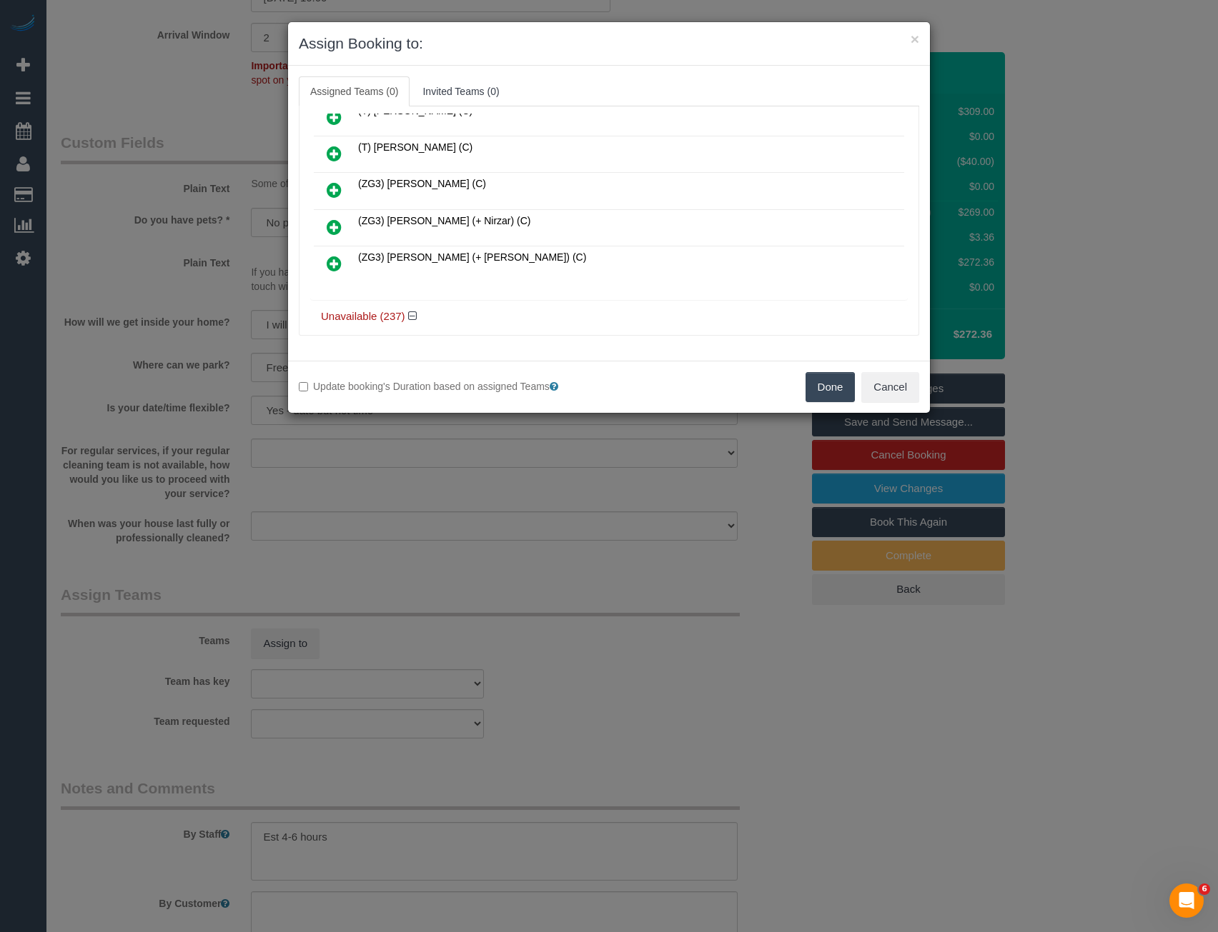
click at [335, 257] on icon at bounding box center [334, 263] width 15 height 17
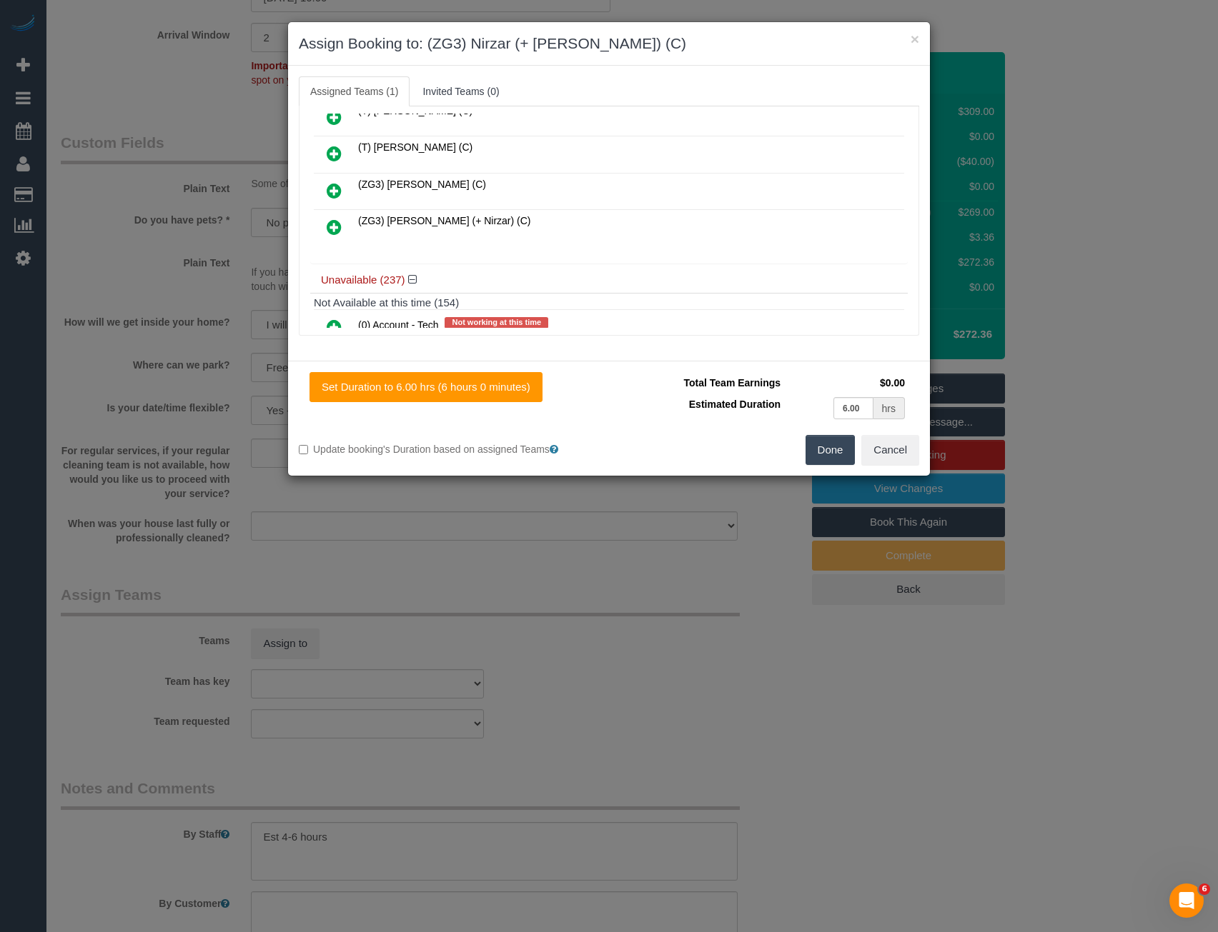
click at [336, 222] on icon at bounding box center [334, 227] width 15 height 17
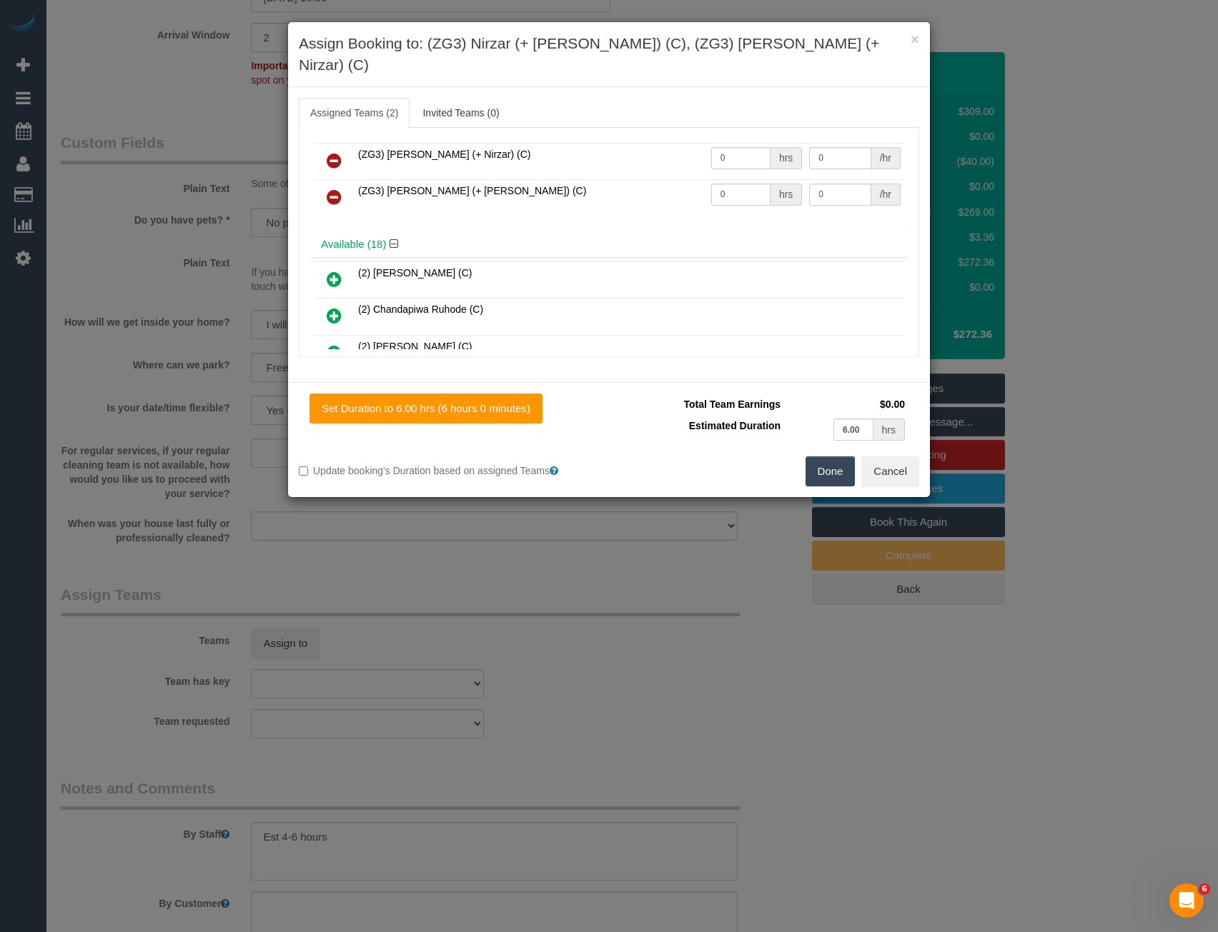
scroll to position [0, 0]
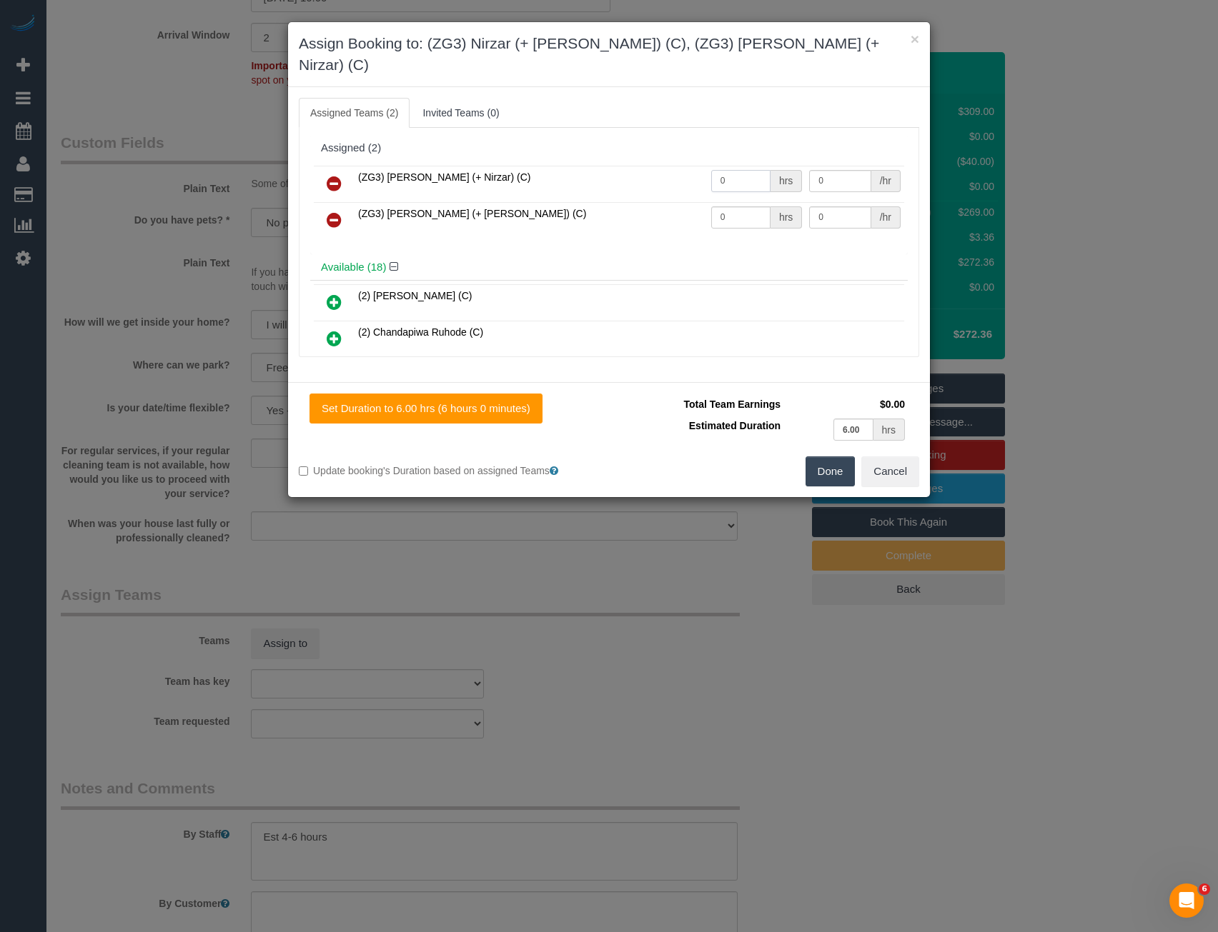
click at [696, 166] on tr "(ZG3) Mansi (+ Nirzar) (C) 0 hrs 0 /hr" at bounding box center [609, 184] width 590 height 36
type input "1"
type input "97.5"
drag, startPoint x: 748, startPoint y: 197, endPoint x: 667, endPoint y: 191, distance: 80.9
click at [673, 202] on tr "(ZG3) Nirzar (+ Mansi) (C) 0 hrs 0 /hr" at bounding box center [609, 220] width 590 height 36
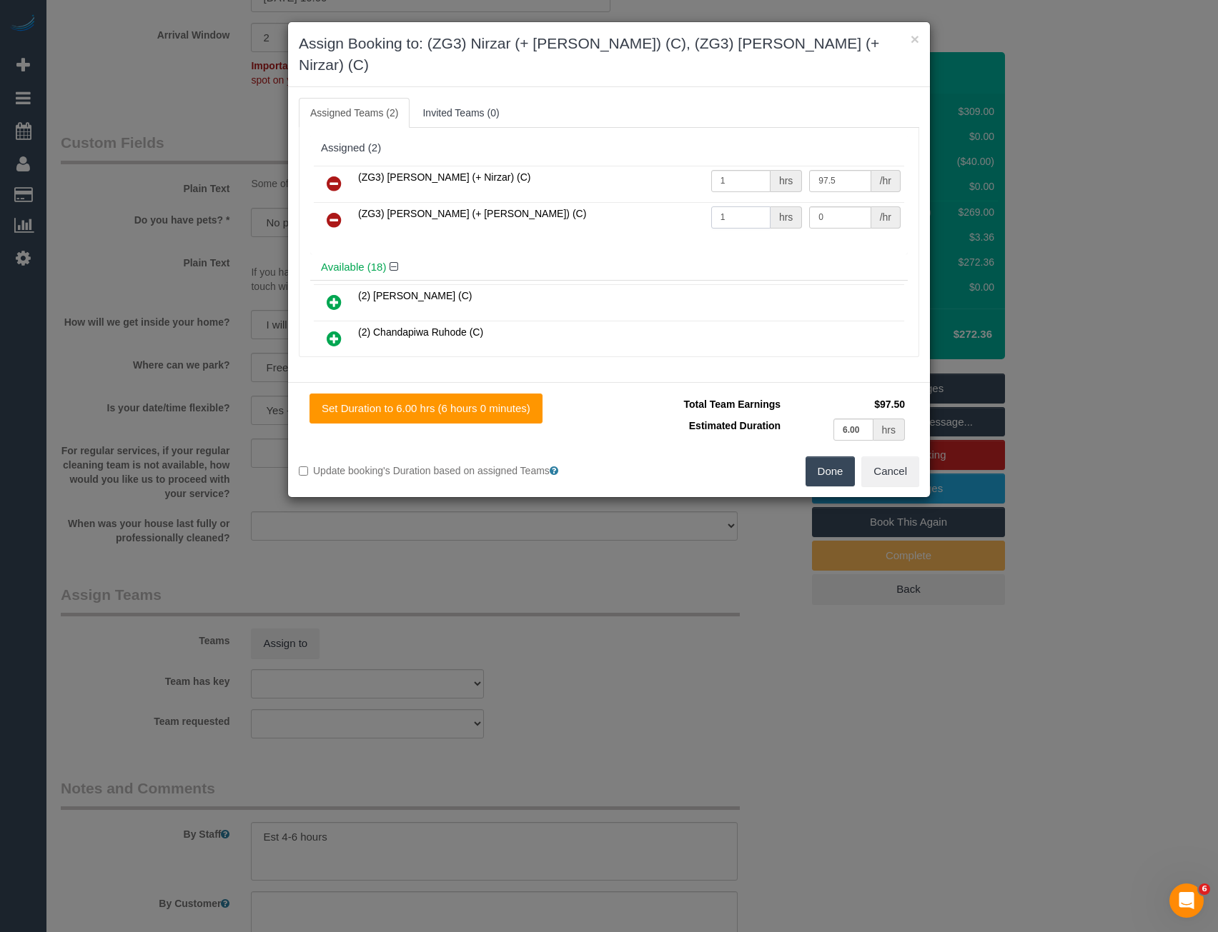
type input "1"
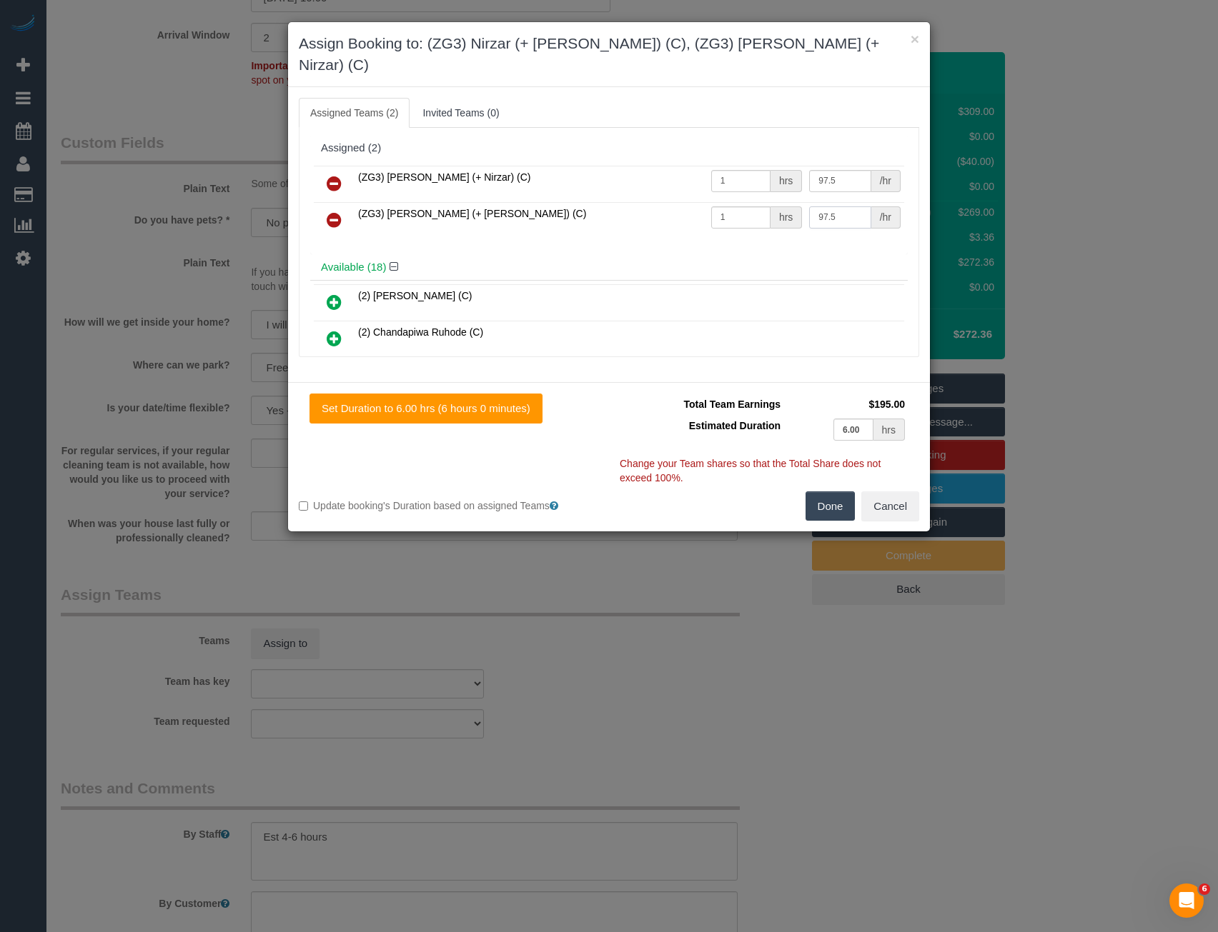
type input "97.5"
click at [833, 492] on button "Done" at bounding box center [830, 507] width 50 height 30
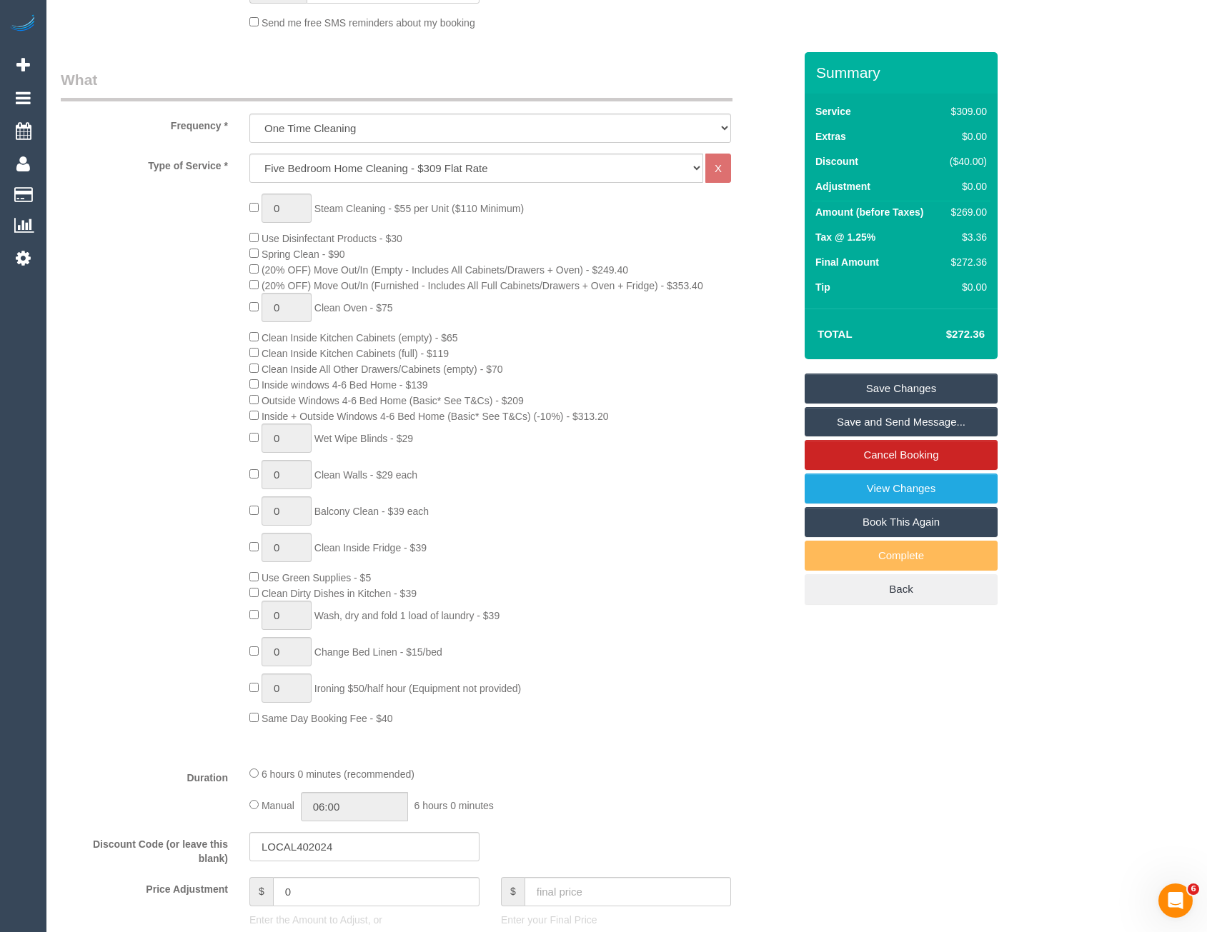
scroll to position [786, 0]
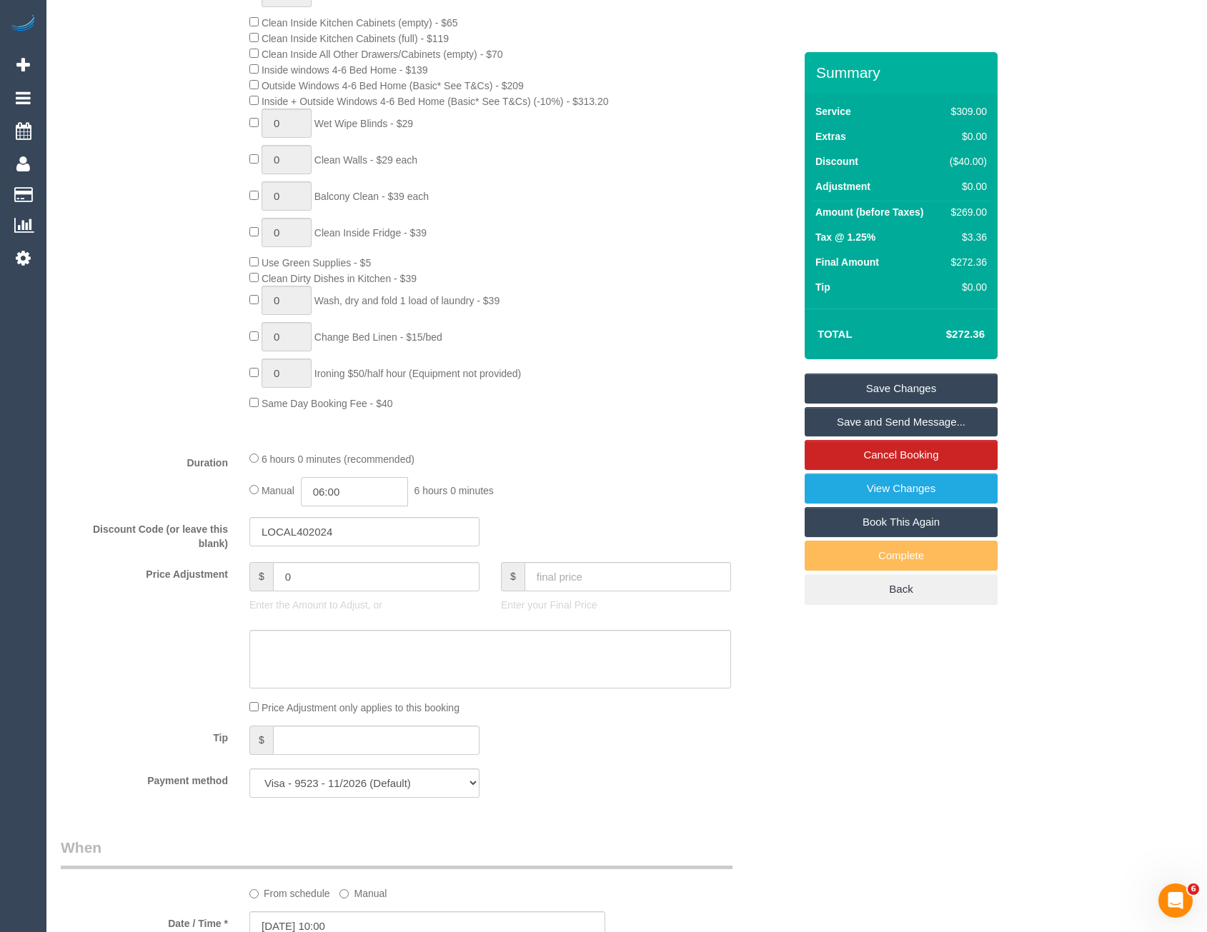
click at [344, 494] on input "06:00" at bounding box center [354, 491] width 107 height 29
type input "03:00"
click at [350, 532] on li "03:00" at bounding box center [339, 538] width 64 height 19
click at [565, 477] on div "Manual 03:00 3 hours 0 minutes" at bounding box center [490, 491] width 482 height 29
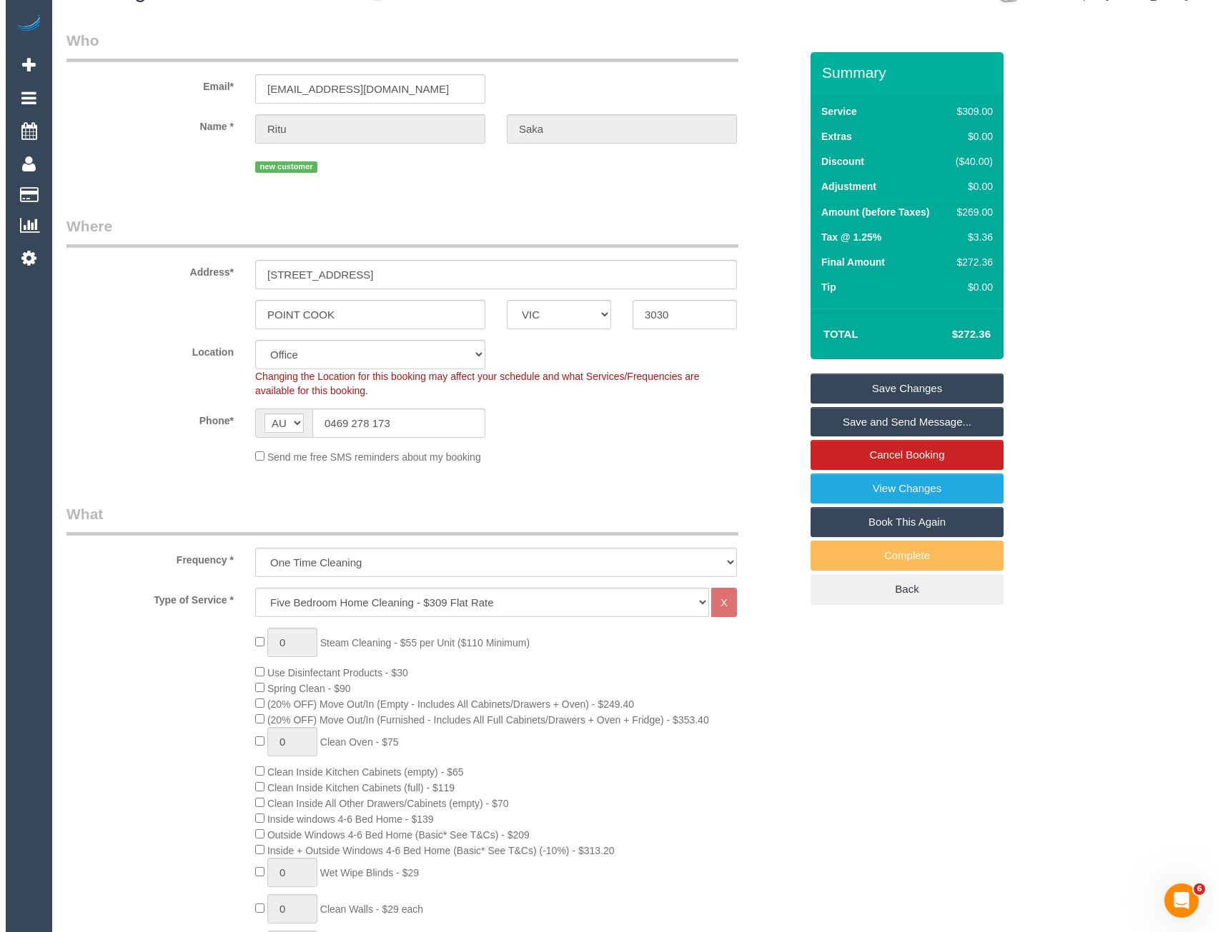
scroll to position [0, 0]
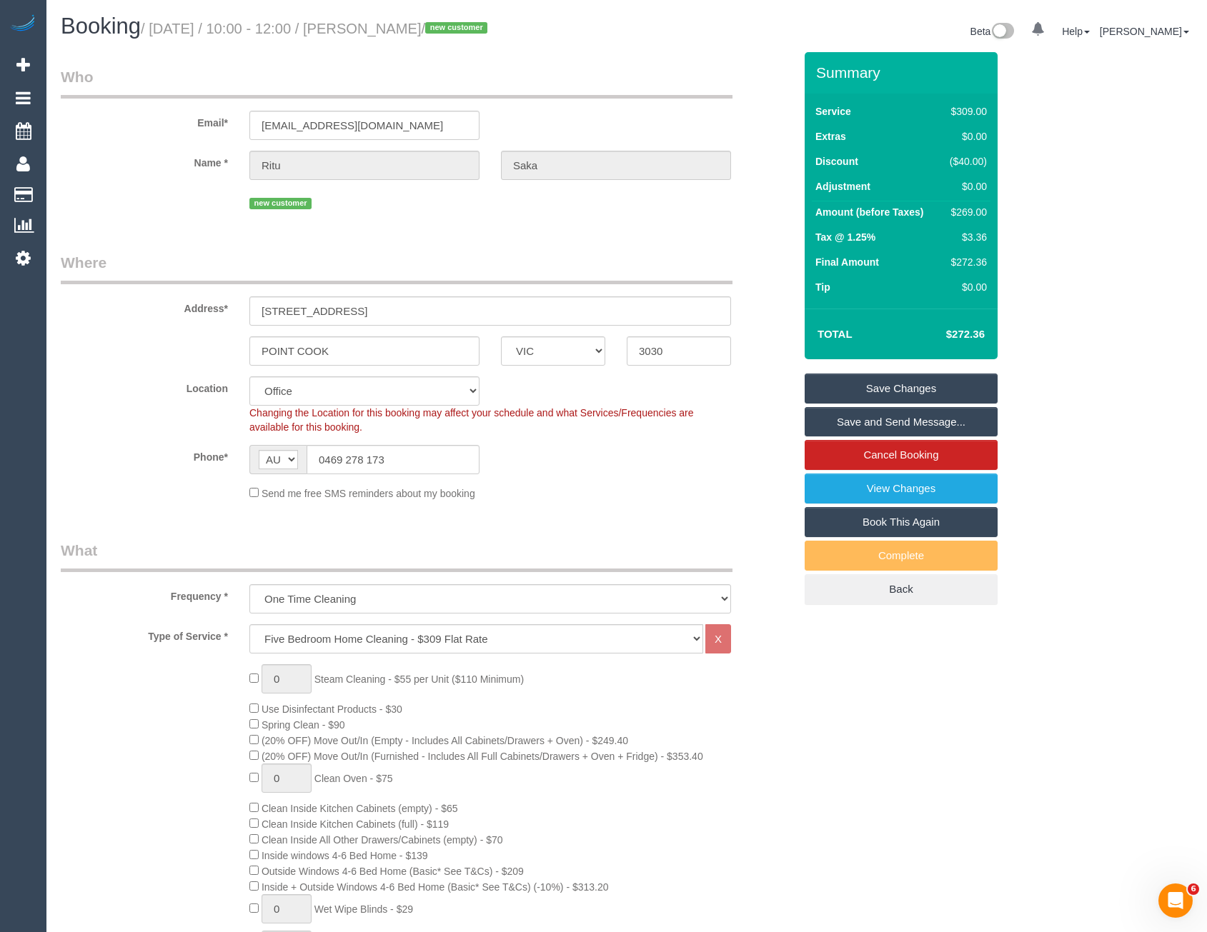
click at [860, 420] on link "Save and Send Message..." at bounding box center [901, 422] width 193 height 30
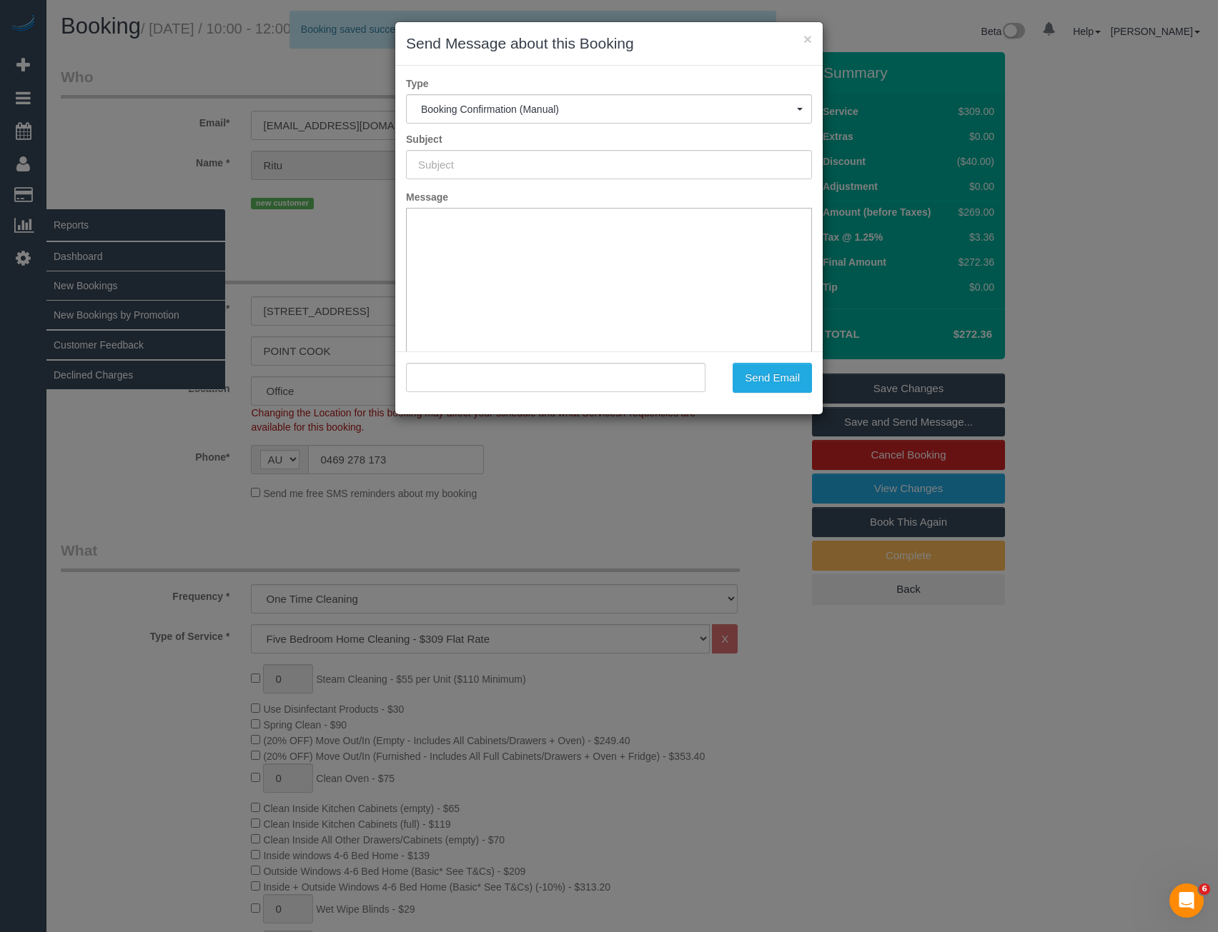
type input "Booking Confirmed"
type input ""Ritu Saka" <ritu.saka@gmail.com>"
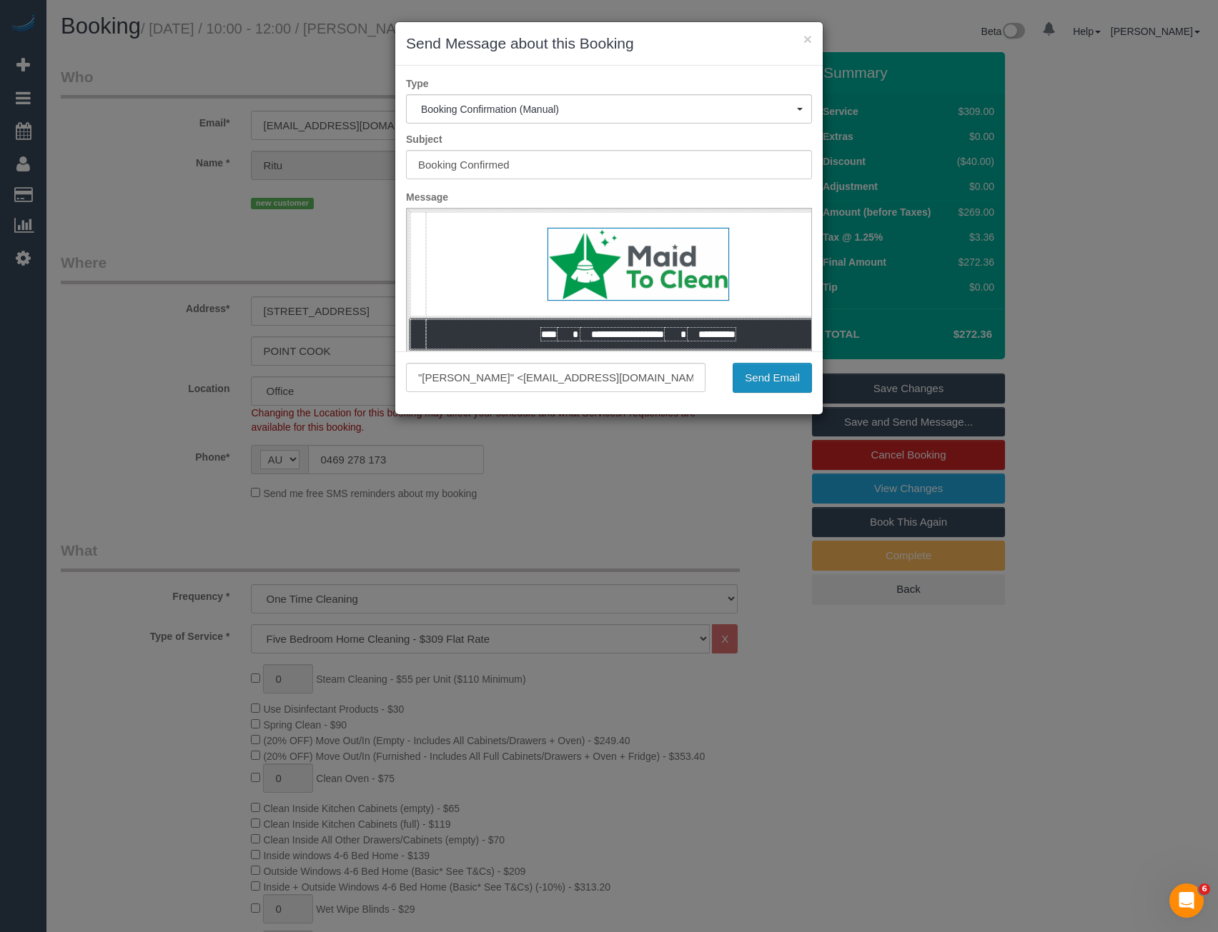
click at [741, 377] on button "Send Email" at bounding box center [771, 378] width 79 height 30
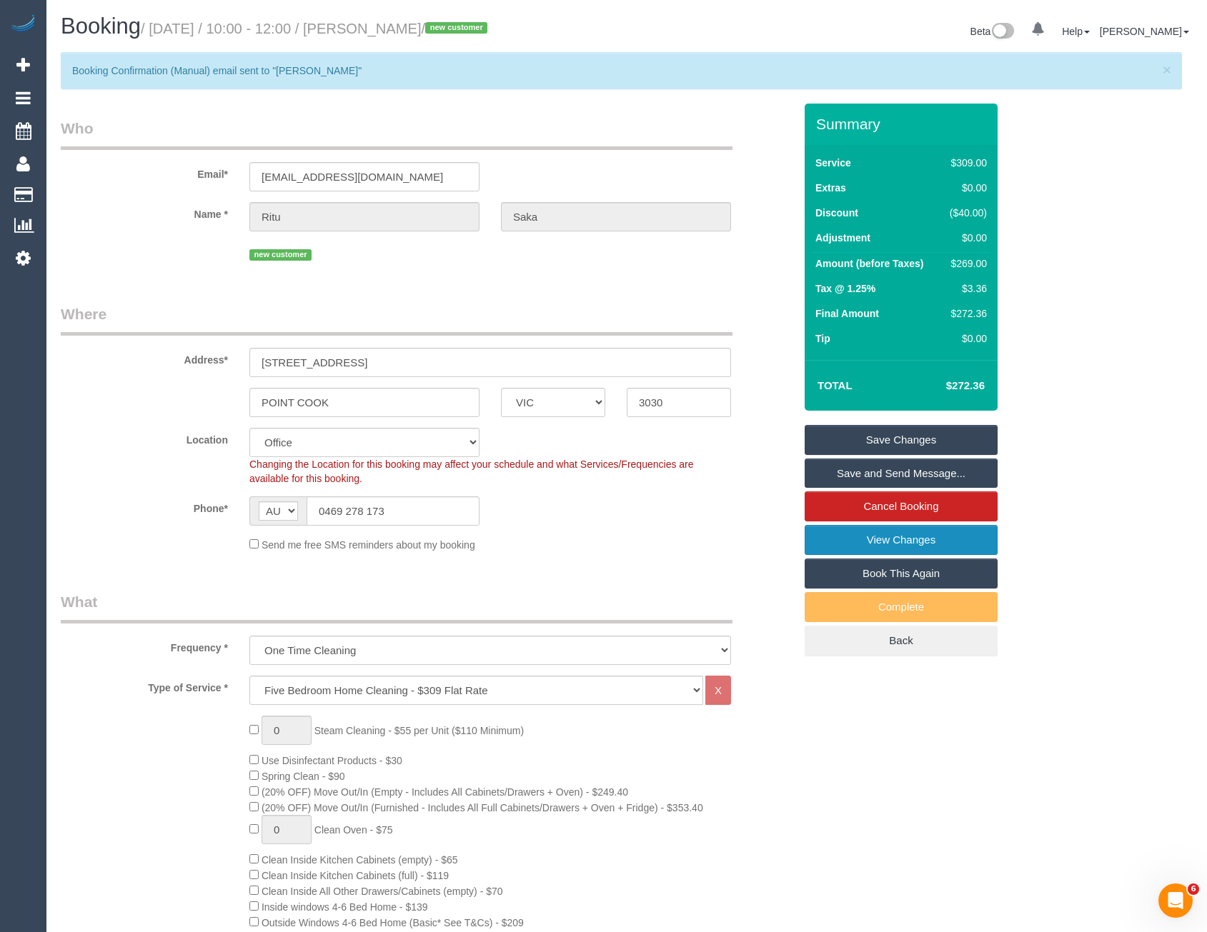
click at [843, 534] on link "View Changes" at bounding box center [901, 540] width 193 height 30
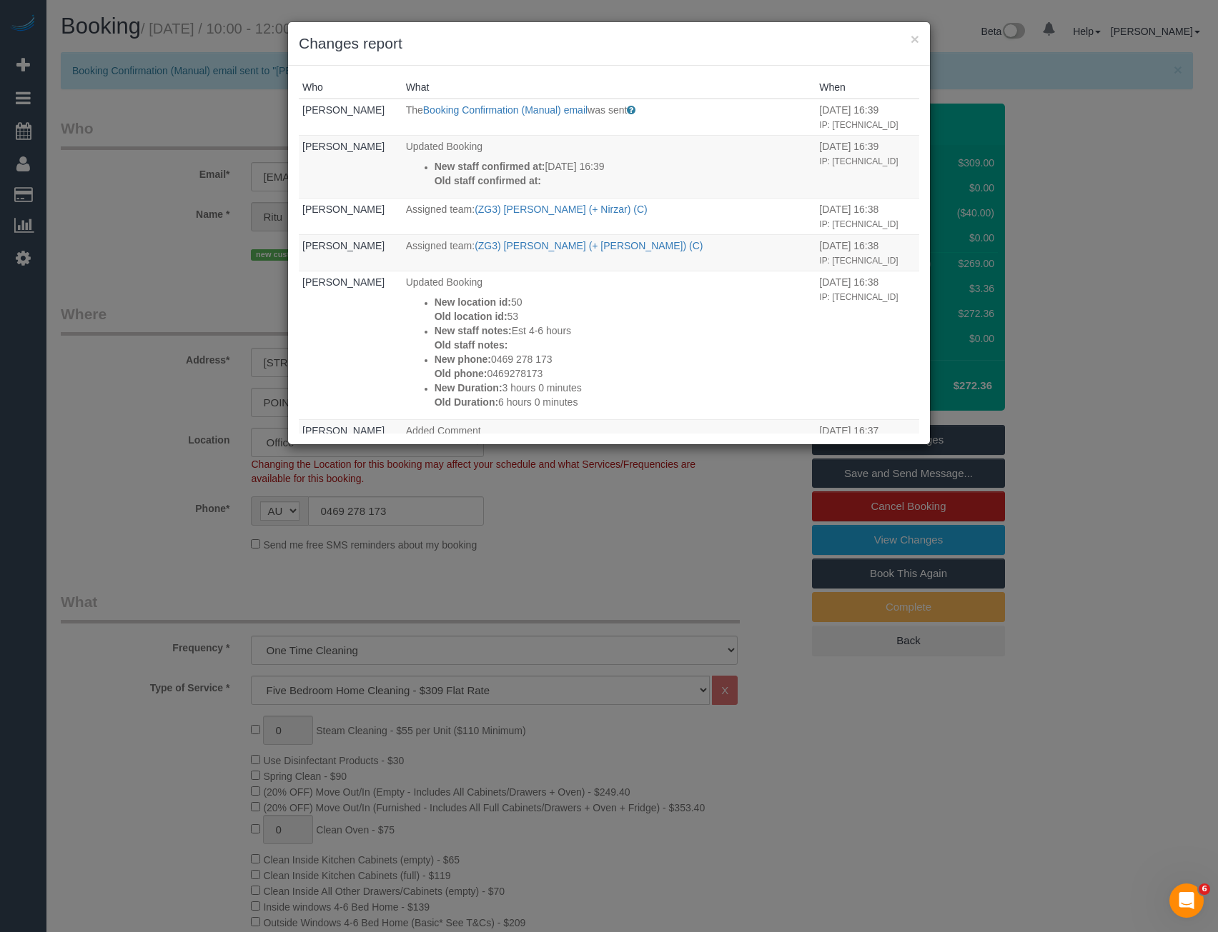
click at [632, 513] on div "× Changes report Who What When Bronie Bryant The Booking Confirmation (Manual) …" at bounding box center [609, 466] width 1218 height 932
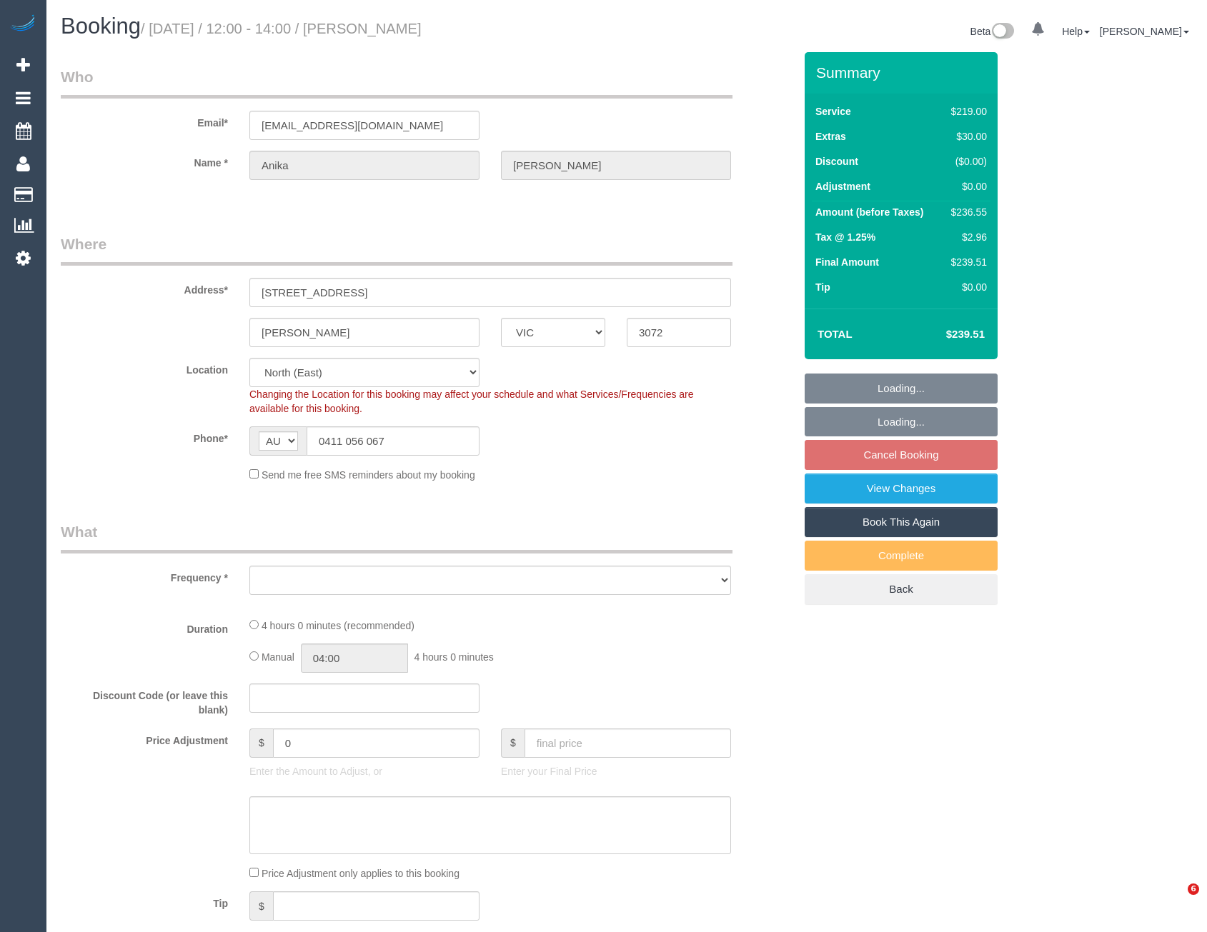
select select "VIC"
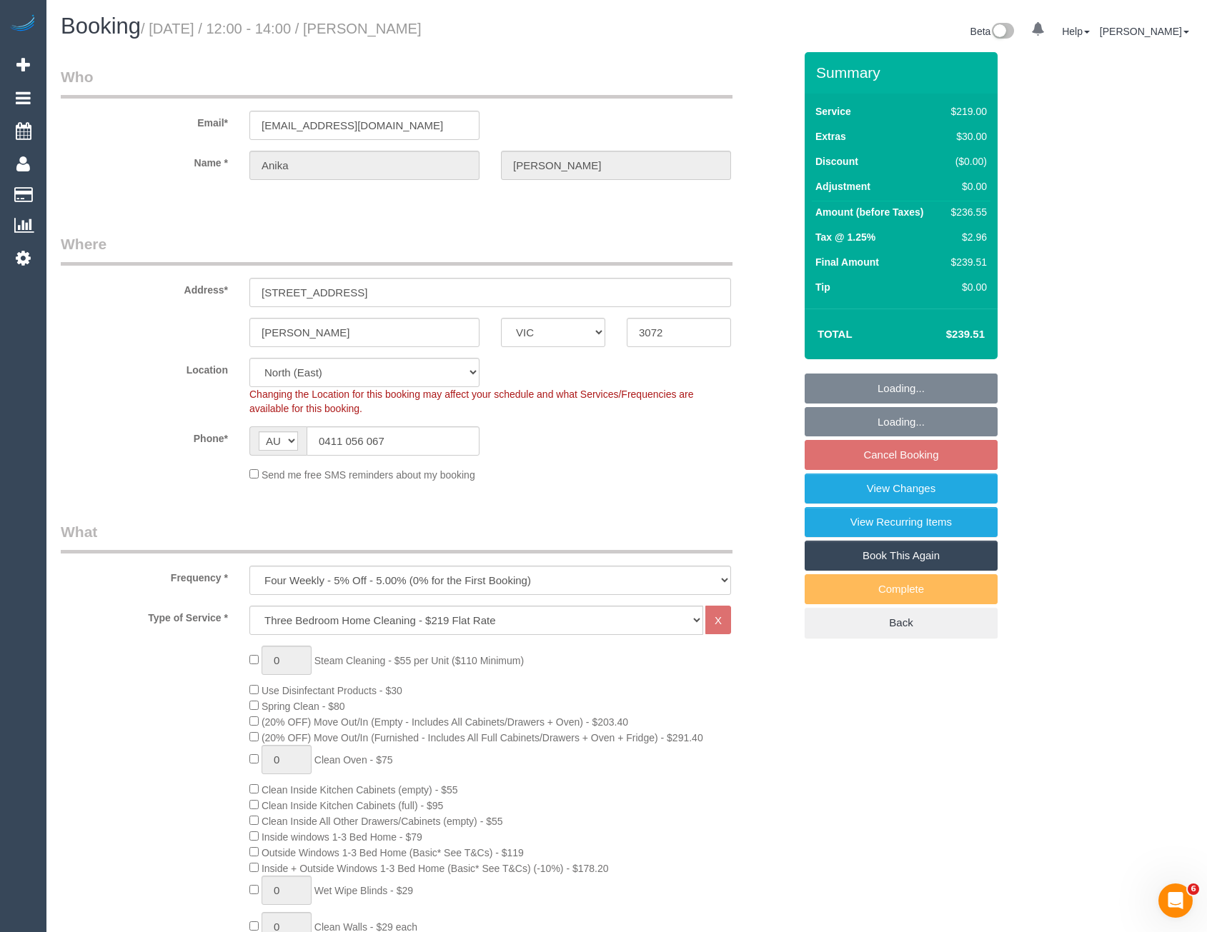
select select "object:1368"
select select "number:27"
select select "number:14"
select select "number:19"
select select "number:25"
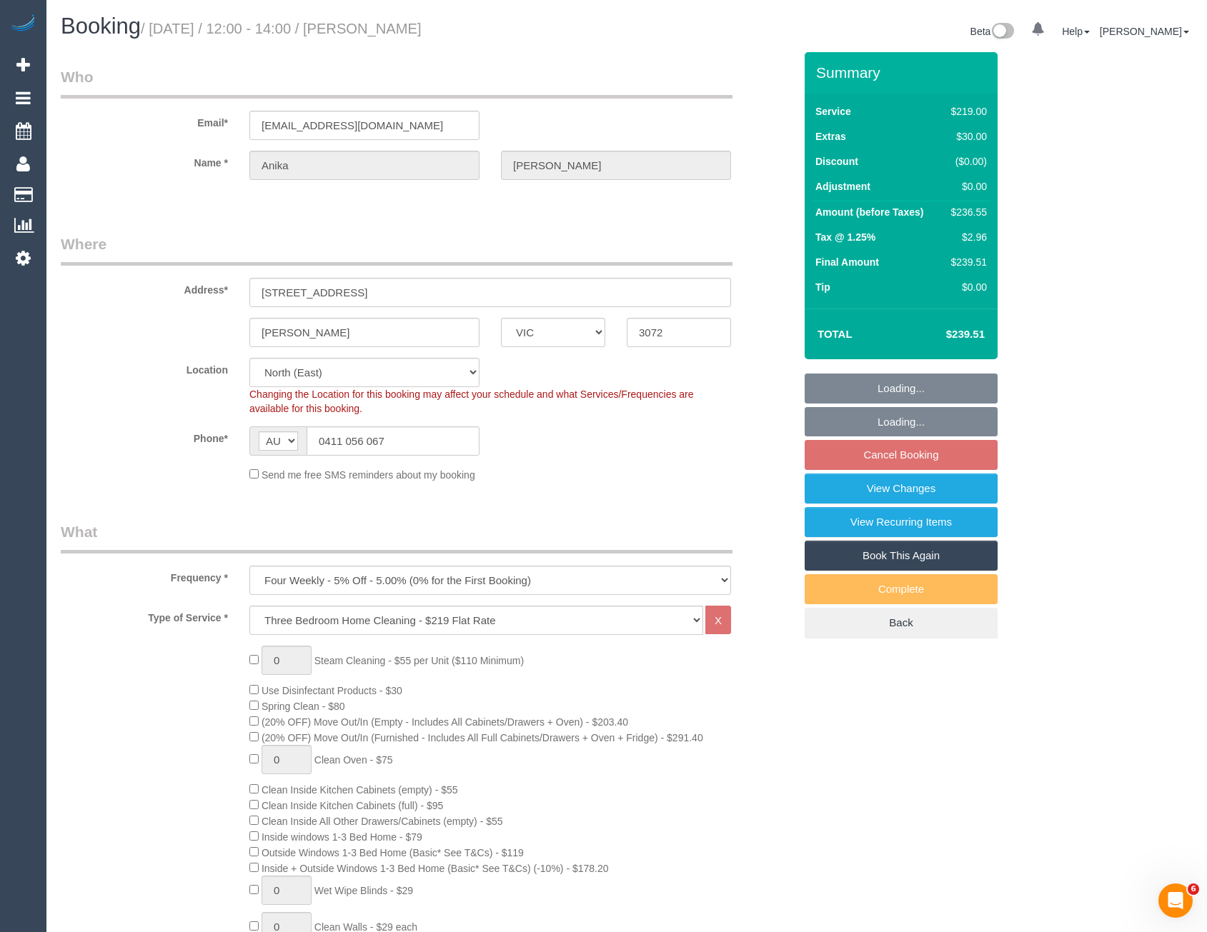
select select "number:35"
select select "number:12"
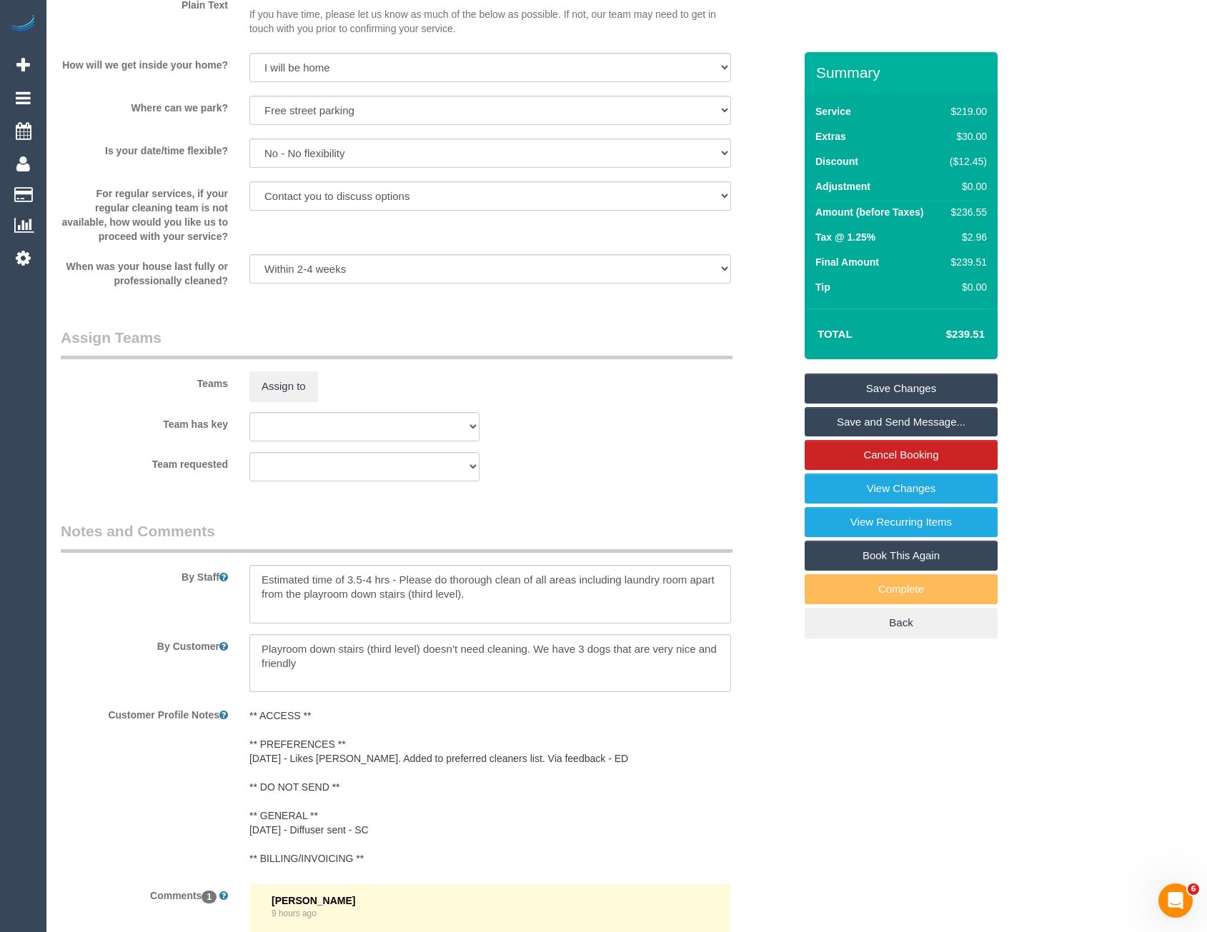
scroll to position [1786, 0]
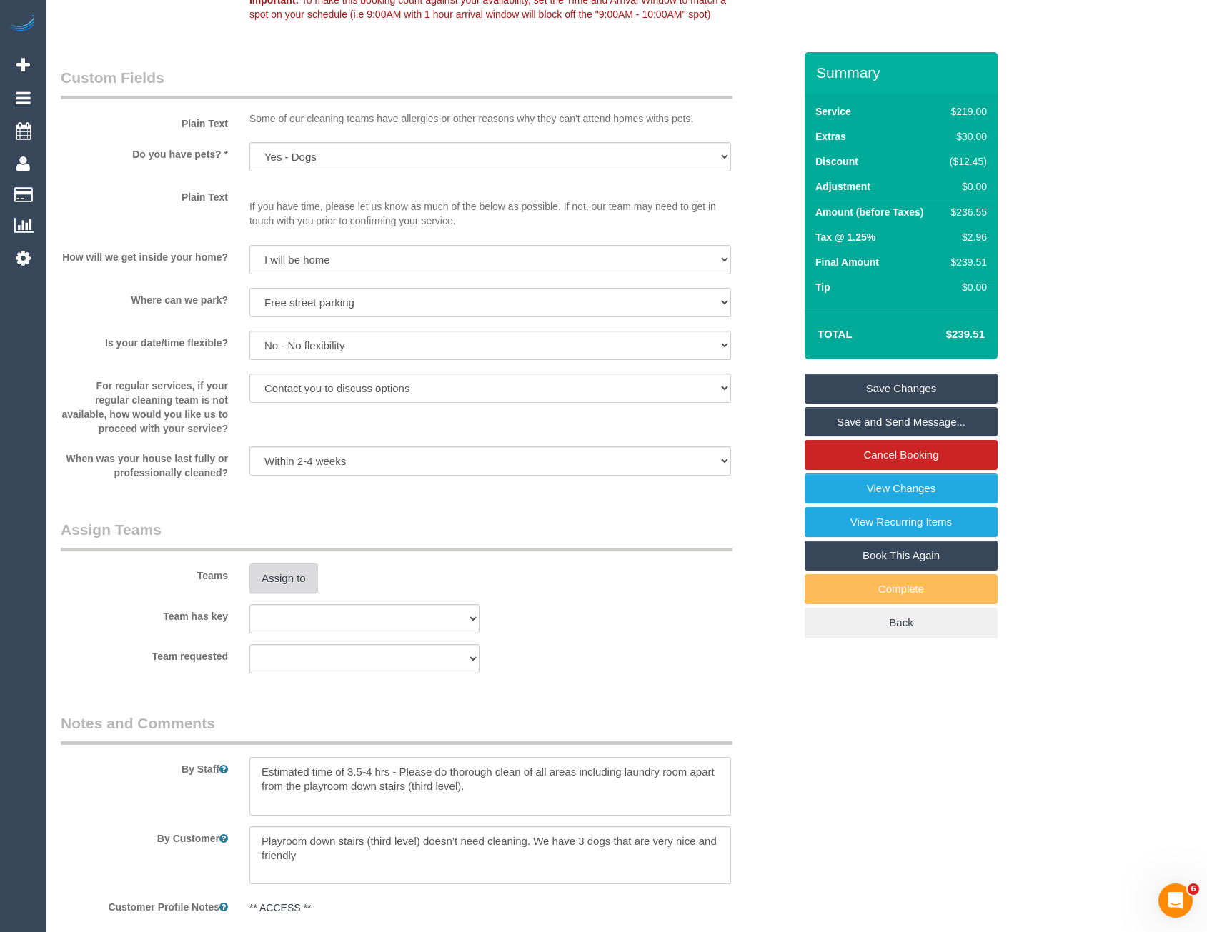
click at [299, 579] on button "Assign to" at bounding box center [283, 579] width 69 height 30
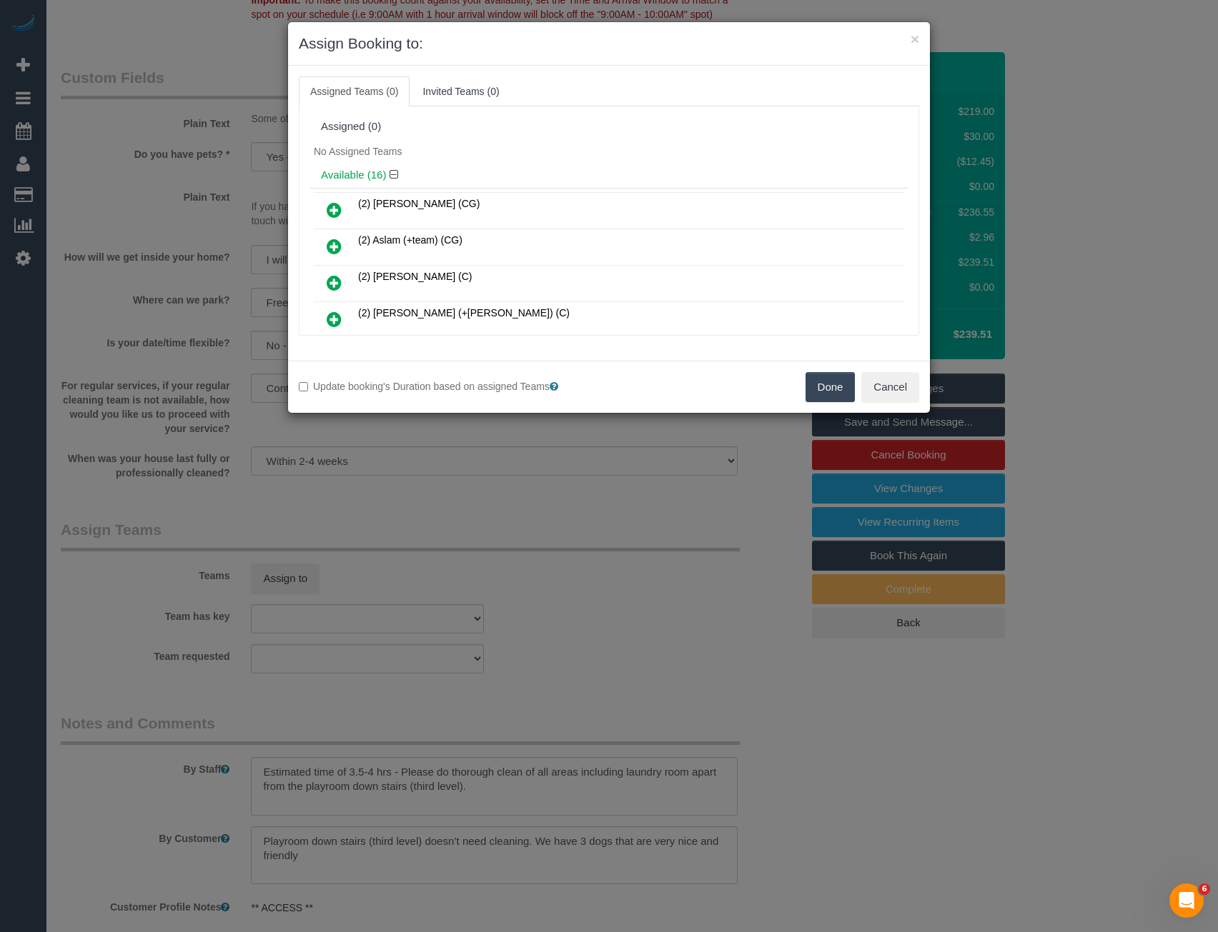
scroll to position [3327, 0]
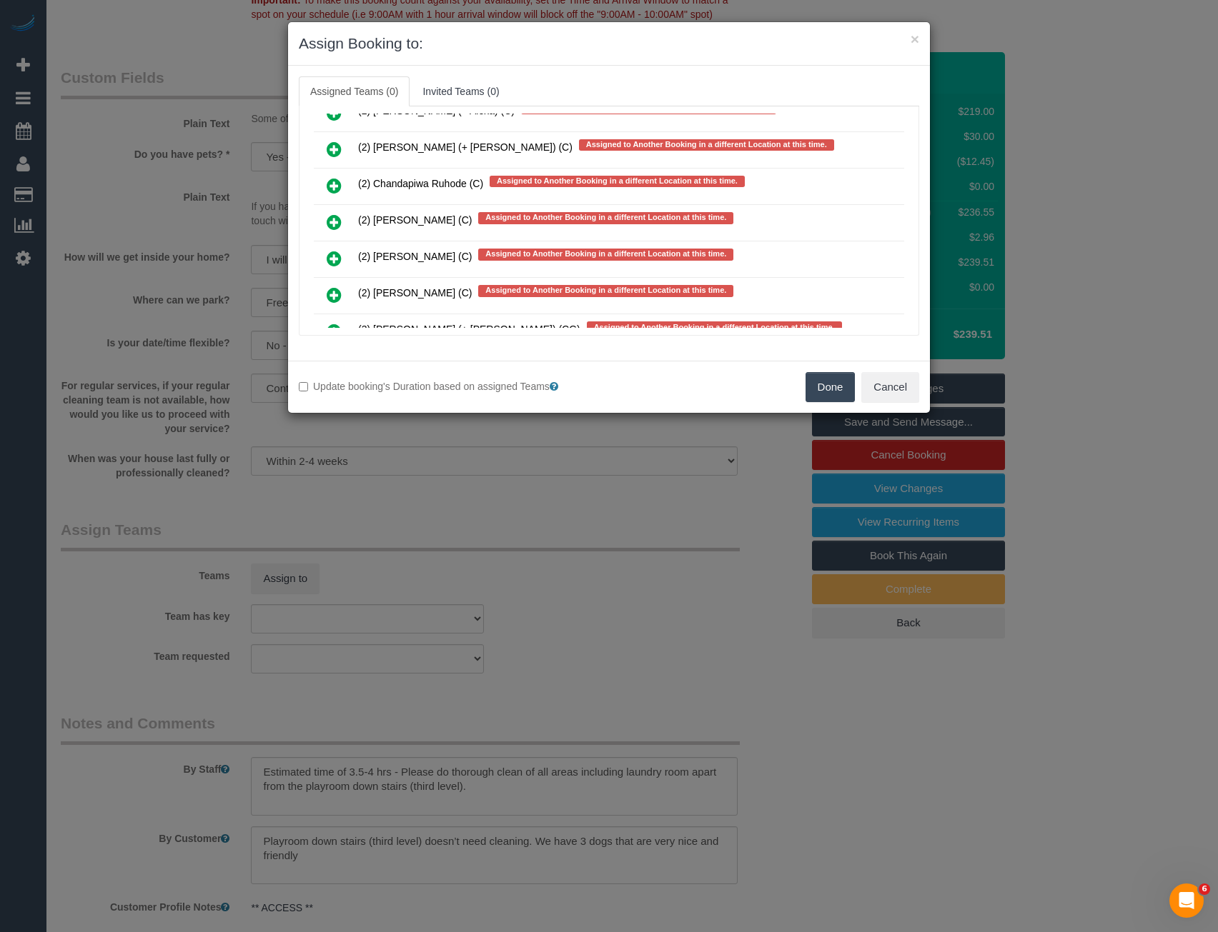
click at [329, 220] on icon at bounding box center [334, 222] width 15 height 17
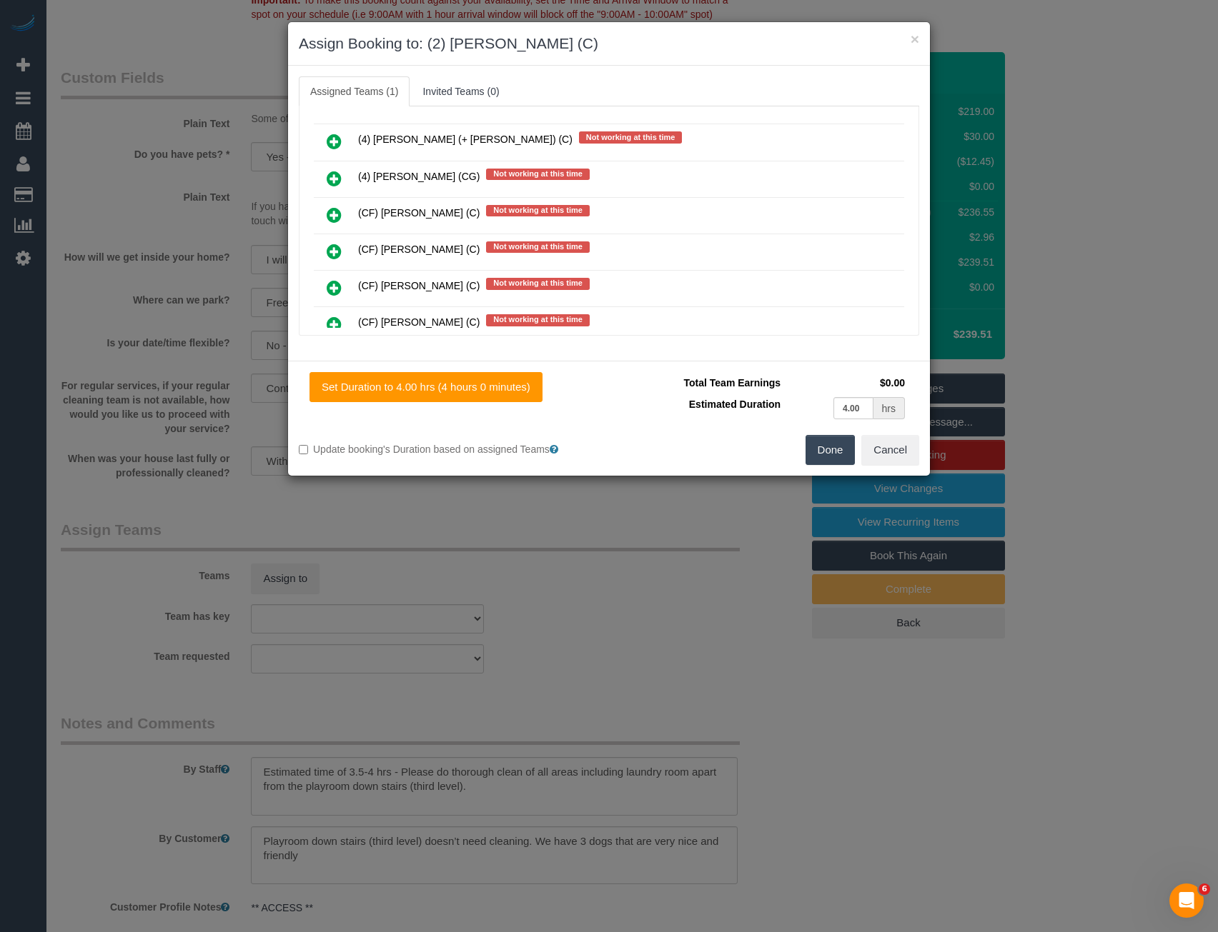
scroll to position [0, 0]
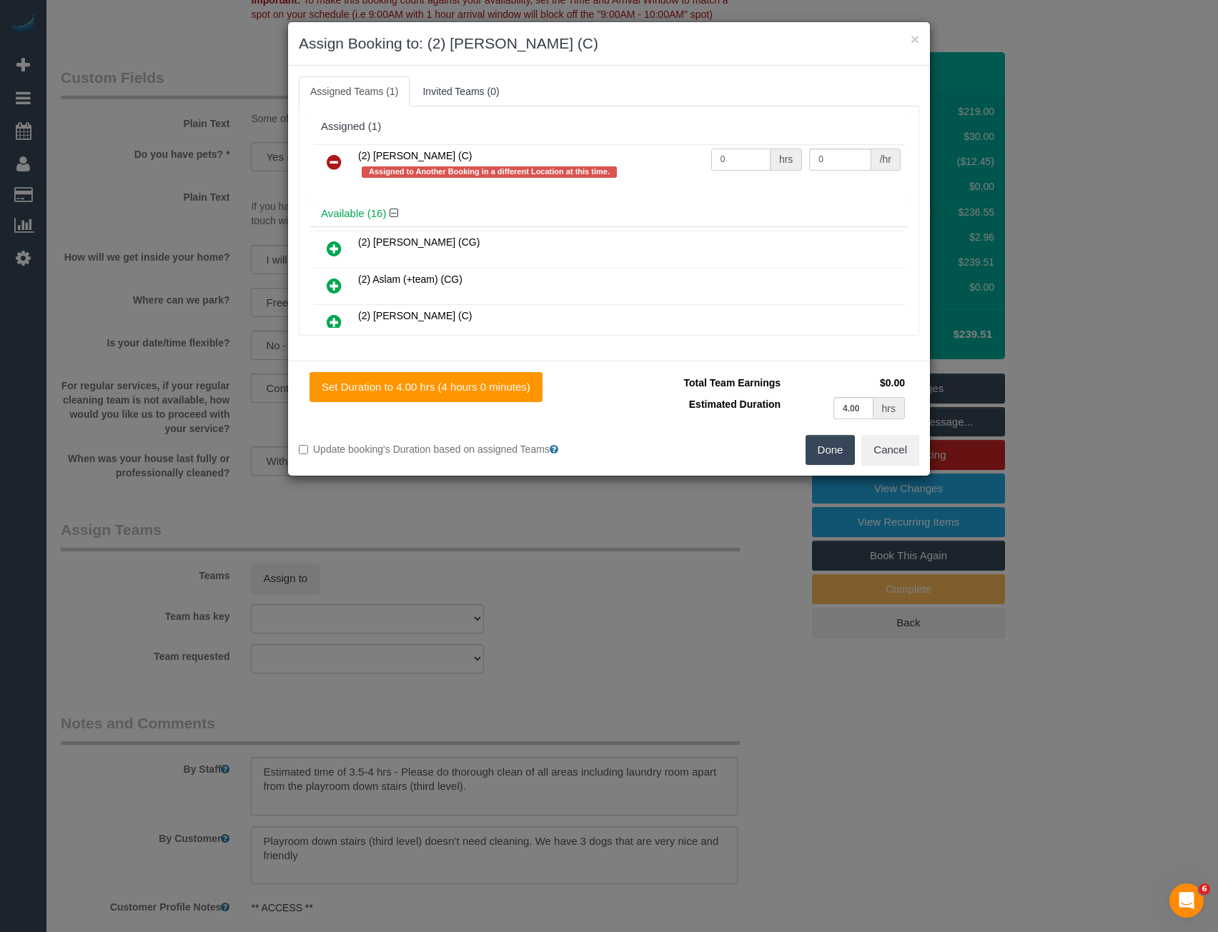
drag, startPoint x: 722, startPoint y: 168, endPoint x: 648, endPoint y: 163, distance: 74.5
click at [659, 170] on tr "(2) Harry Dhasmana (C) Assigned to Another Booking in a different Location at t…" at bounding box center [609, 164] width 590 height 41
type input "1"
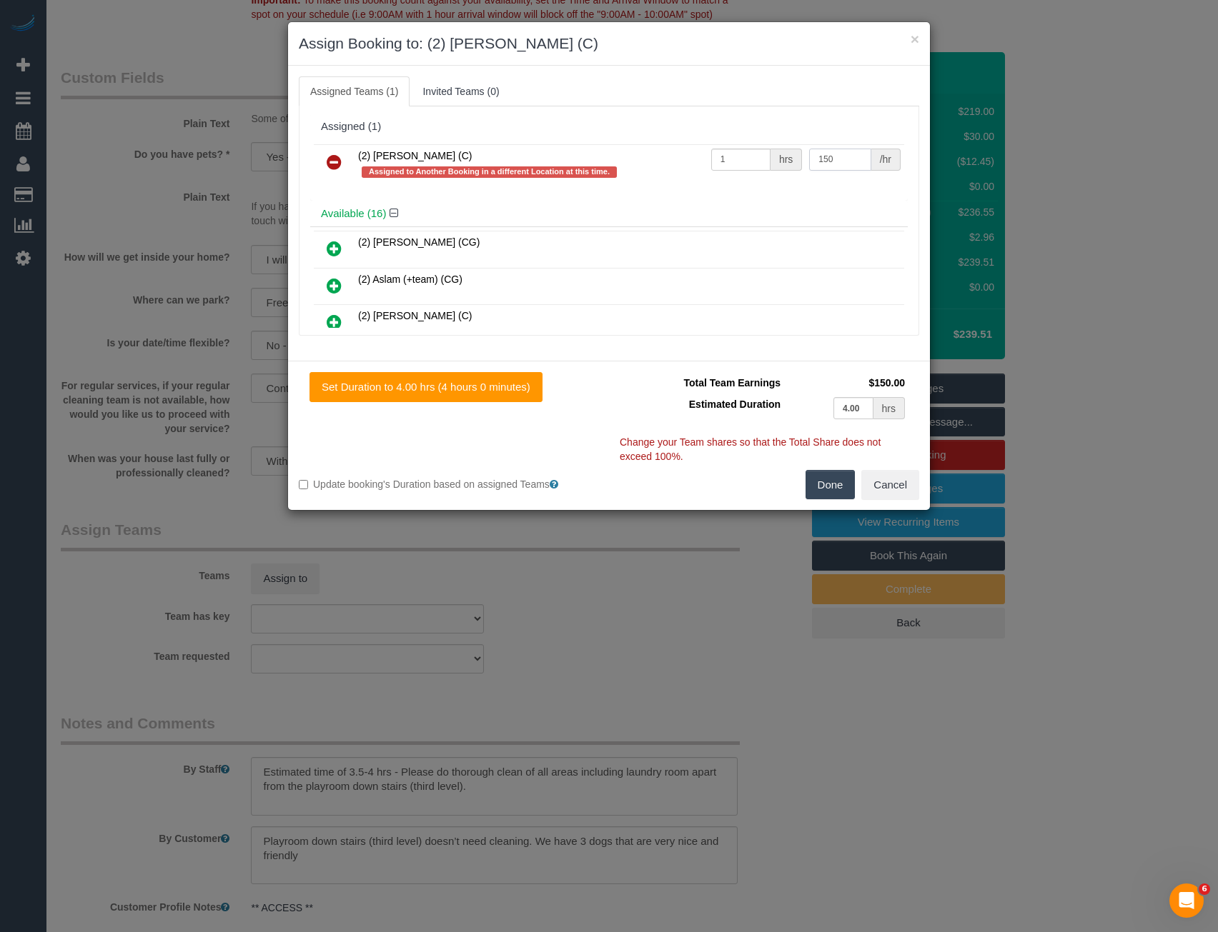
type input "150"
click at [832, 484] on button "Done" at bounding box center [830, 485] width 50 height 30
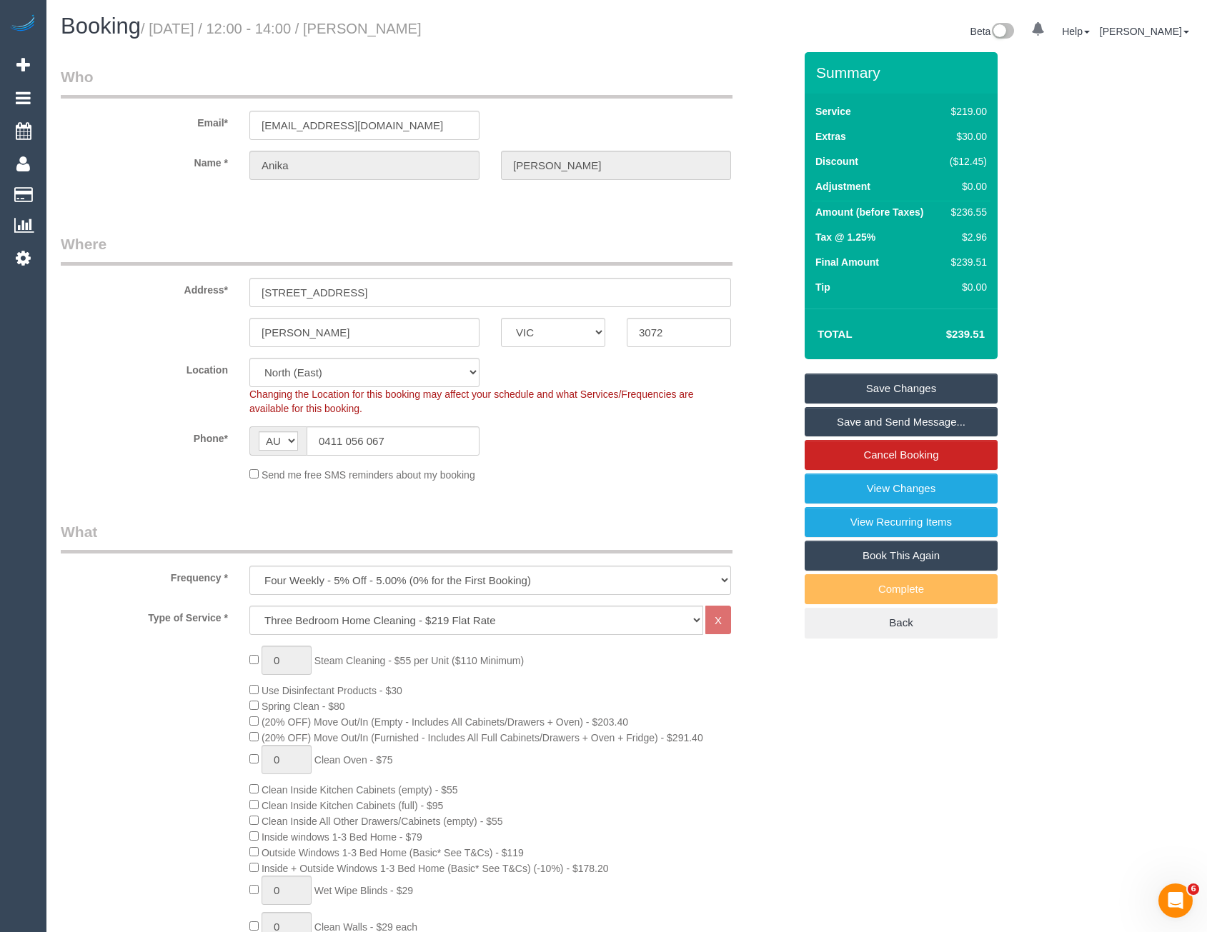
click at [855, 421] on link "Save and Send Message..." at bounding box center [901, 422] width 193 height 30
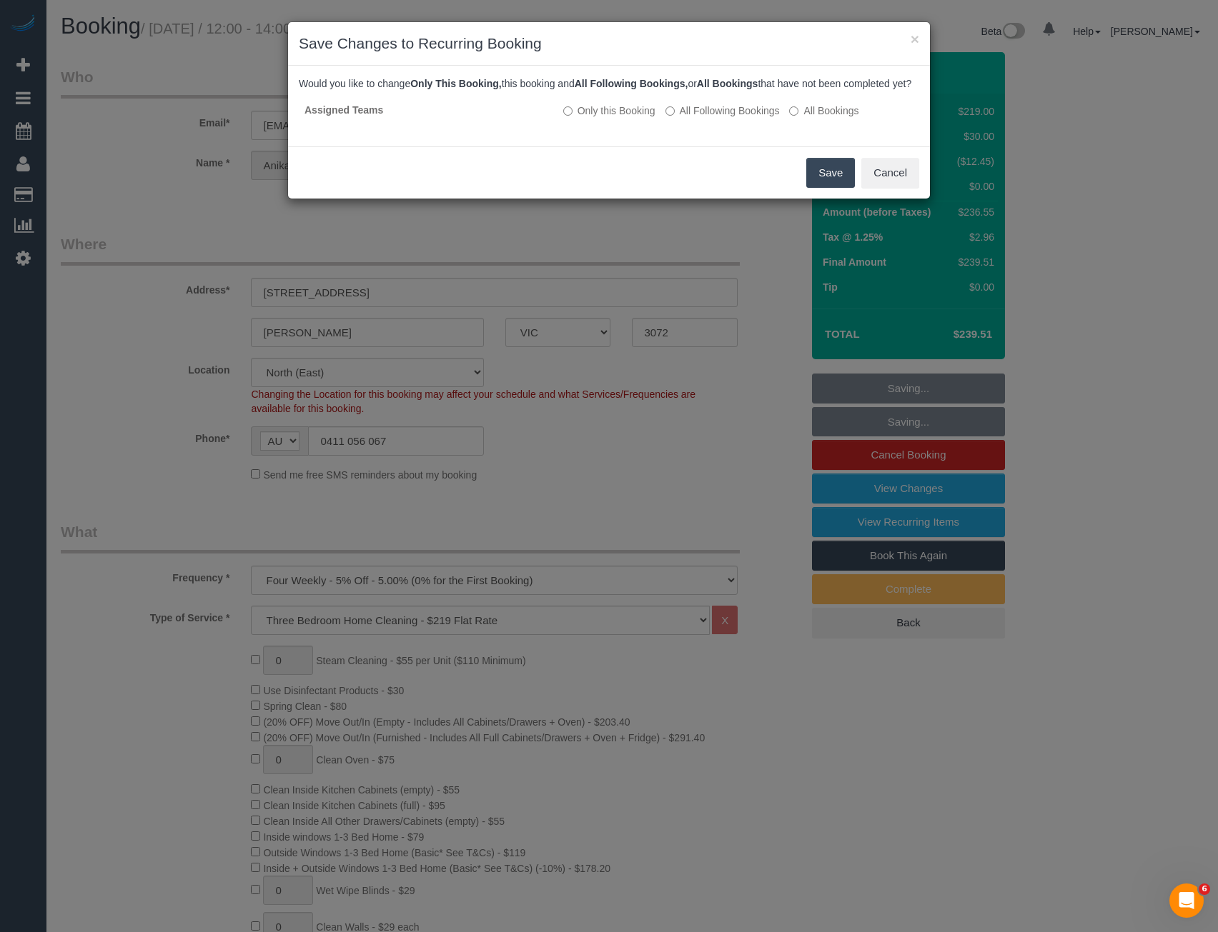
click at [826, 188] on button "Save" at bounding box center [830, 173] width 49 height 30
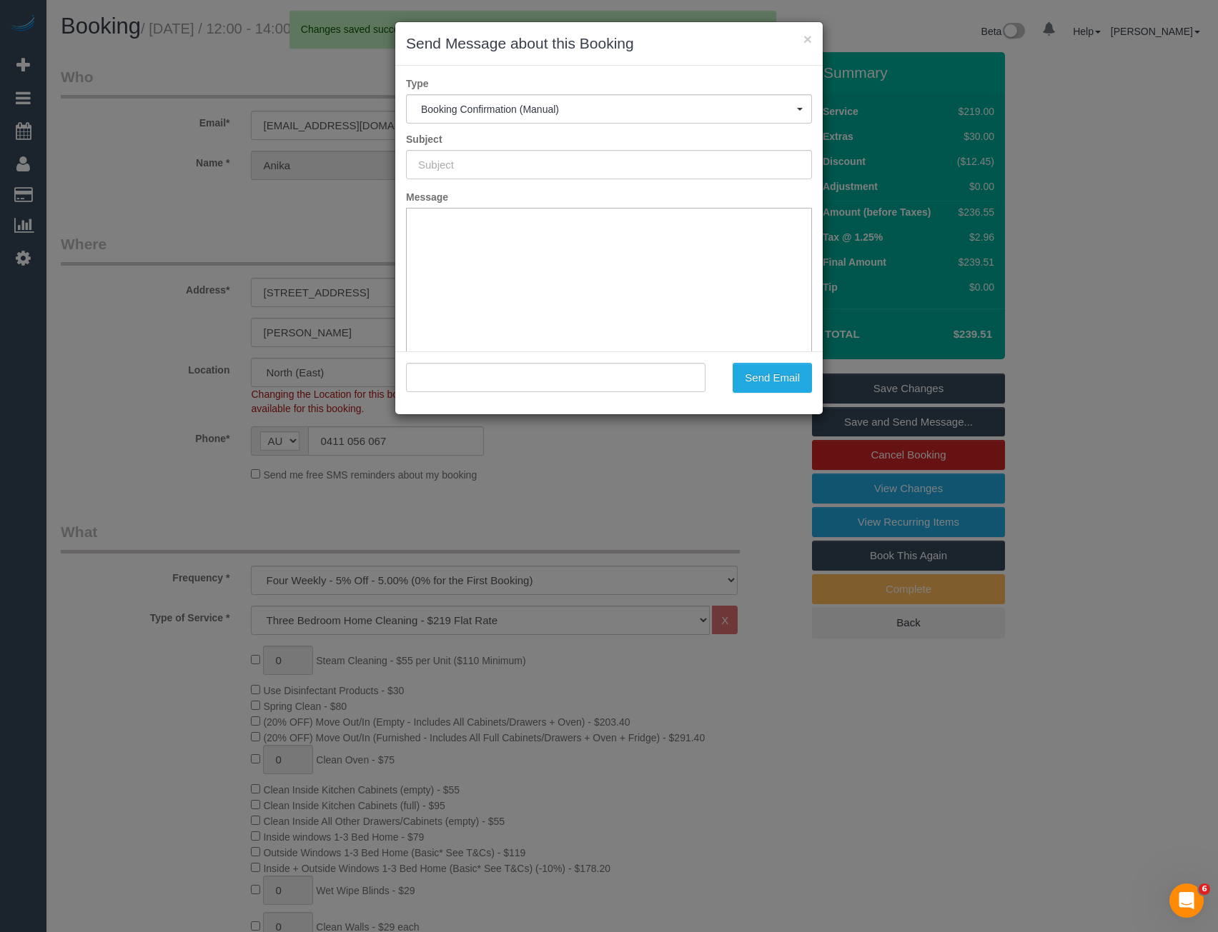
type input "Booking Confirmed"
type input ""Anika Labadie" <anikalvl@gmail.com>"
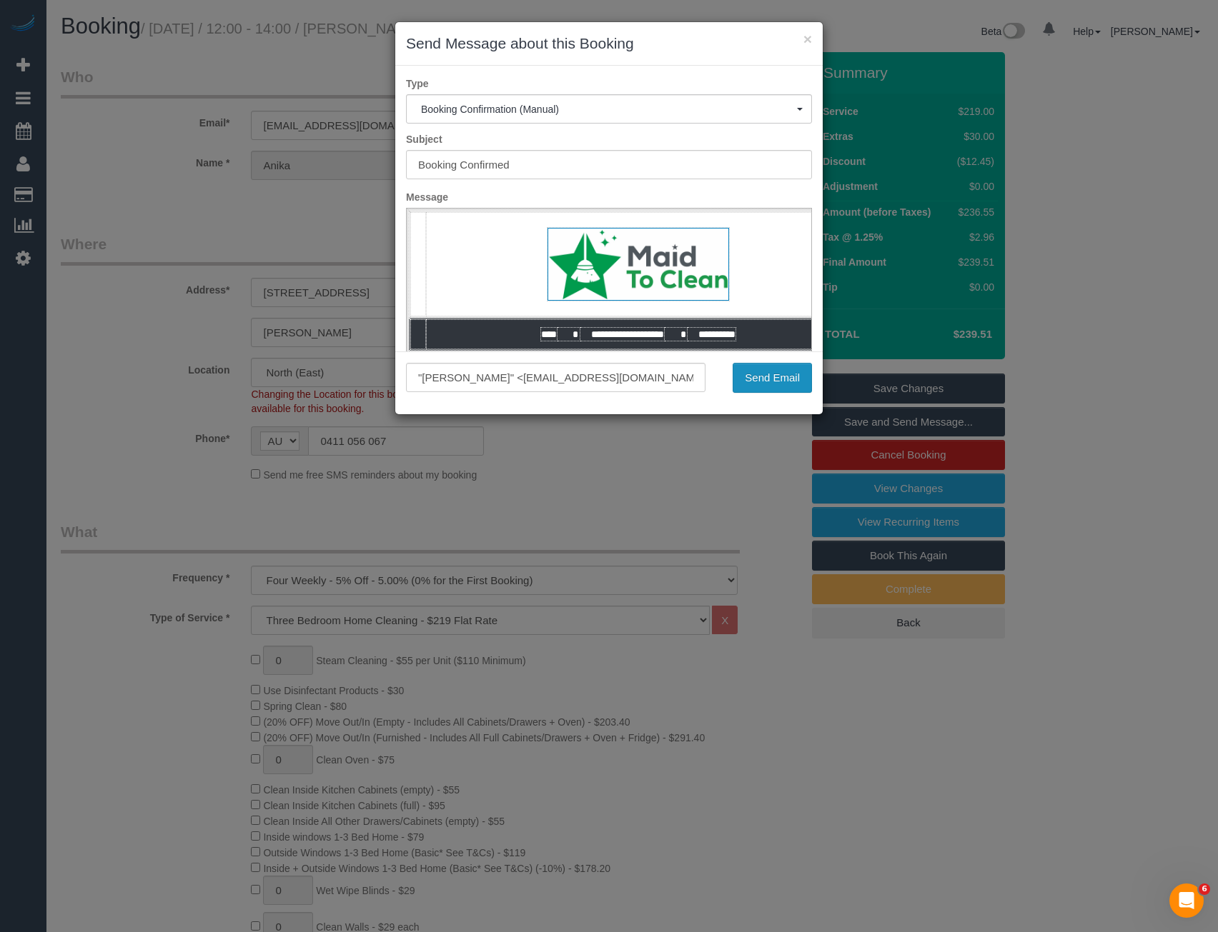
click at [794, 370] on button "Send Email" at bounding box center [771, 378] width 79 height 30
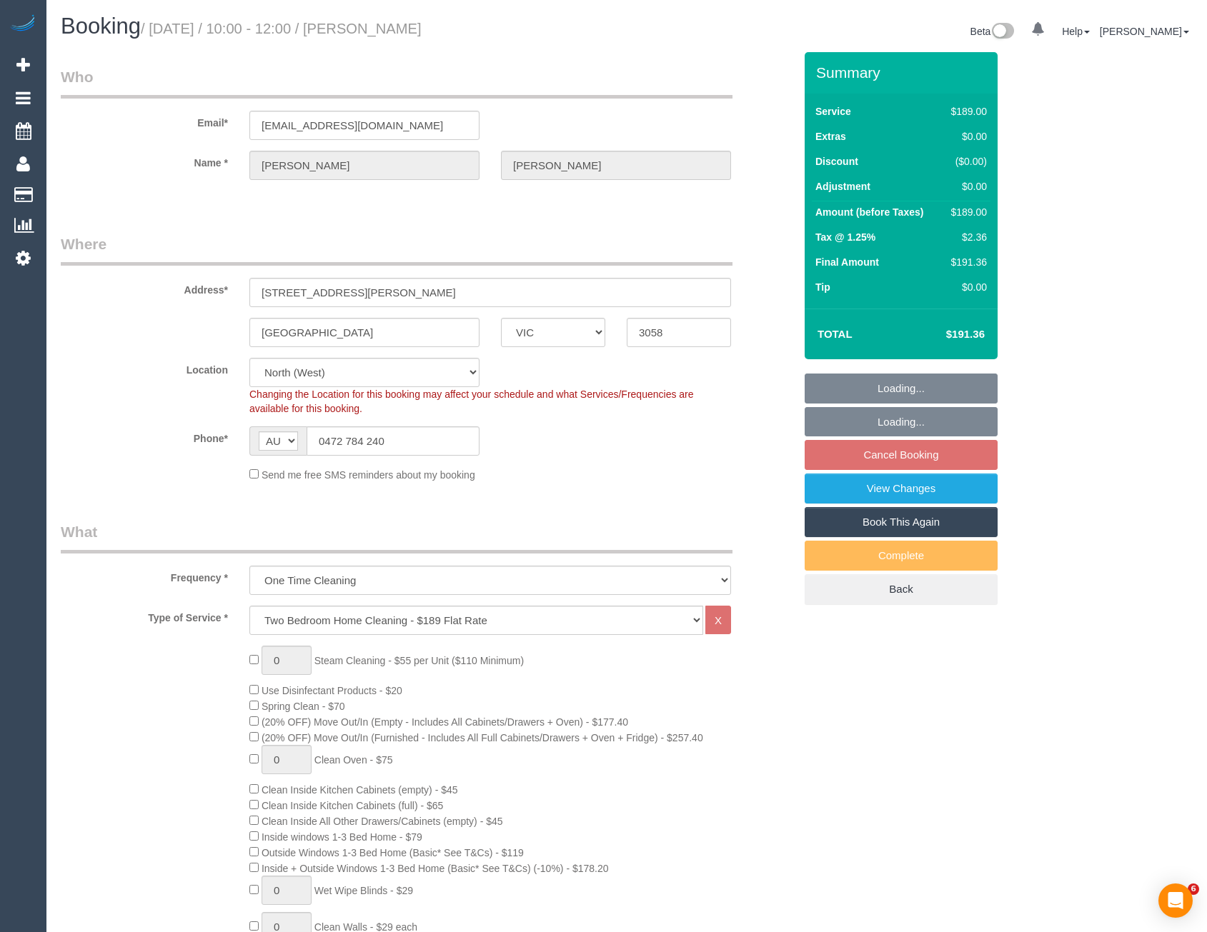
select select "VIC"
select select "string:stripe-pm_1RjVCw2GScqysDRVOhOiZq3a"
select select "number:27"
select select "number:14"
select select "number:19"
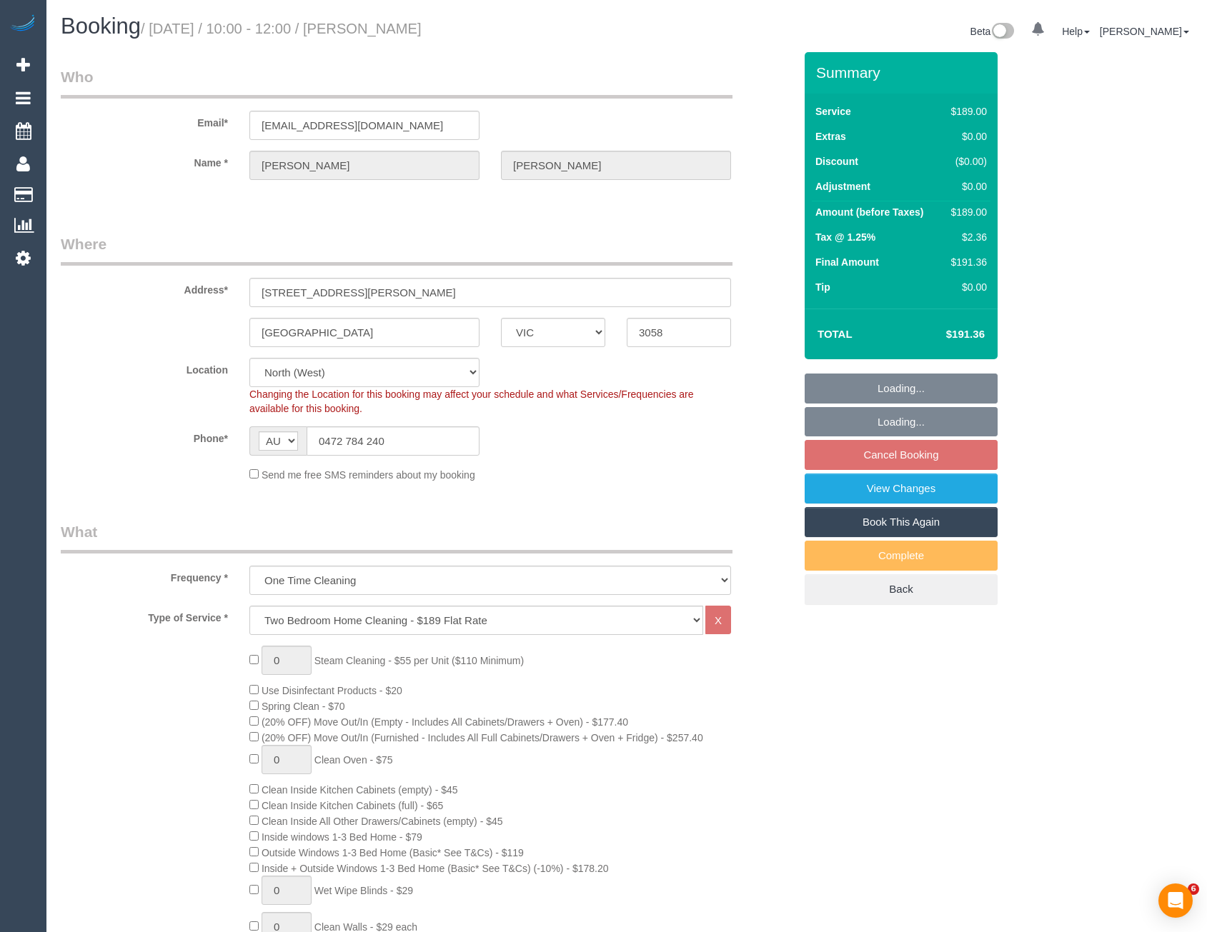
select select "number:22"
select select "number:13"
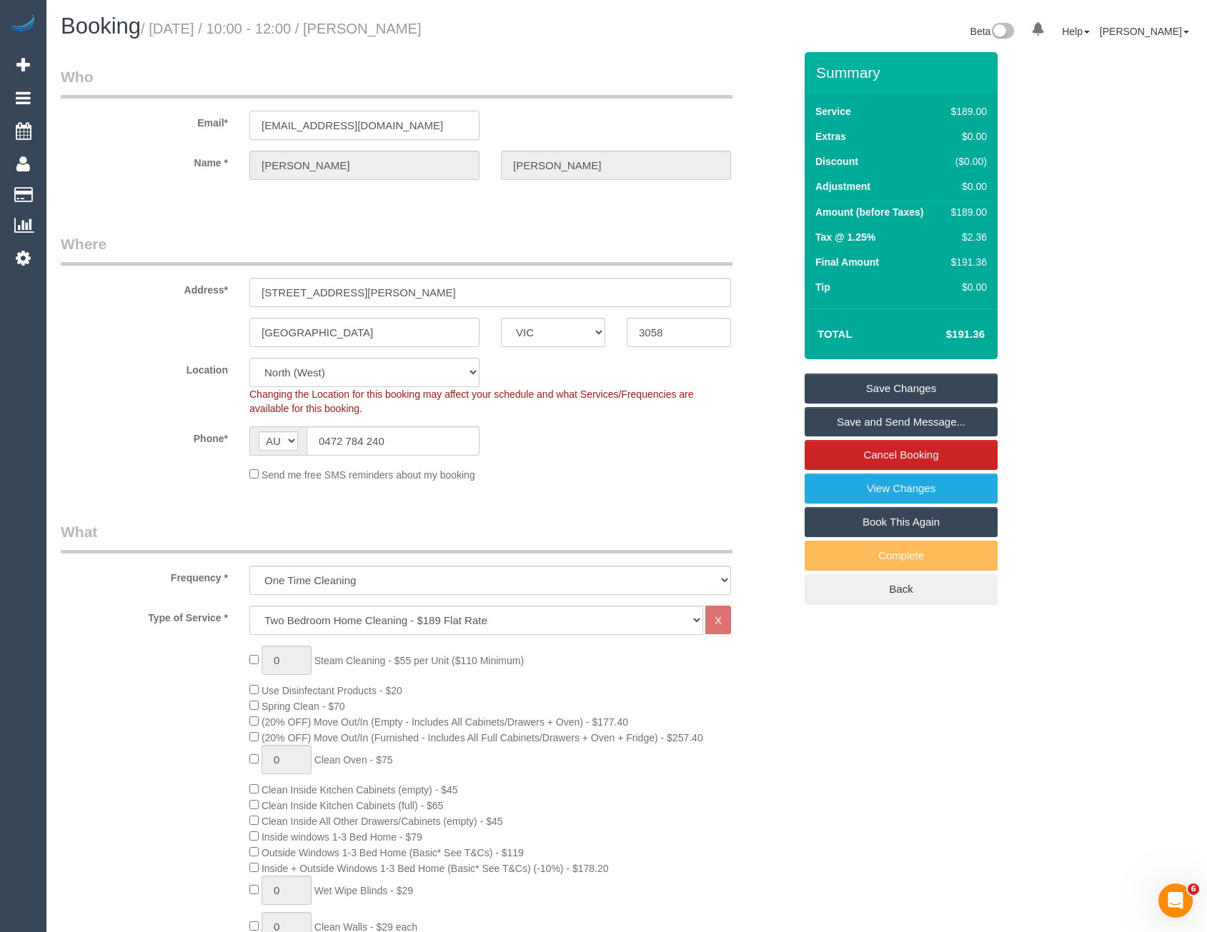
drag, startPoint x: 390, startPoint y: 128, endPoint x: 268, endPoint y: 129, distance: 122.2
click at [262, 130] on input "[EMAIL_ADDRESS][DOMAIN_NAME]" at bounding box center [364, 125] width 230 height 29
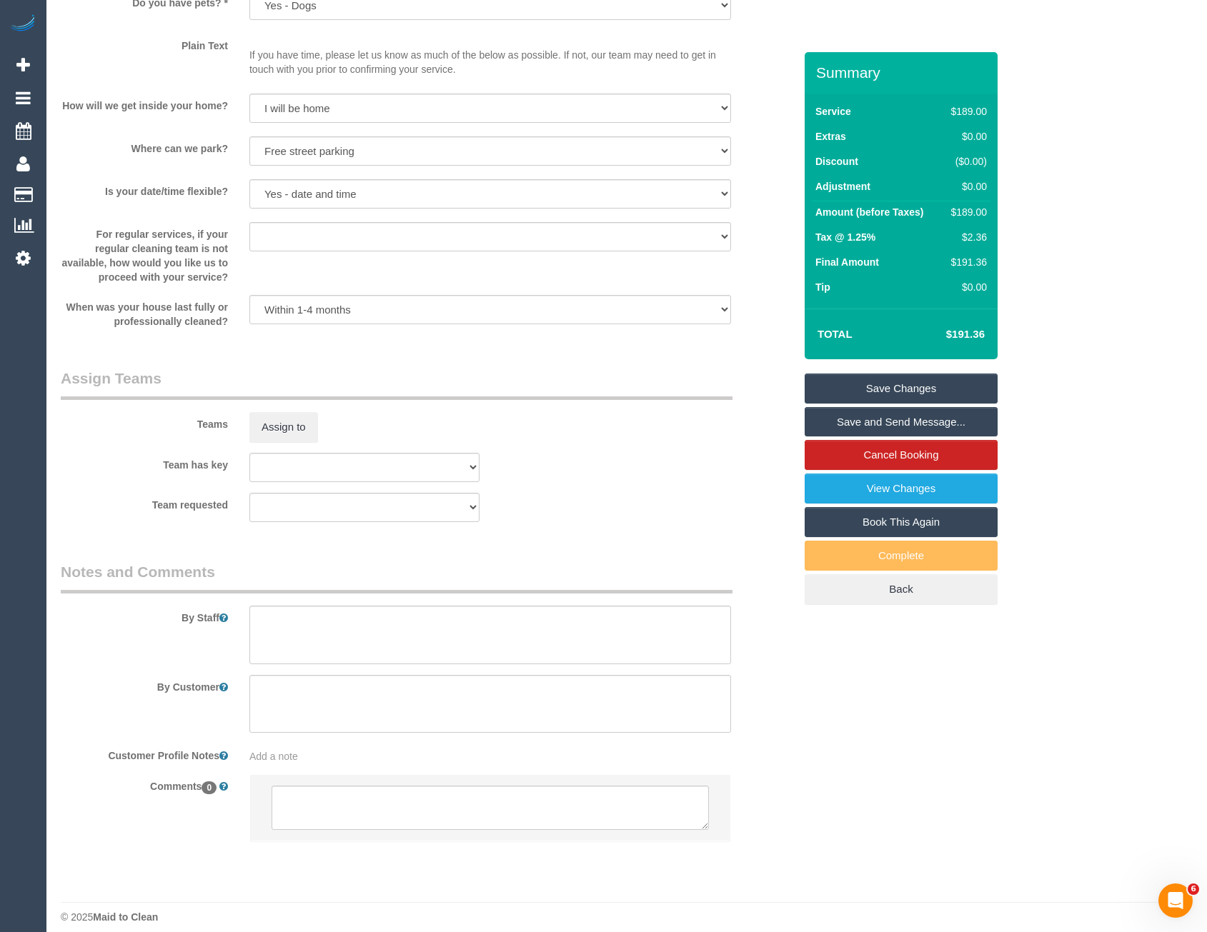
scroll to position [1926, 0]
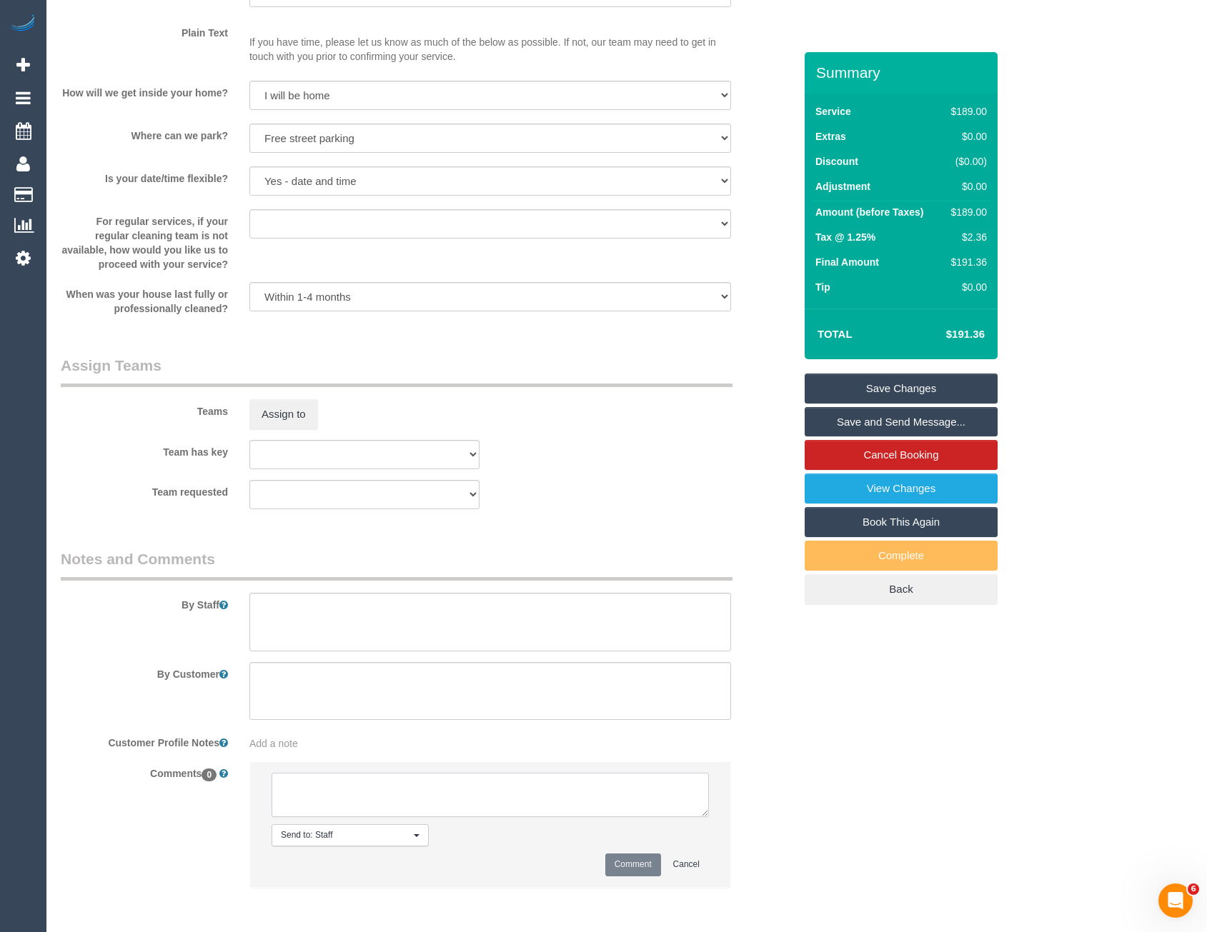
drag, startPoint x: 386, startPoint y: 804, endPoint x: 396, endPoint y: 795, distance: 13.7
click at [386, 804] on textarea at bounding box center [490, 795] width 437 height 44
type textarea "Assigned pending 2-3 AW - via email"
click at [624, 860] on button "Comment" at bounding box center [633, 865] width 56 height 22
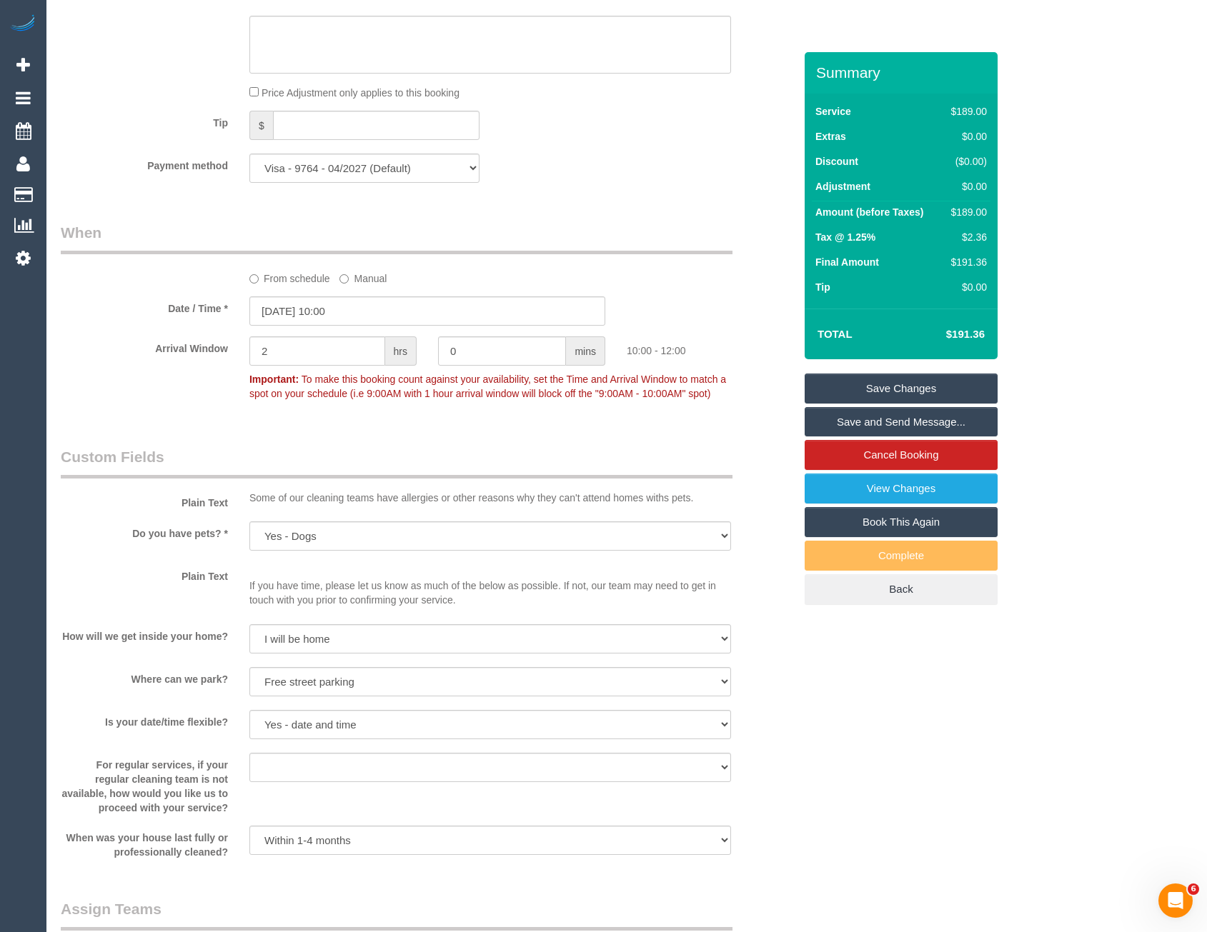
scroll to position [1354, 0]
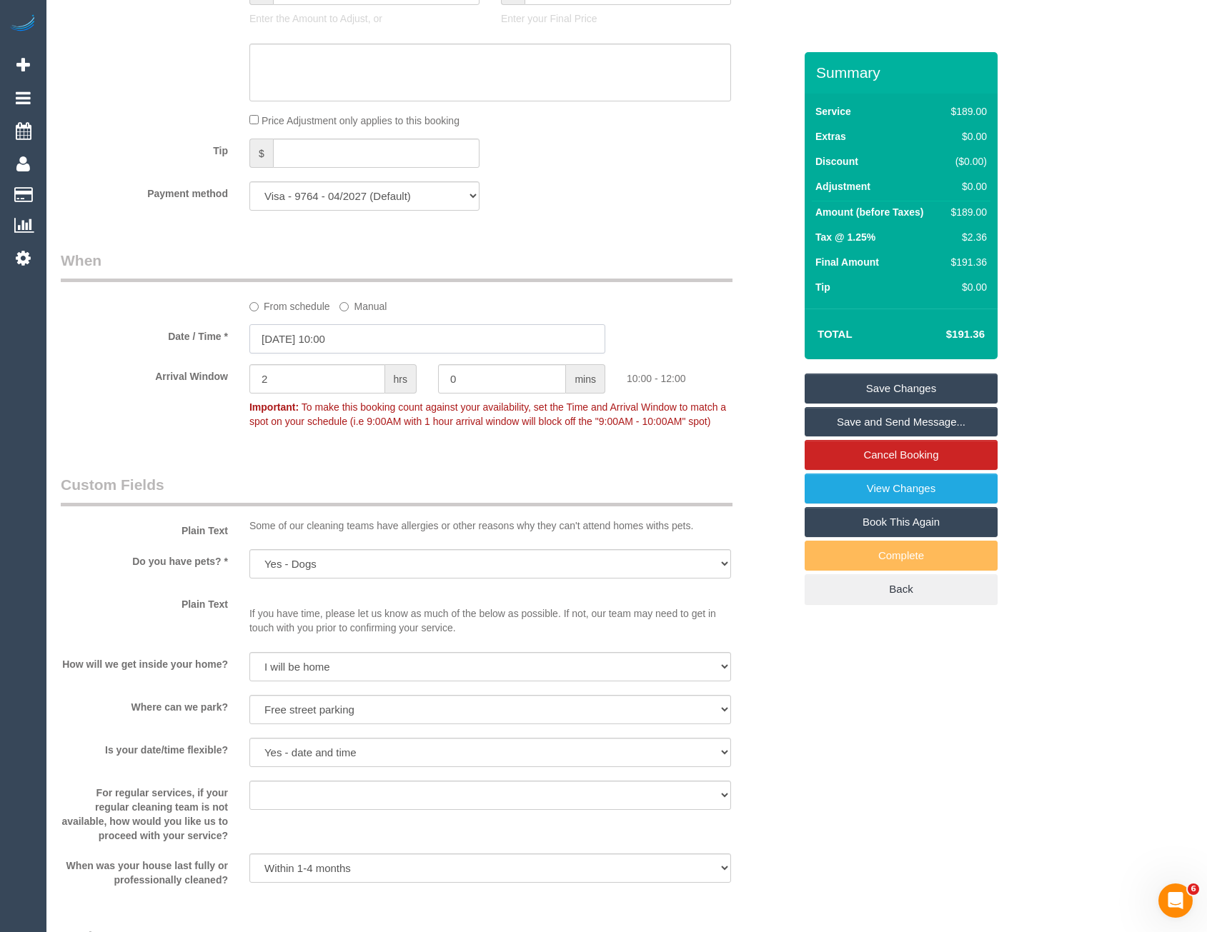
click at [373, 333] on input "[DATE] 10:00" at bounding box center [427, 338] width 356 height 29
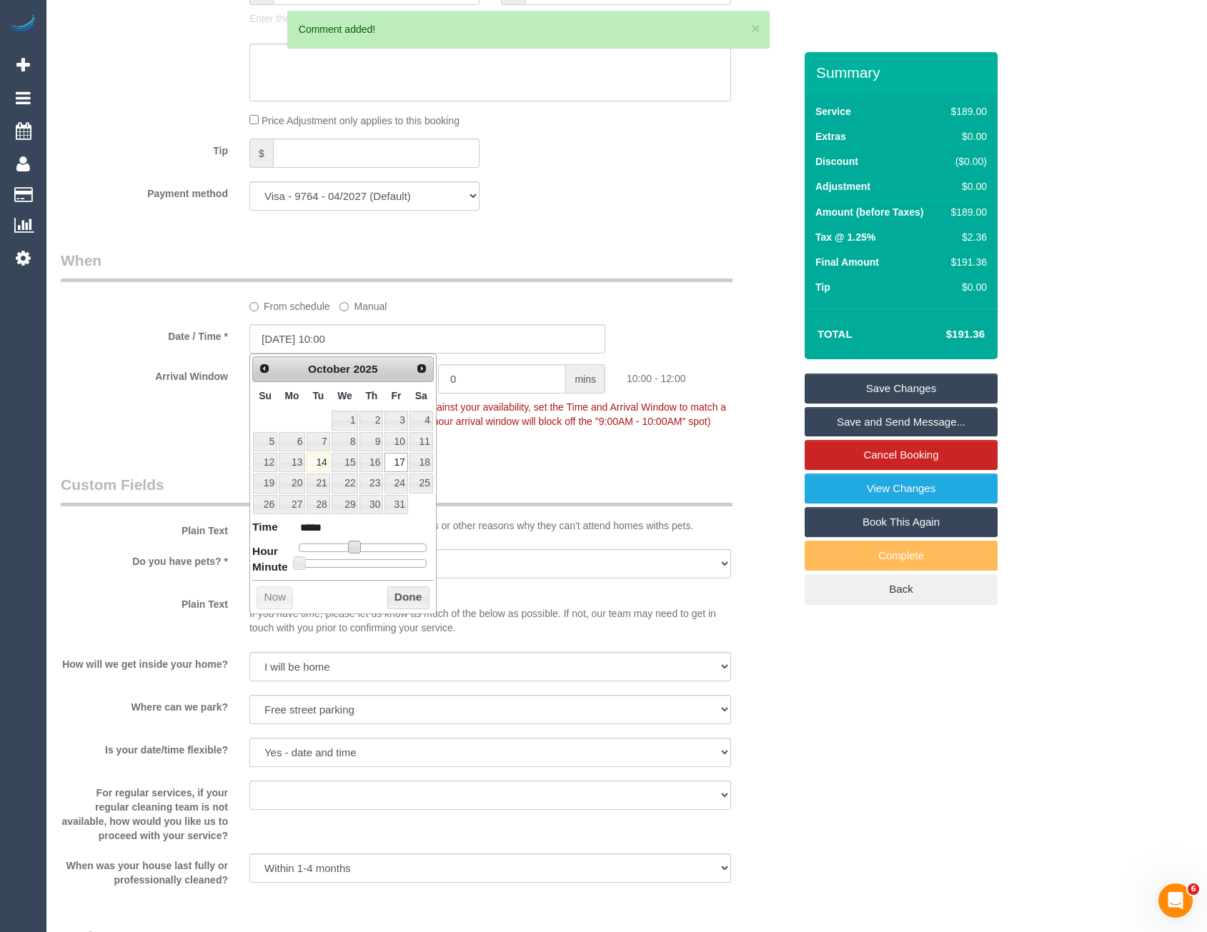
type input "[DATE] 11:00"
type input "*****"
type input "[DATE] 12:00"
type input "*****"
type input "[DATE] 13:00"
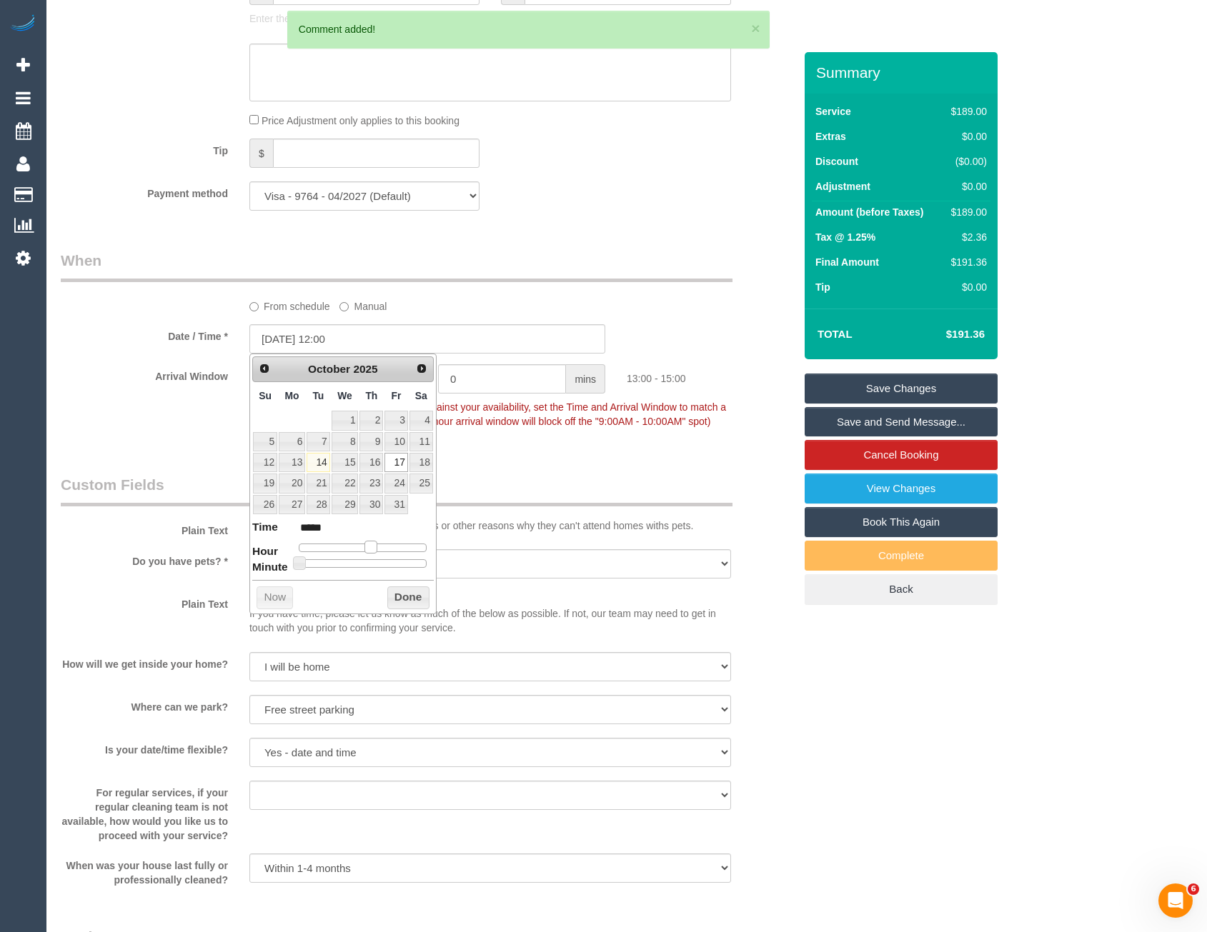
type input "*****"
type input "[DATE] 14:00"
type input "*****"
drag, startPoint x: 356, startPoint y: 547, endPoint x: 379, endPoint y: 546, distance: 22.9
click at [379, 546] on span at bounding box center [375, 547] width 13 height 13
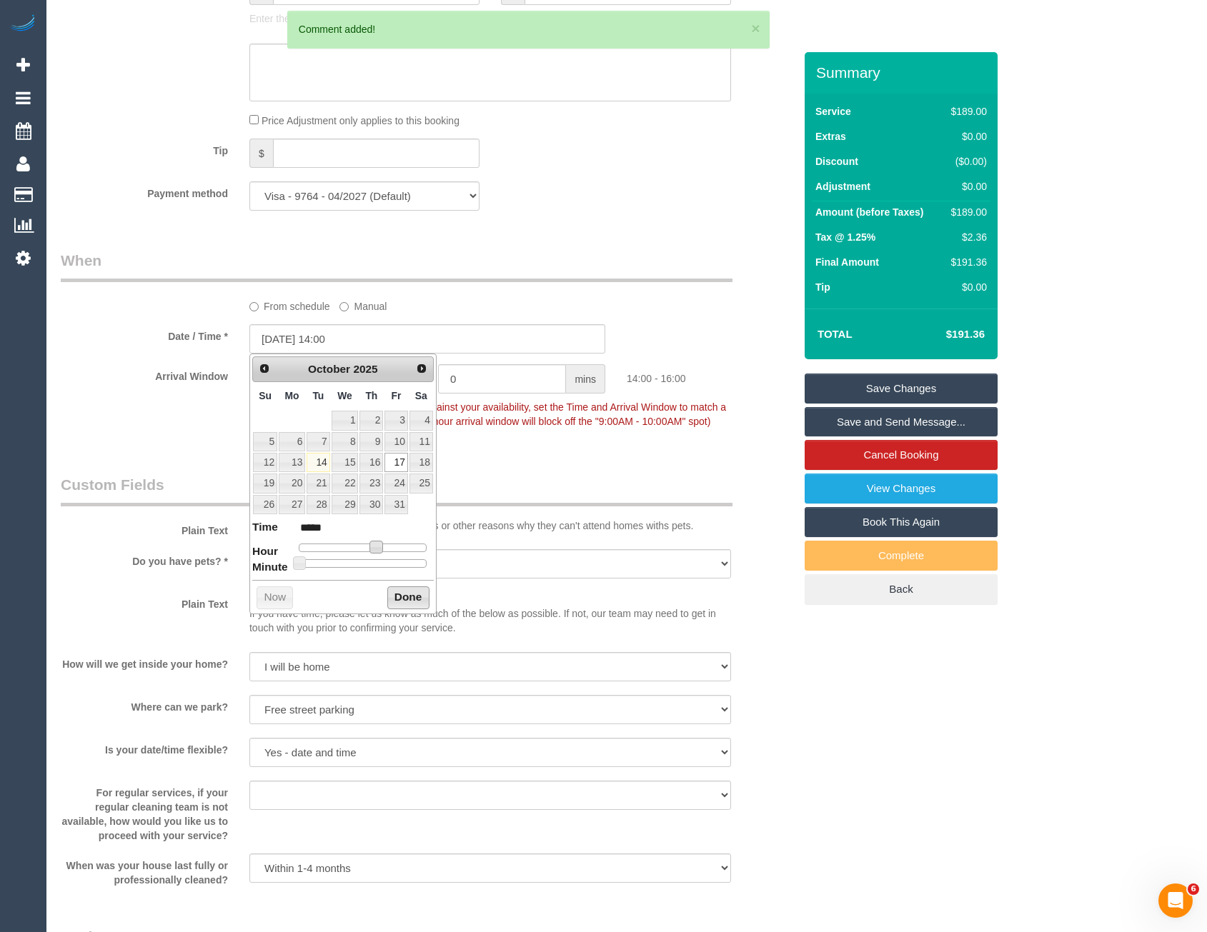
click at [400, 594] on button "Done" at bounding box center [408, 598] width 42 height 23
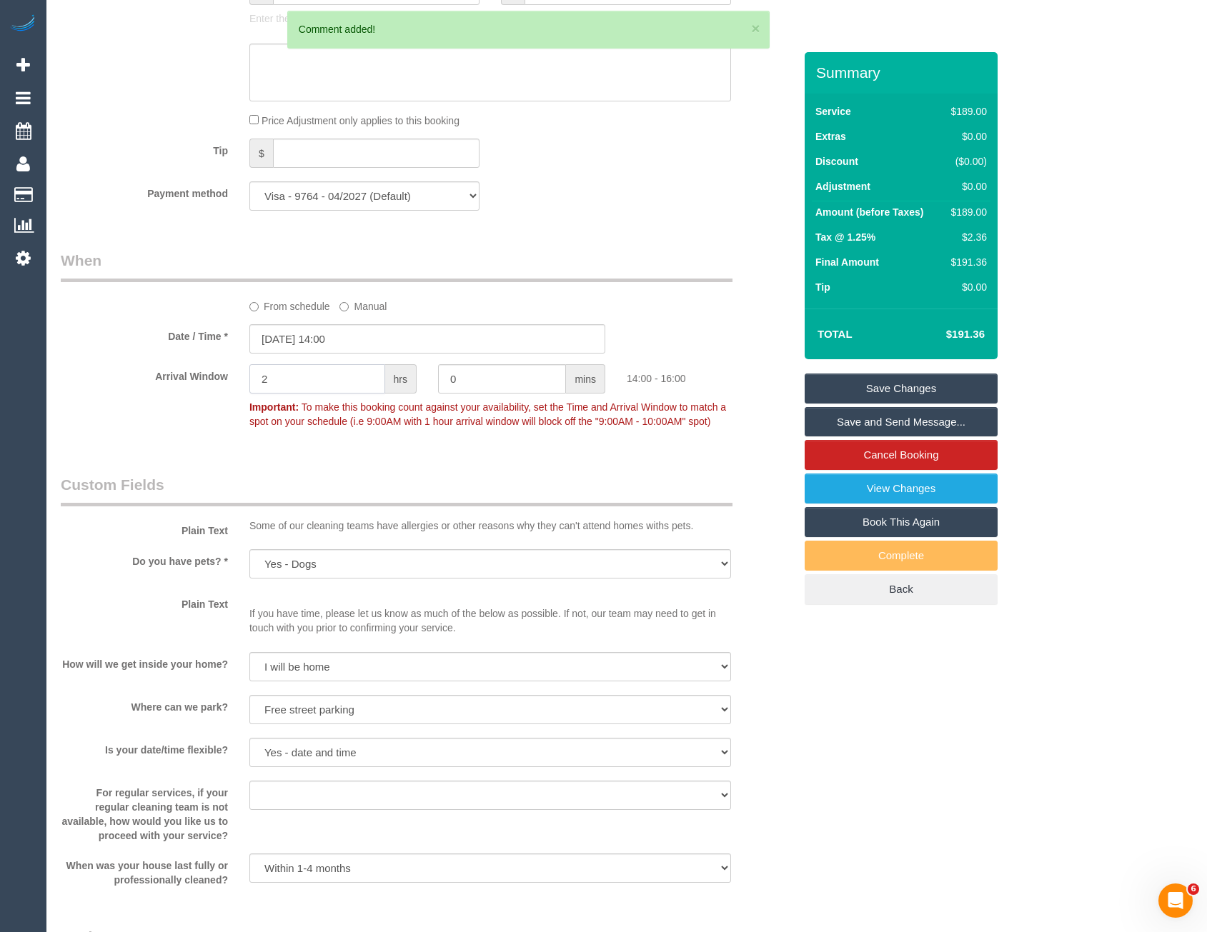
drag, startPoint x: 314, startPoint y: 377, endPoint x: 237, endPoint y: 381, distance: 77.2
click at [239, 386] on div "2 hrs" at bounding box center [333, 380] width 189 height 32
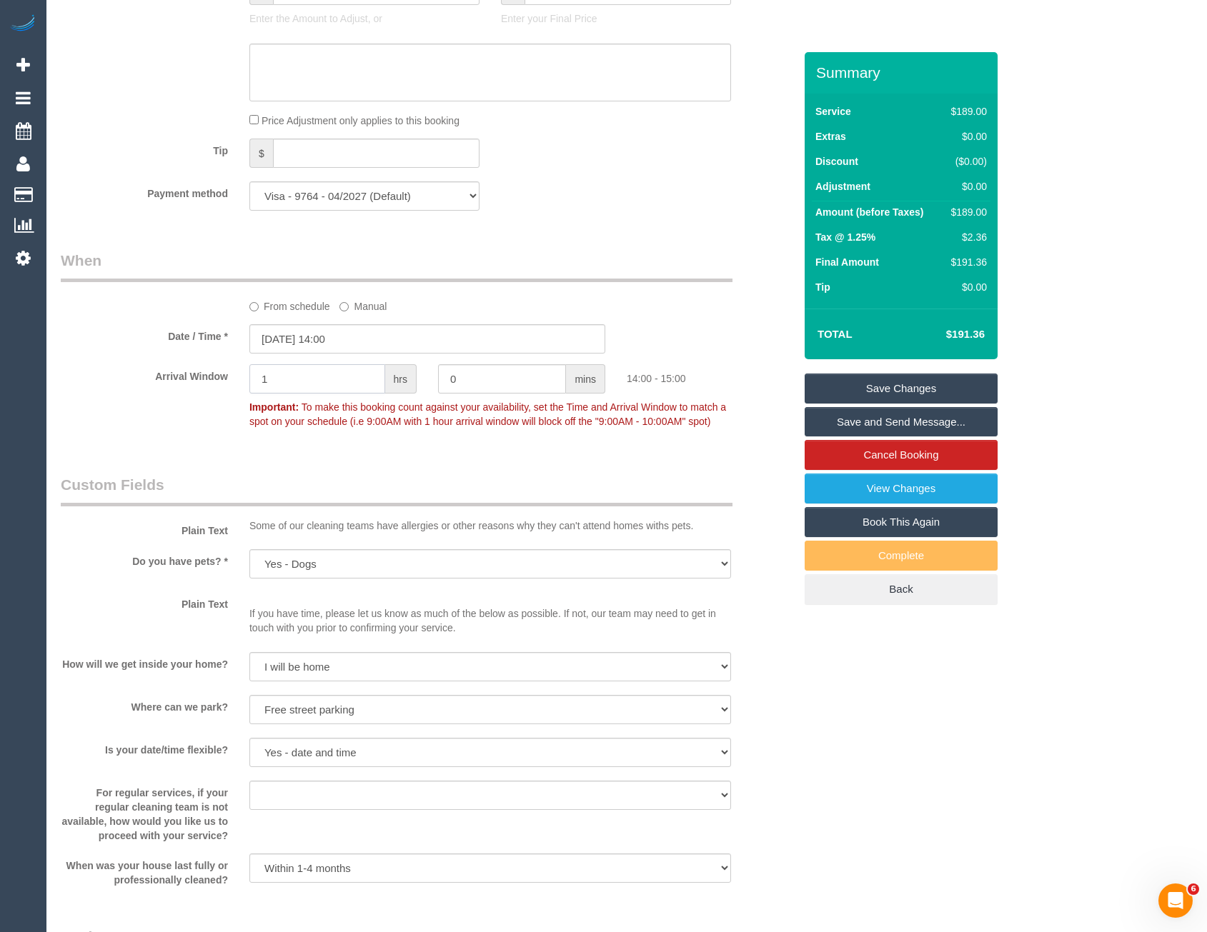
type input "1"
click at [346, 492] on legend "Custom Fields" at bounding box center [397, 490] width 672 height 32
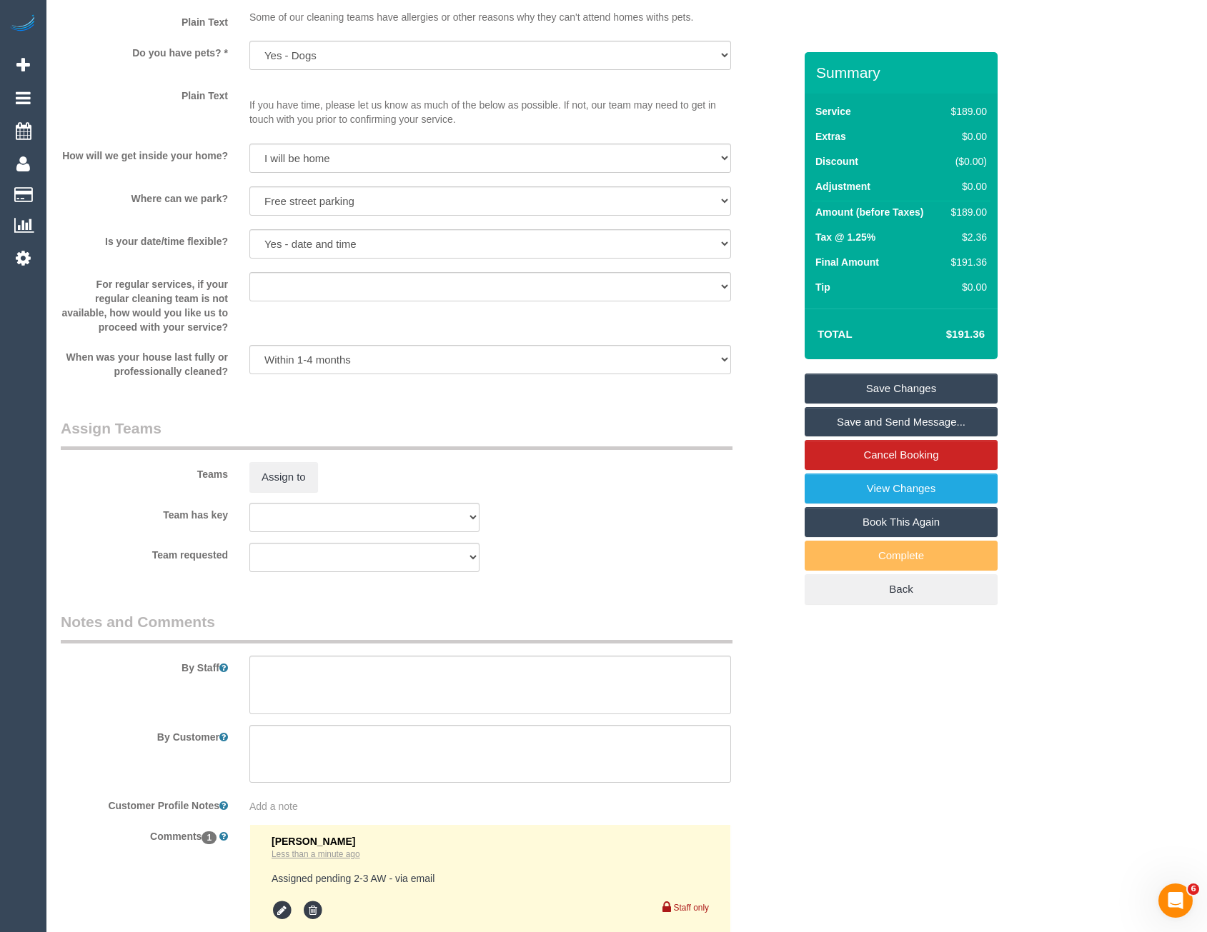
scroll to position [1929, 0]
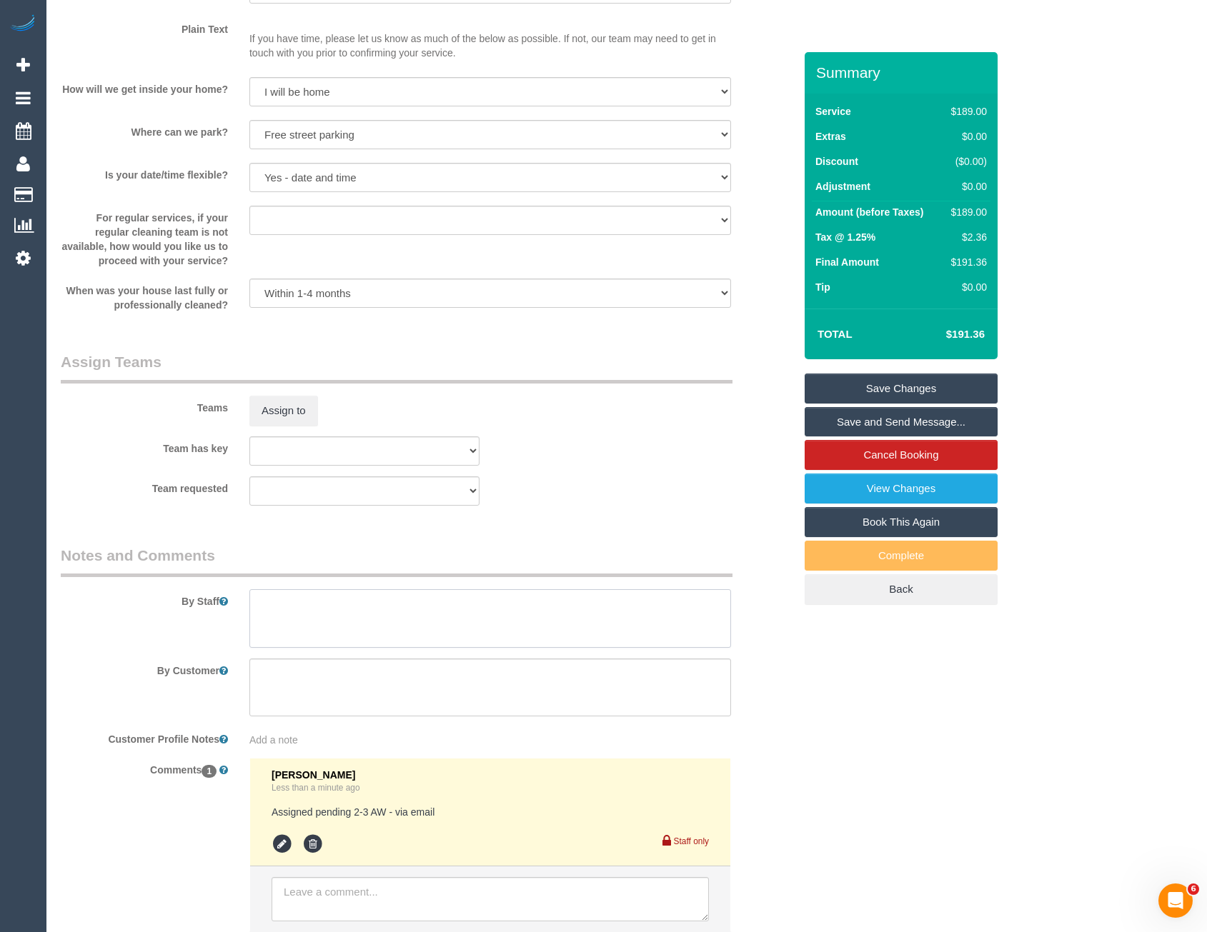
click at [305, 623] on textarea at bounding box center [490, 618] width 482 height 59
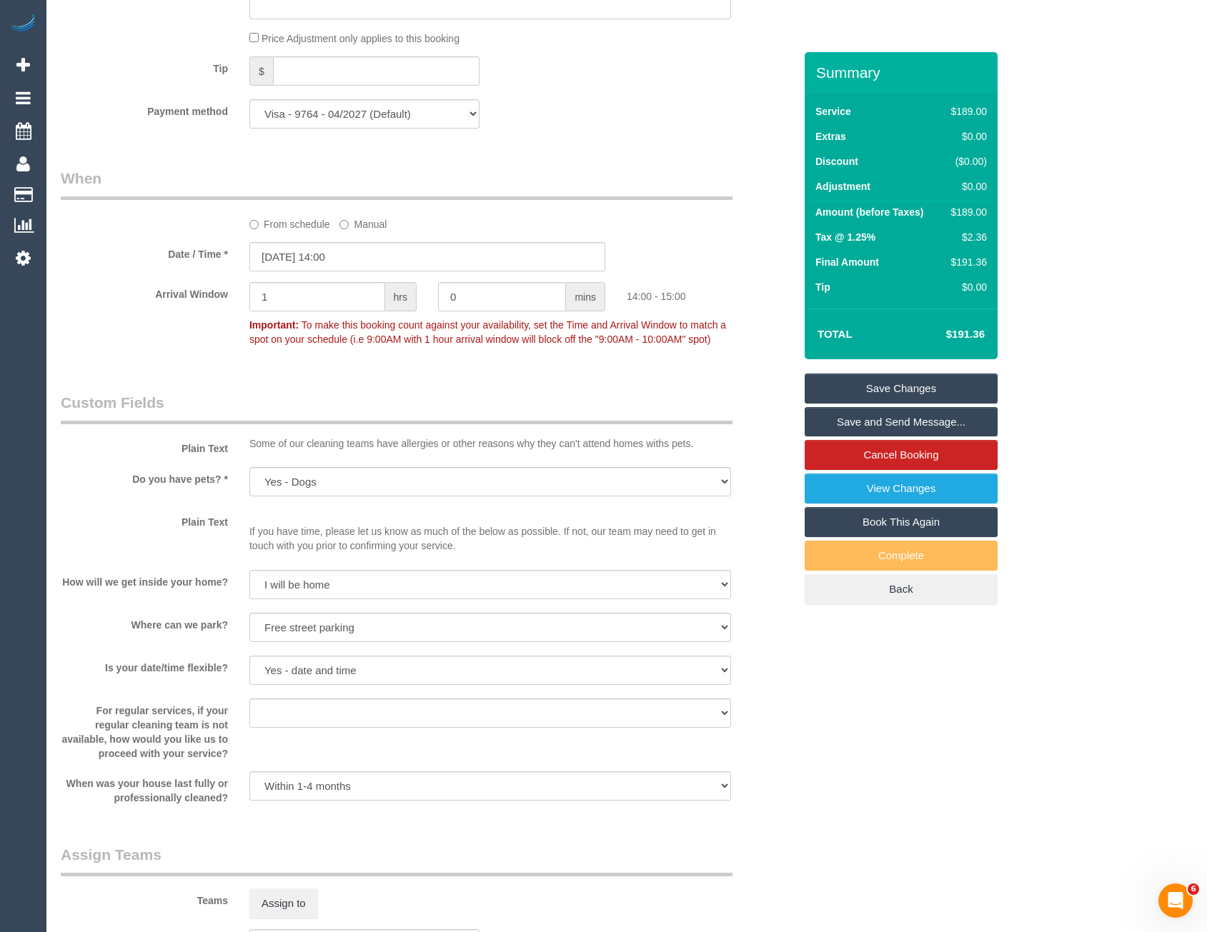
scroll to position [1358, 0]
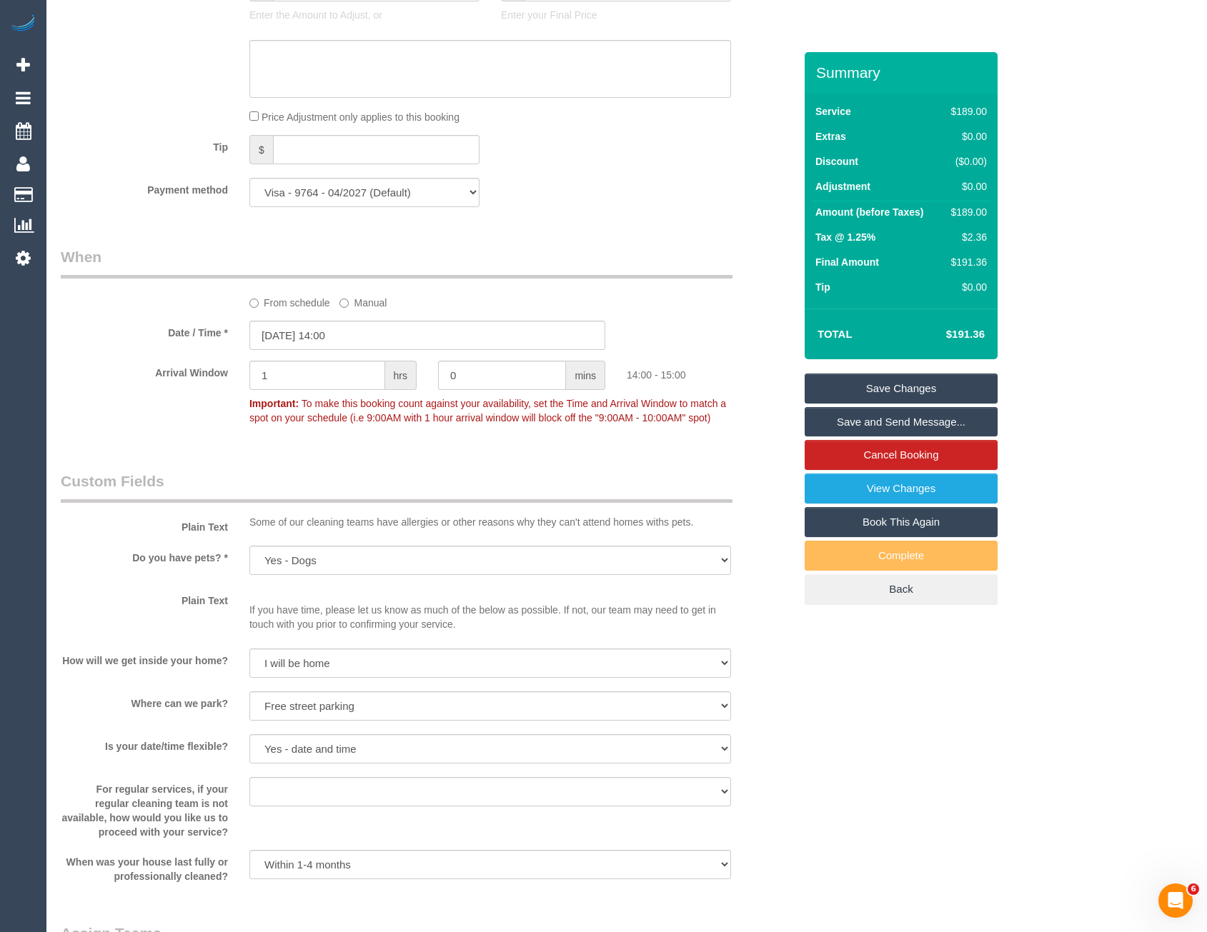
type textarea "Est 3 - 3.5 hours"
click at [340, 320] on sui-booking-spot "From schedule Manual Date / Time * 17/10/2025 14:00 Arrival Window 1 hrs 0 mins…" at bounding box center [427, 339] width 733 height 185
click at [346, 329] on input "17/10/2025 14:00" at bounding box center [427, 335] width 356 height 29
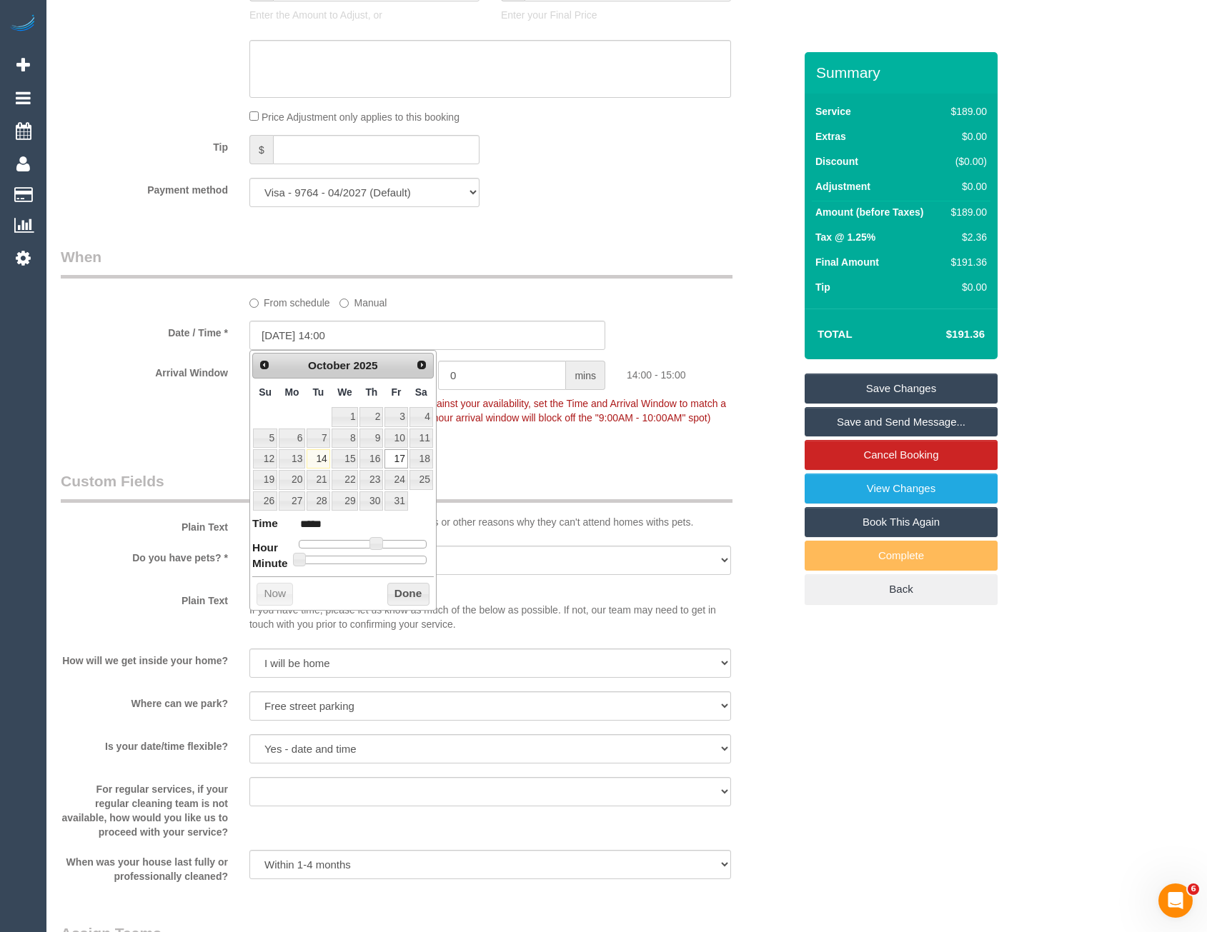
click at [550, 509] on div "Plain Text Some of our cleaning teams have allergies or other reasons why they …" at bounding box center [427, 503] width 755 height 65
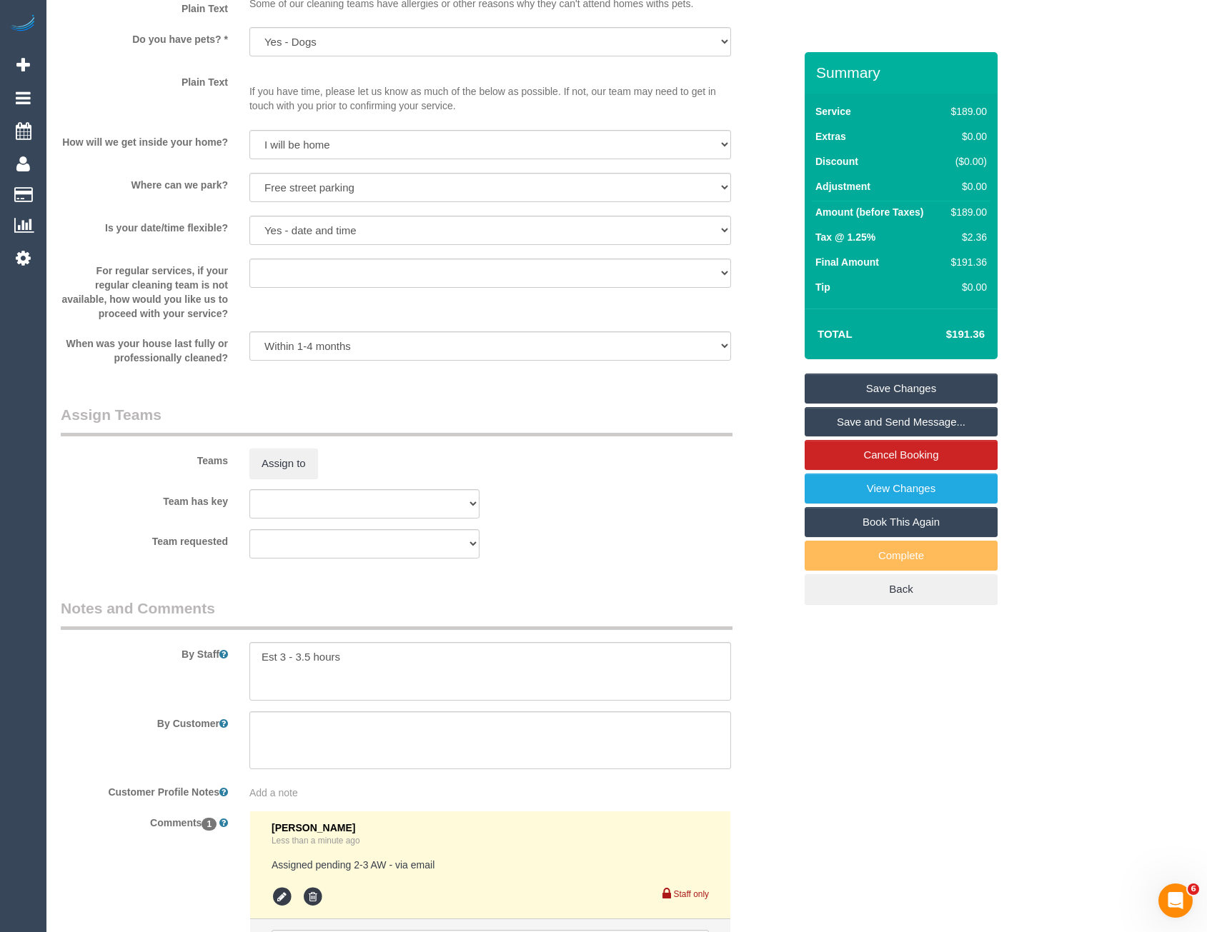
scroll to position [1929, 0]
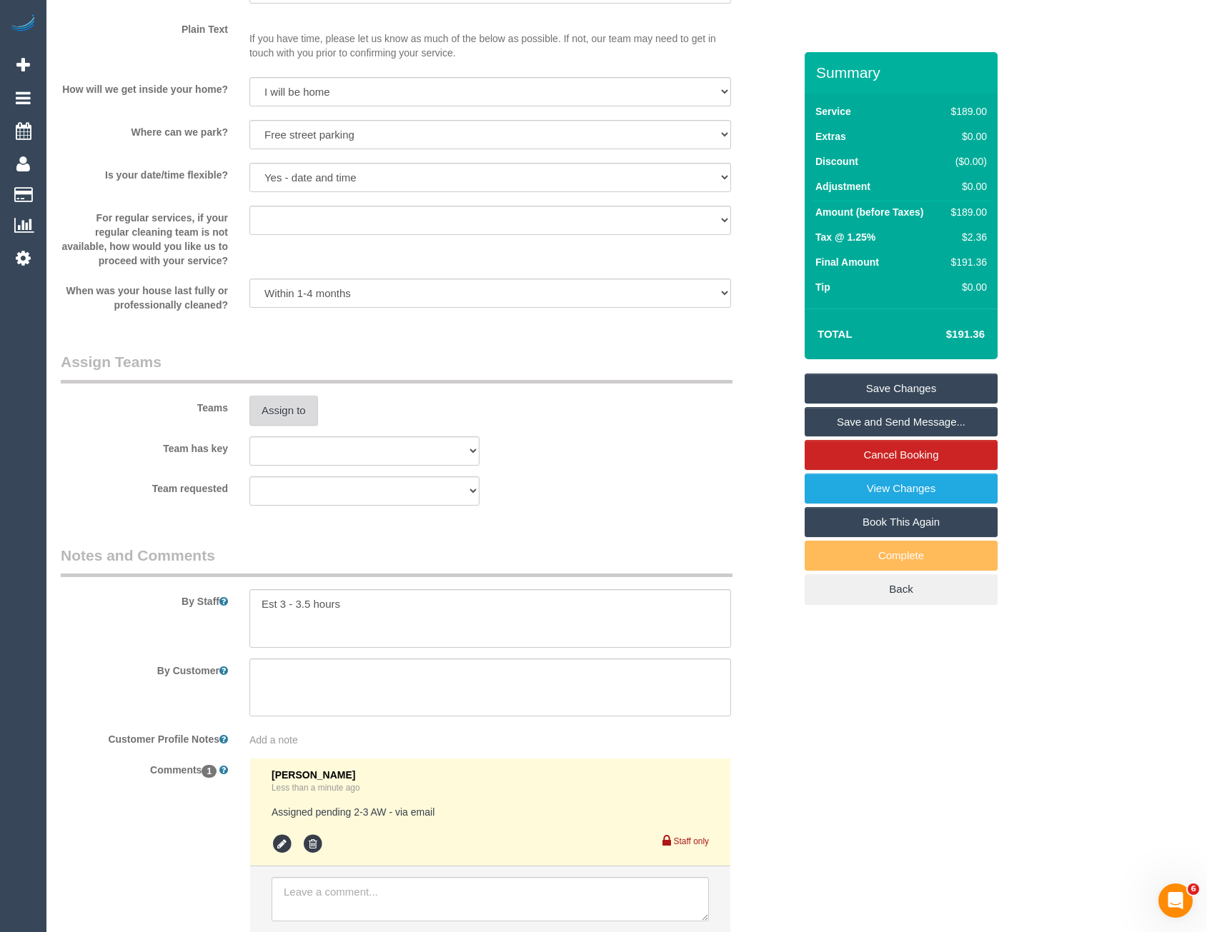
click at [274, 405] on button "Assign to" at bounding box center [283, 411] width 69 height 30
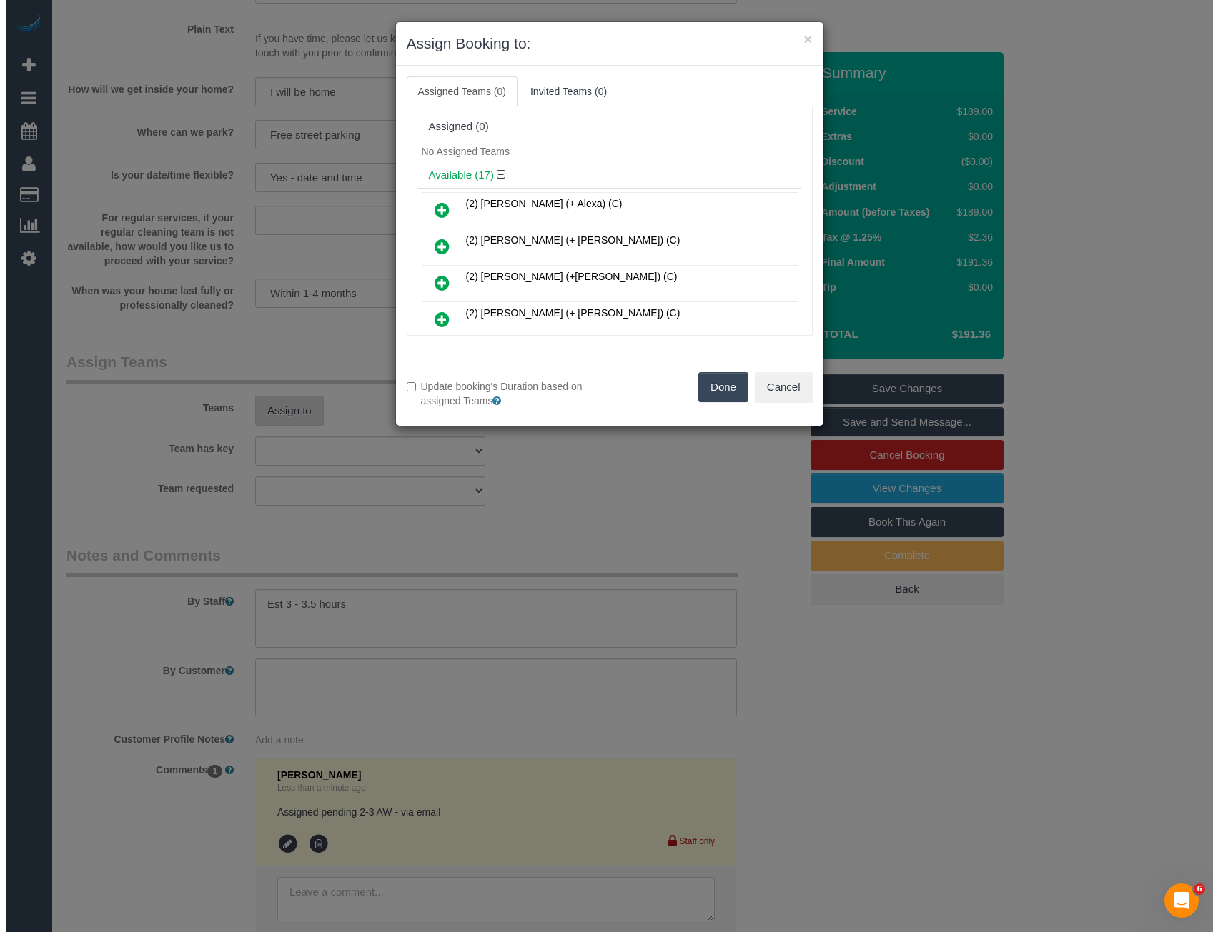
scroll to position [1925, 0]
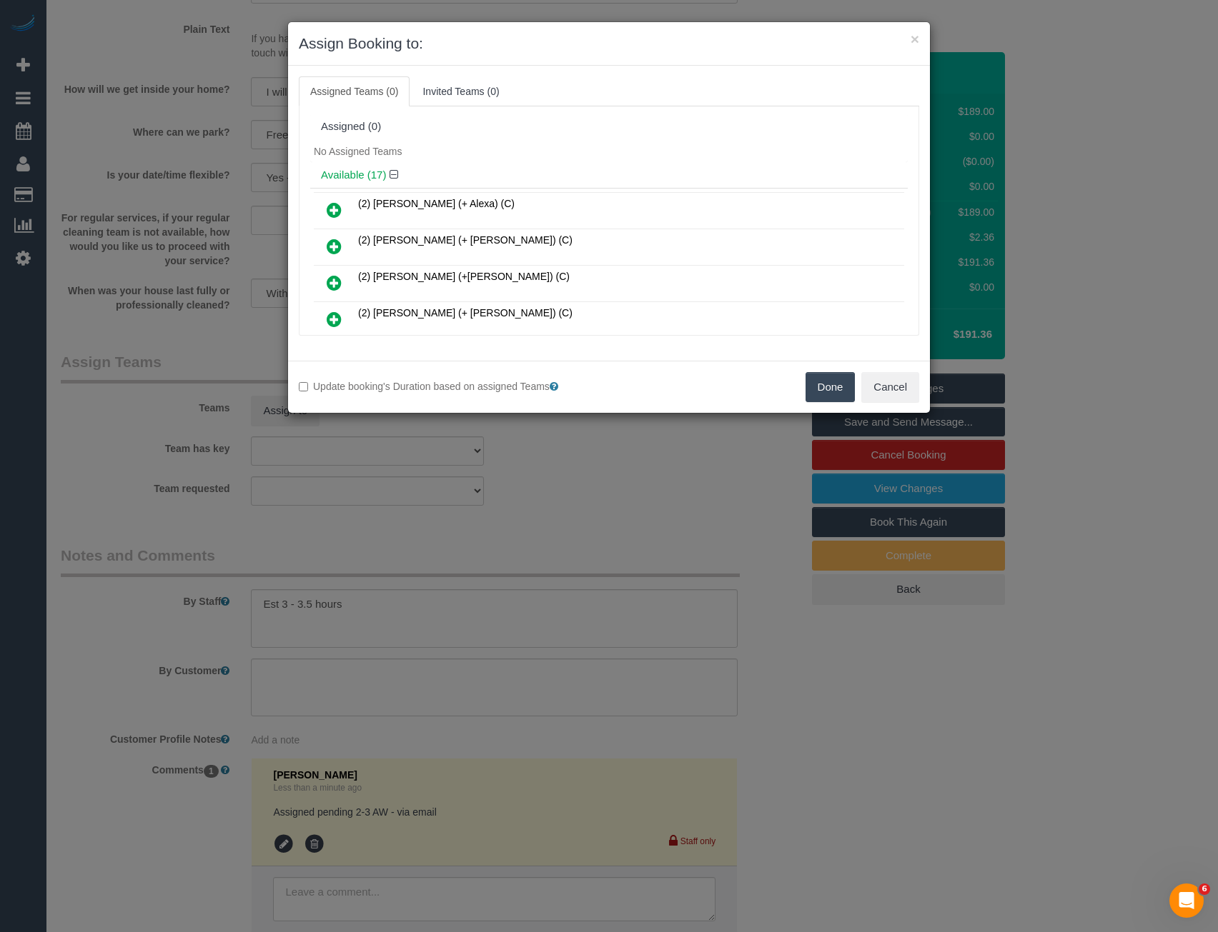
click at [492, 532] on div "× Assign Booking to: Assigned Teams (0) Invited Teams (0) Assigned (0) No Assig…" at bounding box center [609, 466] width 1218 height 932
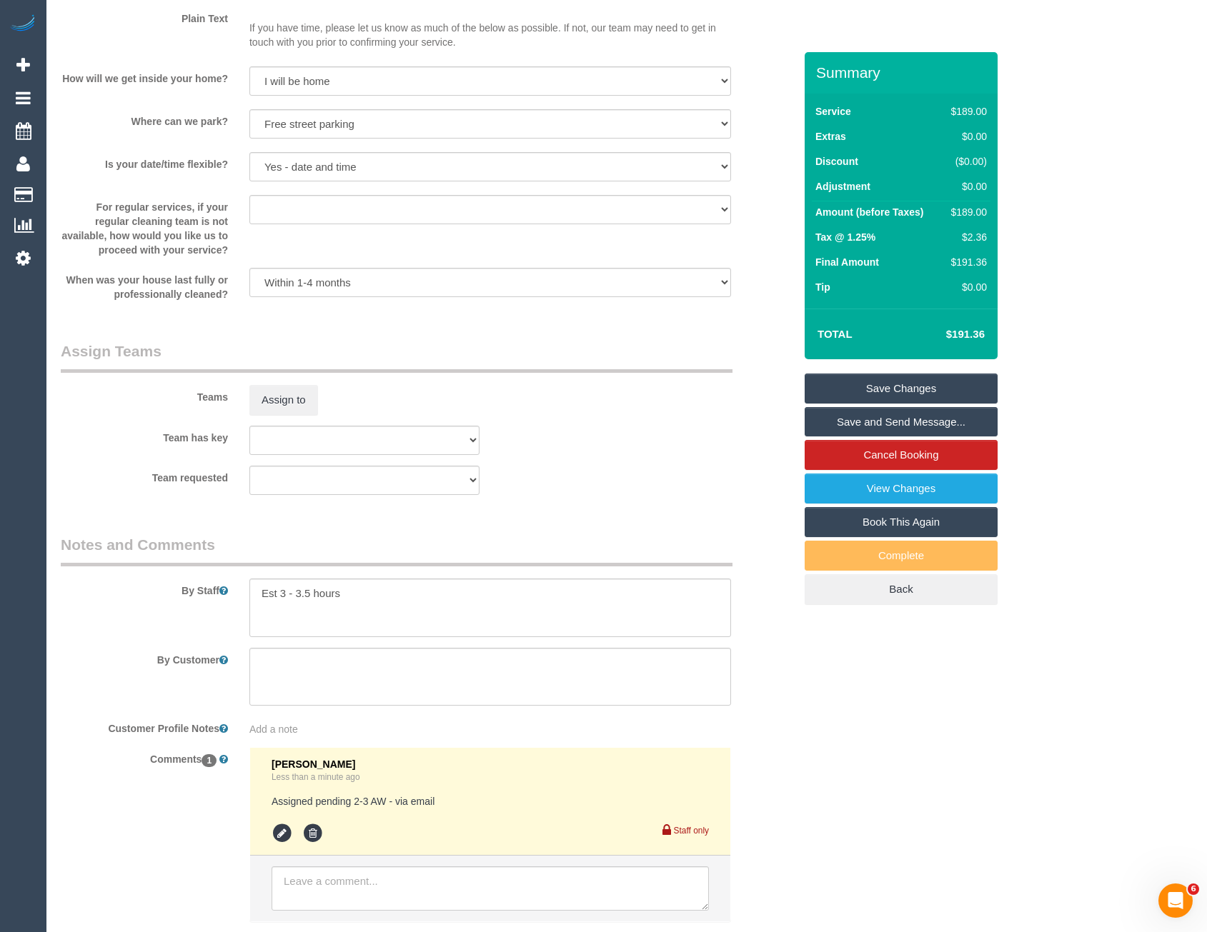
scroll to position [2033, 0]
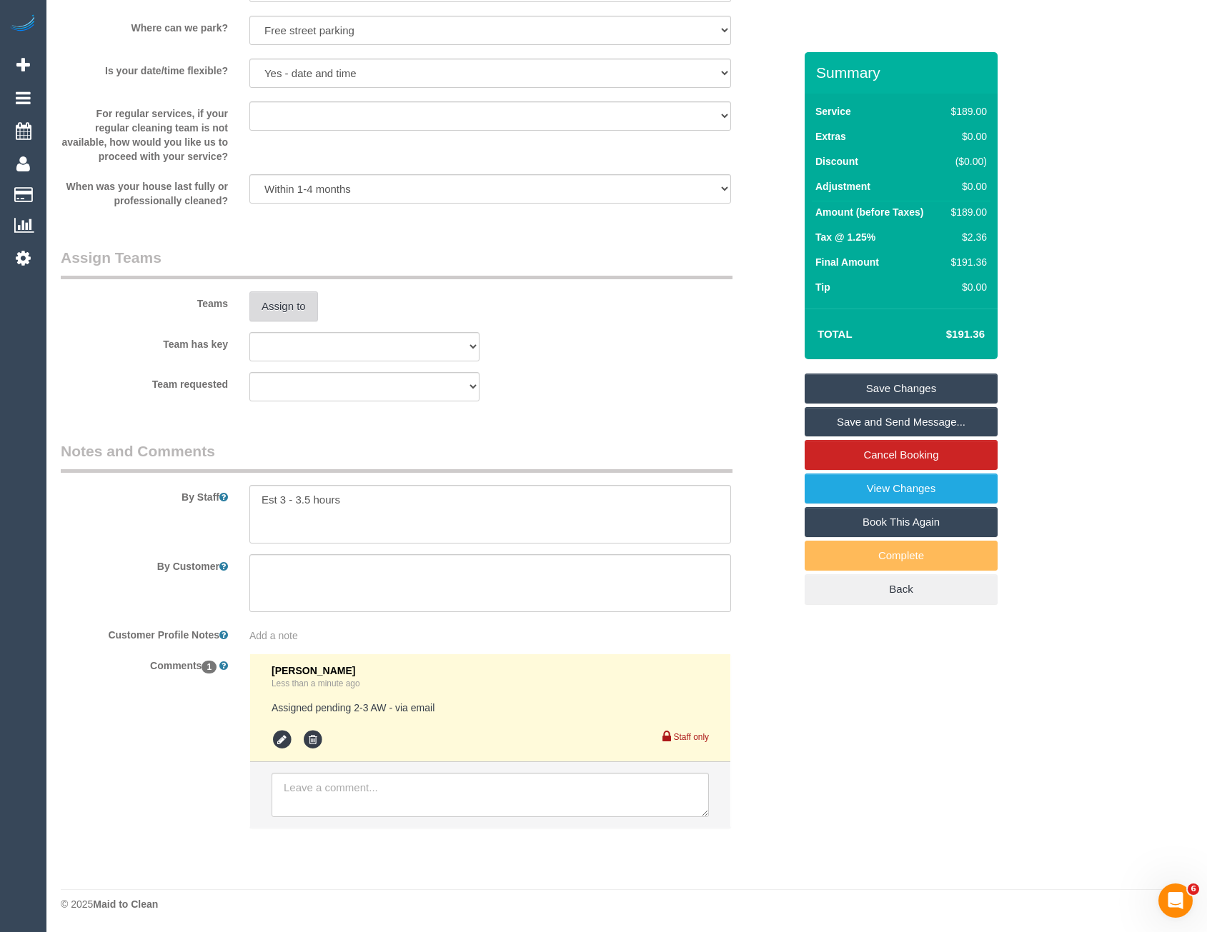
click at [288, 302] on button "Assign to" at bounding box center [283, 307] width 69 height 30
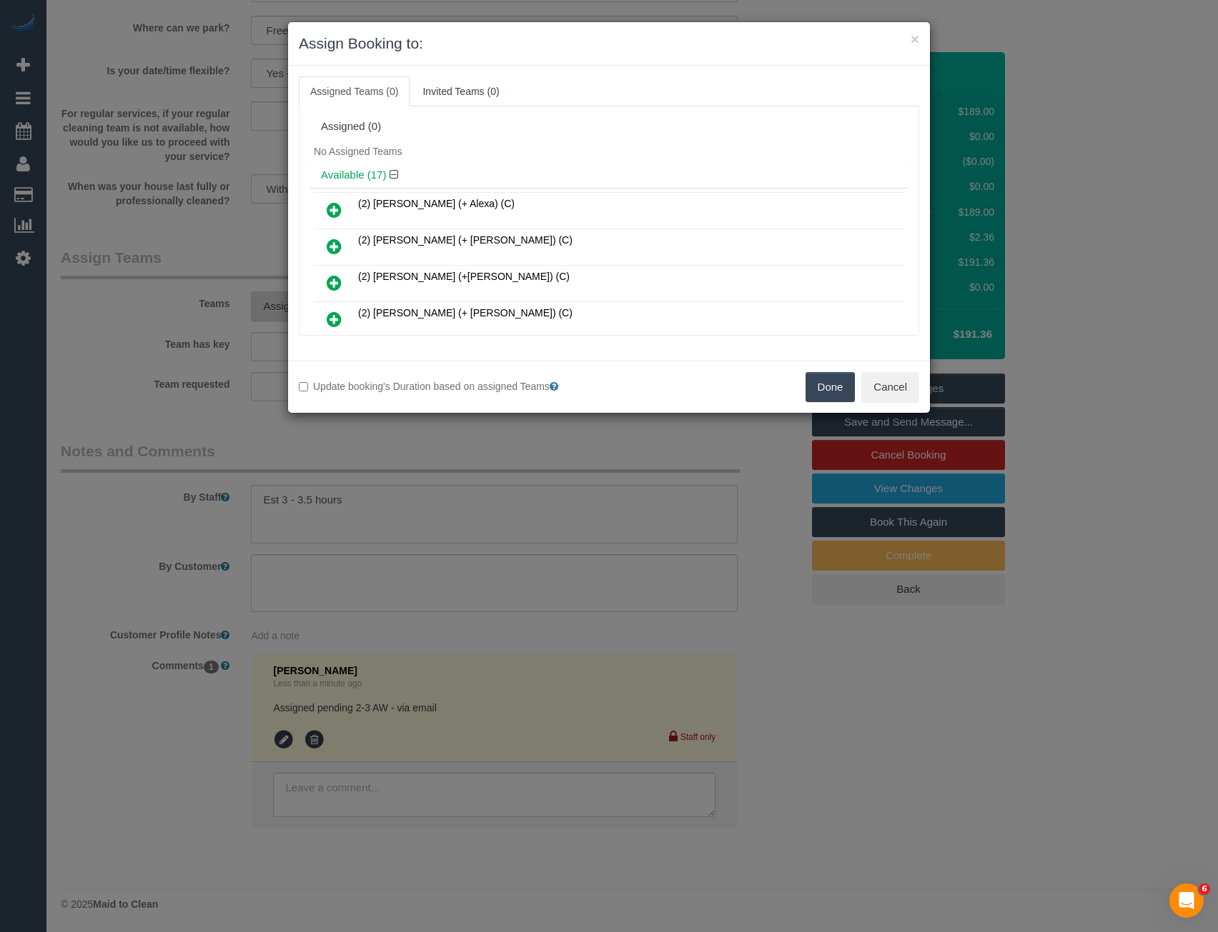
scroll to position [202, 0]
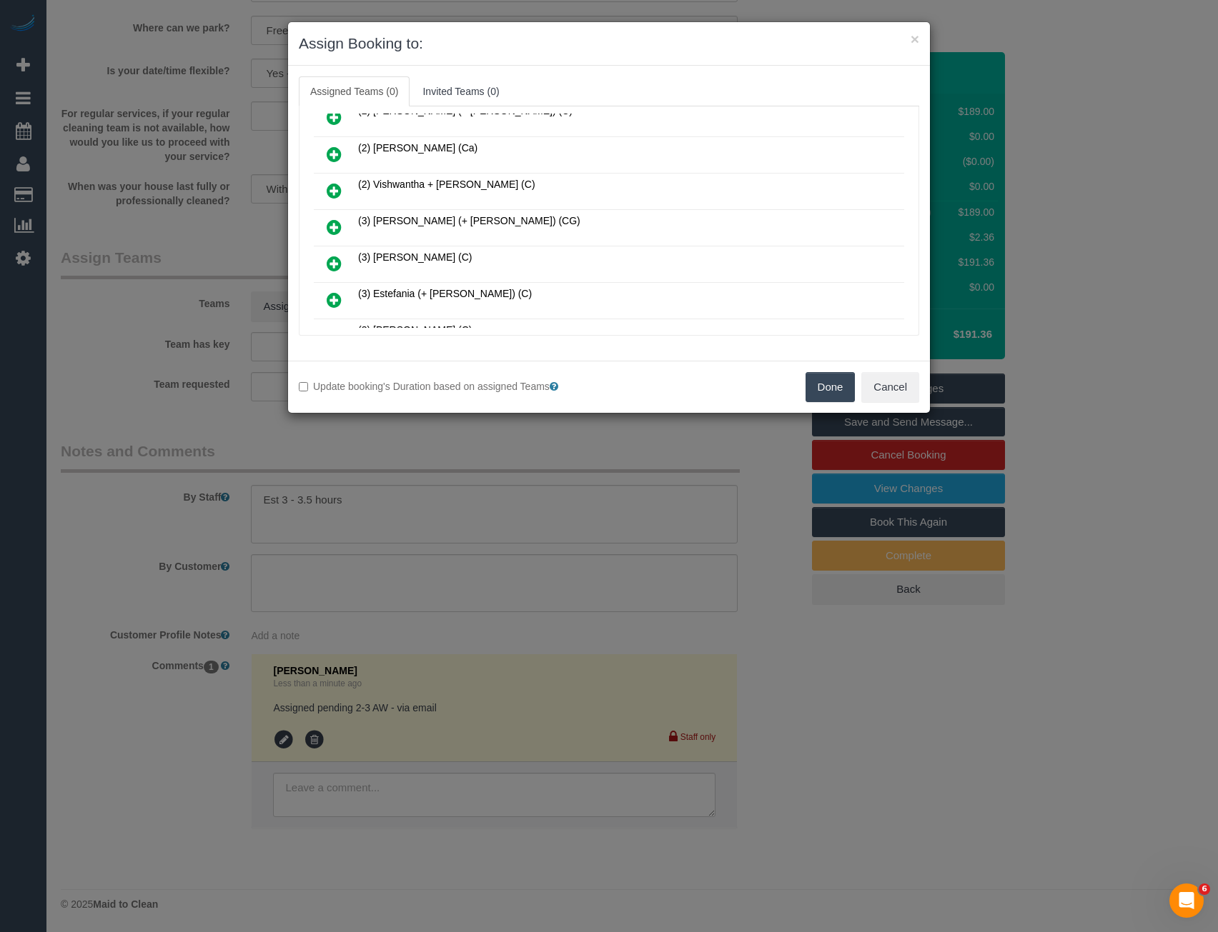
click at [333, 227] on icon at bounding box center [334, 227] width 15 height 17
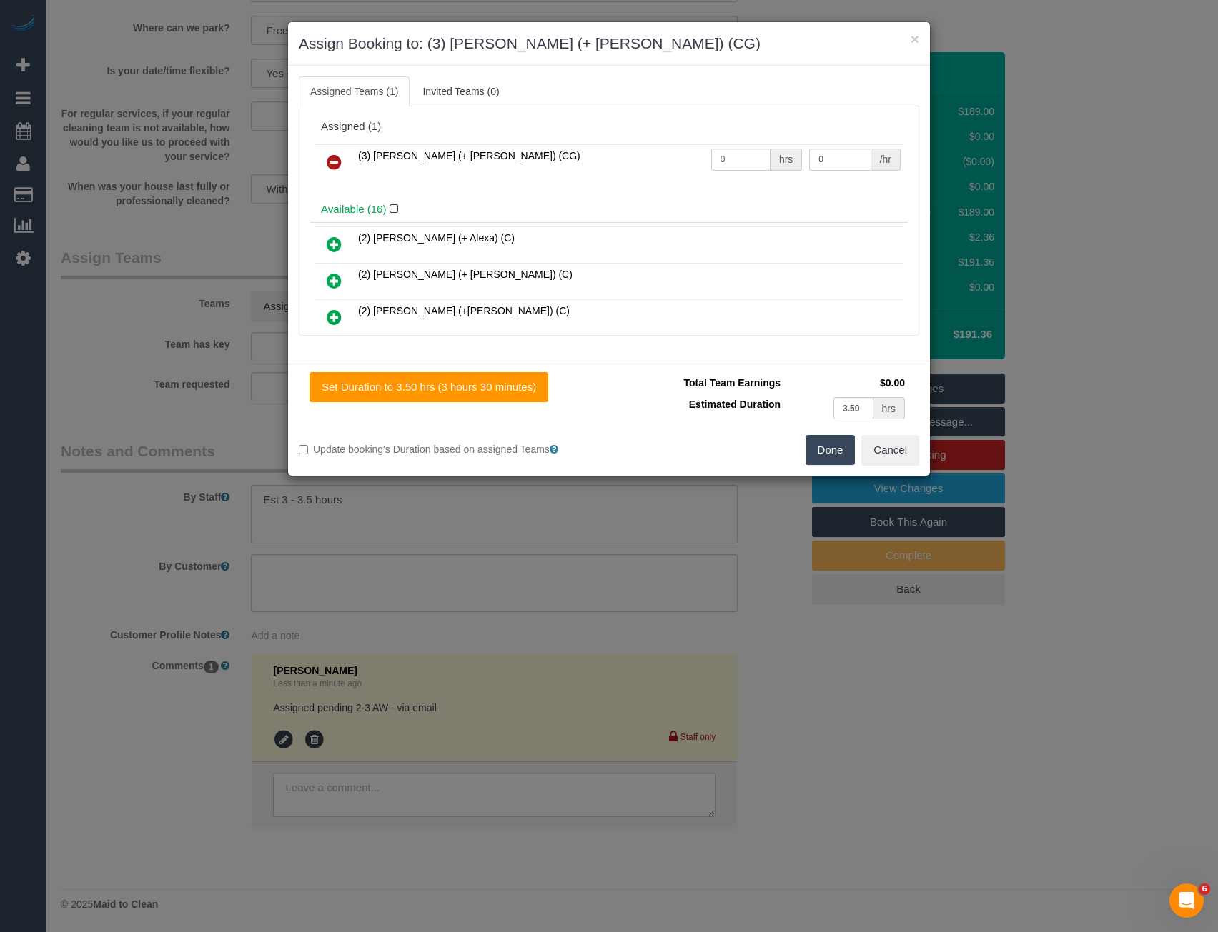
scroll to position [529, 0]
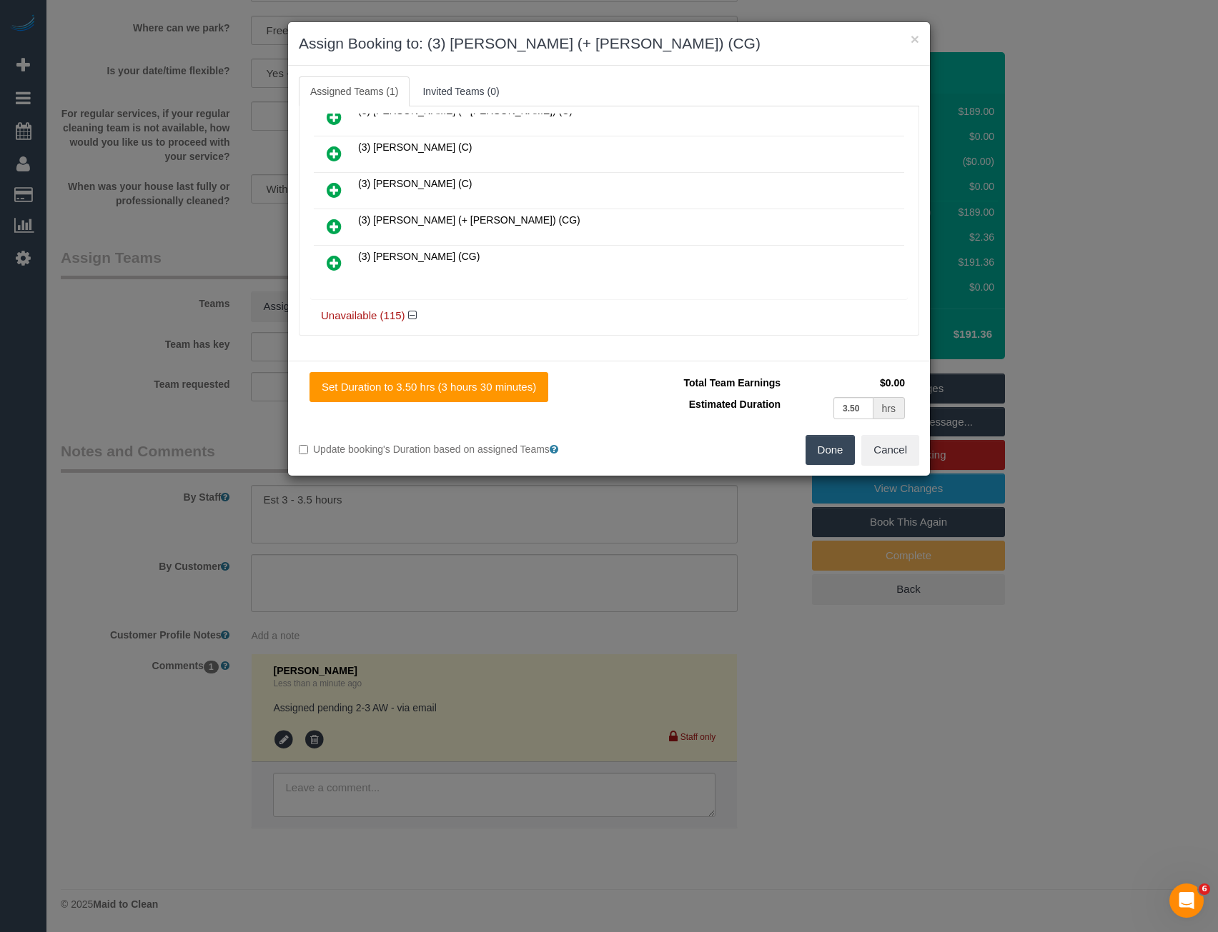
click at [336, 225] on icon at bounding box center [334, 226] width 15 height 17
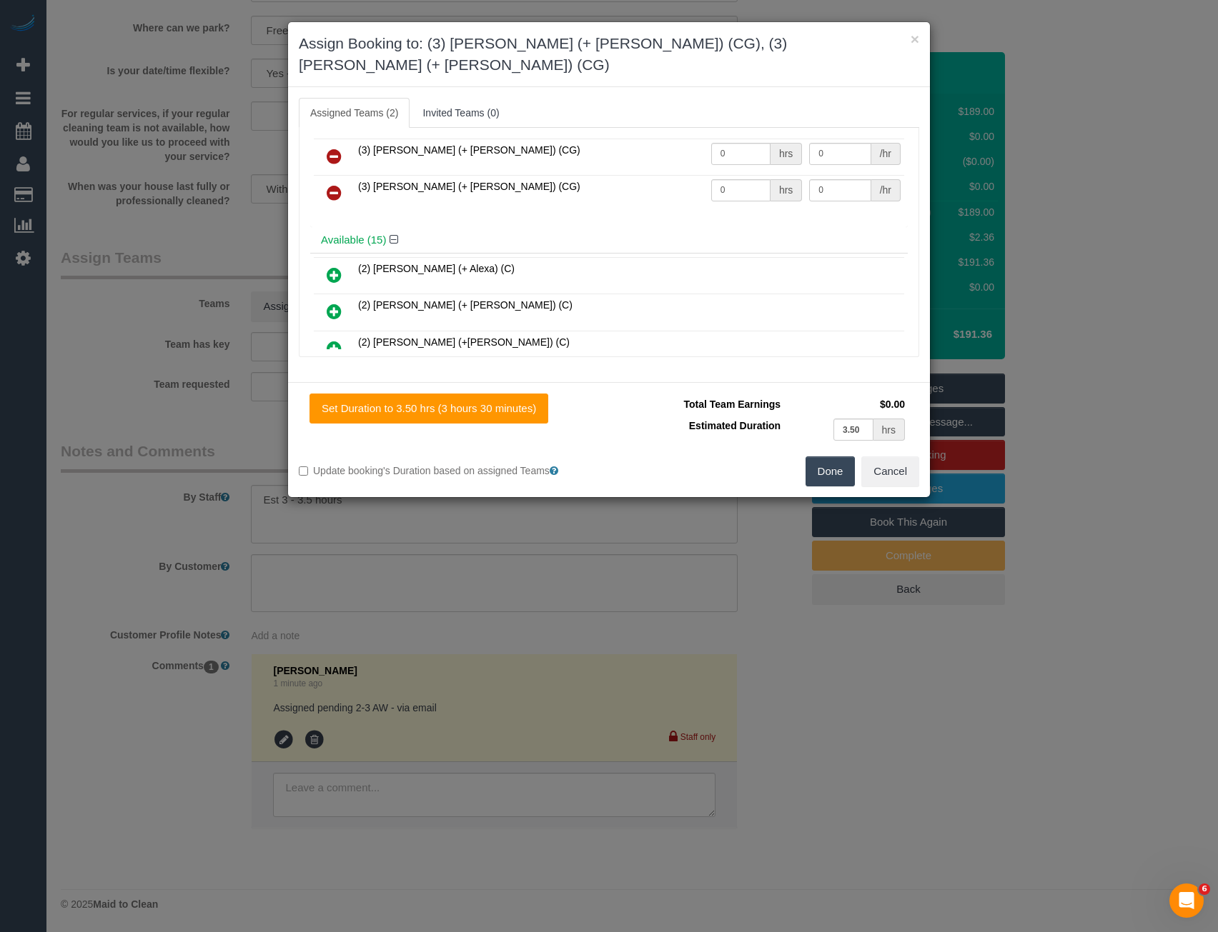
scroll to position [0, 0]
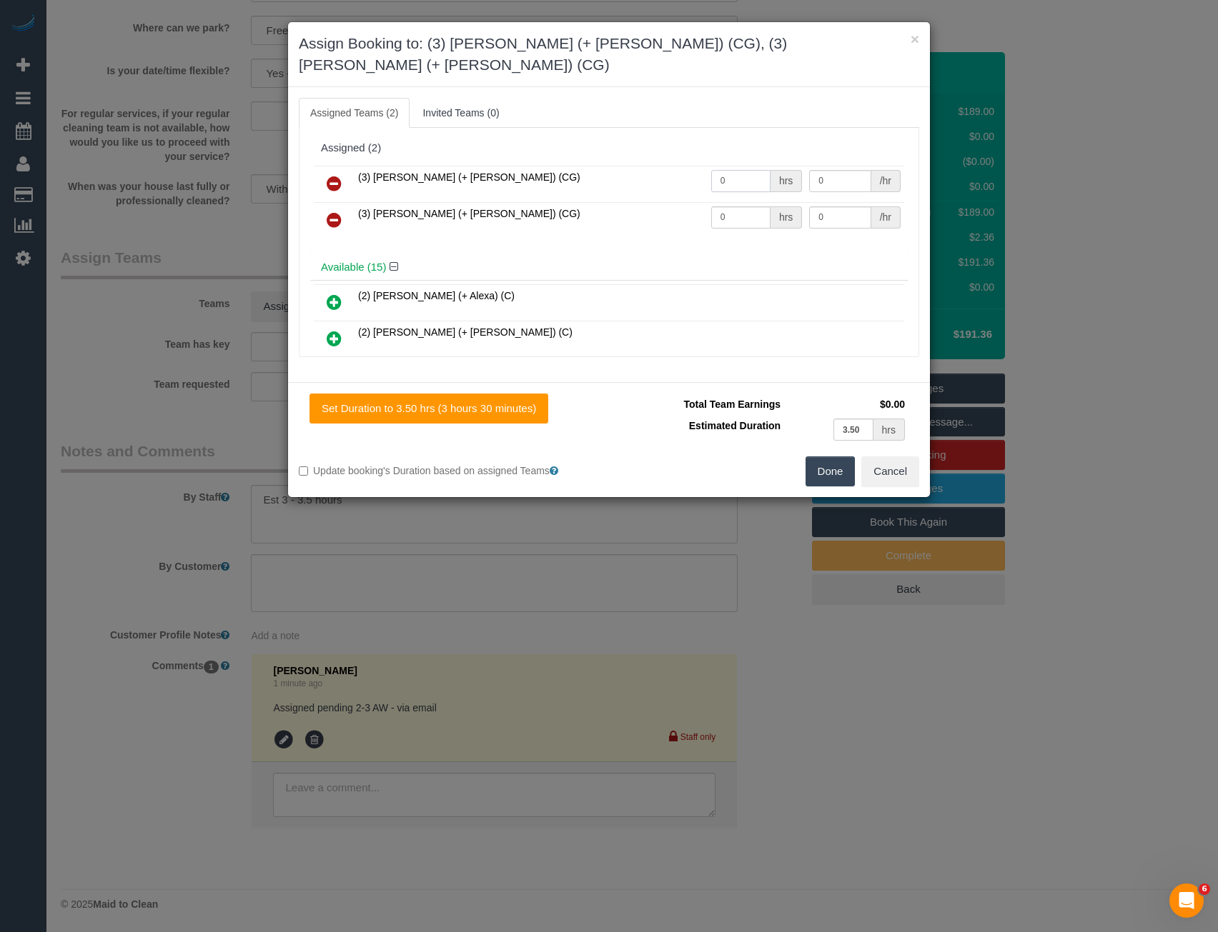
drag, startPoint x: 728, startPoint y: 157, endPoint x: 674, endPoint y: 171, distance: 56.0
click at [677, 173] on tr "(3) Amninder (+ Sohail) (CG) 0 hrs 0 /hr" at bounding box center [609, 184] width 590 height 36
type input "1"
type input "65"
drag, startPoint x: 733, startPoint y: 199, endPoint x: 664, endPoint y: 206, distance: 69.7
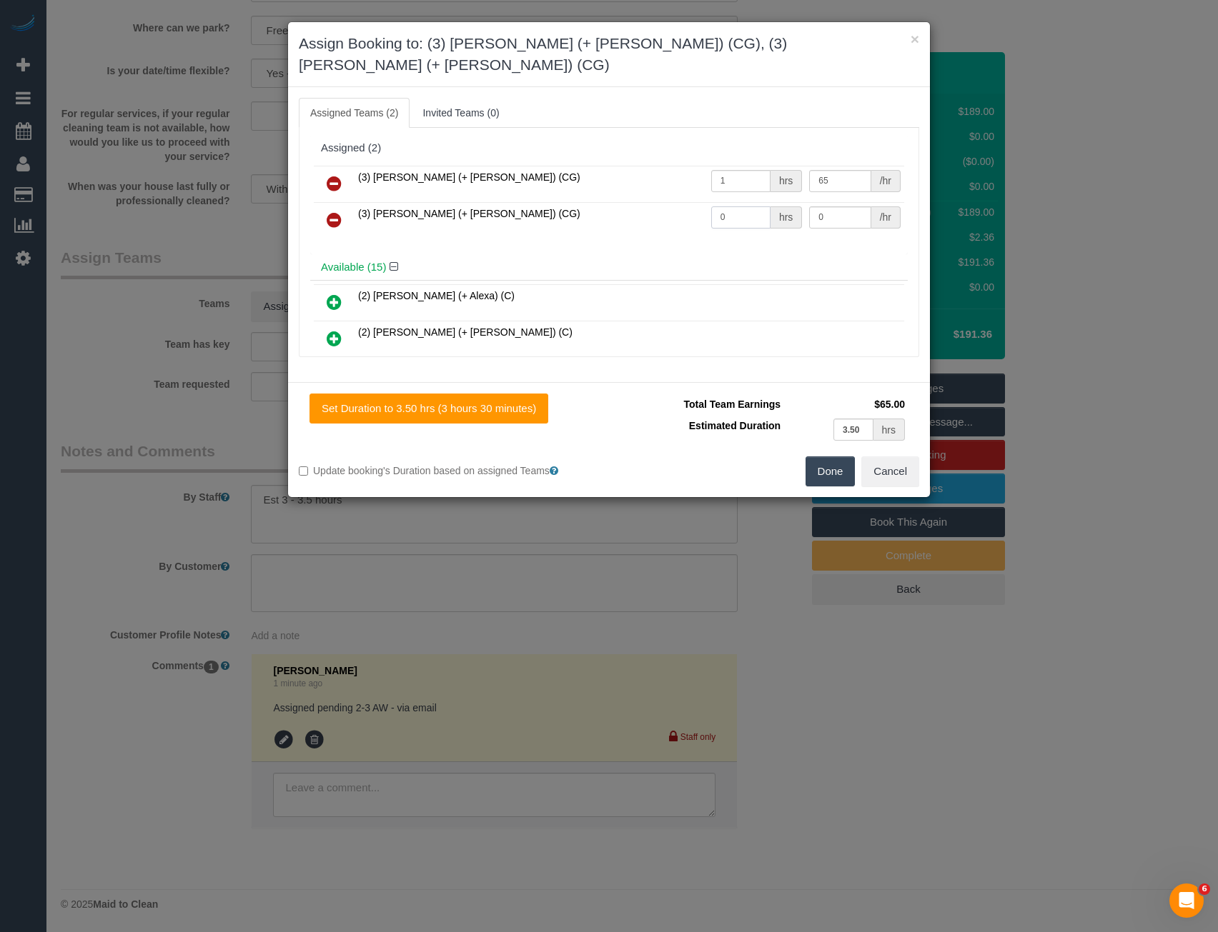
click at [671, 206] on tr "(3) Sohail (+ Amninder) (CG) 0 hrs 0 /hr" at bounding box center [609, 220] width 590 height 36
type input "1"
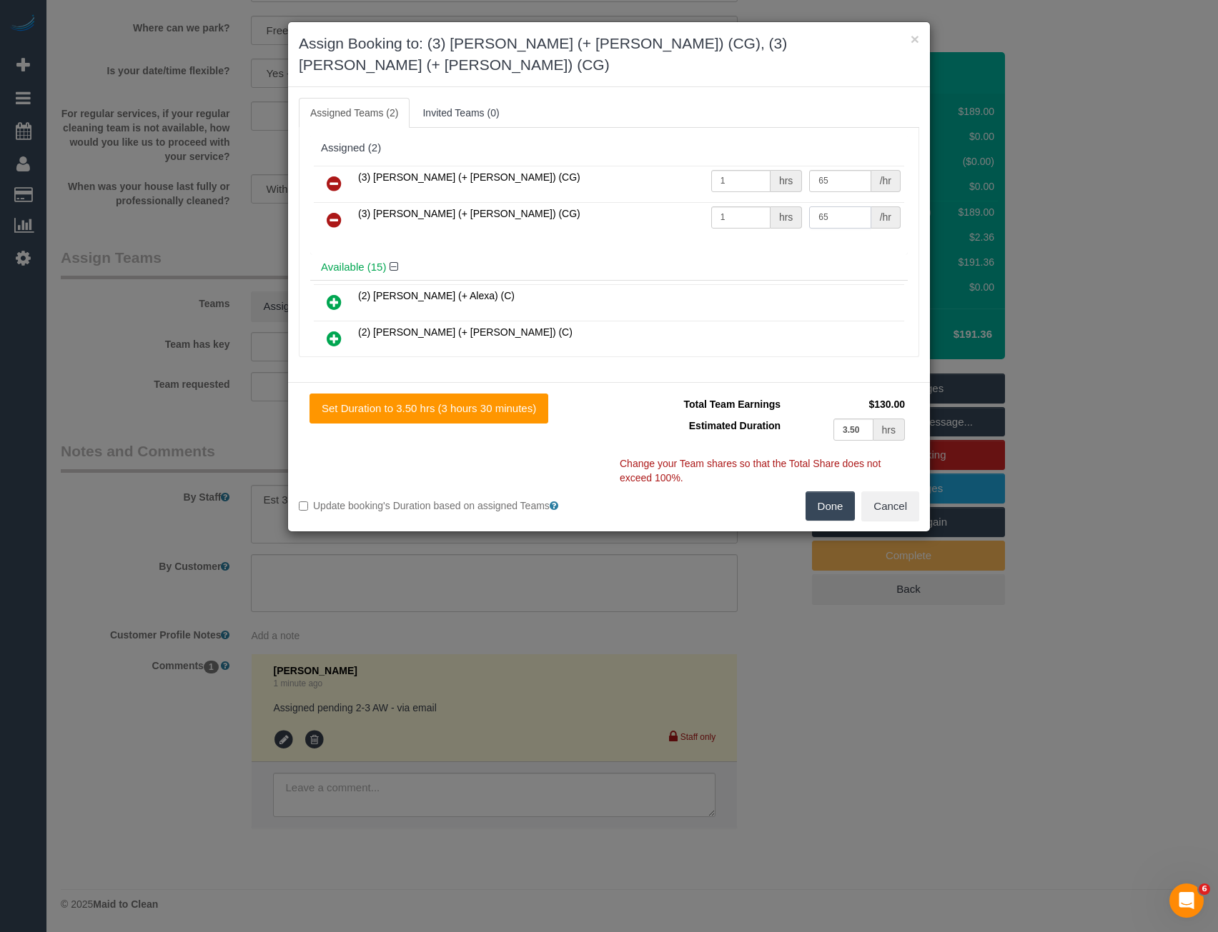
type input "65"
click at [822, 494] on button "Done" at bounding box center [830, 507] width 50 height 30
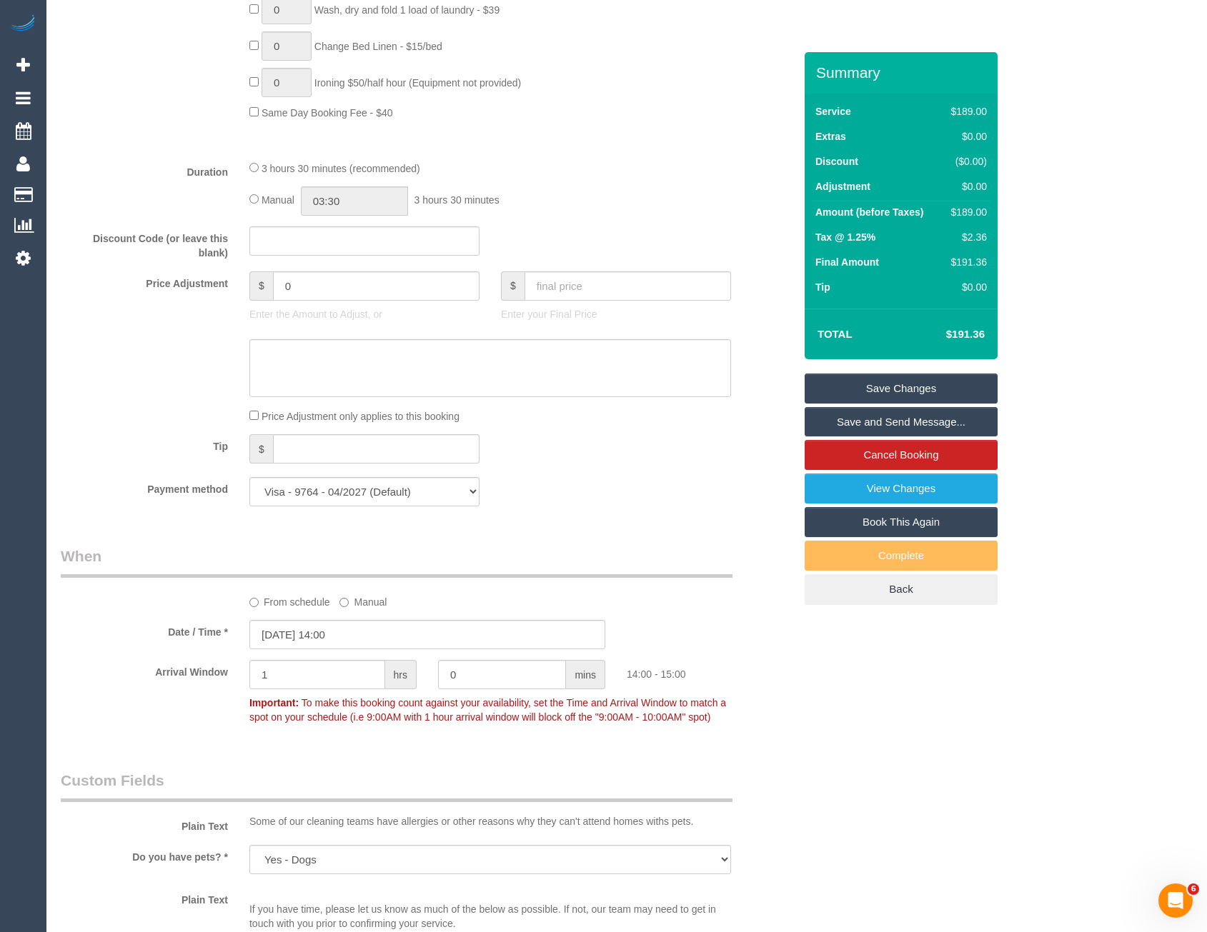
scroll to position [747, 0]
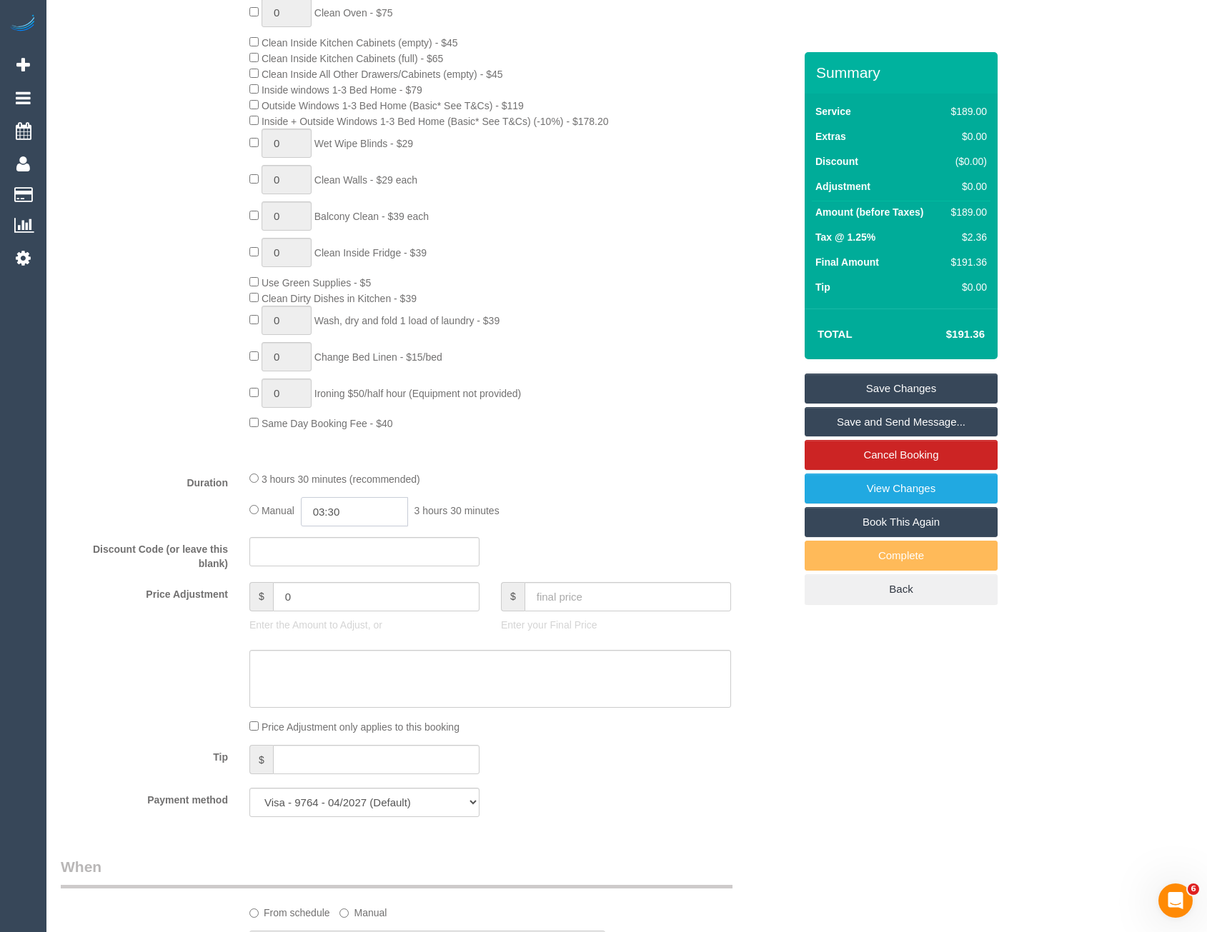
click at [370, 506] on input "03:30" at bounding box center [354, 511] width 107 height 29
click at [354, 562] on li "01:30" at bounding box center [339, 566] width 64 height 19
click at [359, 513] on input "01:30" at bounding box center [354, 511] width 107 height 29
type input "01:45"
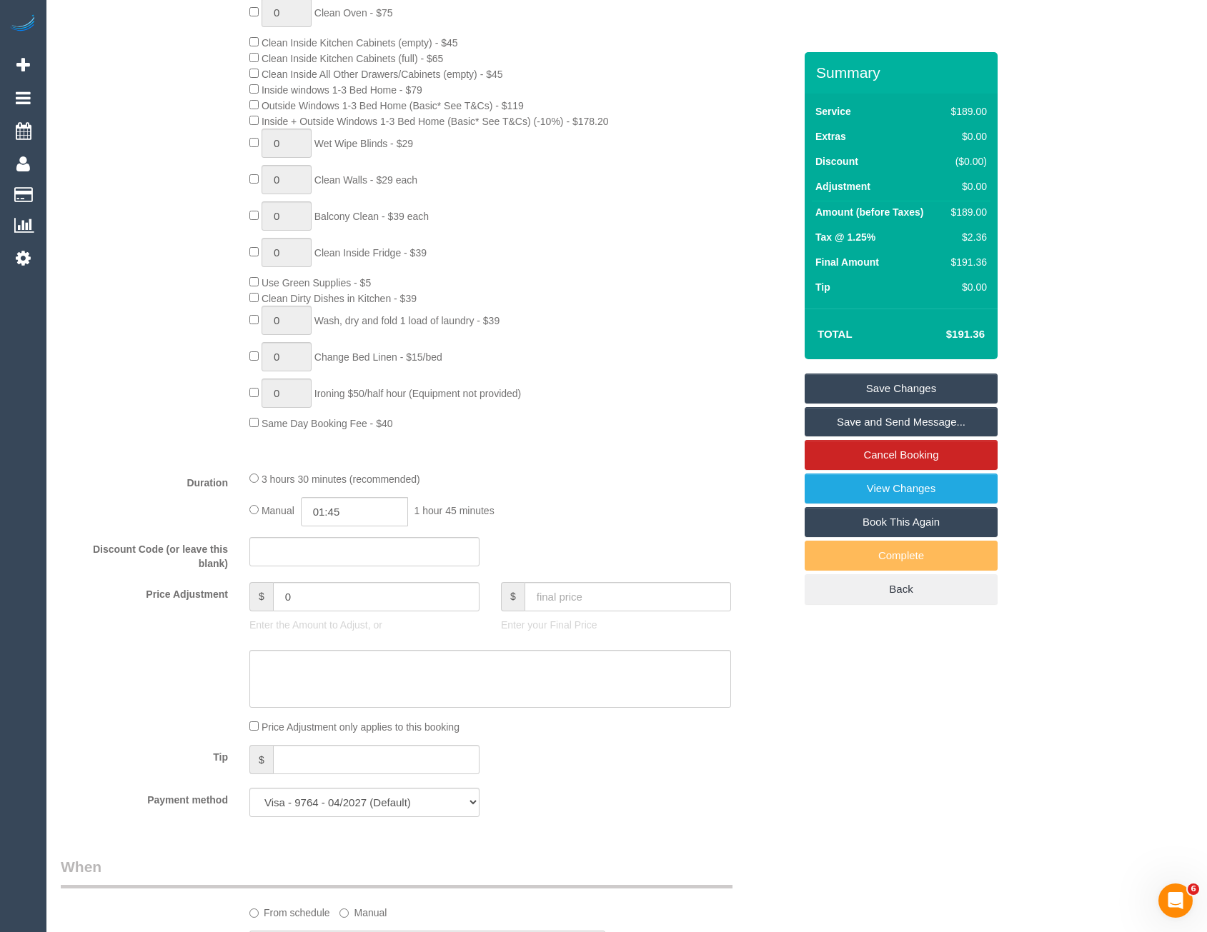
click at [454, 457] on div "Type of Service * Hourly Service - $70/h Hourly Service - $65/h Hourly Service …" at bounding box center [427, 159] width 733 height 601
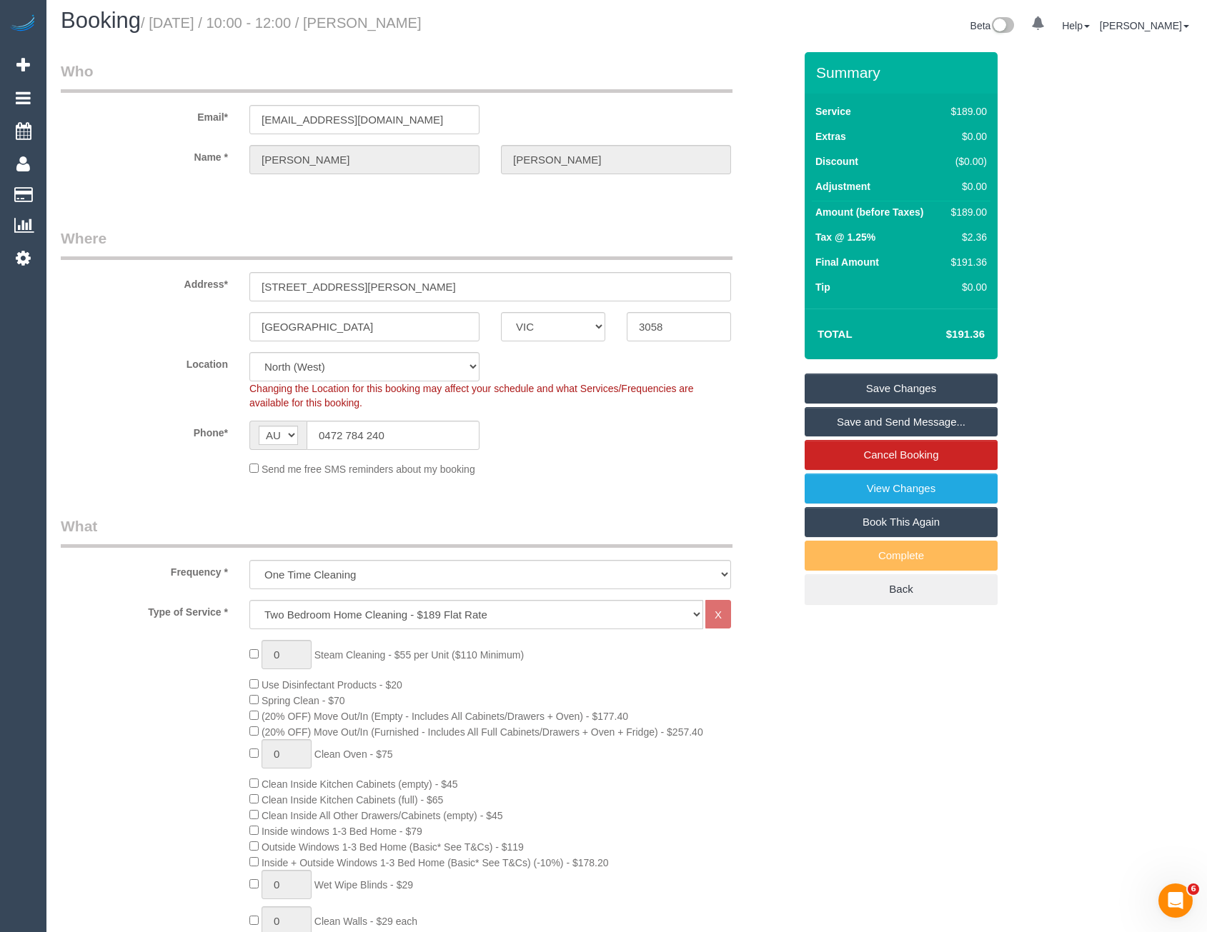
scroll to position [0, 0]
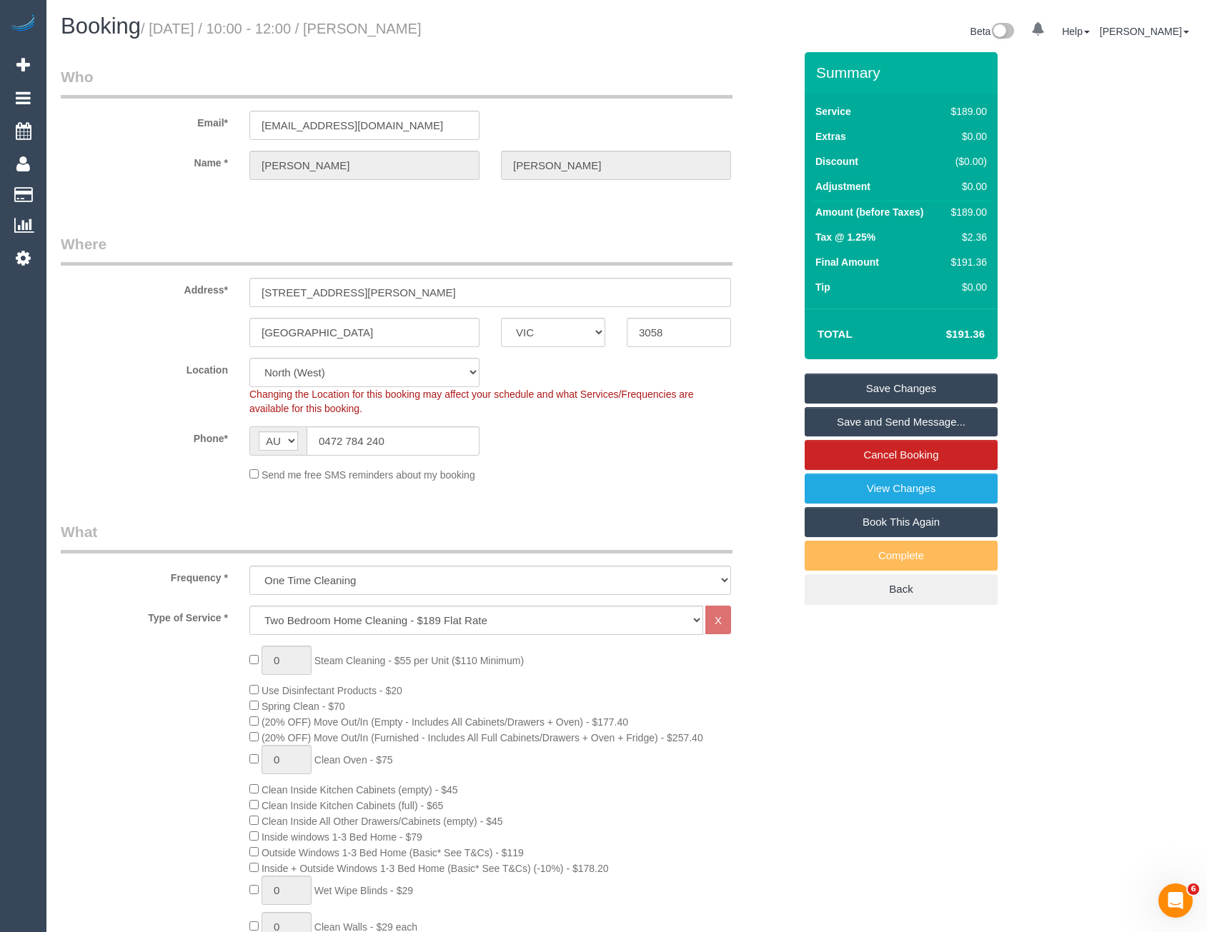
click at [859, 384] on link "Save Changes" at bounding box center [901, 389] width 193 height 30
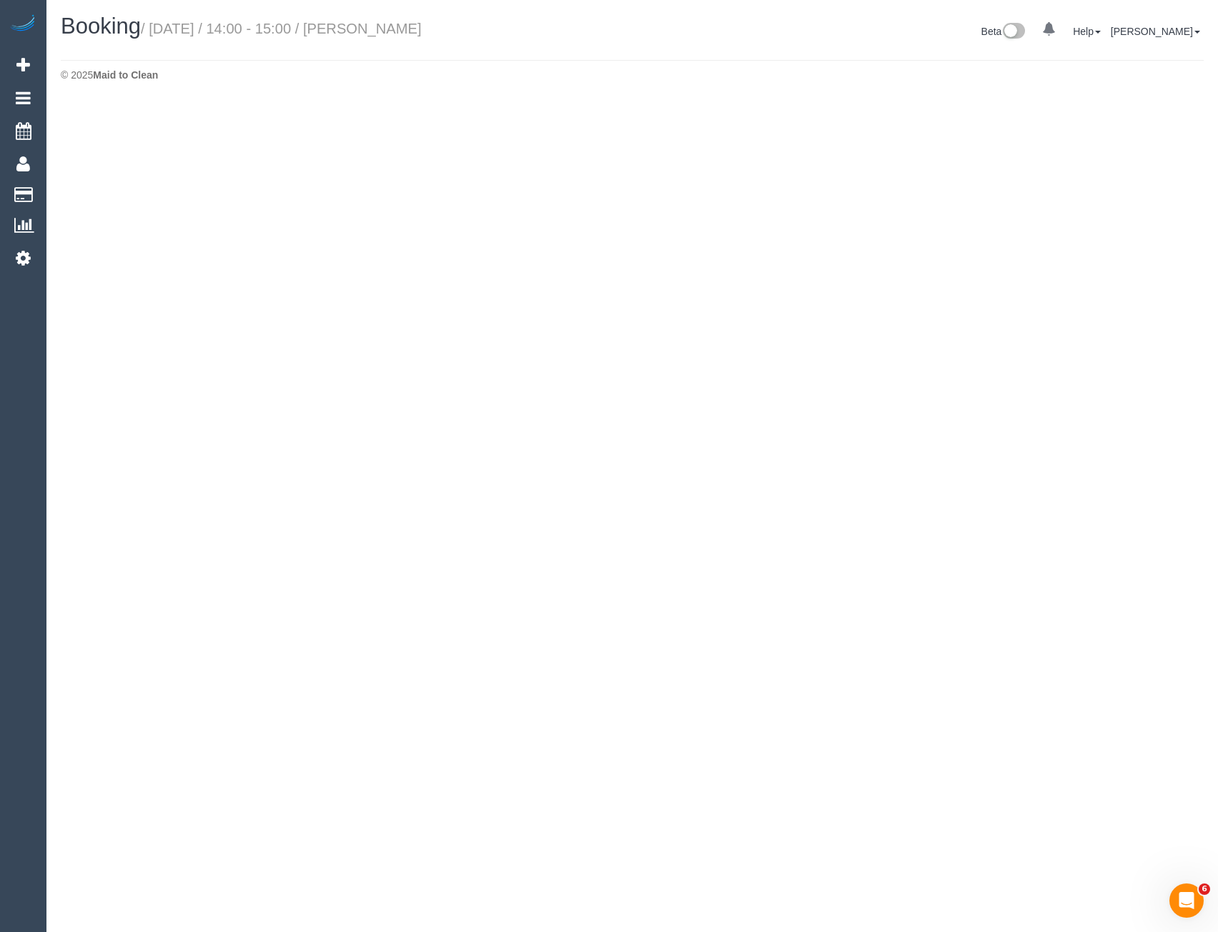
select select "VIC"
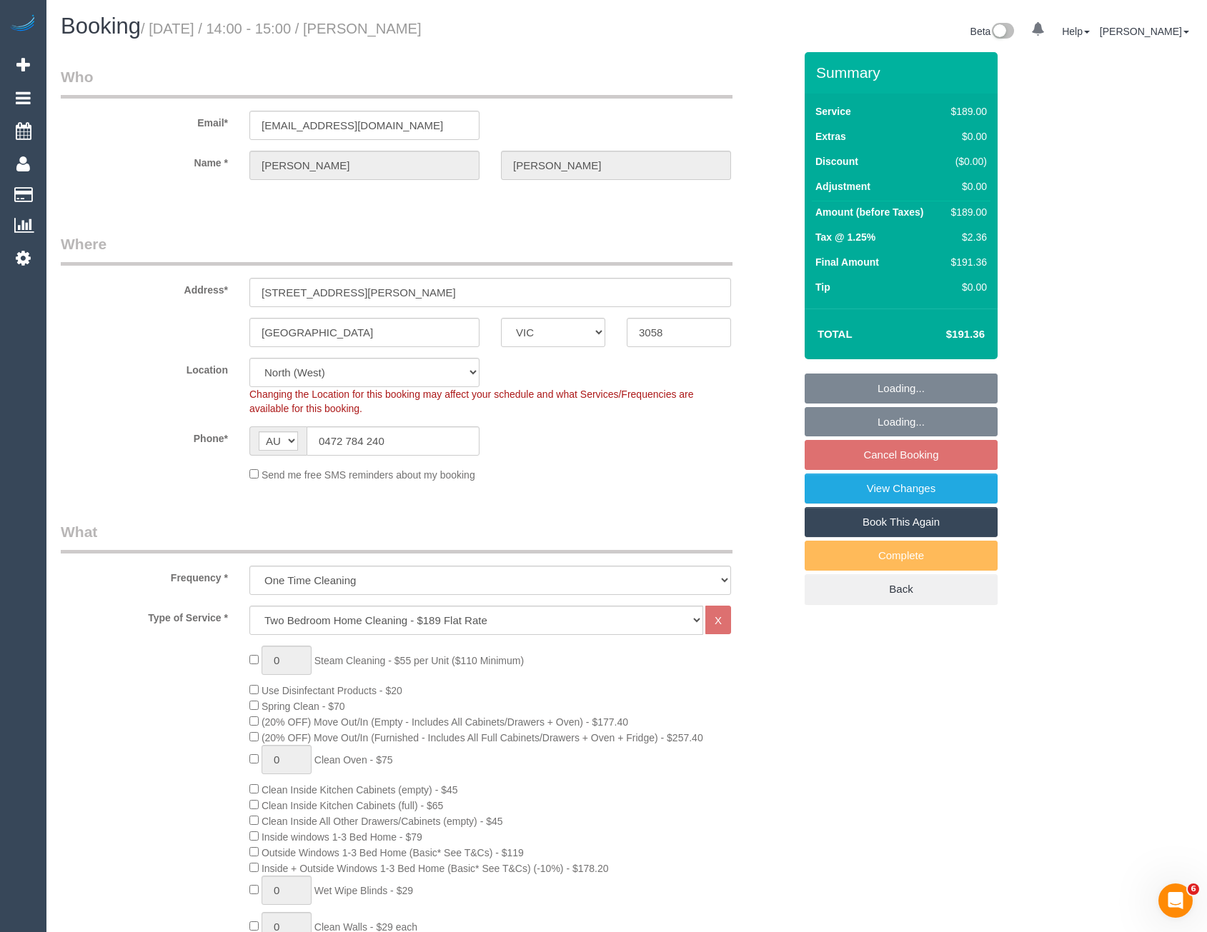
select select "object:9889"
select select "string:stripe-pm_1RjVCw2GScqysDRVOhOiZq3a"
select select "number:27"
select select "number:14"
select select "number:19"
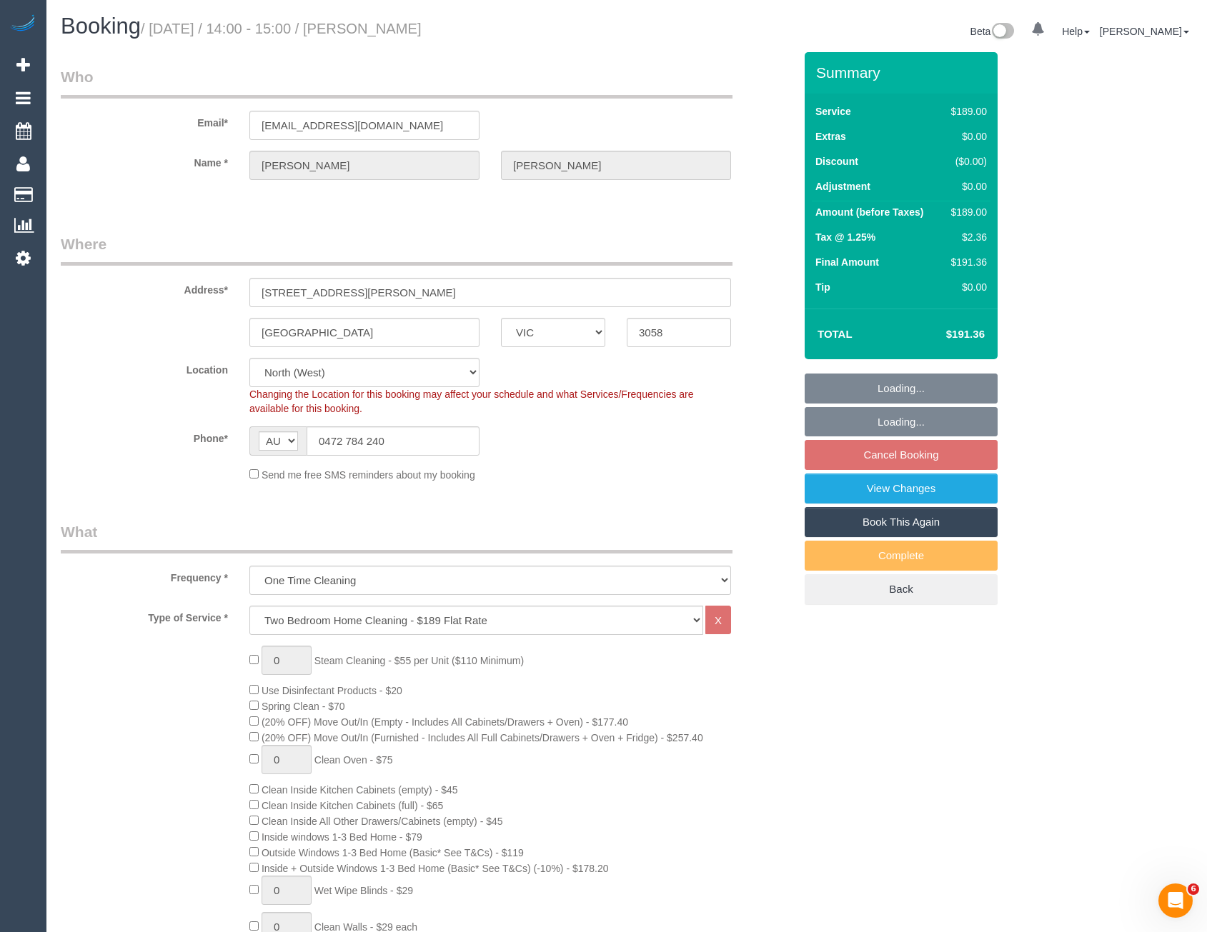
select select "number:22"
select select "number:13"
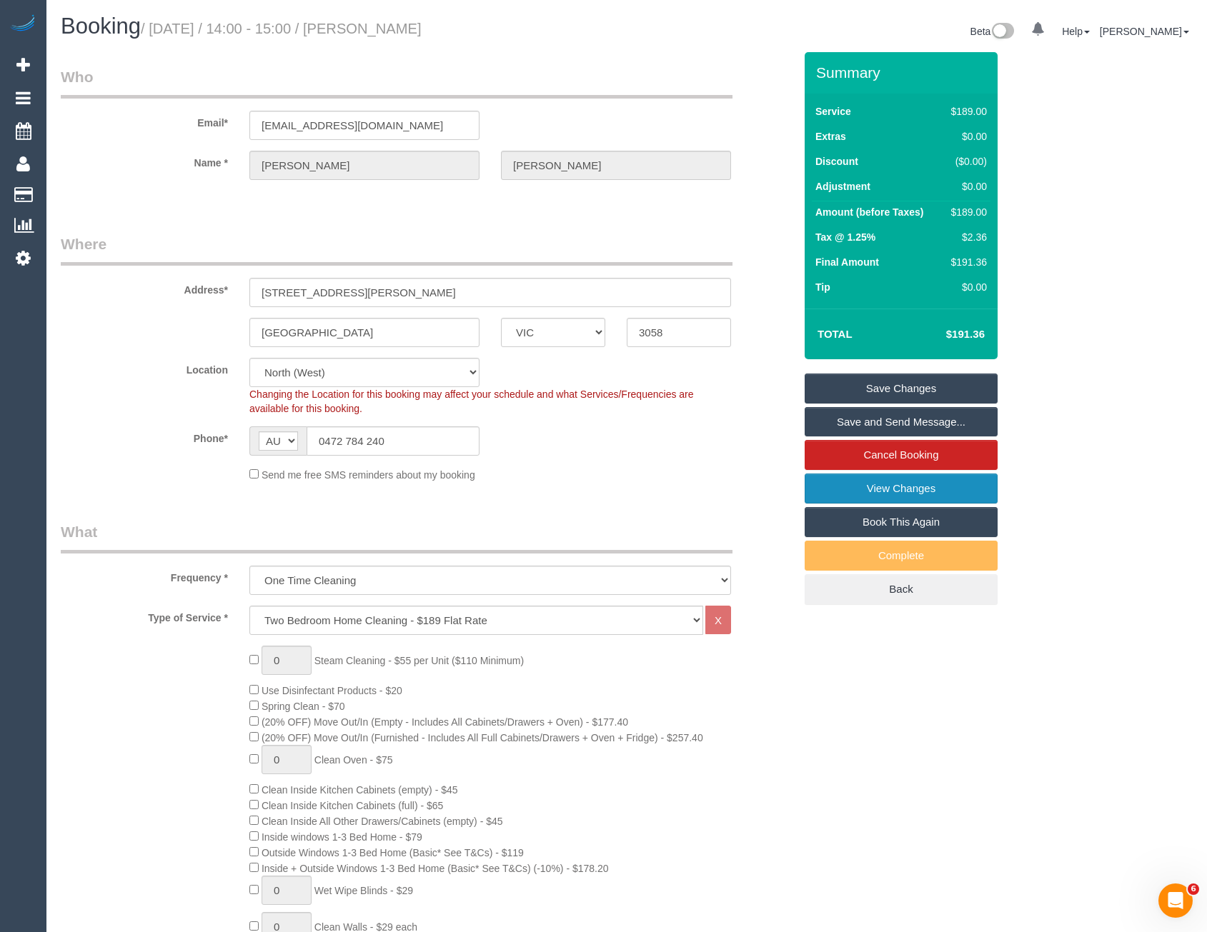
click at [949, 489] on link "View Changes" at bounding box center [901, 489] width 193 height 30
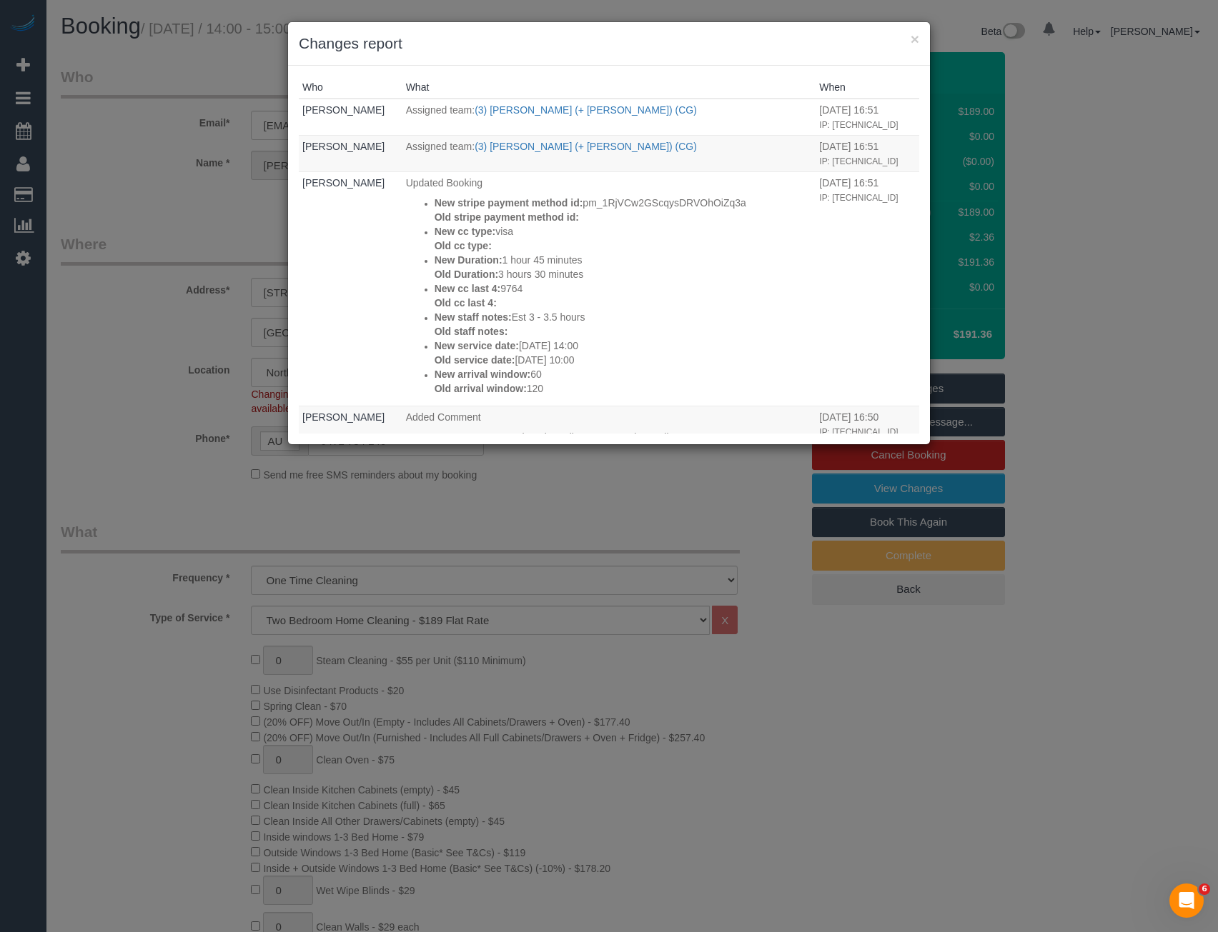
click at [657, 514] on div "× Changes report Who What When Bronie Bryant Assigned team: (3) Sohail (+ Amnin…" at bounding box center [609, 466] width 1218 height 932
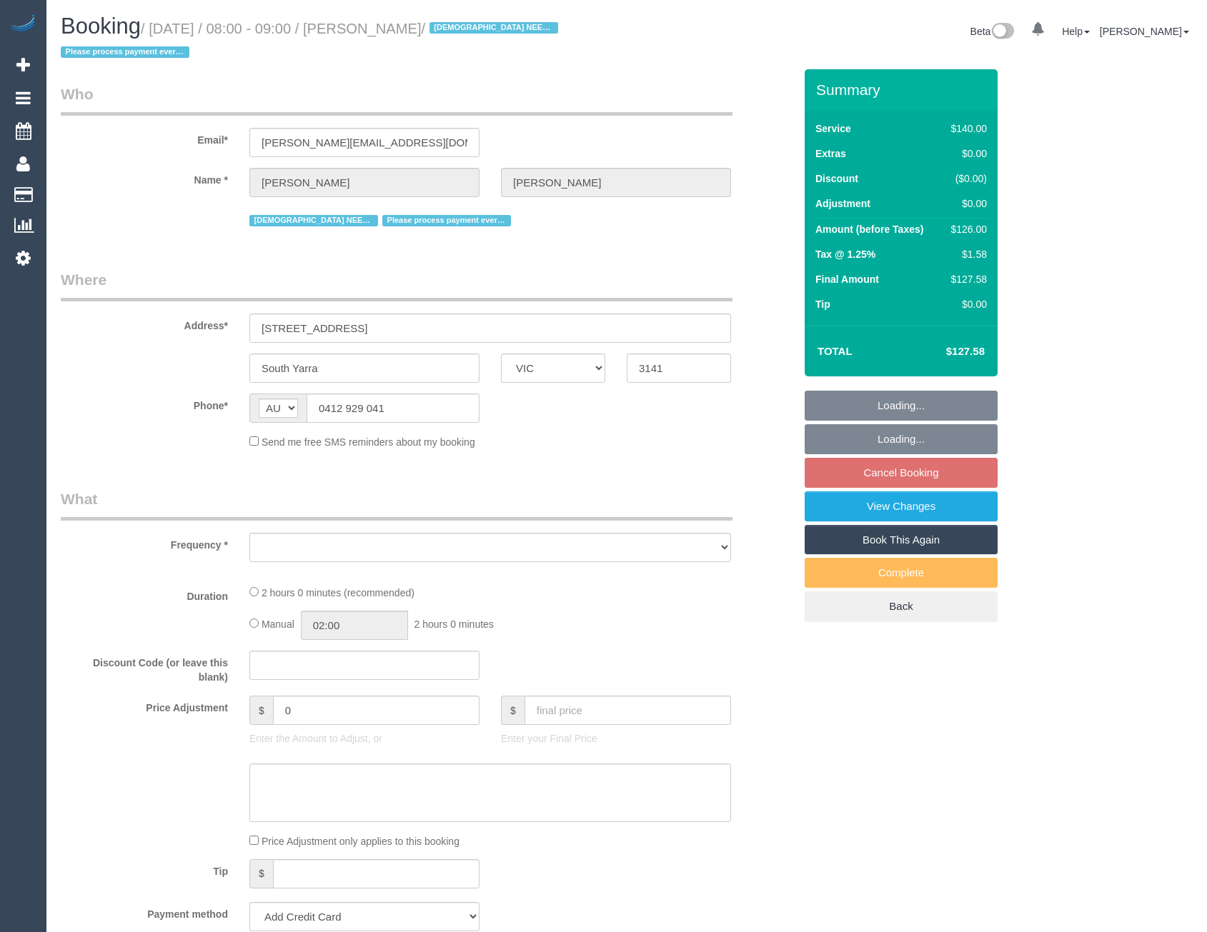
select select "VIC"
select select "object:769"
select select "string:stripe-pm_1RcxVW2GScqysDRVayQ06MlS"
select select "number:29"
select select "number:14"
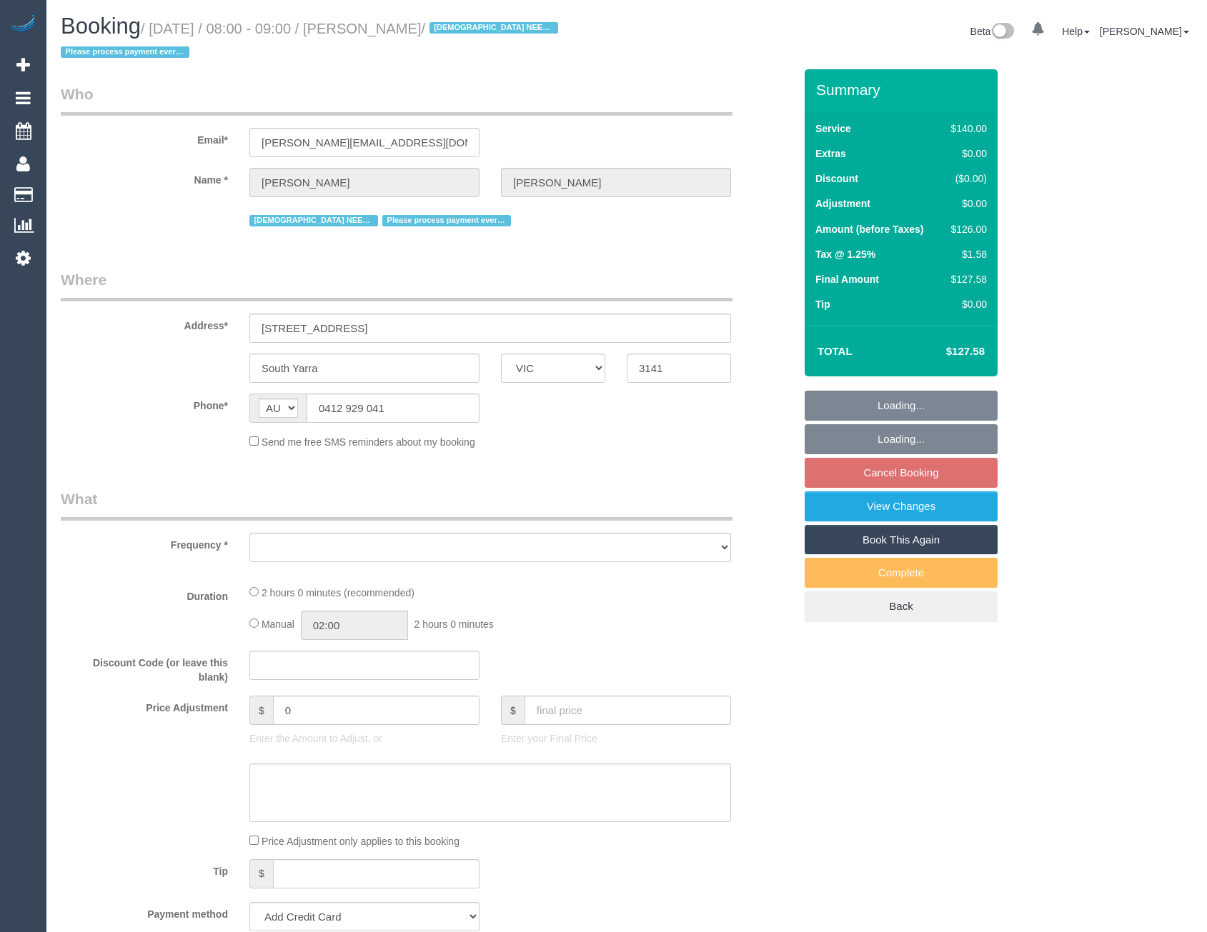
select select "number:21"
select select "number:36"
select select "number:35"
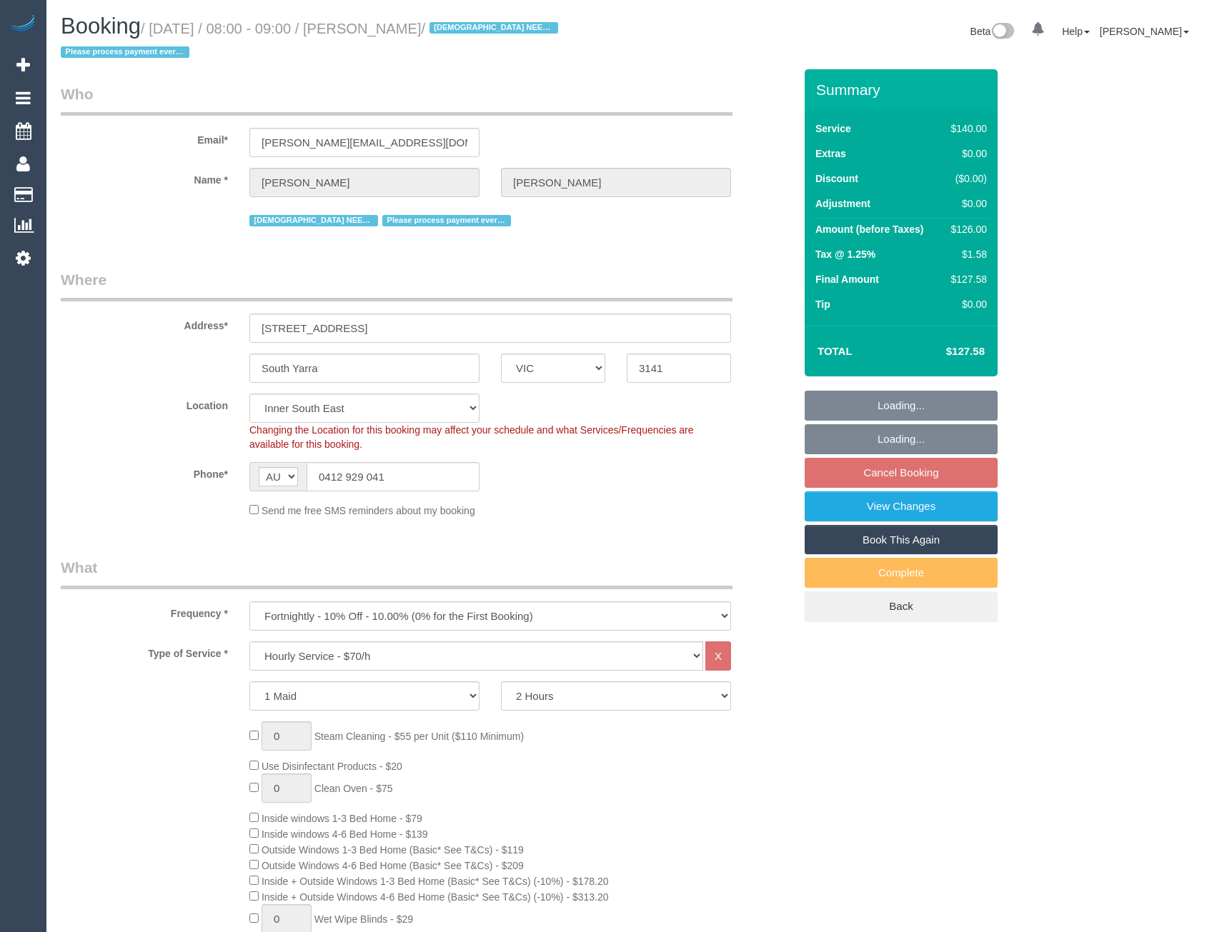
select select "88144"
select select "object:1543"
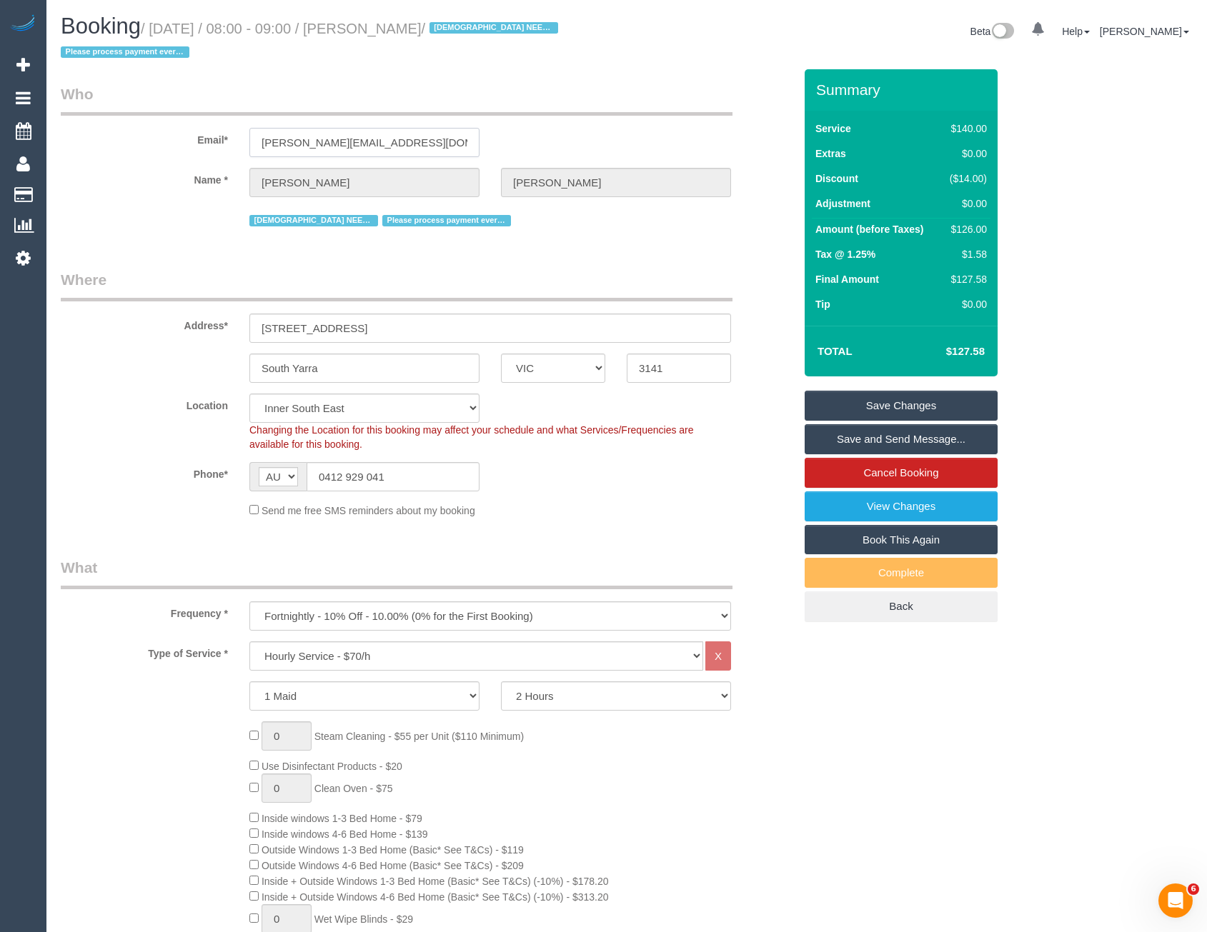
drag, startPoint x: 435, startPoint y: 141, endPoint x: 258, endPoint y: 143, distance: 177.2
click at [258, 143] on input "[PERSON_NAME][EMAIL_ADDRESS][DOMAIN_NAME]" at bounding box center [364, 142] width 230 height 29
click at [245, 148] on div "[PERSON_NAME][EMAIL_ADDRESS][DOMAIN_NAME]" at bounding box center [365, 142] width 252 height 29
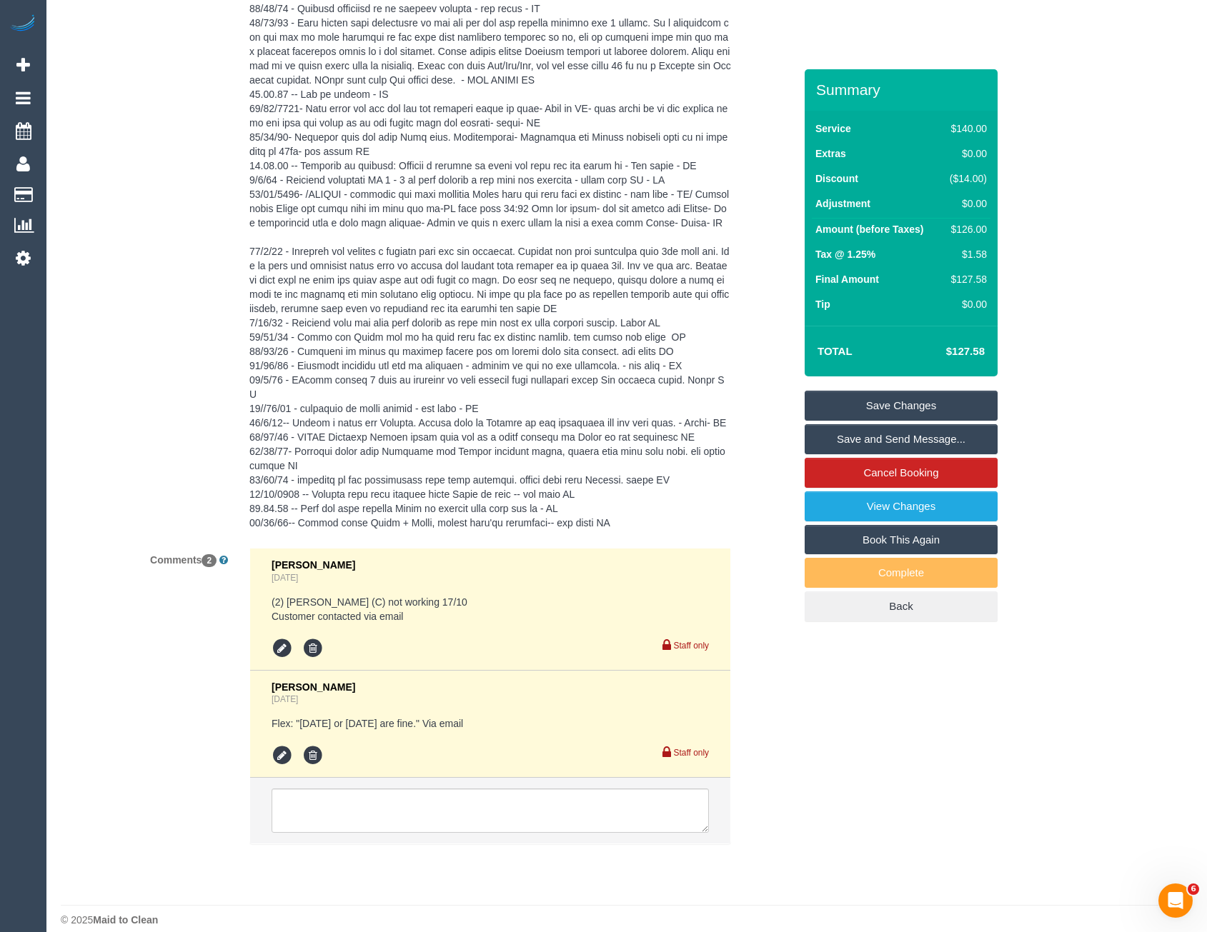
scroll to position [3160, 0]
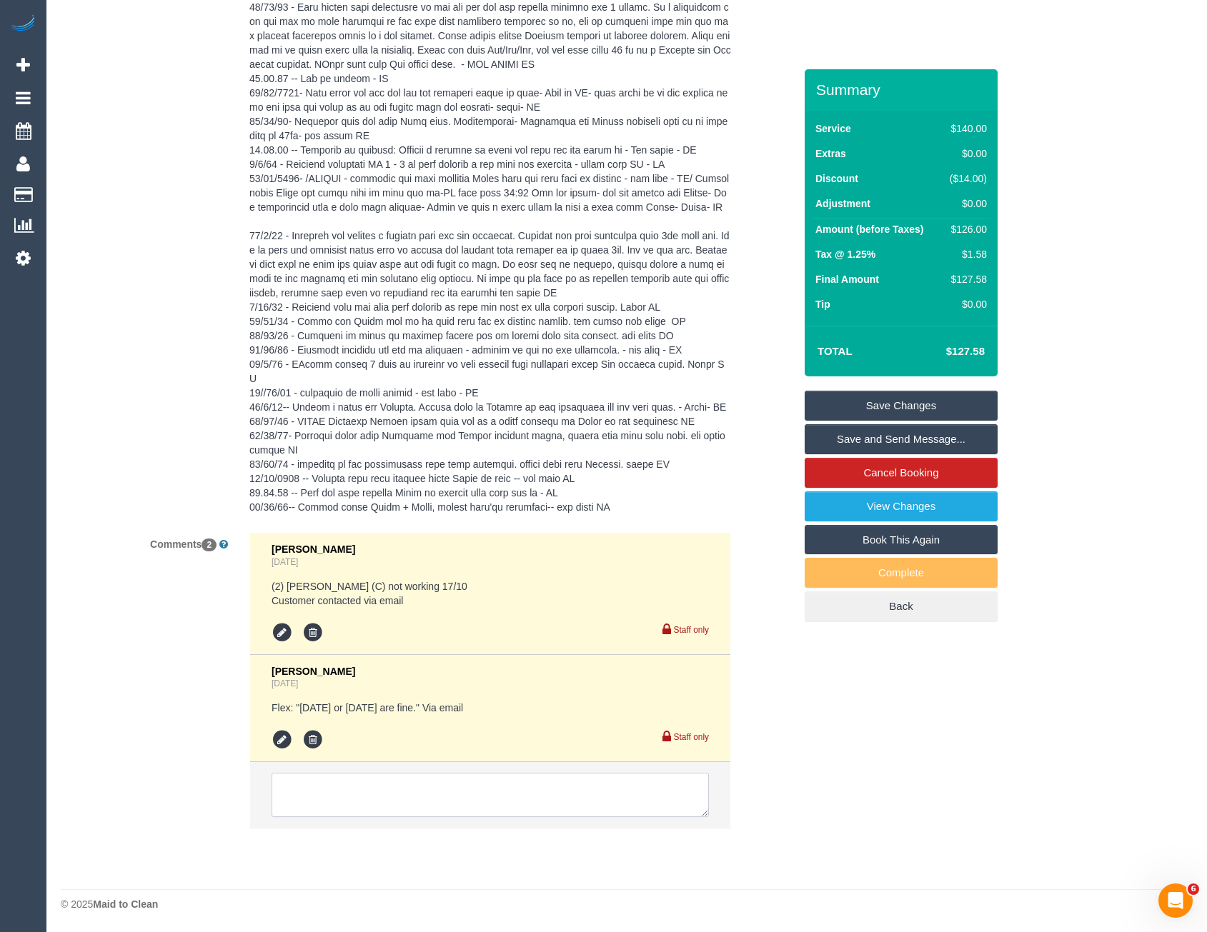
click at [407, 777] on textarea at bounding box center [490, 795] width 437 height 44
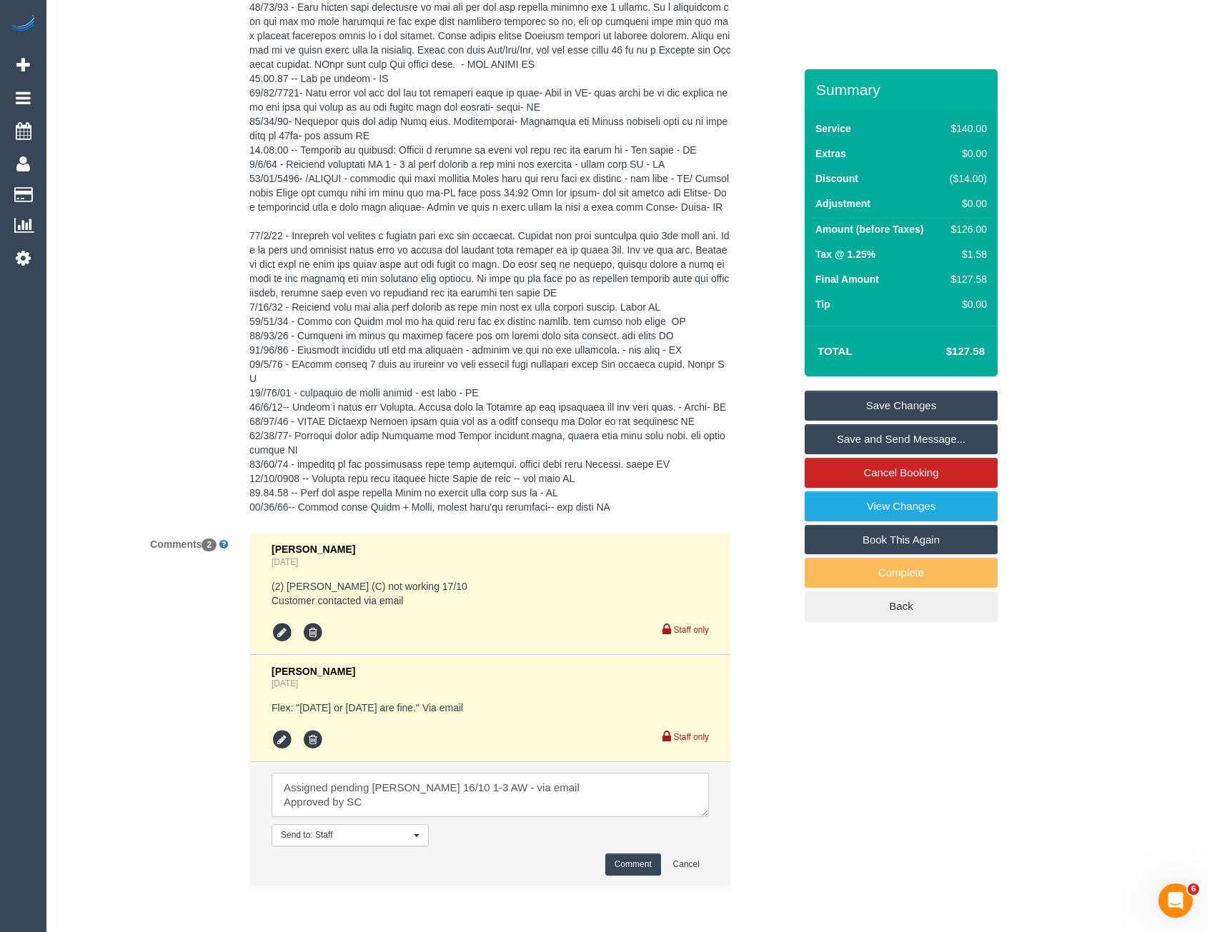
type textarea "Assigned pending [PERSON_NAME] 16/10 1-3 AW - via email Approved by SC"
click at [639, 875] on button "Comment" at bounding box center [633, 865] width 56 height 22
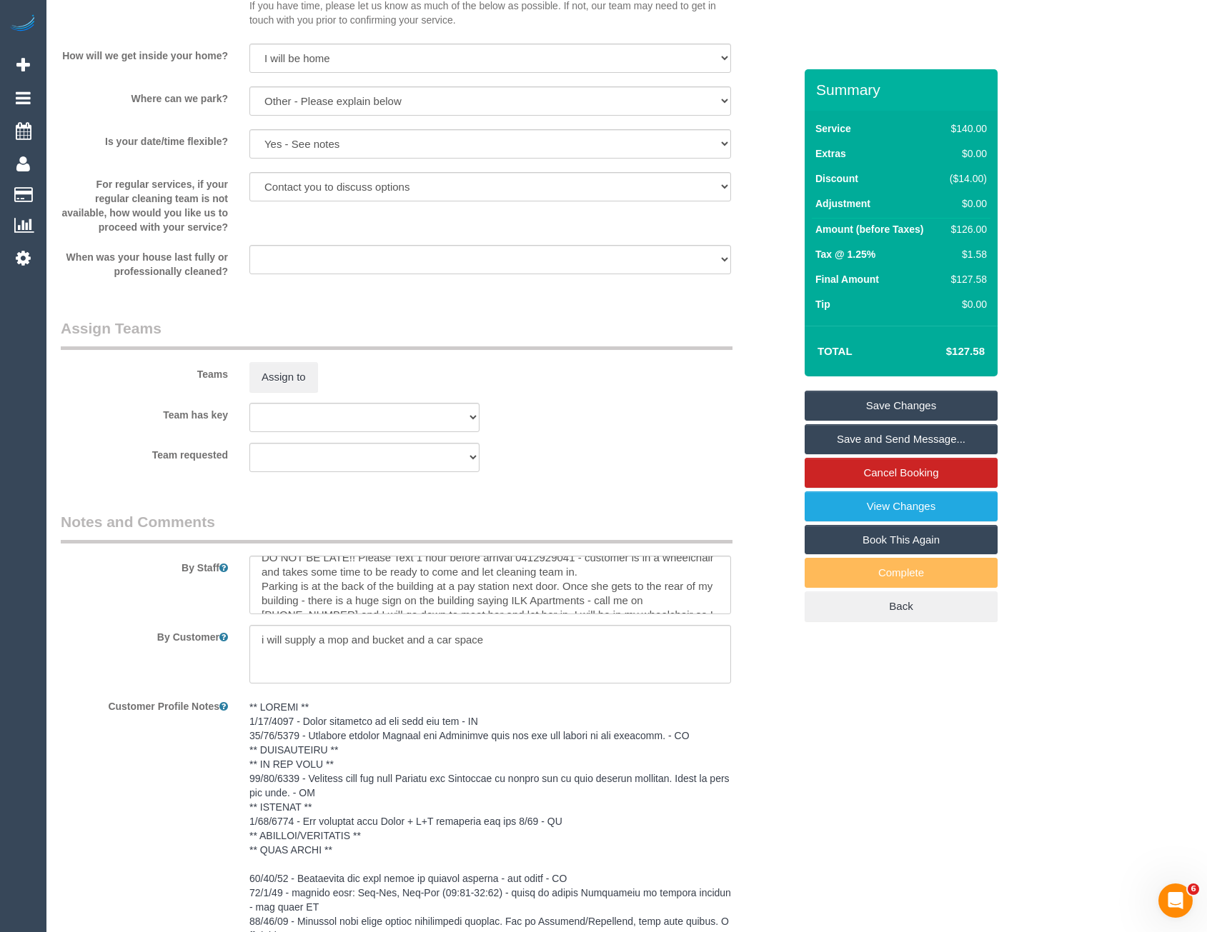
scroll to position [0, 0]
click at [258, 566] on textarea at bounding box center [490, 585] width 482 height 59
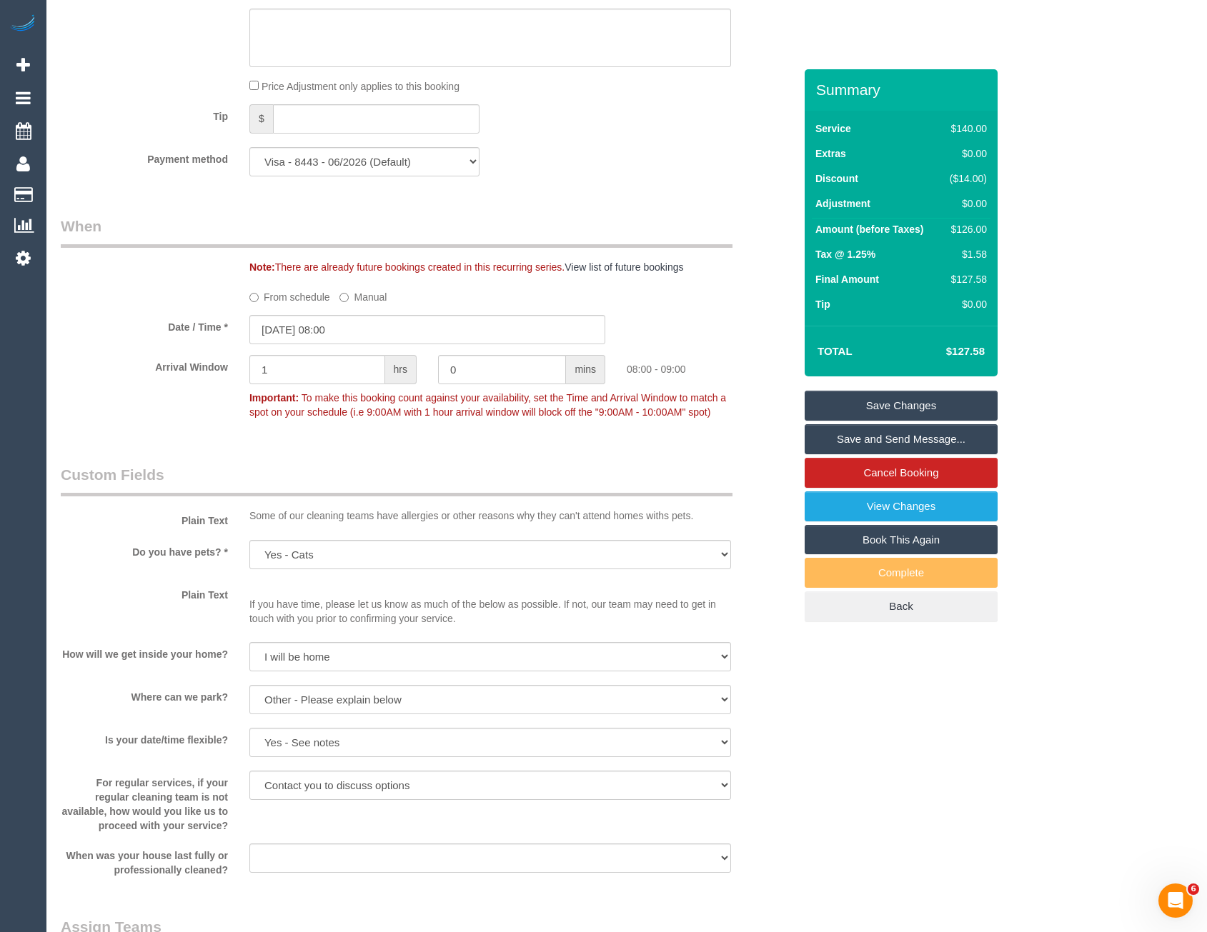
scroll to position [1373, 0]
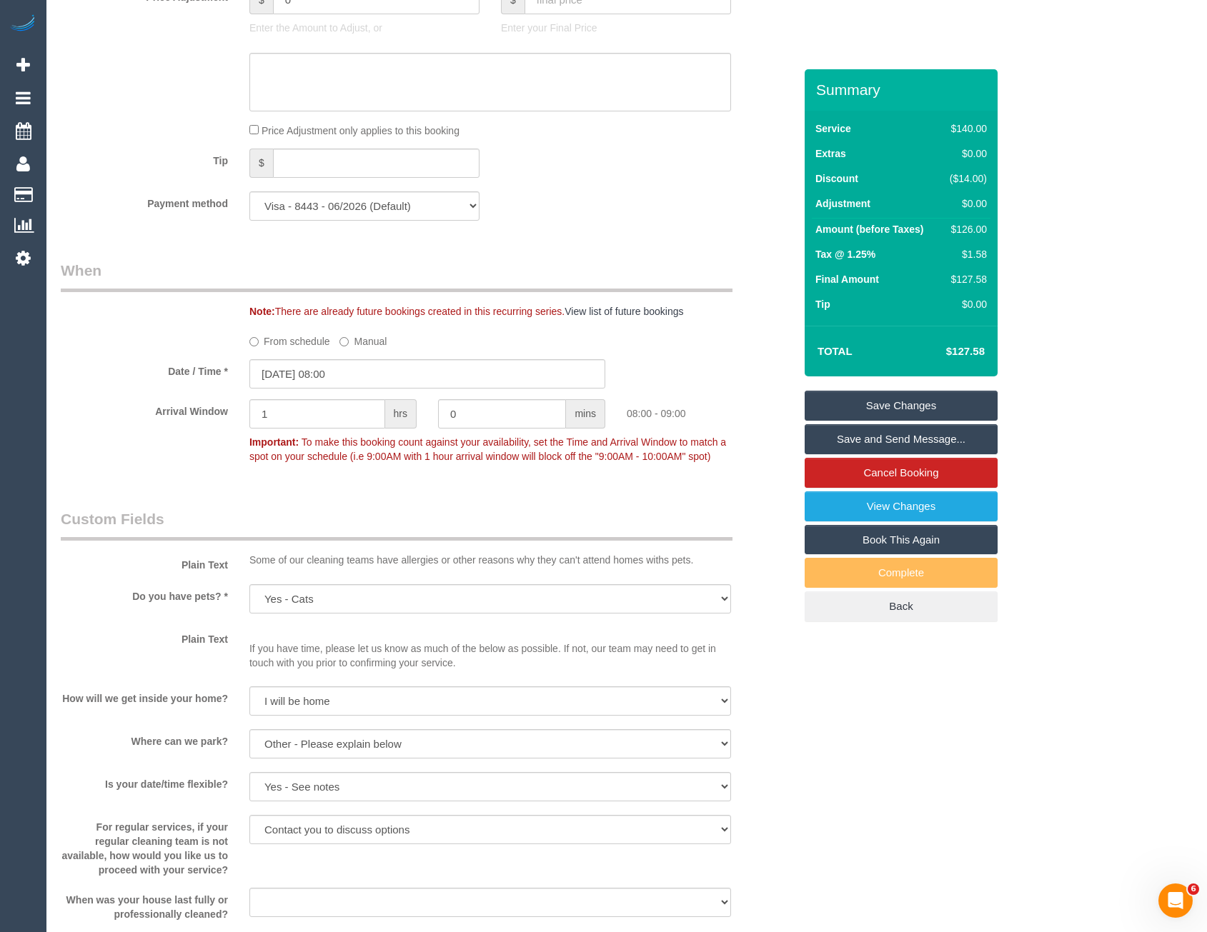
type textarea "DO NOT BE LATE!! Please Text 1 hour before arrival 0412929041 - customer is in …"
click at [369, 369] on input "17/10/2025 08:00" at bounding box center [427, 373] width 356 height 29
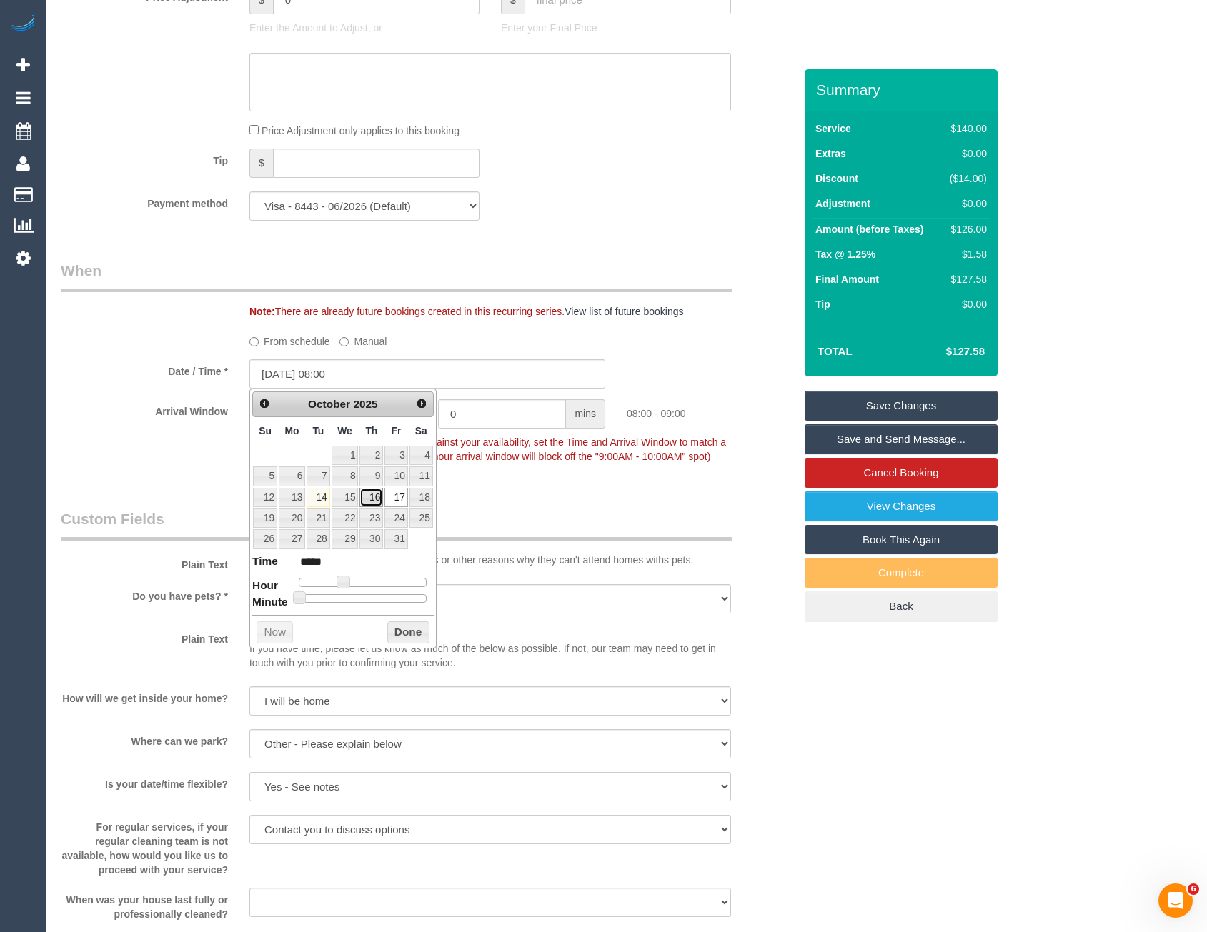
click at [377, 497] on link "16" at bounding box center [371, 497] width 24 height 19
click at [508, 495] on div "Who Email* kathryn.hamilton23@bigpond.com Name * Kathryn Hamilton FEMALE NEEDED…" at bounding box center [427, 743] width 755 height 4095
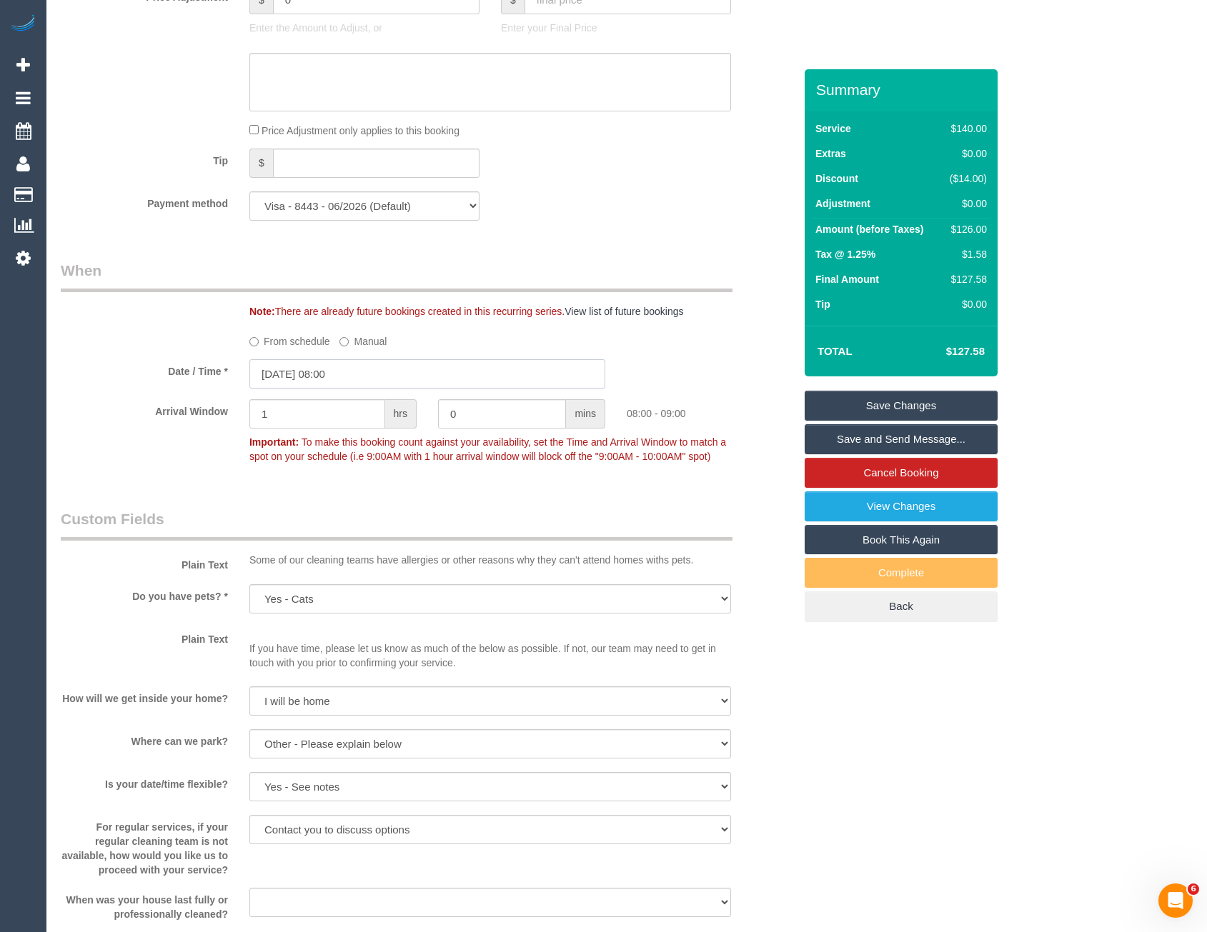
click at [334, 379] on input "16/10/2025 08:00" at bounding box center [427, 373] width 356 height 29
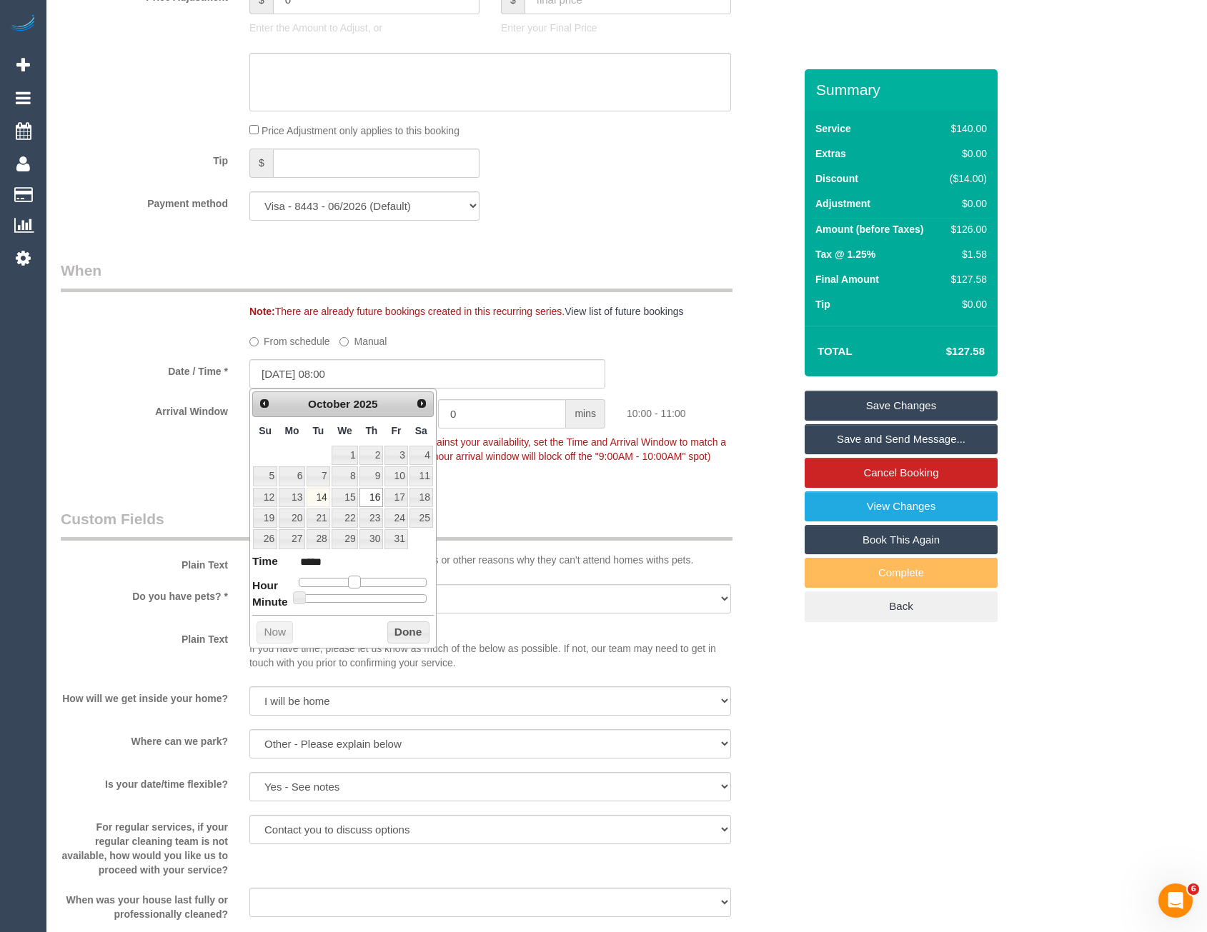
type input "16/10/2025 10:00"
type input "*****"
type input "16/10/2025 11:00"
type input "*****"
type input "16/10/2025 12:00"
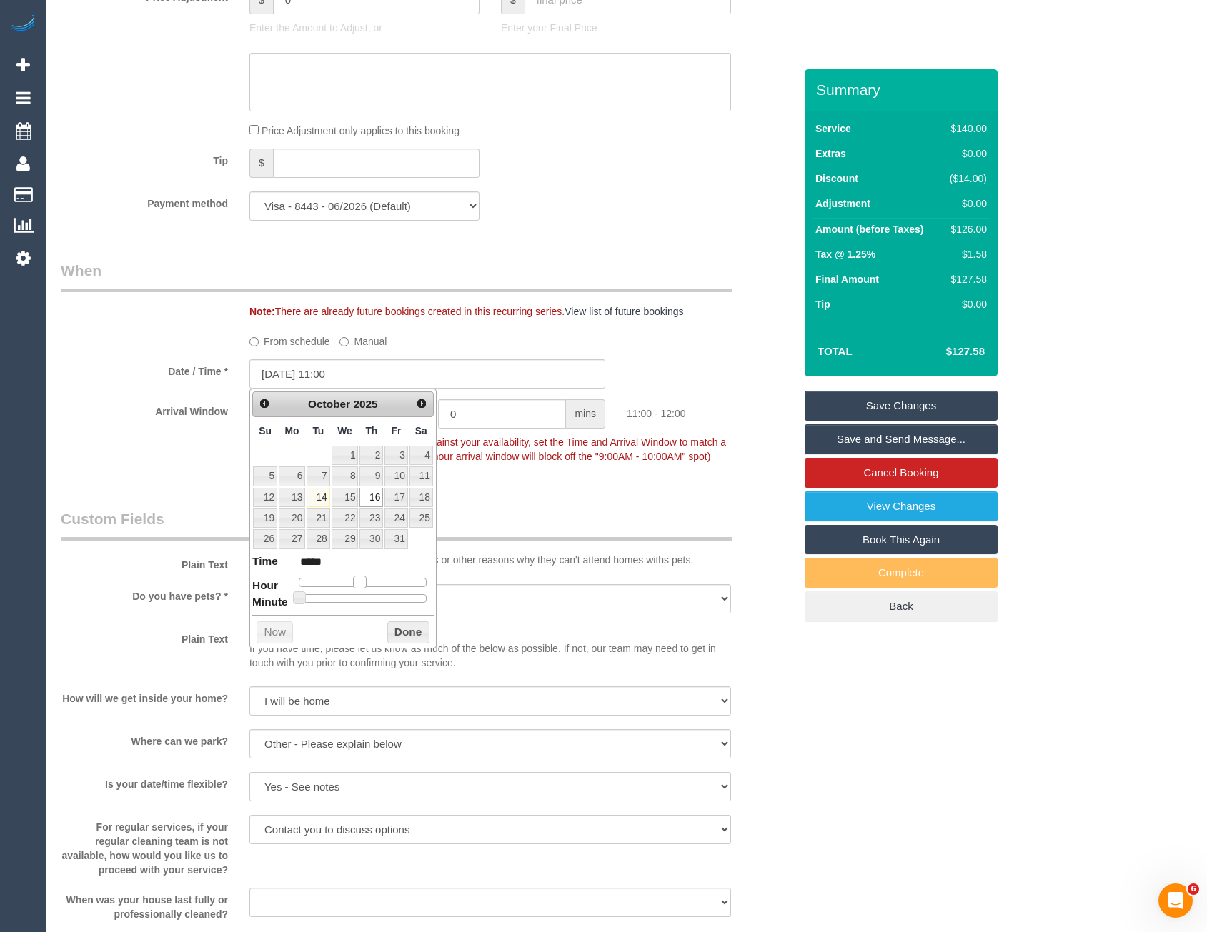
type input "*****"
type input "16/10/2025 13:00"
type input "*****"
drag, startPoint x: 359, startPoint y: 577, endPoint x: 376, endPoint y: 575, distance: 16.5
click at [376, 575] on dl "Time ***** Hour Minute Second Millisecond Microsecond Time Zone ***** ***** ***…" at bounding box center [342, 578] width 181 height 49
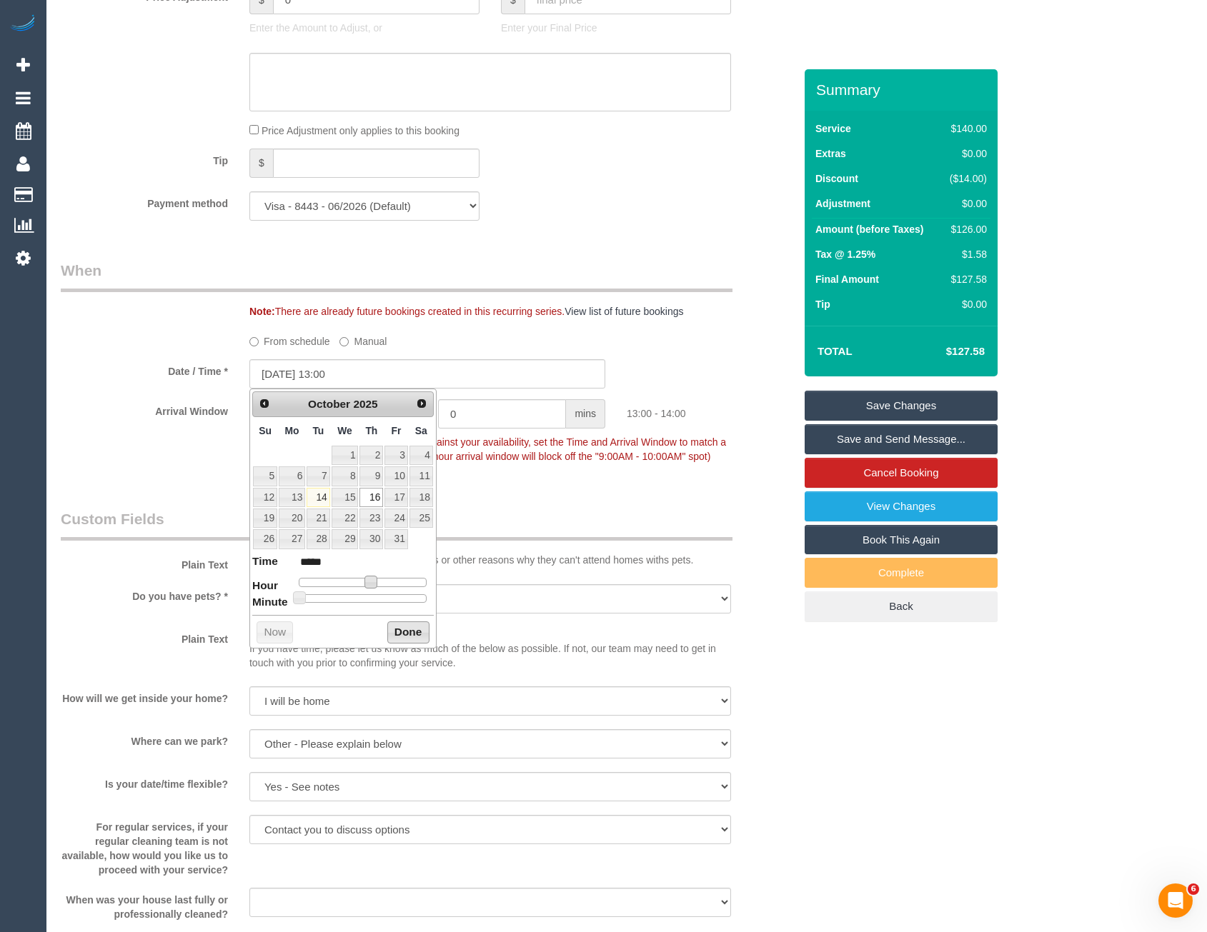
click at [404, 630] on button "Done" at bounding box center [408, 633] width 42 height 23
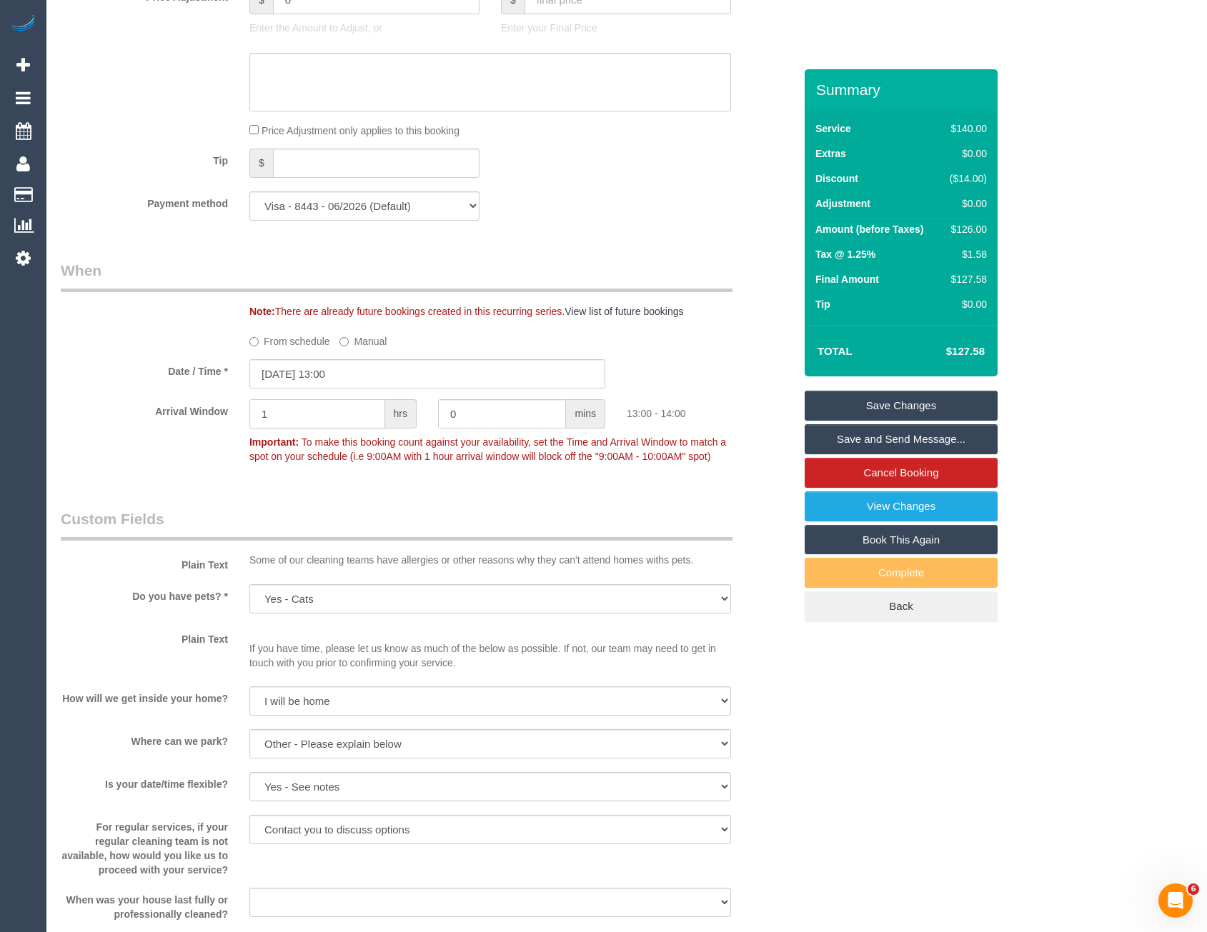
click at [225, 424] on div "Arrival Window 1 hrs 0 mins 13:00 - 14:00 Important: To make this booking count…" at bounding box center [427, 434] width 755 height 71
type input "2"
click at [307, 472] on fieldset "When Note: There are already future bookings created in this recurring series. …" at bounding box center [427, 370] width 733 height 221
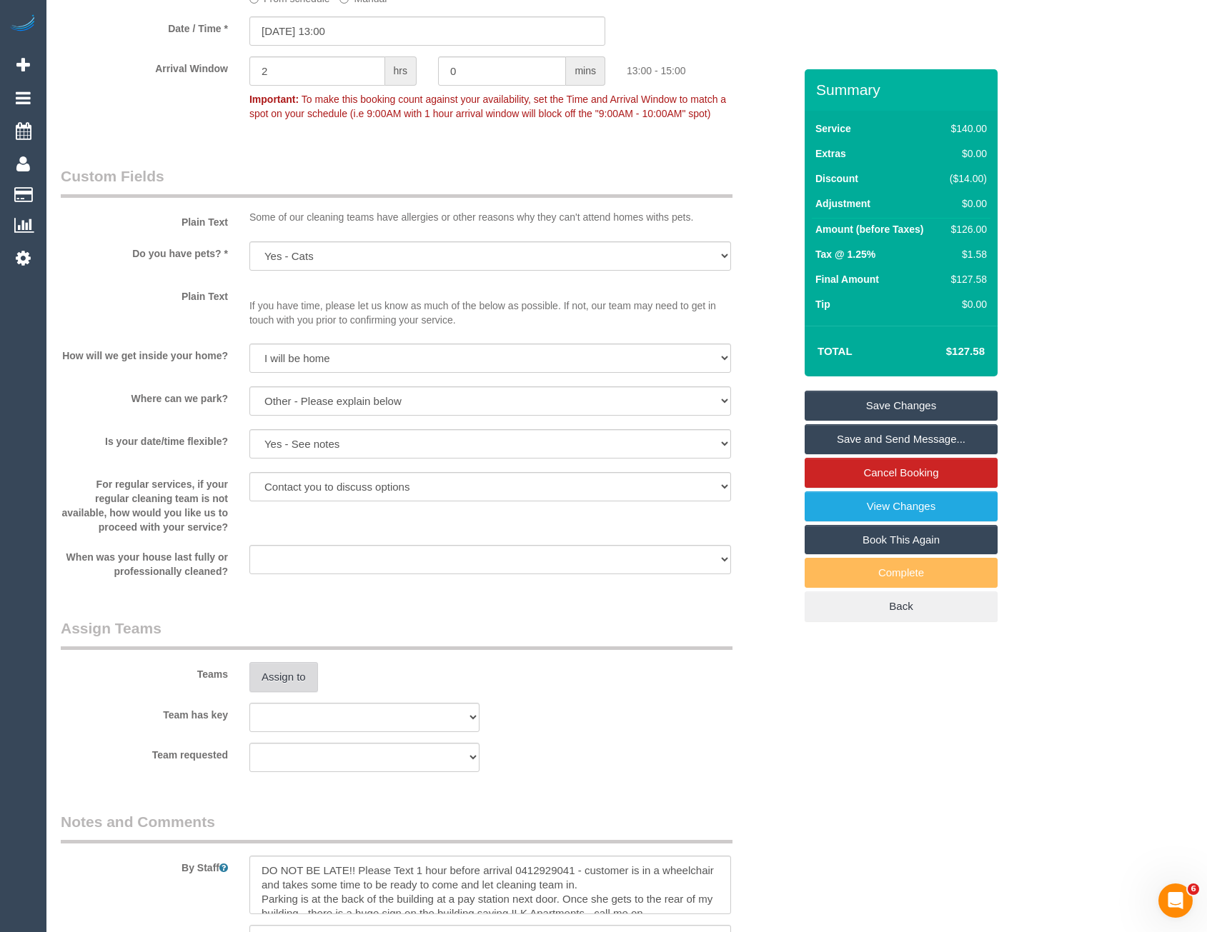
scroll to position [1731, 0]
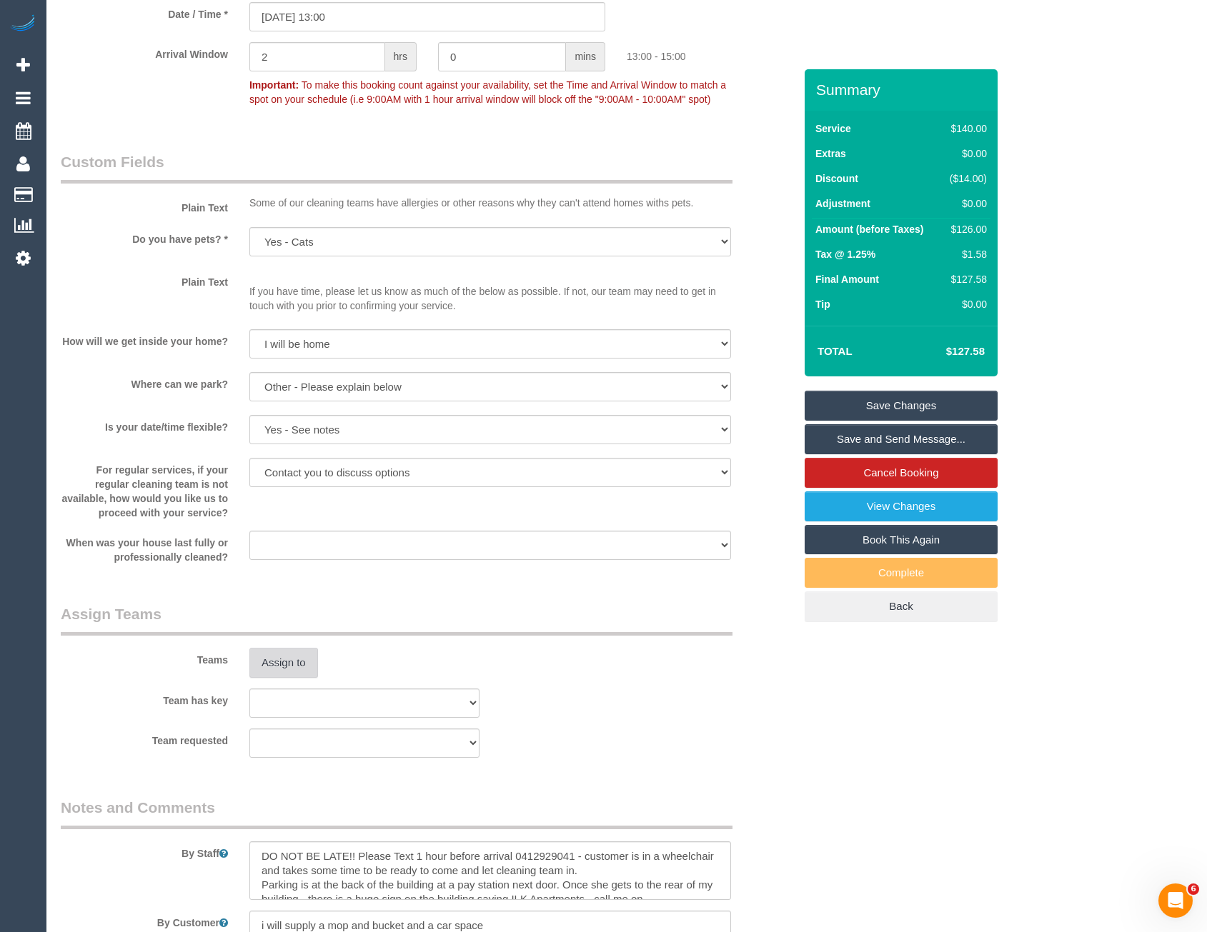
click at [287, 661] on button "Assign to" at bounding box center [283, 663] width 69 height 30
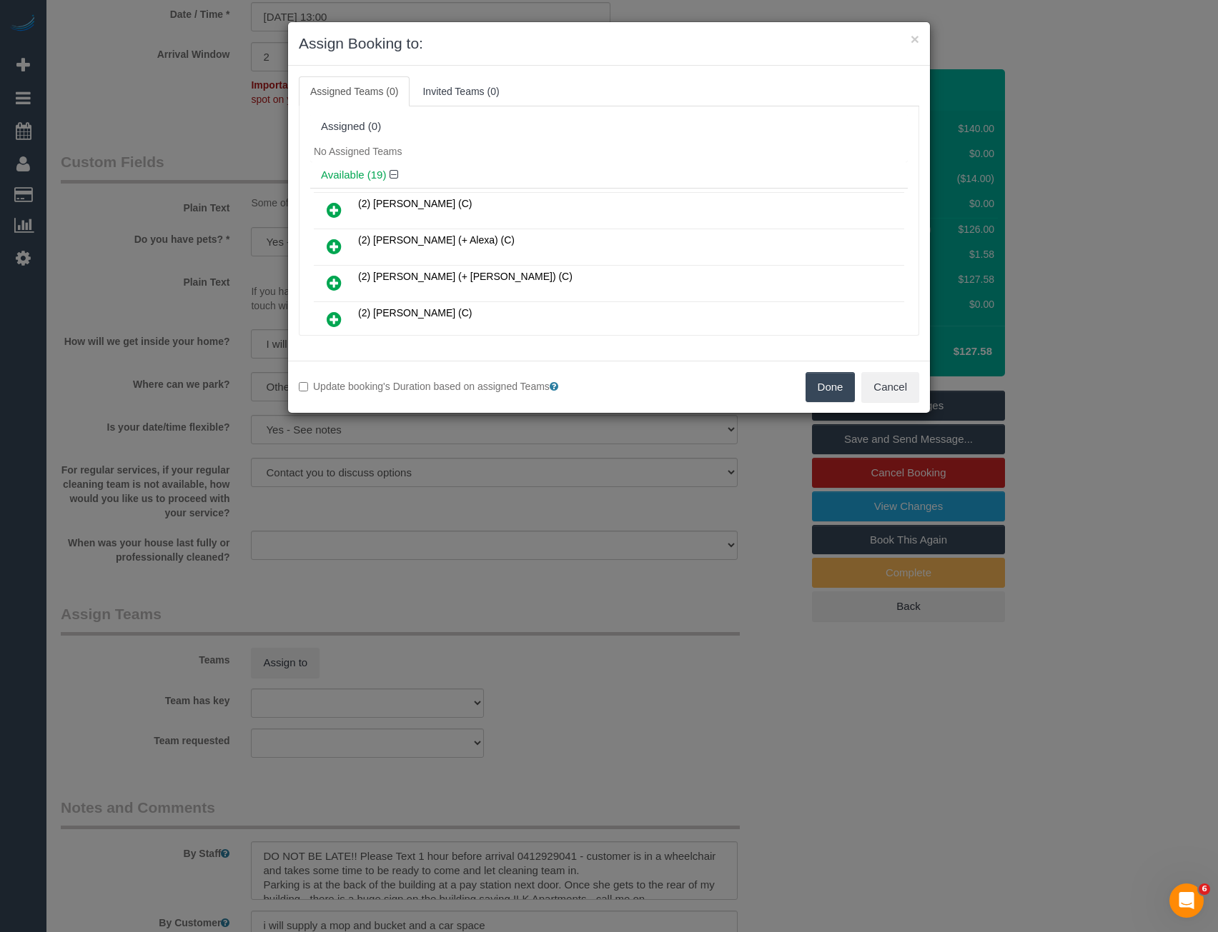
scroll to position [166, 0]
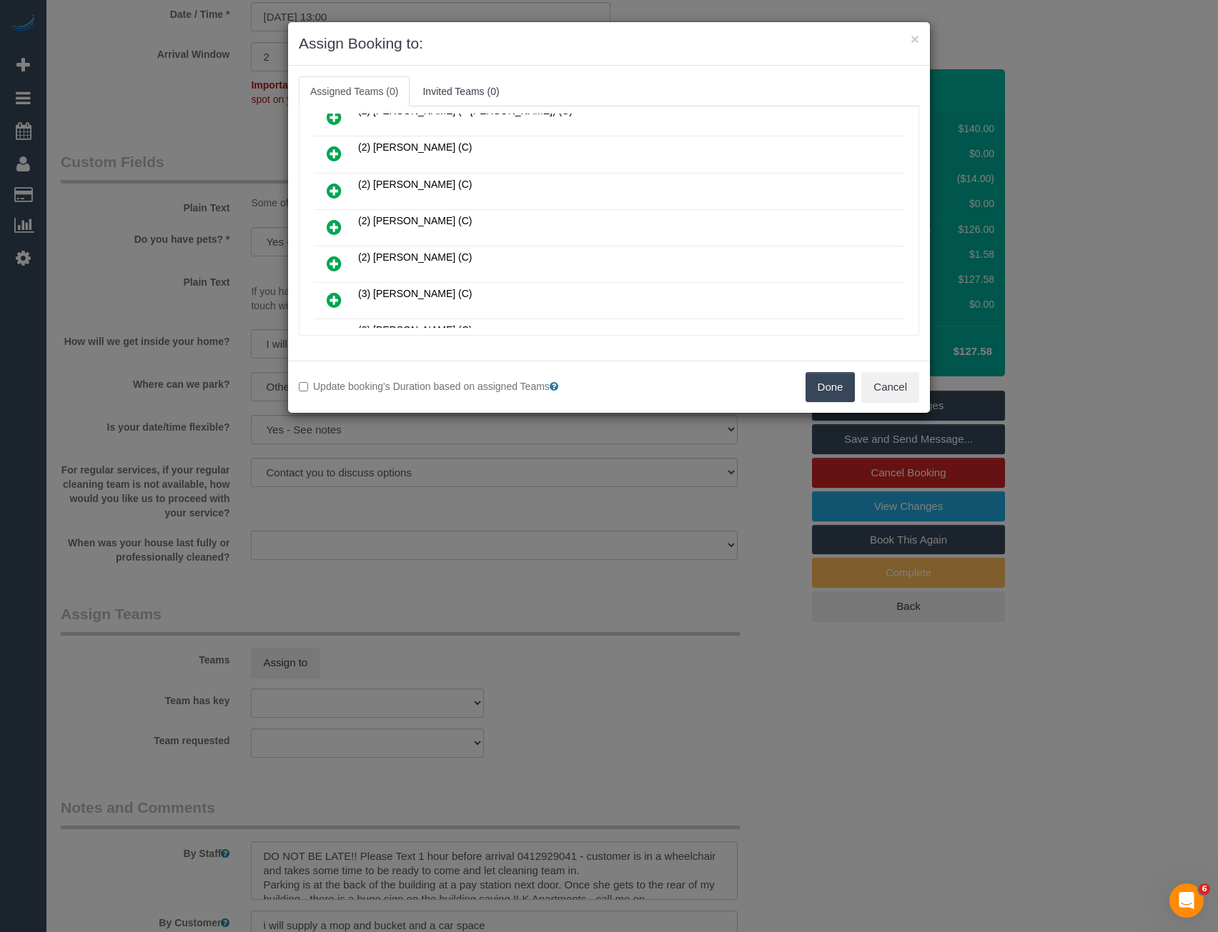
click at [336, 229] on icon at bounding box center [334, 227] width 15 height 17
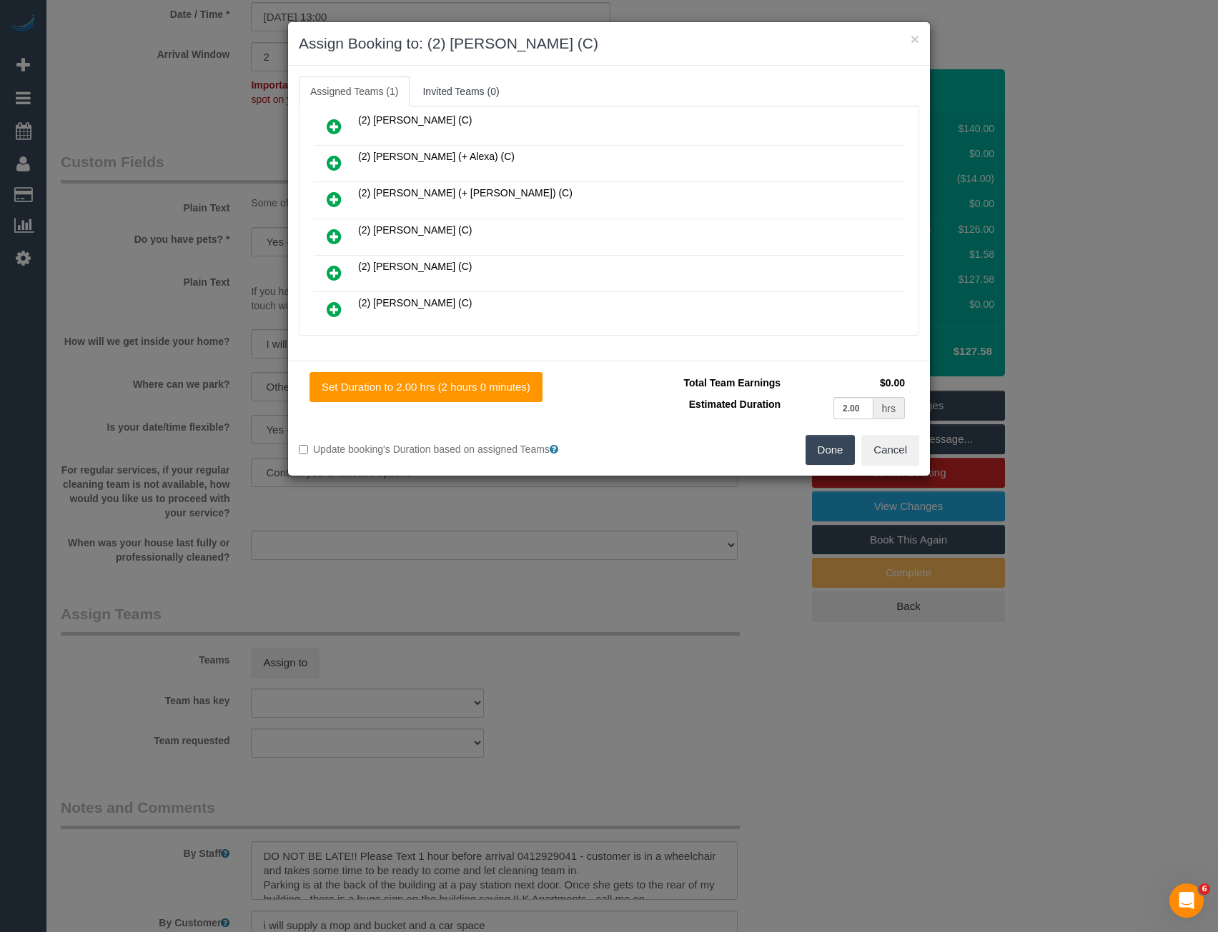
scroll to position [0, 0]
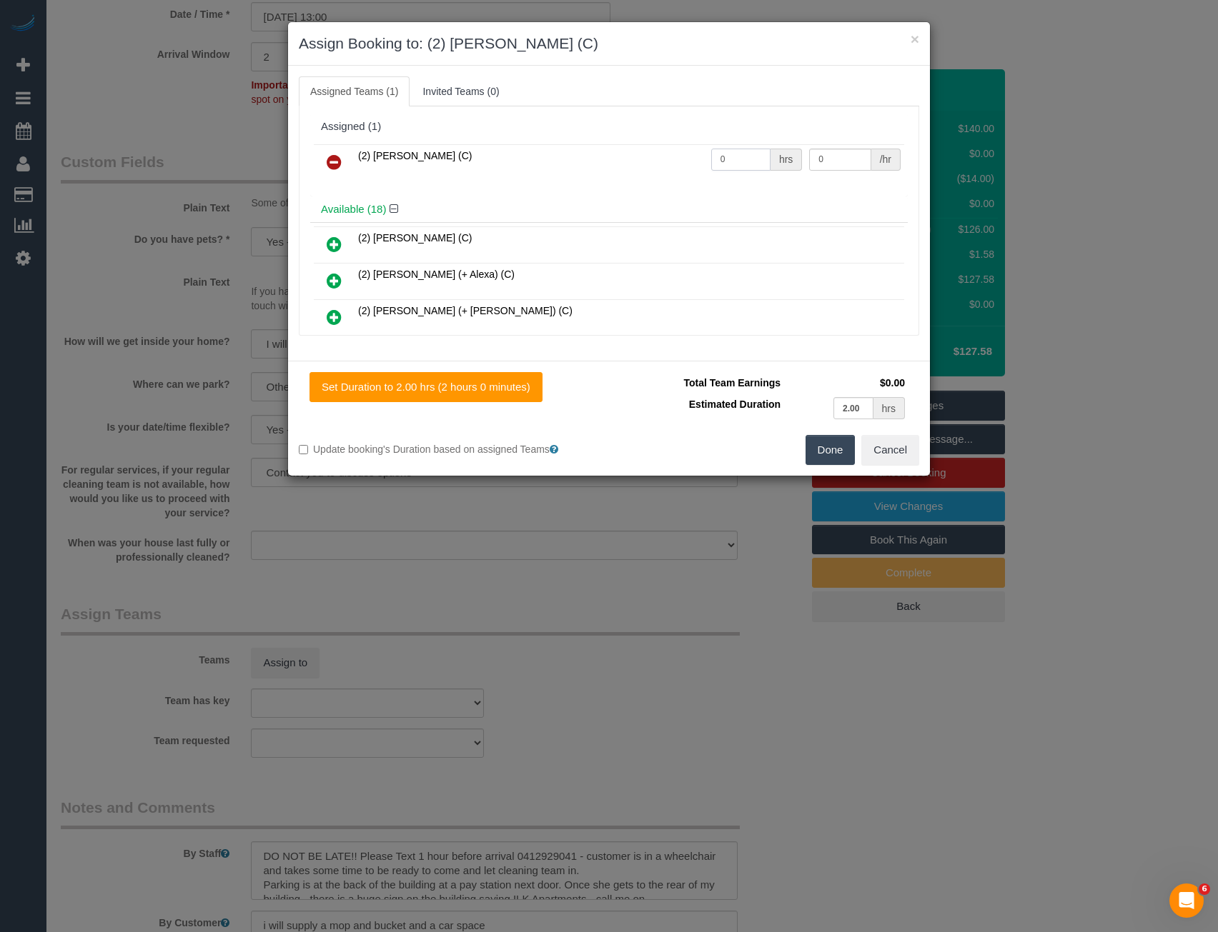
drag, startPoint x: 713, startPoint y: 154, endPoint x: 649, endPoint y: 156, distance: 64.3
click at [657, 159] on tr "(2) Megan Kaewpinich (C) 0 hrs 0 /hr" at bounding box center [609, 162] width 590 height 36
type input "2"
type input "37.5"
click at [838, 443] on button "Done" at bounding box center [830, 450] width 50 height 30
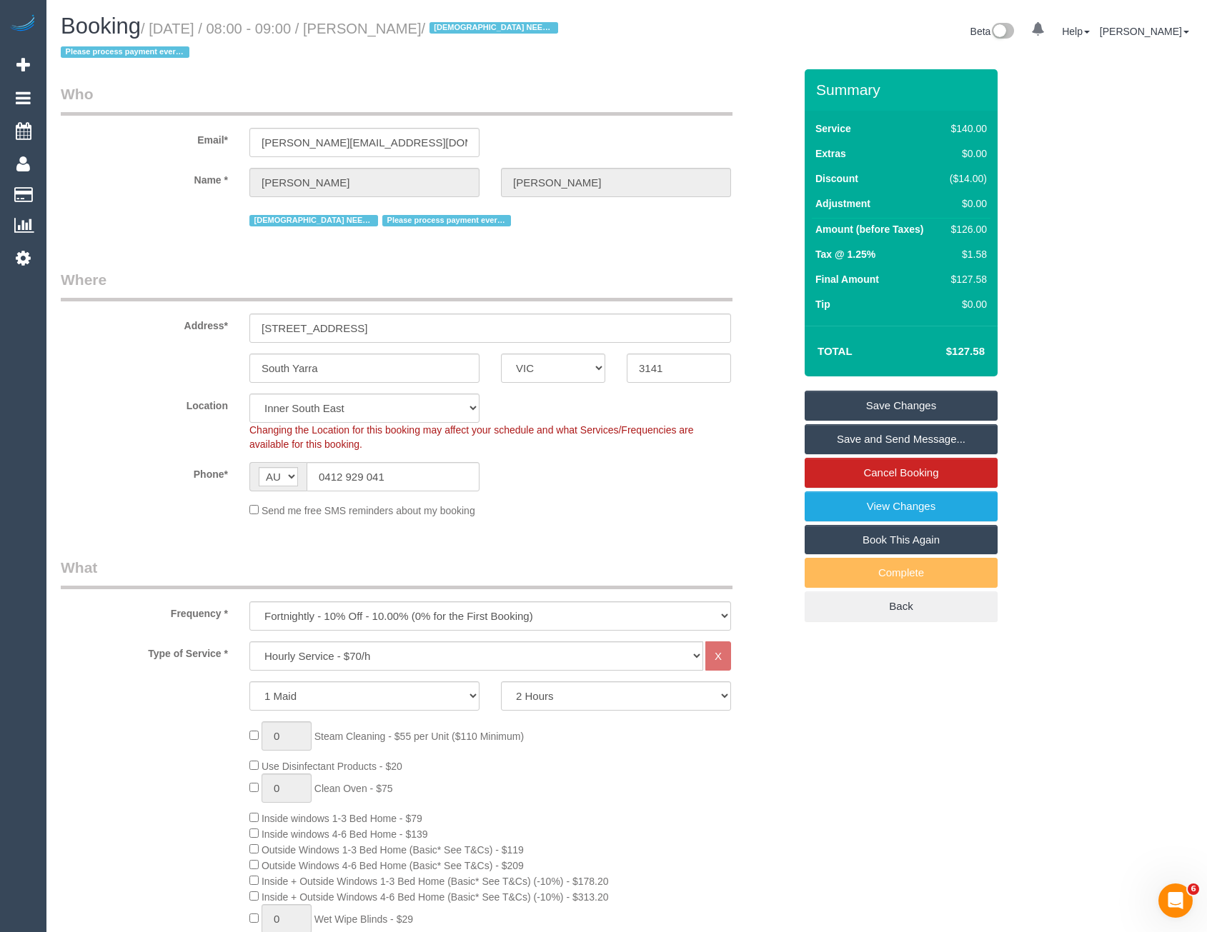
click at [929, 412] on link "Save Changes" at bounding box center [901, 406] width 193 height 30
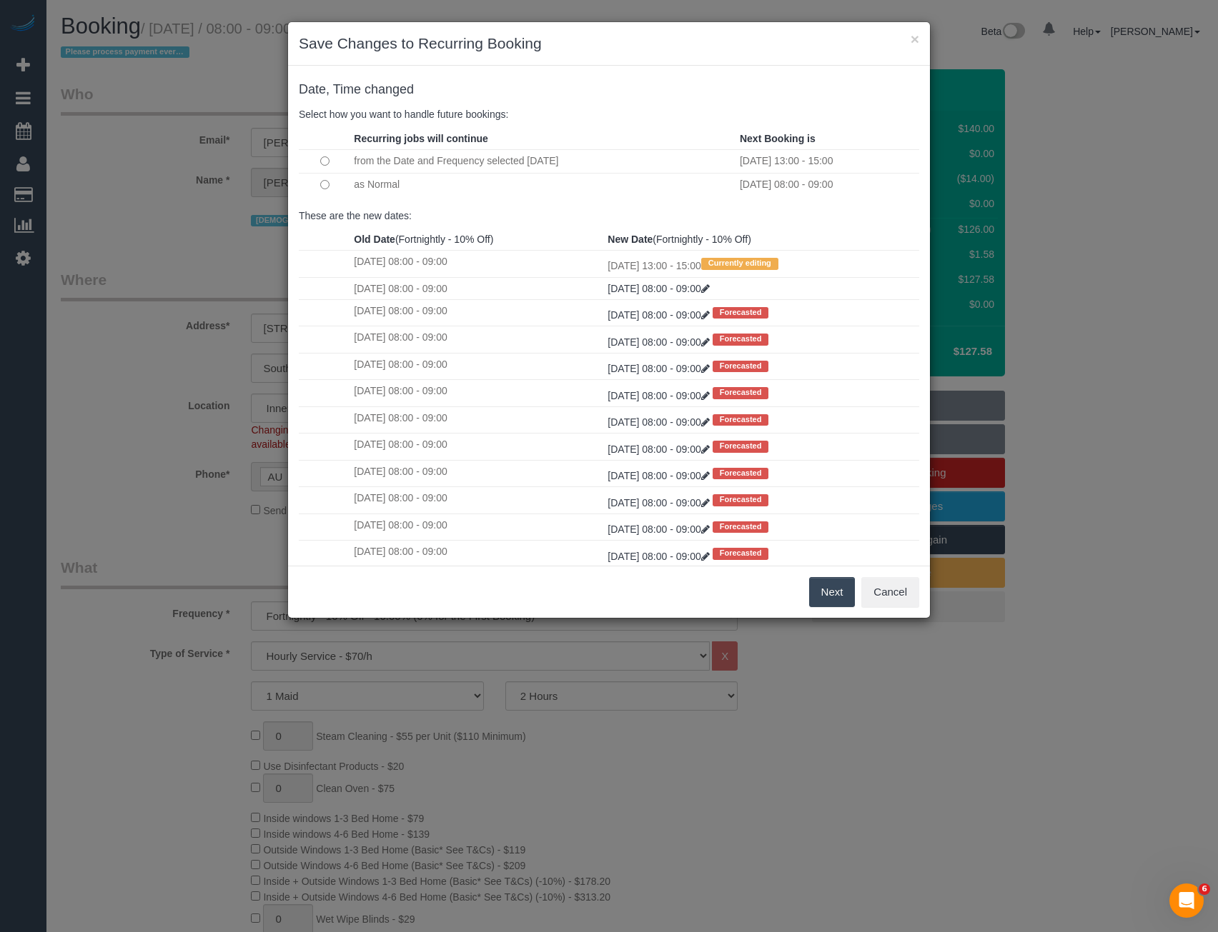
click at [836, 596] on button "Next" at bounding box center [832, 592] width 46 height 30
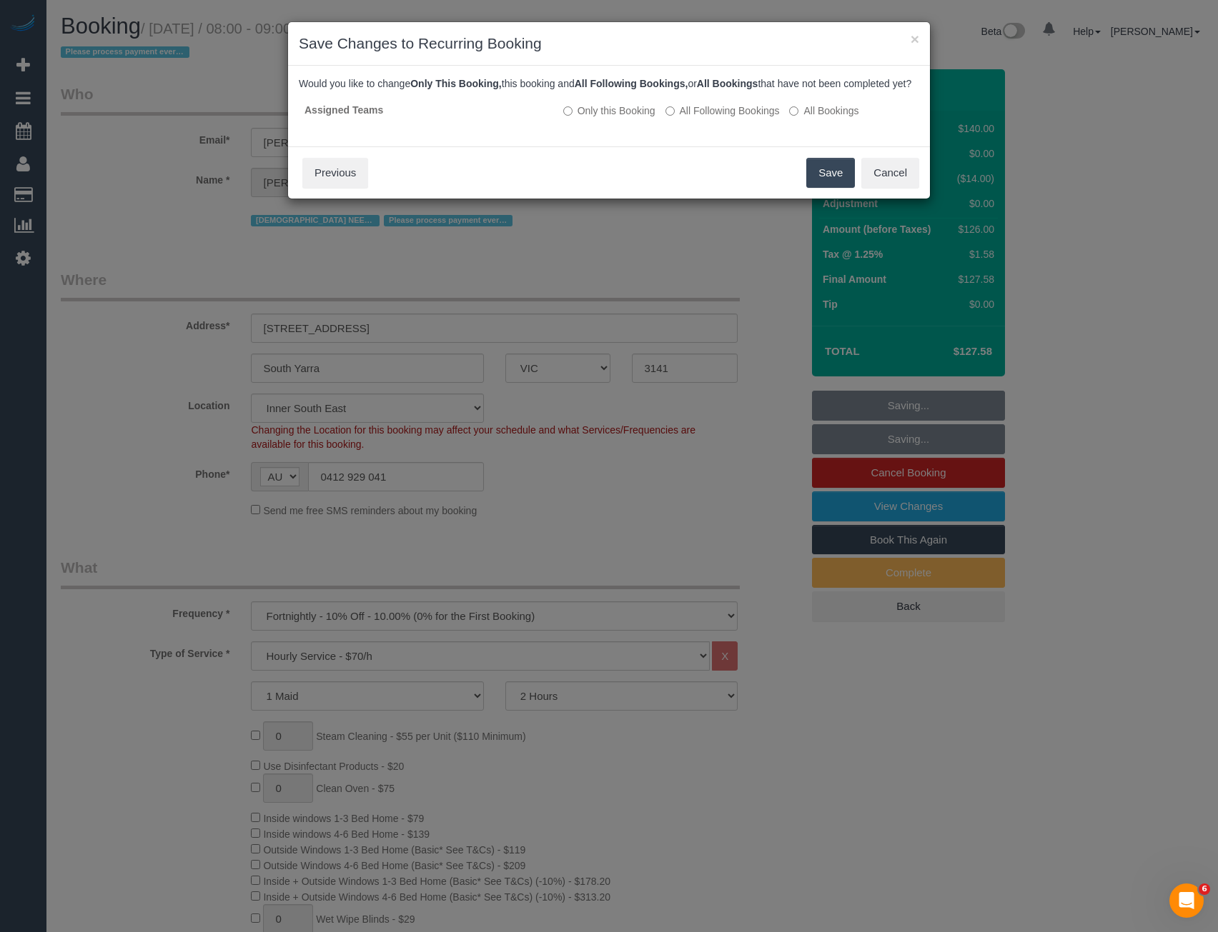
click at [822, 188] on button "Save" at bounding box center [830, 173] width 49 height 30
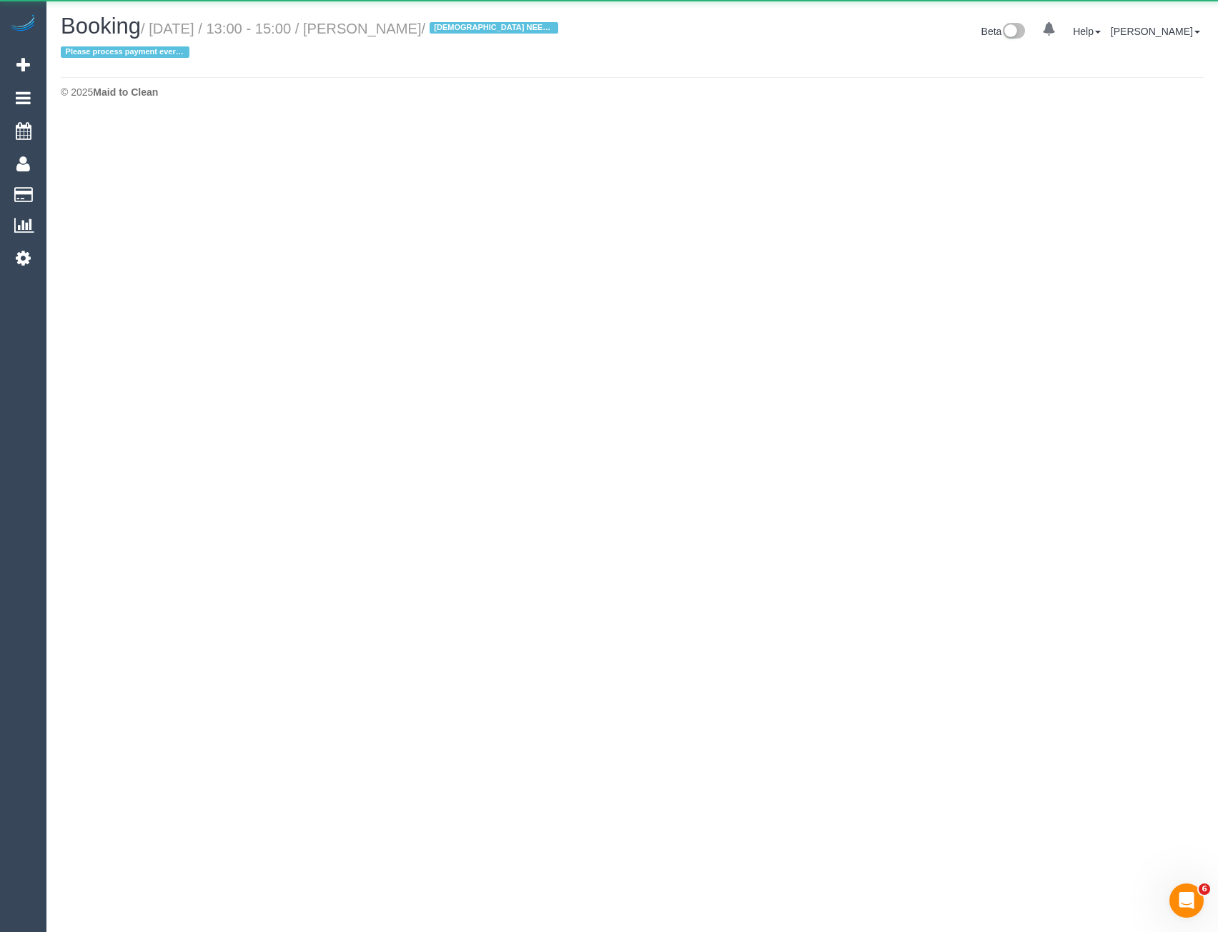
select select "VIC"
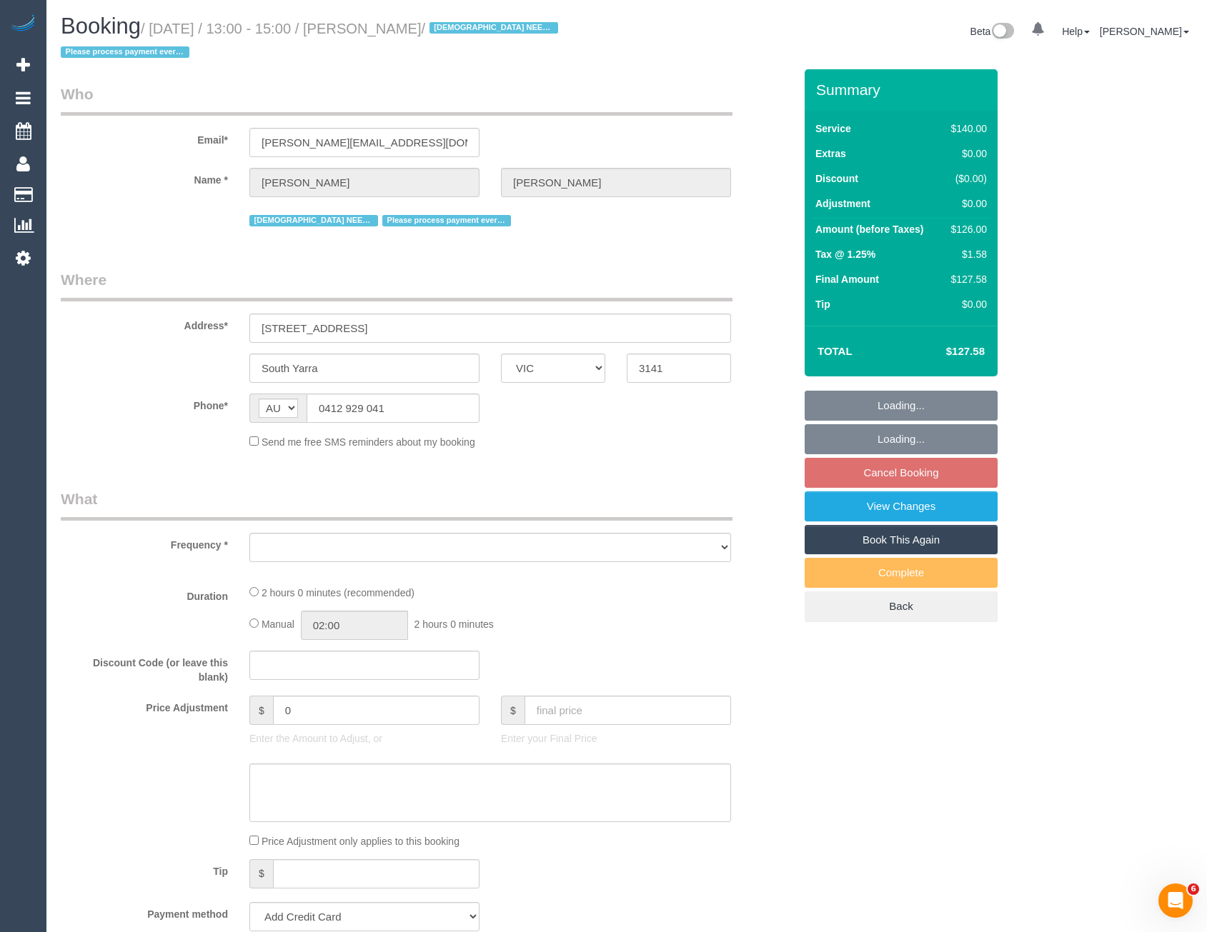
select select "object:6938"
select select "string:stripe-pm_1RcxVW2GScqysDRVayQ06MlS"
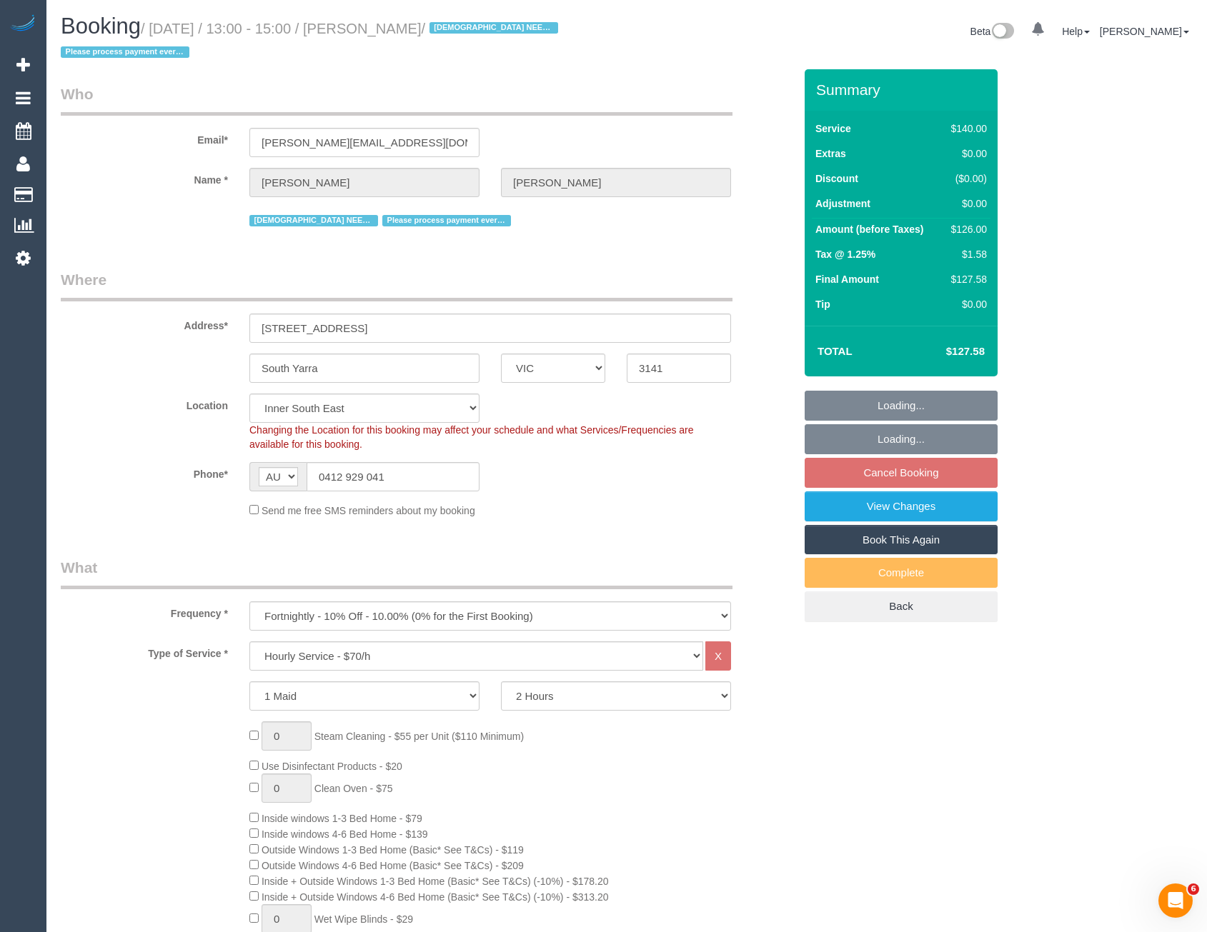
select select "object:7121"
select select "number:29"
select select "number:14"
select select "number:21"
select select "number:36"
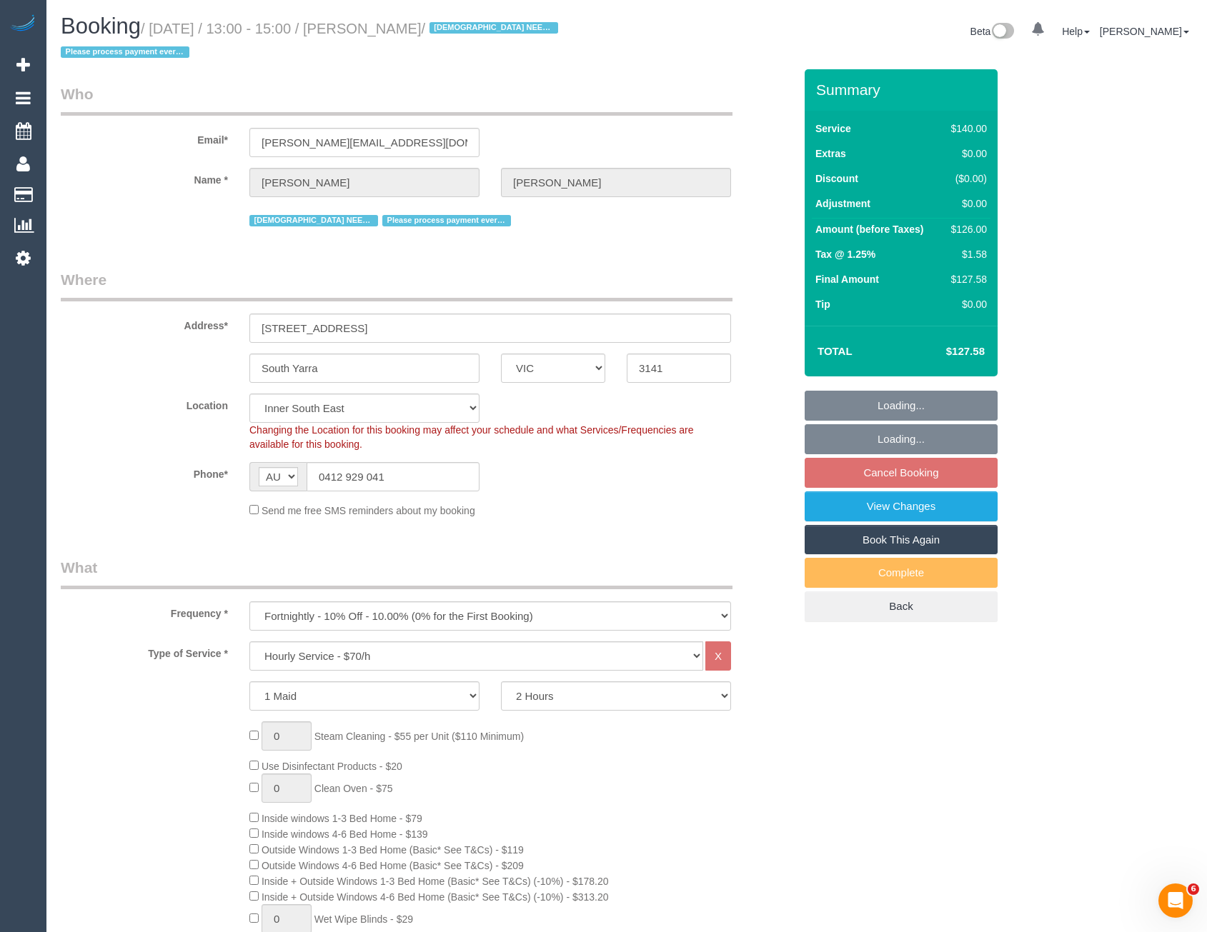
select select "number:35"
select select "88144"
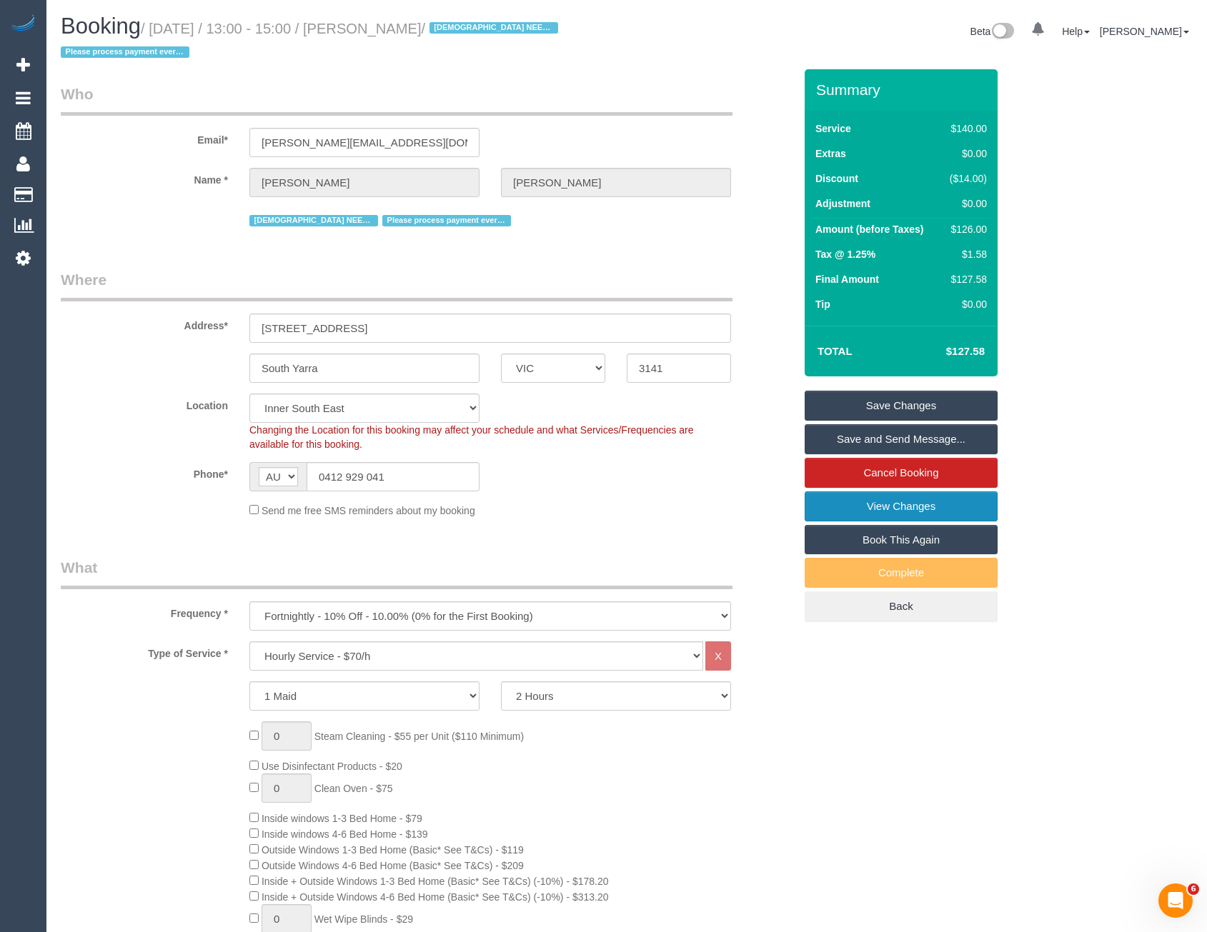
click at [865, 511] on link "View Changes" at bounding box center [901, 507] width 193 height 30
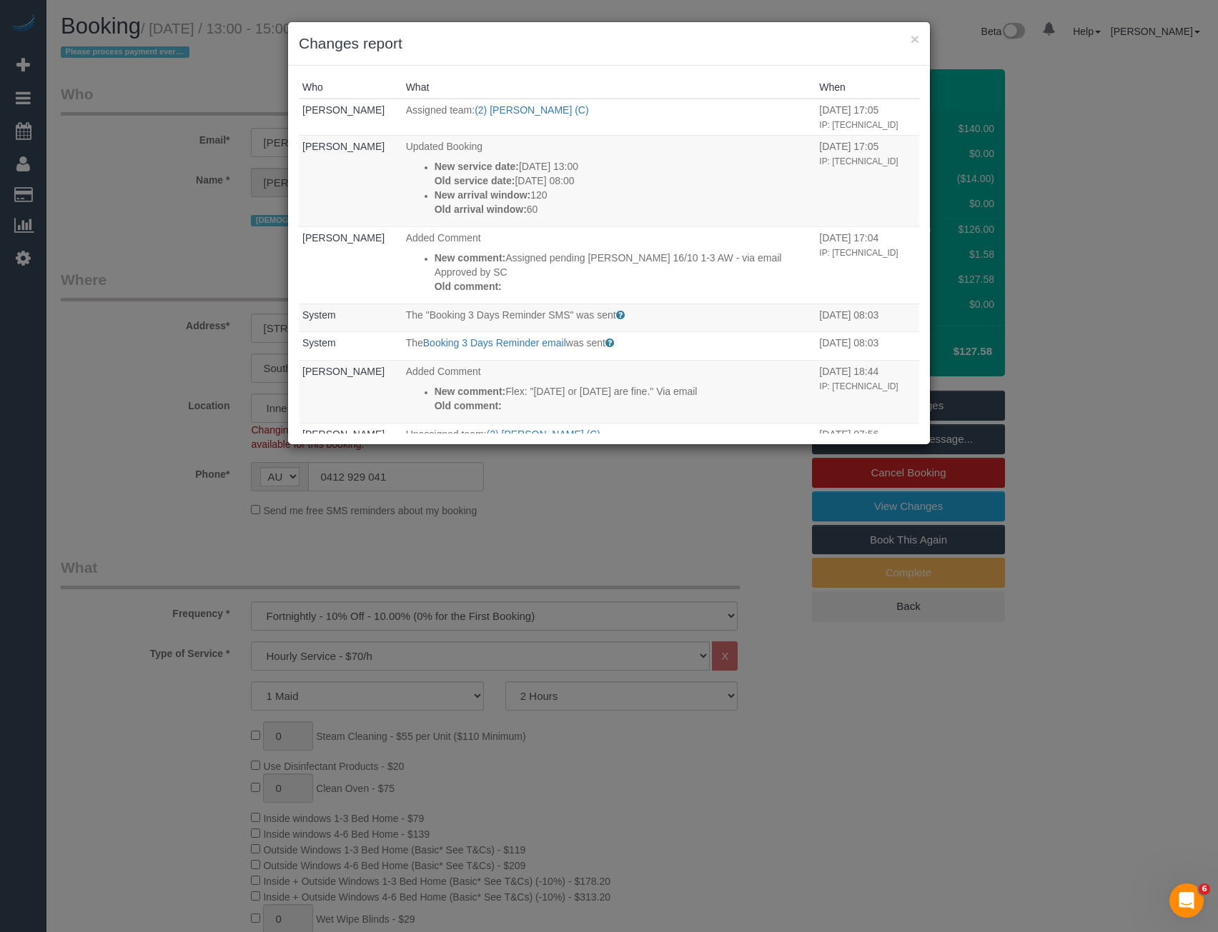
click at [600, 556] on div "× Changes report Who What When Bronie Bryant Assigned team: (2) Megan Kaewpinic…" at bounding box center [609, 466] width 1218 height 932
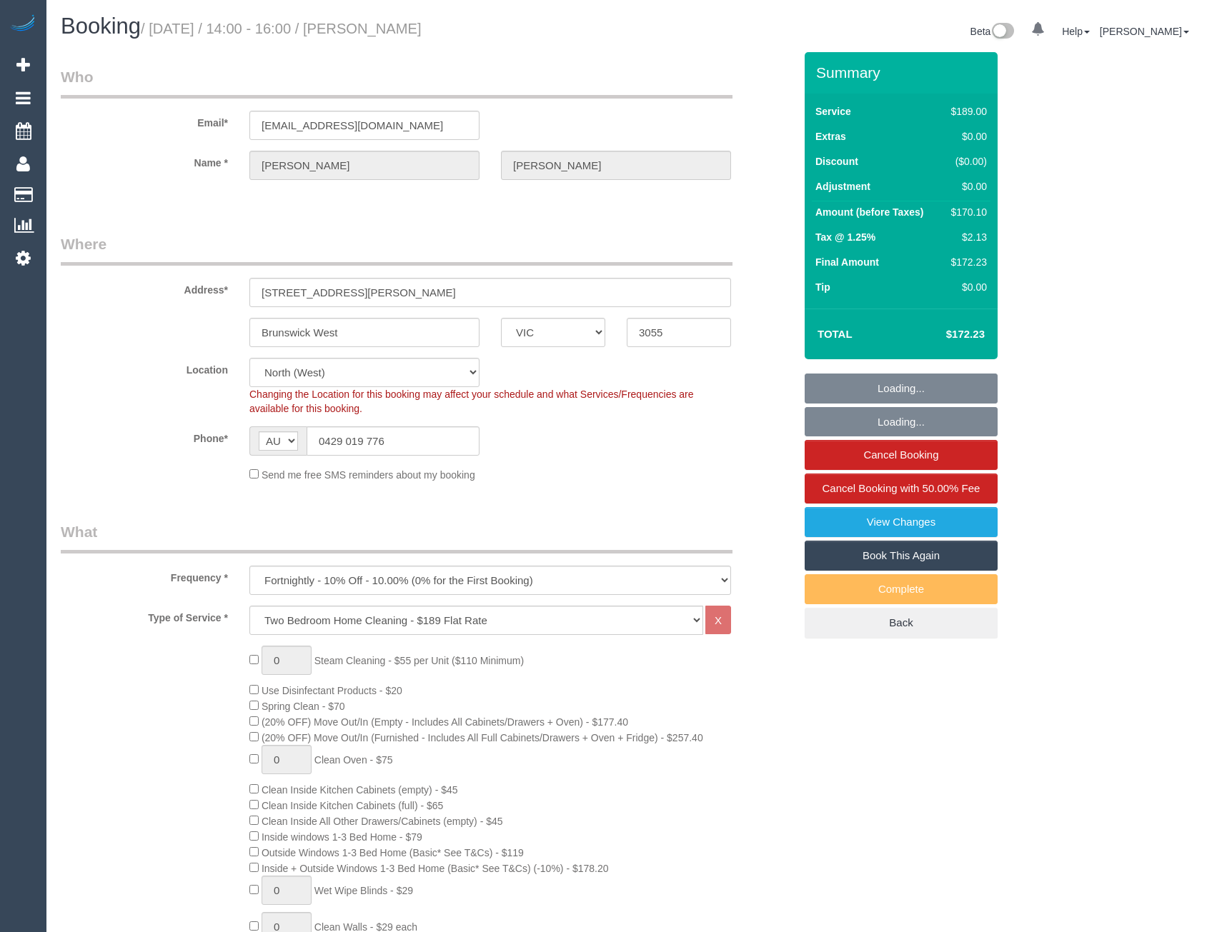
select select "VIC"
select select "number:29"
select select "number:14"
select select "number:19"
select select "number:23"
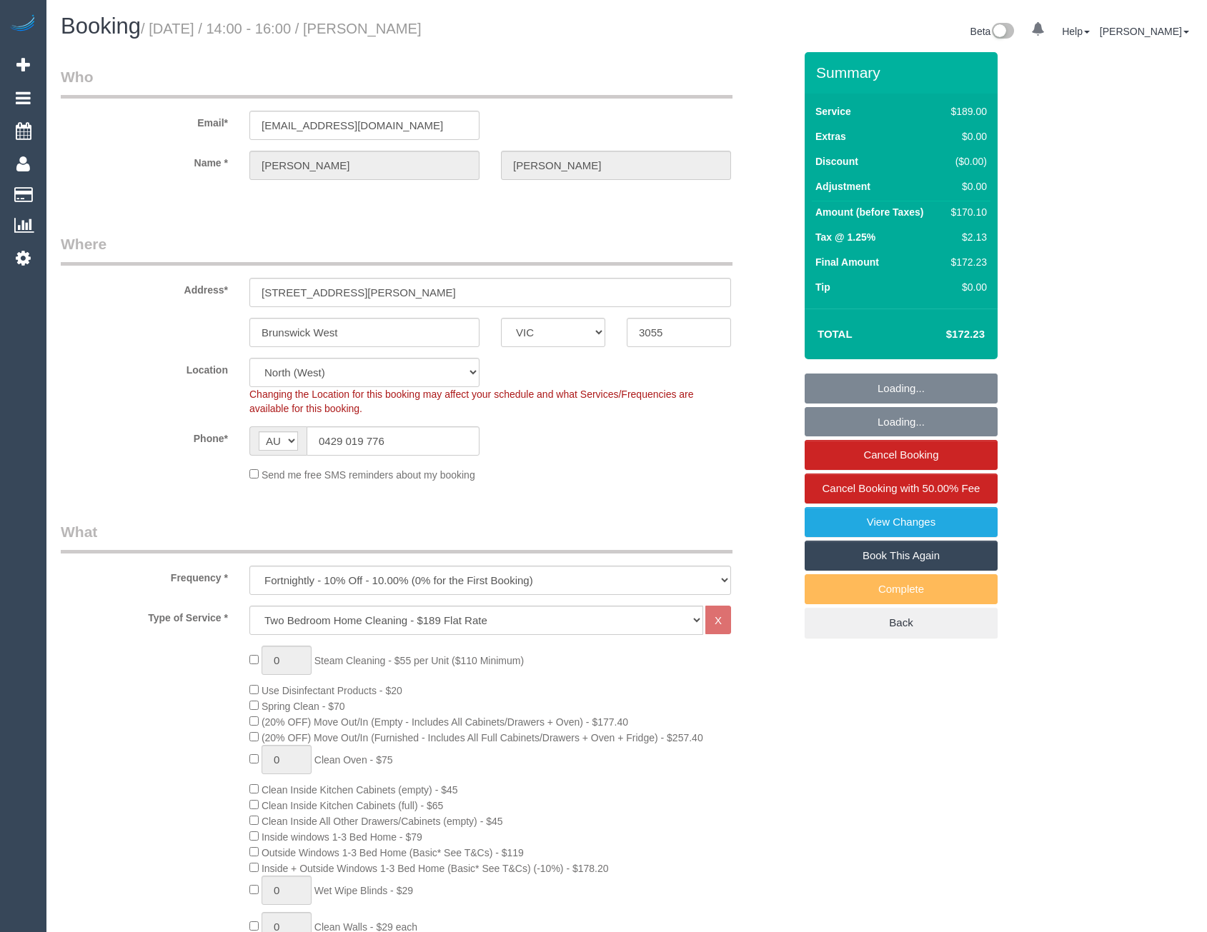
select select "number:33"
select select "number:26"
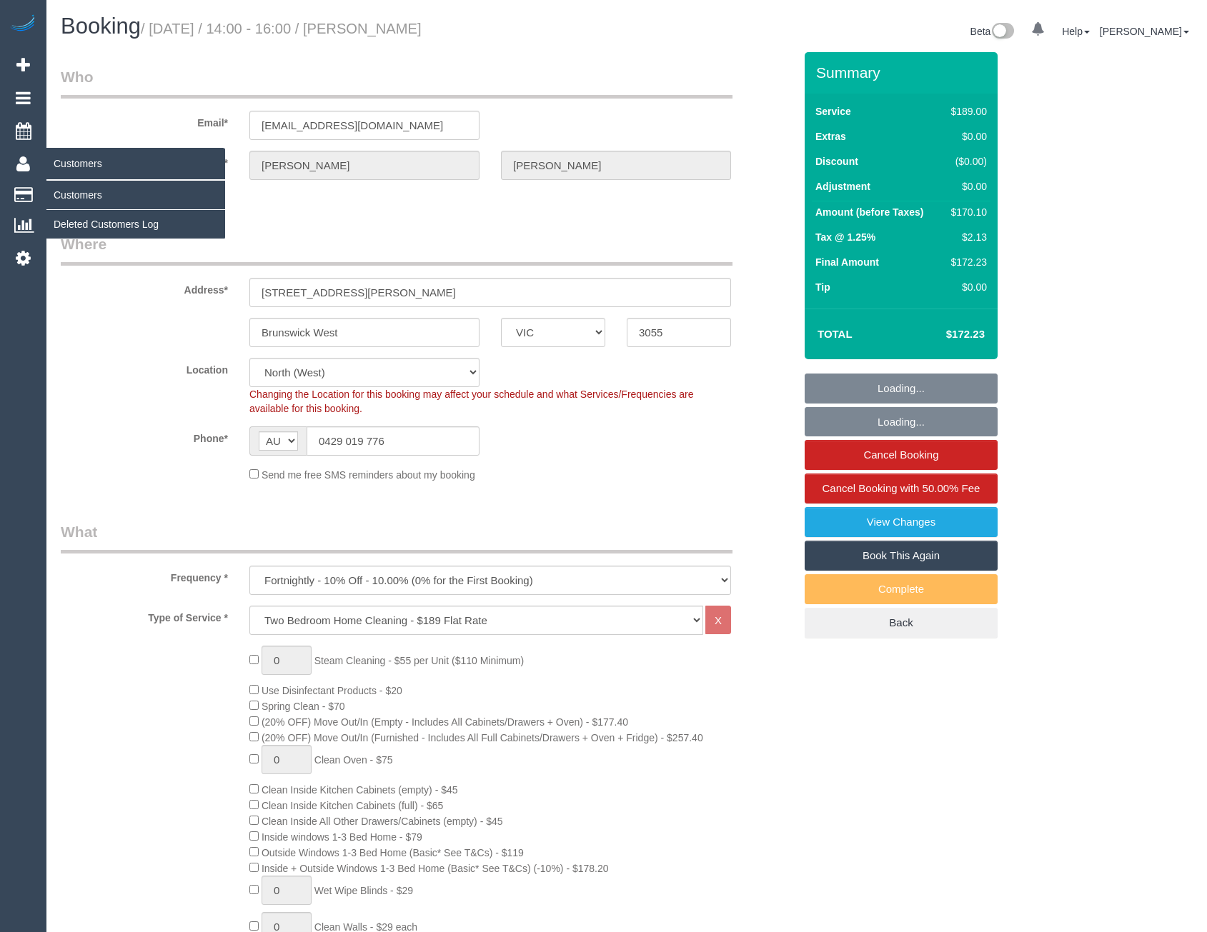
select select "object:1469"
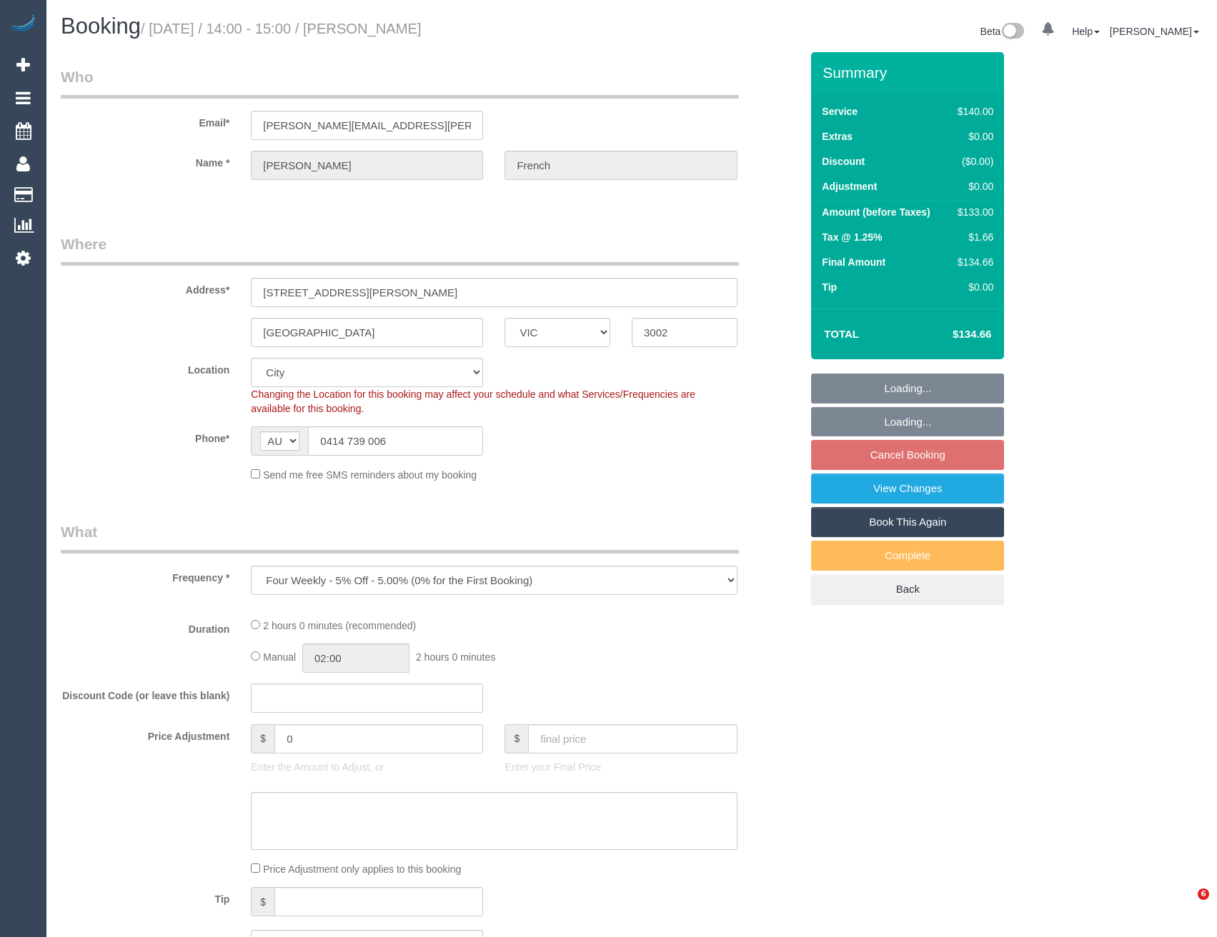
select select "VIC"
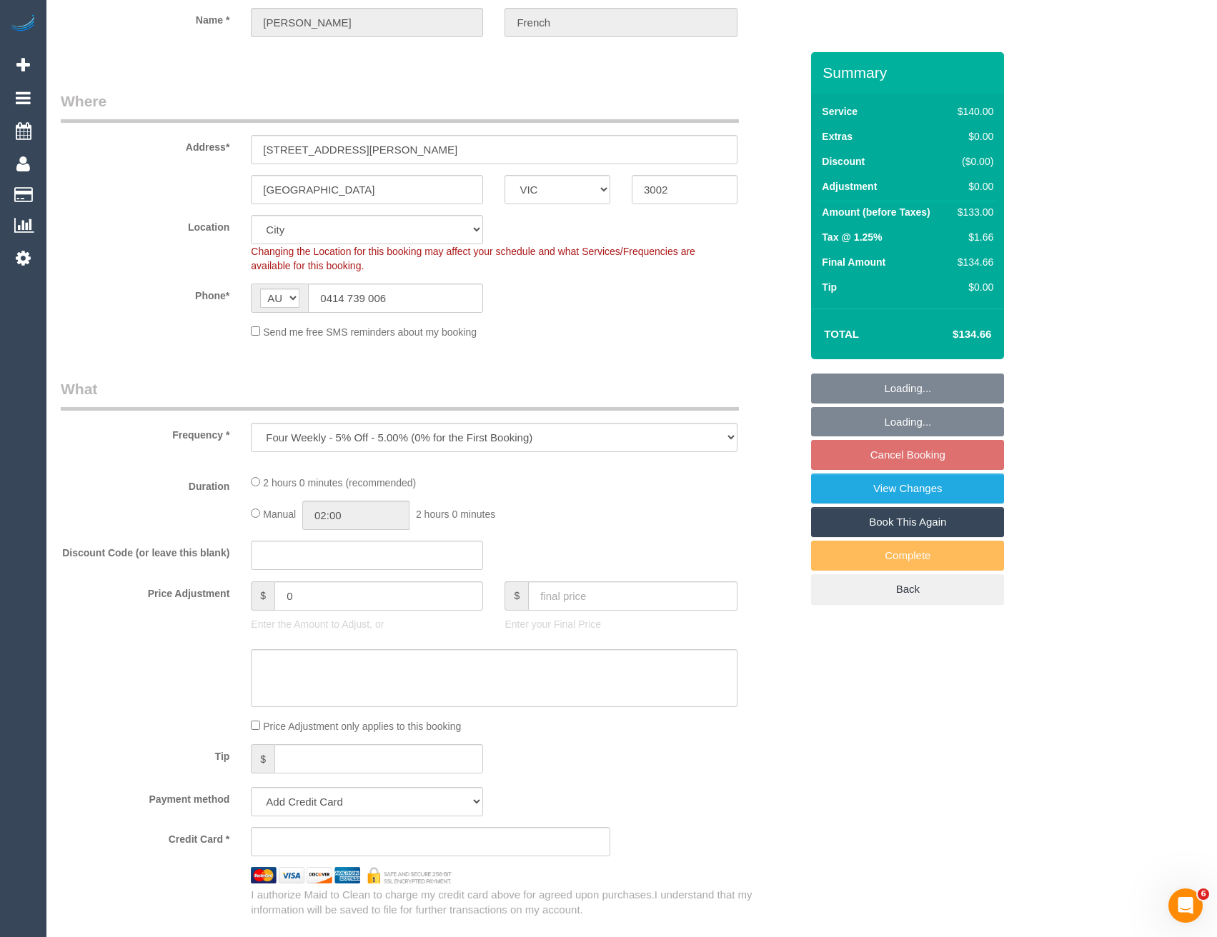
select select "object:556"
select select "string:stripe-pm_1QreEl2GScqysDRVA3Q8zxxz"
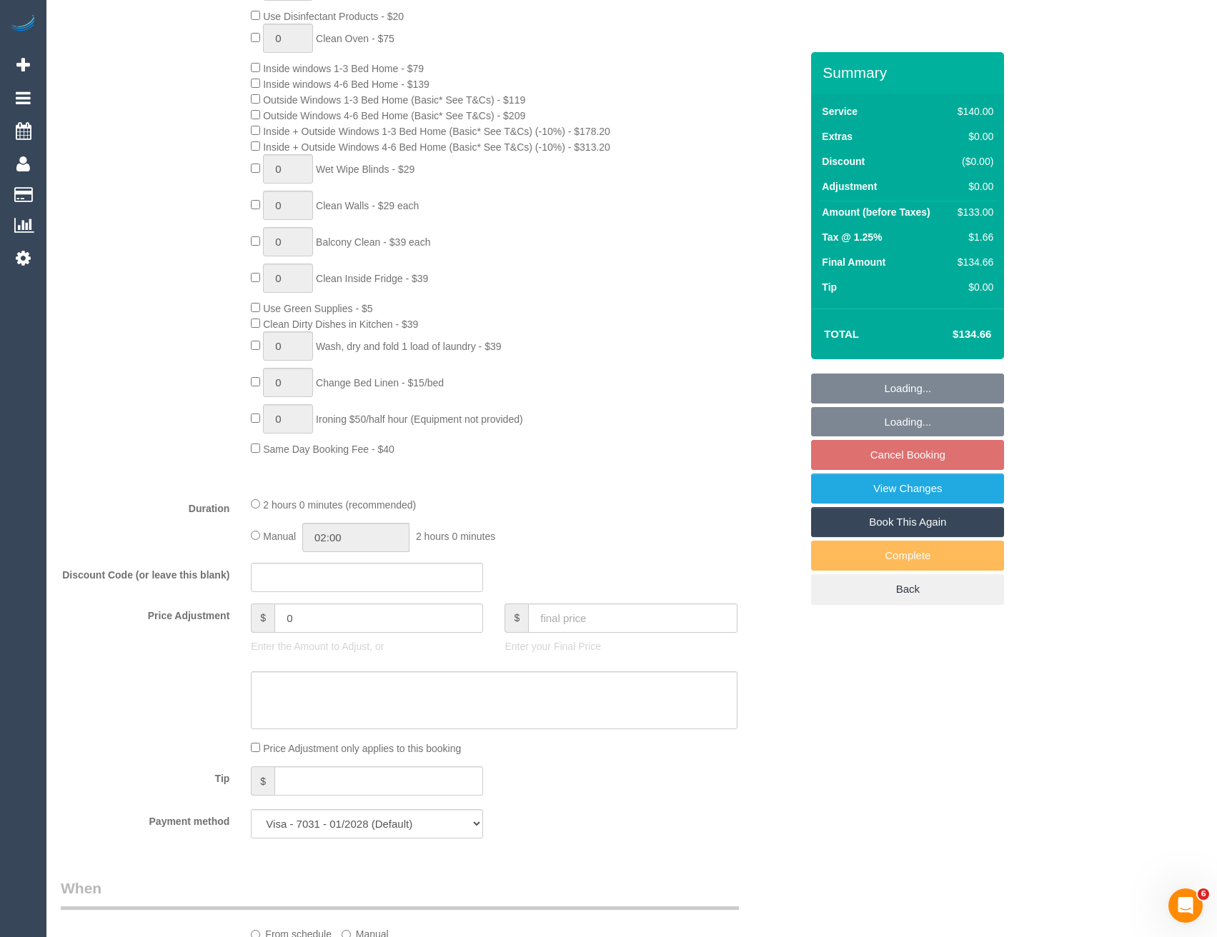
select select "number:28"
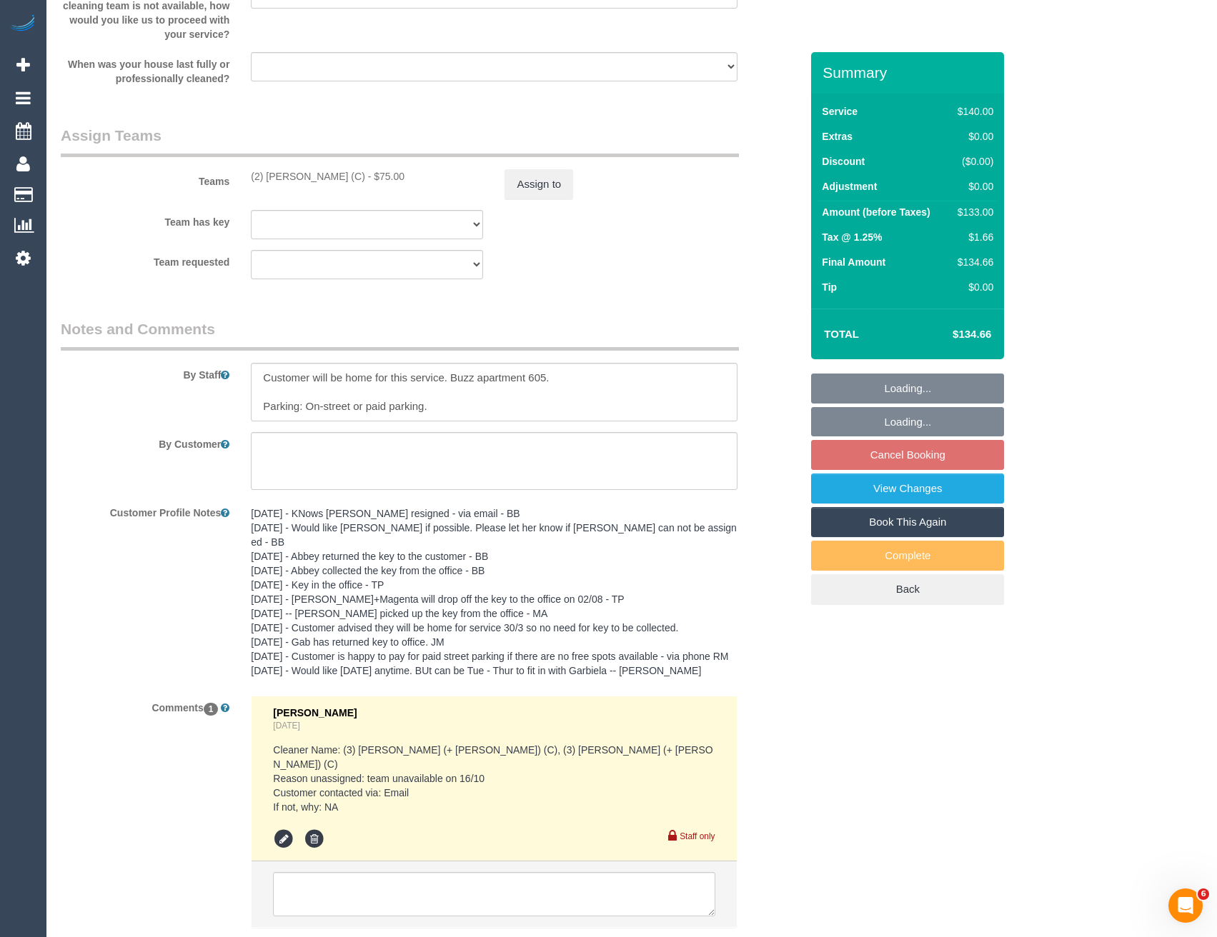
scroll to position [2235, 0]
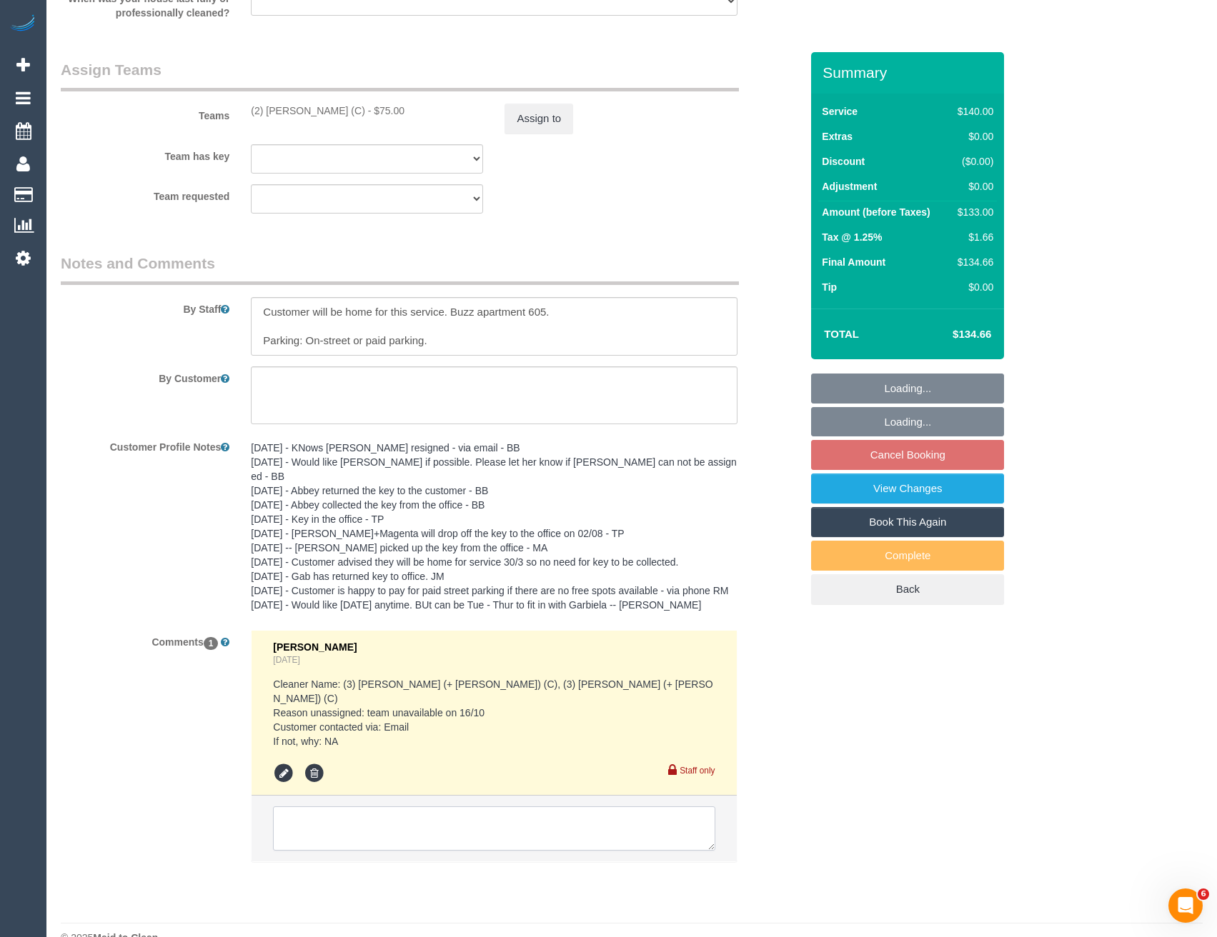
click at [474, 807] on textarea at bounding box center [494, 829] width 442 height 44
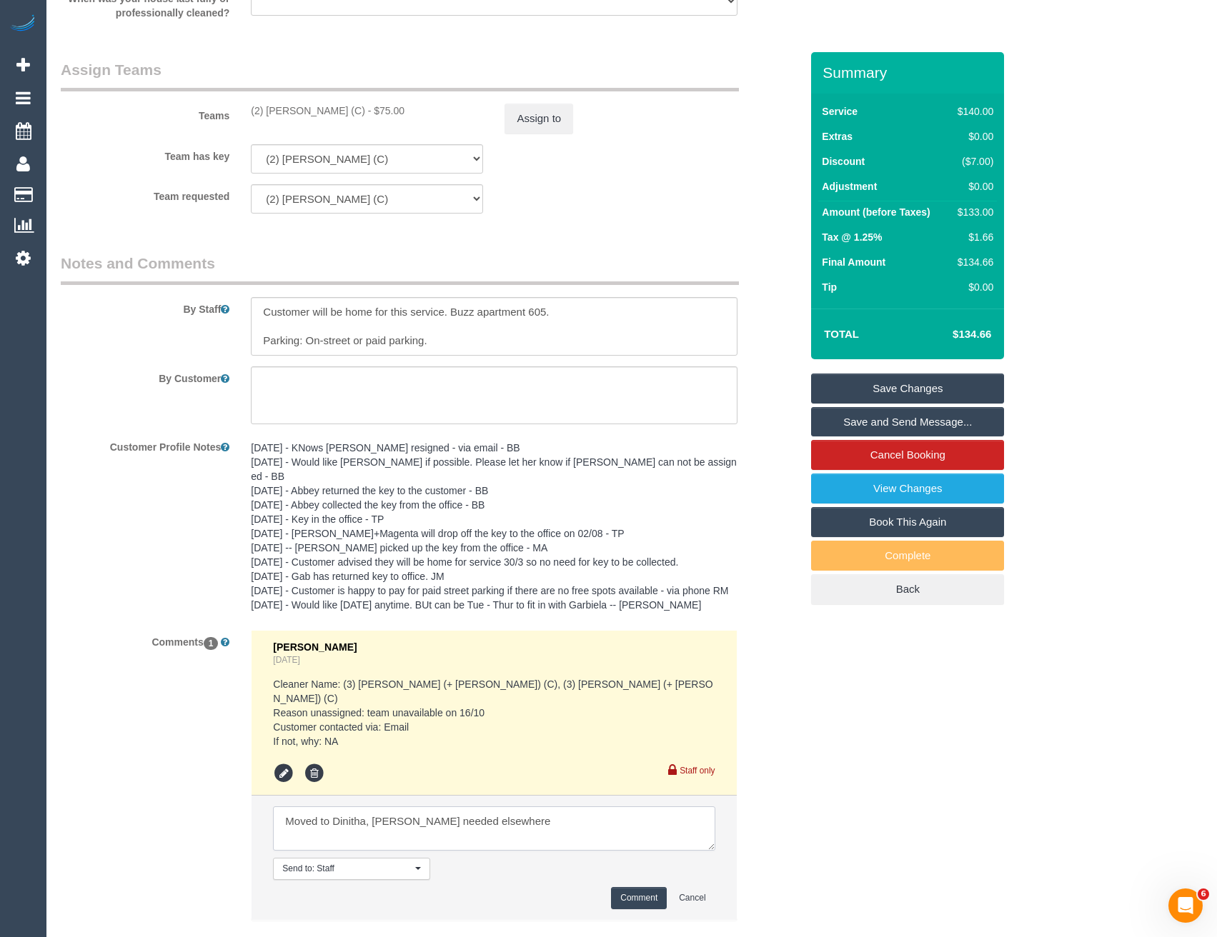
type textarea "Moved to Dinitha, [PERSON_NAME] needed elsewhere"
click at [622, 887] on button "Comment" at bounding box center [639, 898] width 56 height 22
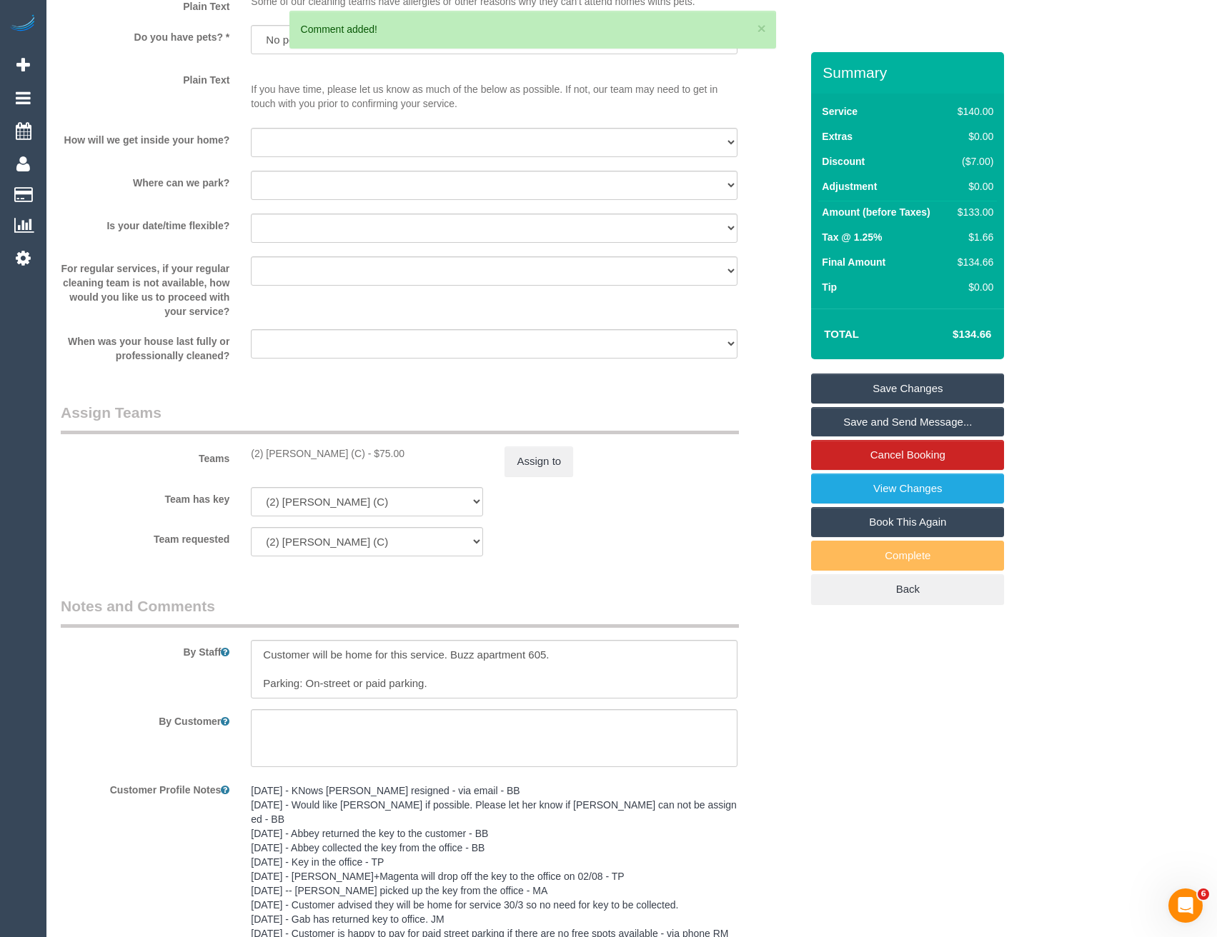
scroll to position [1878, 0]
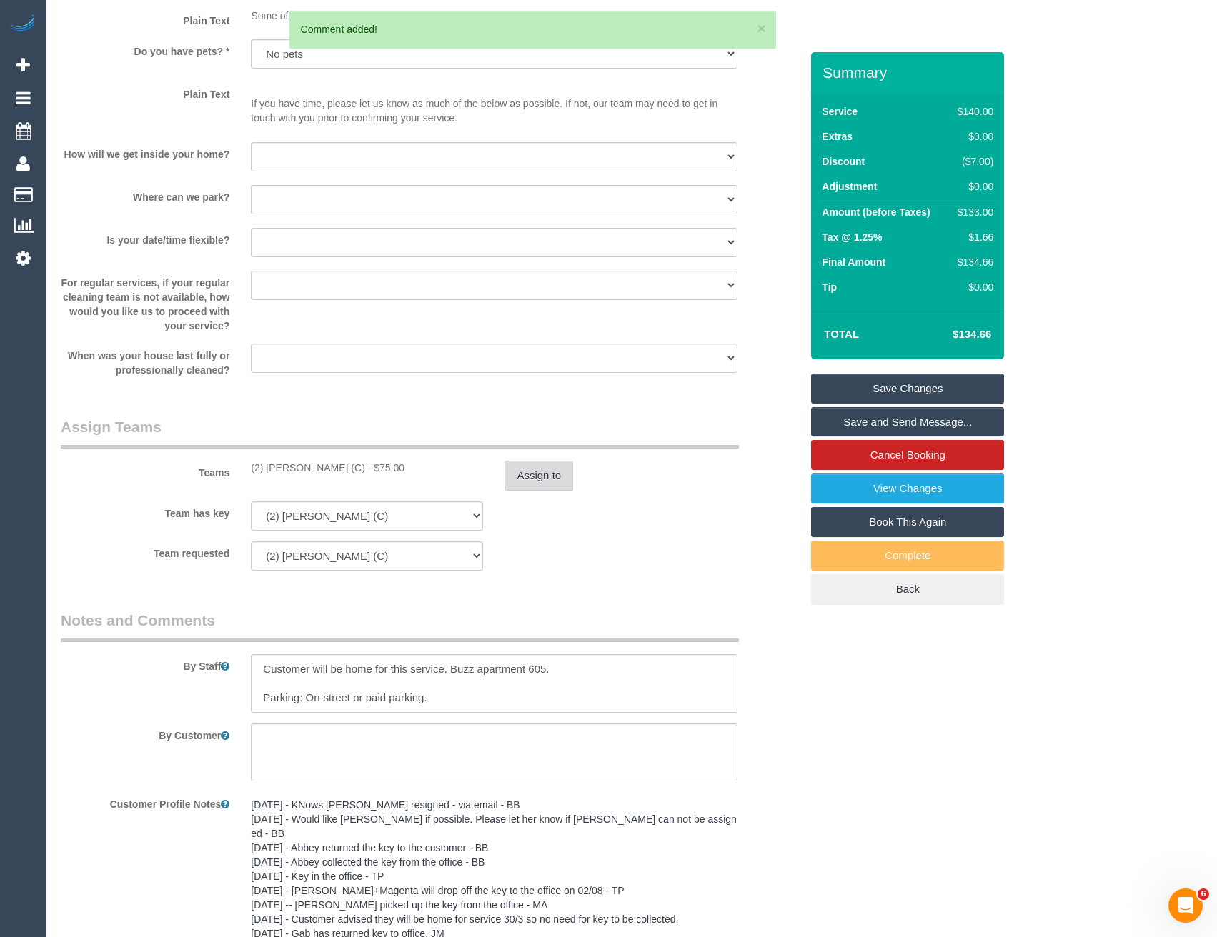
click at [522, 487] on button "Assign to" at bounding box center [538, 476] width 69 height 30
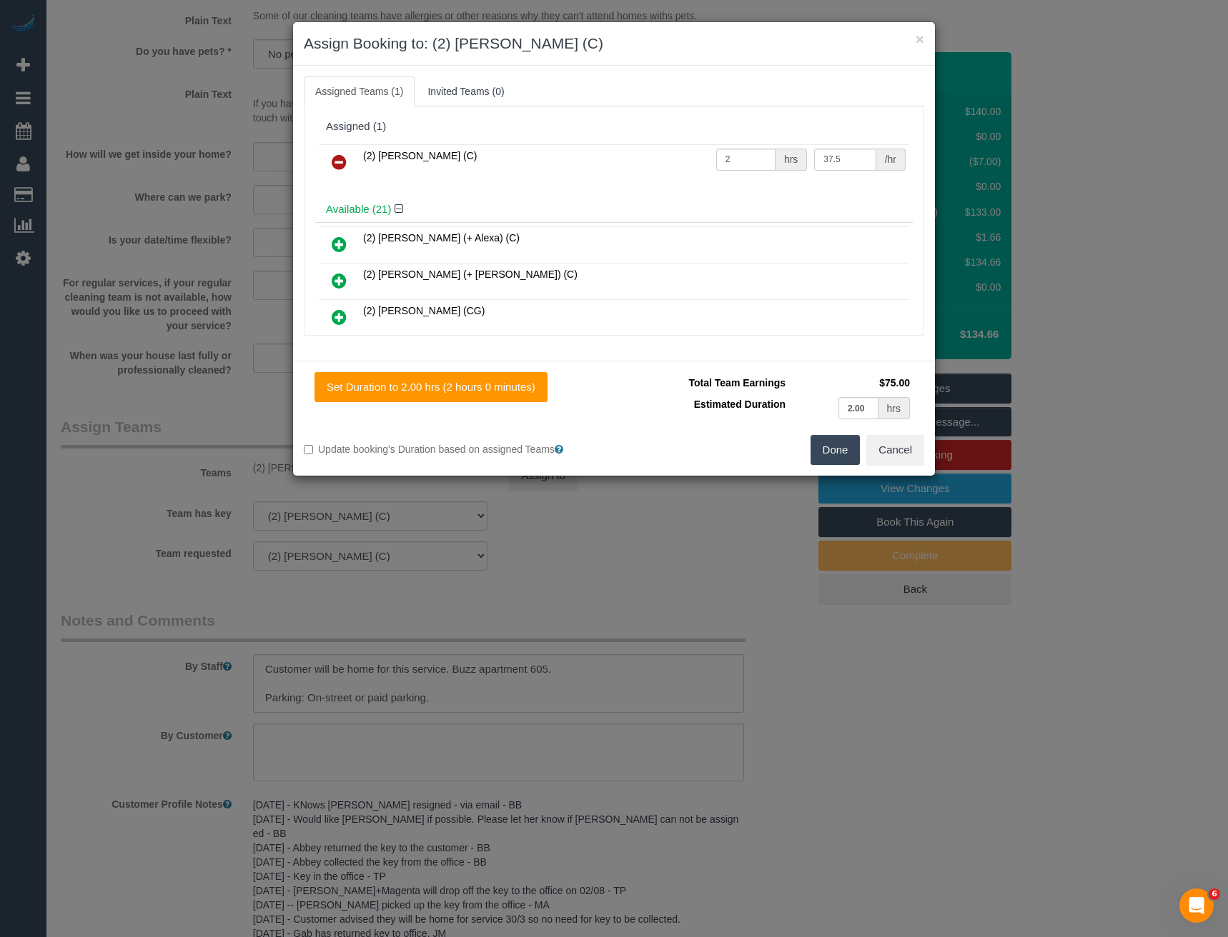
click at [343, 161] on icon at bounding box center [339, 162] width 15 height 17
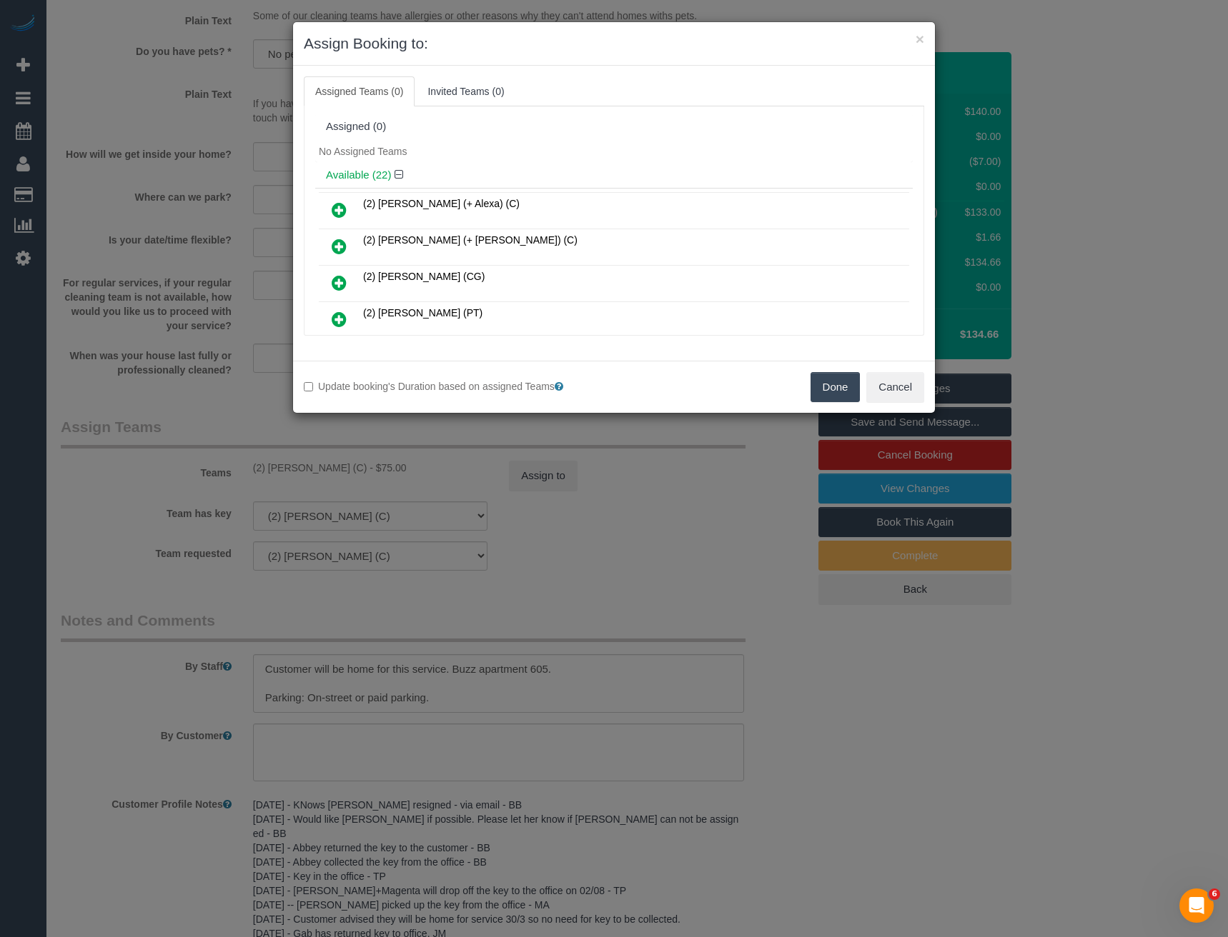
click at [642, 504] on div "× Assign Booking to: Assigned Teams (0) Invited Teams (0) Assigned (0) No Assig…" at bounding box center [614, 468] width 1228 height 937
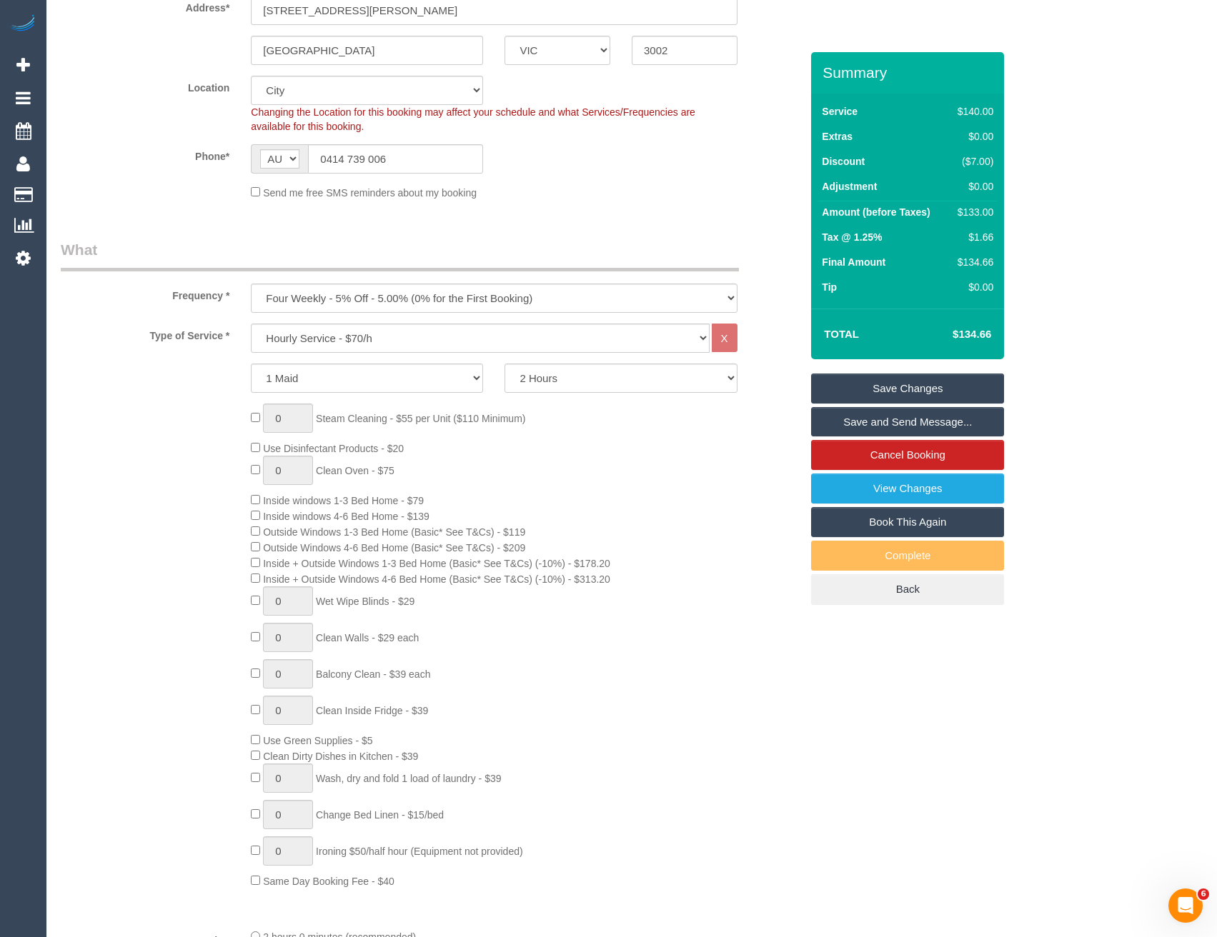
scroll to position [234, 0]
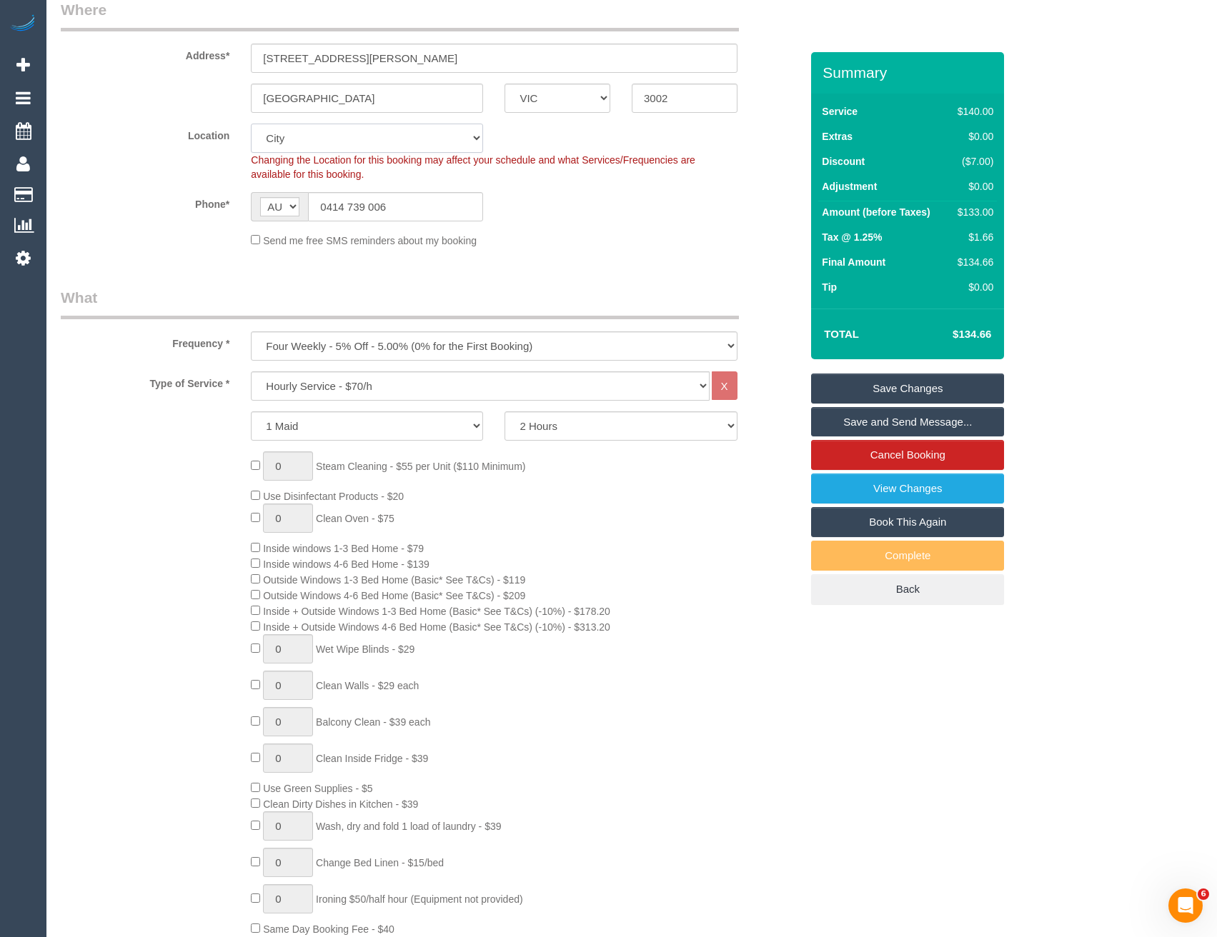
click at [311, 145] on select "Office City East (North) East (South) Inner East Inner North (East) Inner North…" at bounding box center [367, 138] width 232 height 29
select select "50"
click at [251, 124] on select "Office City East (North) East (South) Inner East Inner North (East) Inner North…" at bounding box center [367, 138] width 232 height 29
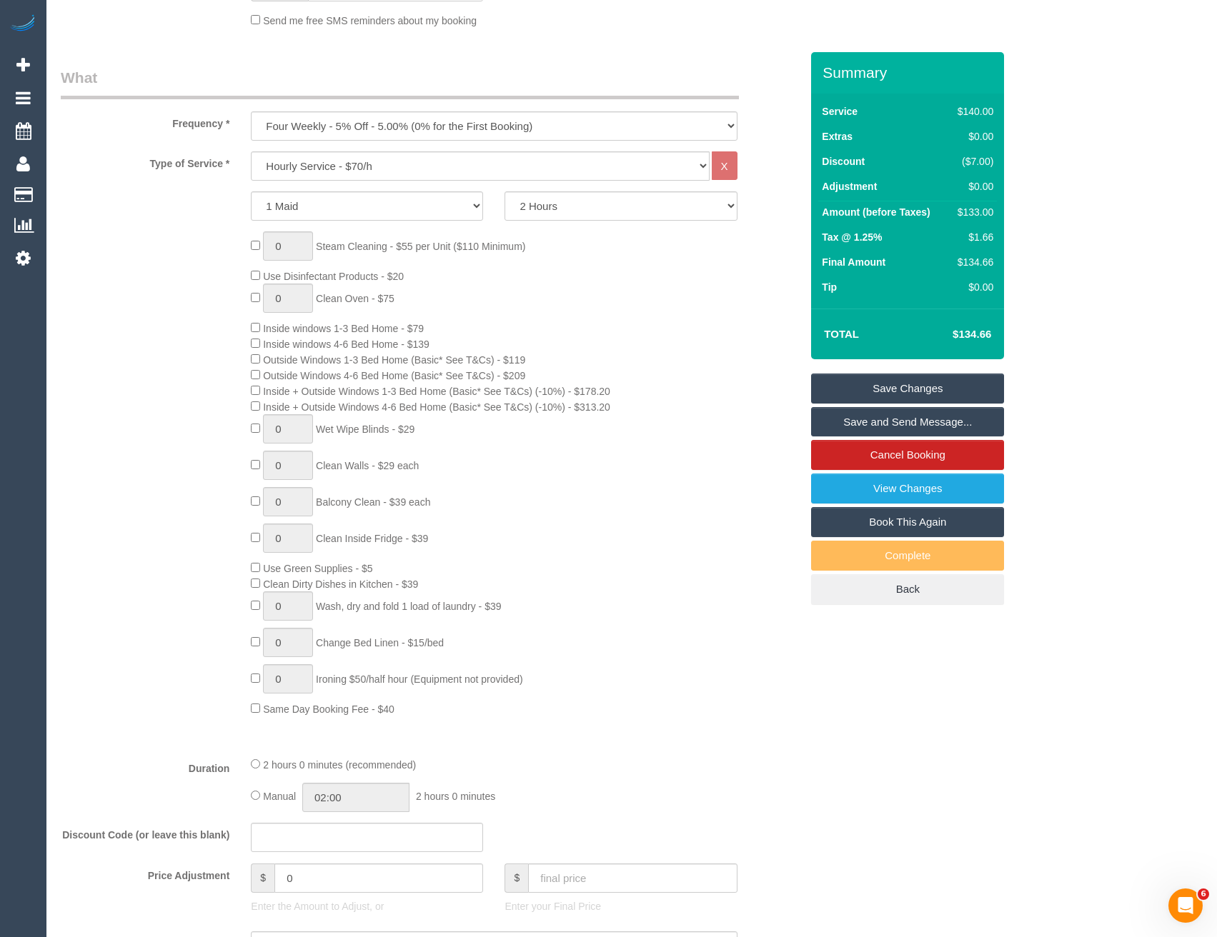
select select "object:3139"
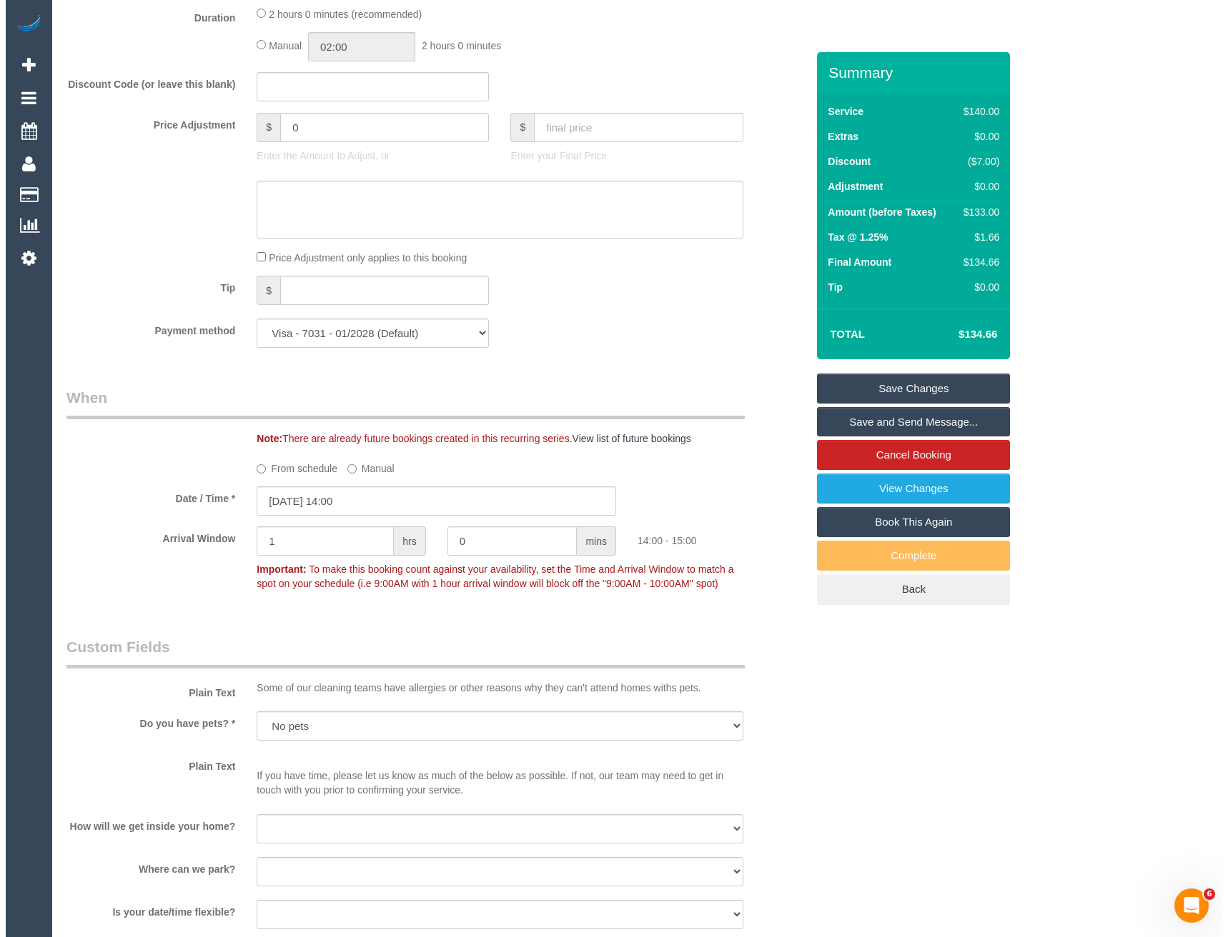
scroll to position [1949, 0]
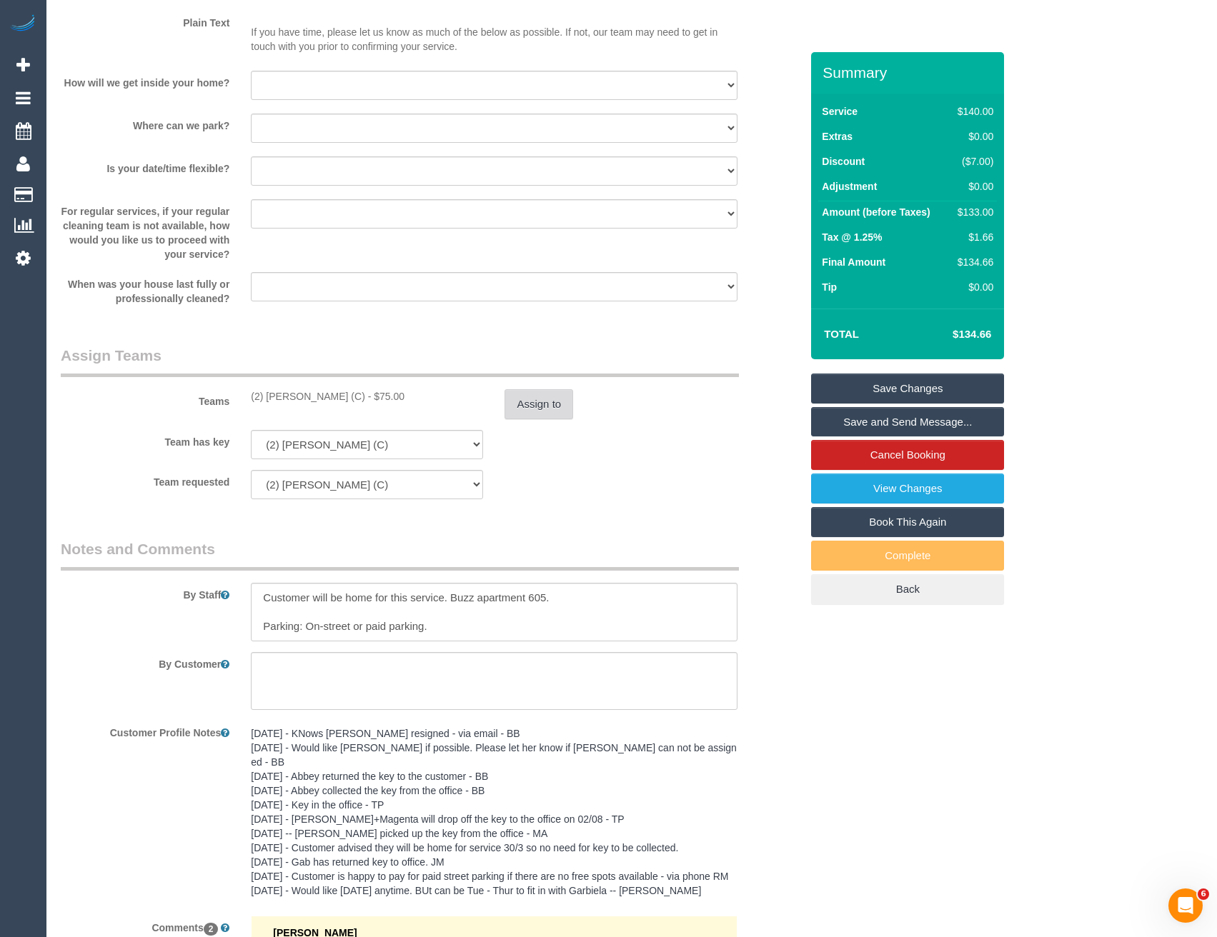
click at [531, 410] on button "Assign to" at bounding box center [538, 404] width 69 height 30
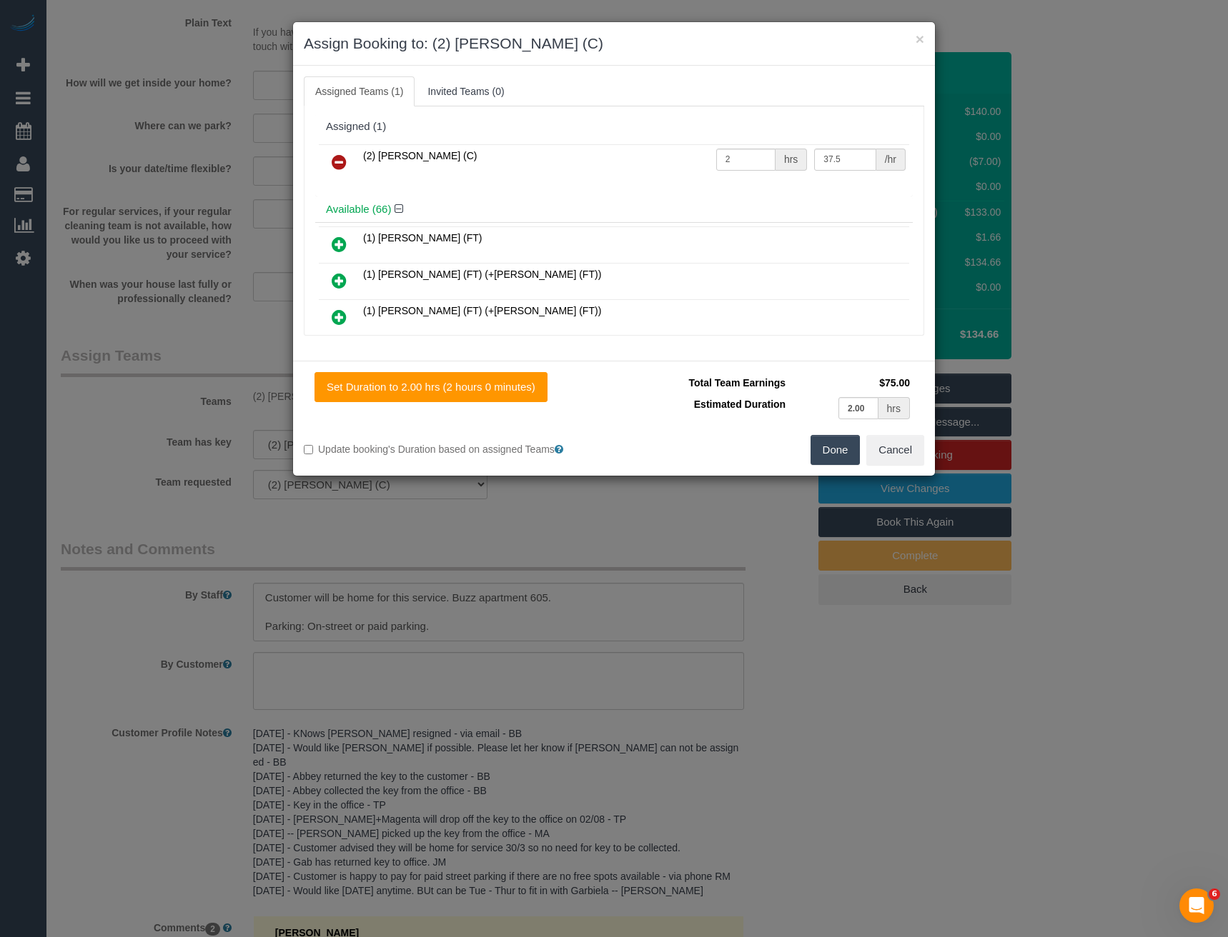
click at [334, 163] on icon at bounding box center [339, 162] width 15 height 17
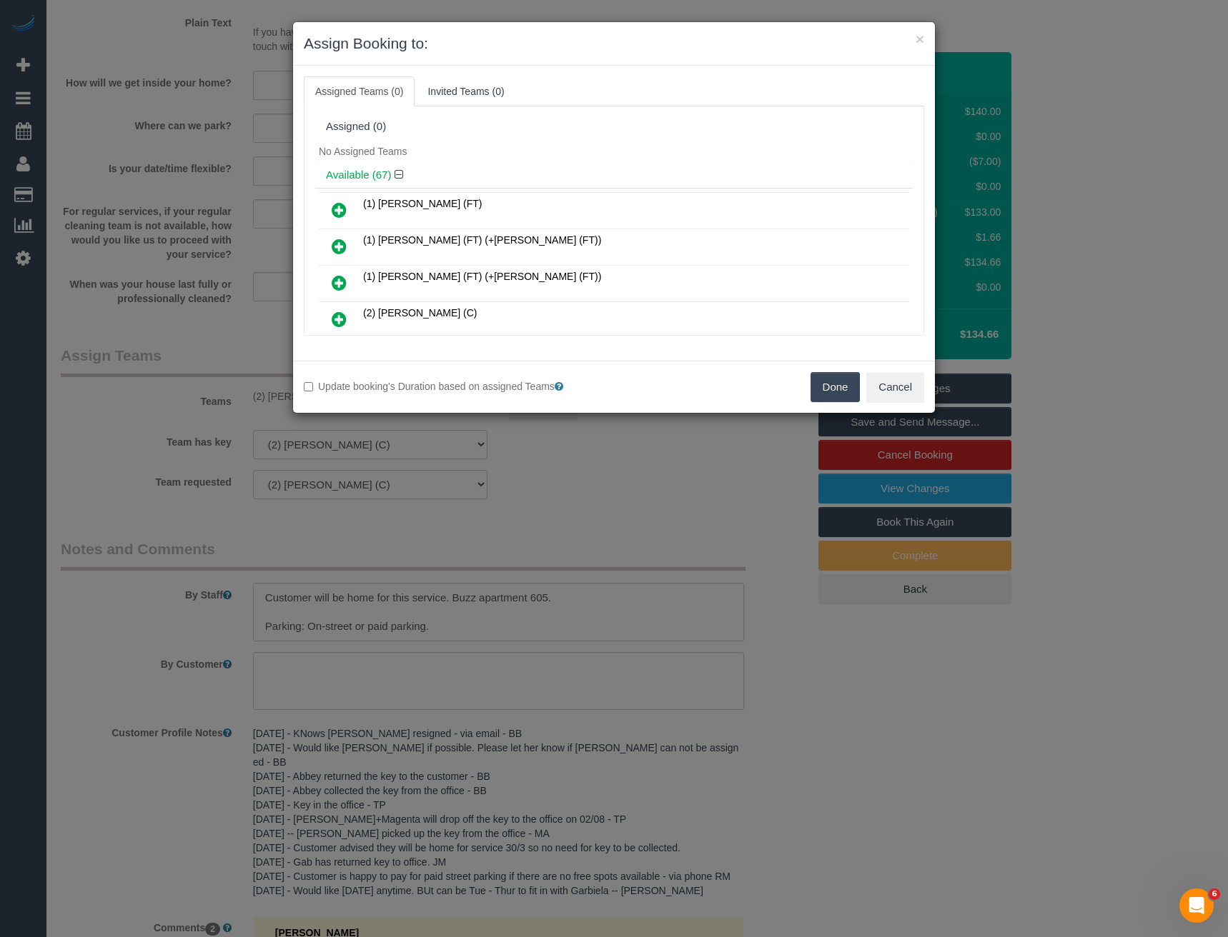
scroll to position [458, 0]
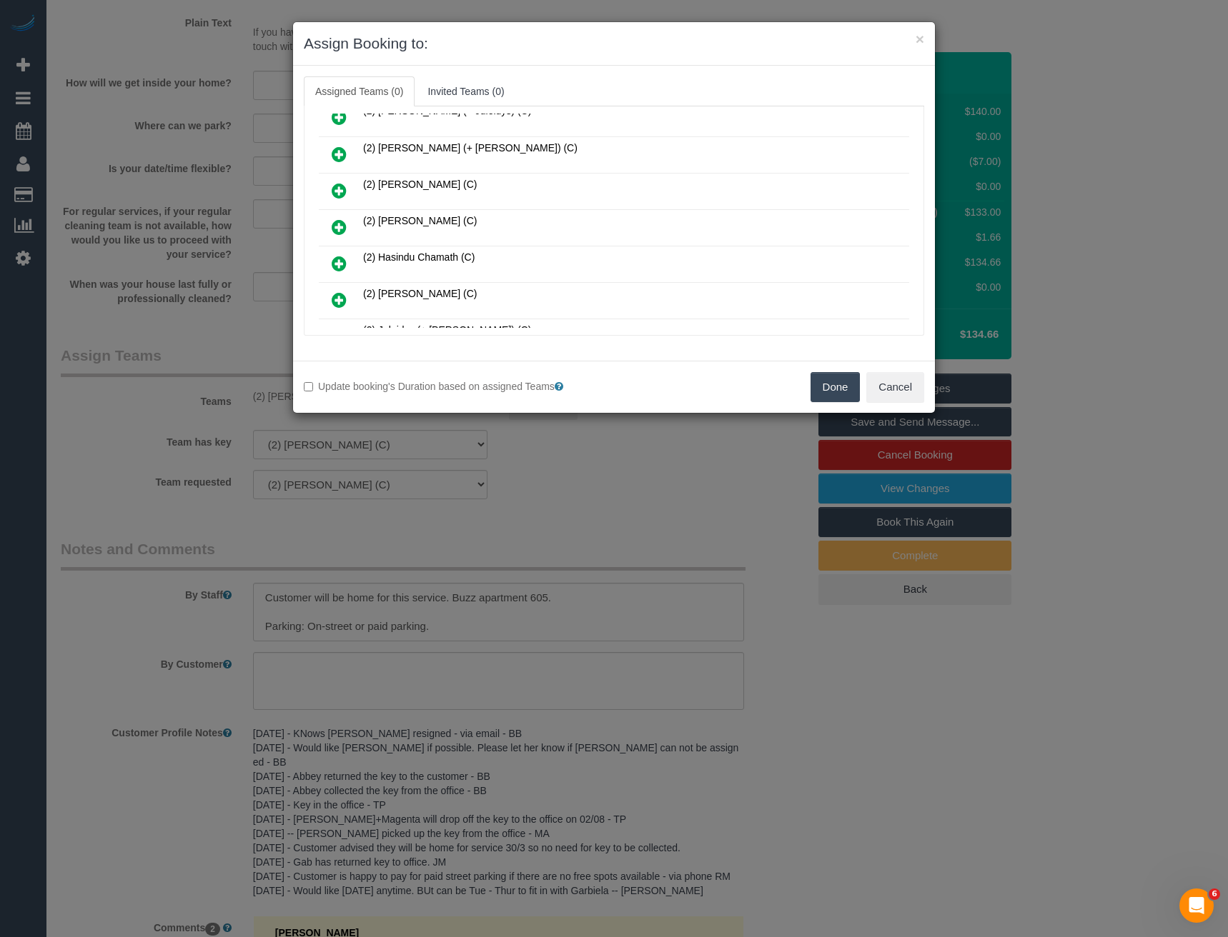
click at [344, 228] on icon at bounding box center [339, 227] width 15 height 17
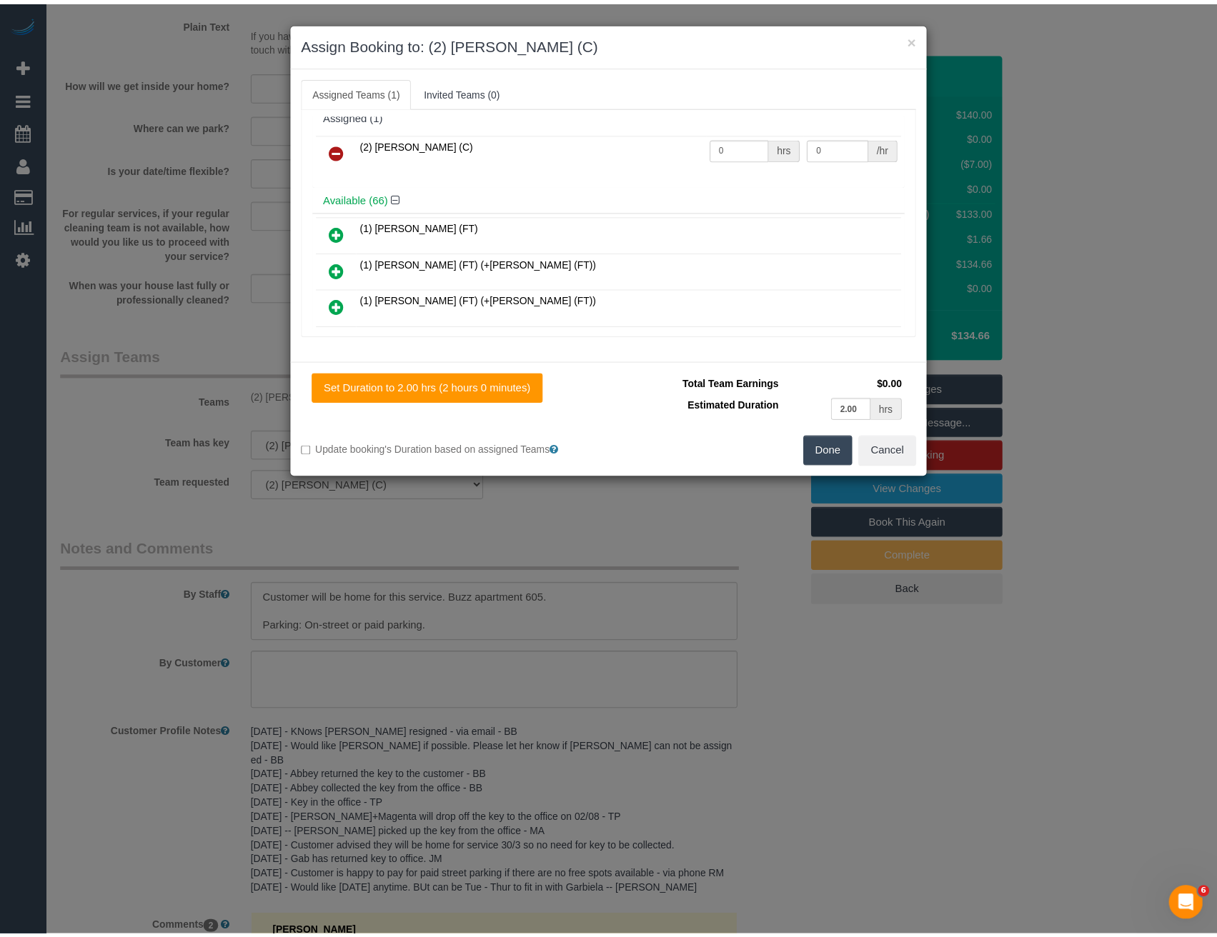
scroll to position [0, 0]
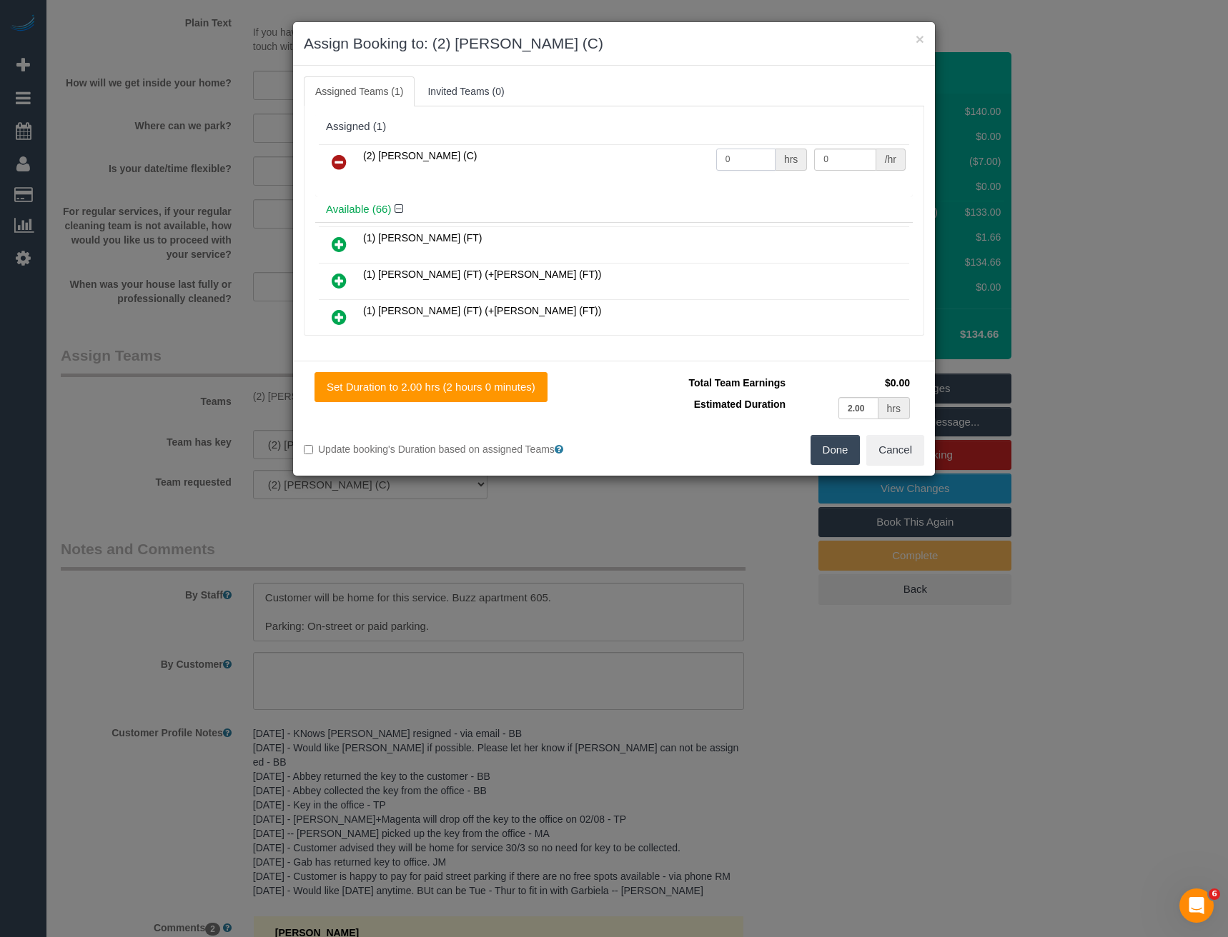
drag, startPoint x: 745, startPoint y: 166, endPoint x: 587, endPoint y: 151, distance: 157.9
click at [601, 158] on tr "(2) [PERSON_NAME] (C) 0 hrs 0 /hr" at bounding box center [614, 162] width 590 height 36
type input "2"
type input "37.5"
click at [832, 448] on button "Done" at bounding box center [835, 450] width 50 height 30
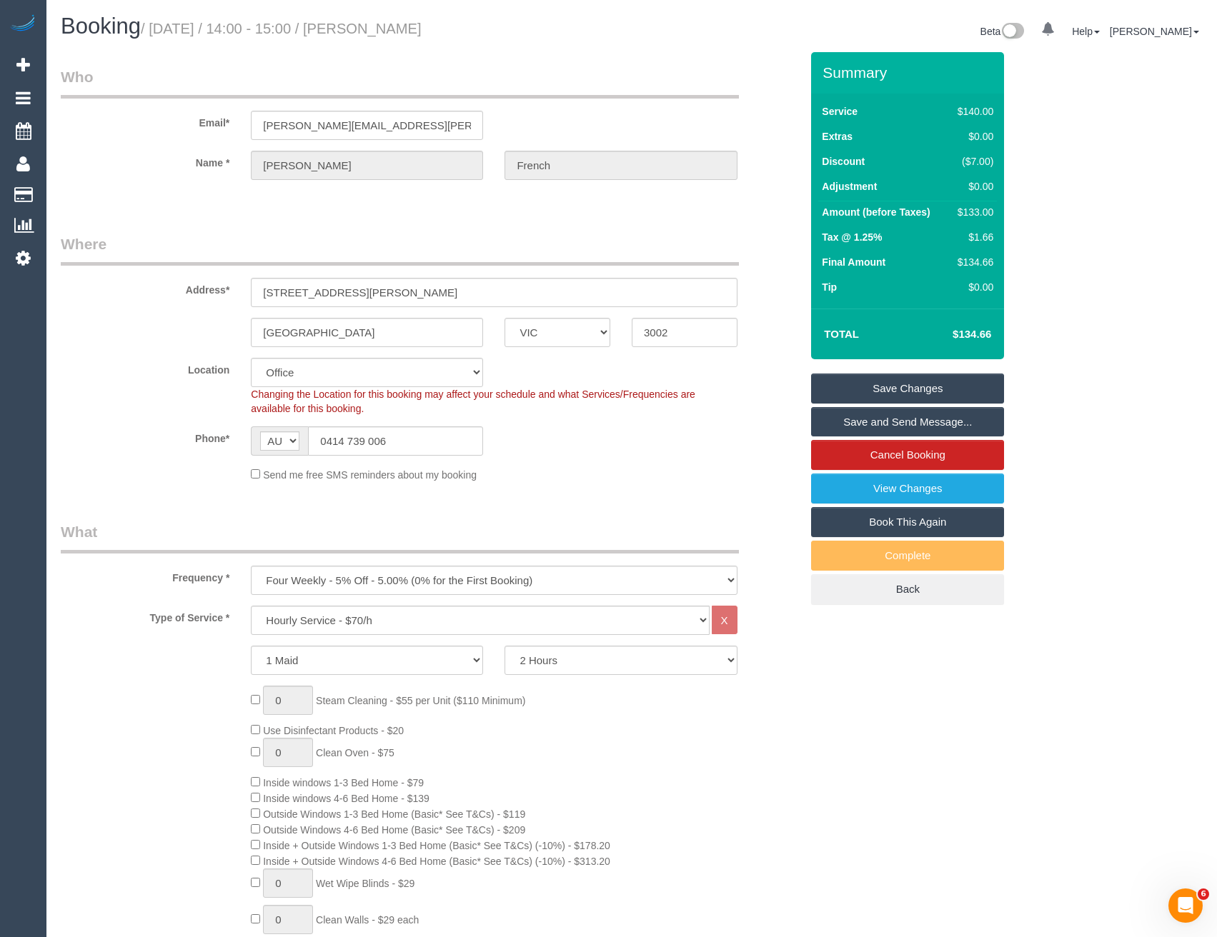
click at [896, 390] on link "Save Changes" at bounding box center [907, 389] width 193 height 30
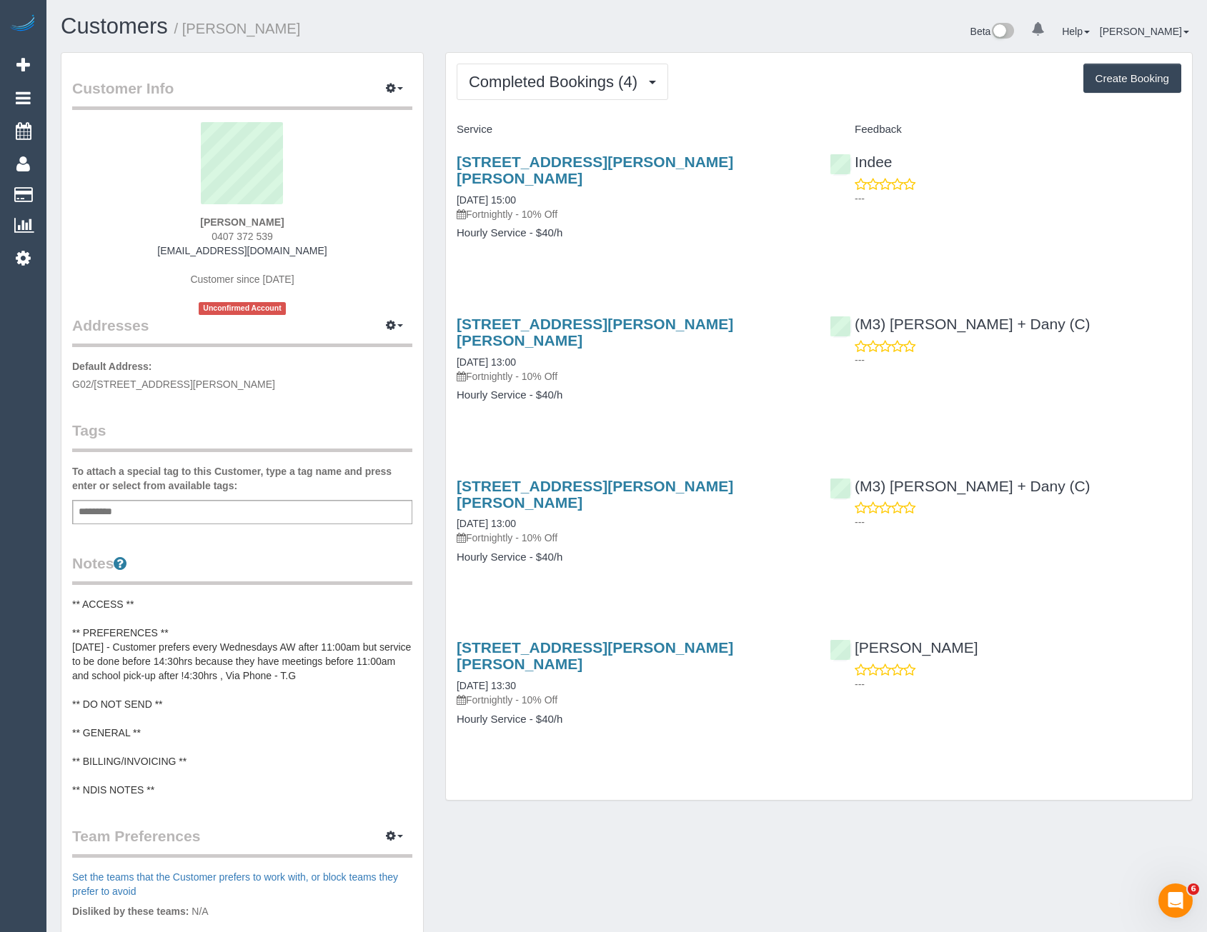
drag, startPoint x: 91, startPoint y: 199, endPoint x: 394, endPoint y: 104, distance: 317.7
click at [91, 199] on link "Customers" at bounding box center [135, 195] width 179 height 29
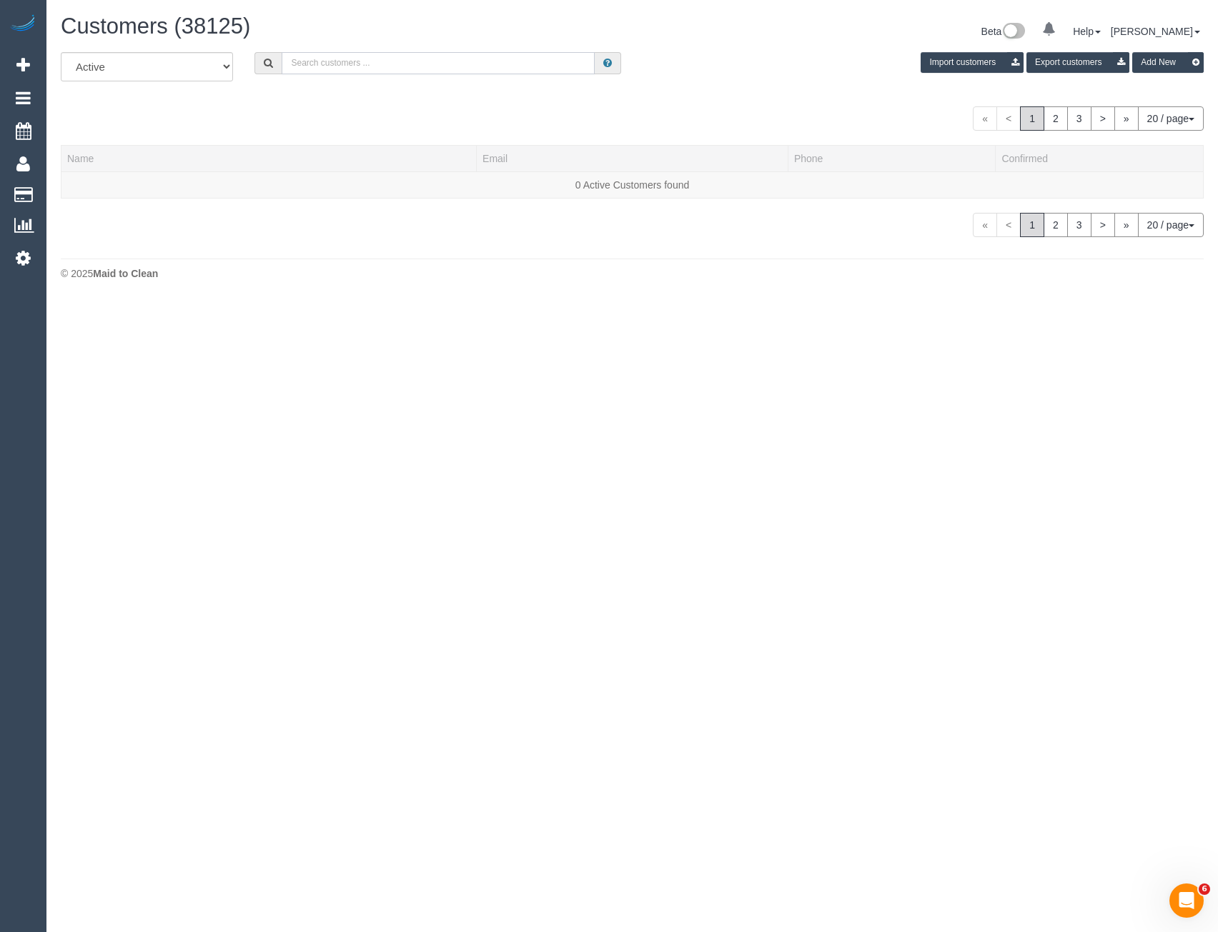
click at [447, 64] on input "text" at bounding box center [438, 63] width 313 height 22
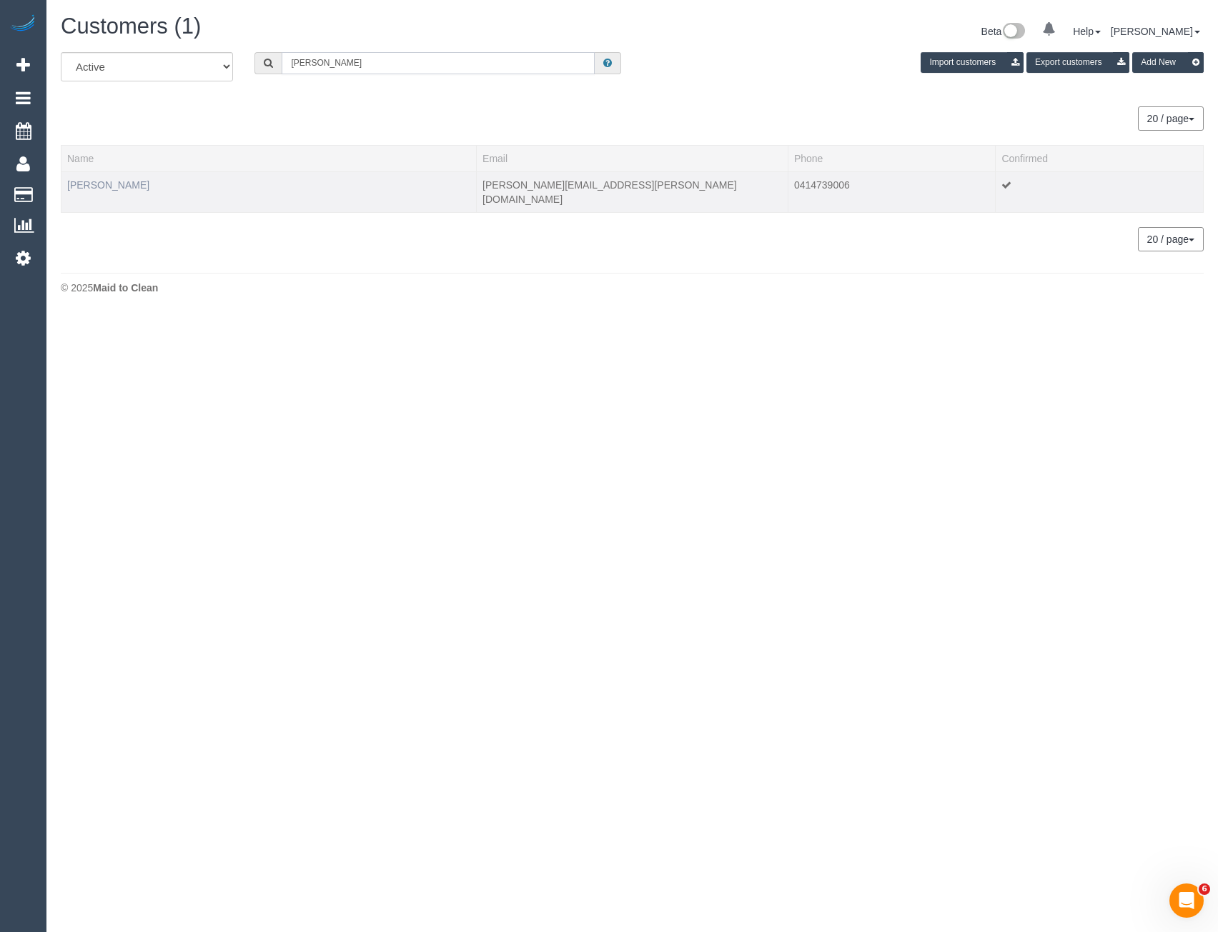
type input "[PERSON_NAME]"
click at [129, 188] on link "[PERSON_NAME]" at bounding box center [108, 184] width 82 height 11
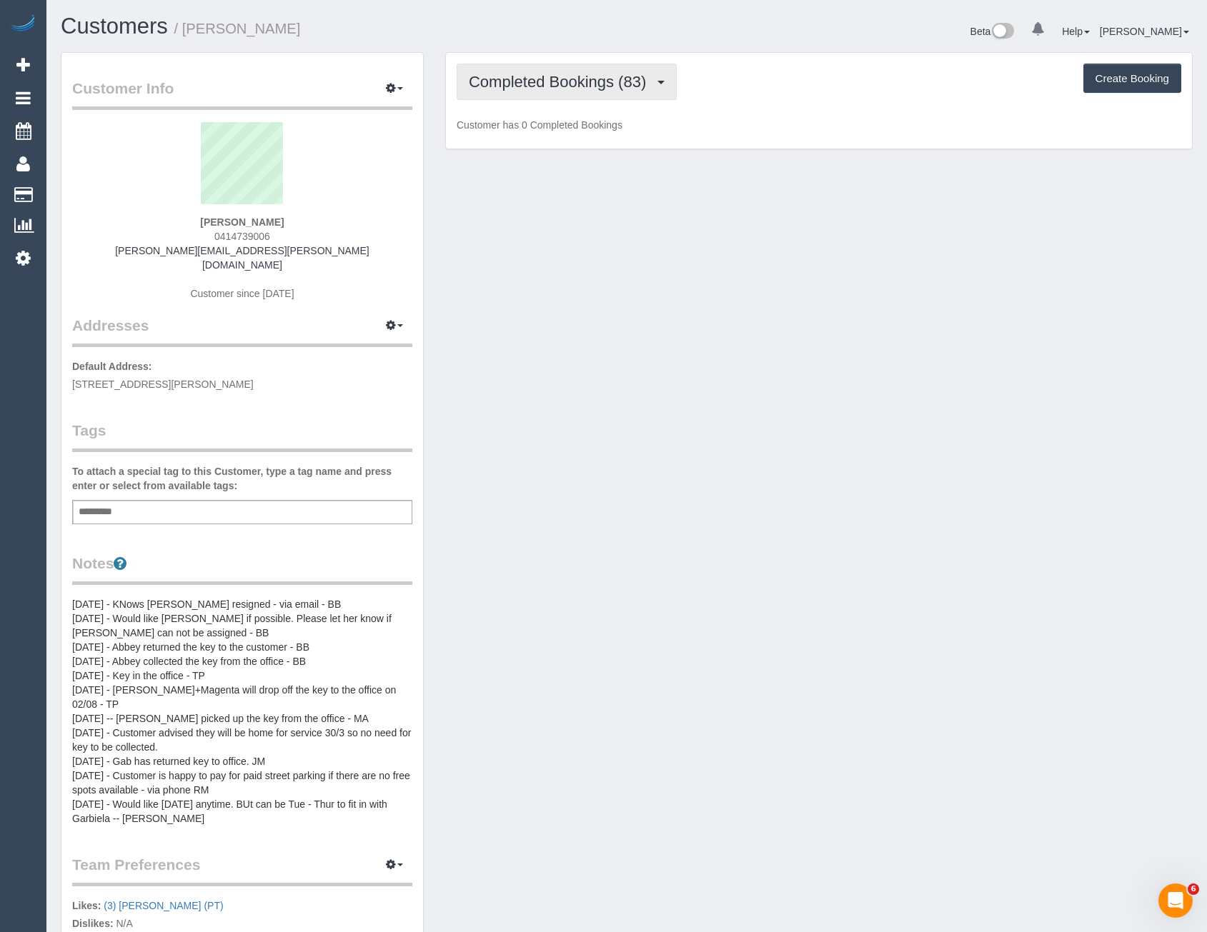
click at [582, 85] on span "Completed Bookings (83)" at bounding box center [561, 82] width 184 height 18
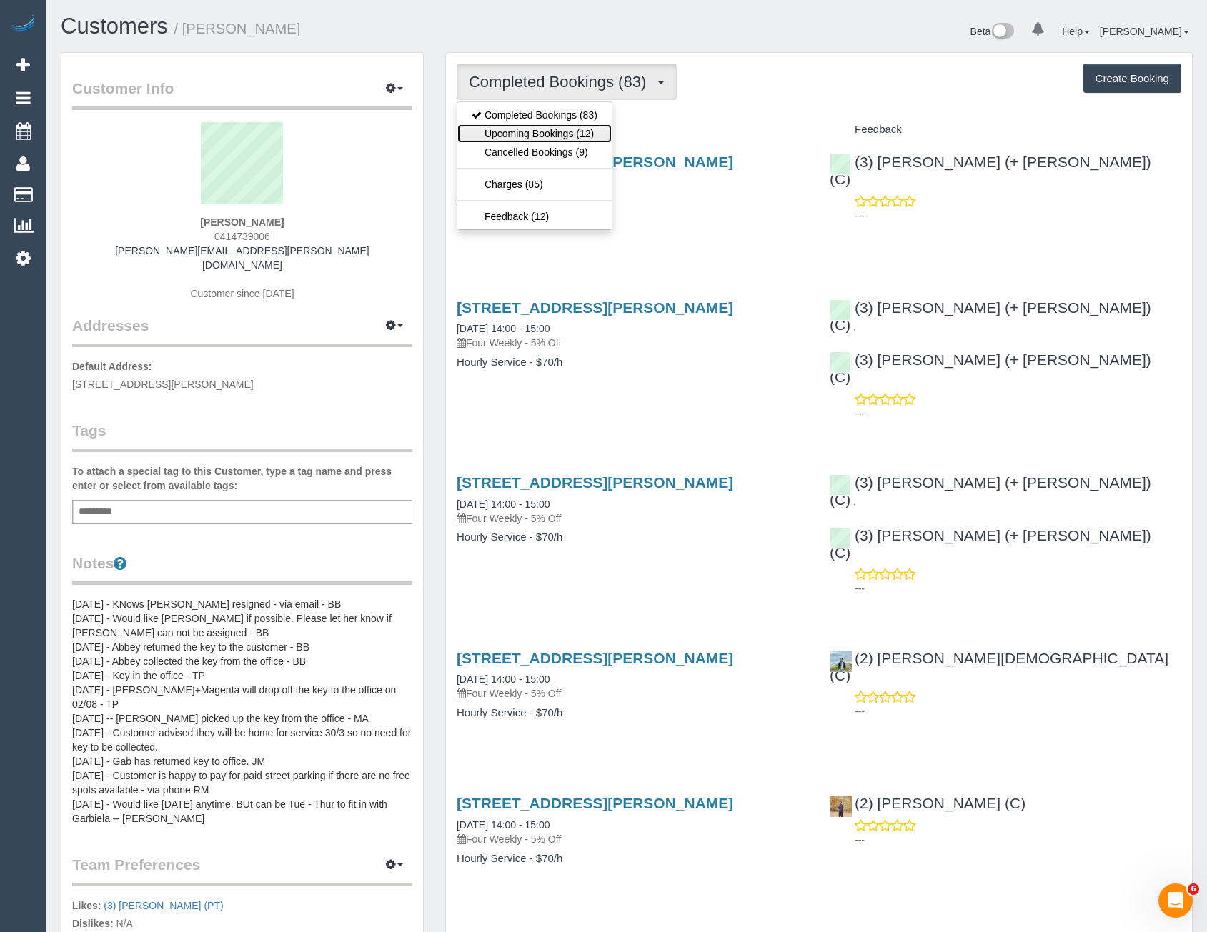
click at [567, 132] on link "Upcoming Bookings (12)" at bounding box center [534, 133] width 154 height 19
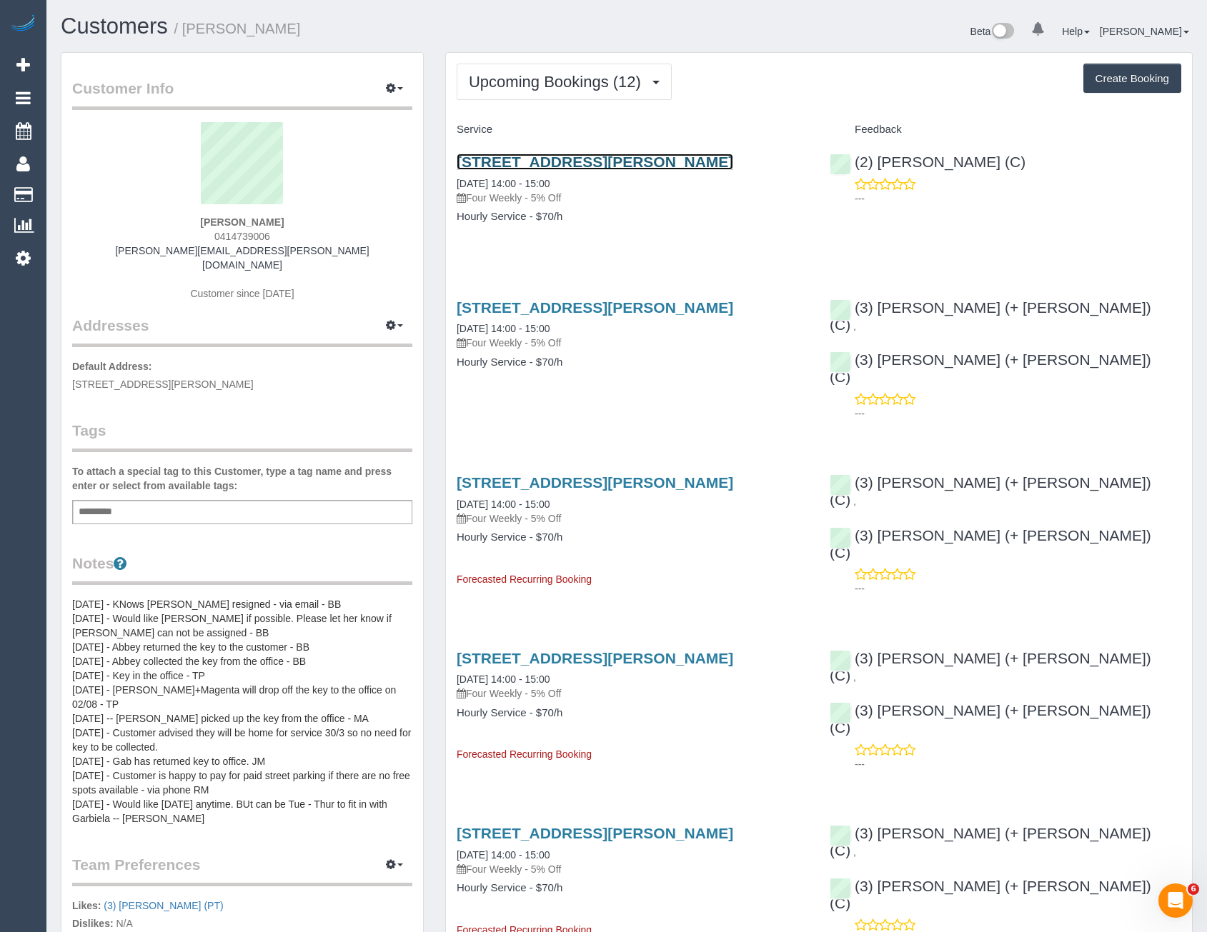
click at [730, 162] on link "[STREET_ADDRESS][PERSON_NAME]" at bounding box center [595, 162] width 277 height 16
click at [570, 77] on span "Upcoming Bookings (12)" at bounding box center [558, 82] width 179 height 18
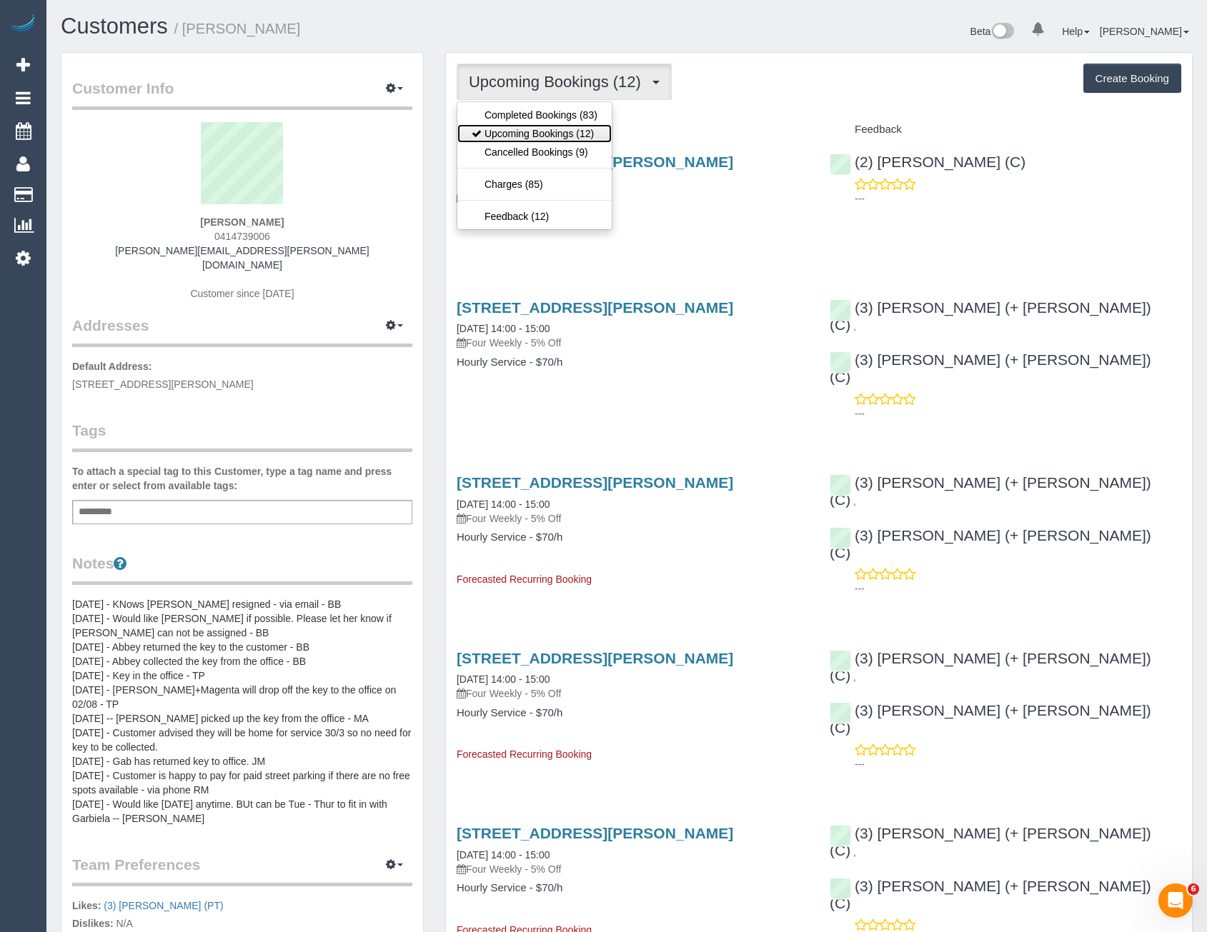
click at [562, 133] on link "Upcoming Bookings (12)" at bounding box center [534, 133] width 154 height 19
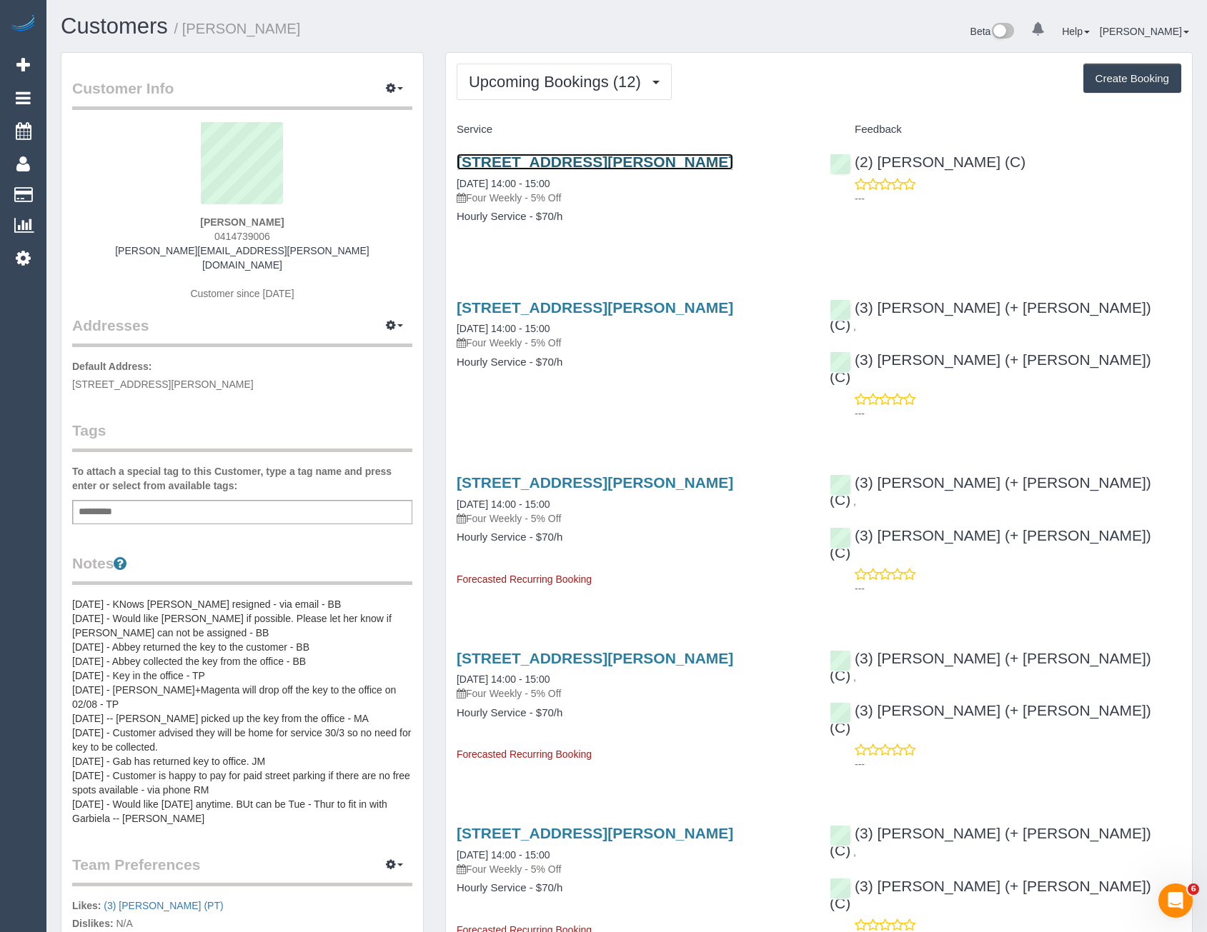
click at [606, 165] on link "[STREET_ADDRESS][PERSON_NAME]" at bounding box center [595, 162] width 277 height 16
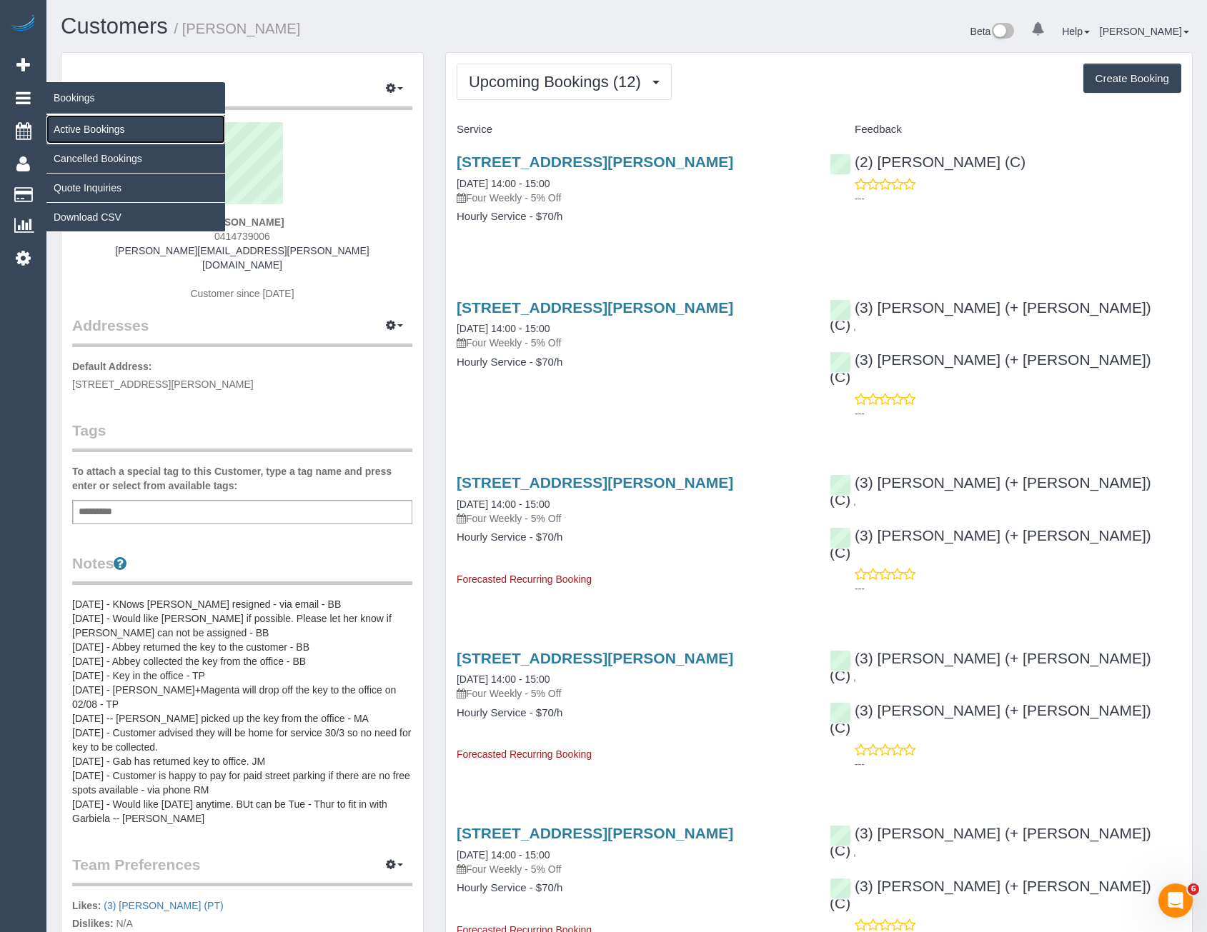
click at [98, 128] on link "Active Bookings" at bounding box center [135, 129] width 179 height 29
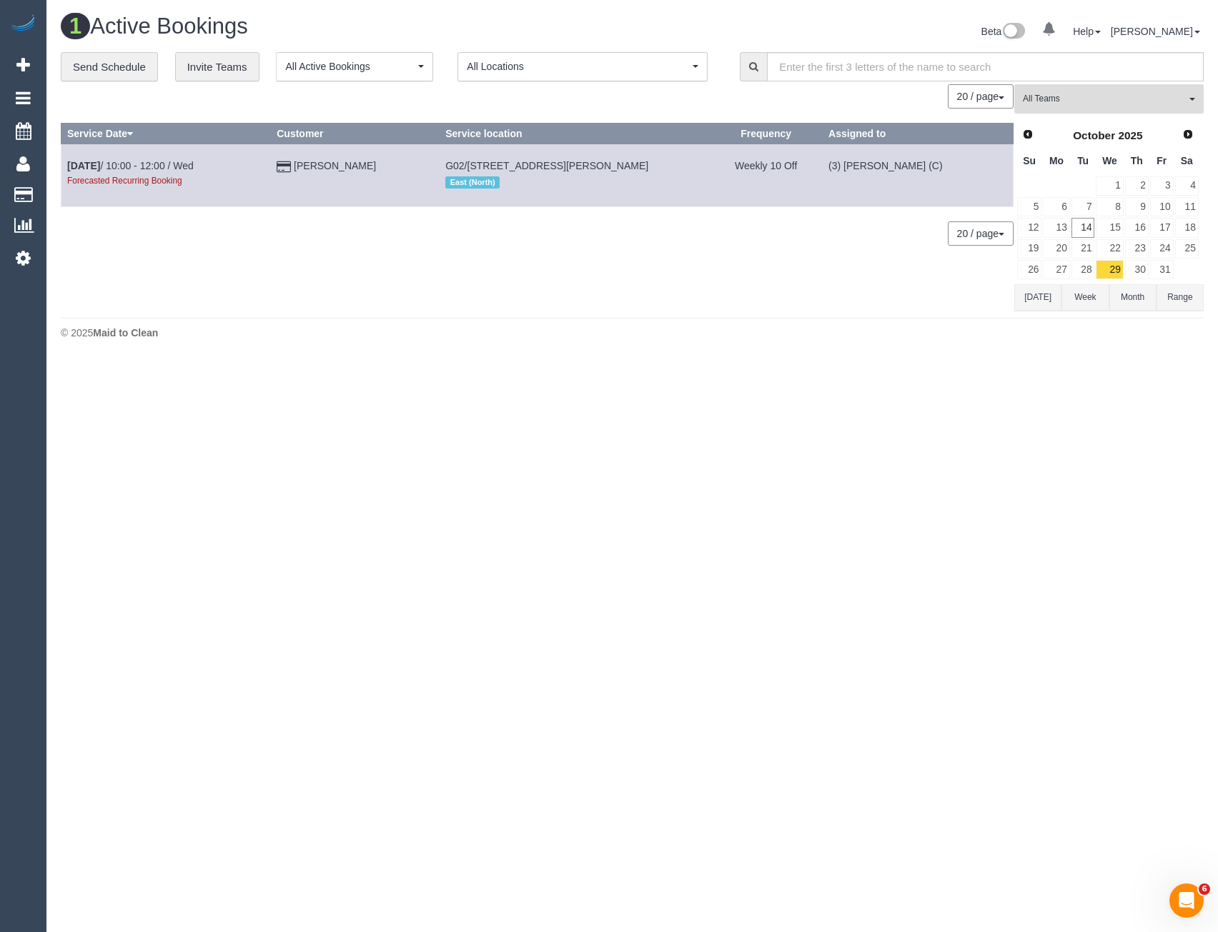
click at [1078, 96] on span "All Teams" at bounding box center [1103, 99] width 163 height 12
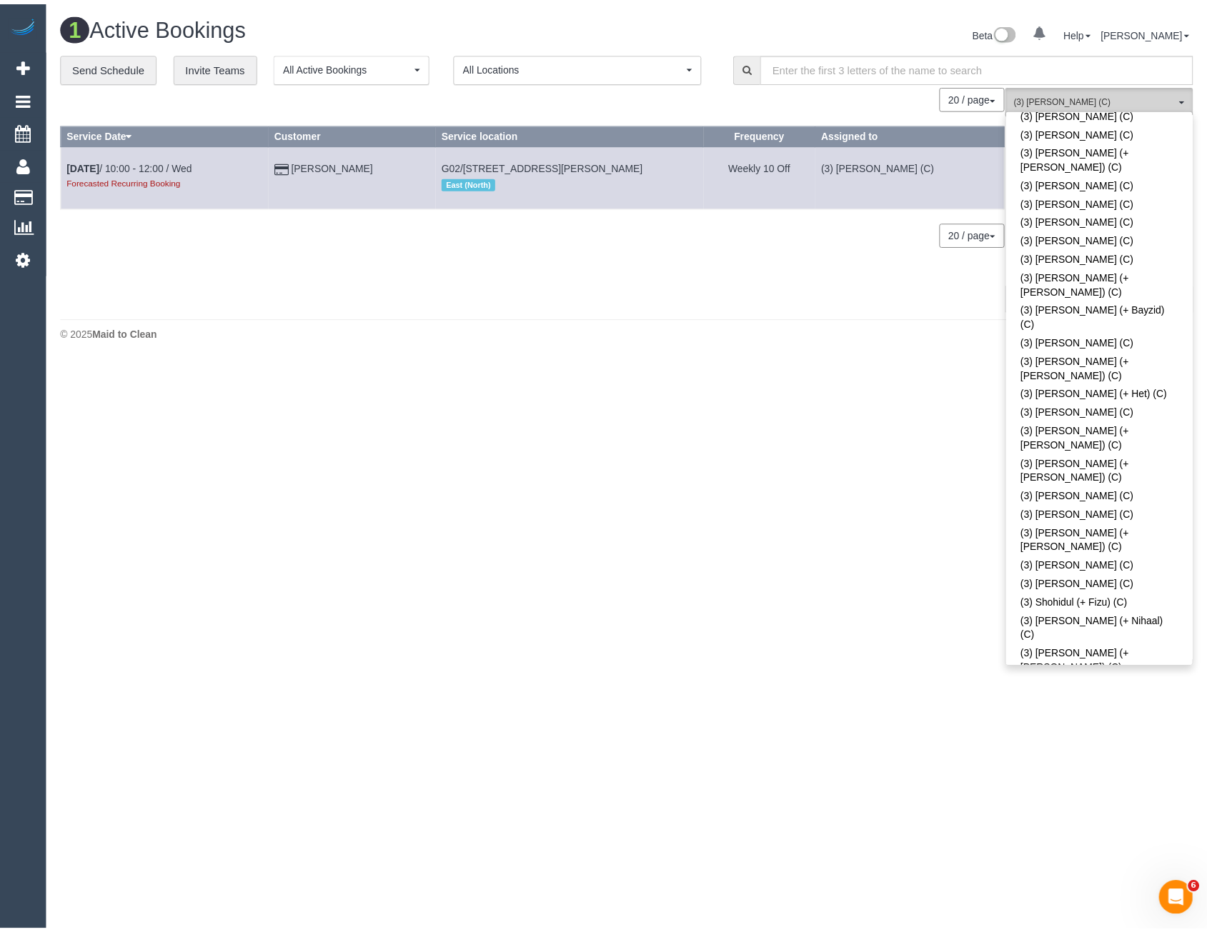
scroll to position [4256, 0]
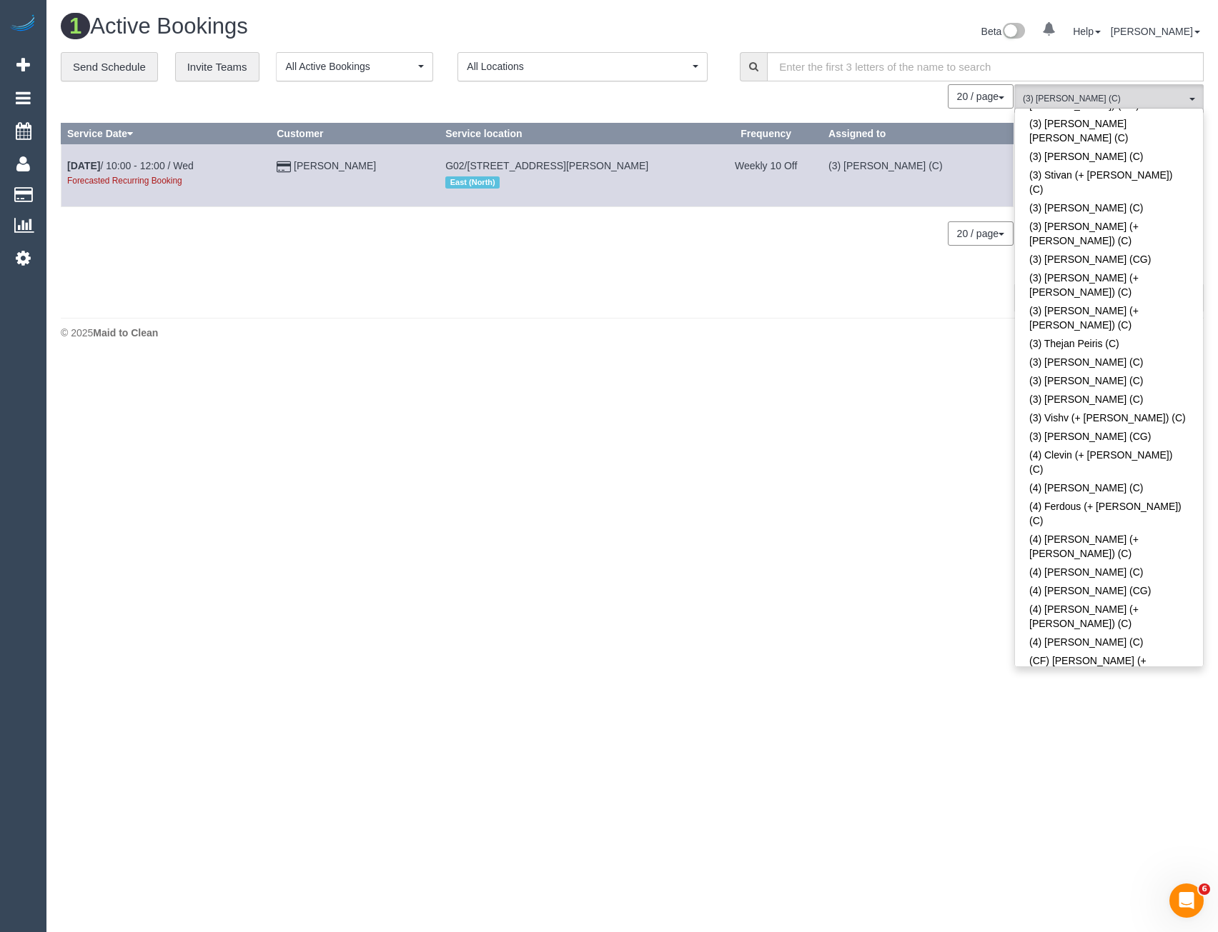
click at [940, 637] on body "0 Beta Your Notifications You have 0 alerts Add Booking Bookings Active Booking…" at bounding box center [609, 466] width 1218 height 932
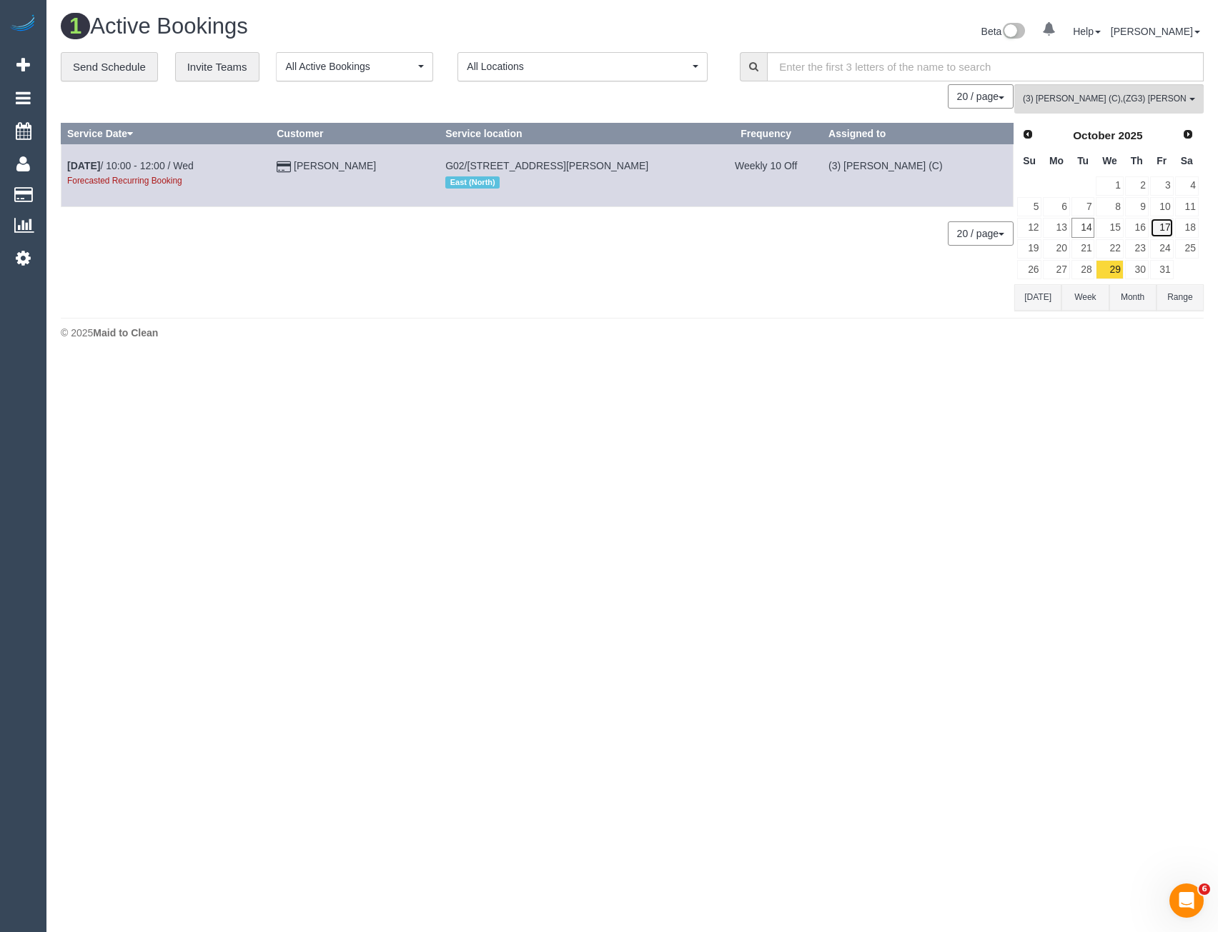
click at [1161, 230] on link "17" at bounding box center [1162, 227] width 24 height 19
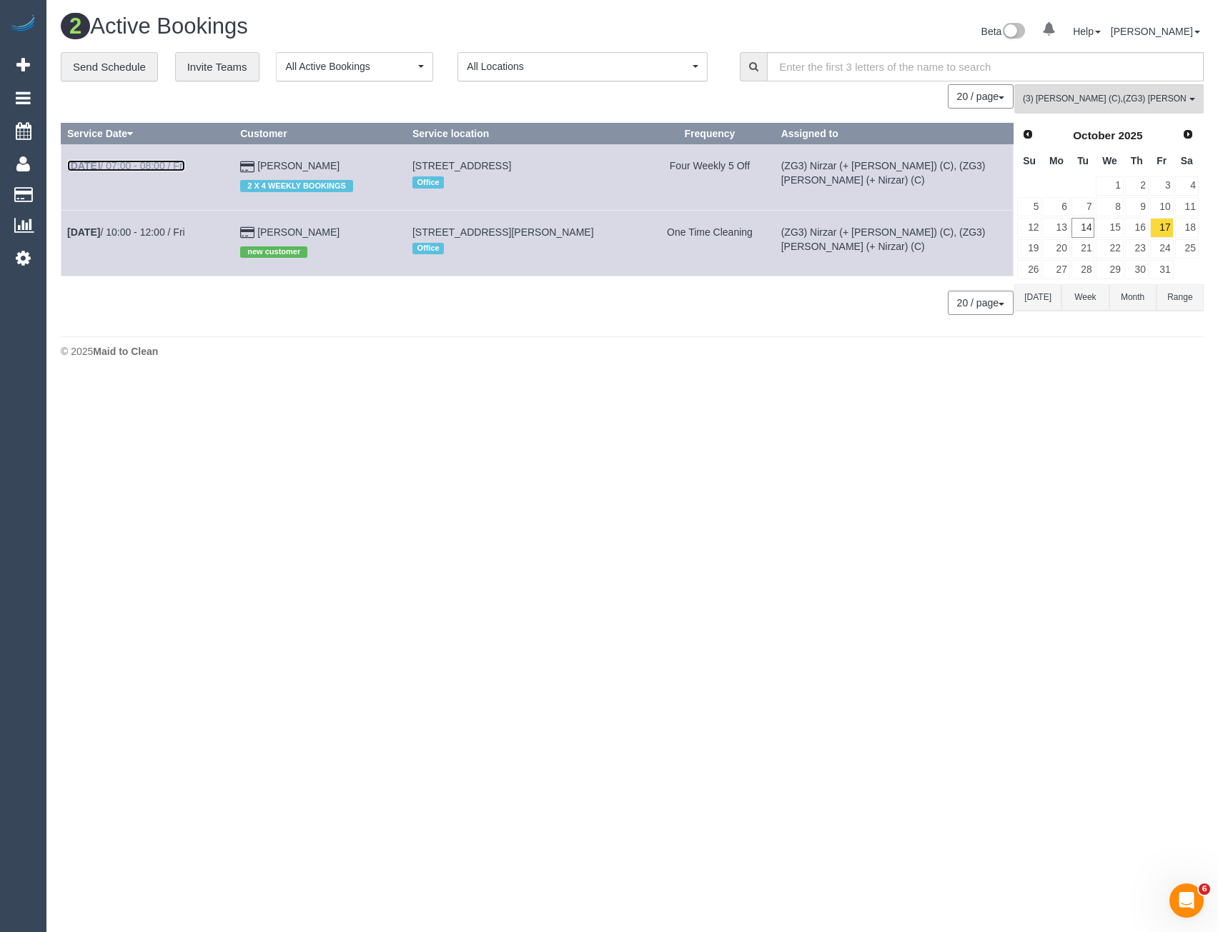
click at [174, 163] on link "Oct 17th / 07:00 - 08:00 / Fri" at bounding box center [126, 165] width 118 height 11
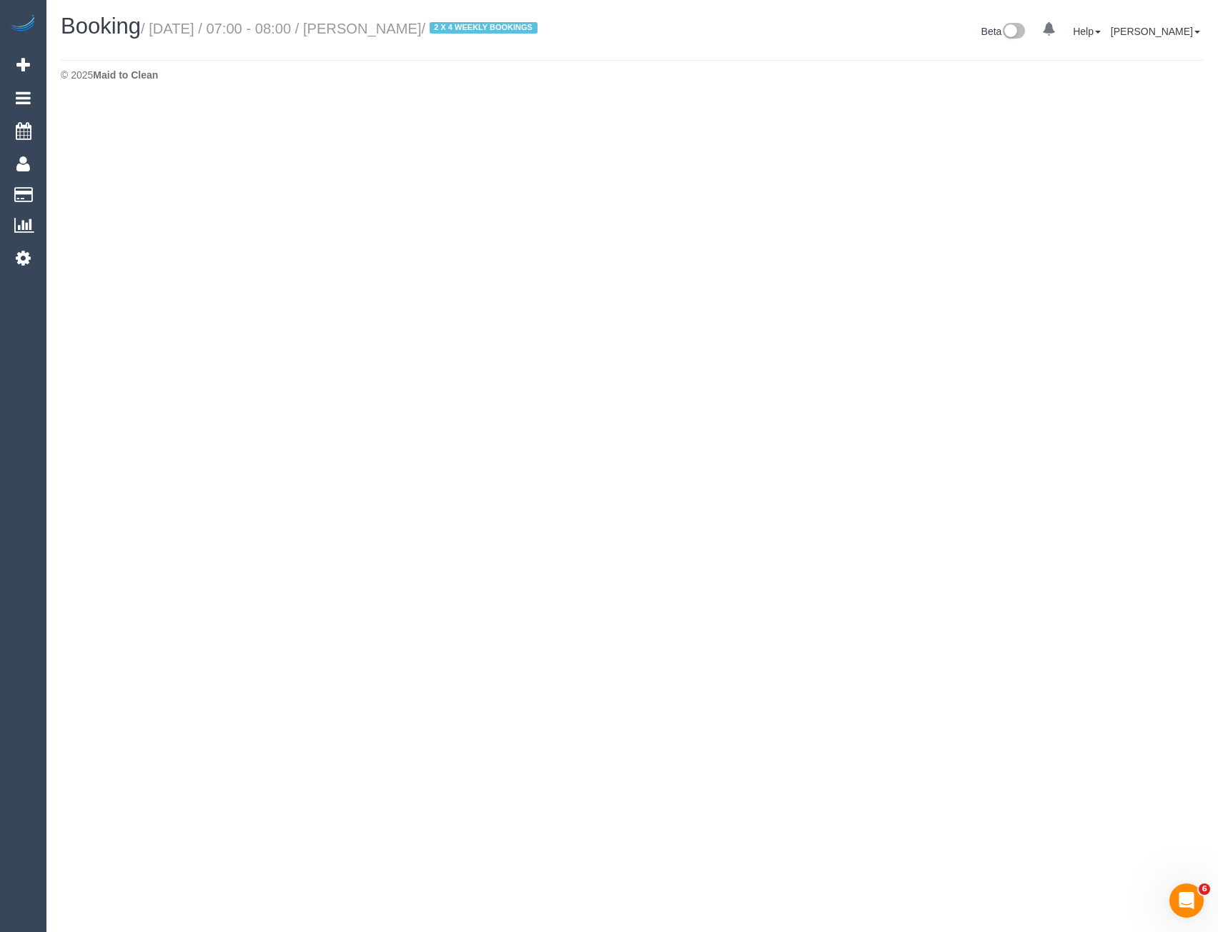
select select "VIC"
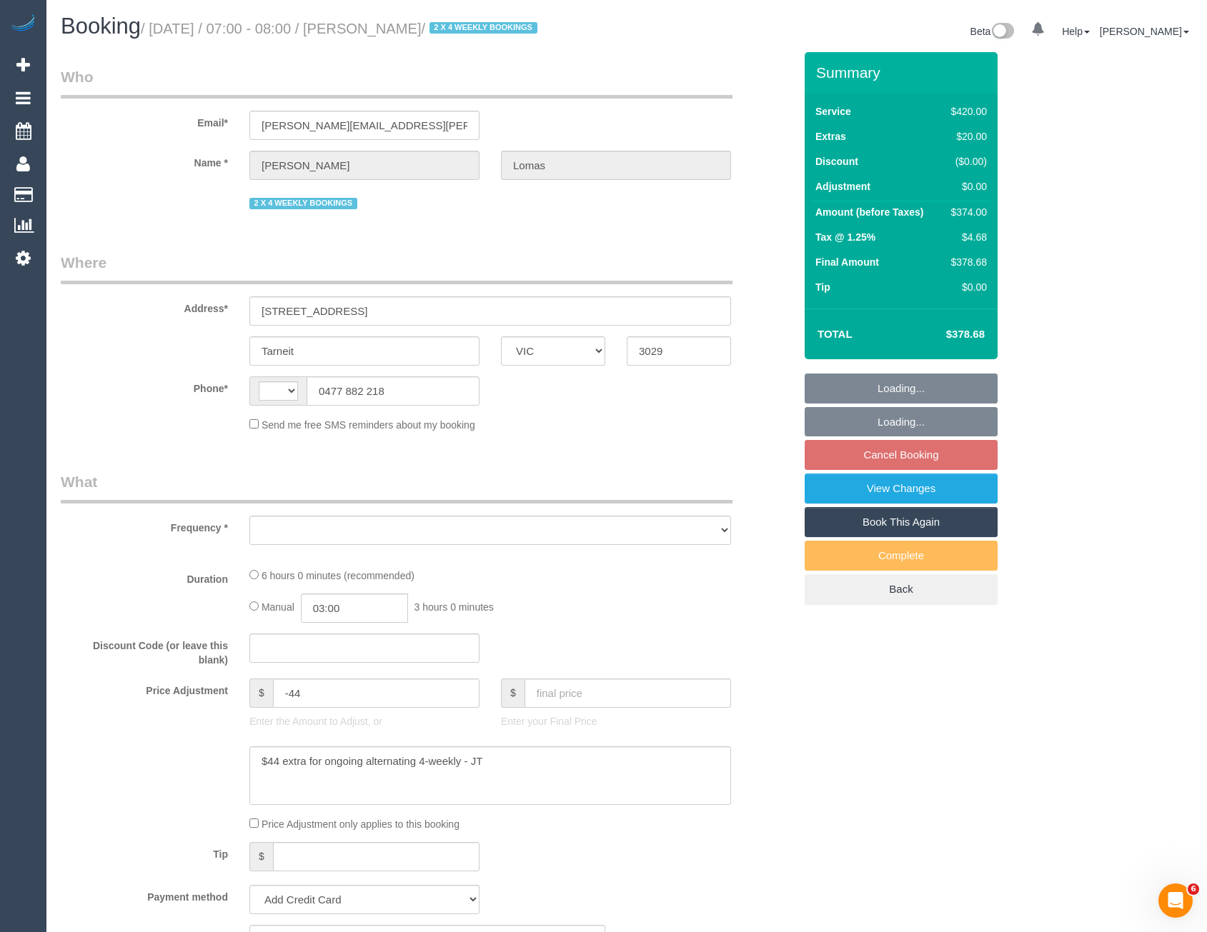
select select "string:AU"
select select "object:3937"
select select "string:stripe-pm_1Rvpho2GScqysDRVE36DPEE9"
select select "360"
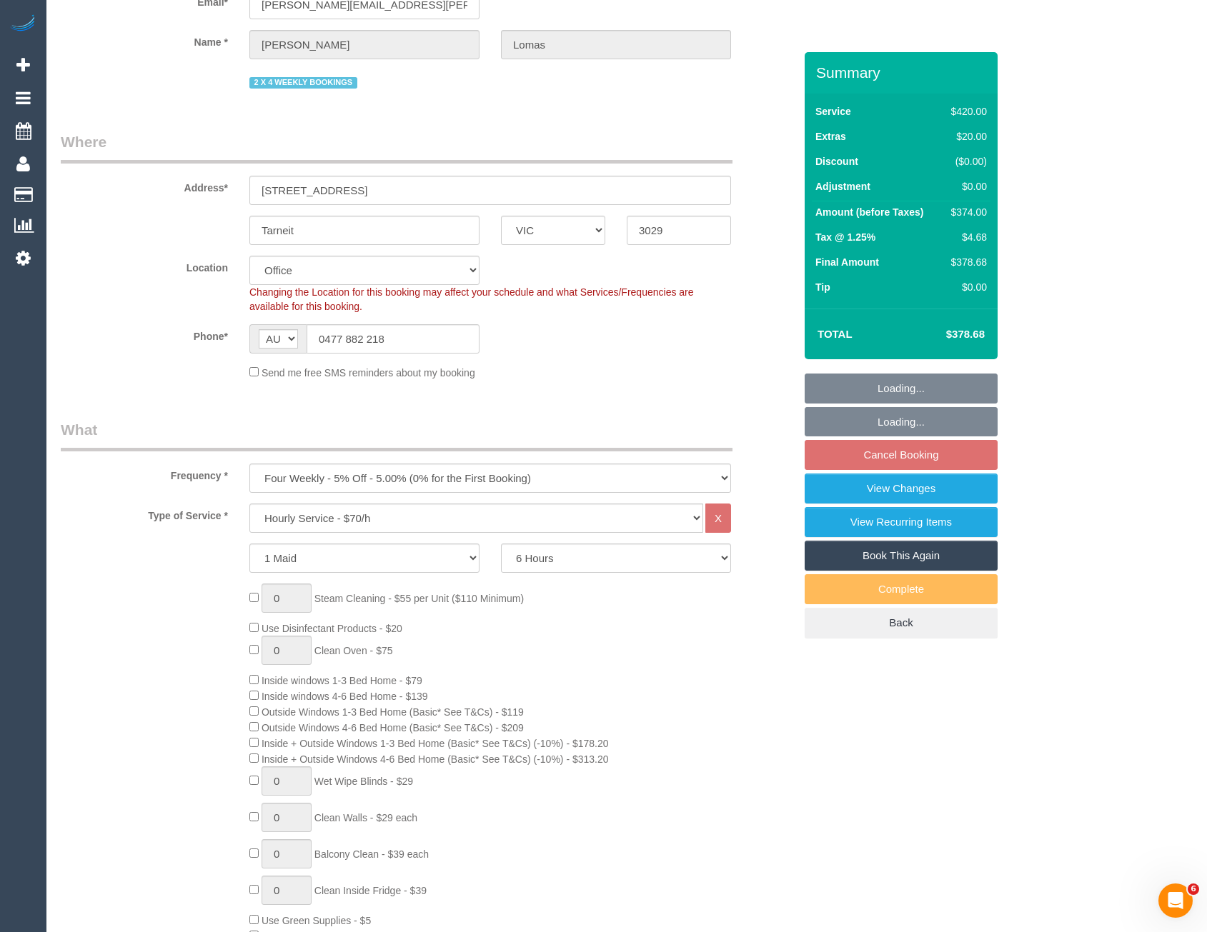
select select "number:27"
select select "number:14"
select select "number:19"
select select "number:22"
select select "number:33"
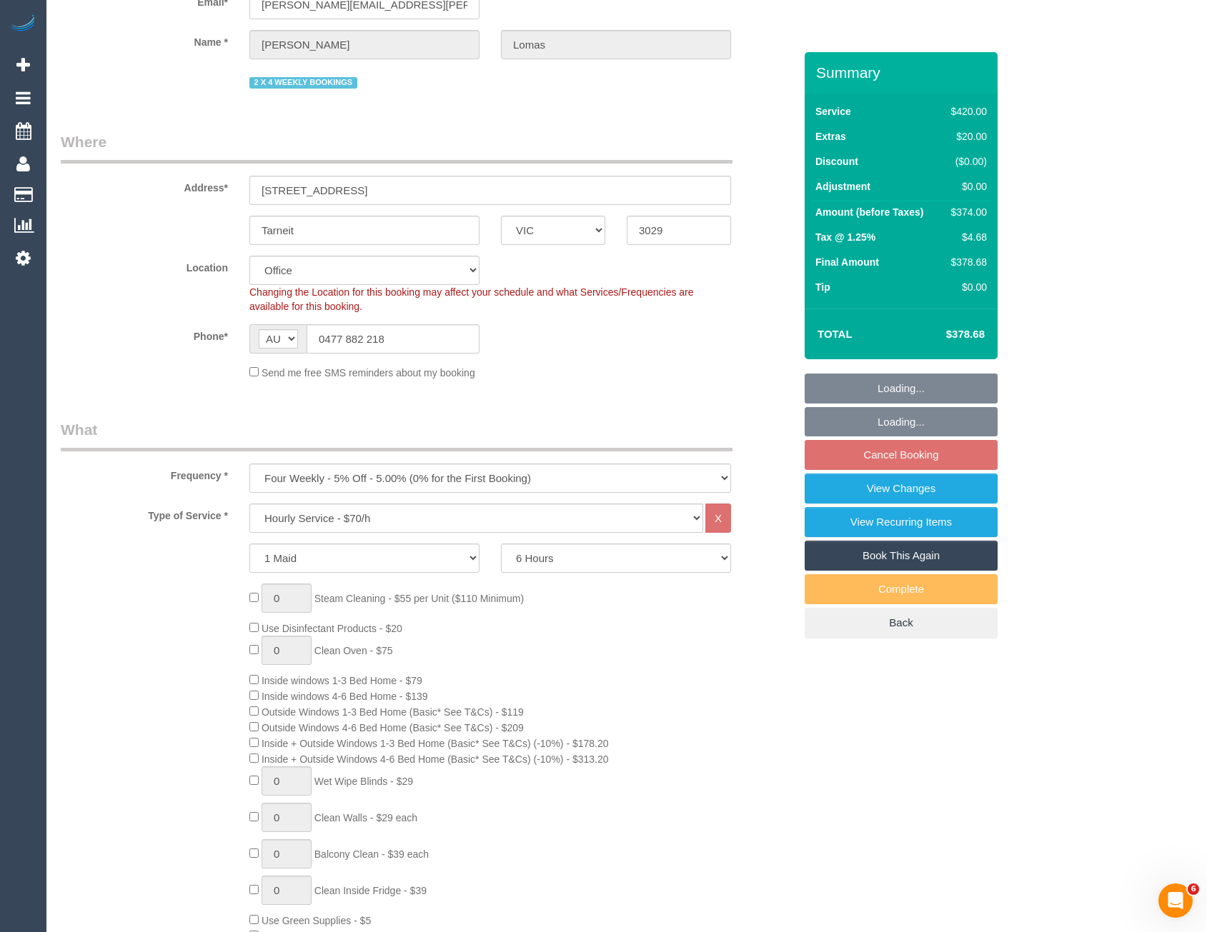
select select "number:26"
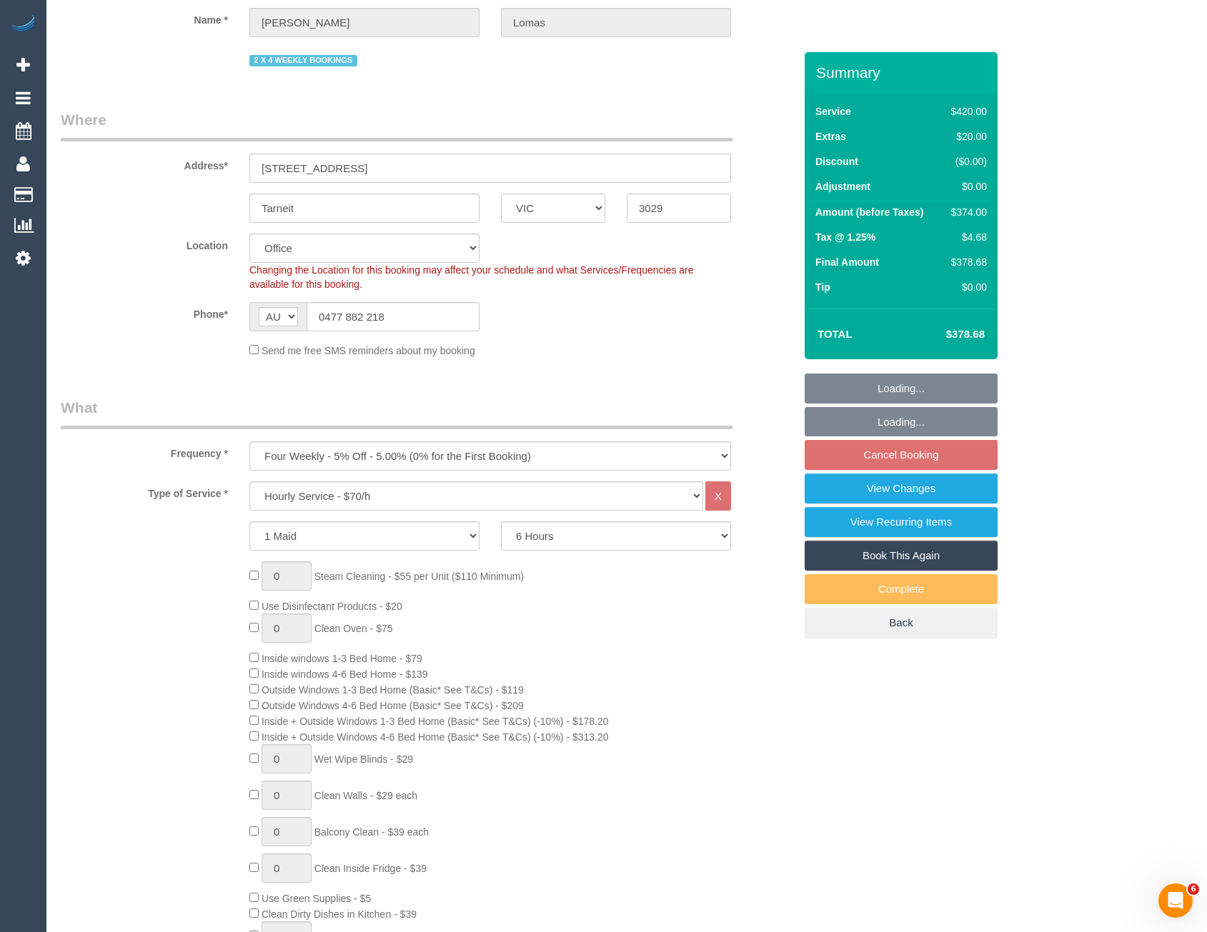
scroll to position [429, 0]
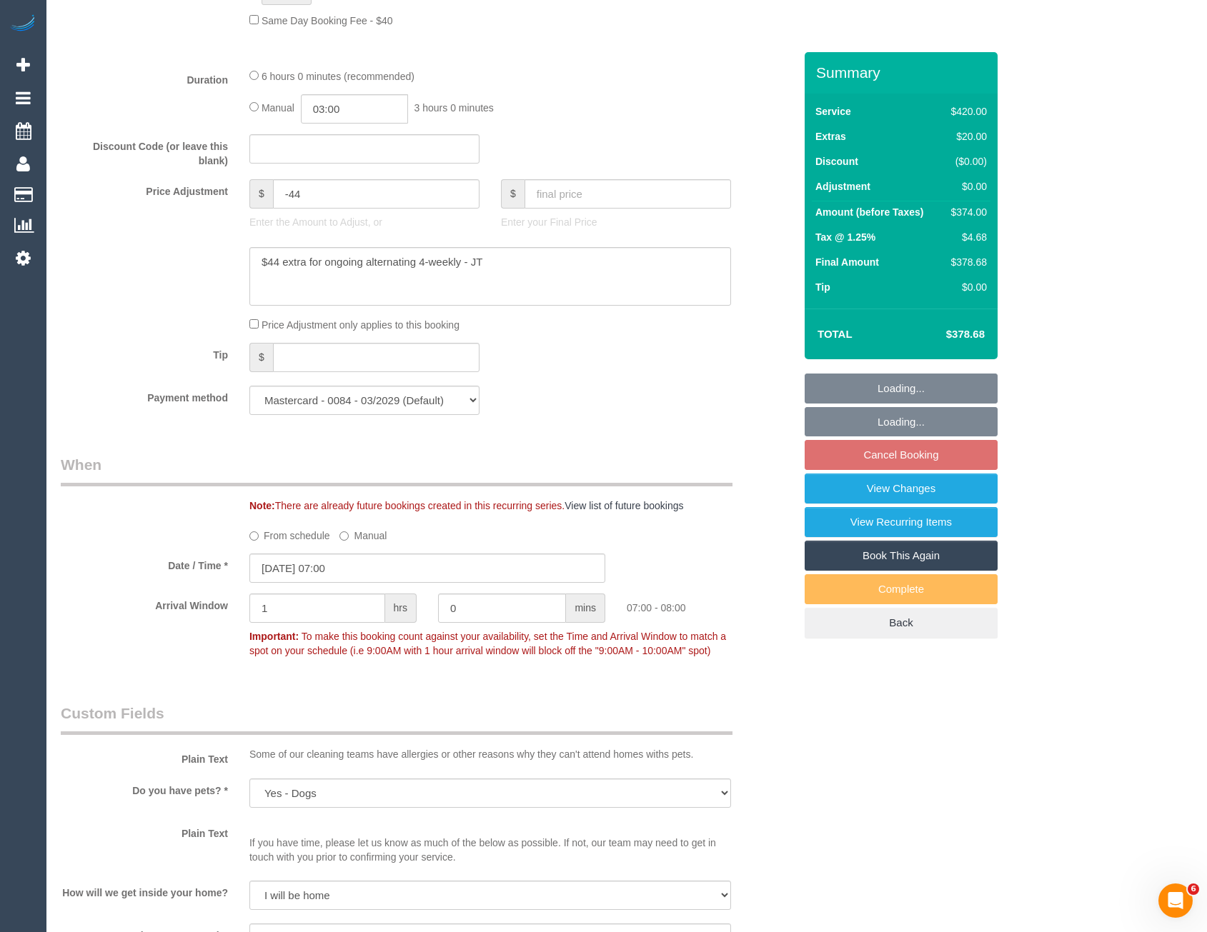
select select "object:5580"
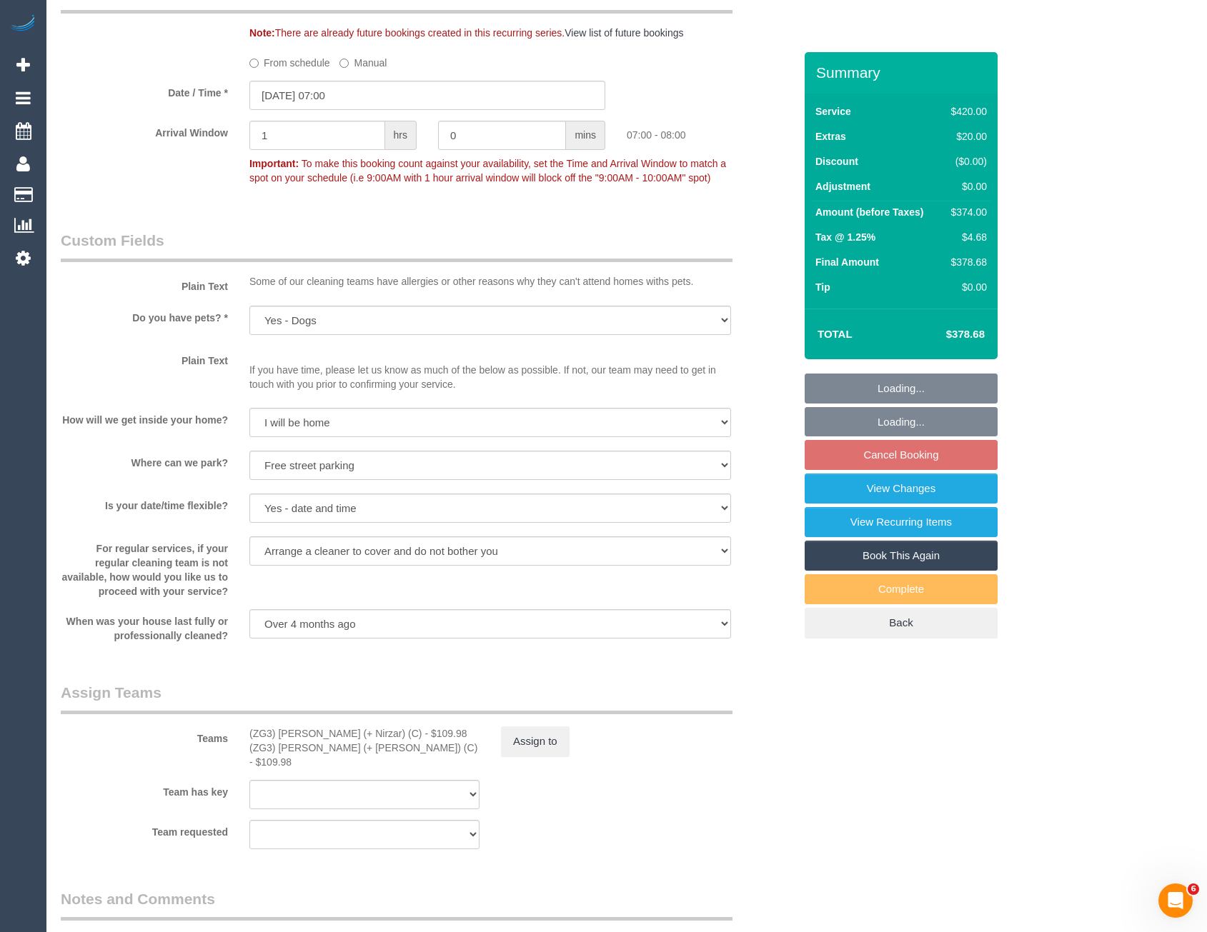
scroll to position [1643, 0]
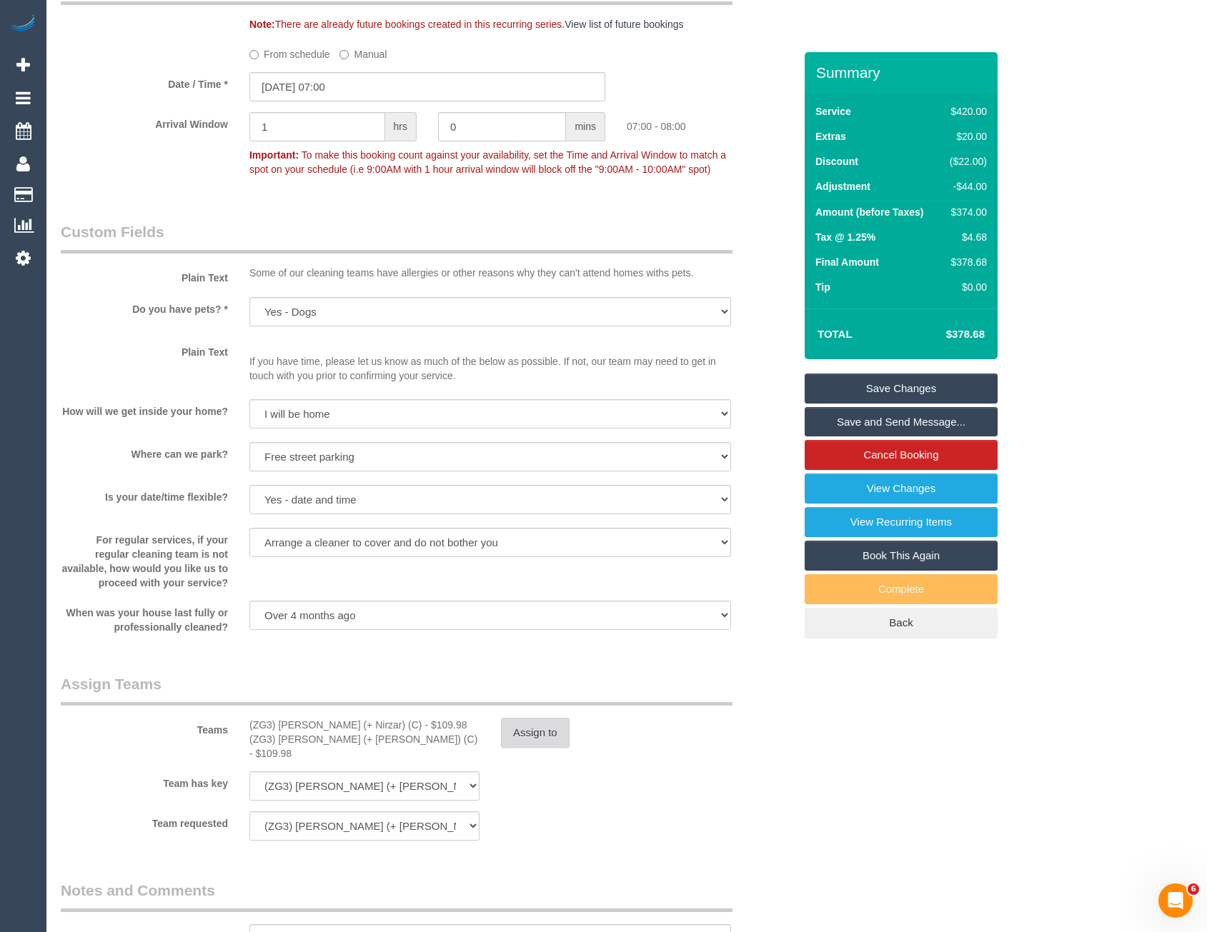
click at [552, 733] on button "Assign to" at bounding box center [535, 733] width 69 height 30
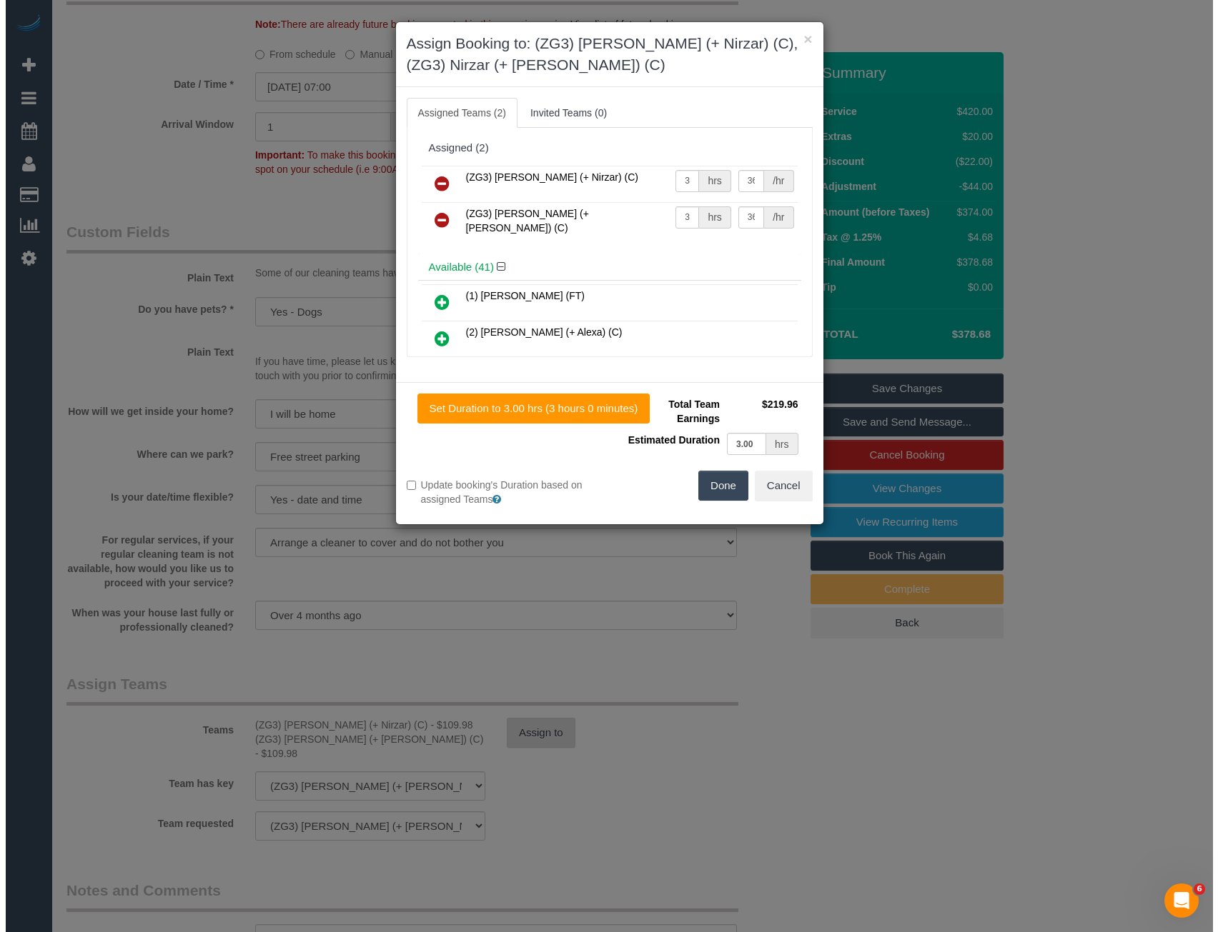
scroll to position [1639, 0]
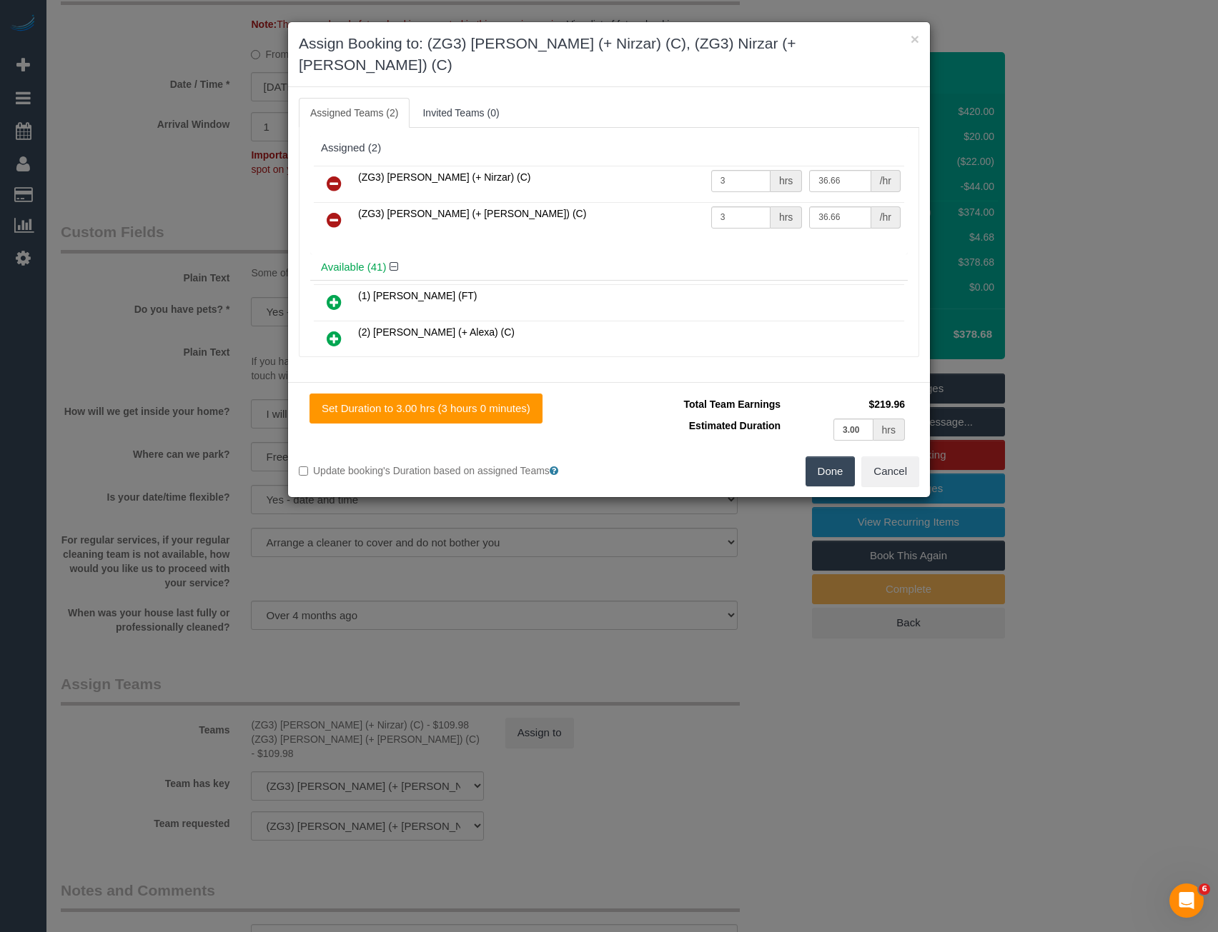
click at [735, 735] on div "× Assign Booking to: (ZG3) Mansi (+ Nirzar) (C), (ZG3) Nirzar (+ Mansi) (C) Ass…" at bounding box center [609, 466] width 1218 height 932
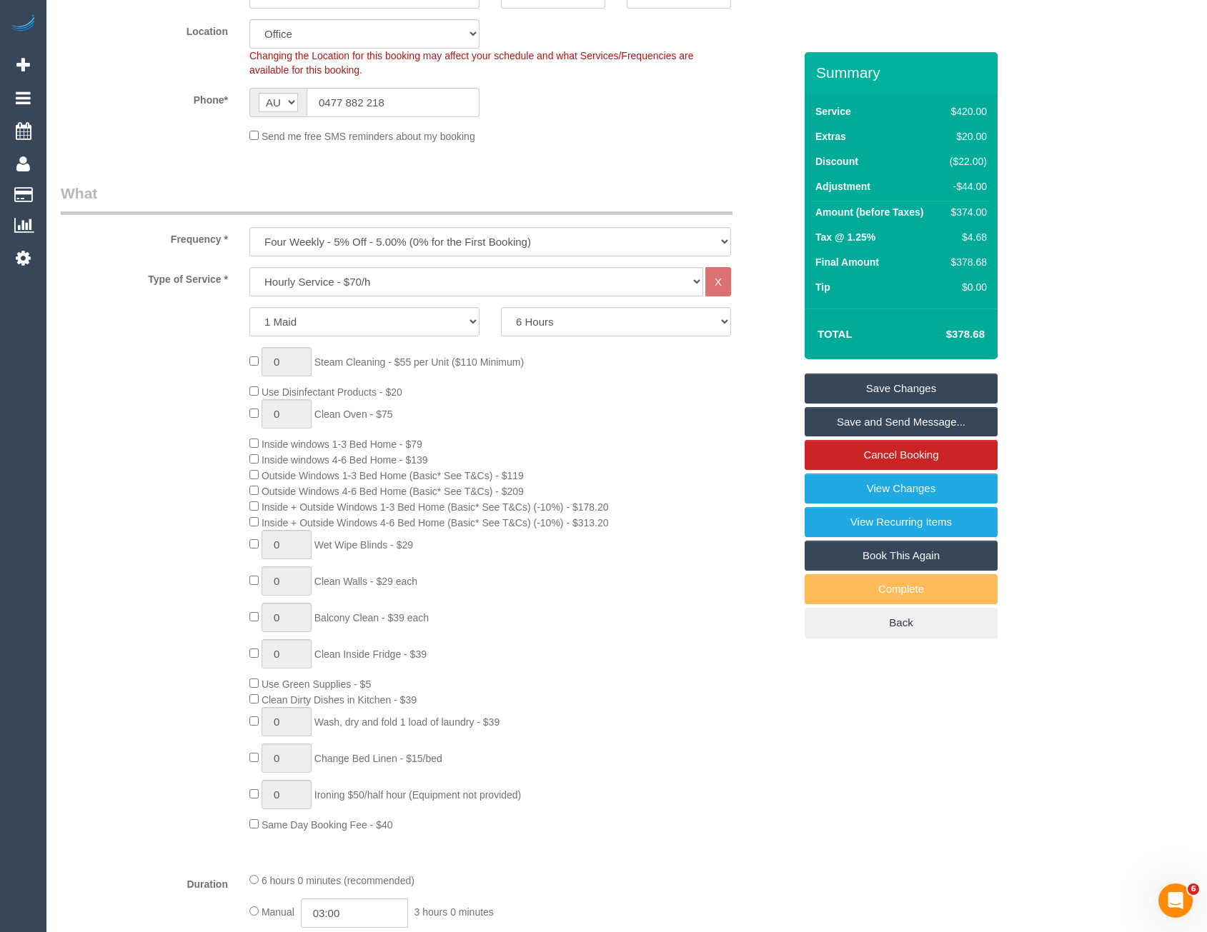
scroll to position [0, 0]
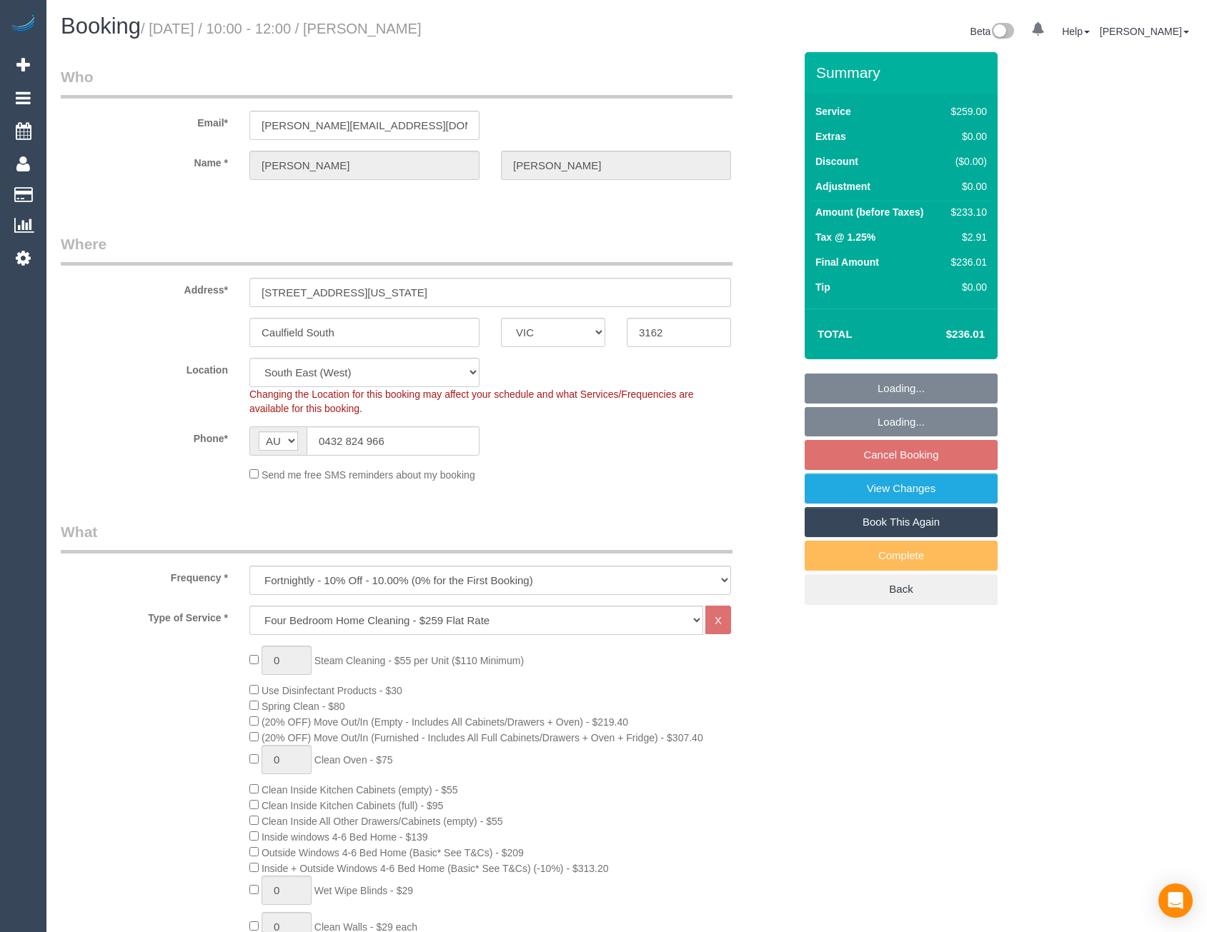
select select "VIC"
select select "number:29"
select select "number:15"
select select "number:19"
select select "number:23"
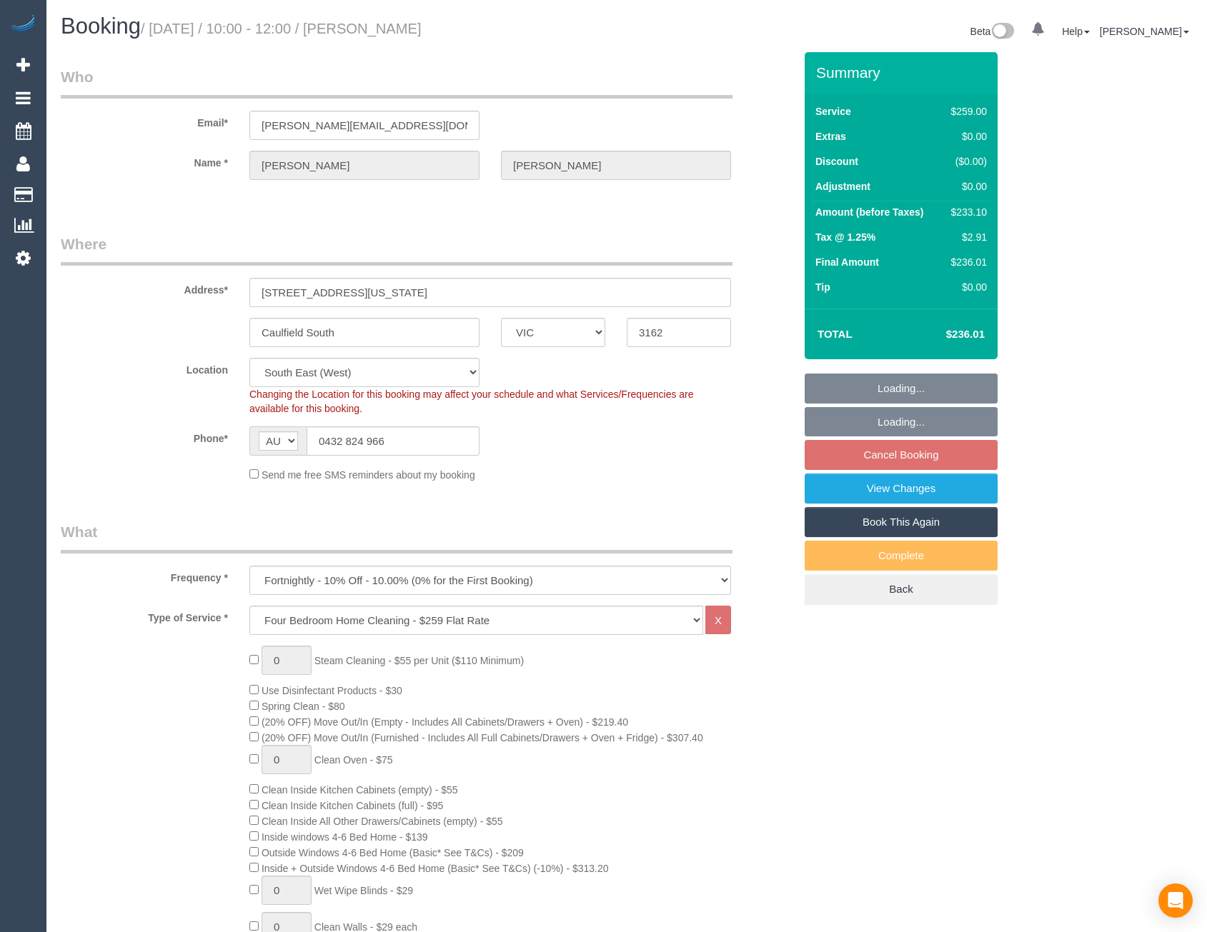
select select "number:35"
select select "number:13"
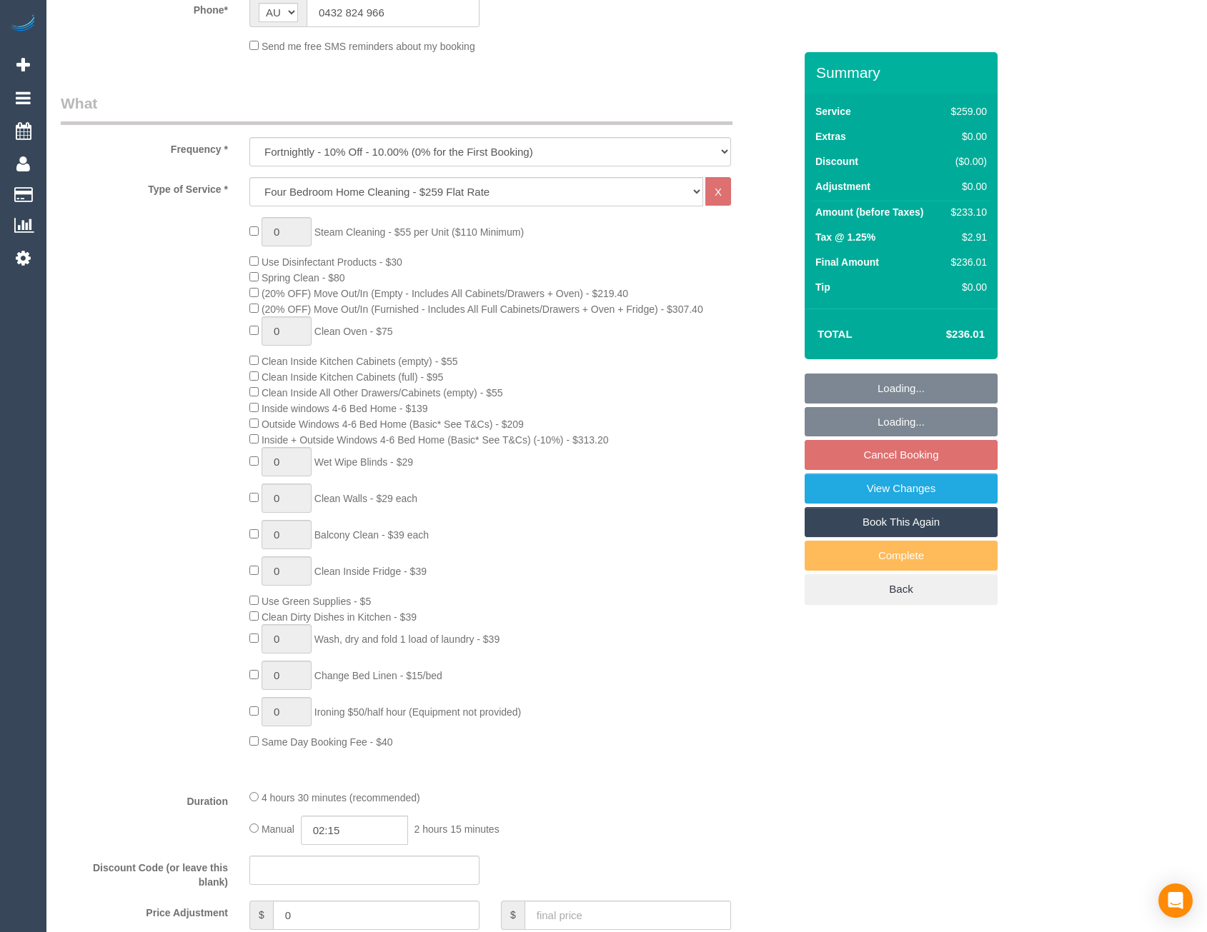
select select "object:1361"
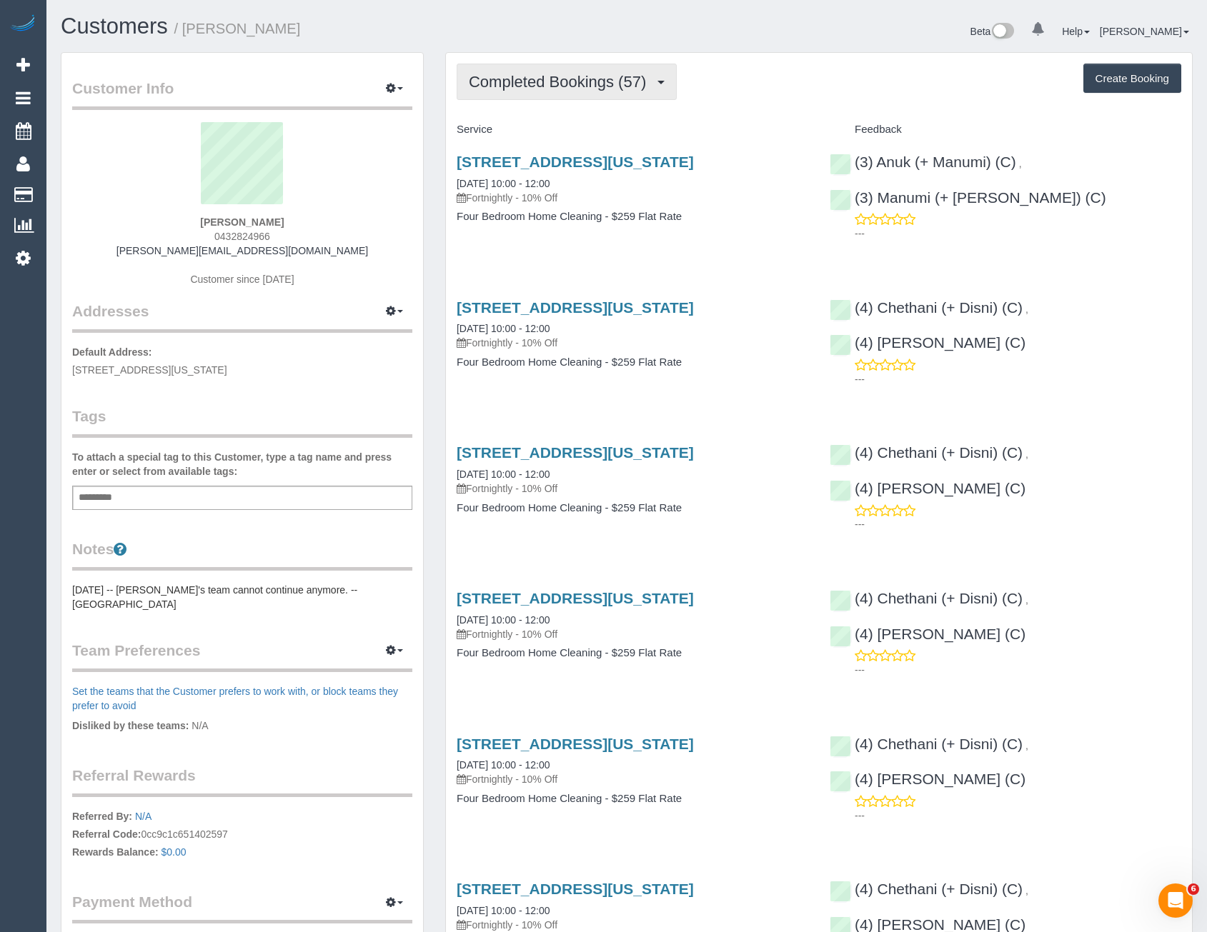
click at [580, 78] on span "Completed Bookings (57)" at bounding box center [561, 82] width 184 height 18
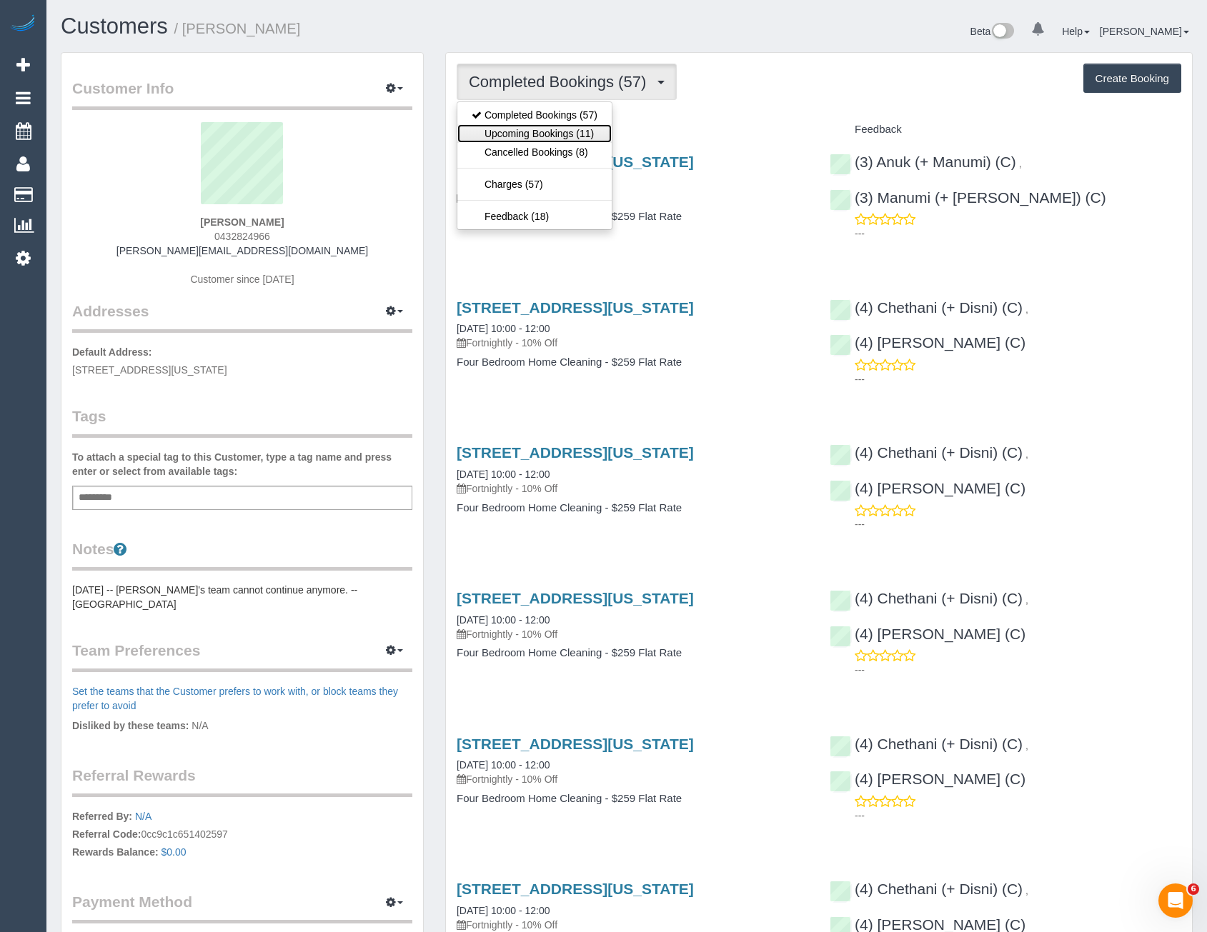
click at [575, 129] on link "Upcoming Bookings (11)" at bounding box center [534, 133] width 154 height 19
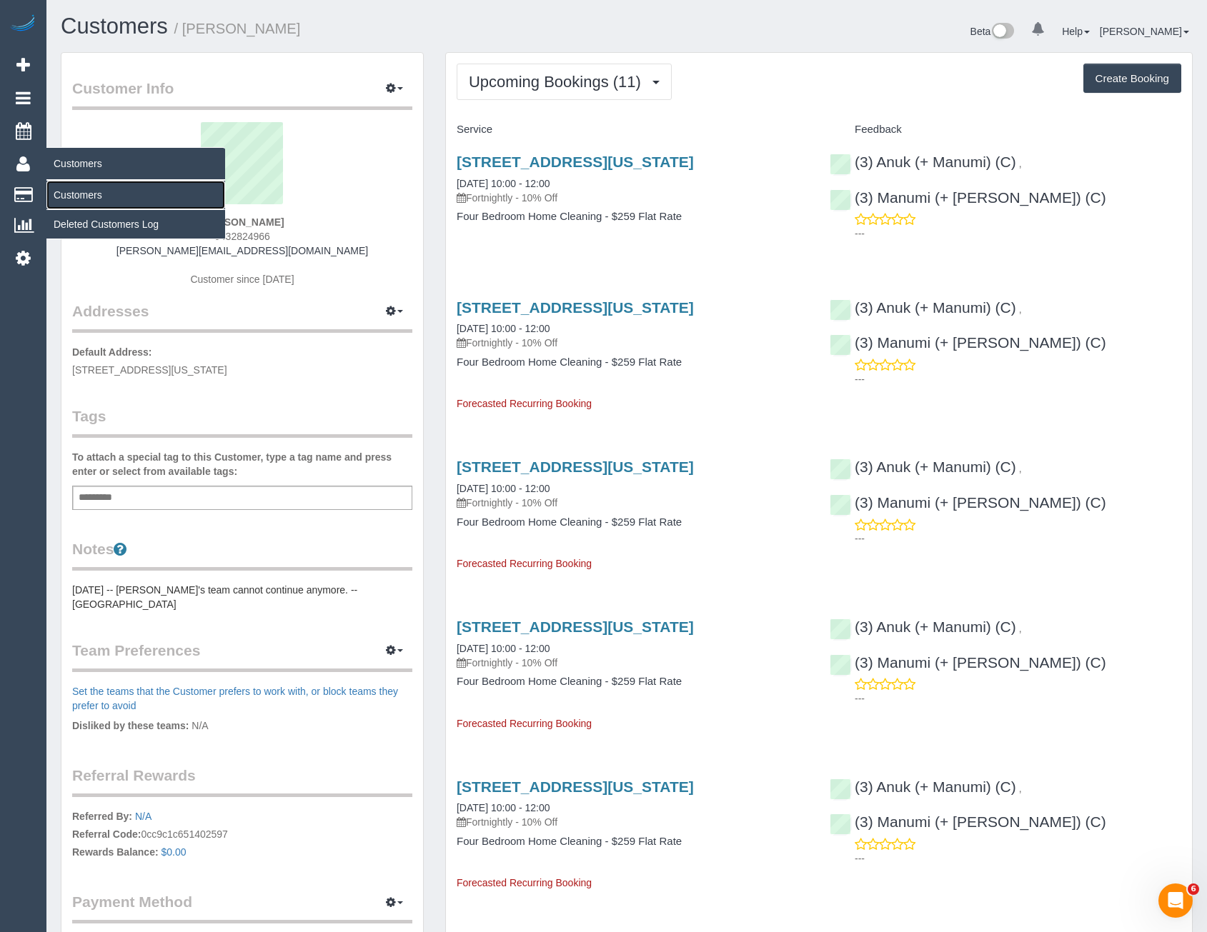
drag, startPoint x: 86, startPoint y: 187, endPoint x: 106, endPoint y: 196, distance: 22.1
click at [86, 187] on link "Customers" at bounding box center [135, 195] width 179 height 29
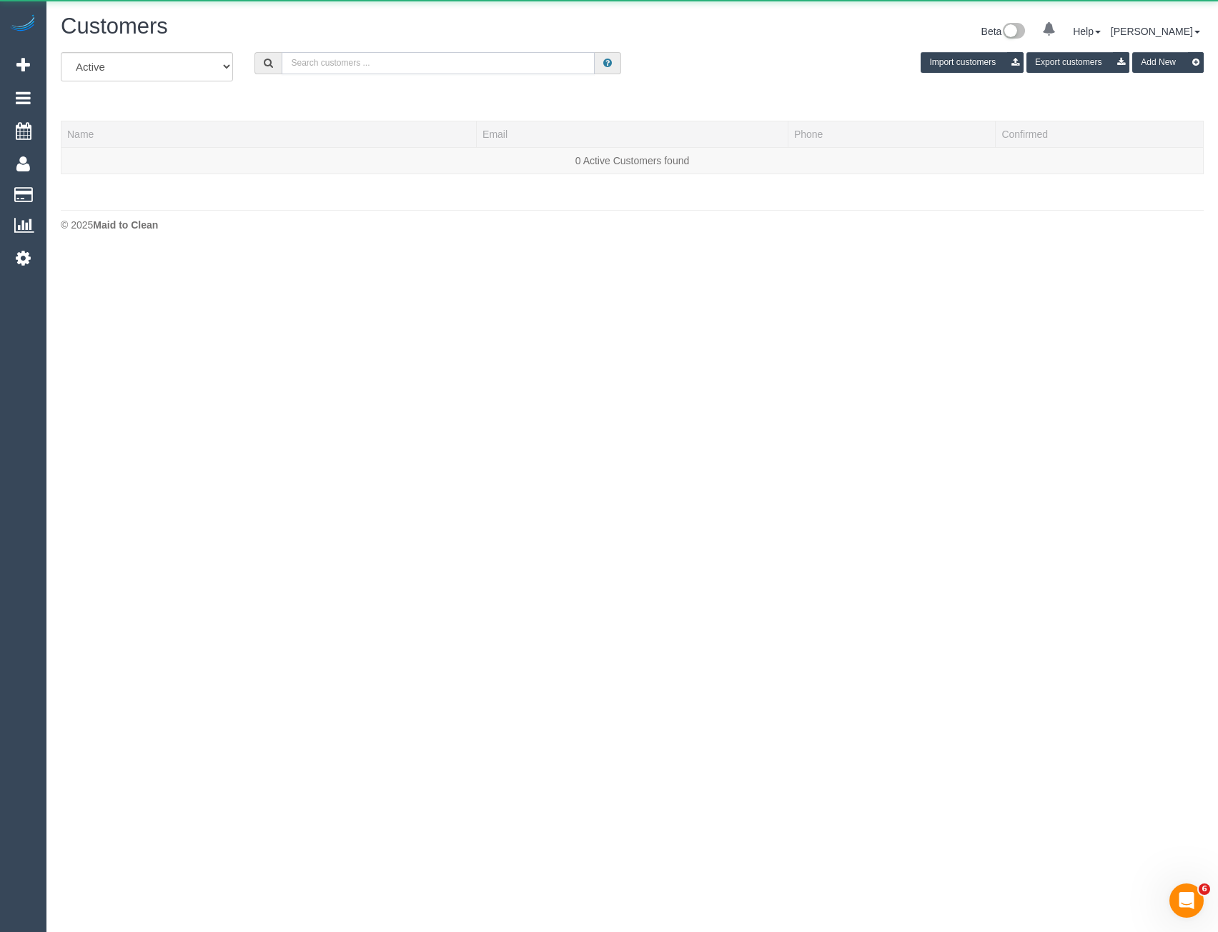
click at [307, 71] on input "text" at bounding box center [438, 63] width 313 height 22
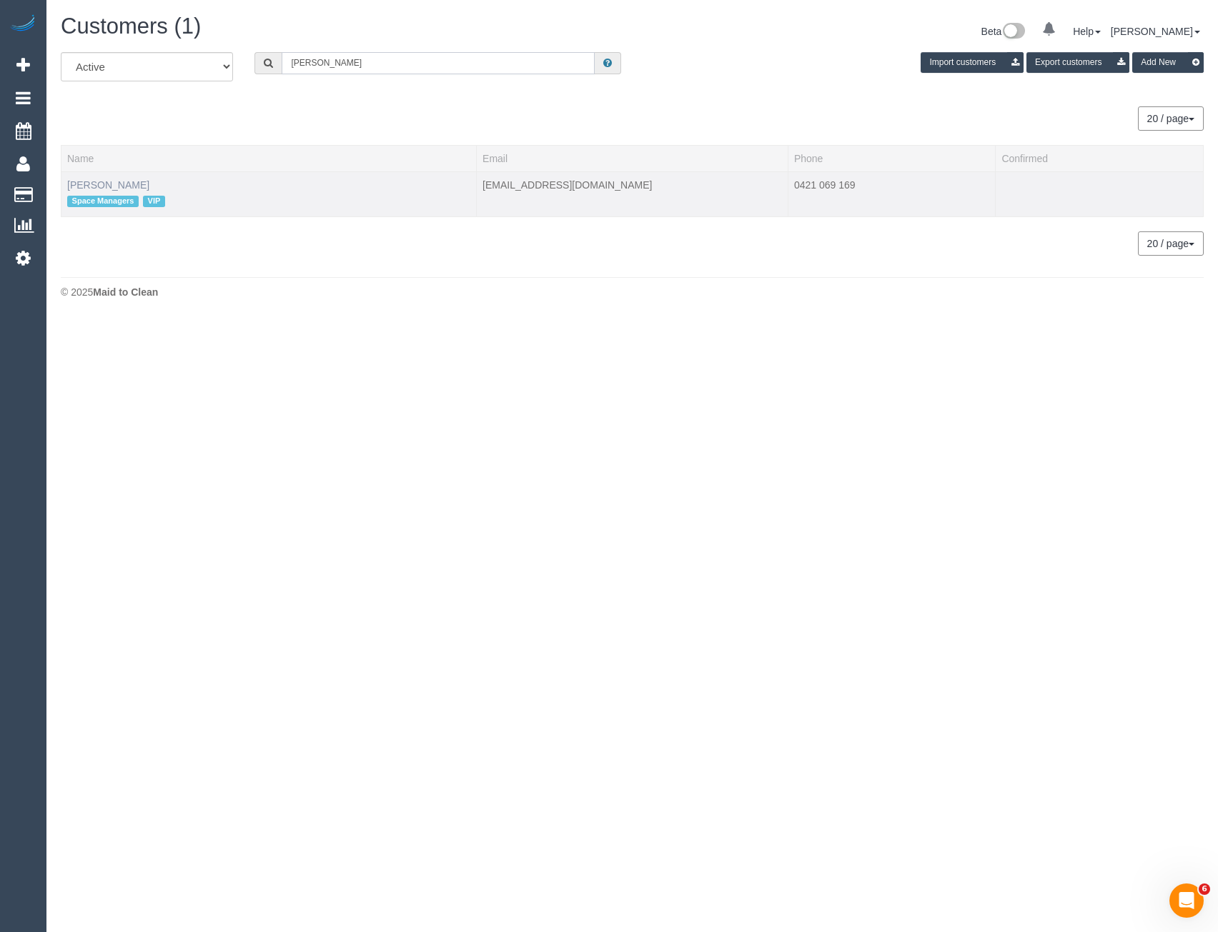
type input "John Wood"
click at [134, 188] on link "John Woodhouse" at bounding box center [108, 184] width 82 height 11
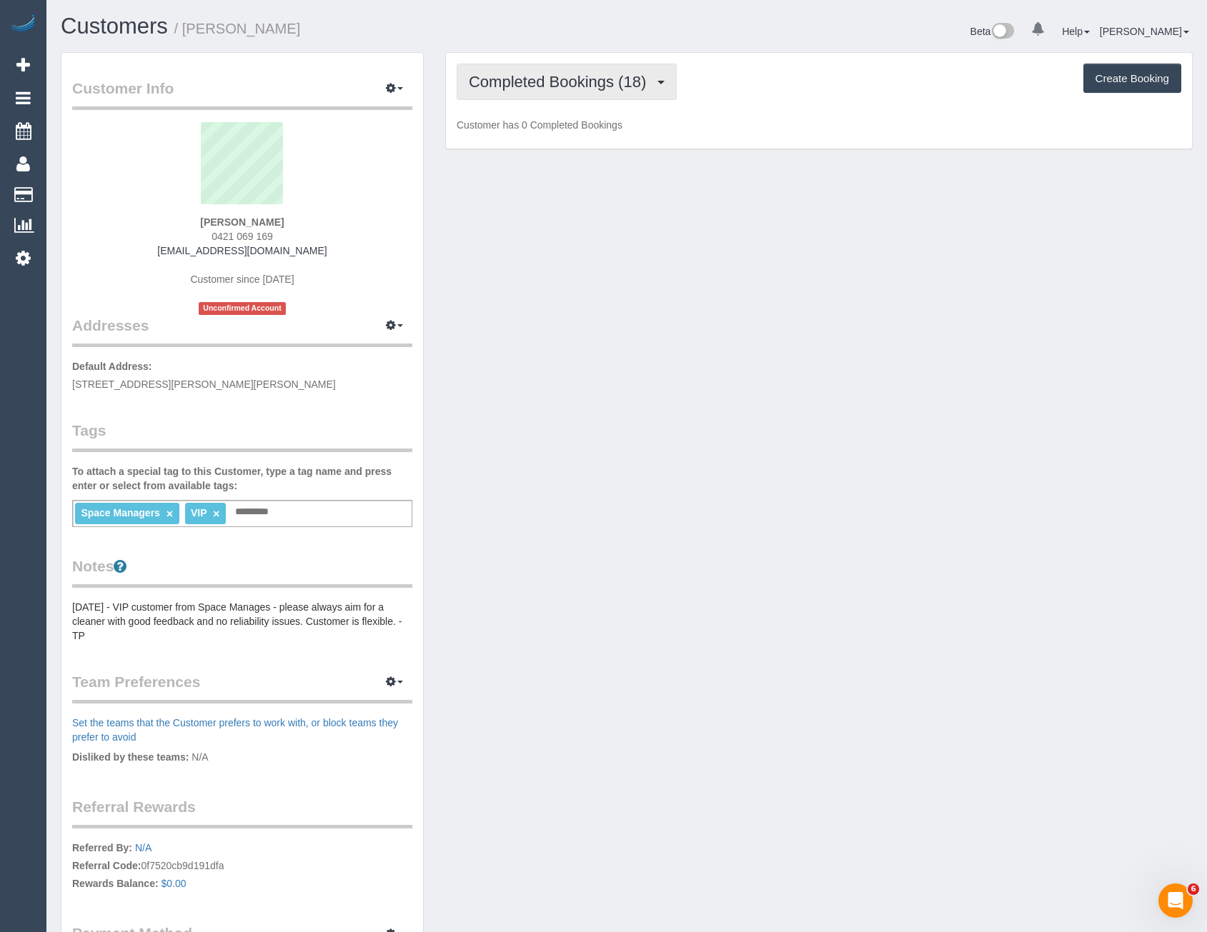
click at [651, 71] on button "Completed Bookings (18)" at bounding box center [567, 82] width 220 height 36
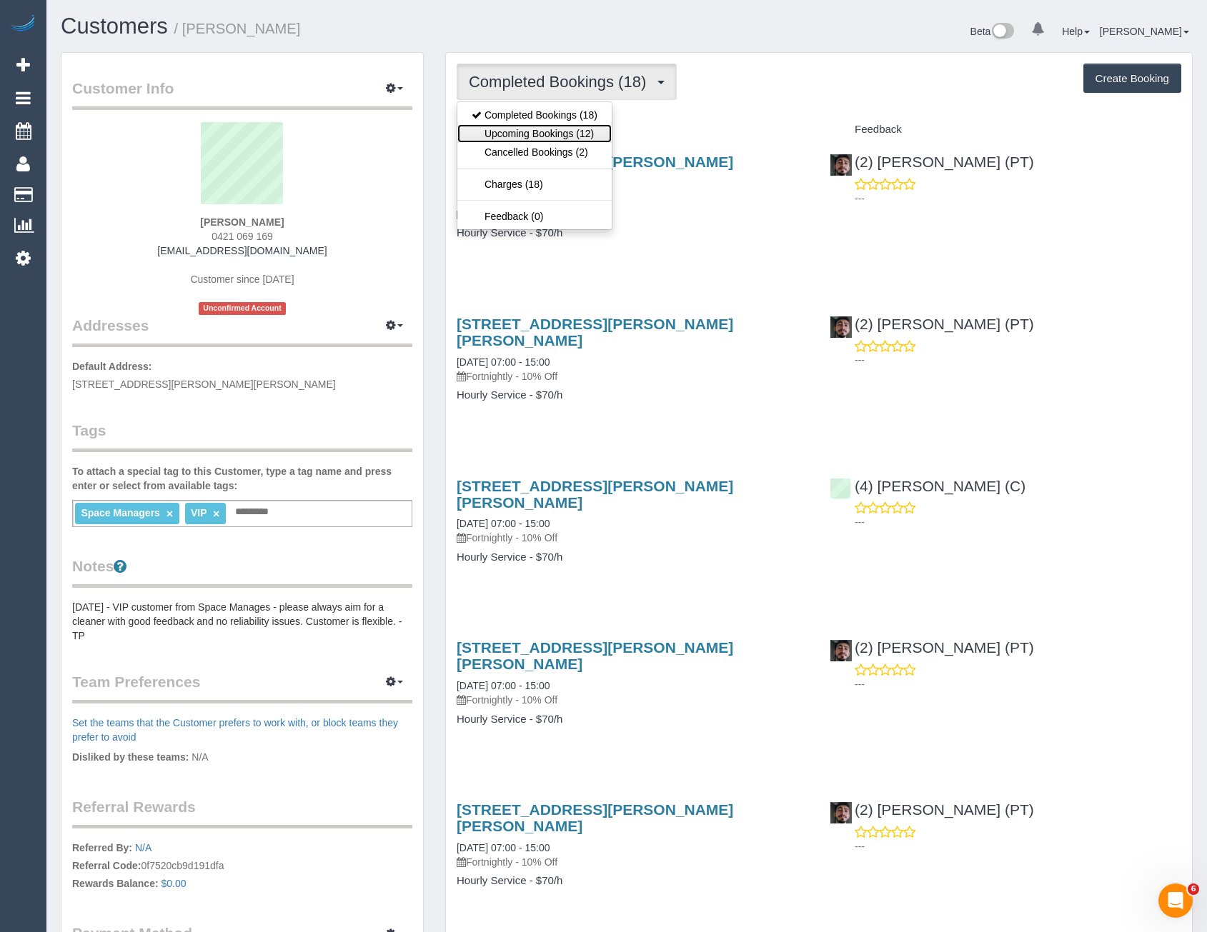
click at [582, 133] on link "Upcoming Bookings (12)" at bounding box center [534, 133] width 154 height 19
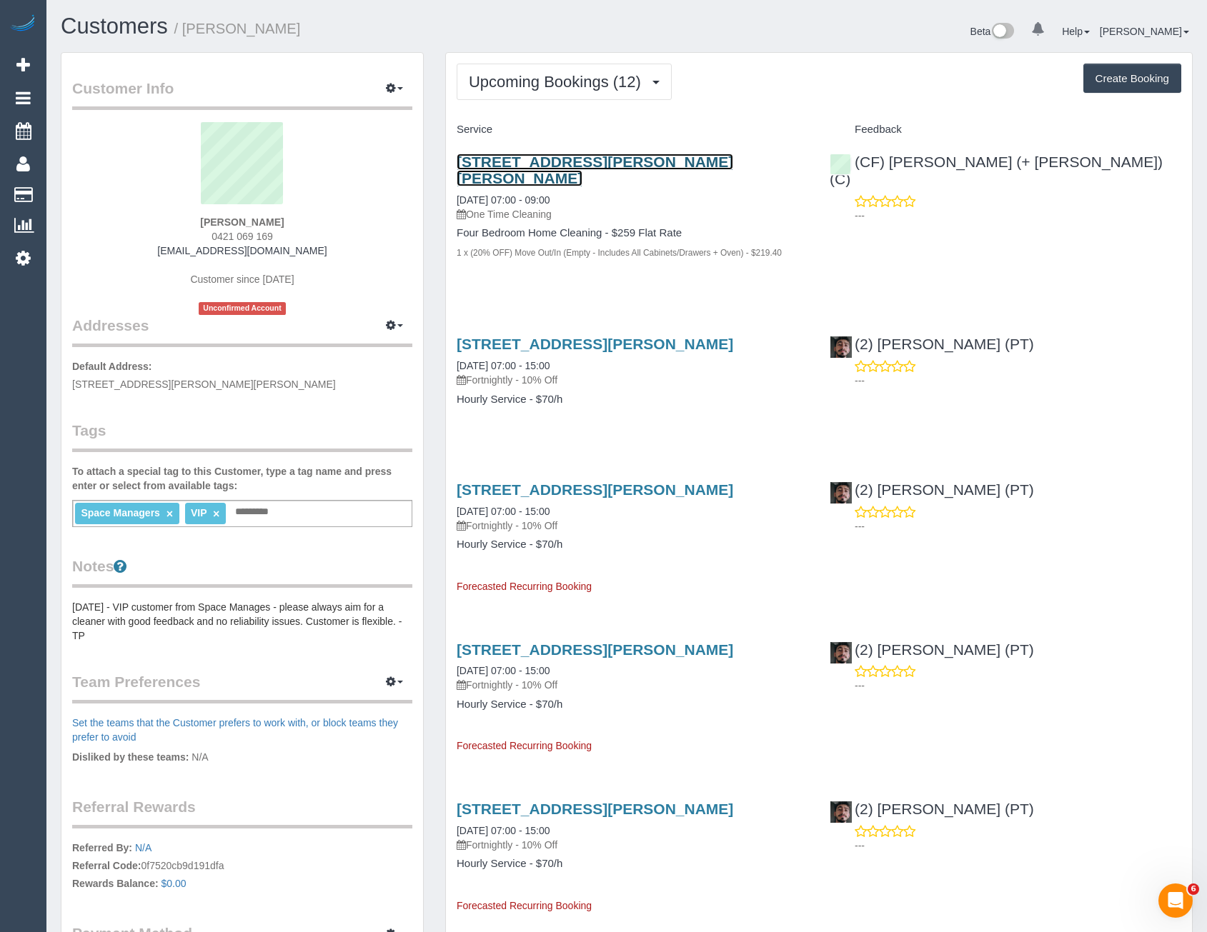
click at [616, 166] on link "108 Danks St, Albert Park, VIC 3206" at bounding box center [595, 170] width 277 height 33
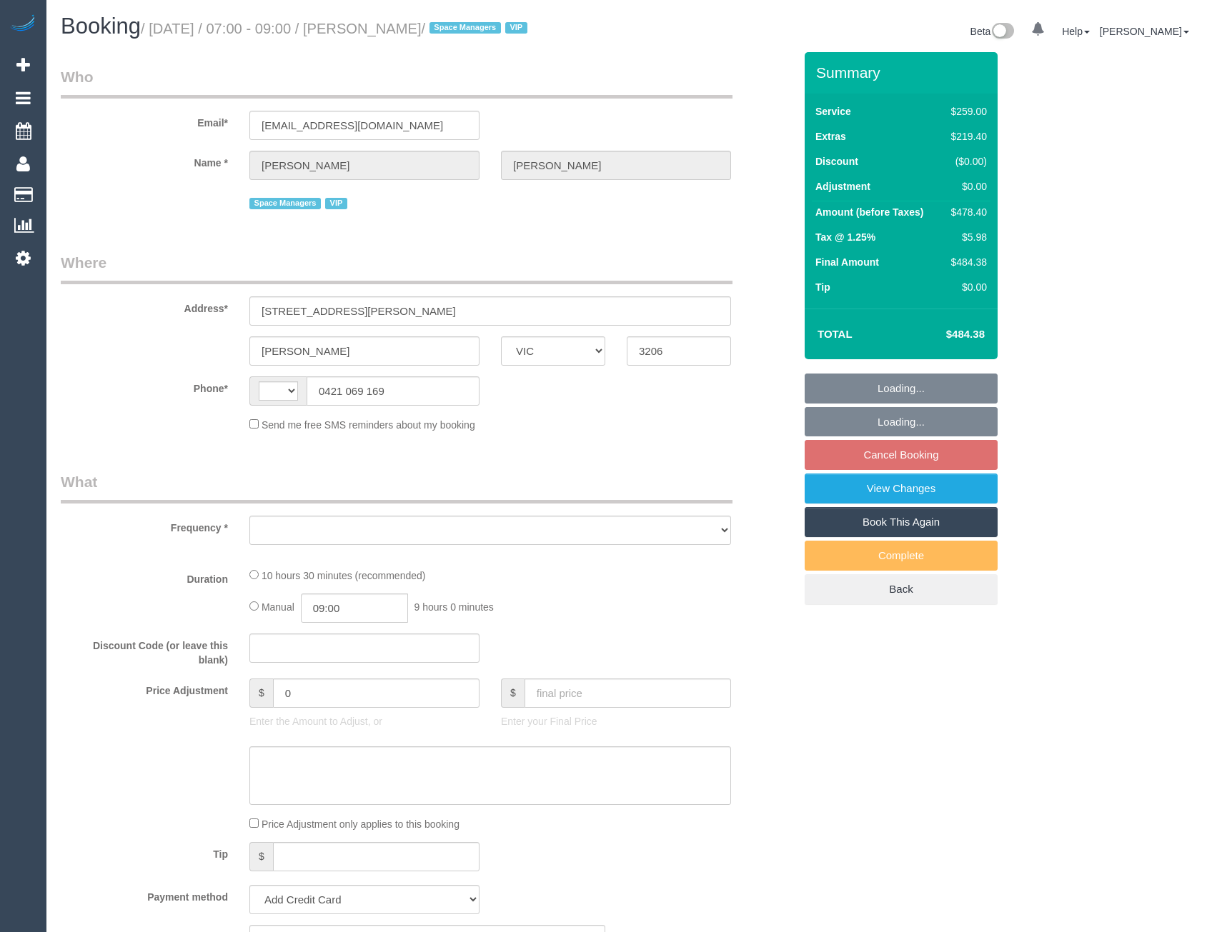
select select "VIC"
select select "string:AU"
select select "object:336"
select select "string:stripe-pm_1QV45m2GScqysDRVjJXmN0sS"
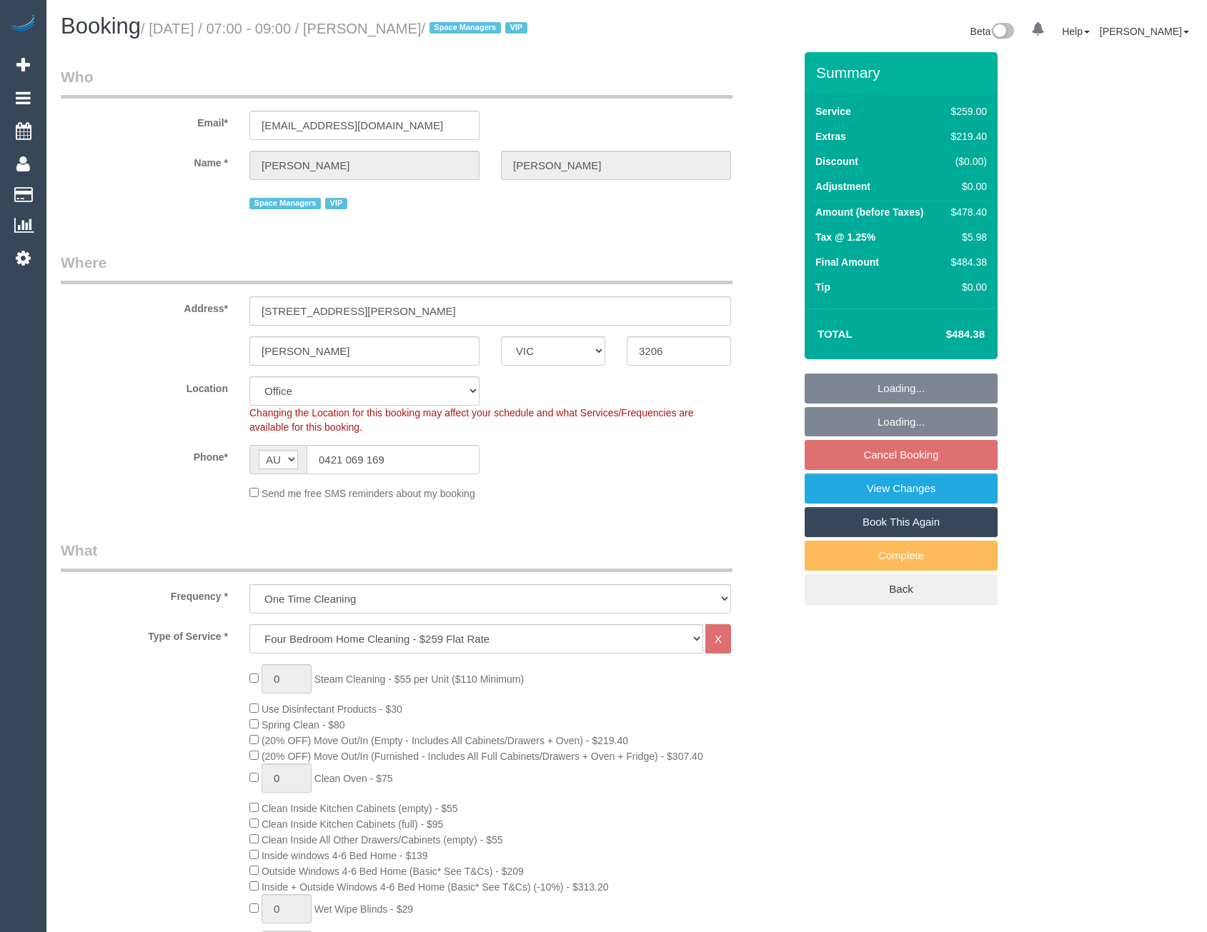
select select "object:692"
select select "number:28"
select select "number:14"
select select "number:18"
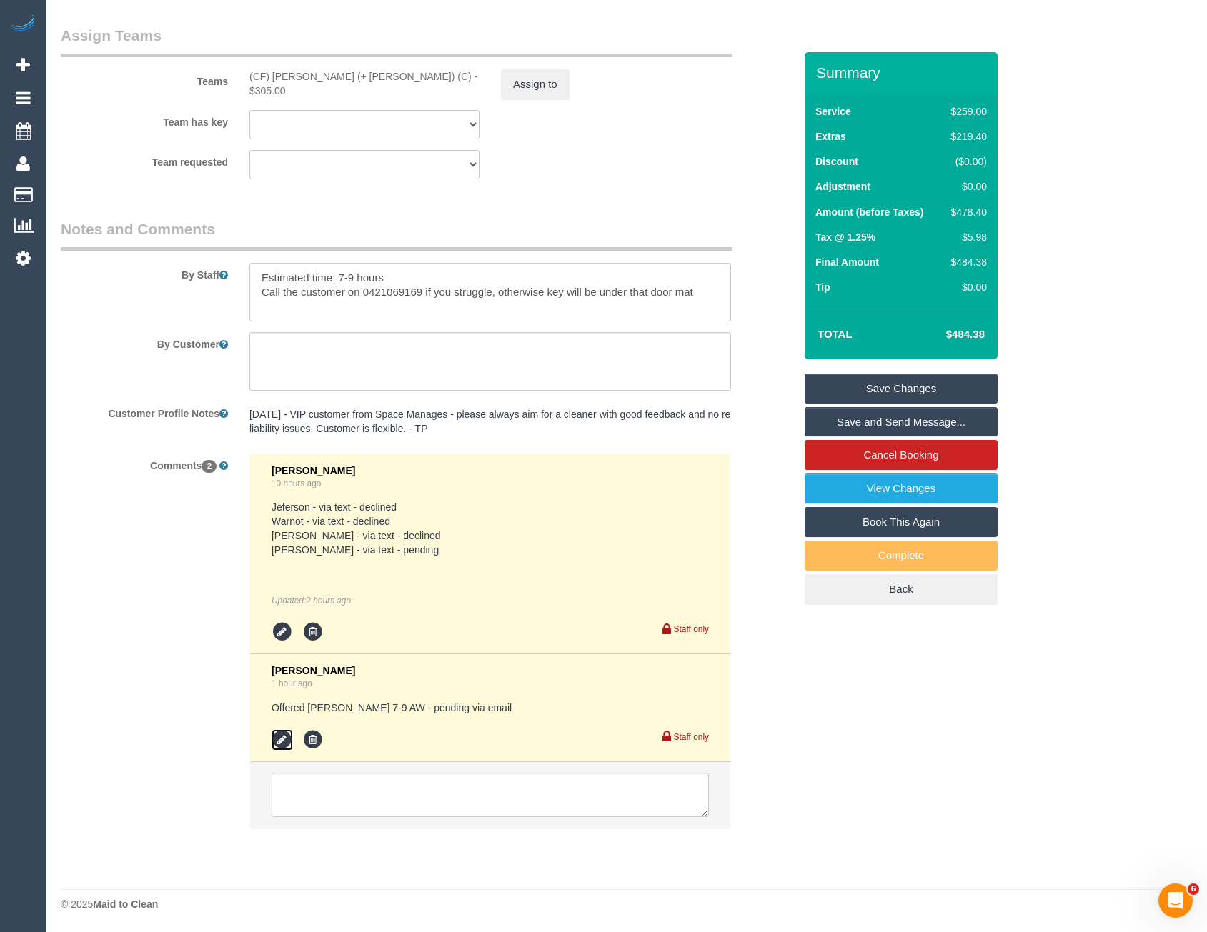
click at [276, 735] on icon at bounding box center [282, 740] width 21 height 21
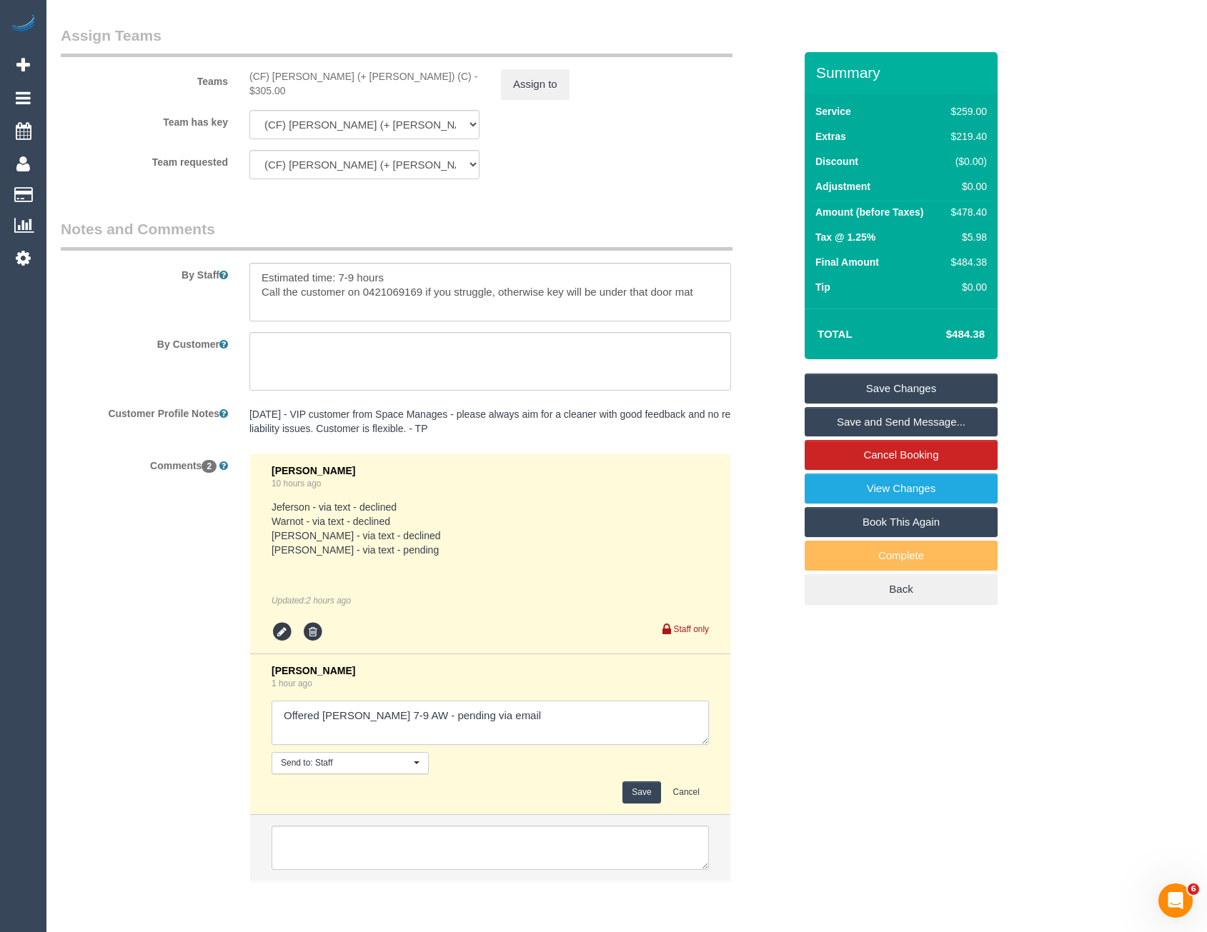
click at [499, 717] on textarea at bounding box center [490, 723] width 437 height 44
type textarea "Offered [PERSON_NAME] 7-9 AW - pending via email // confirmed"
click at [634, 790] on button "Save" at bounding box center [641, 793] width 38 height 22
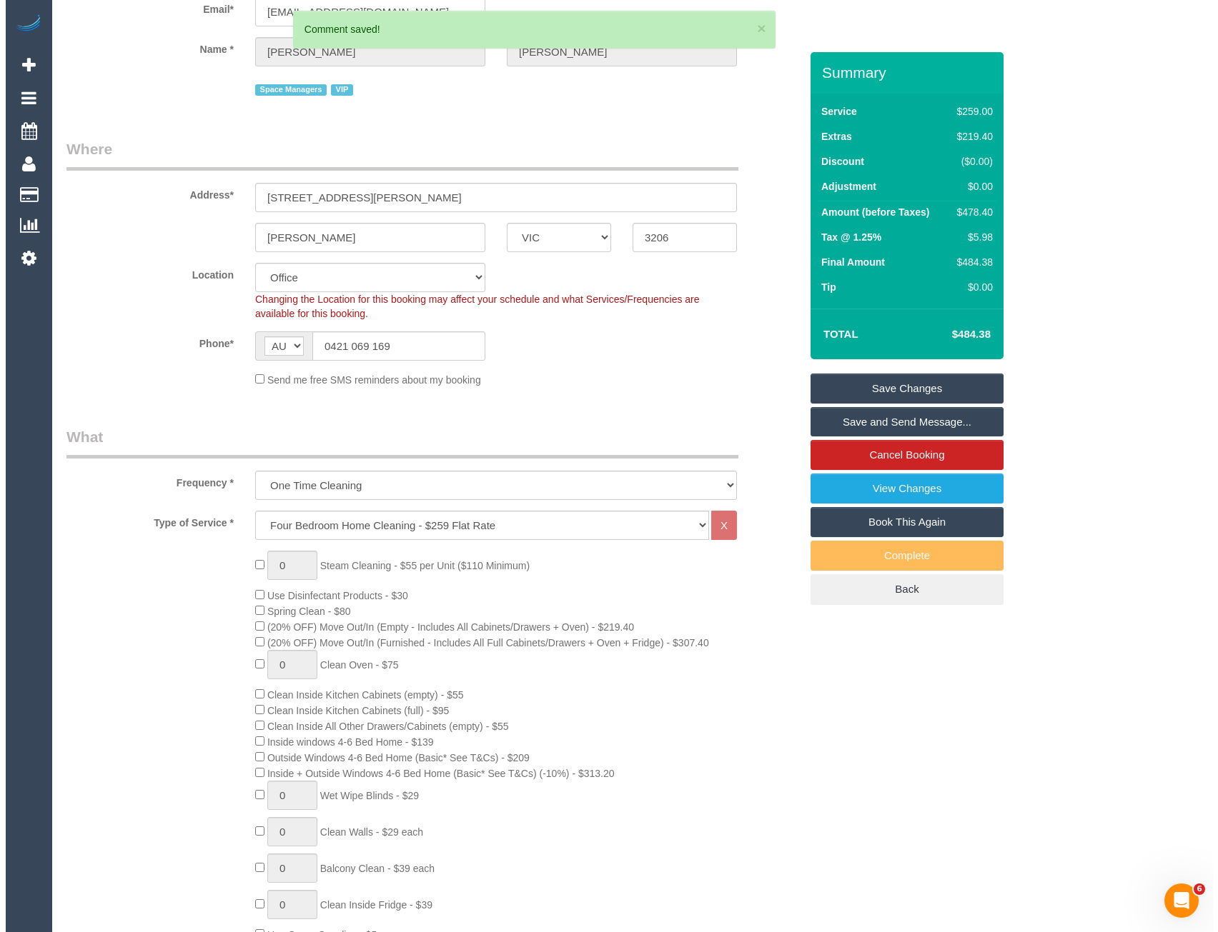
scroll to position [59, 0]
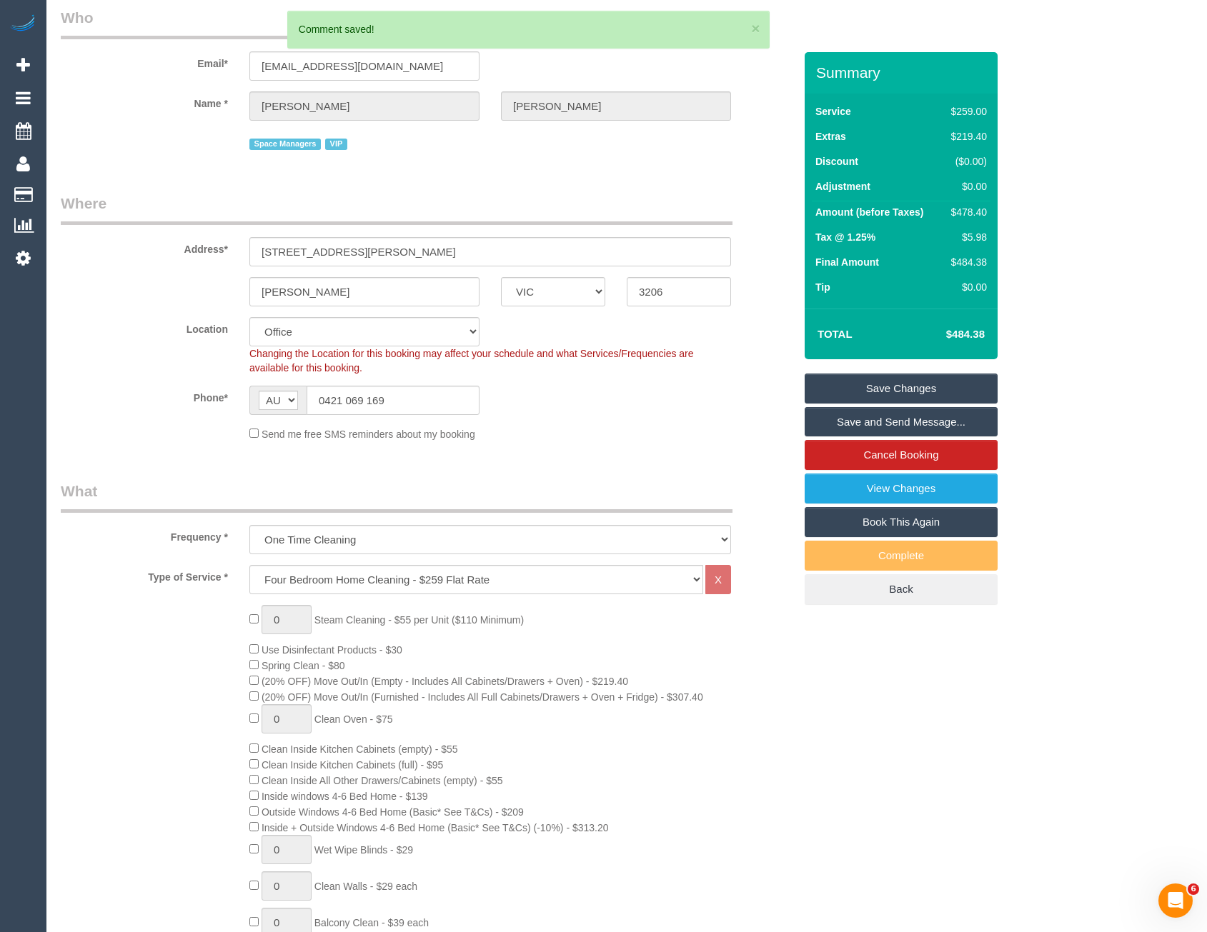
click at [858, 417] on link "Save and Send Message..." at bounding box center [901, 422] width 193 height 30
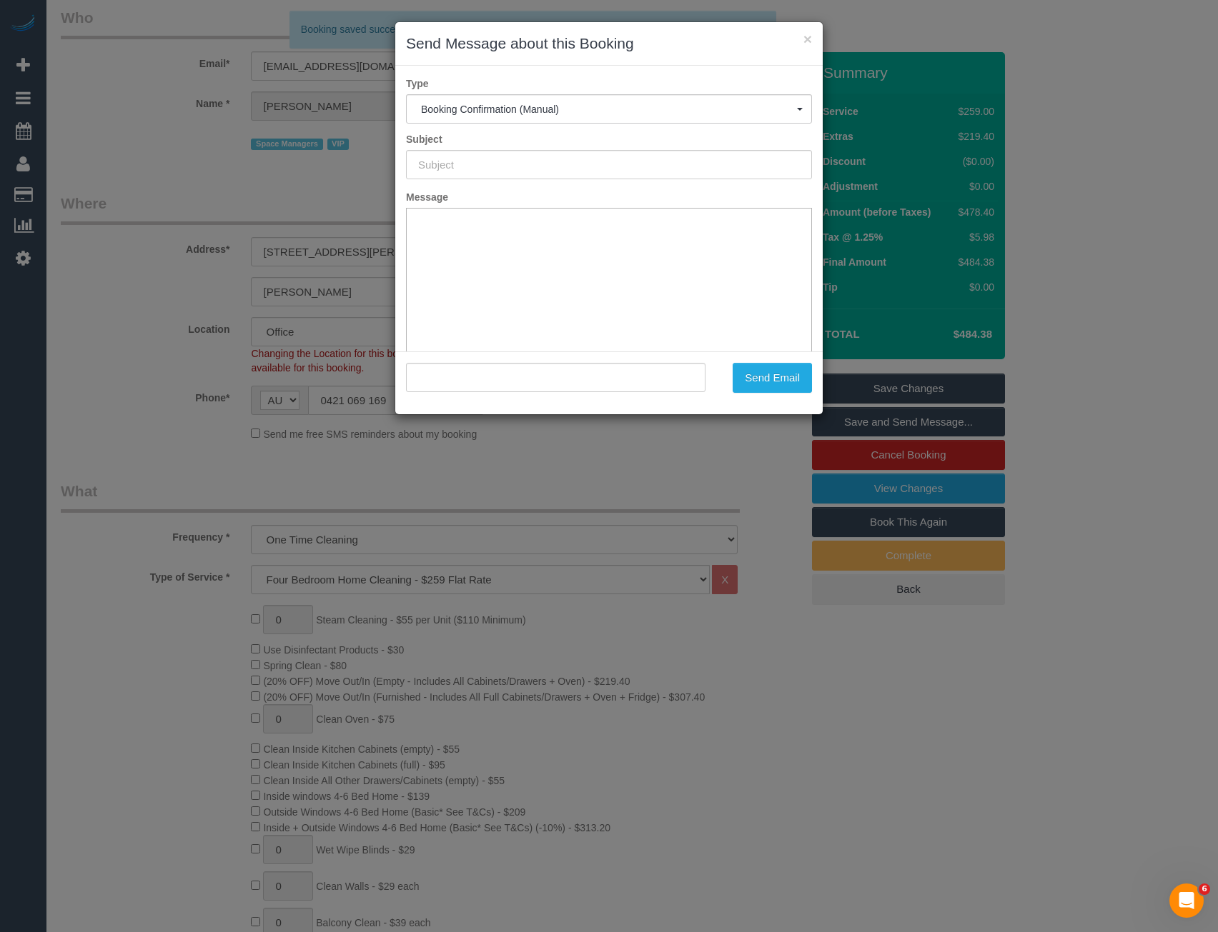
scroll to position [0, 0]
type input "Booking Confirmed"
type input ""[PERSON_NAME]" <[EMAIL_ADDRESS][DOMAIN_NAME]>"
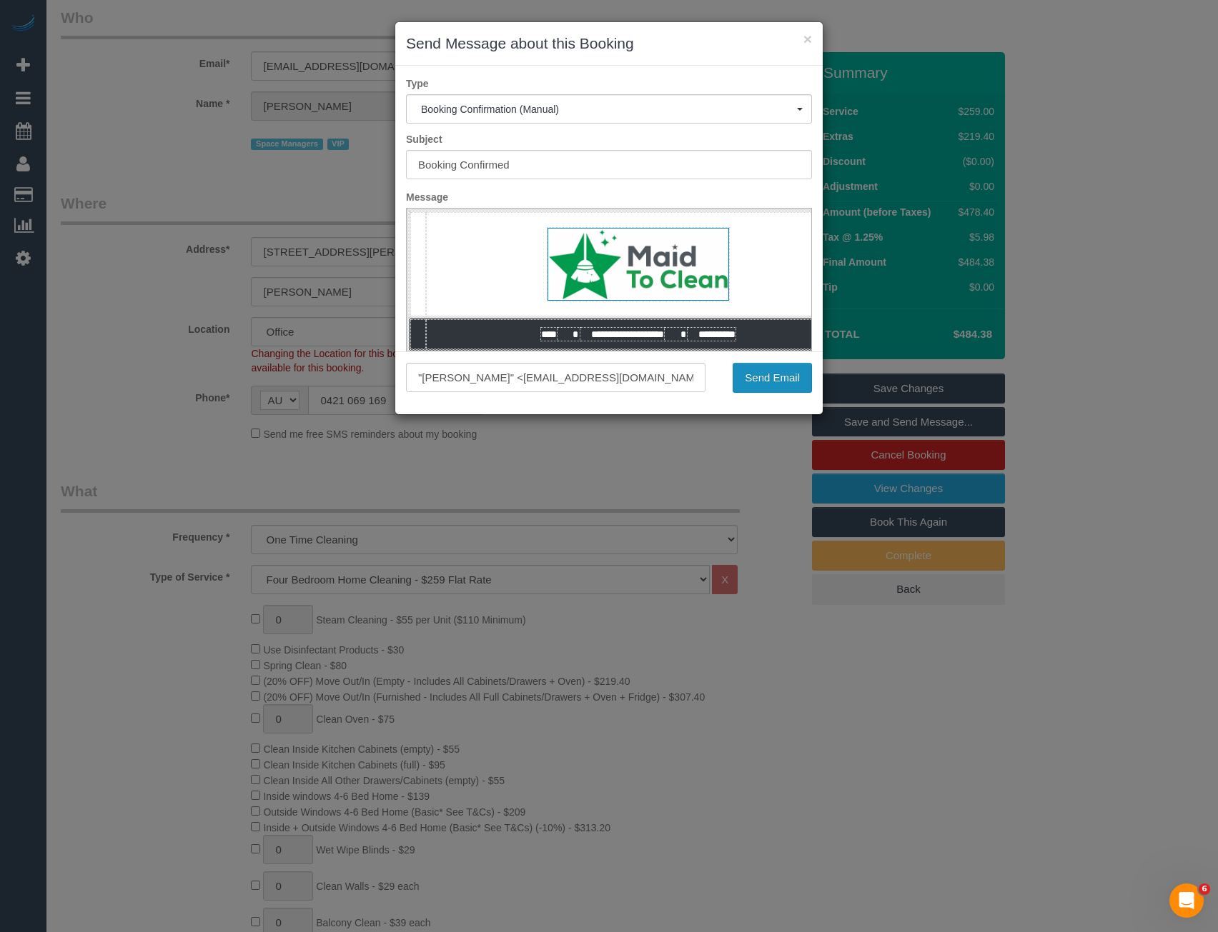
click at [762, 376] on button "Send Email" at bounding box center [771, 378] width 79 height 30
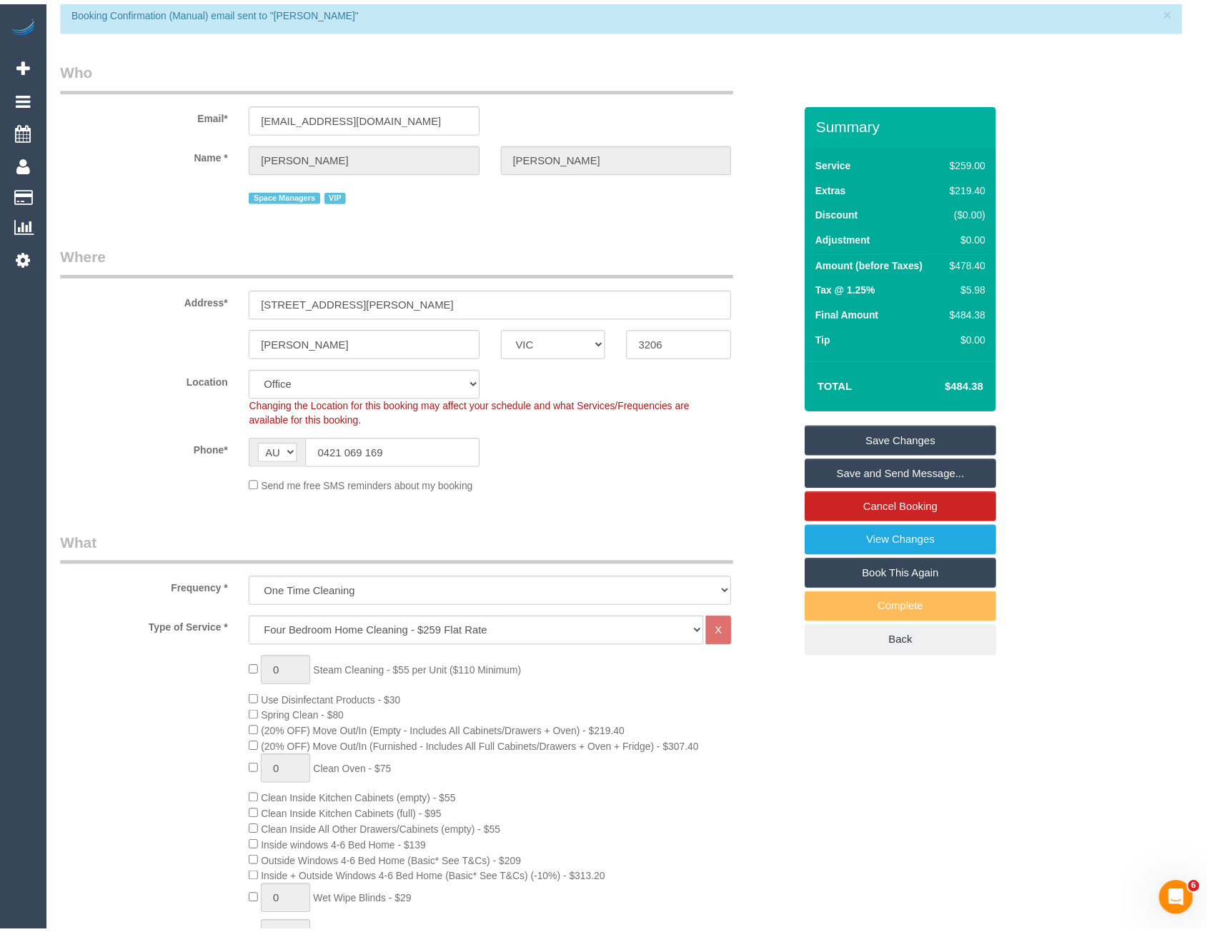
scroll to position [111, 0]
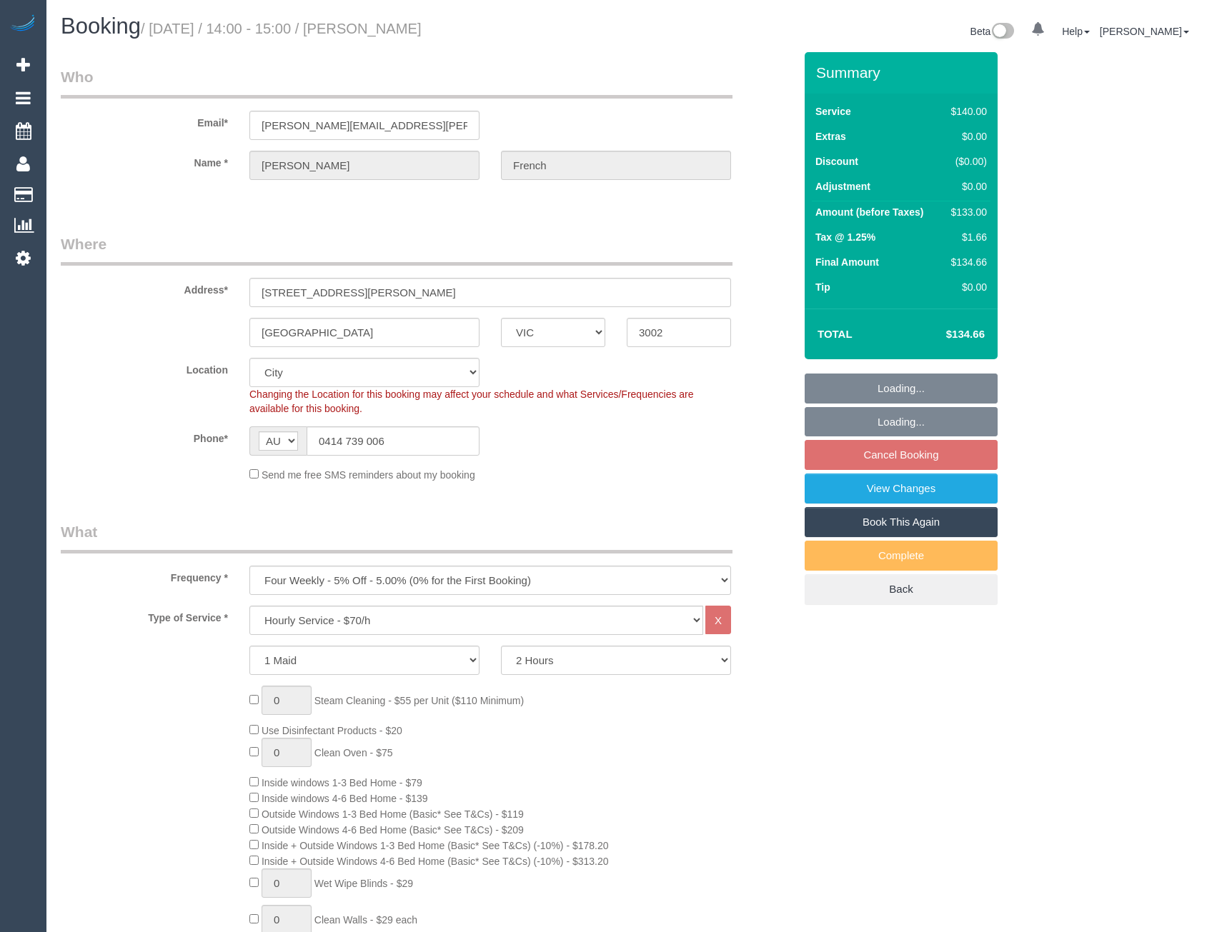
select select "VIC"
select select "number:28"
select select "object:1311"
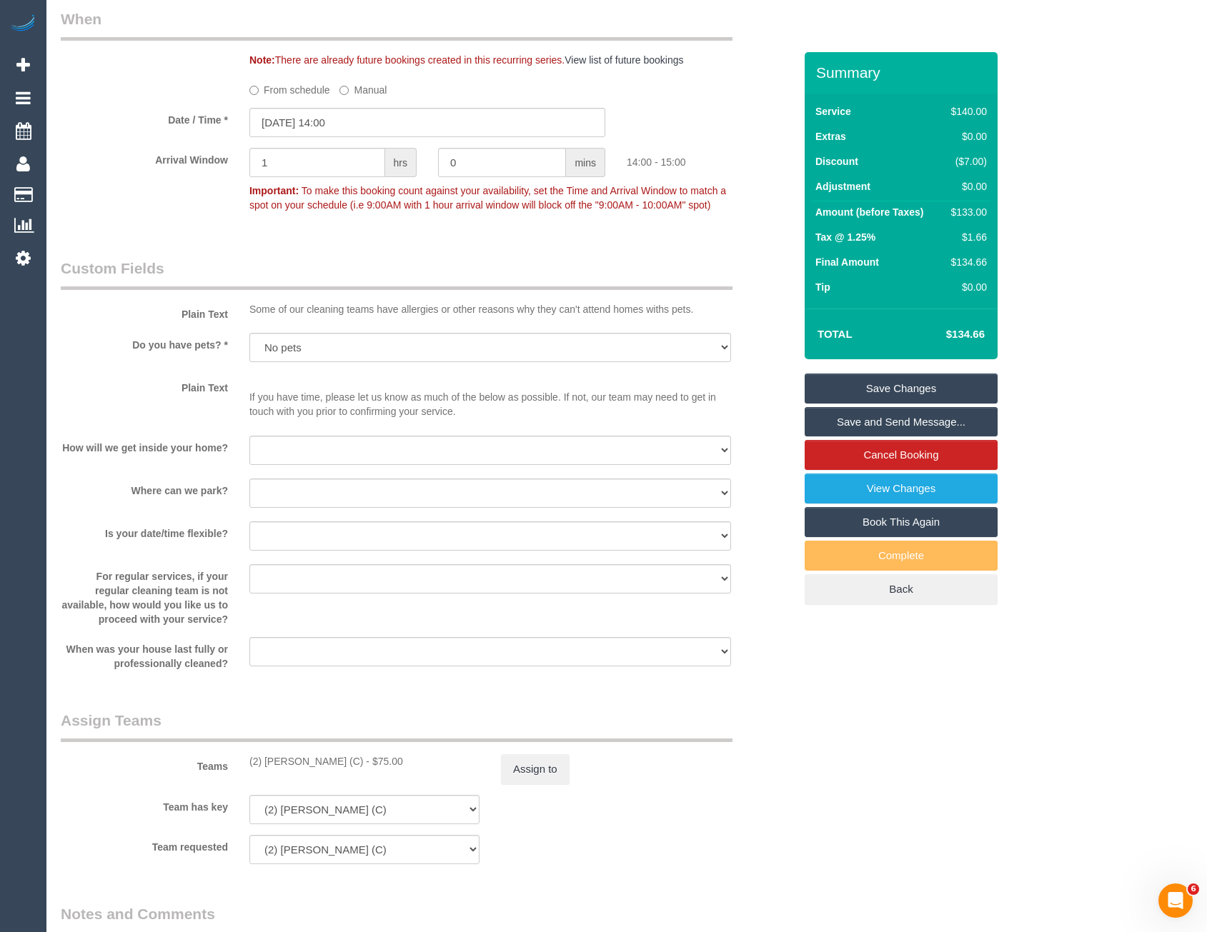
scroll to position [1929, 0]
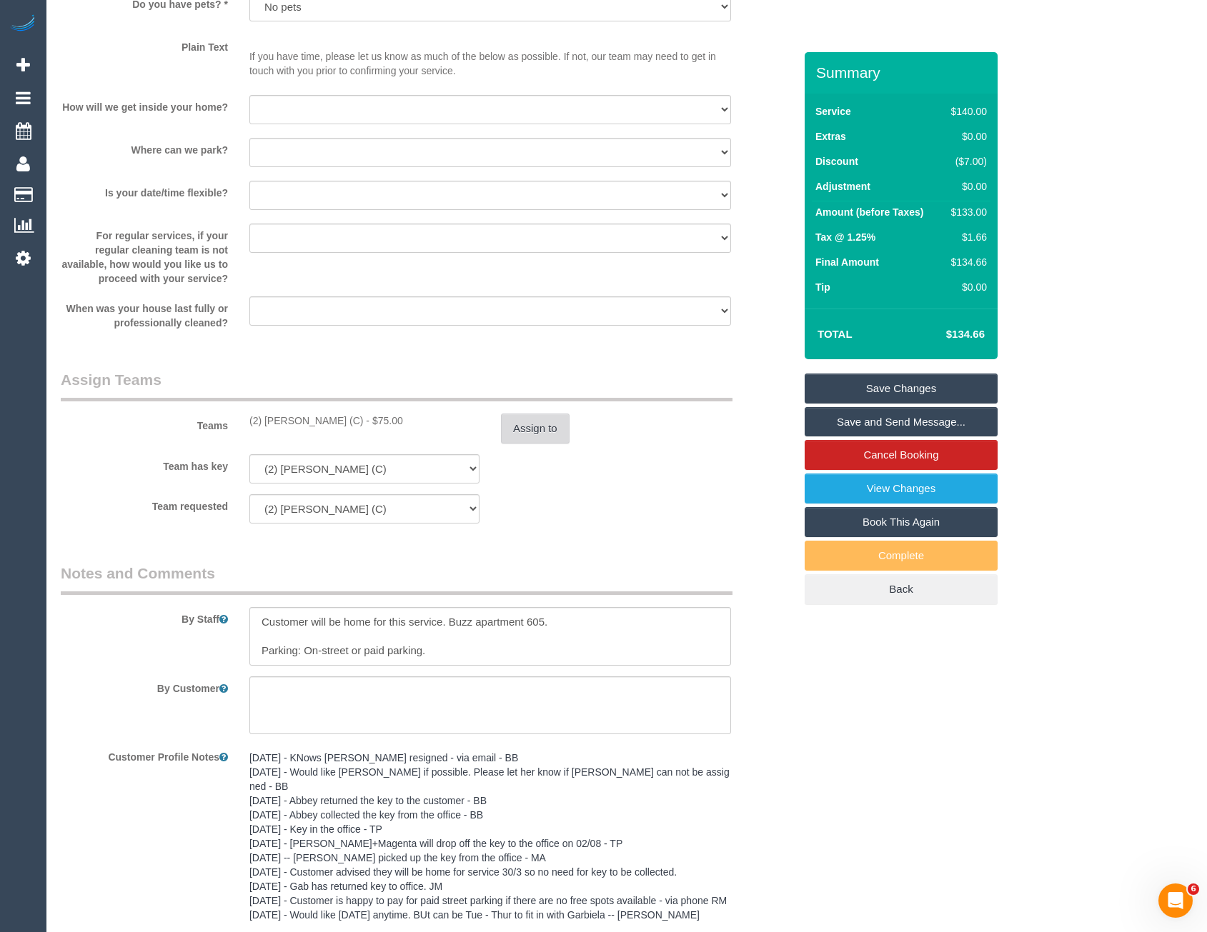
click at [541, 418] on button "Assign to" at bounding box center [535, 429] width 69 height 30
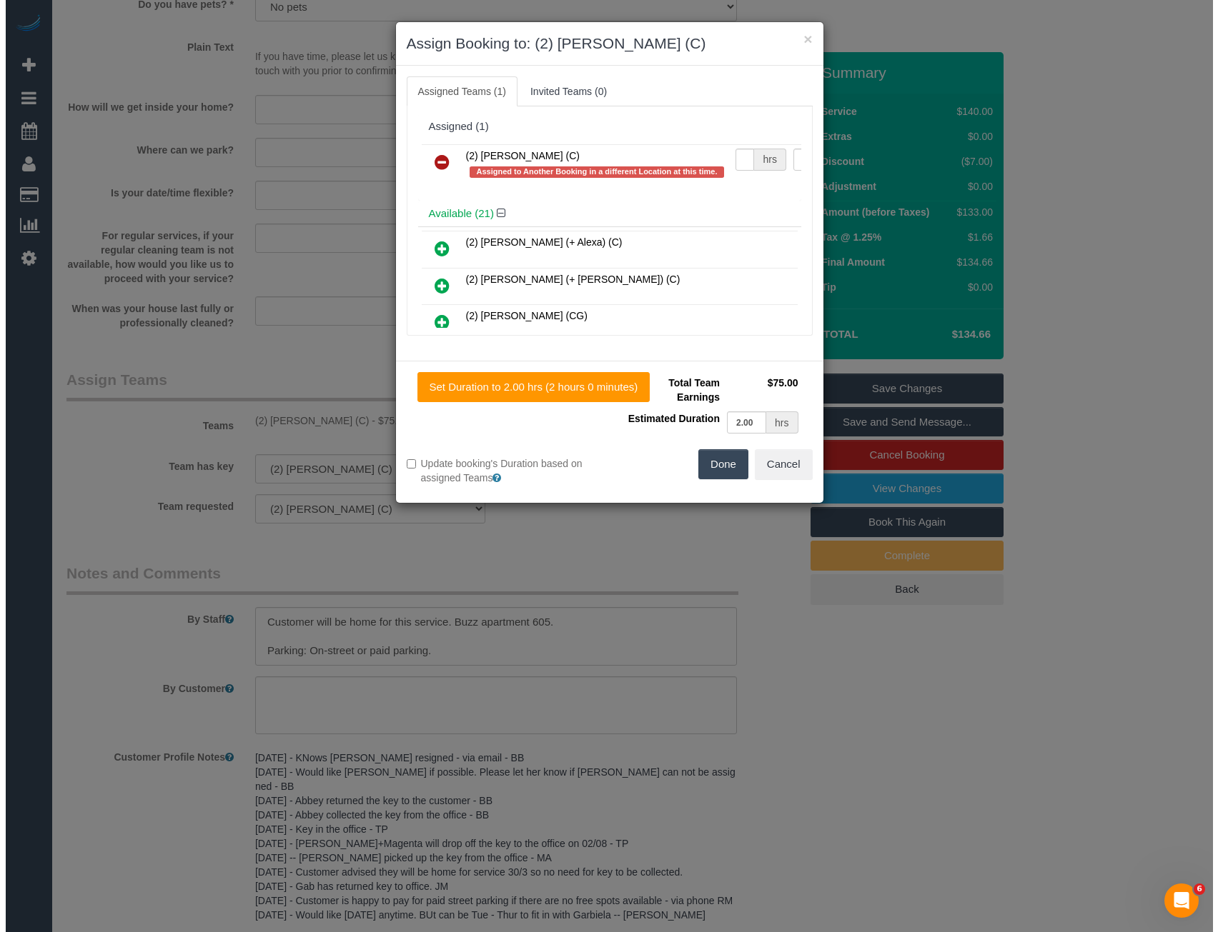
scroll to position [1925, 0]
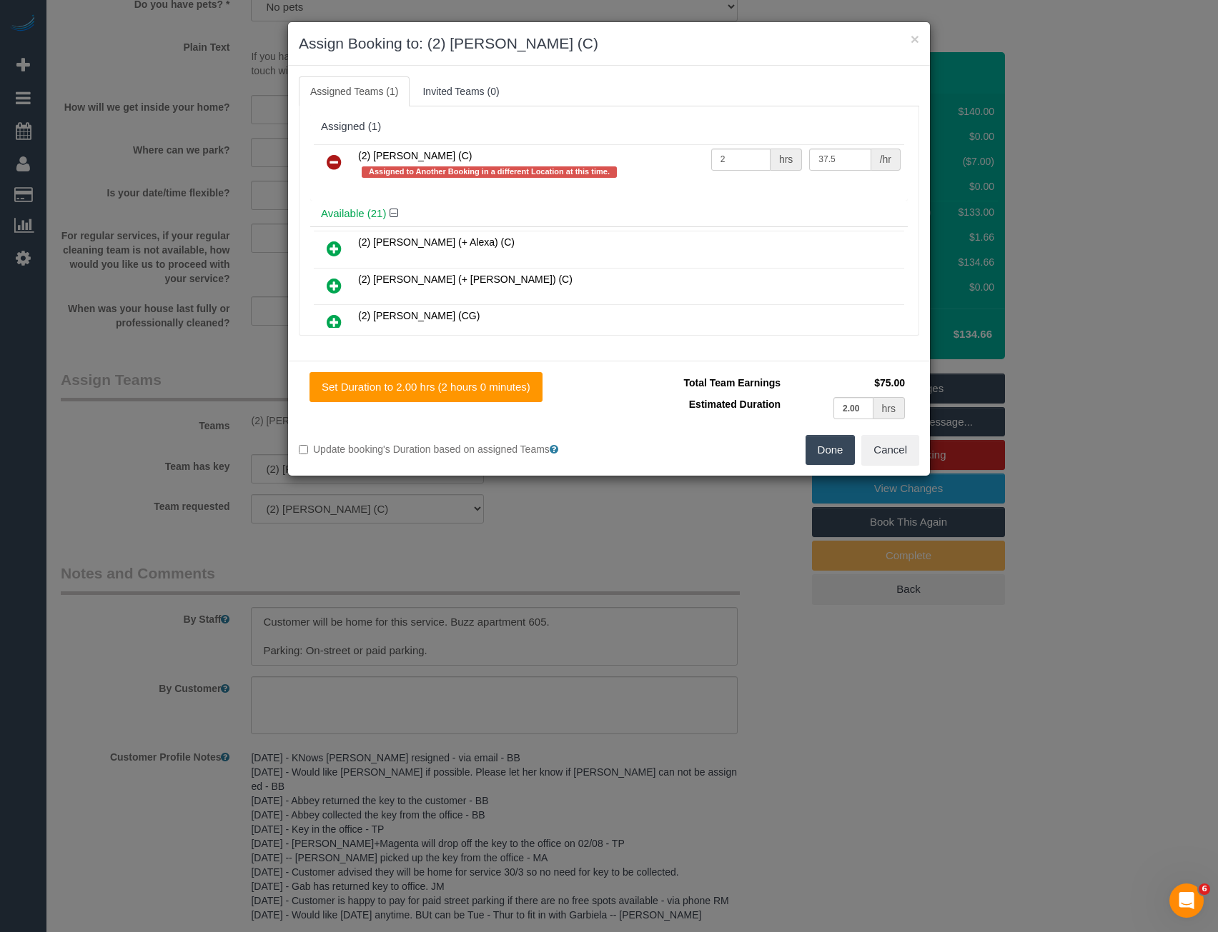
click at [332, 163] on icon at bounding box center [334, 162] width 15 height 17
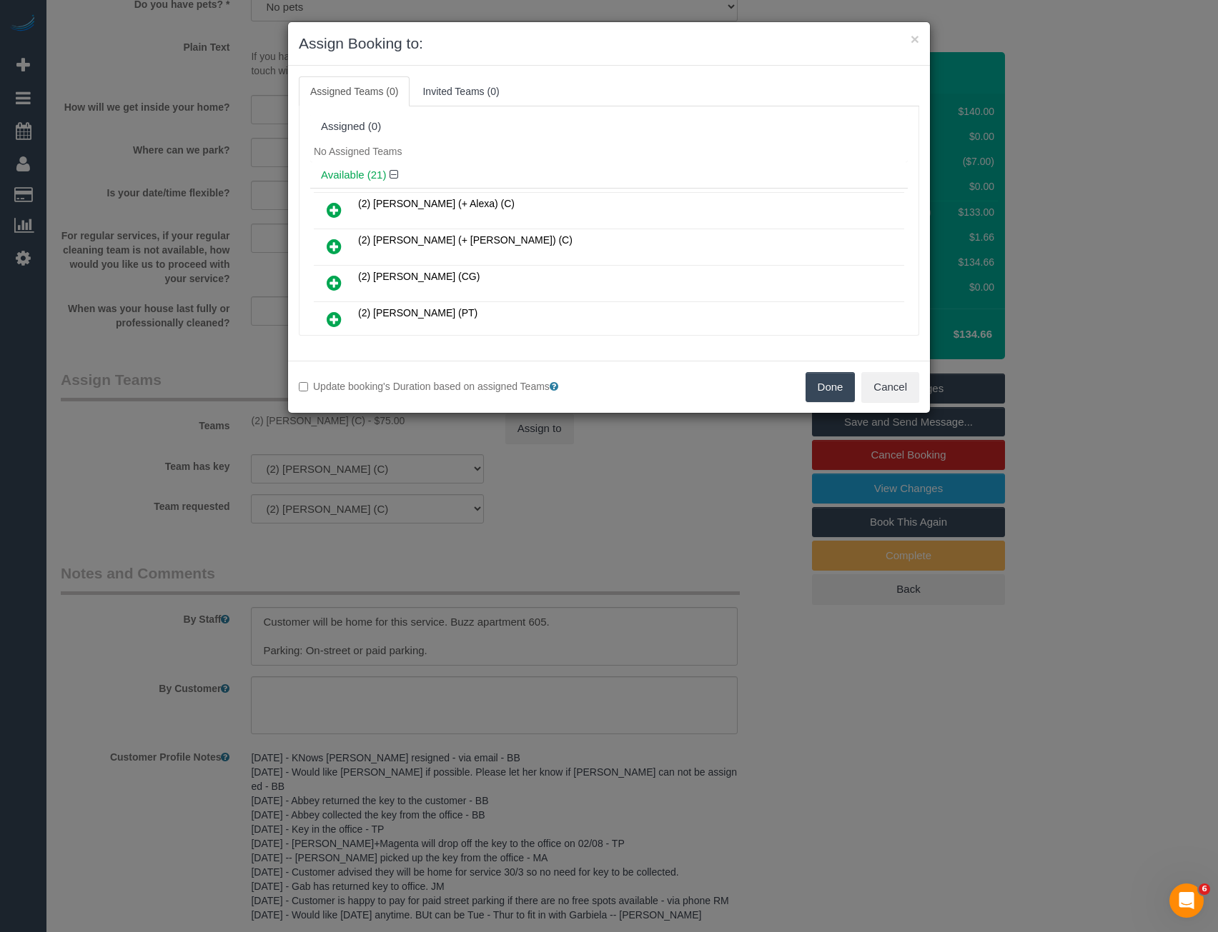
click at [546, 543] on div "× Assign Booking to: Assigned Teams (0) Invited Teams (0) Assigned (0) No Assig…" at bounding box center [609, 466] width 1218 height 932
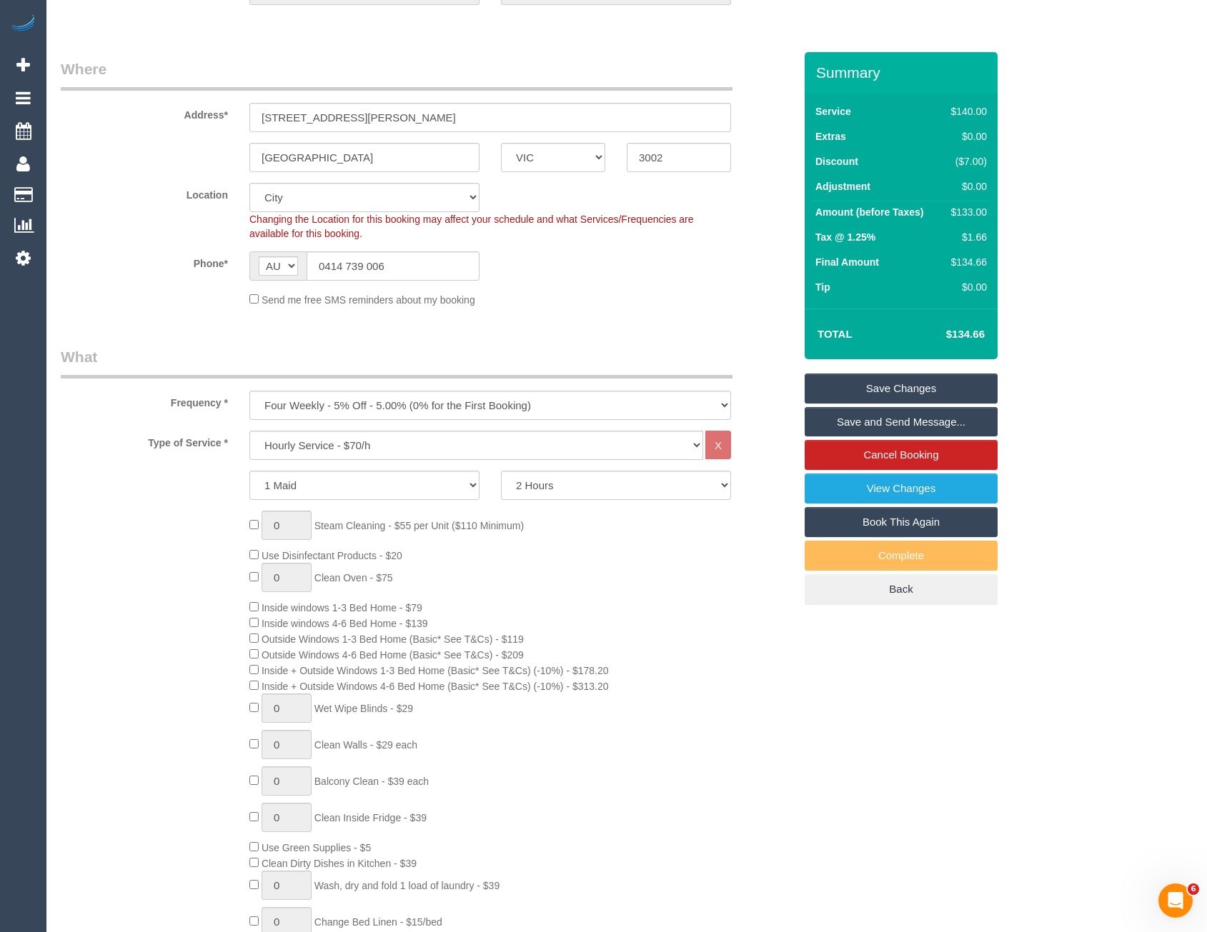
scroll to position [143, 0]
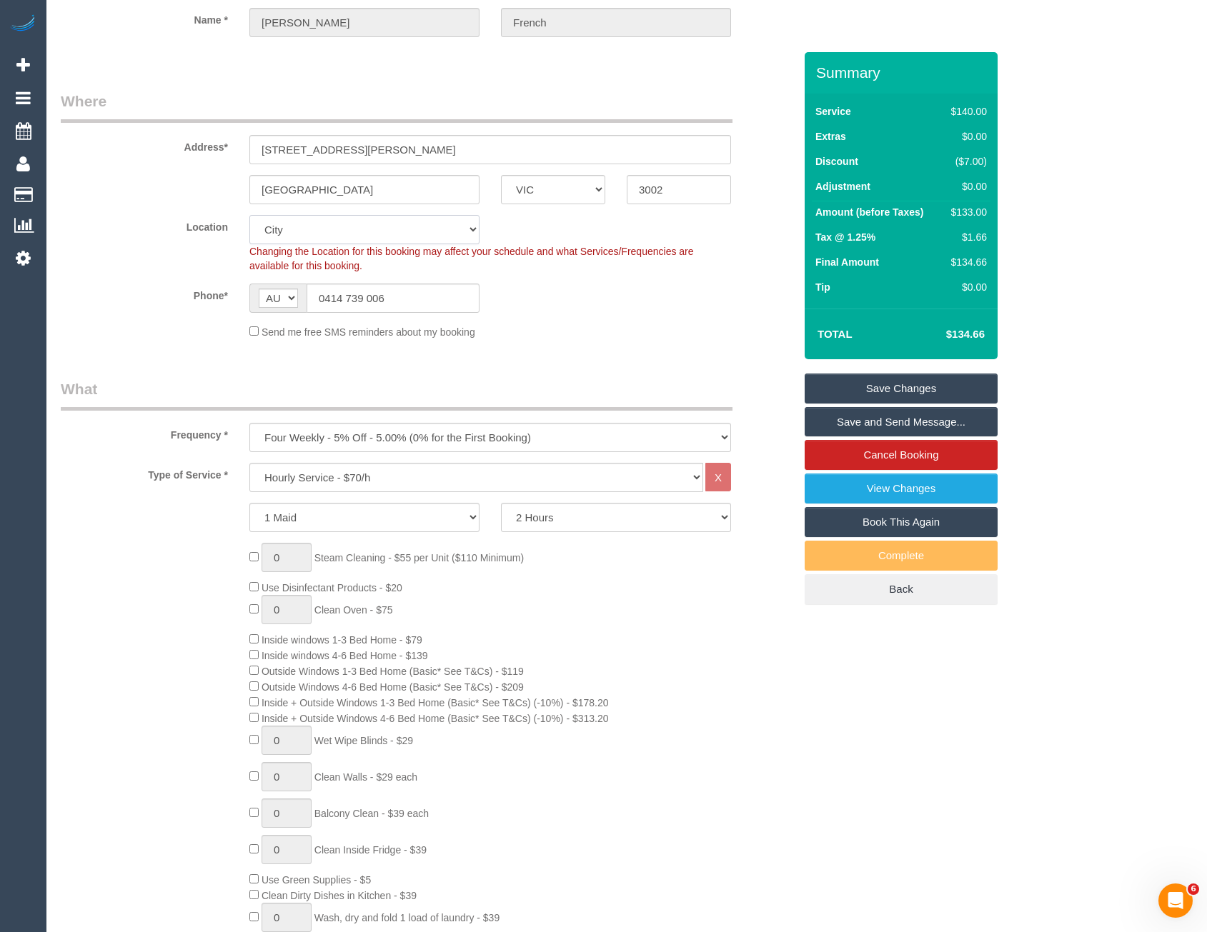
click at [332, 239] on select "Office City East (North) East (South) Inner East Inner North (East) Inner North…" at bounding box center [364, 229] width 230 height 29
select select "50"
click at [249, 215] on select "Office City East (North) East (South) Inner East Inner North (East) Inner North…" at bounding box center [364, 229] width 230 height 29
click at [569, 312] on div "Phone* AF AL DZ AD AO AI AQ AG AR AM AW AU AT AZ BS BH BD BB BY BE BZ BJ BM BT …" at bounding box center [427, 298] width 755 height 29
select select "object:3117"
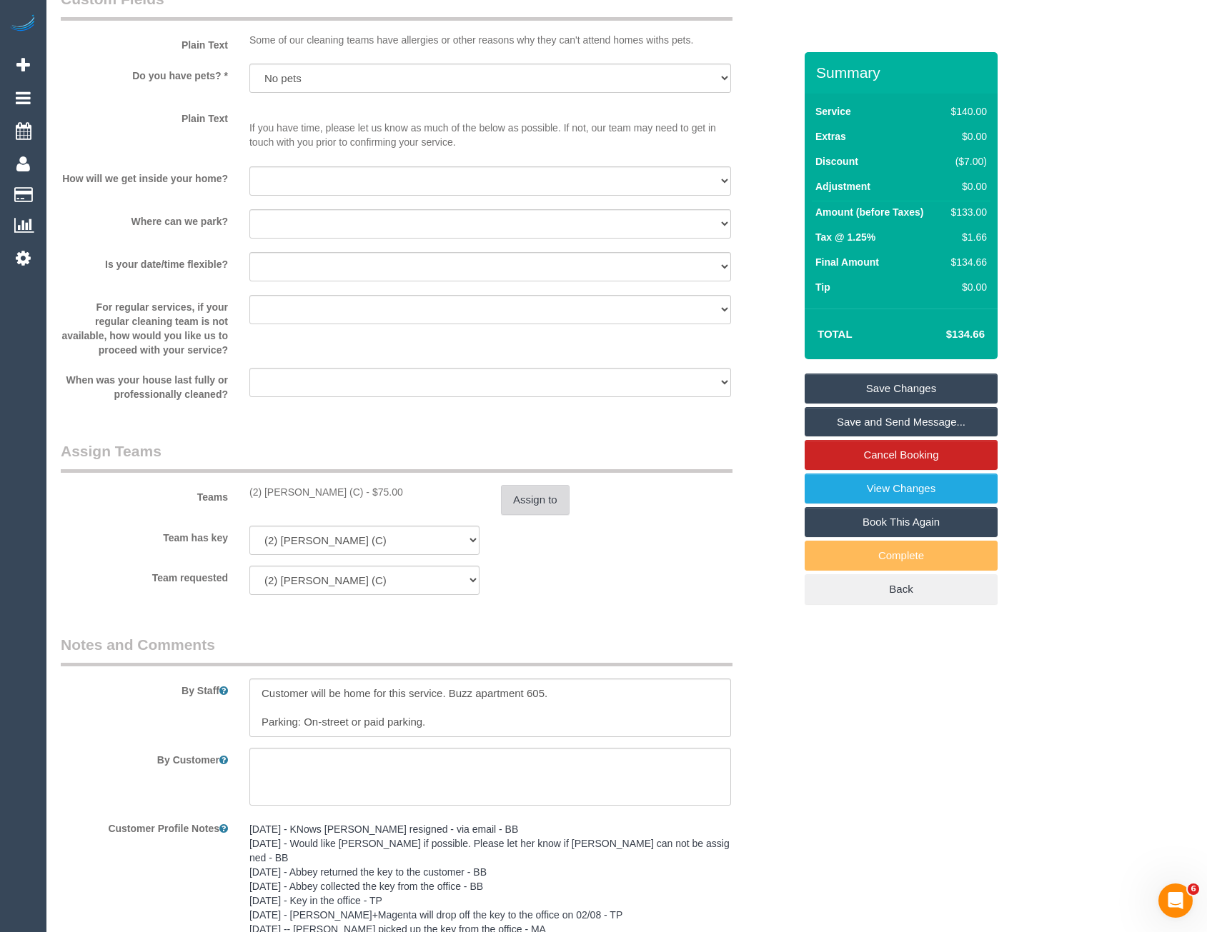
click at [540, 498] on button "Assign to" at bounding box center [535, 500] width 69 height 30
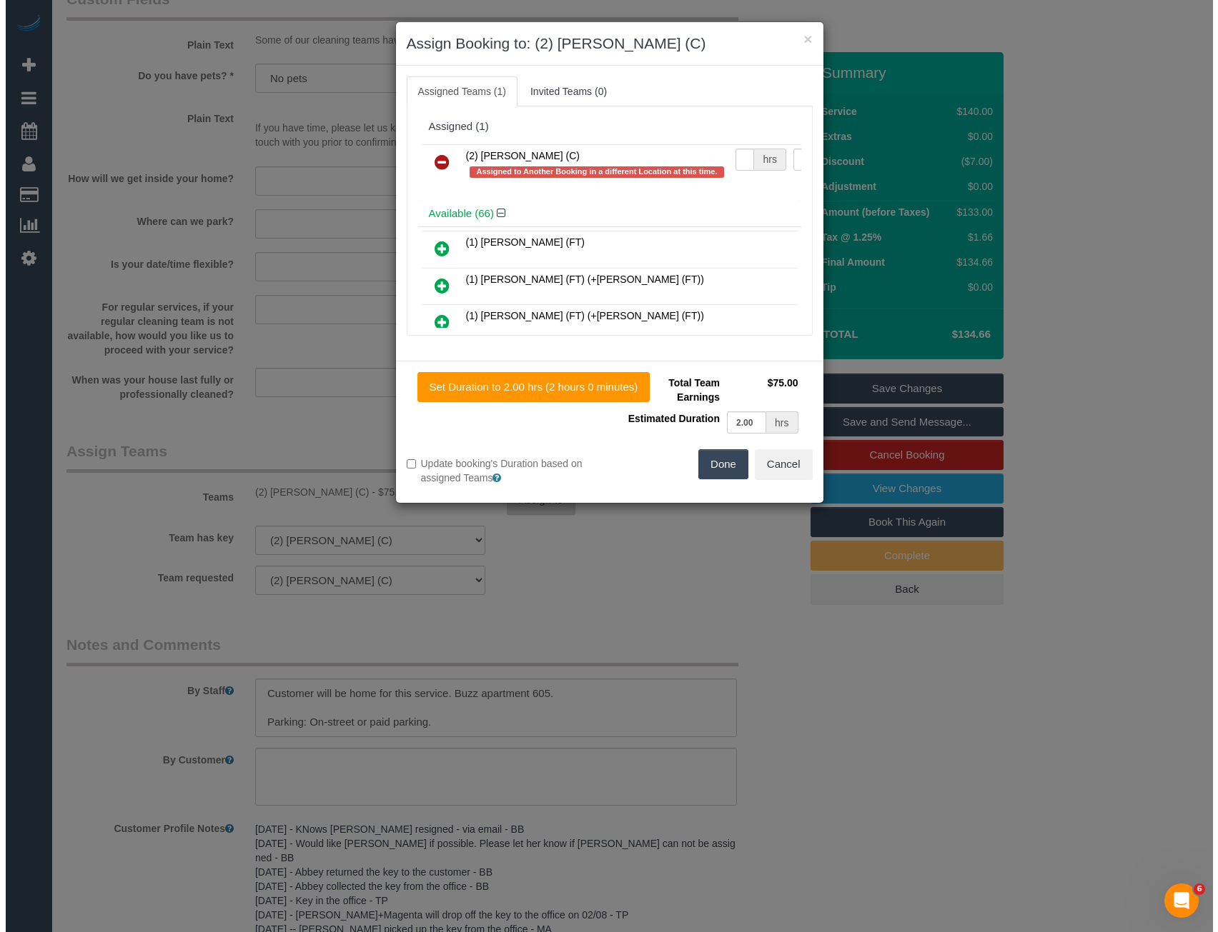
scroll to position [1853, 0]
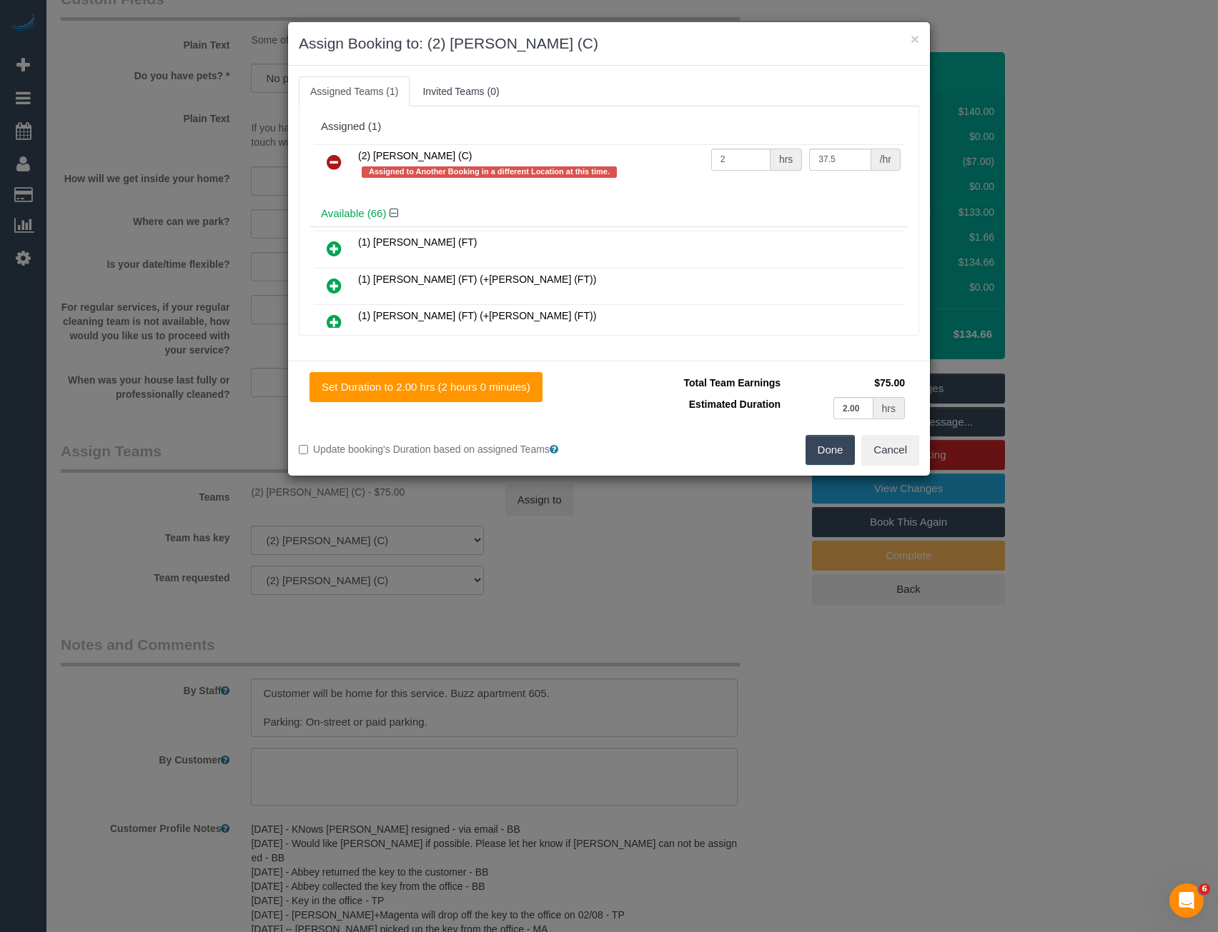
click at [332, 158] on icon at bounding box center [334, 162] width 15 height 17
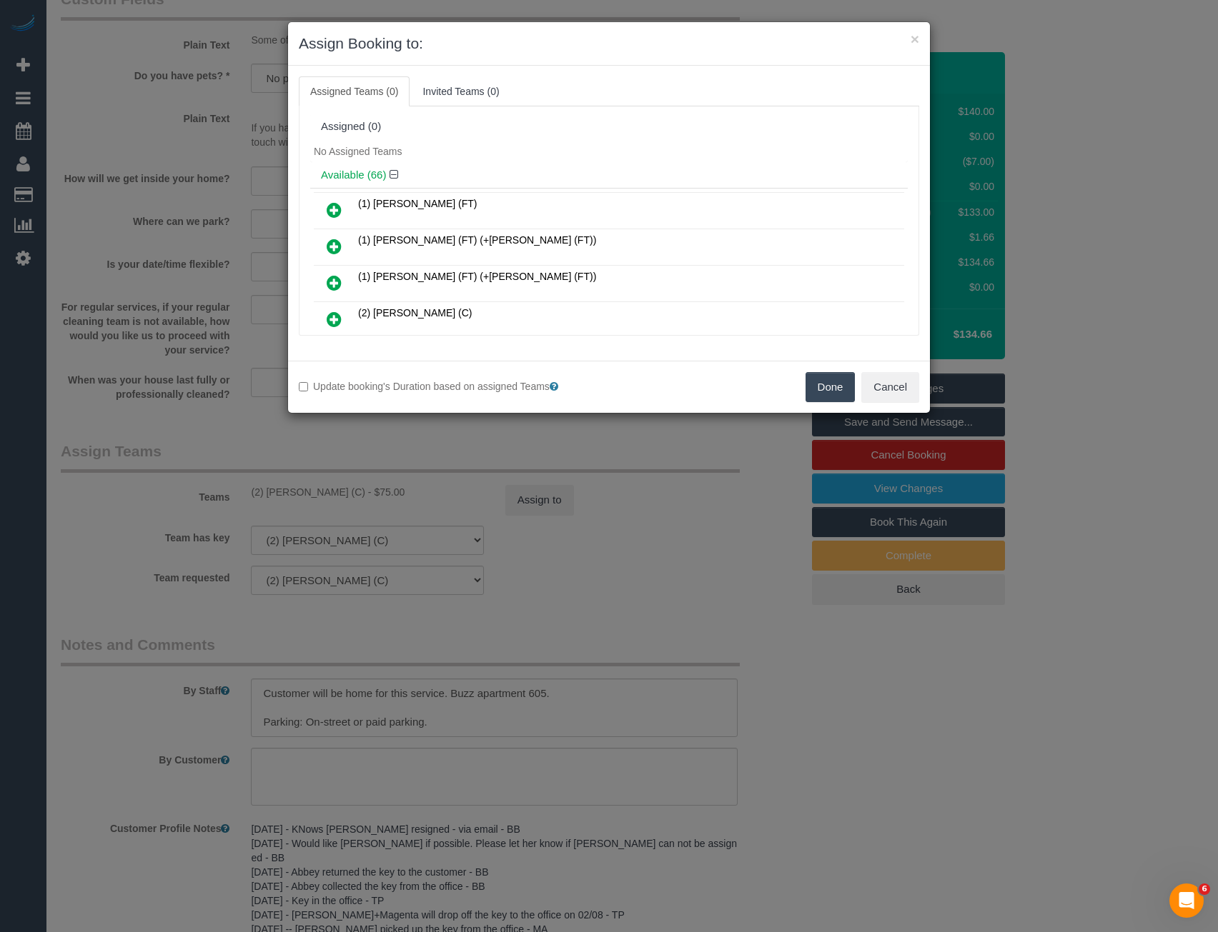
scroll to position [8516, 0]
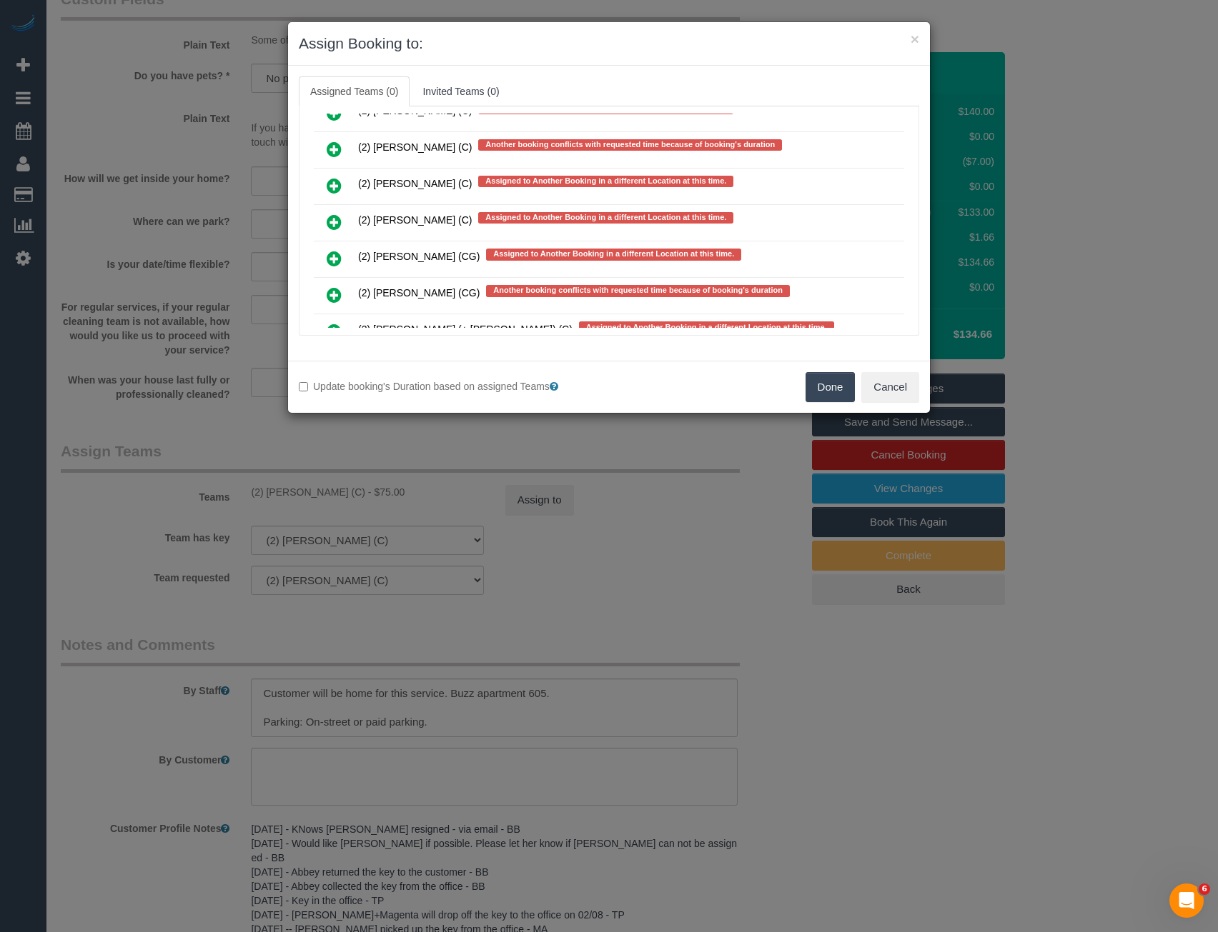
click at [335, 220] on icon at bounding box center [334, 222] width 15 height 17
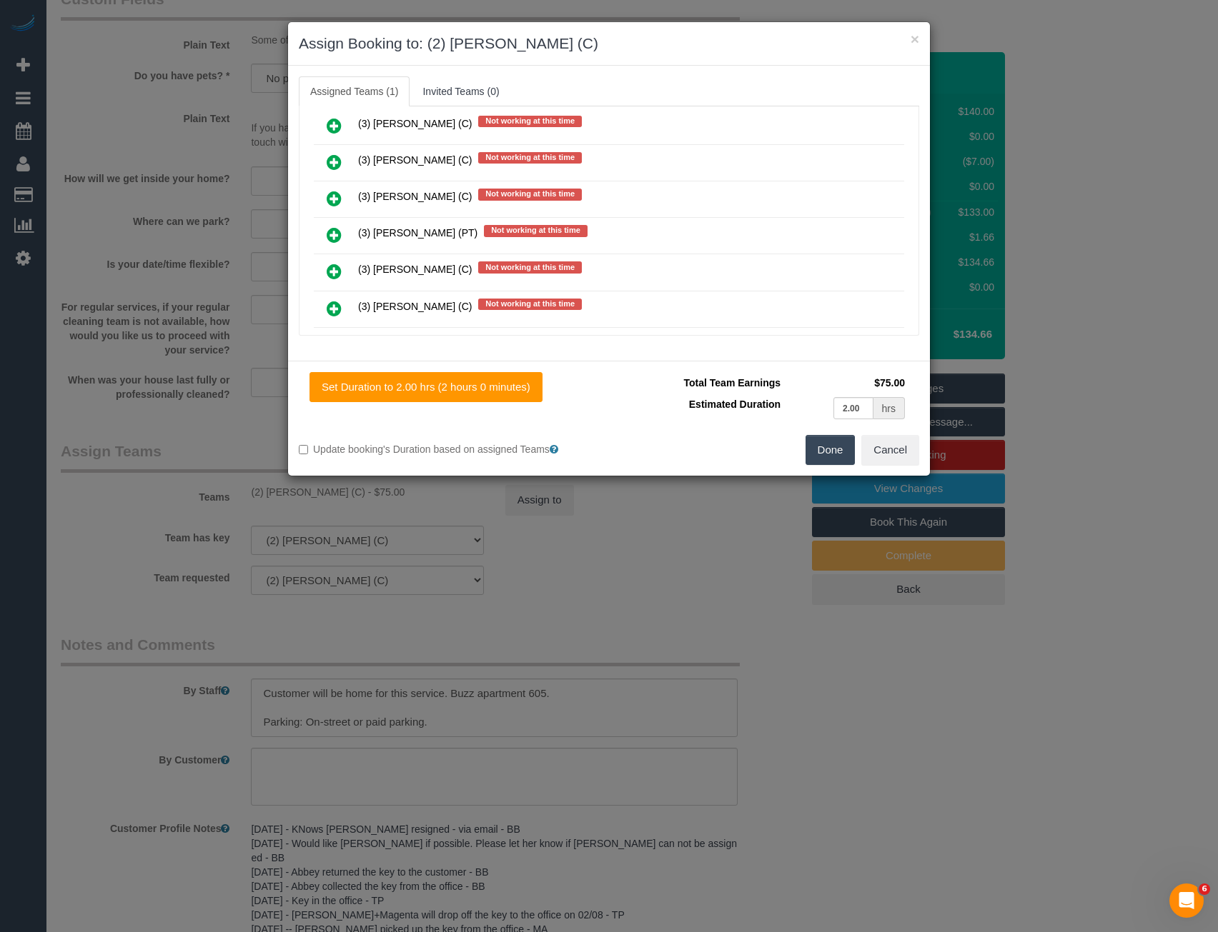
scroll to position [0, 0]
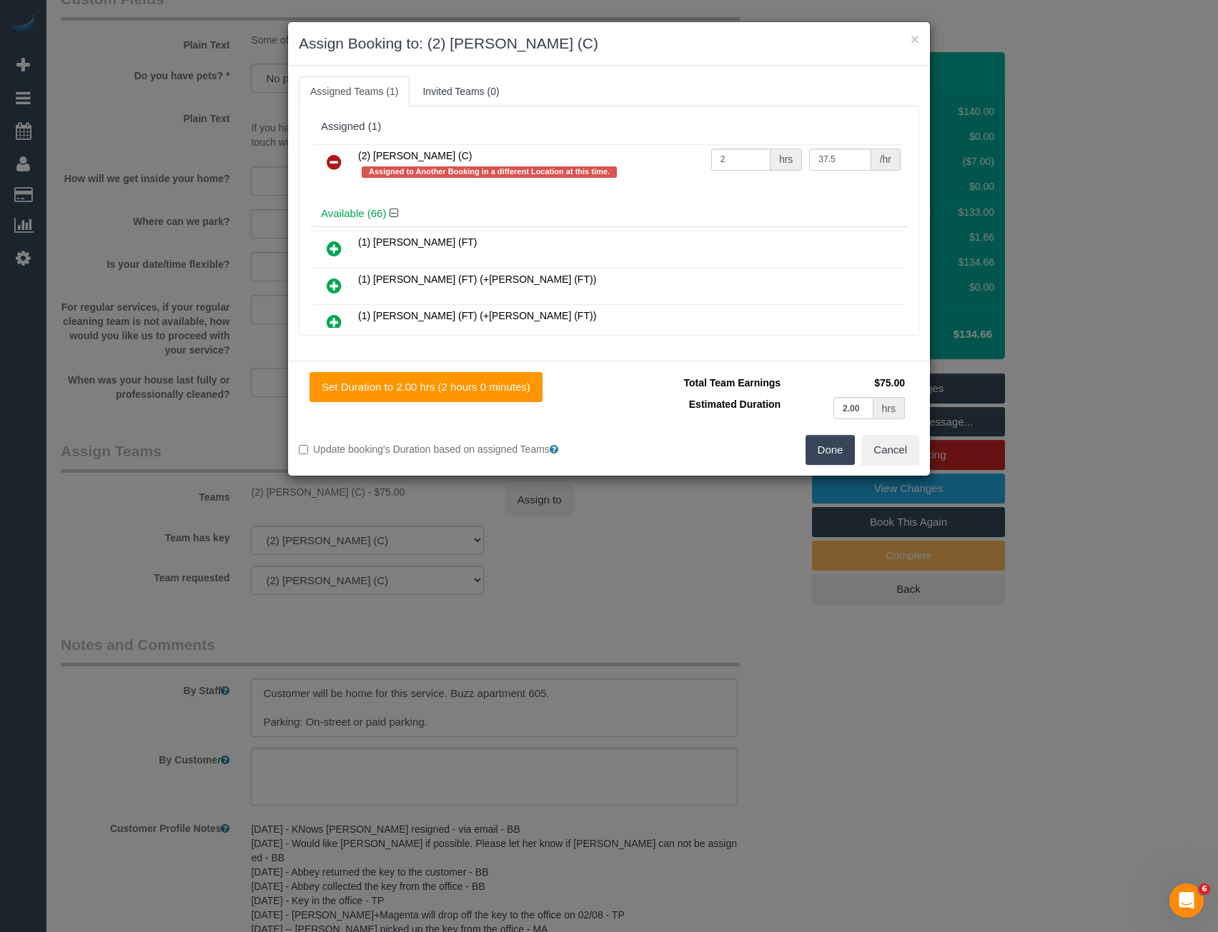
click at [829, 442] on button "Done" at bounding box center [830, 450] width 50 height 30
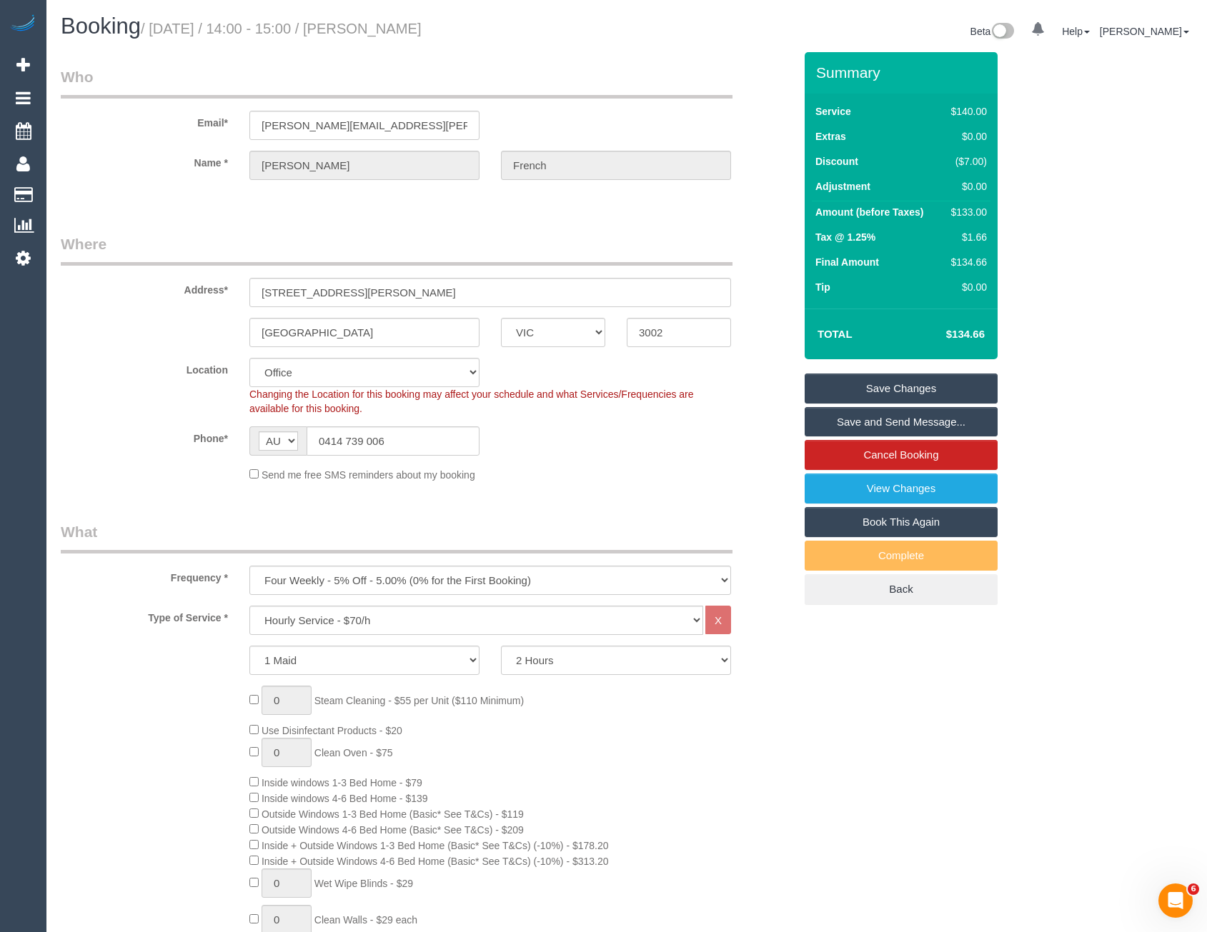
click at [877, 389] on link "Save Changes" at bounding box center [901, 389] width 193 height 30
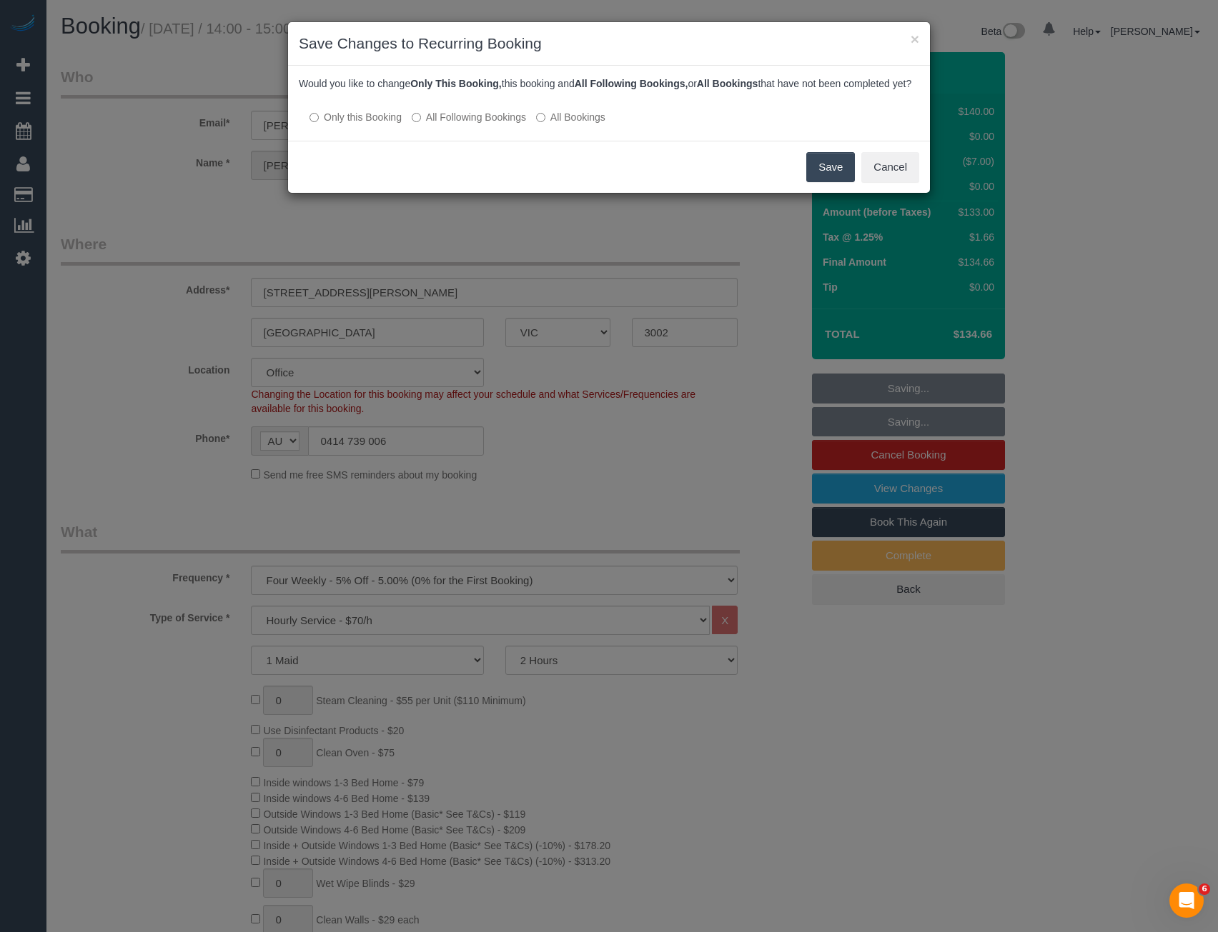
drag, startPoint x: 835, startPoint y: 174, endPoint x: 831, endPoint y: 206, distance: 31.7
click at [835, 174] on button "Save" at bounding box center [830, 167] width 49 height 30
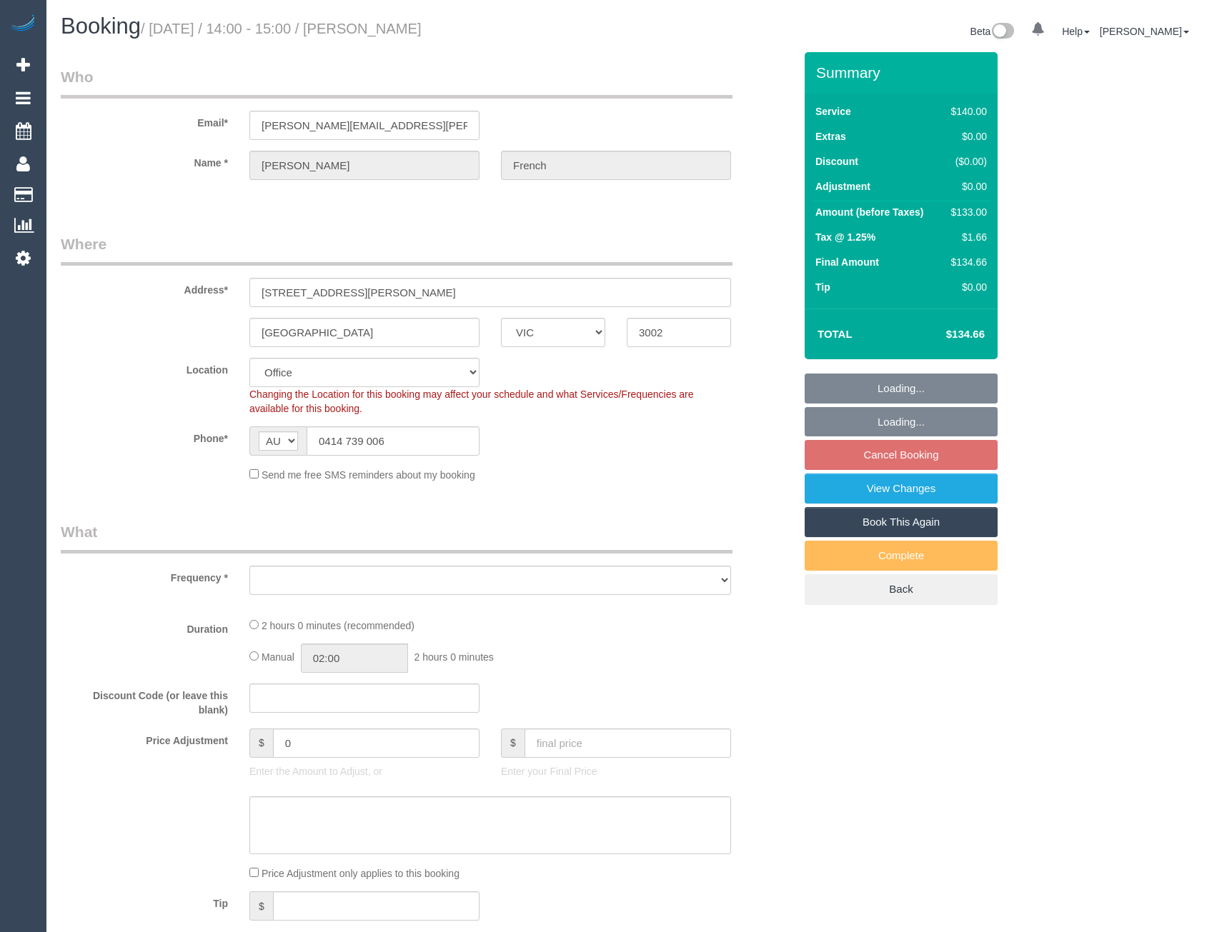
select select "VIC"
select select "object:569"
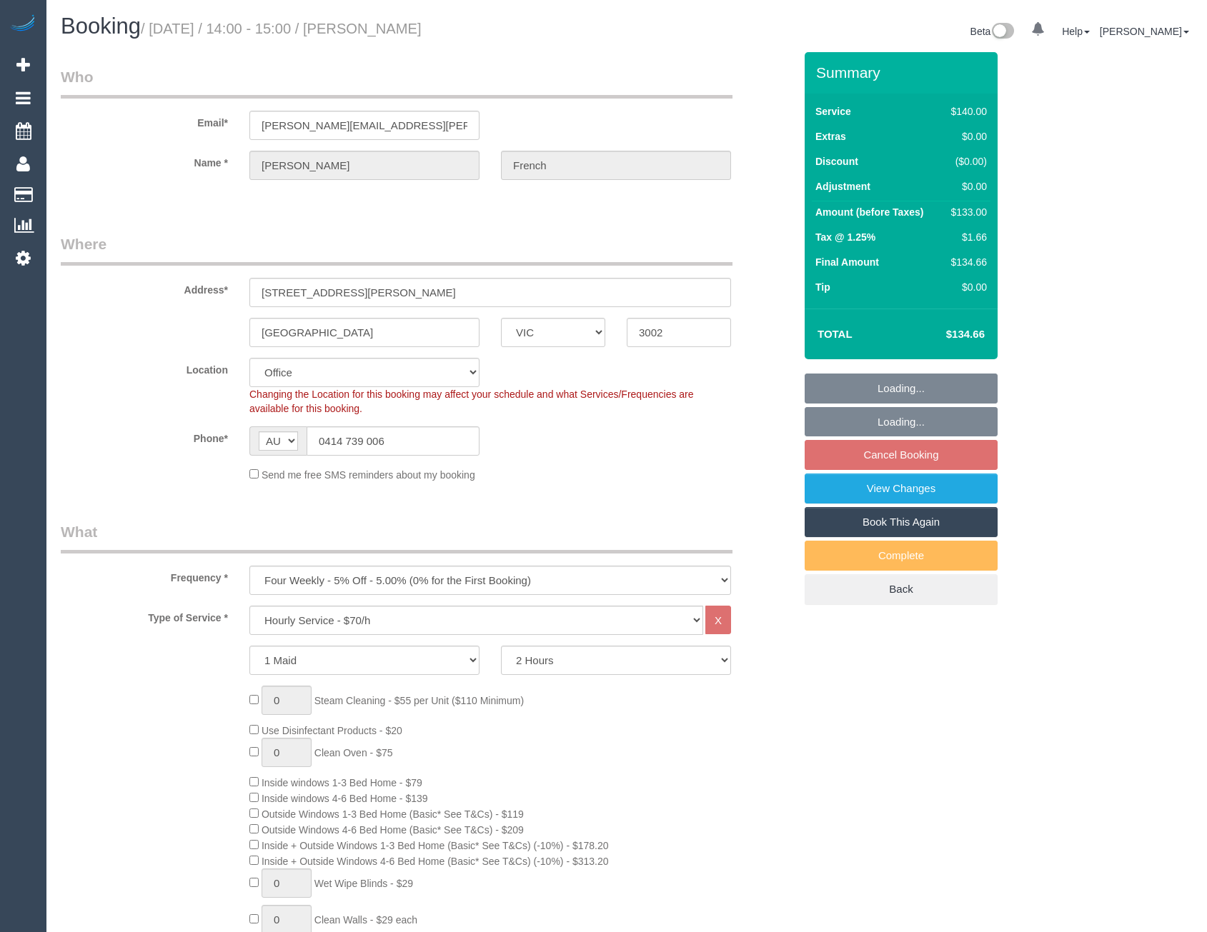
select select "number:28"
select select "object:896"
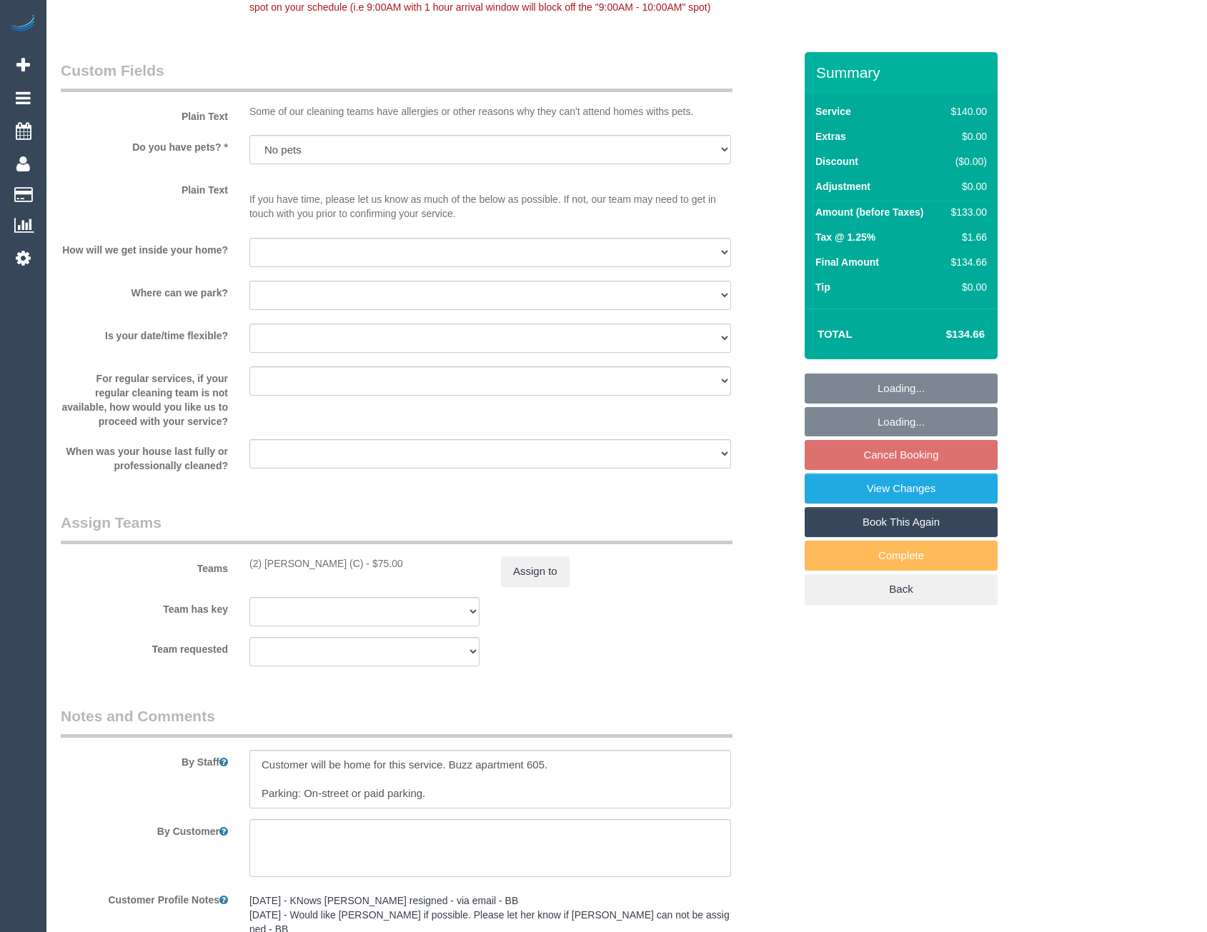
scroll to position [1791, 0]
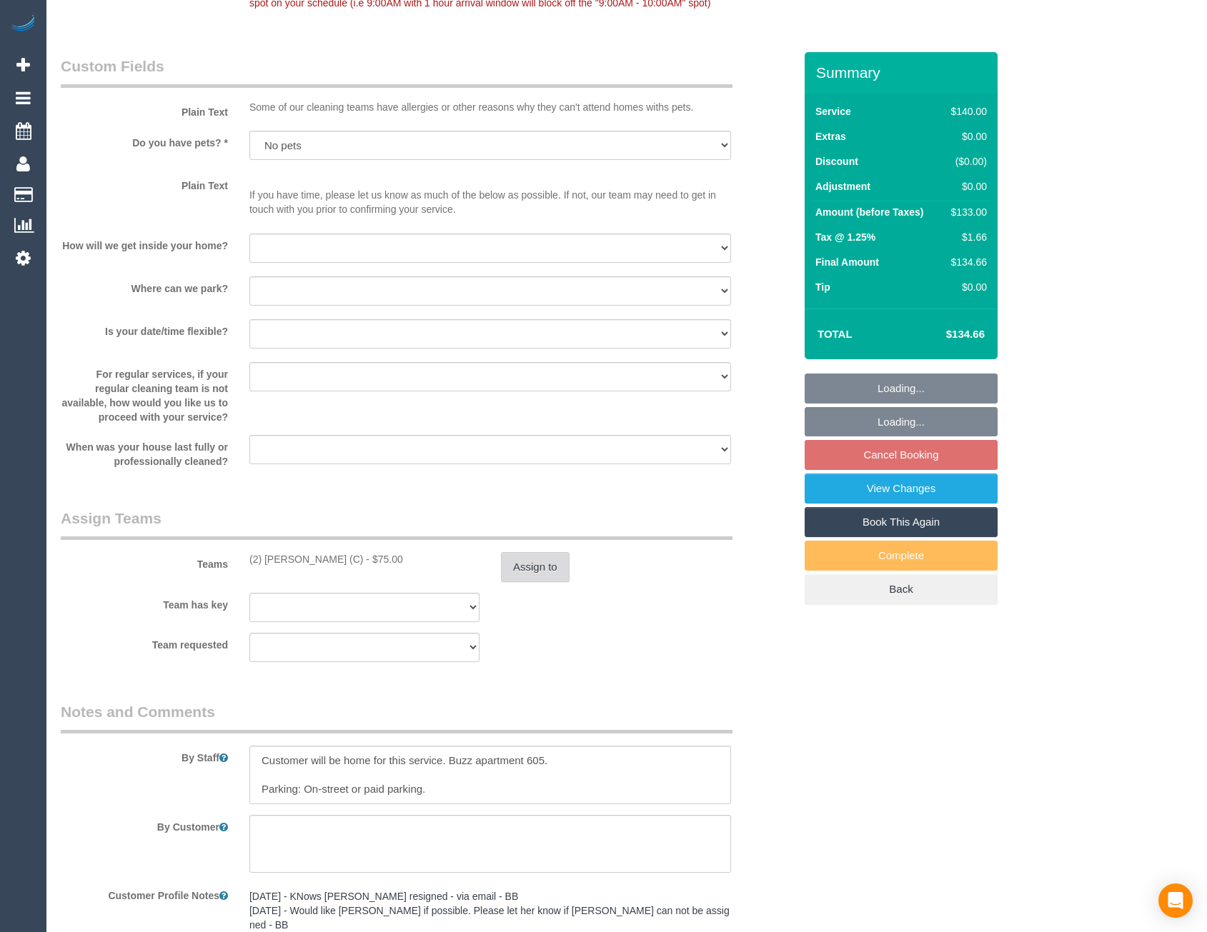
click at [539, 564] on button "Assign to" at bounding box center [535, 567] width 69 height 30
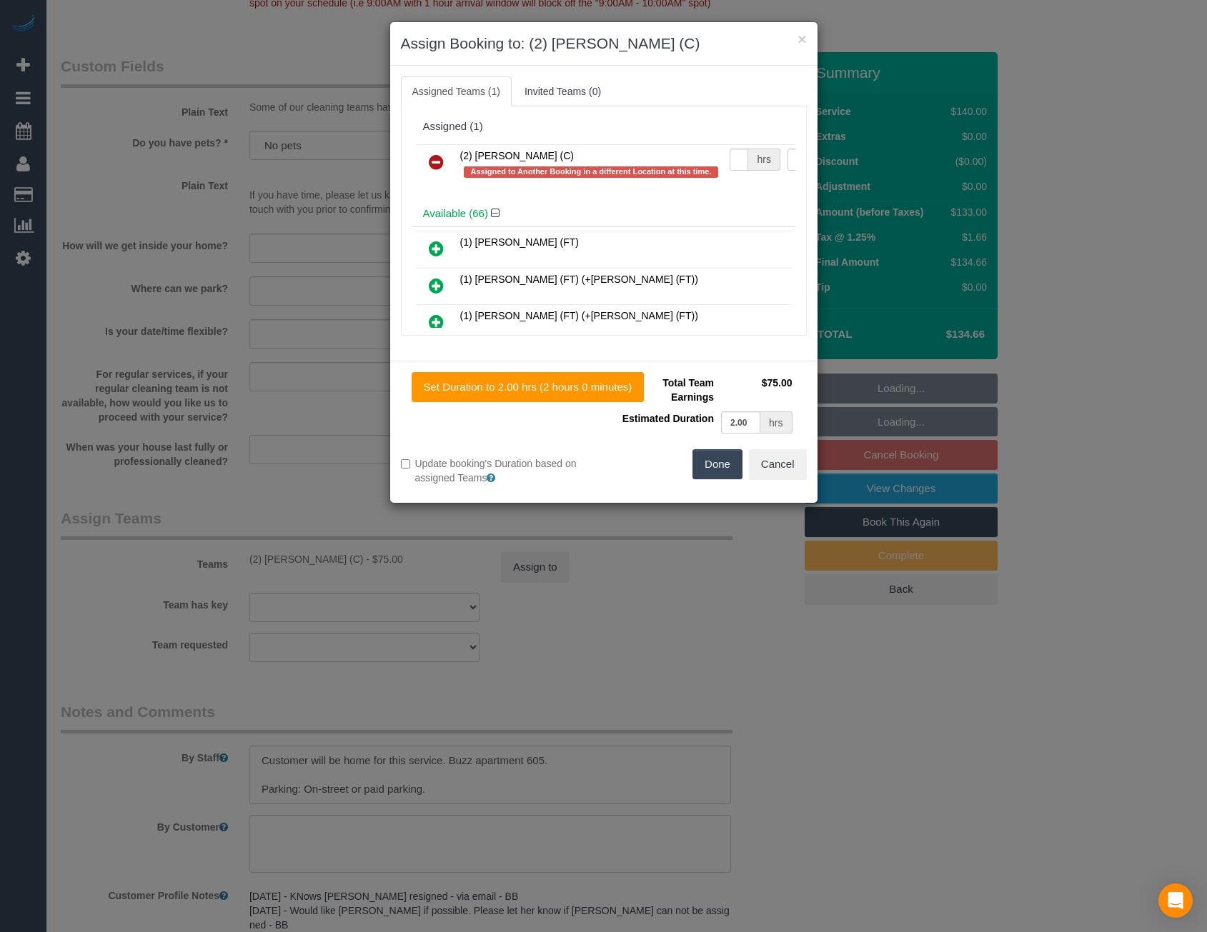
click at [419, 272] on link at bounding box center [436, 286] width 34 height 29
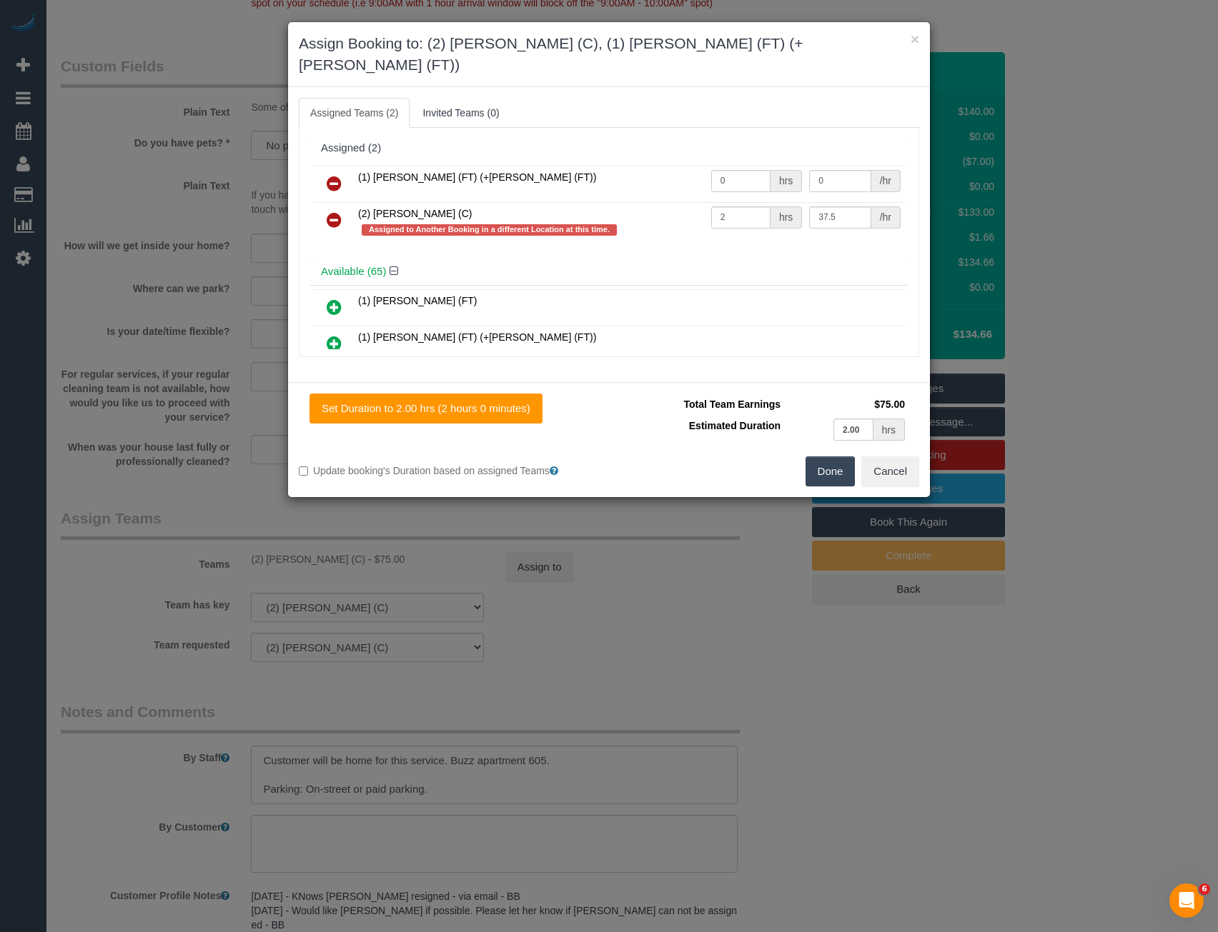
scroll to position [0, 0]
click at [339, 211] on icon at bounding box center [334, 219] width 15 height 17
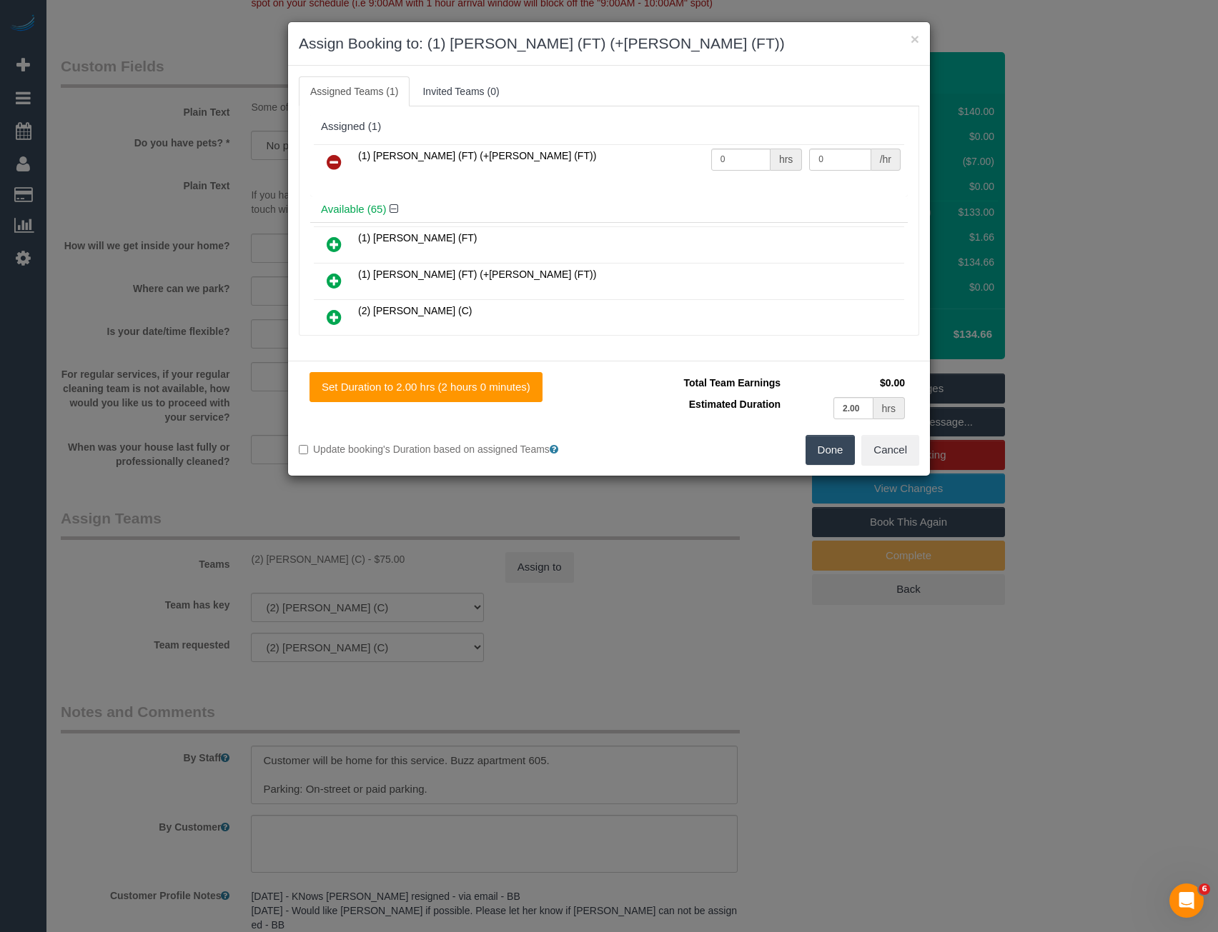
click at [334, 151] on link at bounding box center [334, 163] width 34 height 29
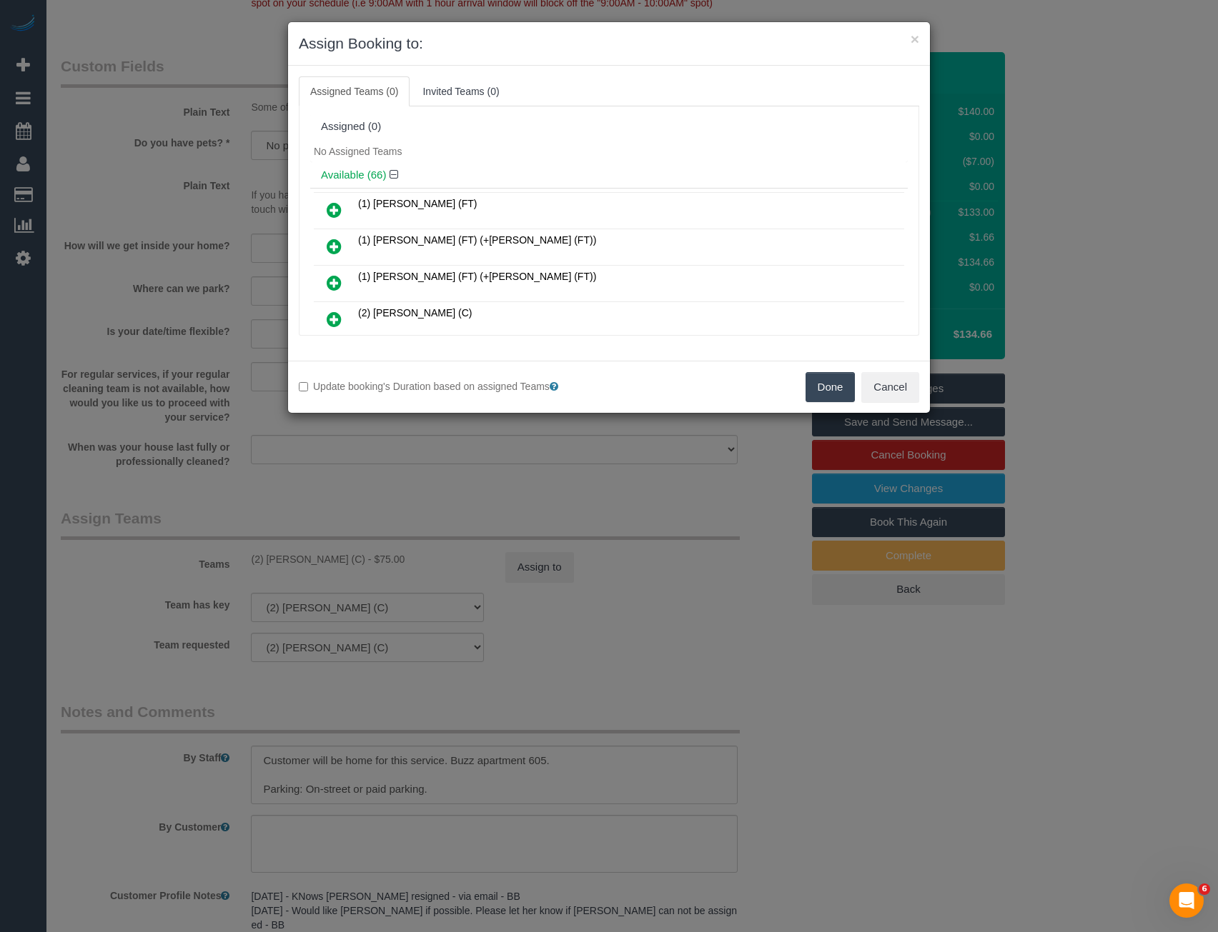
scroll to position [458, 0]
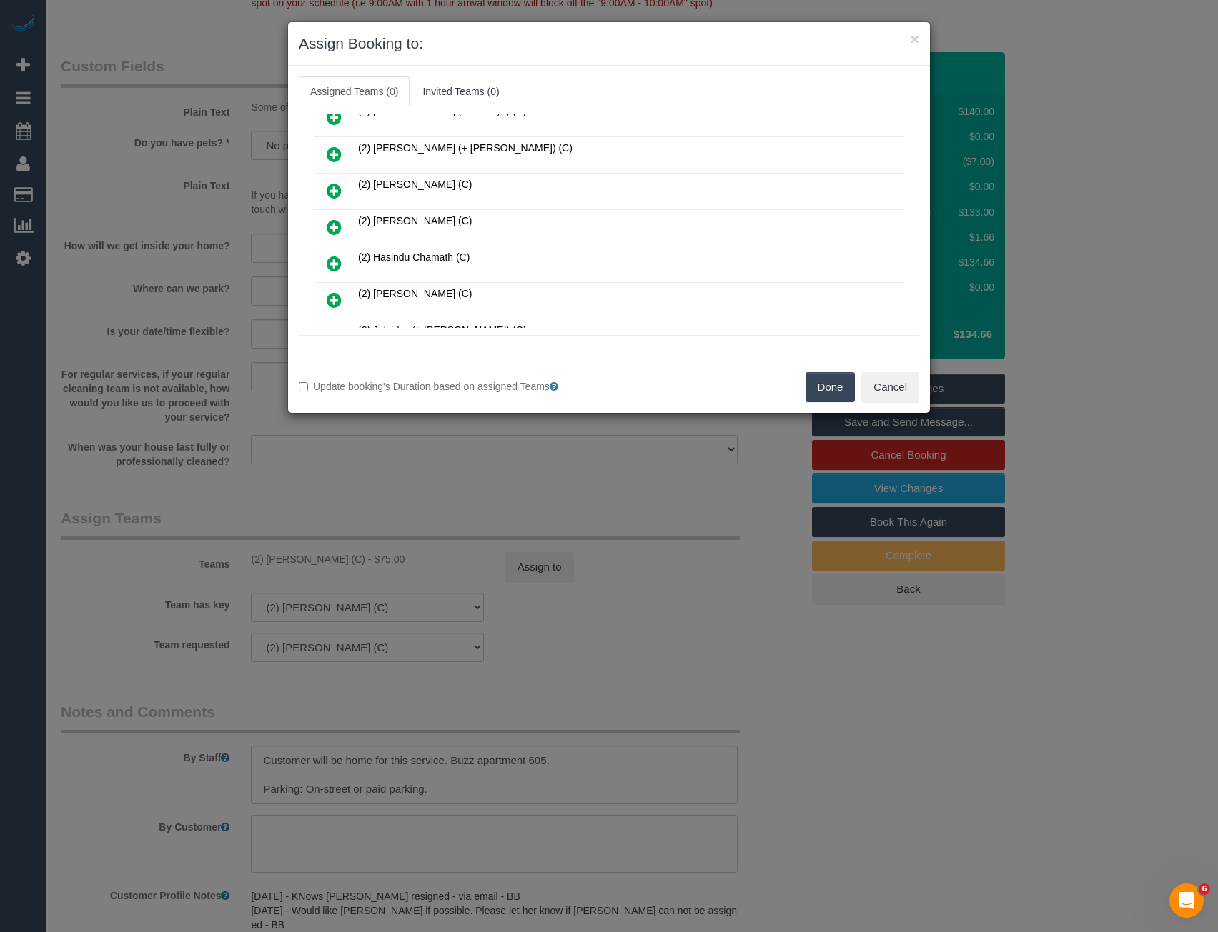
click at [338, 228] on icon at bounding box center [334, 227] width 15 height 17
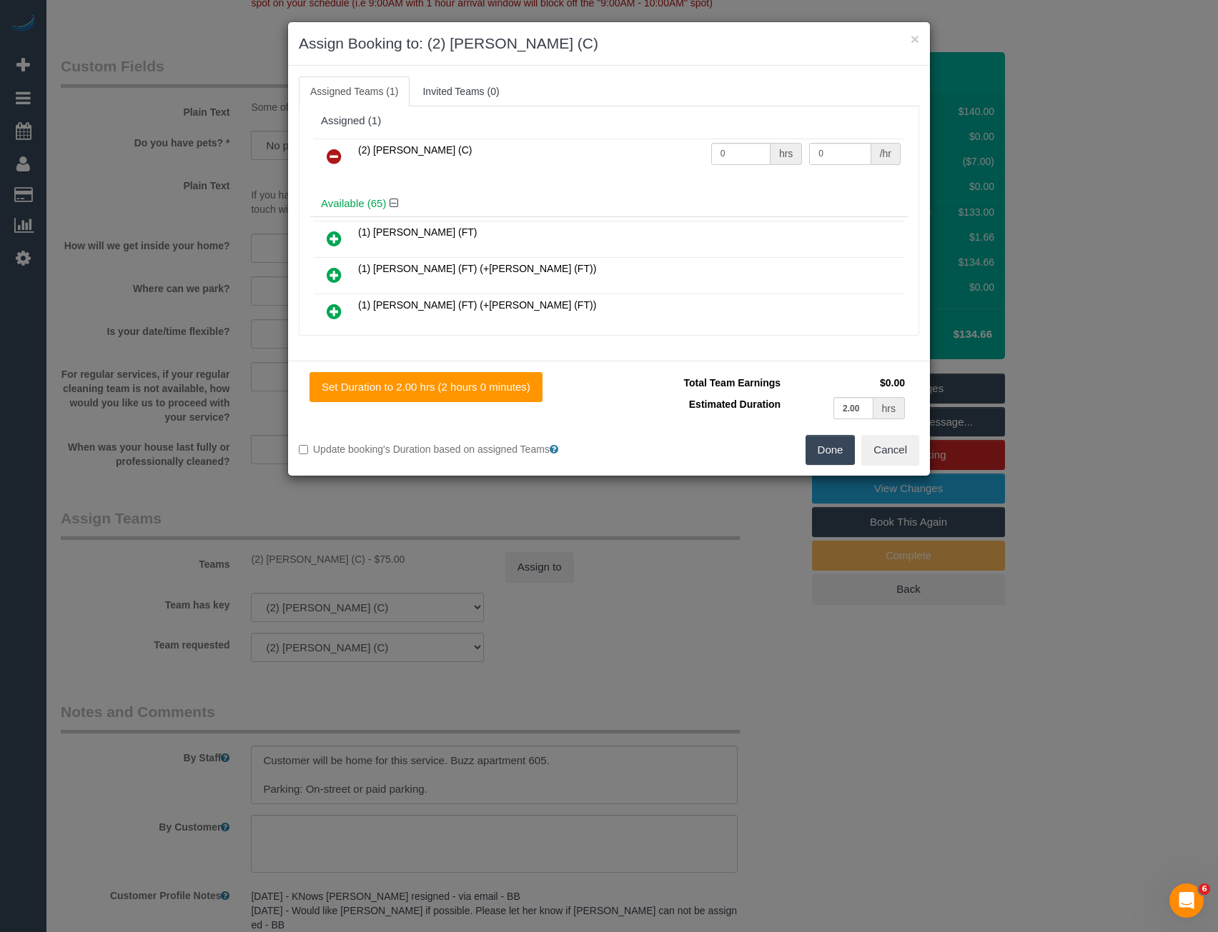
scroll to position [0, 0]
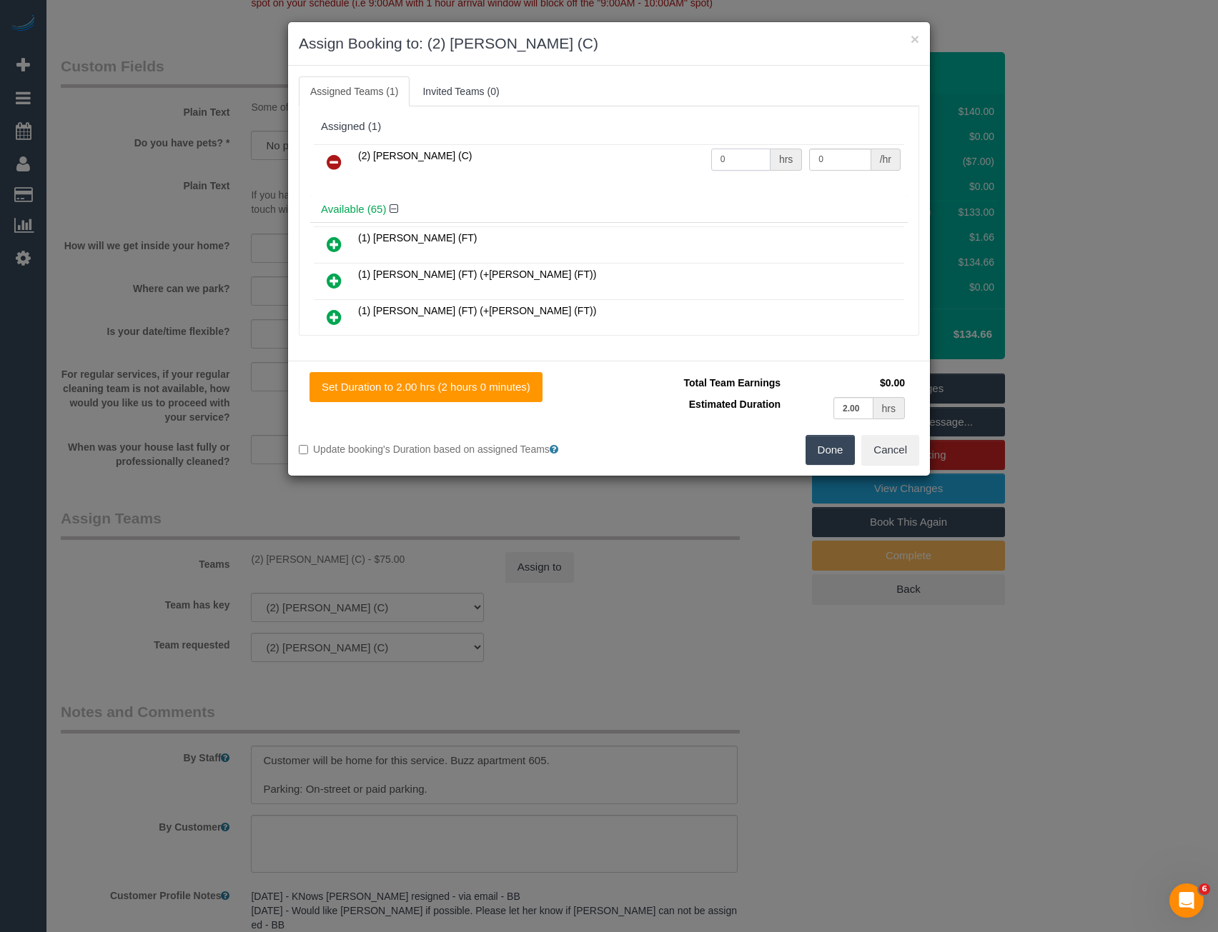
drag, startPoint x: 737, startPoint y: 154, endPoint x: 626, endPoint y: 120, distance: 115.9
click at [645, 143] on div "(2) [PERSON_NAME] (C) 0 hrs 0 /hr" at bounding box center [608, 169] width 597 height 56
type input "2"
type input "37.5"
drag, startPoint x: 824, startPoint y: 453, endPoint x: 817, endPoint y: 443, distance: 11.9
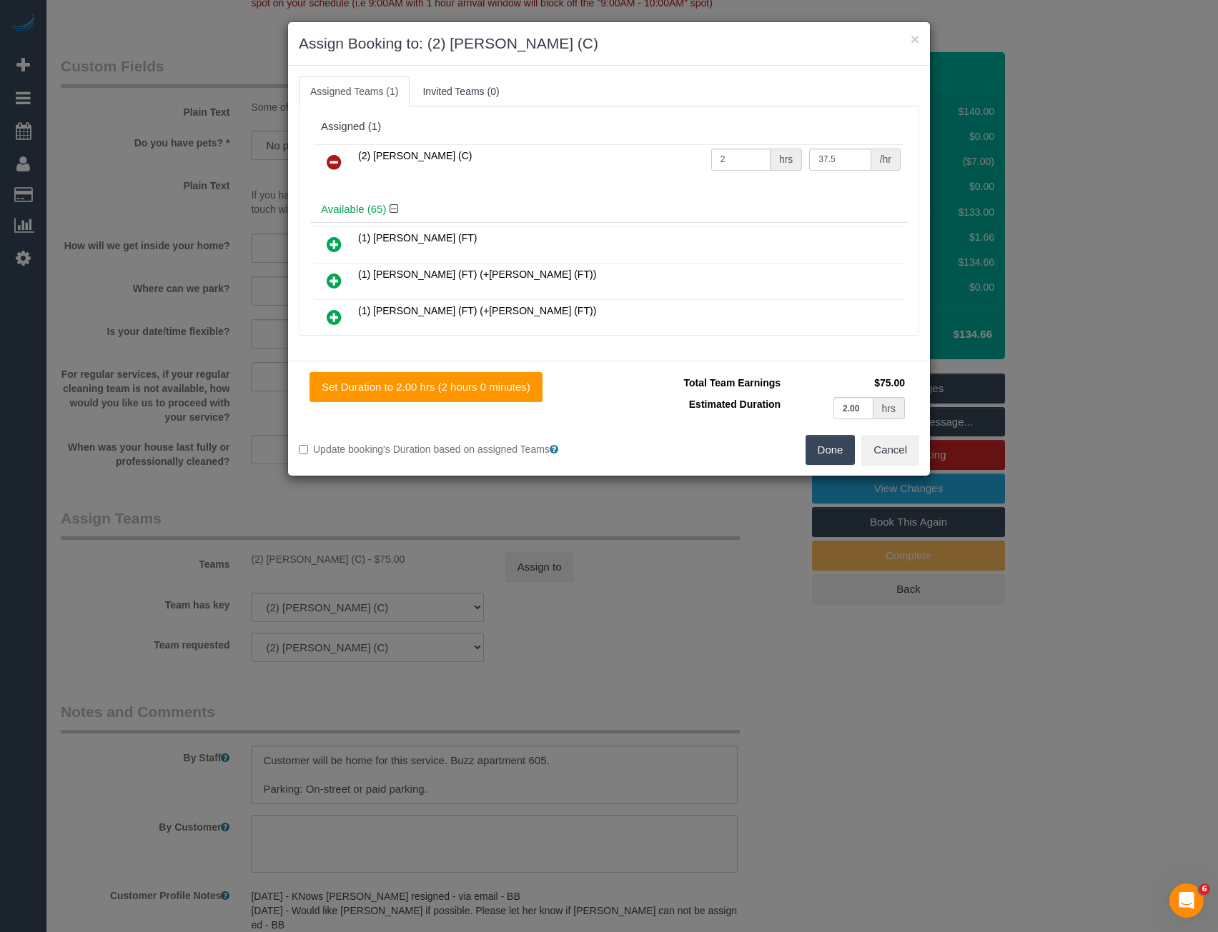
click at [826, 454] on button "Done" at bounding box center [830, 450] width 50 height 30
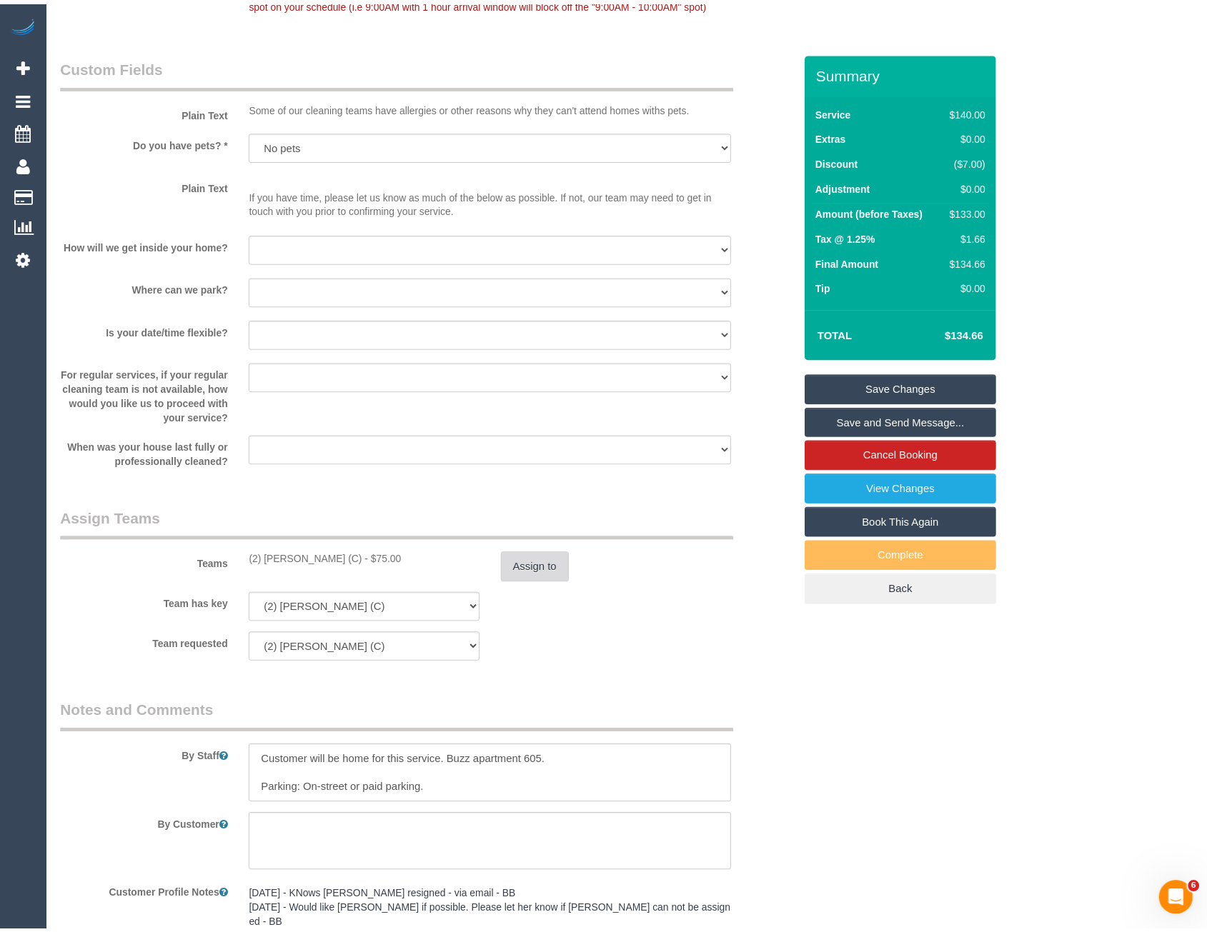
scroll to position [1791, 0]
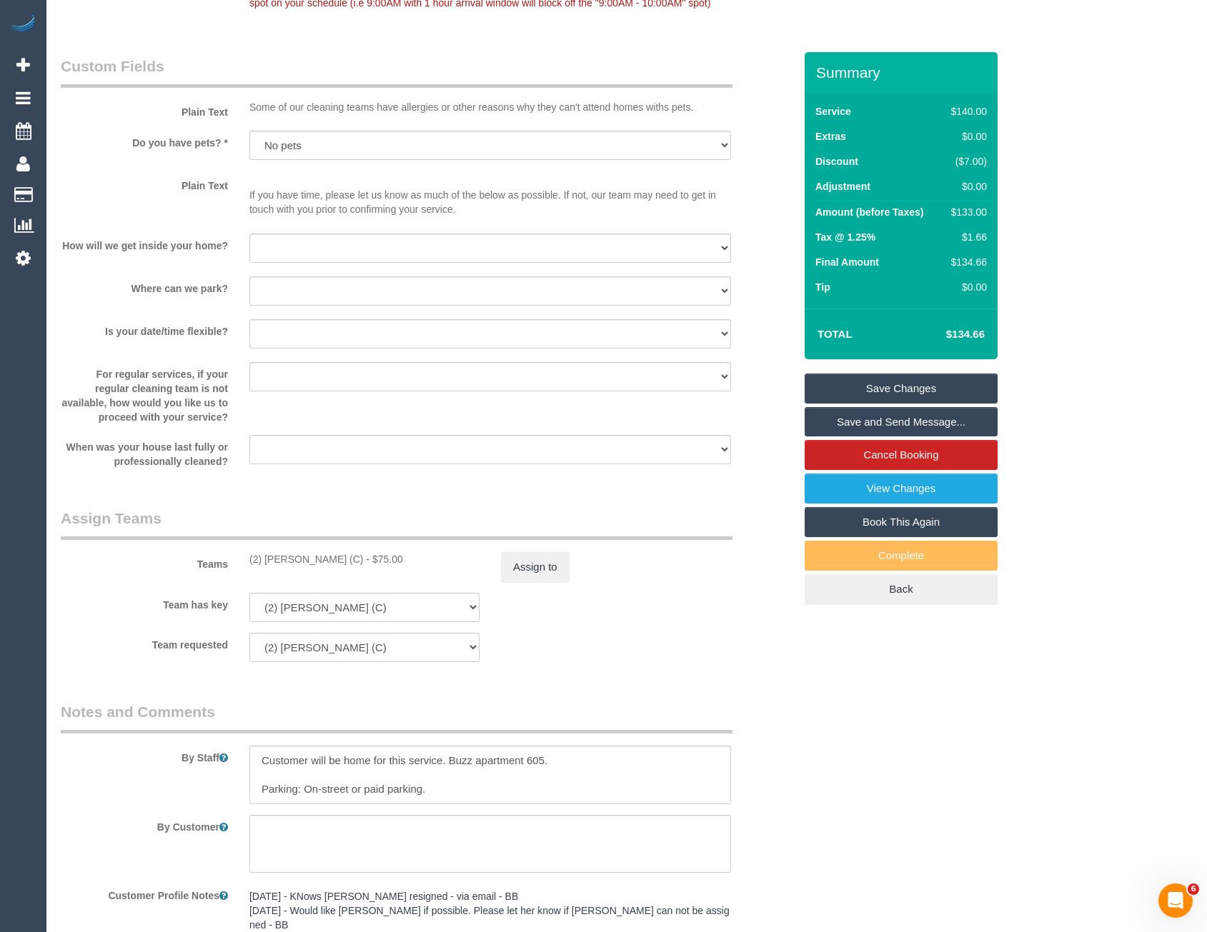
click at [896, 378] on link "Save Changes" at bounding box center [901, 389] width 193 height 30
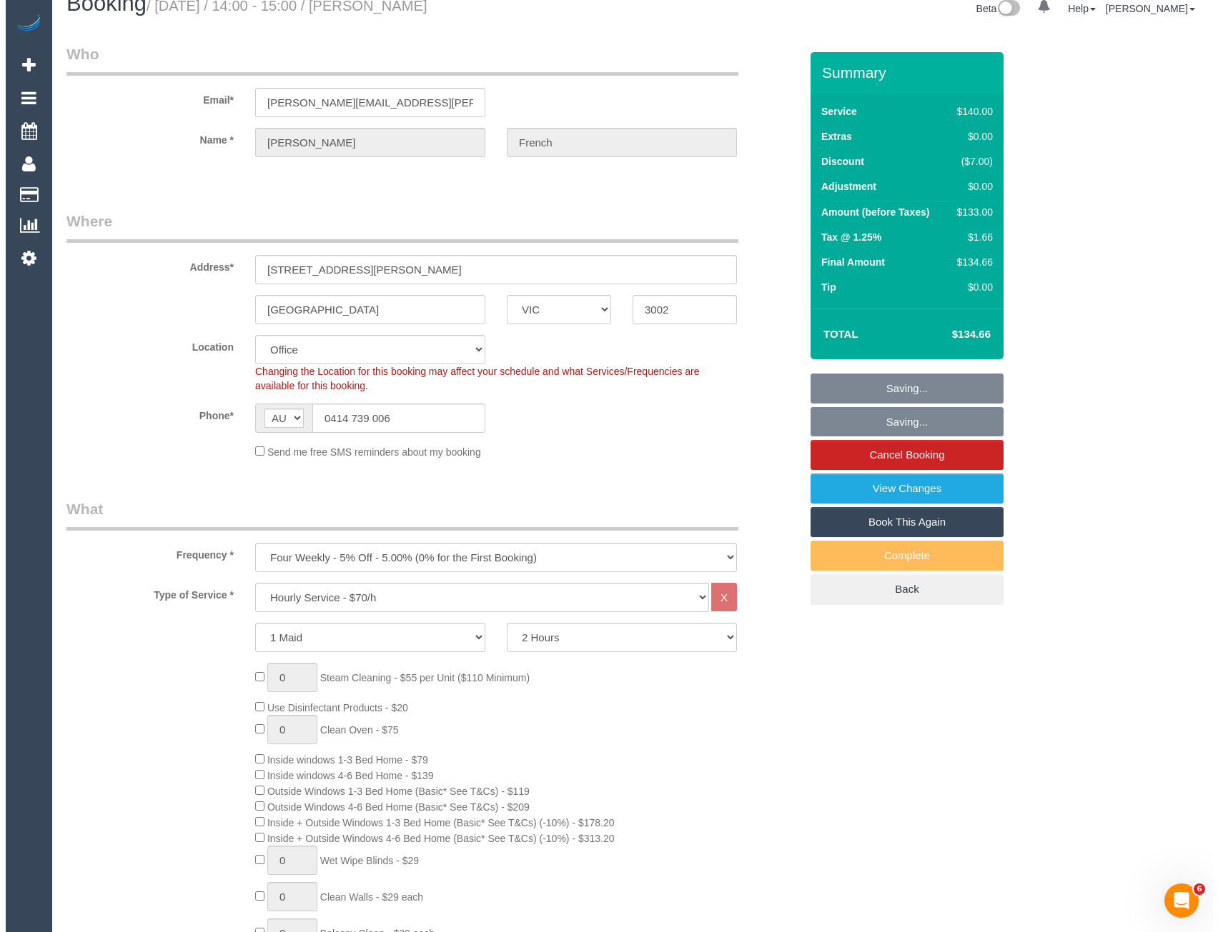
scroll to position [0, 0]
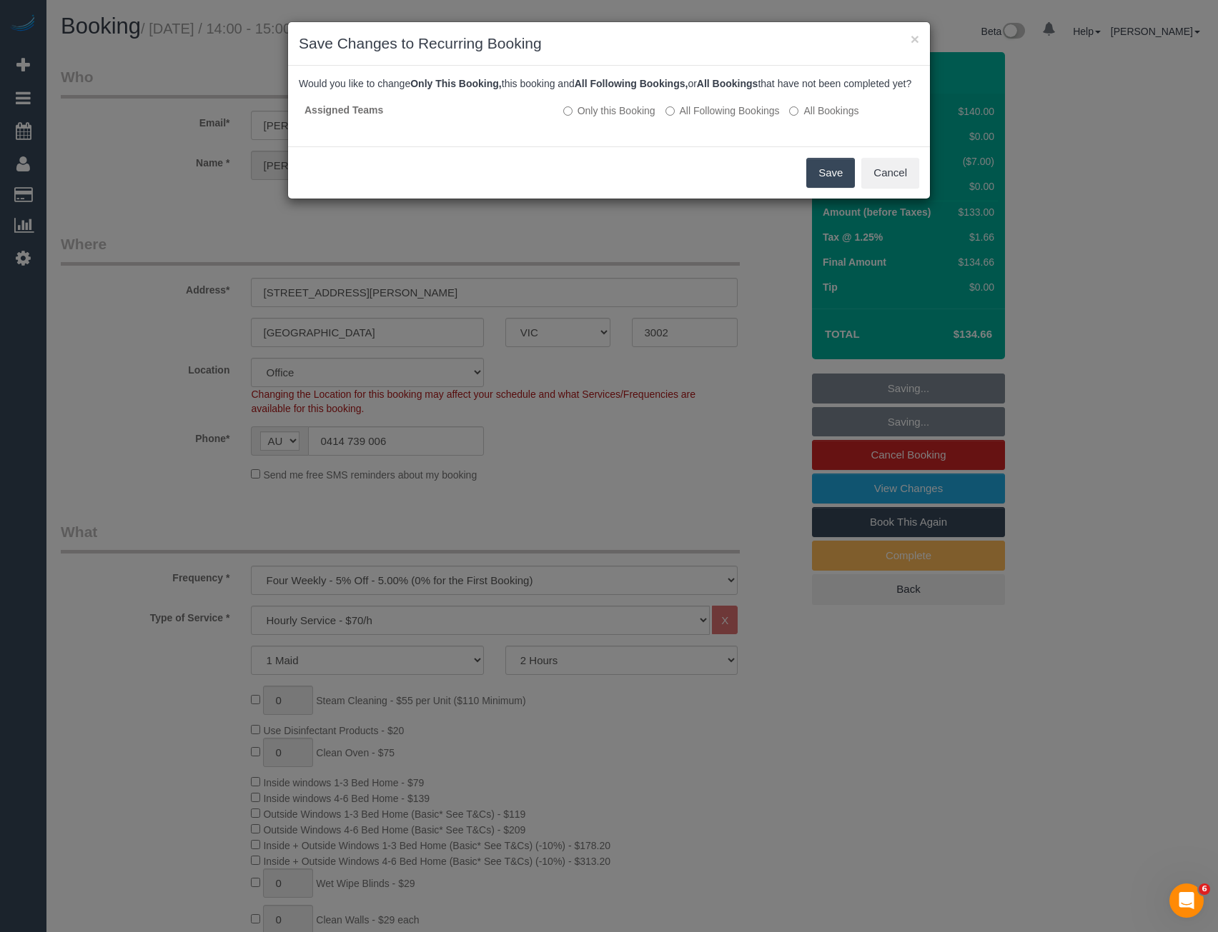
click at [824, 188] on button "Save" at bounding box center [830, 173] width 49 height 30
